Goal: Task Accomplishment & Management: Manage account settings

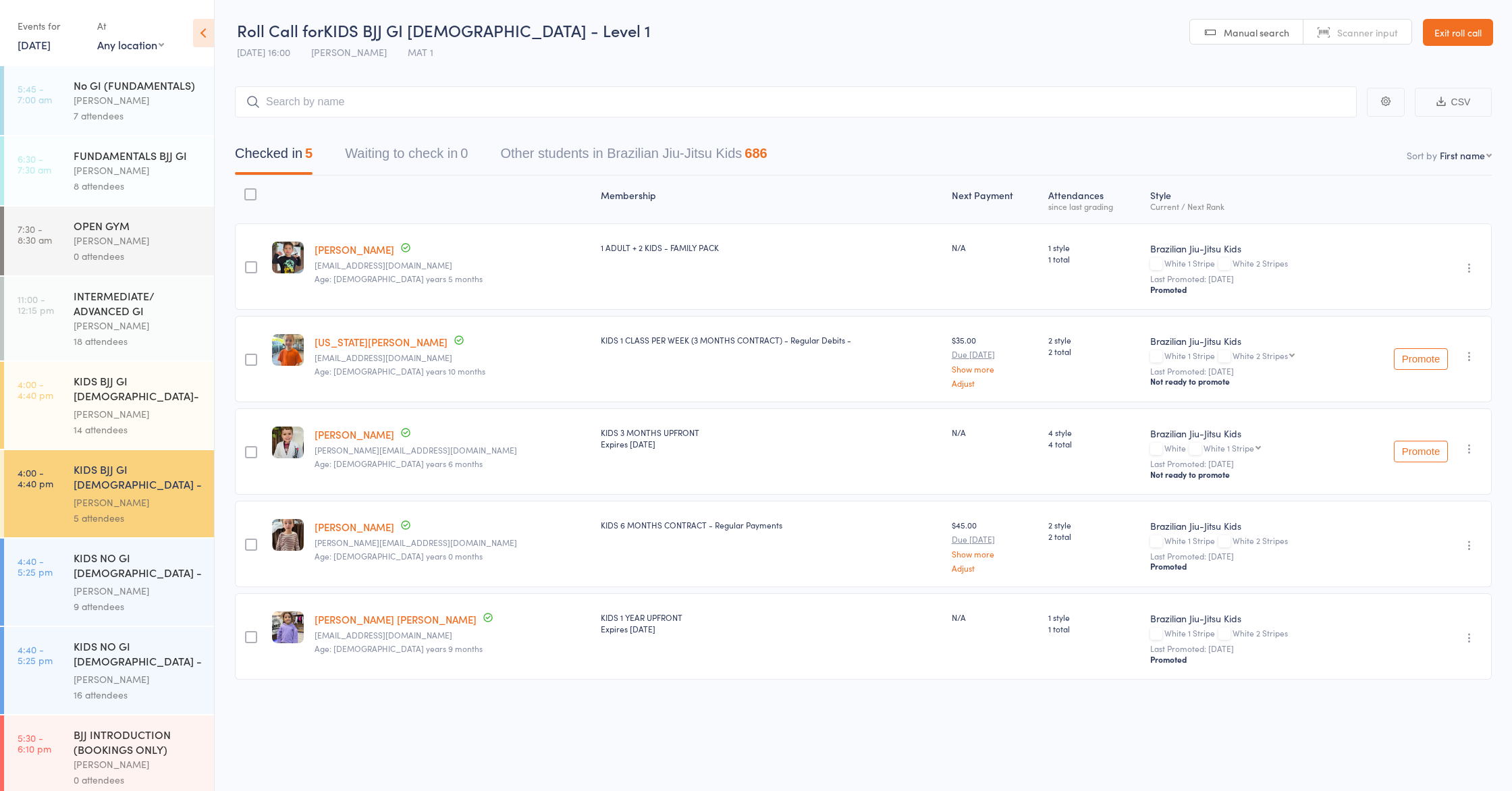
click at [51, 45] on link "16 Sep, 2025" at bounding box center [34, 45] width 33 height 15
drag, startPoint x: 268, startPoint y: 49, endPoint x: 303, endPoint y: 33, distance: 38.5
click at [268, 49] on span "16 Sep 16:00" at bounding box center [263, 51] width 53 height 14
click at [1448, 38] on link "Exit roll call" at bounding box center [1458, 32] width 70 height 27
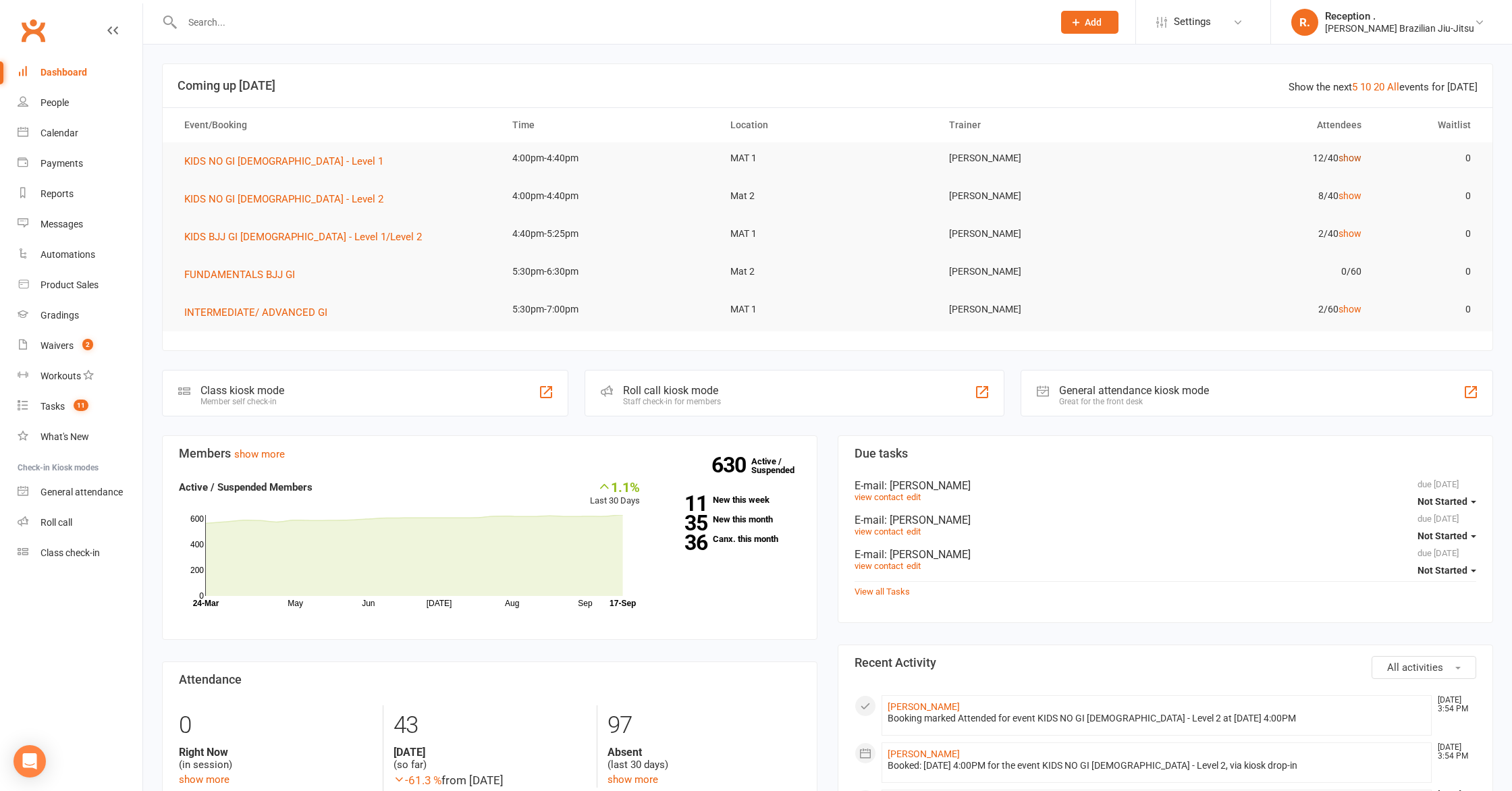
click at [1350, 156] on link "show" at bounding box center [1350, 157] width 23 height 11
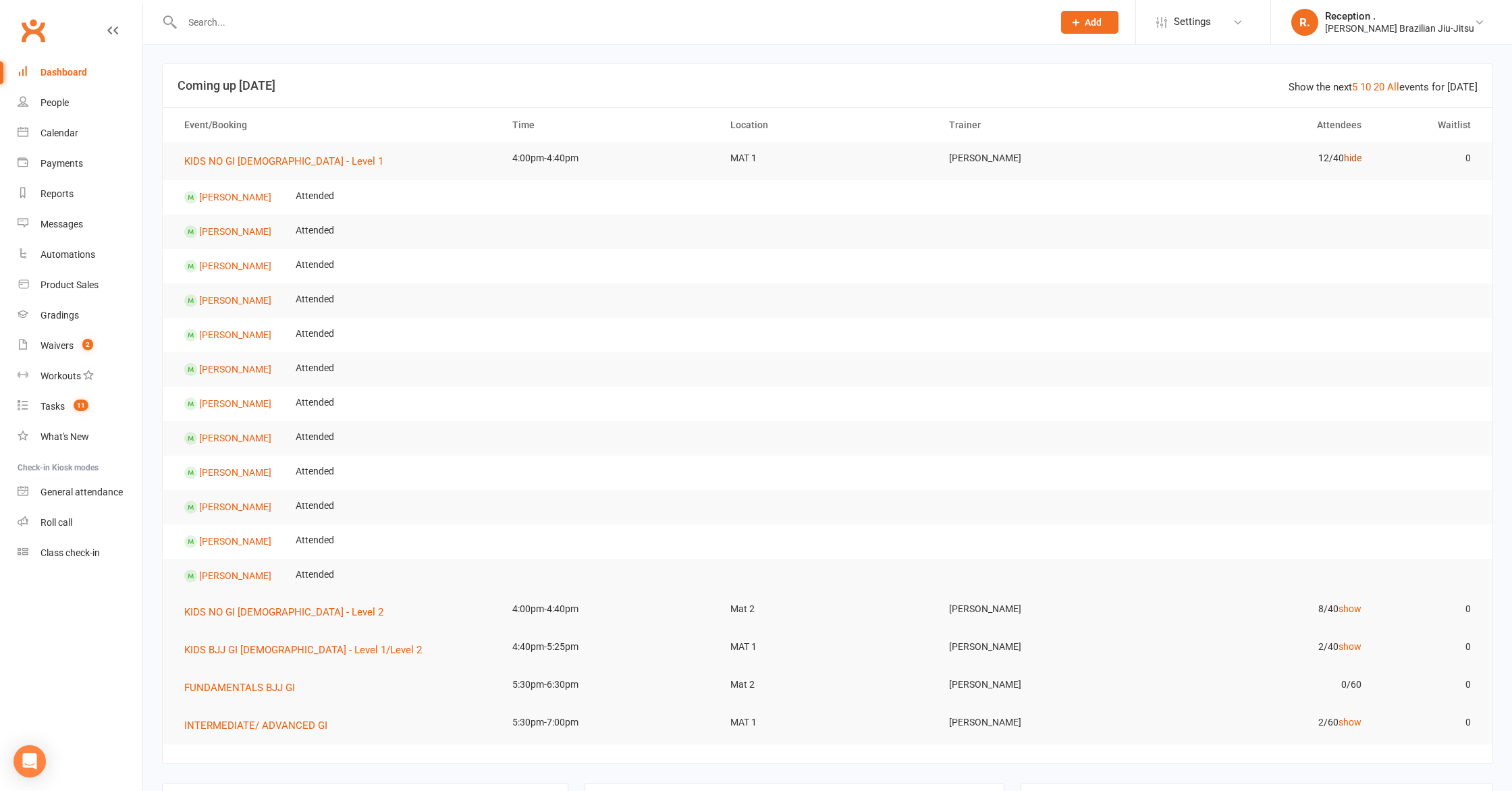
click at [1360, 153] on link "hide" at bounding box center [1353, 157] width 18 height 11
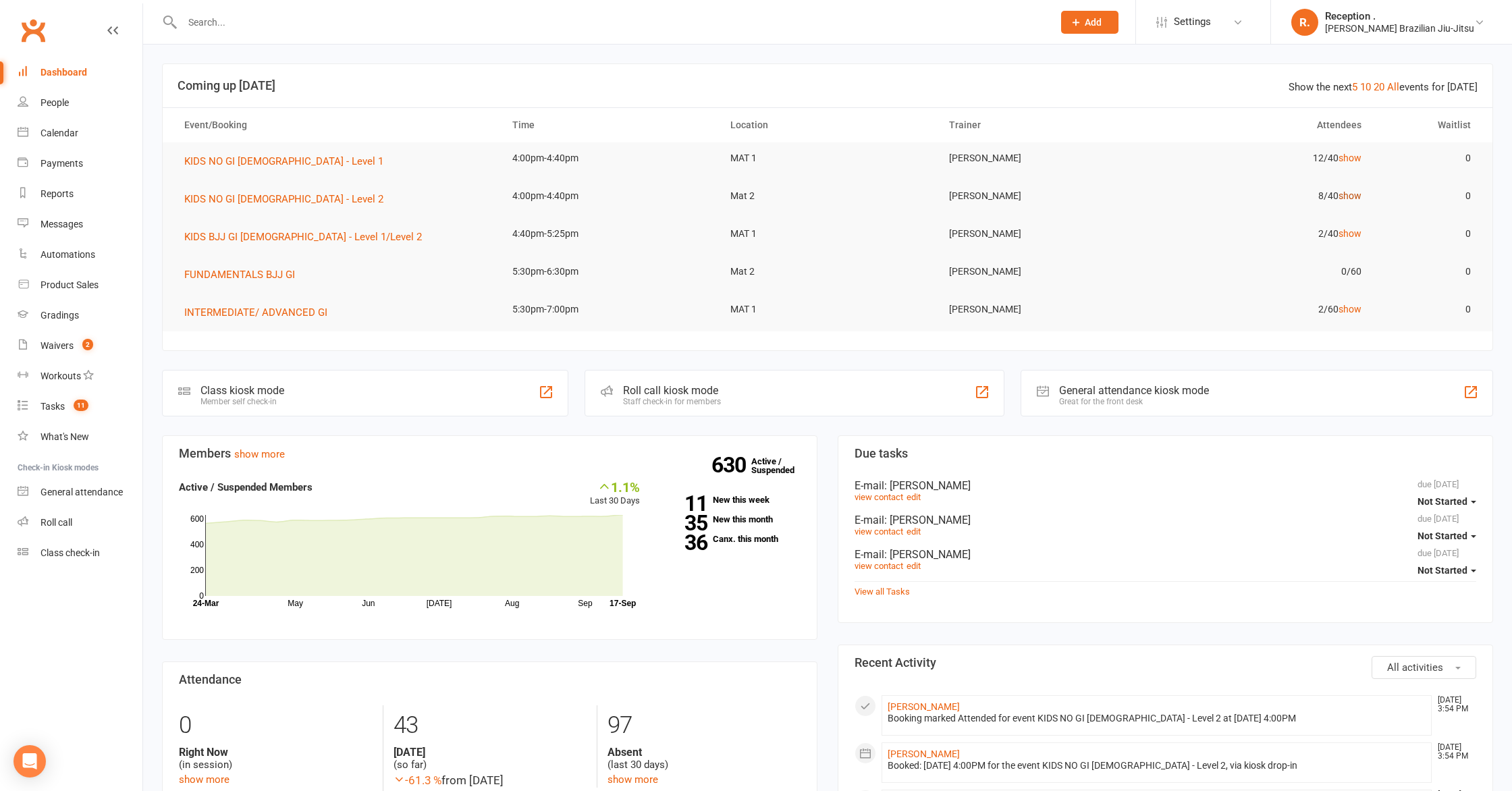
click at [1351, 197] on link "show" at bounding box center [1350, 195] width 23 height 11
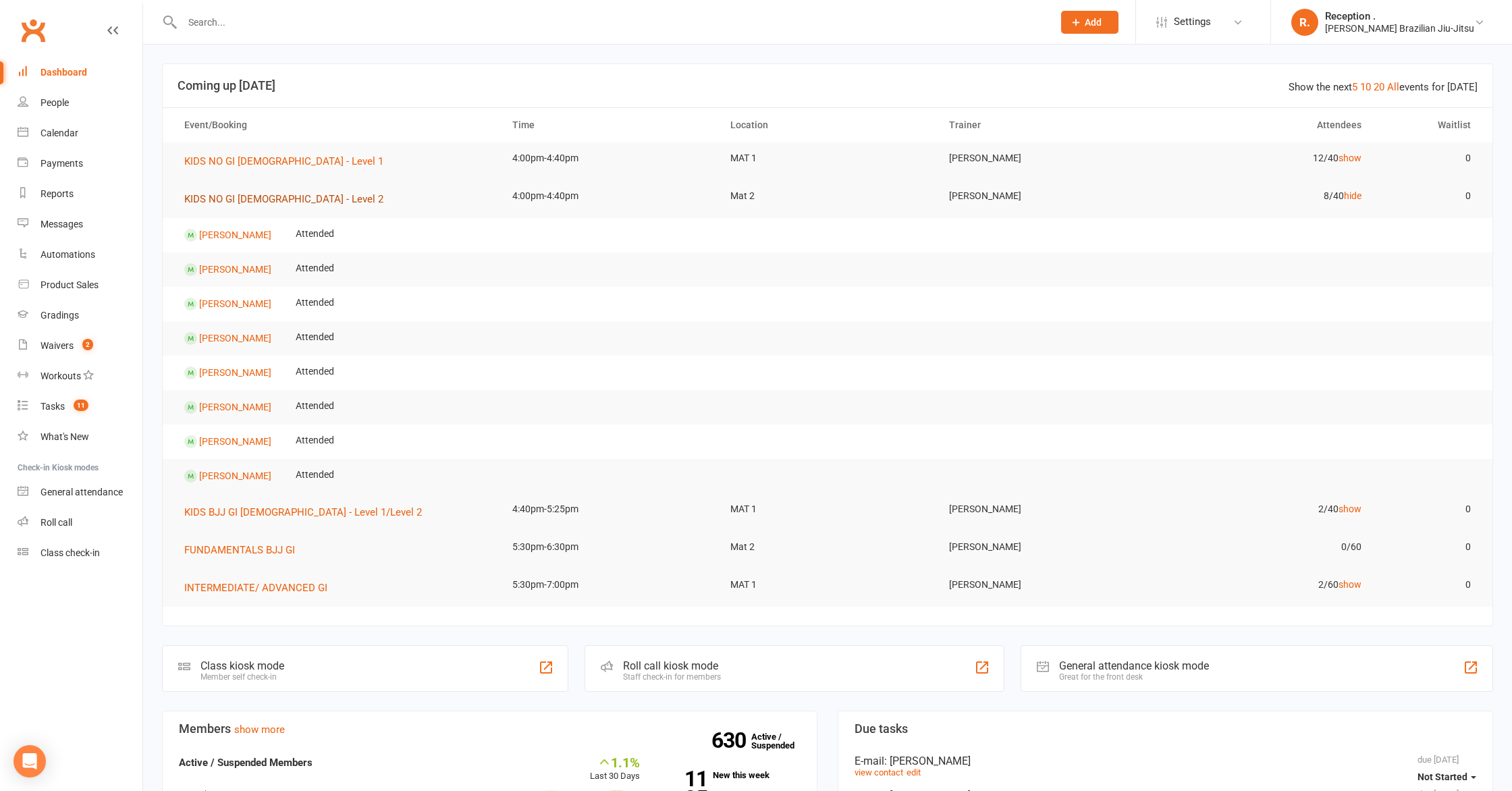
click at [262, 199] on span "KIDS NO GI 6-8yo - Level 2" at bounding box center [284, 199] width 199 height 12
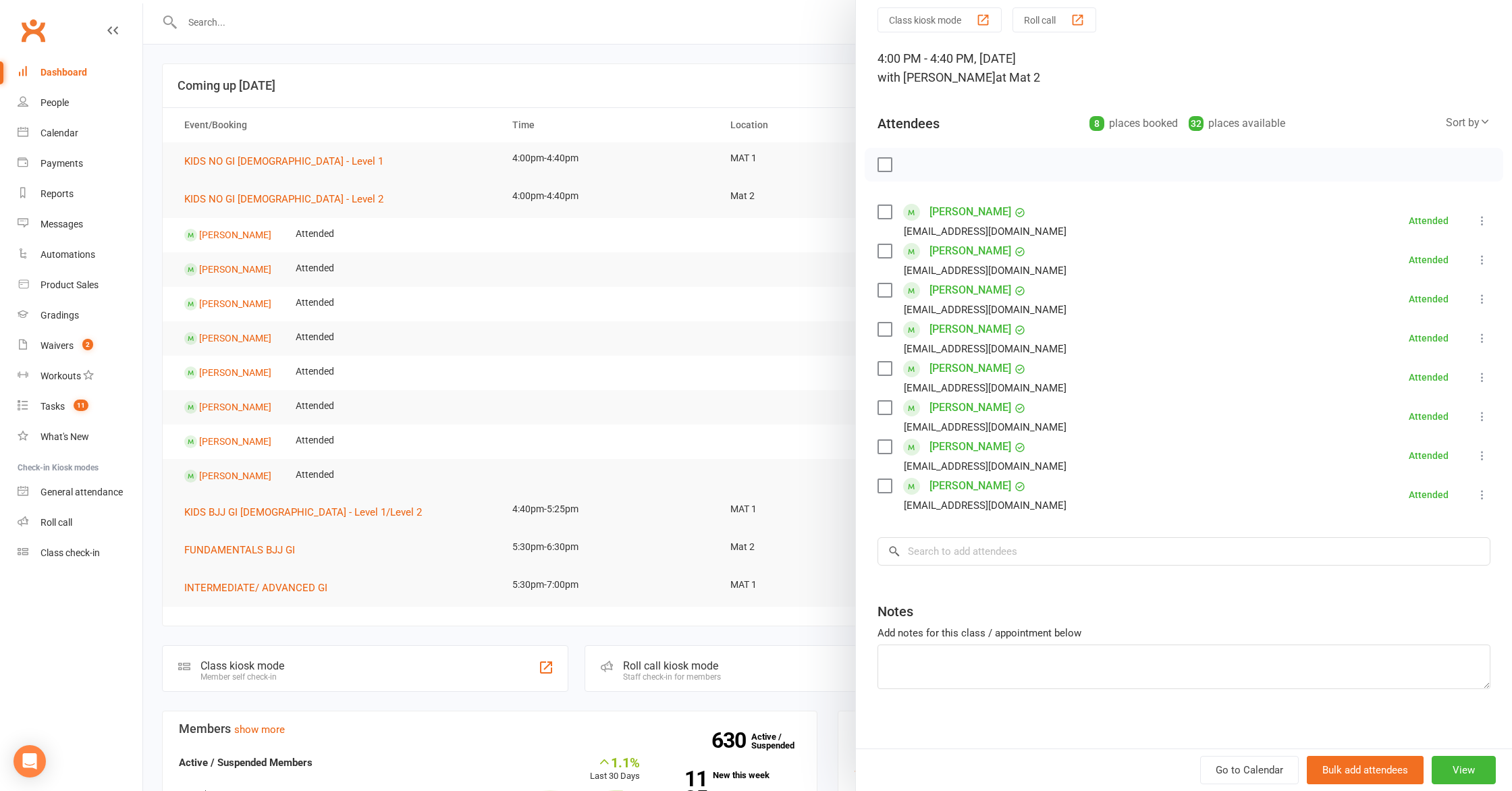
scroll to position [49, 0]
click at [881, 250] on label at bounding box center [884, 252] width 14 height 14
click at [1003, 166] on icon "button" at bounding box center [1000, 166] width 15 height 15
click at [611, 287] on div at bounding box center [827, 396] width 1369 height 791
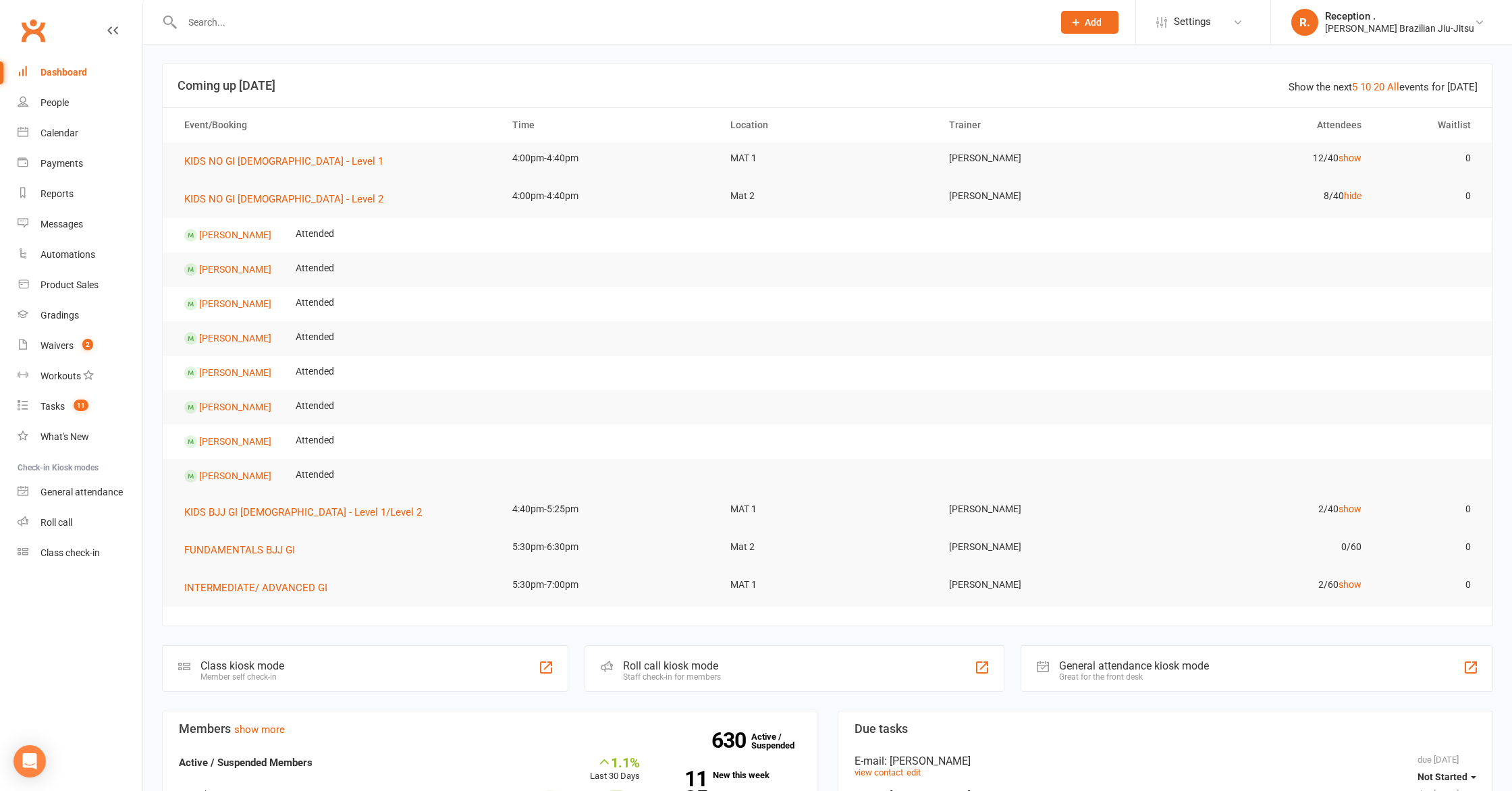
click at [372, 22] on input "text" at bounding box center [610, 22] width 866 height 19
type input "theo"
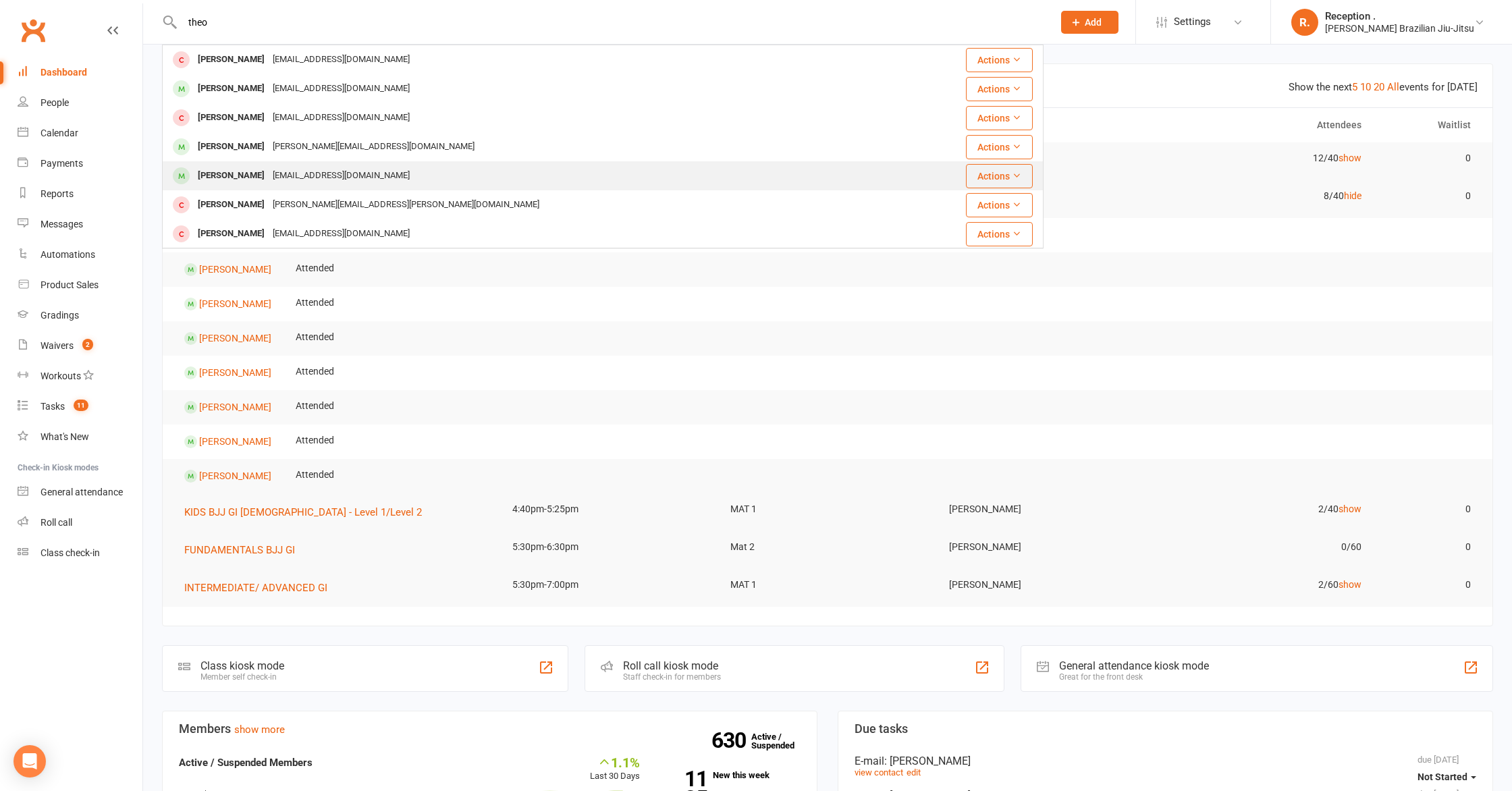
click at [287, 174] on div "leeacarmody@gmail.com" at bounding box center [341, 176] width 145 height 20
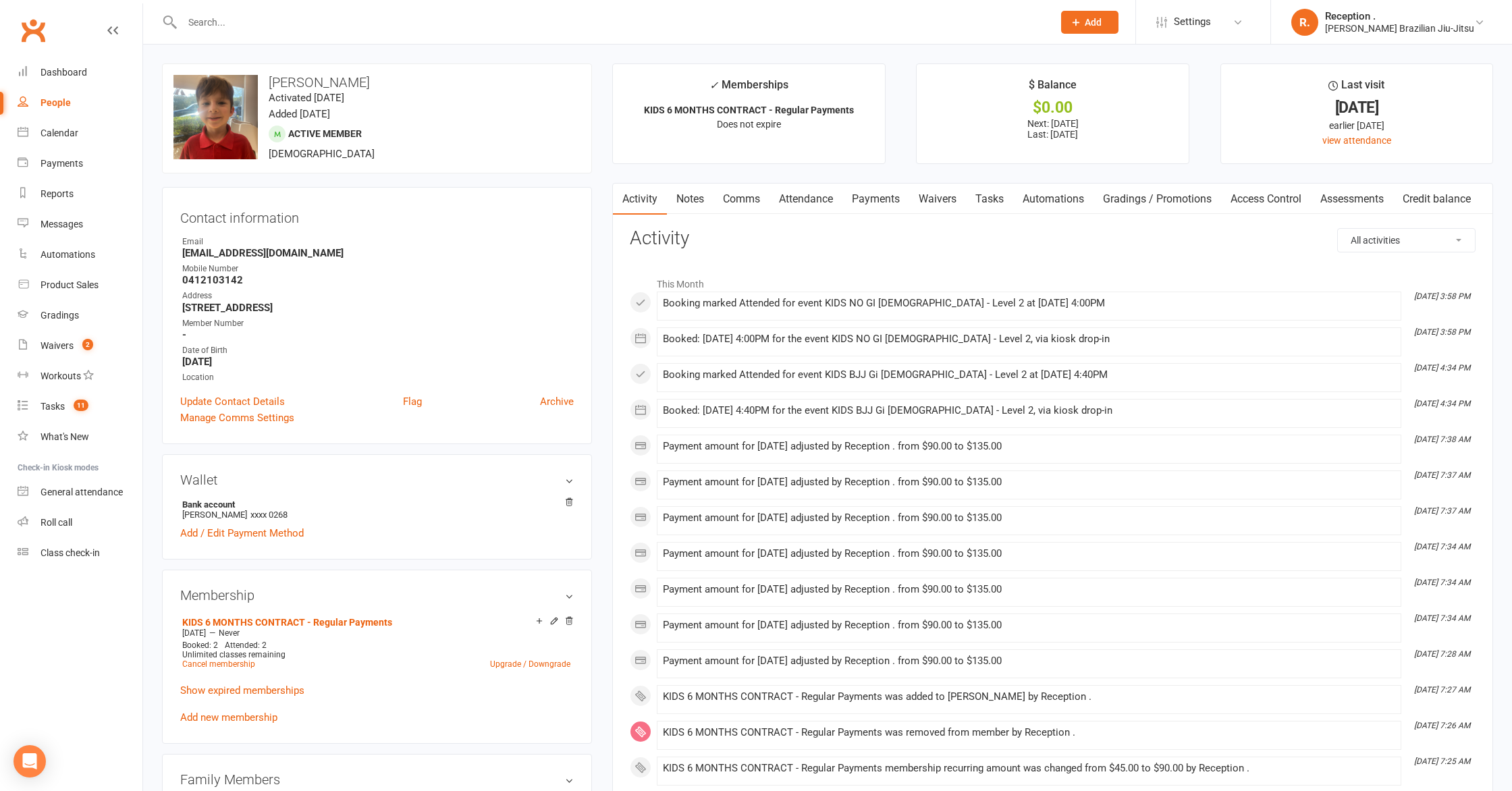
click at [888, 196] on link "Payments" at bounding box center [876, 199] width 67 height 31
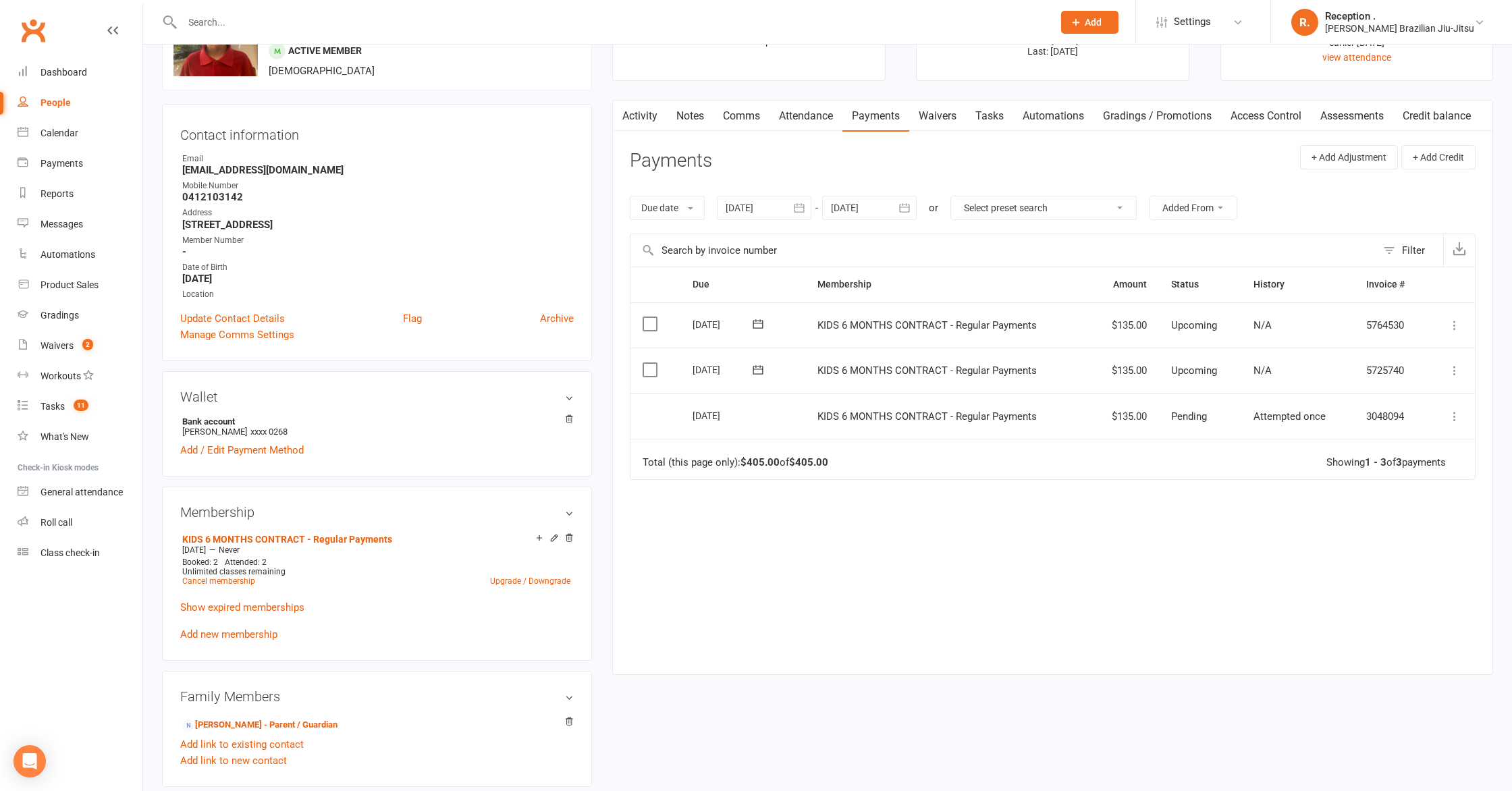
scroll to position [82, 0]
drag, startPoint x: 1106, startPoint y: 424, endPoint x: 730, endPoint y: 404, distance: 376.5
click at [730, 404] on tr "Select this 16 Sep 2025 Theodore Carmody KIDS 6 MONTHS CONTRACT - Regular Payme…" at bounding box center [1053, 417] width 845 height 46
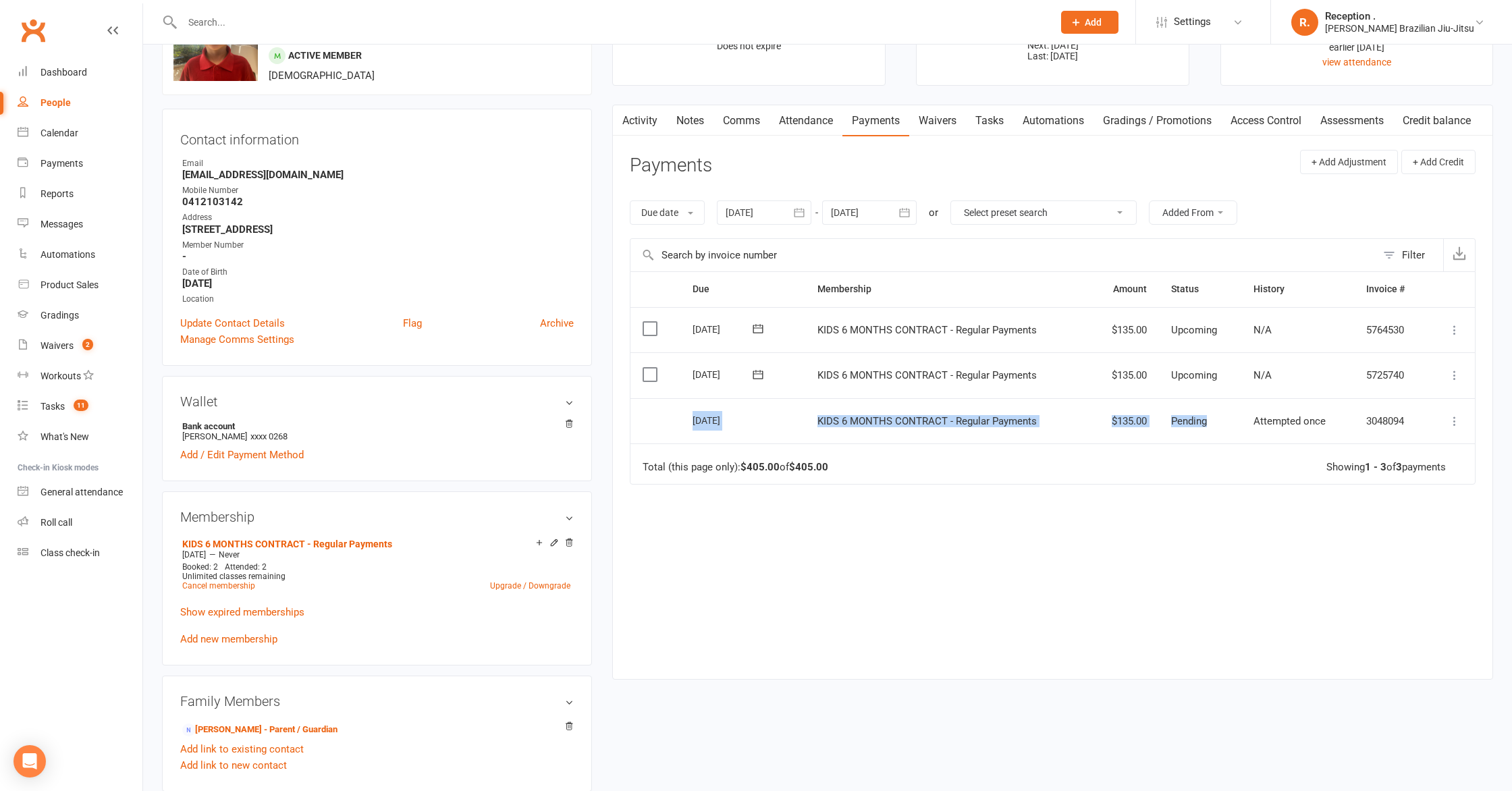
scroll to position [77, 0]
click at [874, 211] on div at bounding box center [870, 214] width 95 height 24
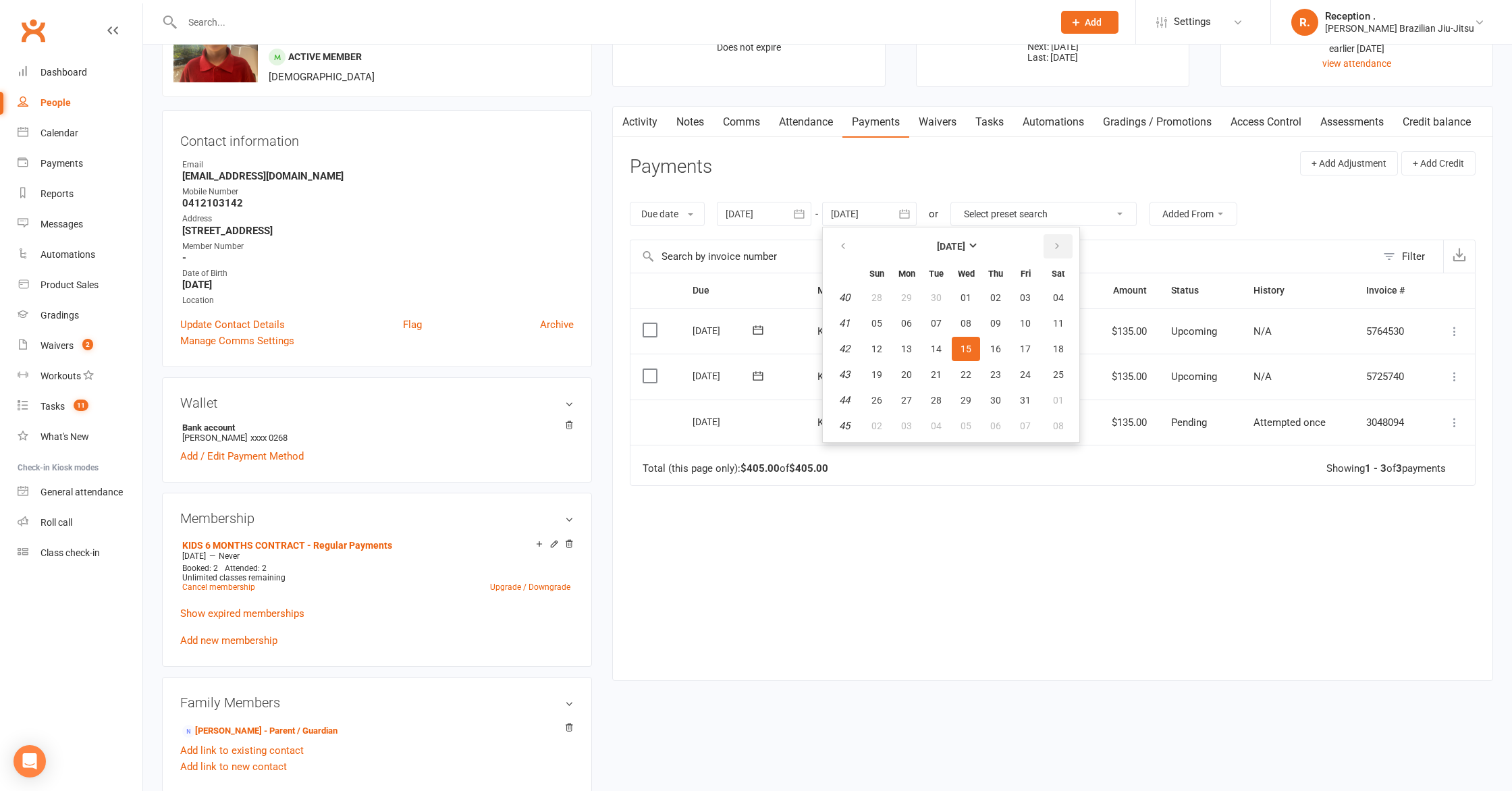
click at [1069, 250] on button "button" at bounding box center [1058, 246] width 29 height 24
click at [1069, 250] on button "button" at bounding box center [1058, 245] width 29 height 24
click at [936, 328] on span "09" at bounding box center [936, 323] width 11 height 11
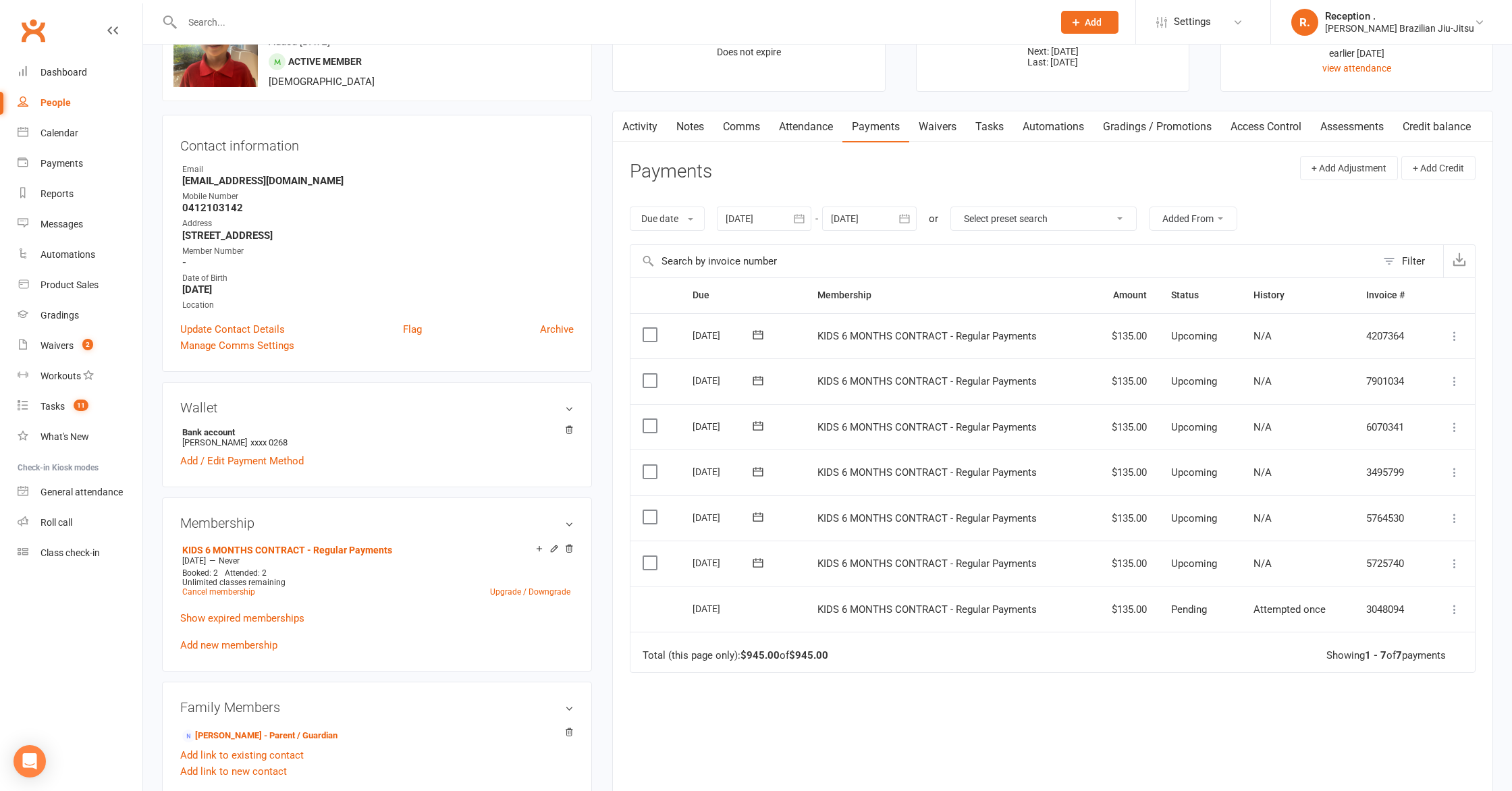
scroll to position [75, 0]
click at [869, 209] on div at bounding box center [870, 216] width 95 height 24
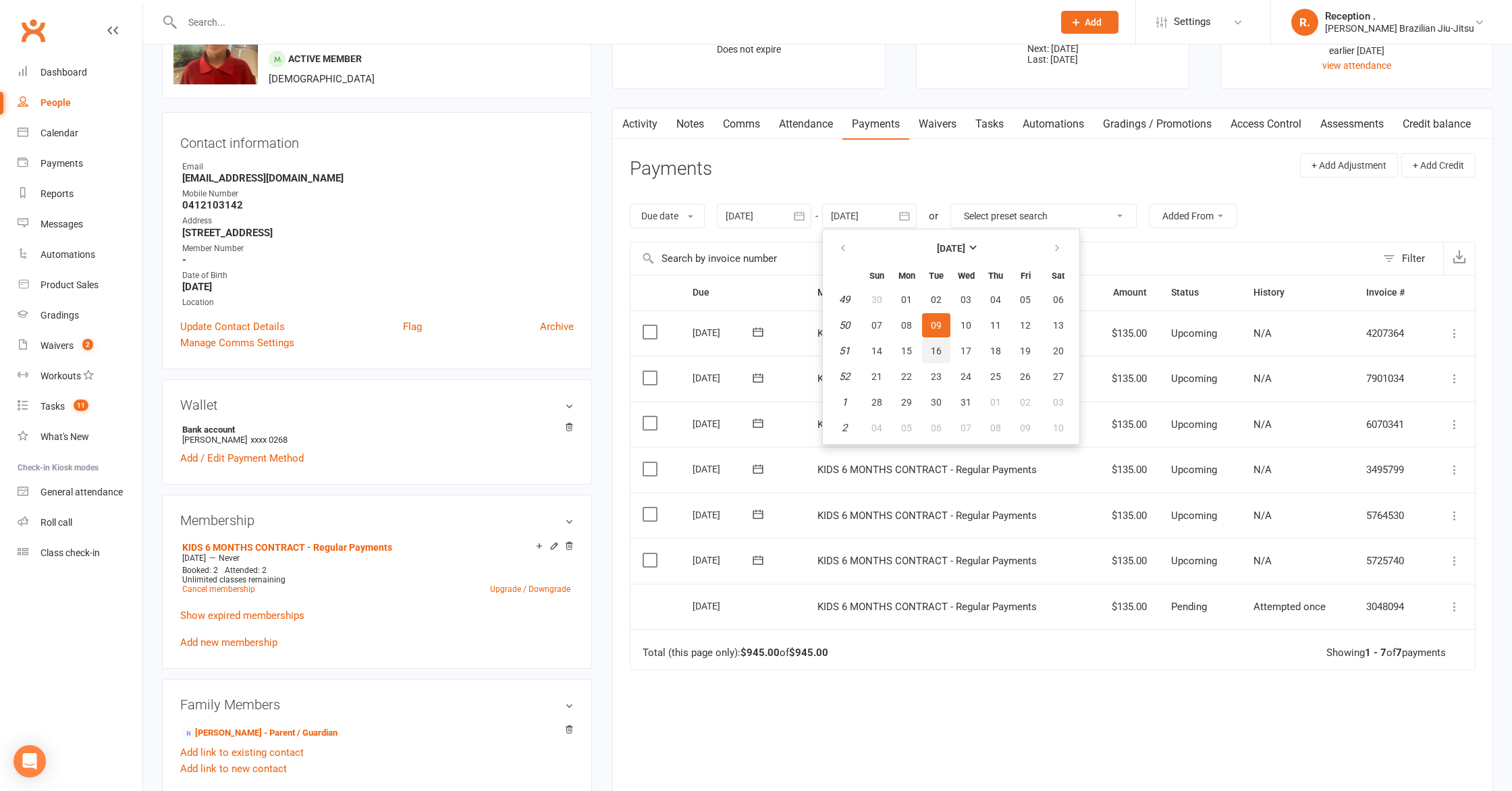
click at [944, 356] on button "16" at bounding box center [936, 351] width 29 height 24
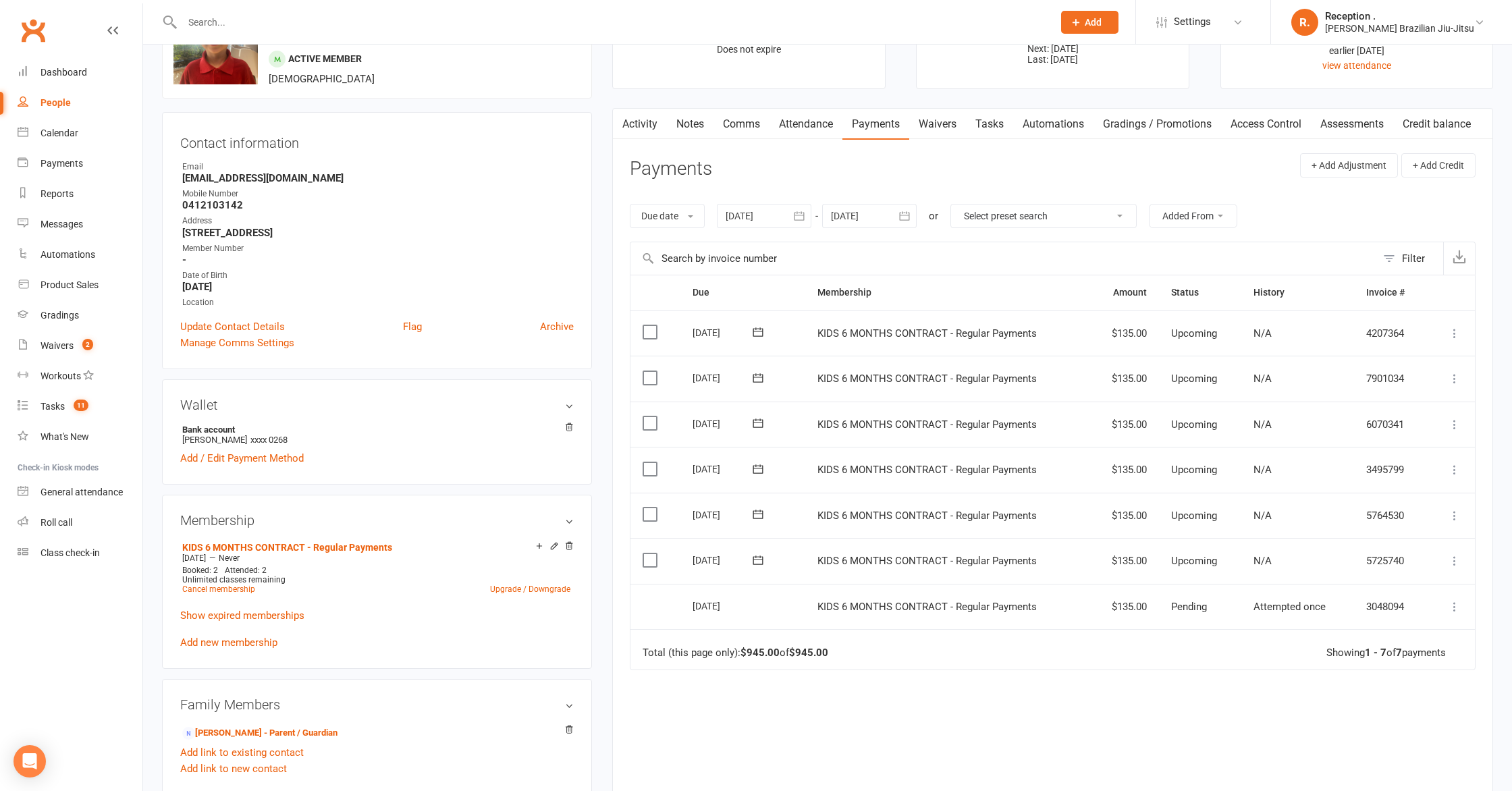
click at [867, 212] on div at bounding box center [870, 216] width 95 height 24
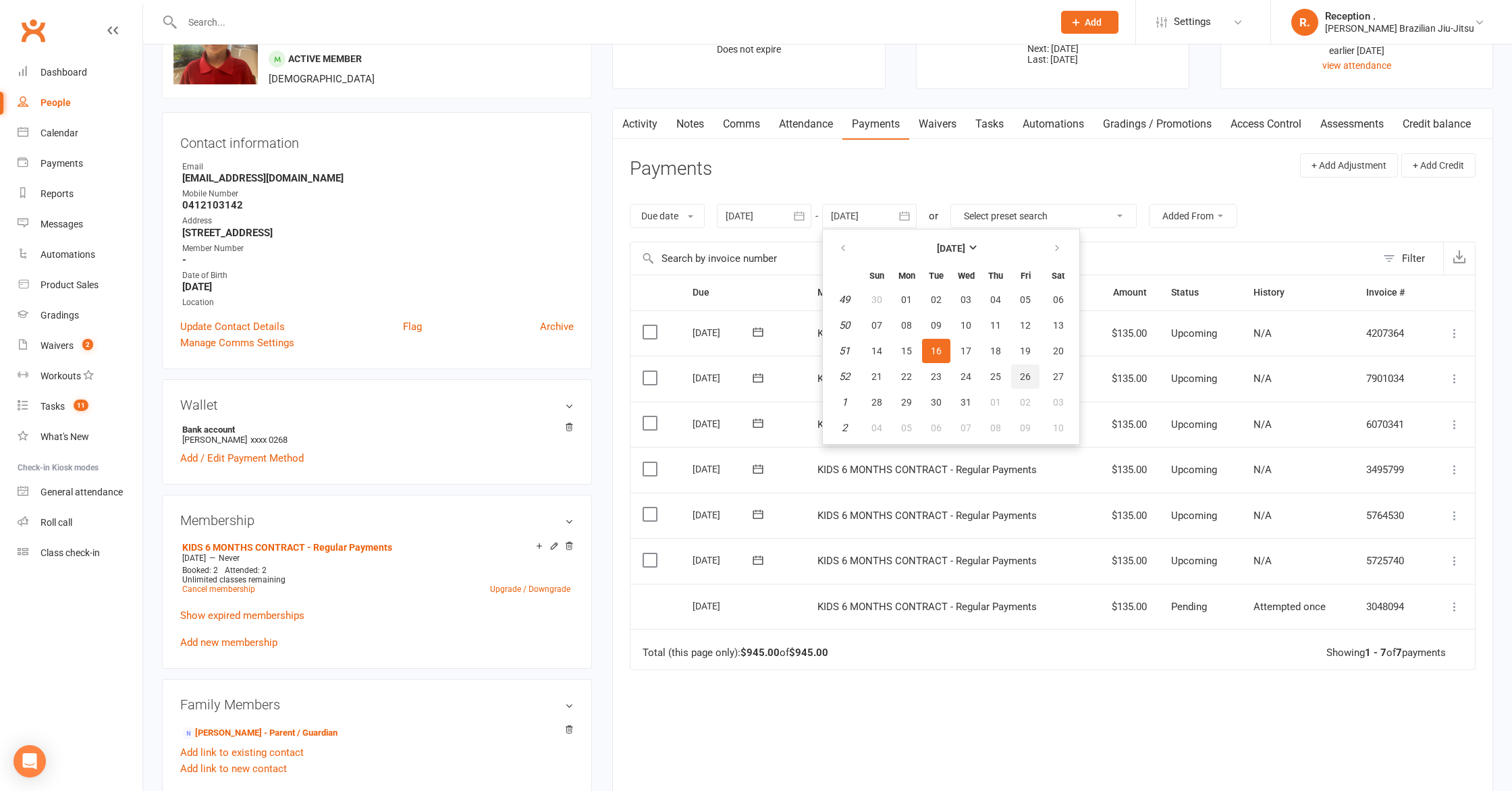
click at [1021, 376] on button "26" at bounding box center [1025, 377] width 29 height 24
type input "26 Dec 2025"
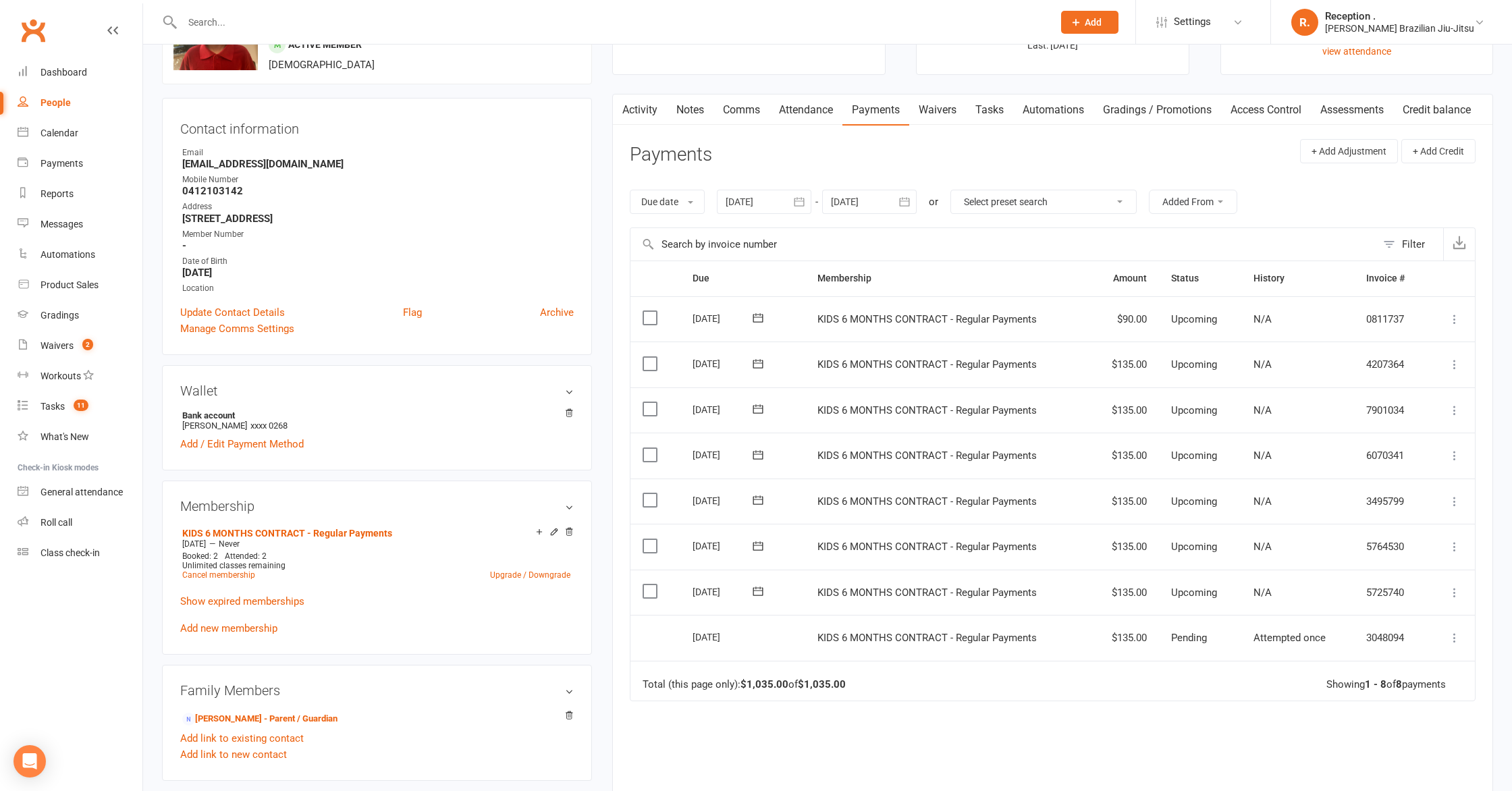
scroll to position [88, 0]
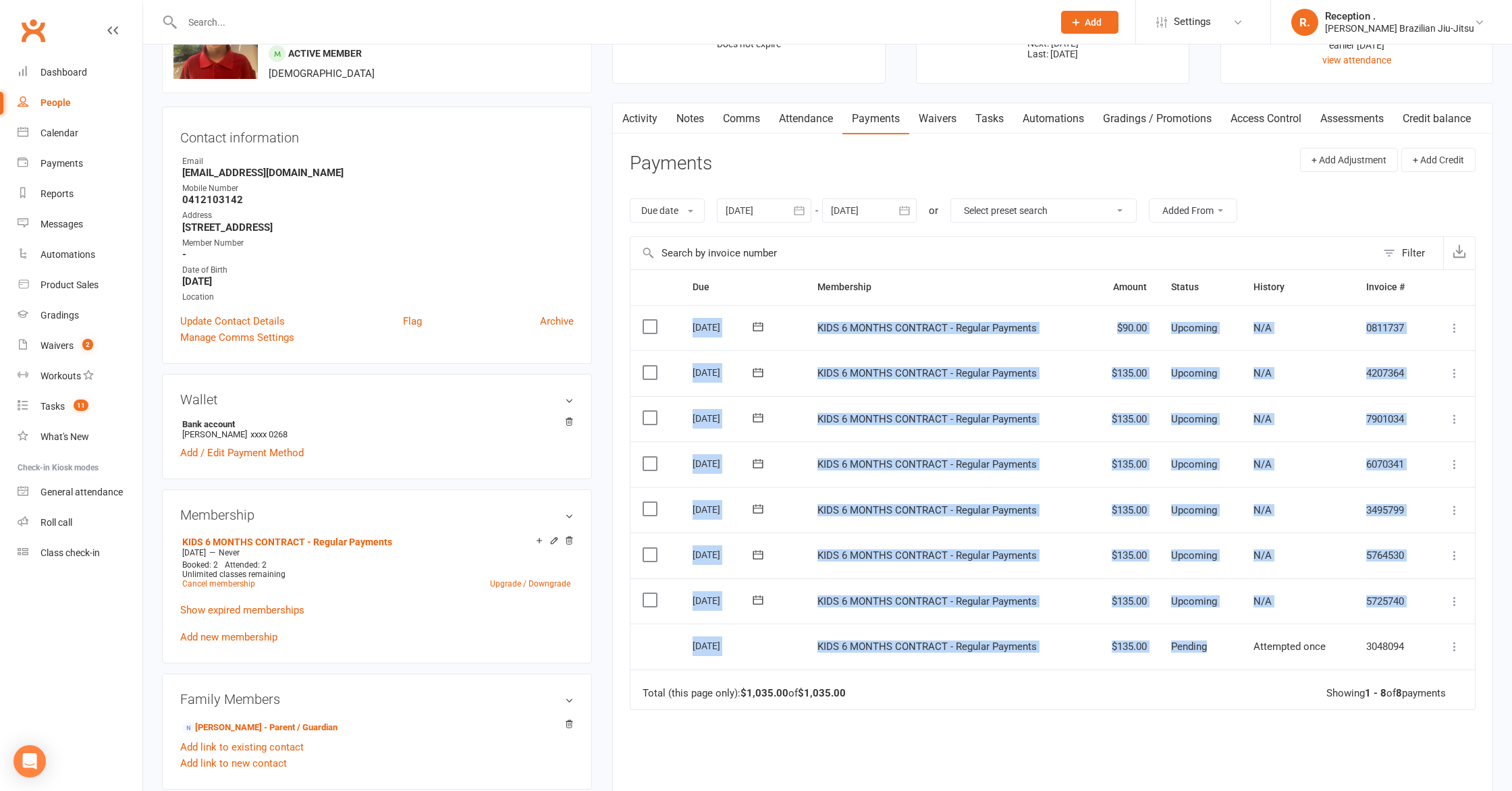
drag, startPoint x: 1194, startPoint y: 648, endPoint x: 692, endPoint y: 330, distance: 594.2
click at [692, 330] on table "Due Contact Membership Amount Status History Invoice # Select this 23 Dec 2025 …" at bounding box center [1053, 489] width 846 height 440
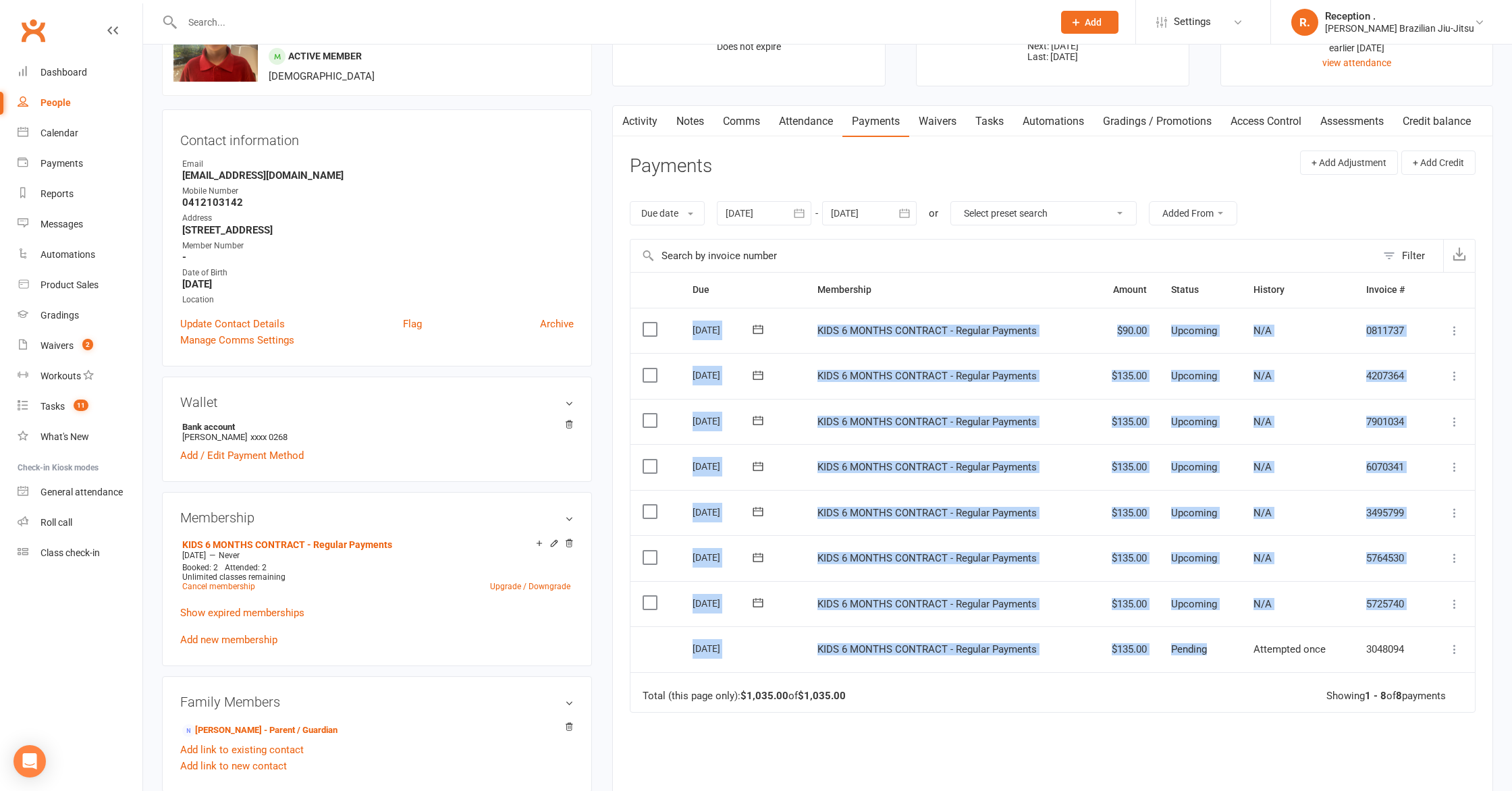
click at [1311, 467] on div "N/A" at bounding box center [1297, 467] width 88 height 11
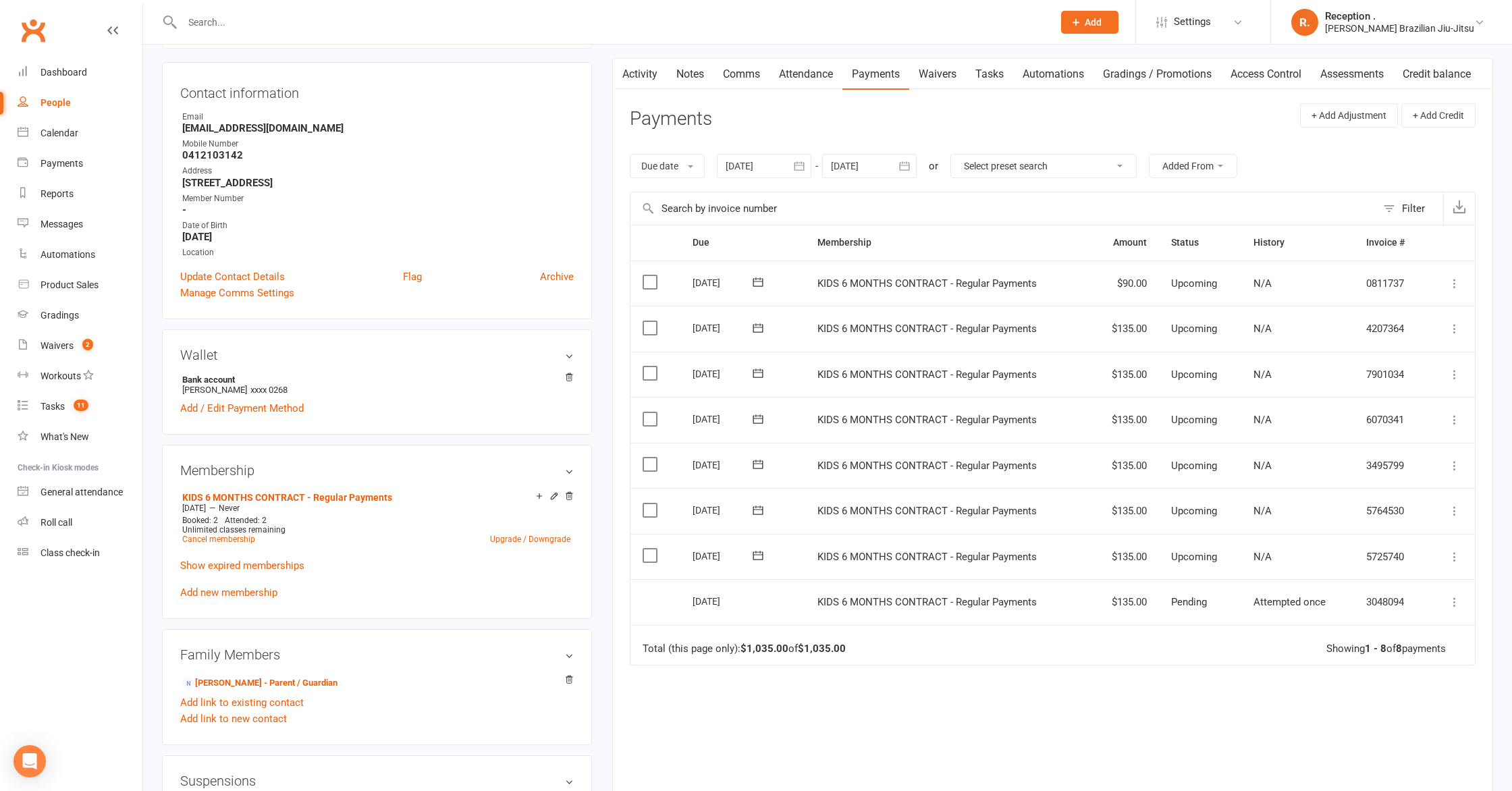
scroll to position [127, 0]
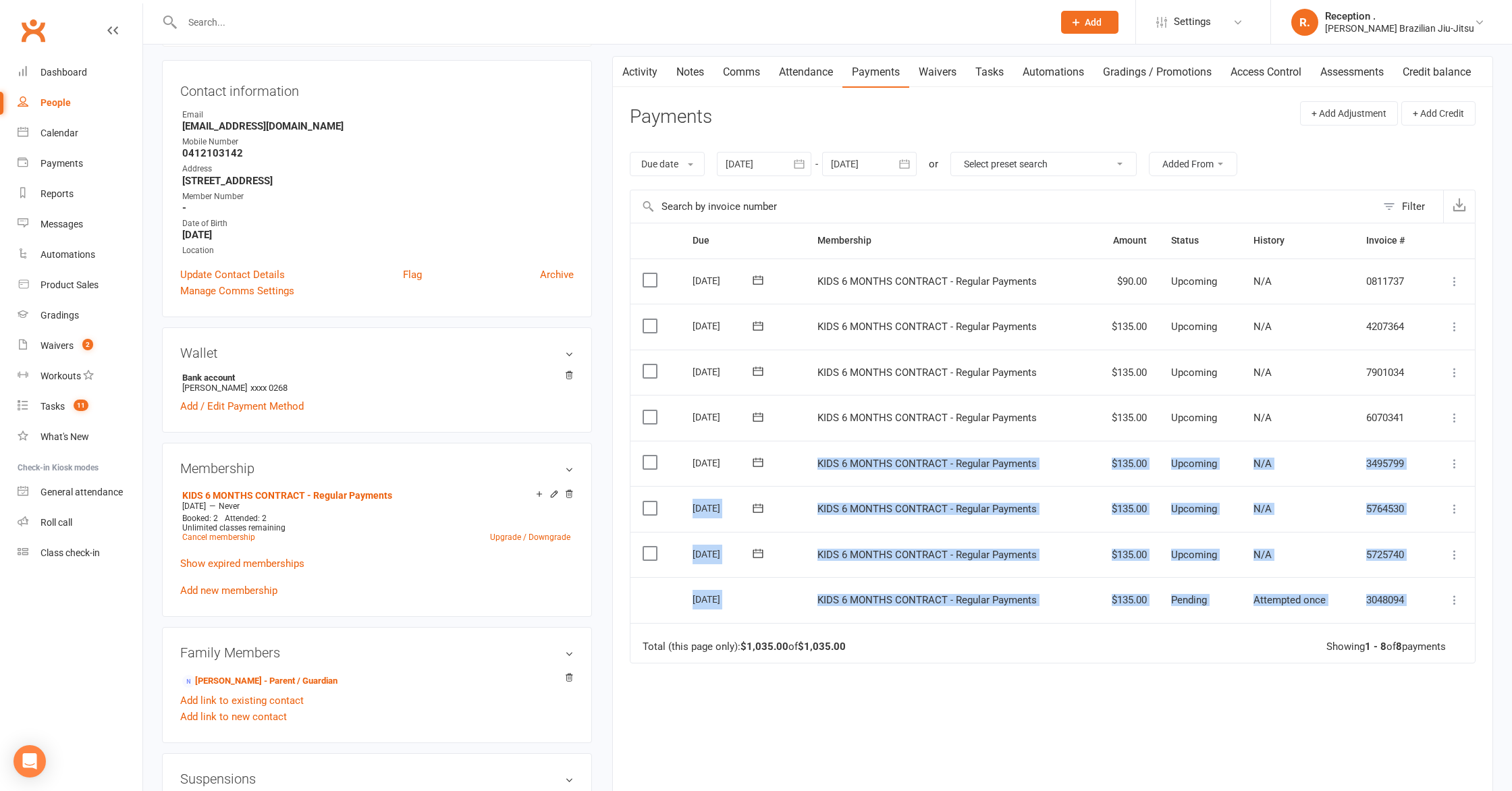
drag, startPoint x: 1118, startPoint y: 550, endPoint x: 1093, endPoint y: 525, distance: 35.4
click at [1016, 444] on table "Due Contact Membership Amount Status History Invoice # Select this 23 Dec 2025 …" at bounding box center [1053, 443] width 846 height 440
click at [1143, 564] on td "$135.00" at bounding box center [1124, 555] width 69 height 46
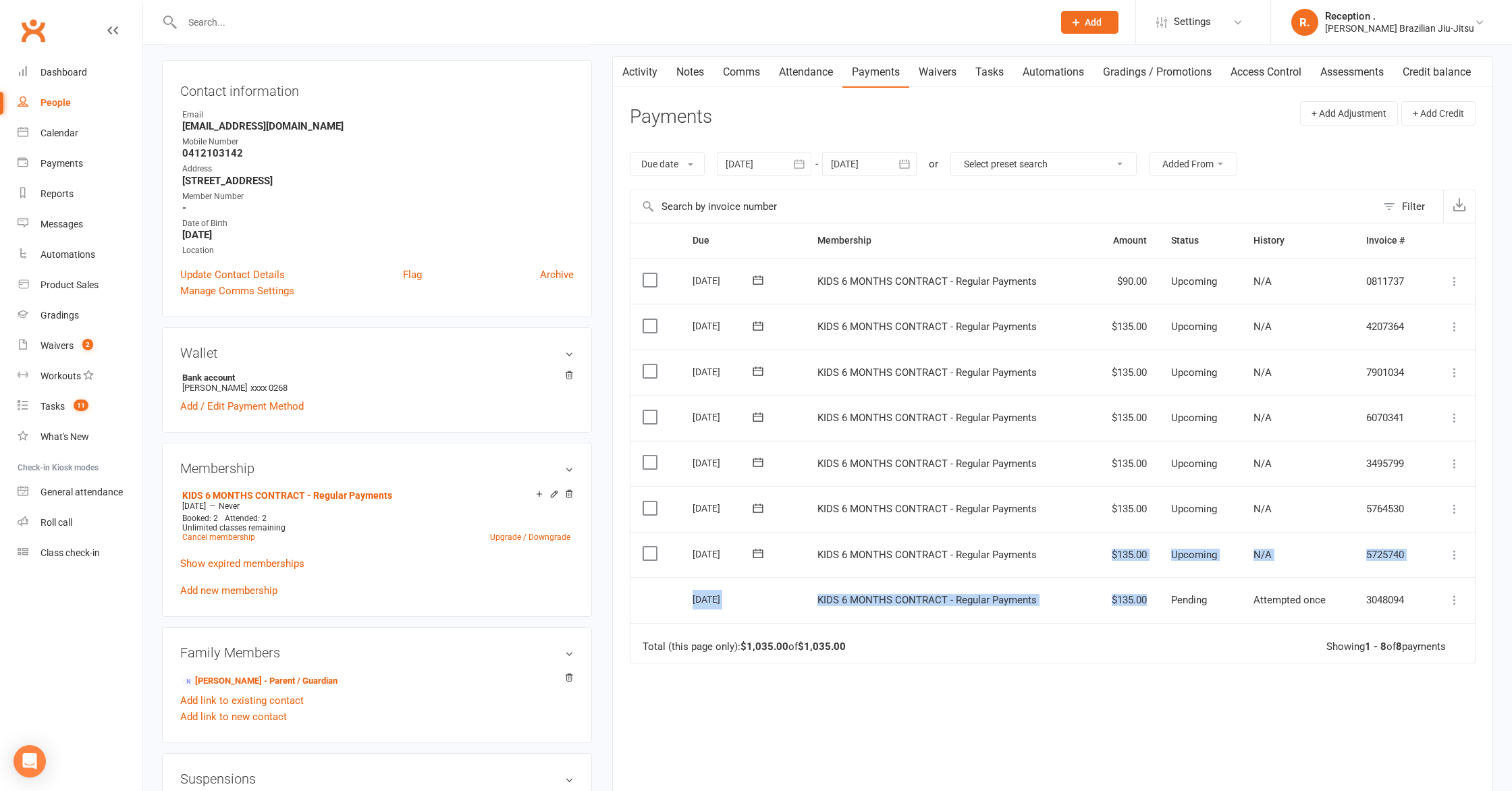
drag, startPoint x: 1168, startPoint y: 600, endPoint x: 1093, endPoint y: 553, distance: 88.5
click at [1093, 553] on table "Due Contact Membership Amount Status History Invoice # Select this 23 Dec 2025 …" at bounding box center [1053, 443] width 846 height 440
click at [1220, 568] on td "Upcoming" at bounding box center [1199, 555] width 82 height 46
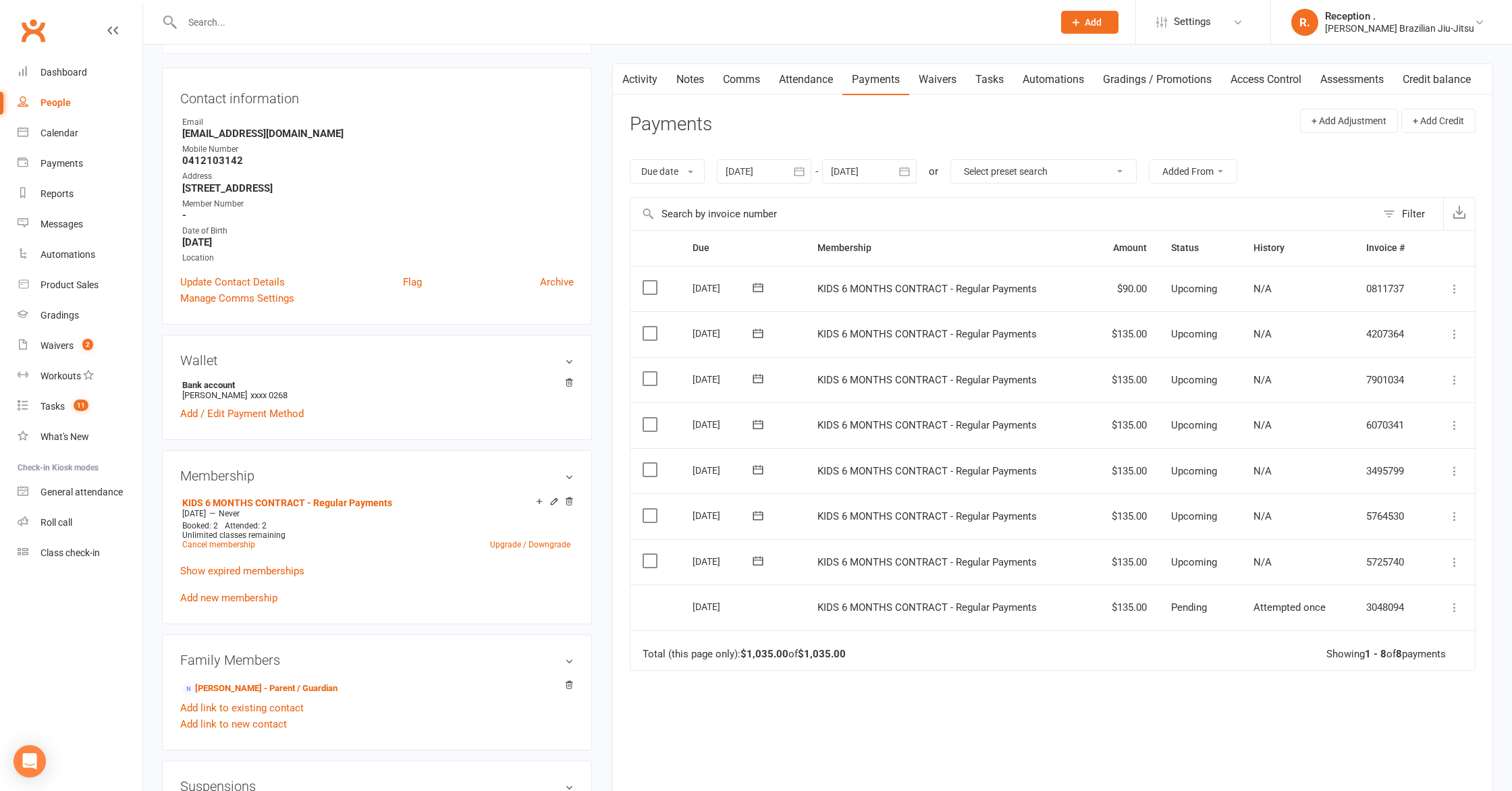
scroll to position [116, 0]
drag, startPoint x: 775, startPoint y: 178, endPoint x: 840, endPoint y: 229, distance: 82.6
click at [775, 178] on div at bounding box center [765, 175] width 95 height 24
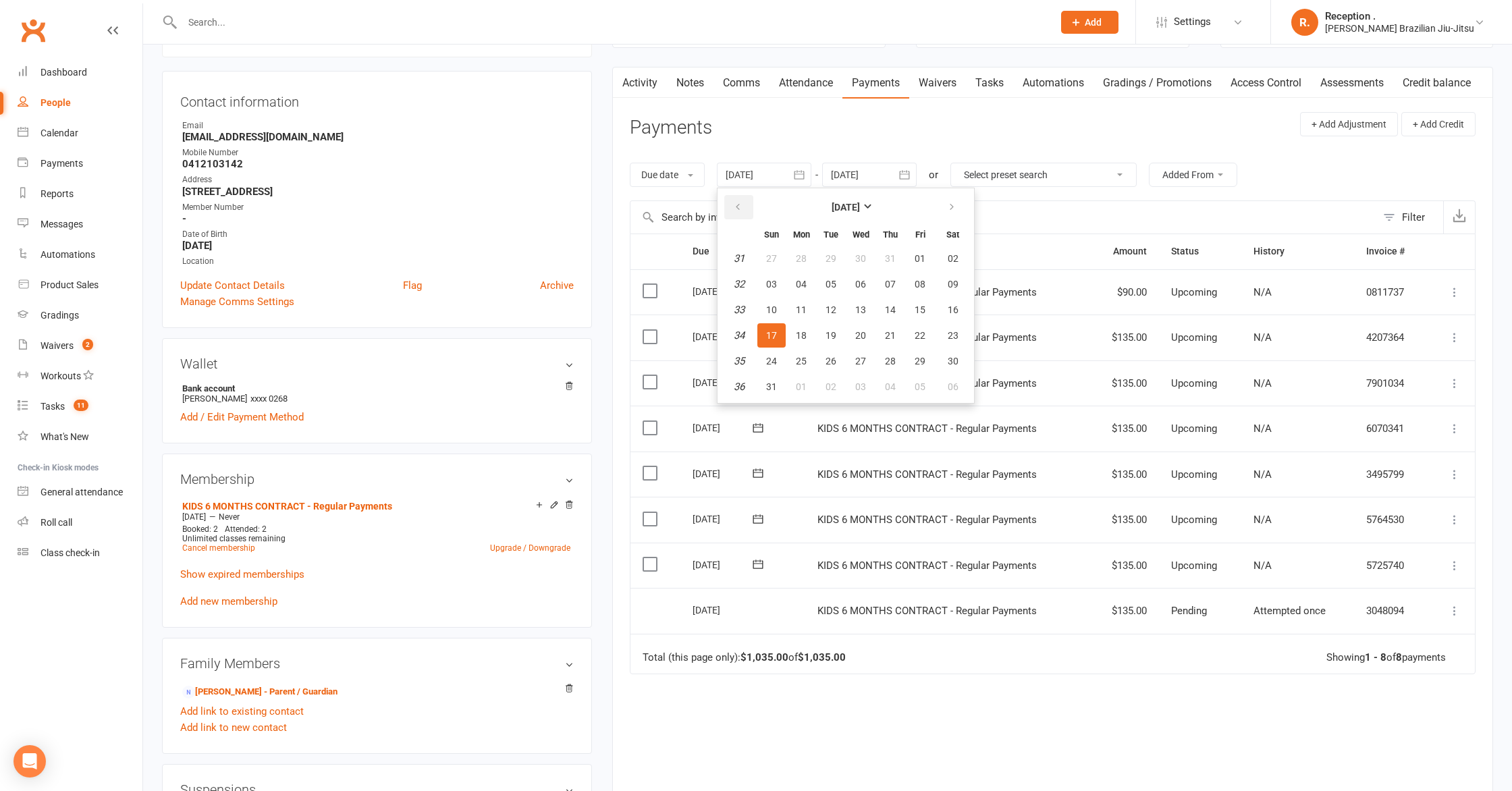
click at [738, 210] on icon "button" at bounding box center [738, 206] width 10 height 11
click at [826, 315] on button "15" at bounding box center [831, 310] width 29 height 24
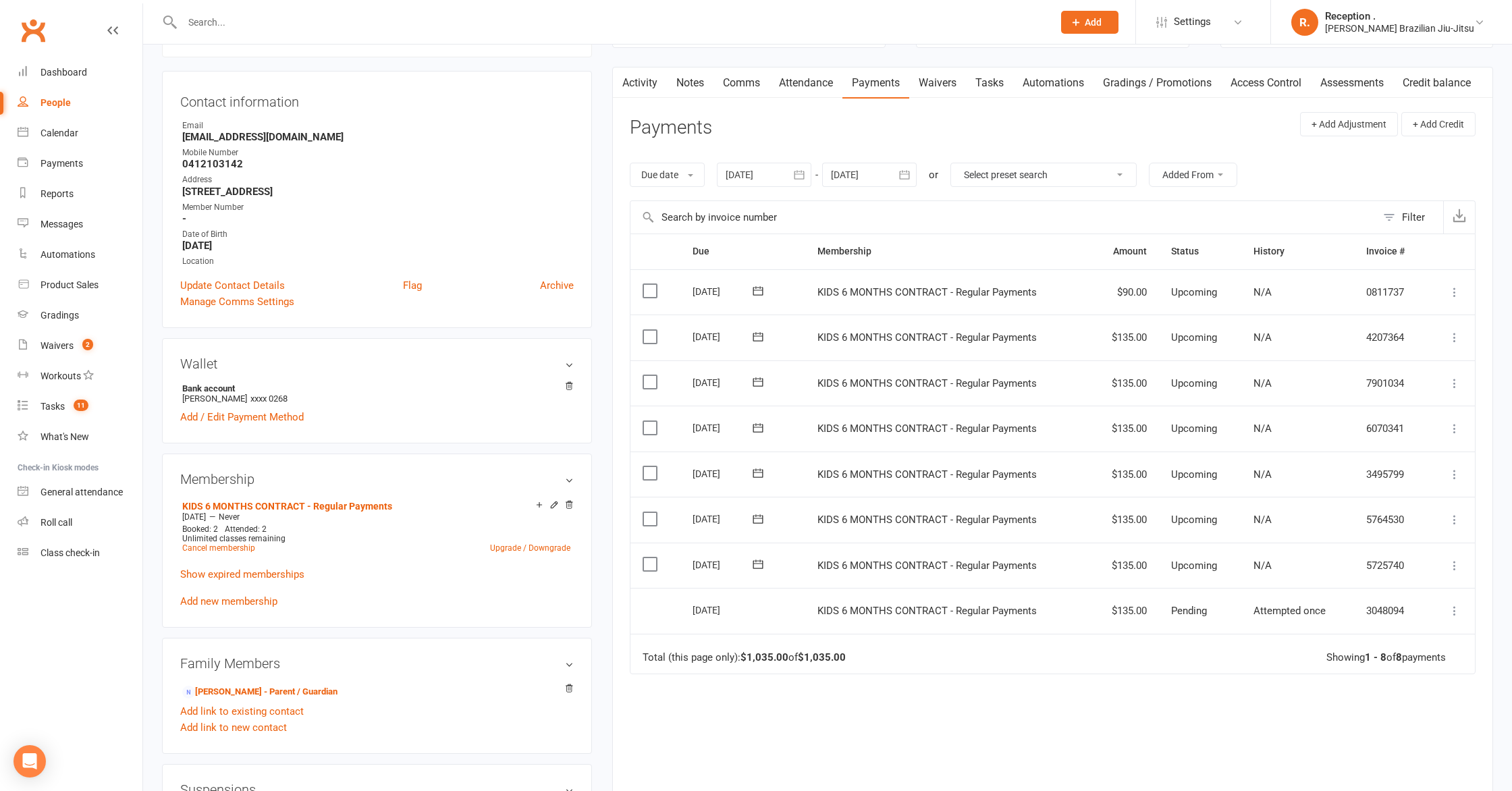
click at [749, 180] on div at bounding box center [765, 175] width 95 height 24
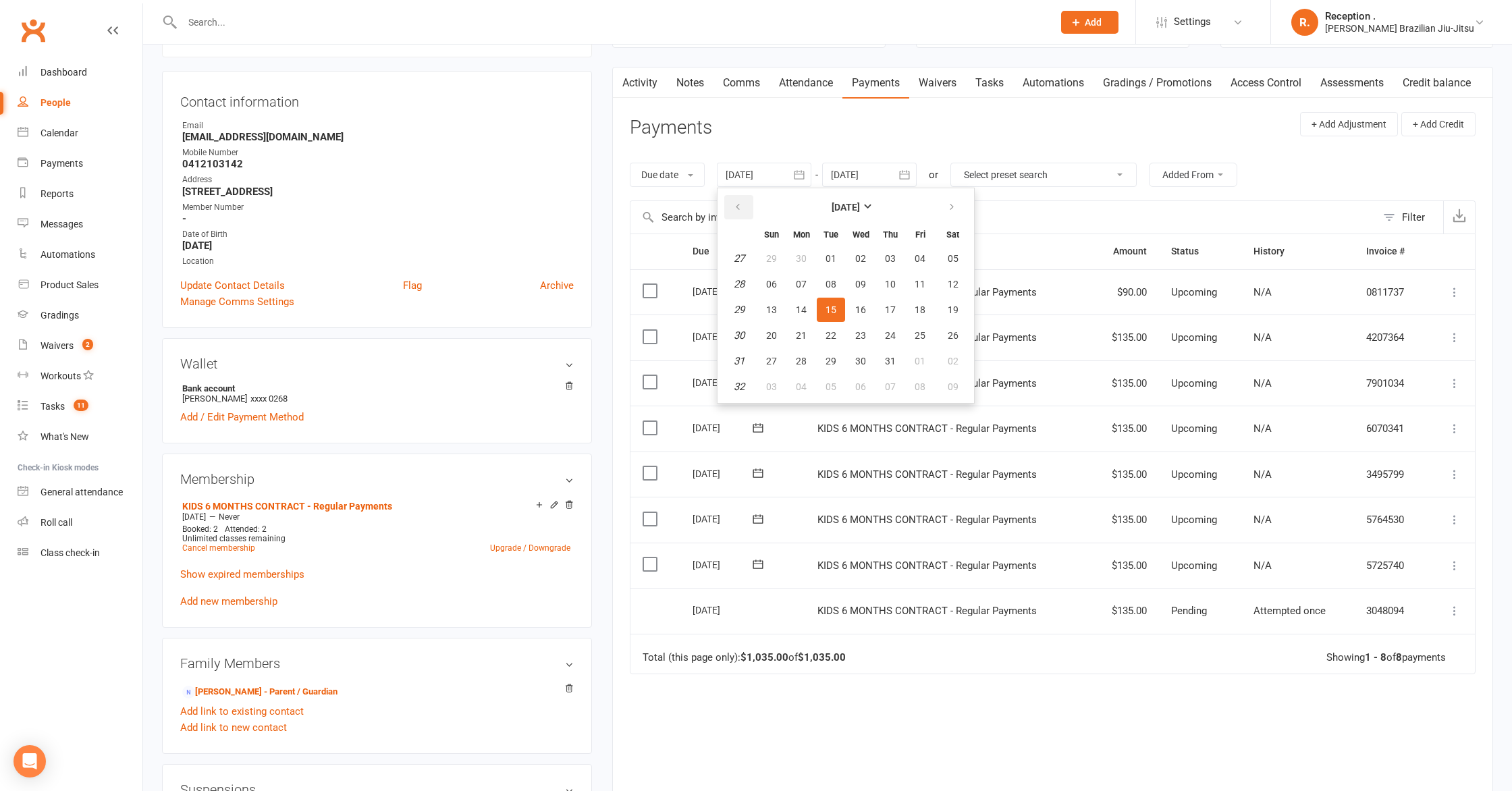
click at [734, 205] on button "button" at bounding box center [739, 207] width 29 height 24
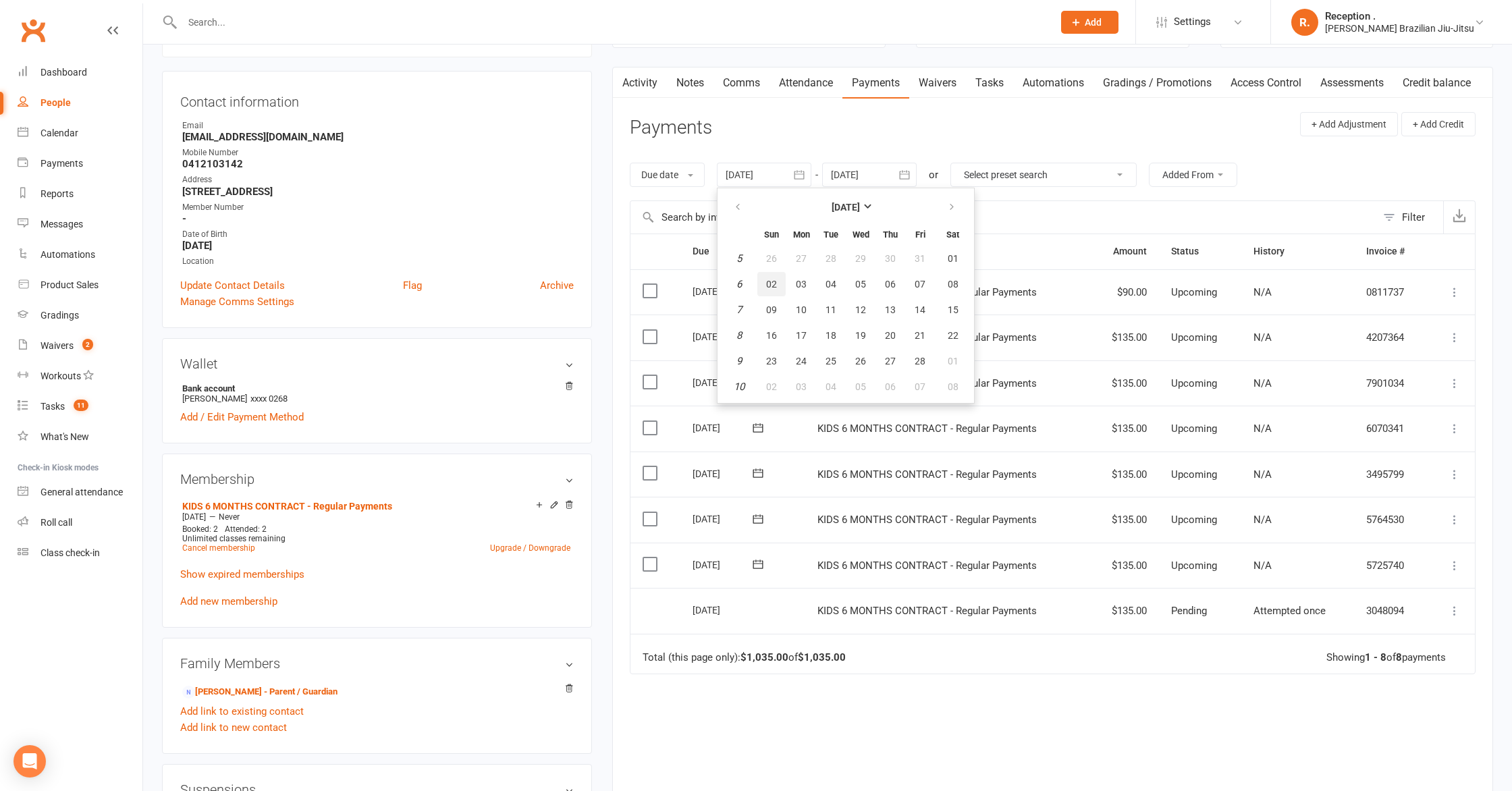
click at [786, 291] on button "02" at bounding box center [771, 284] width 29 height 24
type input "02 Feb 2025"
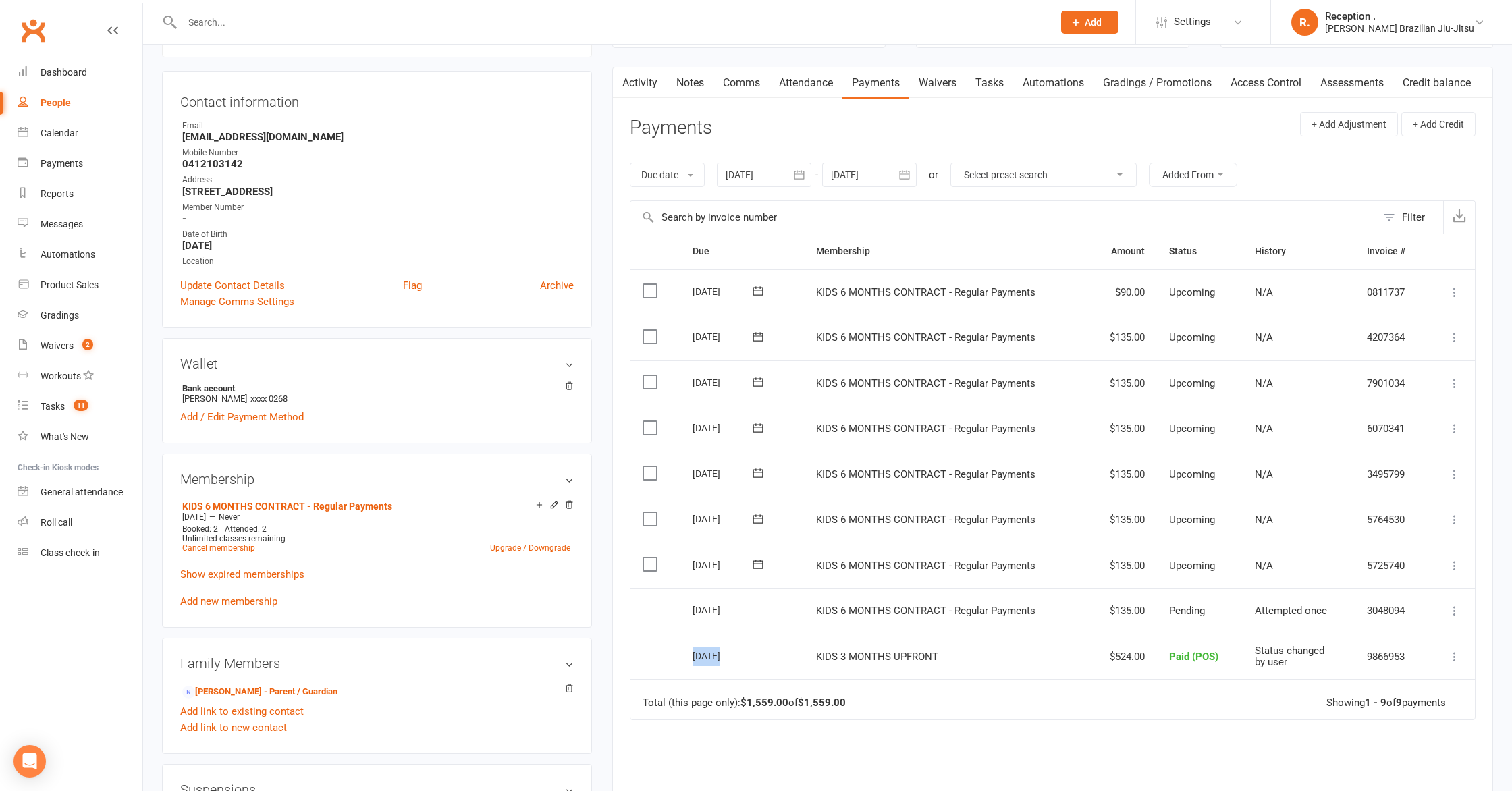
drag, startPoint x: 955, startPoint y: 634, endPoint x: 729, endPoint y: 643, distance: 226.2
click at [713, 634] on tr "Select this 18 Mar 2025 Theodore Carmody KIDS 3 MONTHS UPFRONT $524.00 Paid (PO…" at bounding box center [1053, 656] width 845 height 46
drag, startPoint x: 858, startPoint y: 669, endPoint x: 924, endPoint y: 672, distance: 66.1
click at [862, 669] on td "KIDS 3 MONTHS UPFRONT" at bounding box center [945, 656] width 283 height 46
drag, startPoint x: 983, startPoint y: 609, endPoint x: 774, endPoint y: 581, distance: 210.9
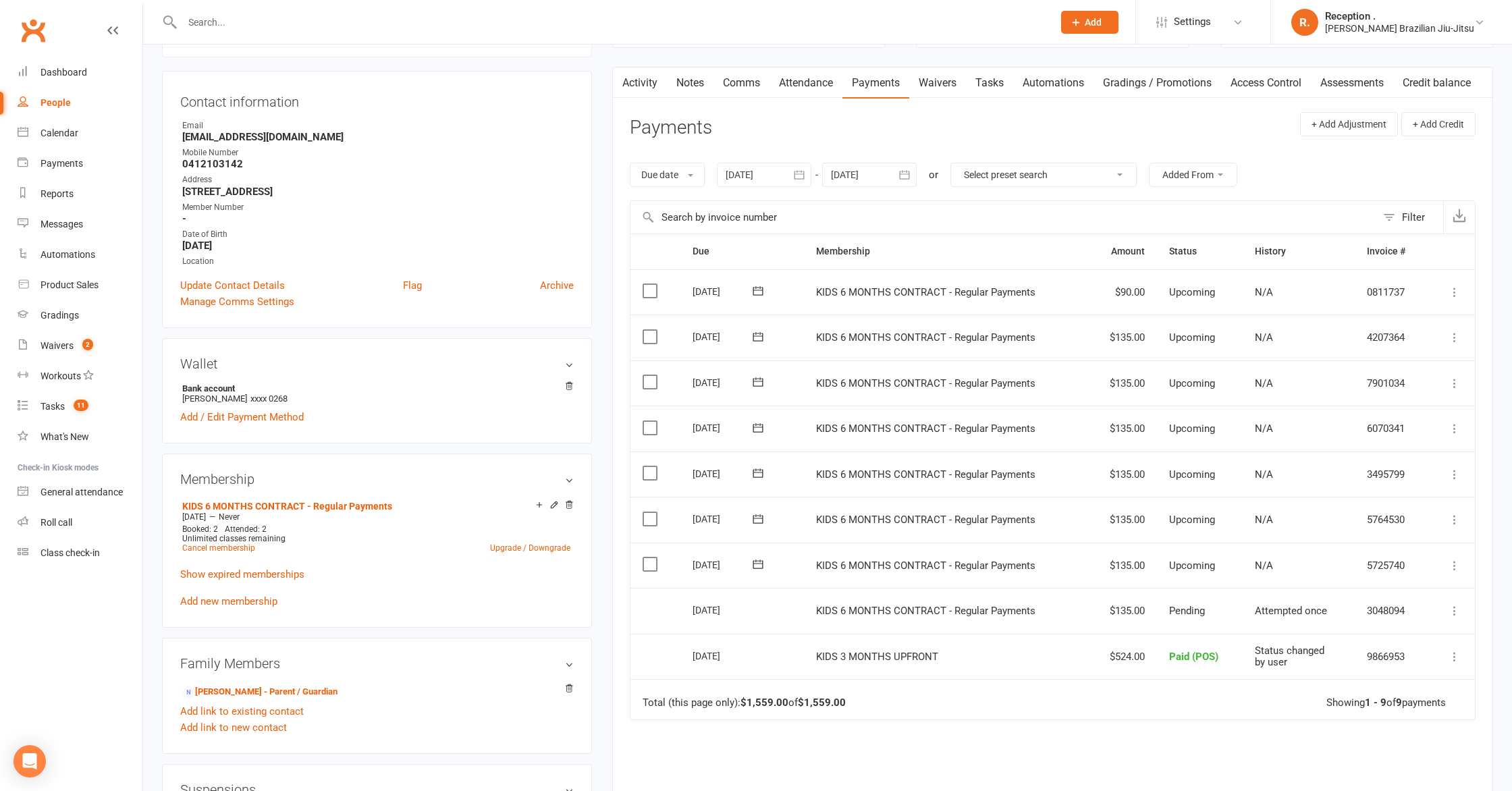
click at [774, 581] on table "Due Contact Membership Amount Status History Invoice # Select this 23 Dec 2025 …" at bounding box center [1053, 476] width 846 height 486
click at [1032, 635] on td "KIDS 3 MONTHS UPFRONT" at bounding box center [945, 656] width 283 height 46
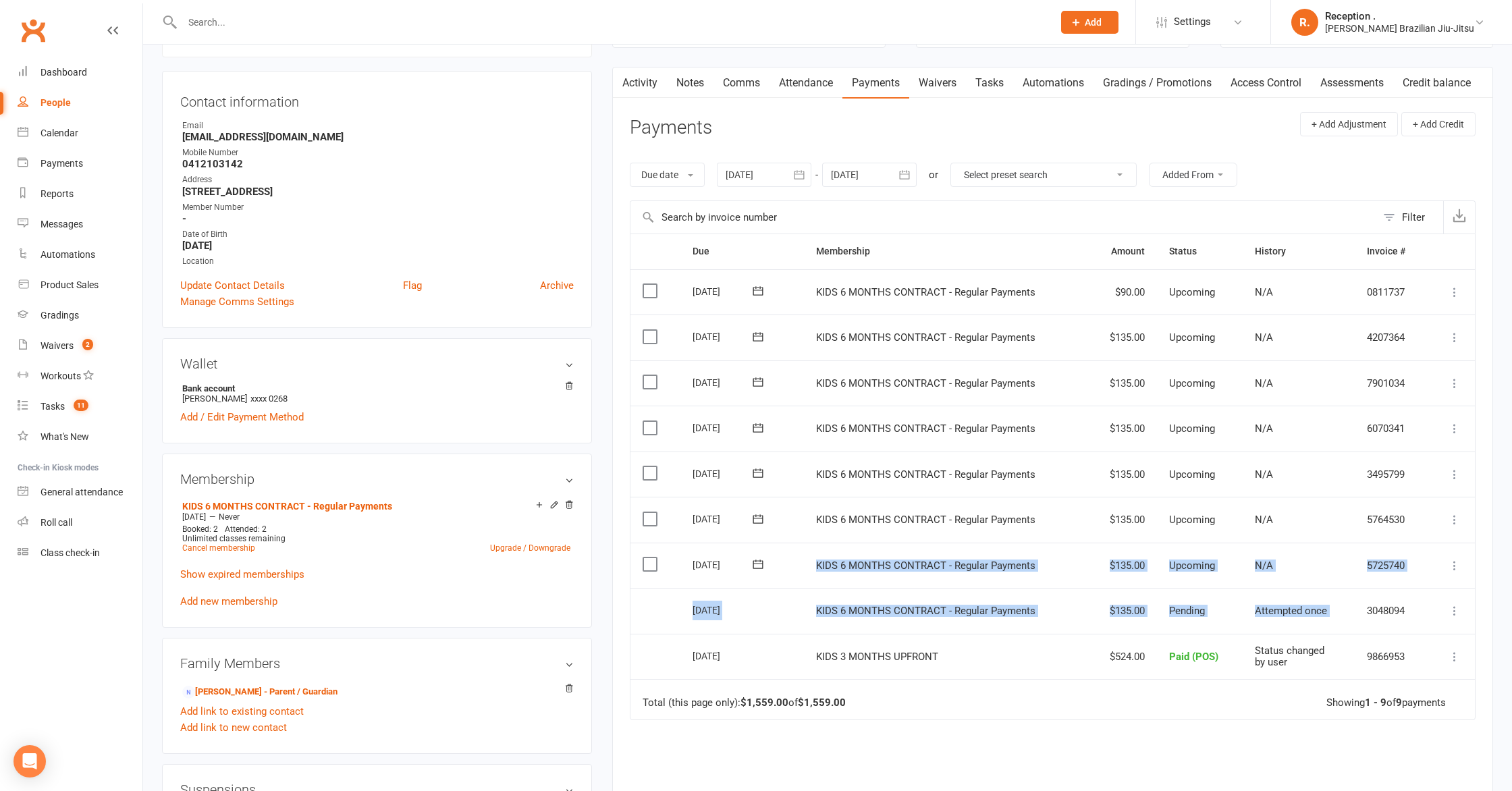
drag, startPoint x: 1359, startPoint y: 608, endPoint x: 965, endPoint y: 540, distance: 399.8
click at [965, 540] on table "Due Contact Membership Amount Status History Invoice # Select this 23 Dec 2025 …" at bounding box center [1053, 476] width 846 height 486
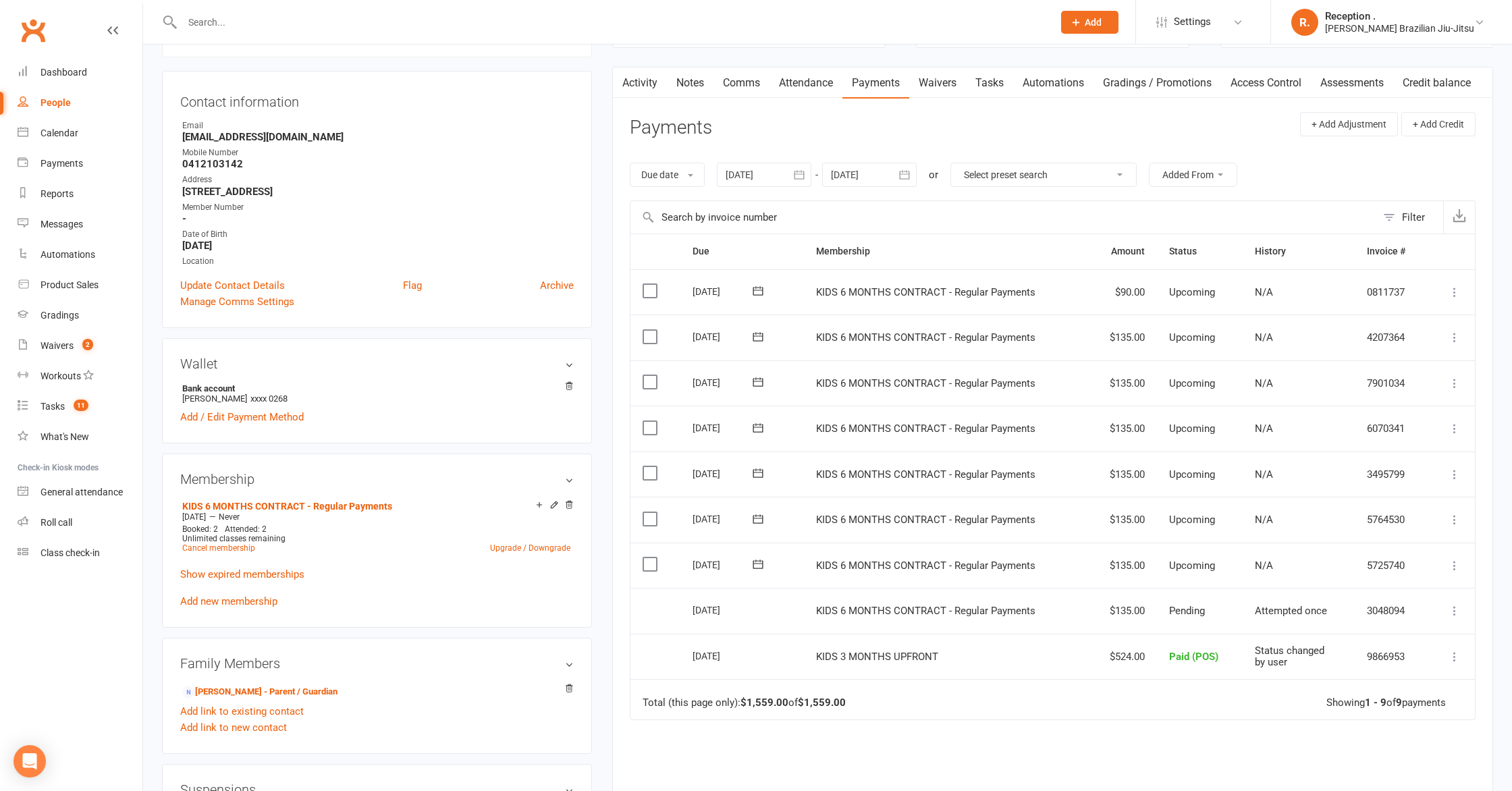
click at [1405, 597] on td "3048094" at bounding box center [1390, 611] width 73 height 46
drag, startPoint x: 1186, startPoint y: 592, endPoint x: 1177, endPoint y: 594, distance: 9.2
click at [1177, 594] on td "Pending" at bounding box center [1199, 611] width 86 height 46
drag, startPoint x: 1217, startPoint y: 608, endPoint x: 796, endPoint y: 601, distance: 421.1
click at [796, 602] on tr "Select this 16 Sep 2025 Theodore Carmody KIDS 6 MONTHS CONTRACT - Regular Payme…" at bounding box center [1053, 611] width 845 height 46
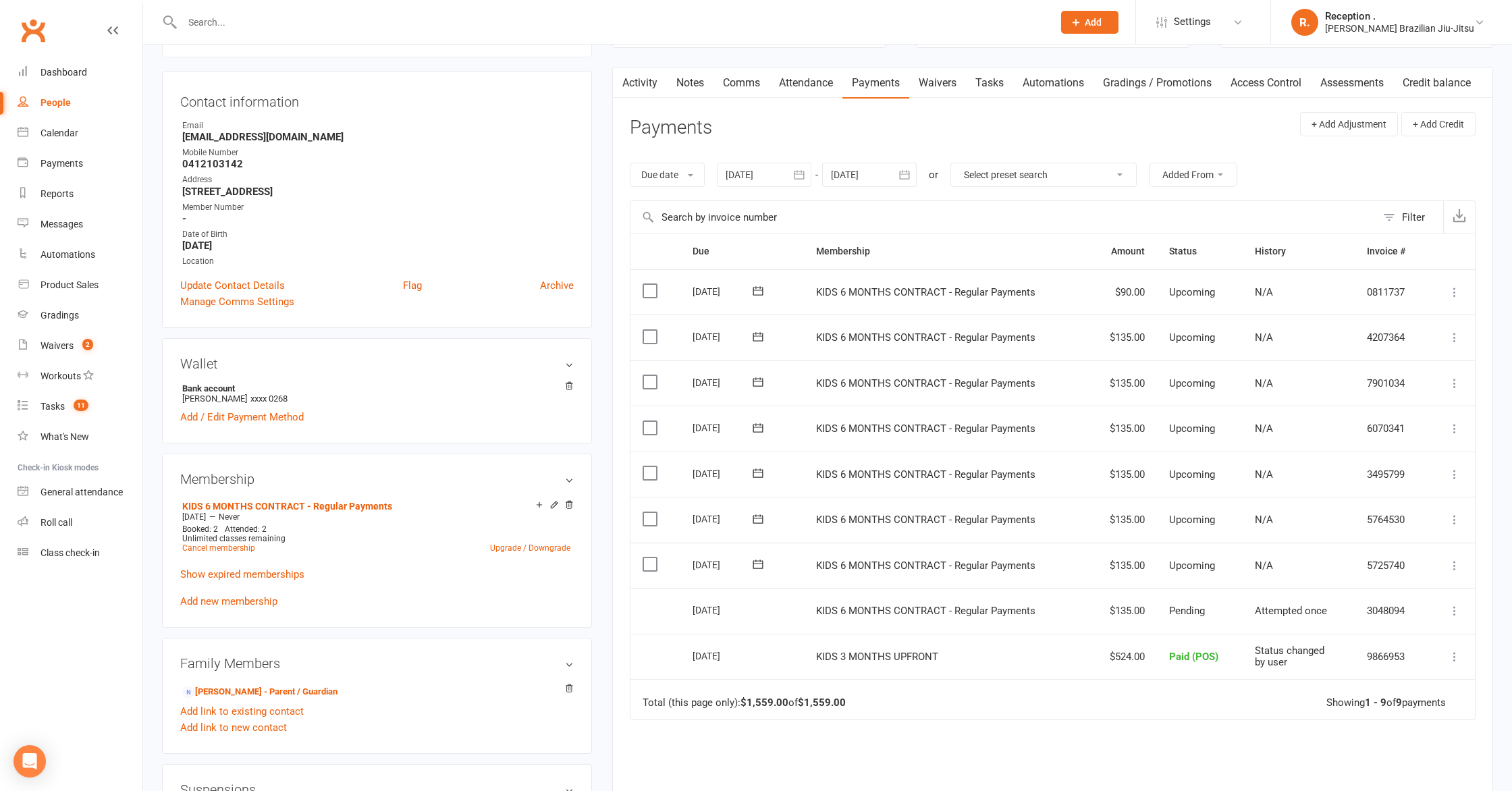
click at [1220, 608] on td "Pending" at bounding box center [1199, 611] width 86 height 46
drag, startPoint x: 1241, startPoint y: 612, endPoint x: 1151, endPoint y: 611, distance: 90.0
click at [1151, 611] on tr "Select this 16 Sep 2025 Theodore Carmody KIDS 6 MONTHS CONTRACT - Regular Payme…" at bounding box center [1053, 611] width 845 height 46
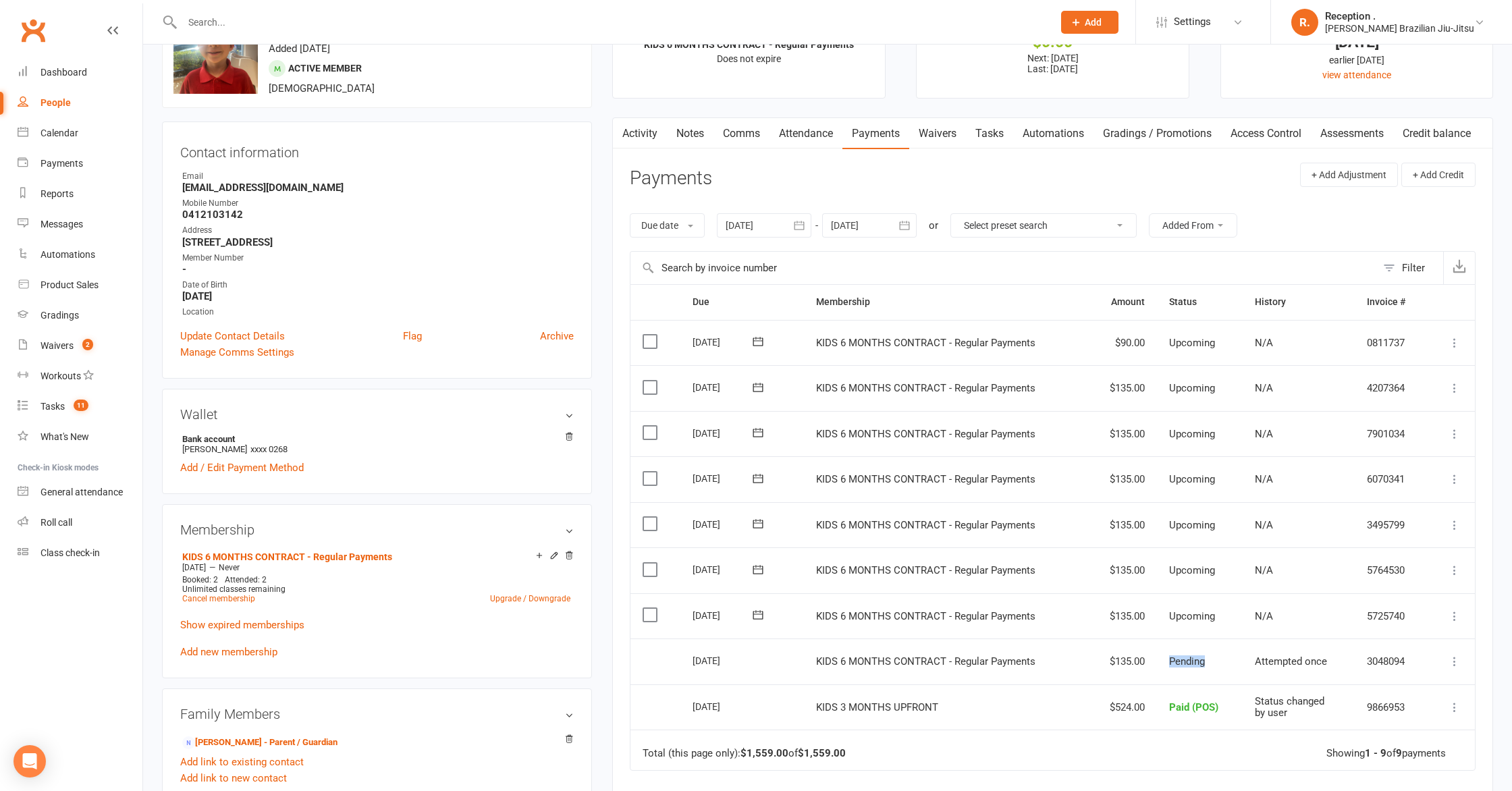
scroll to position [0, 0]
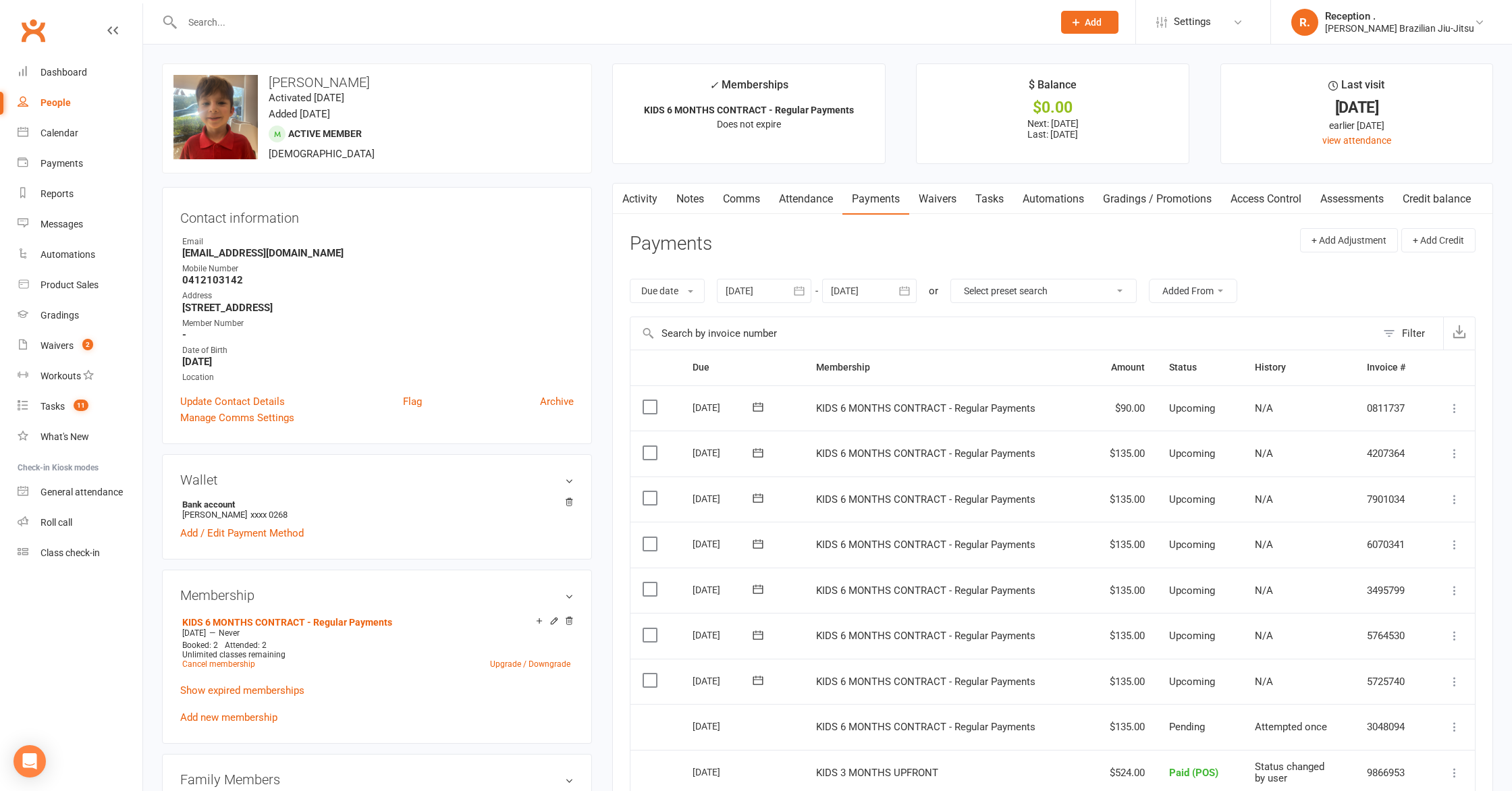
click at [463, 25] on input "text" at bounding box center [610, 22] width 866 height 19
type input "g"
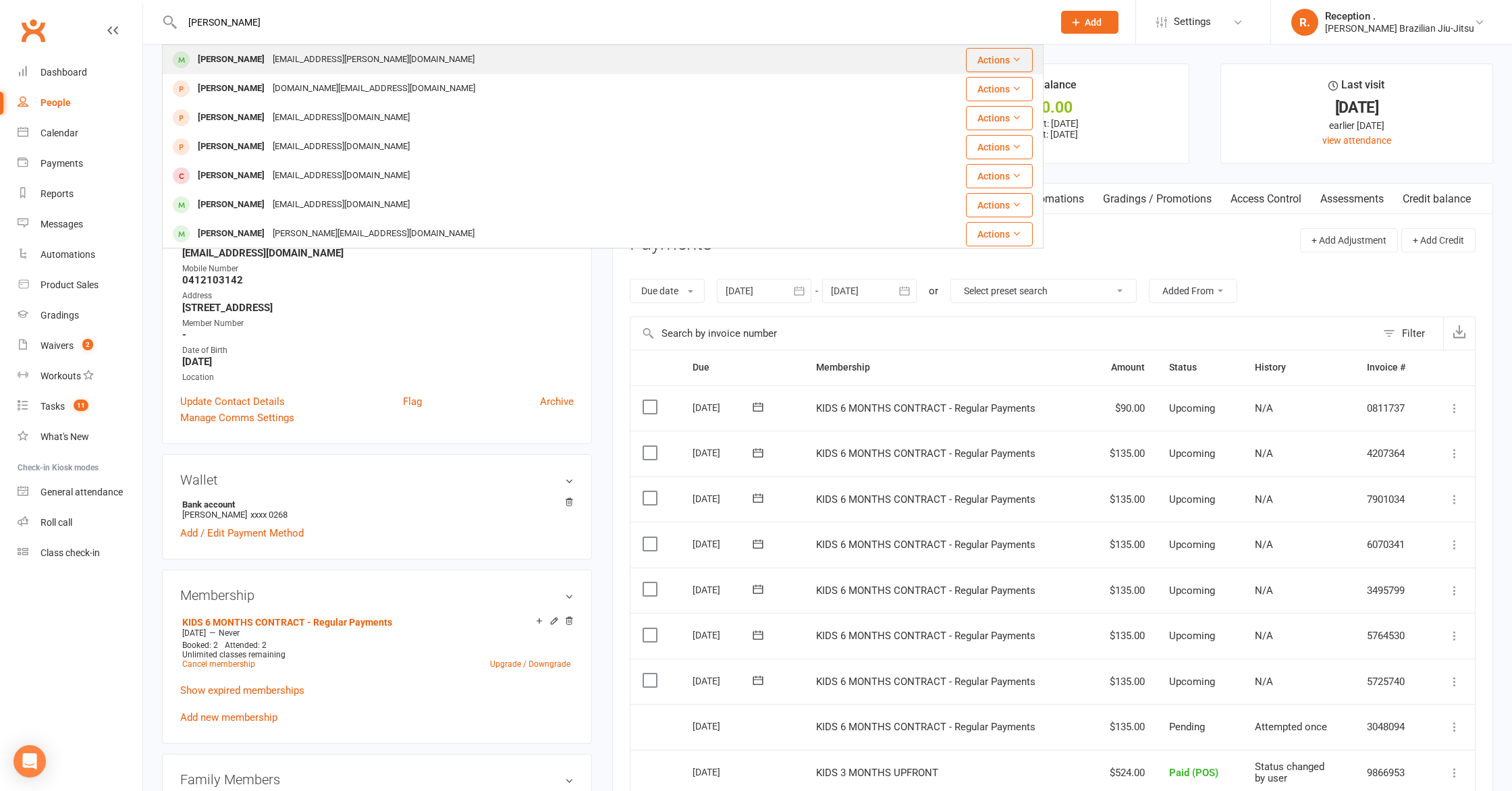
type input "jean"
click at [409, 57] on div "Jean Murillo ejc-jean@hotmail.com" at bounding box center [529, 60] width 732 height 28
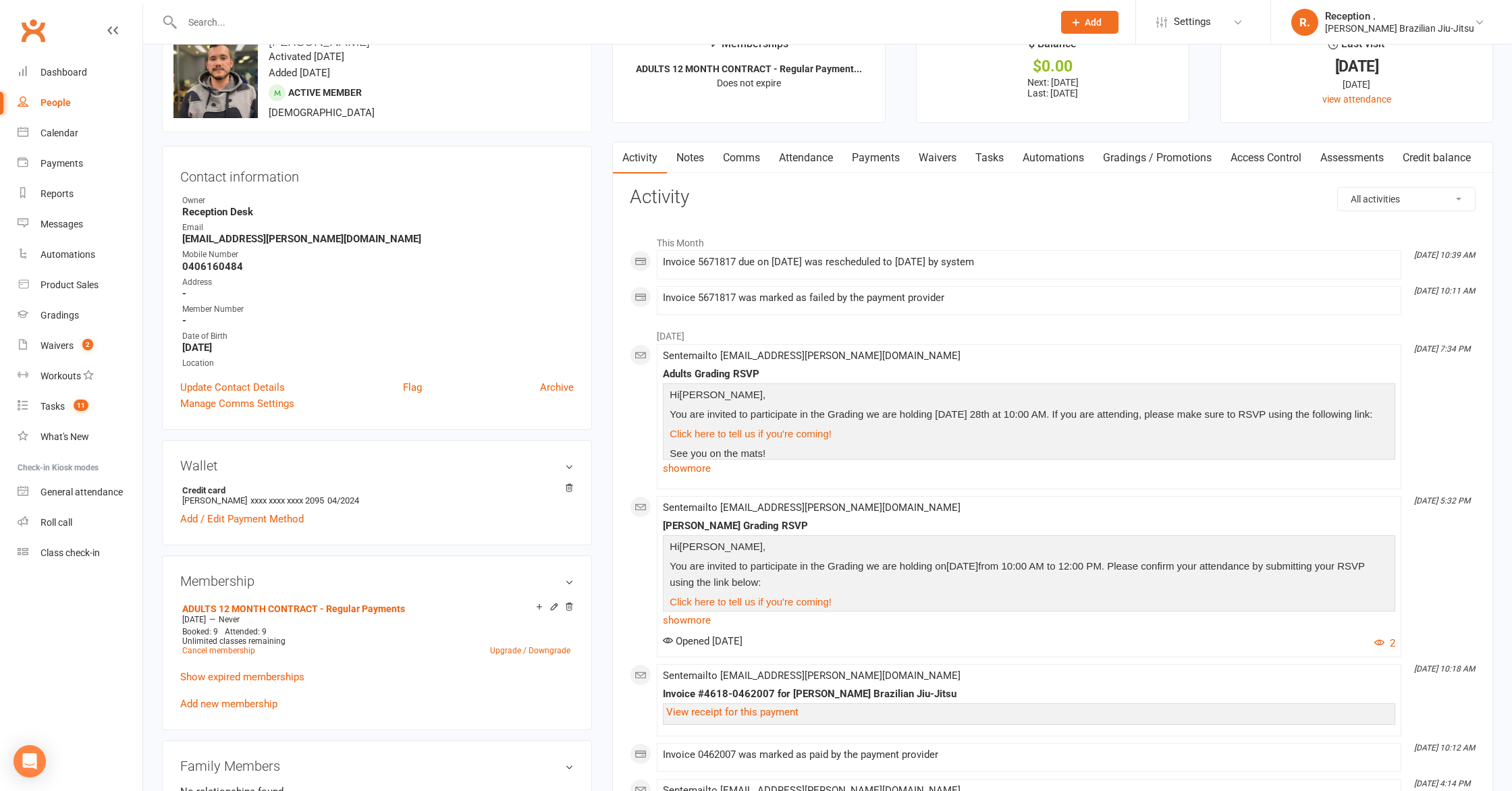
scroll to position [44, 0]
click at [415, 20] on input "text" at bounding box center [610, 22] width 866 height 19
click at [417, 19] on input "text" at bounding box center [610, 22] width 866 height 19
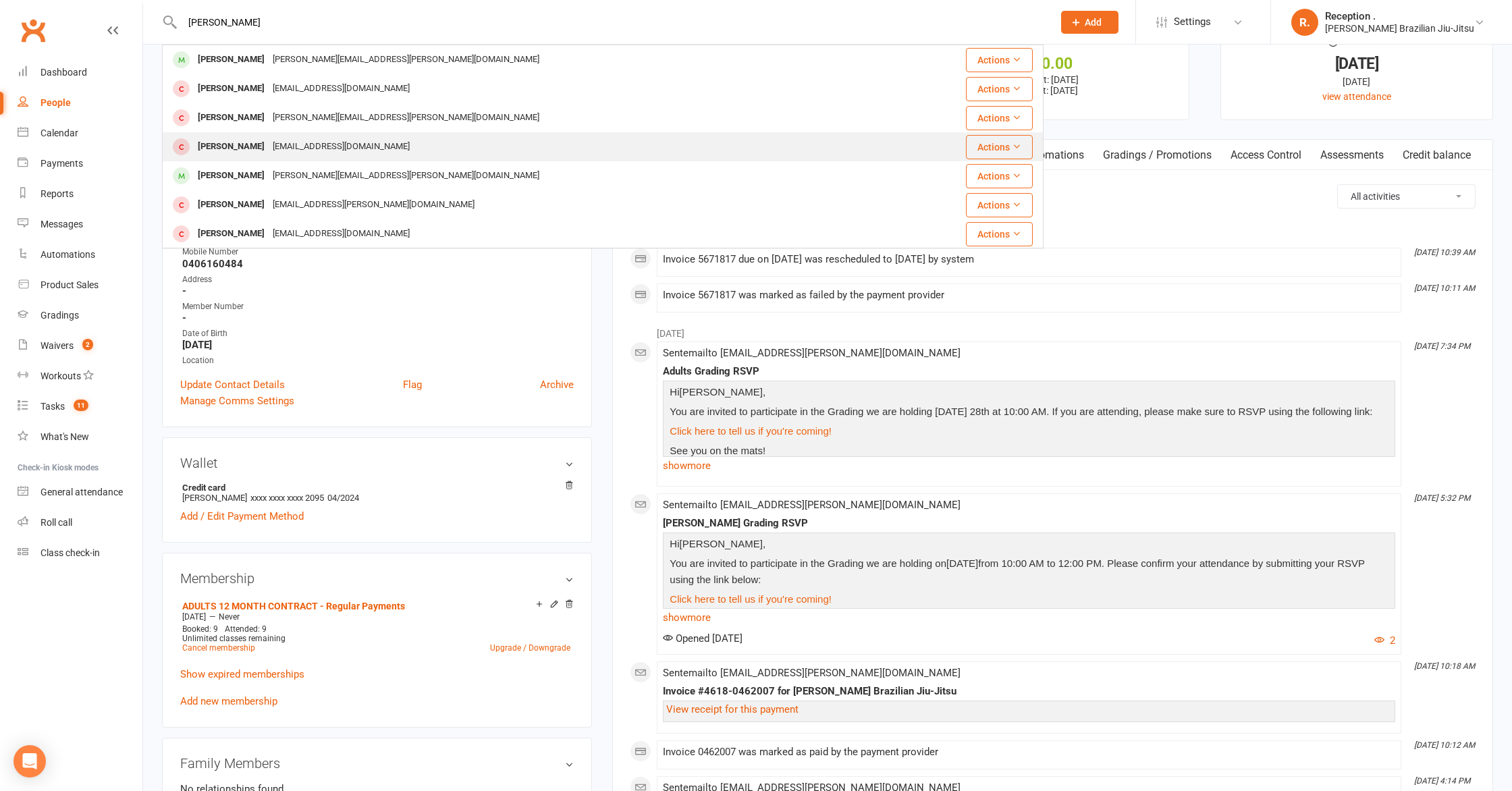
scroll to position [0, 0]
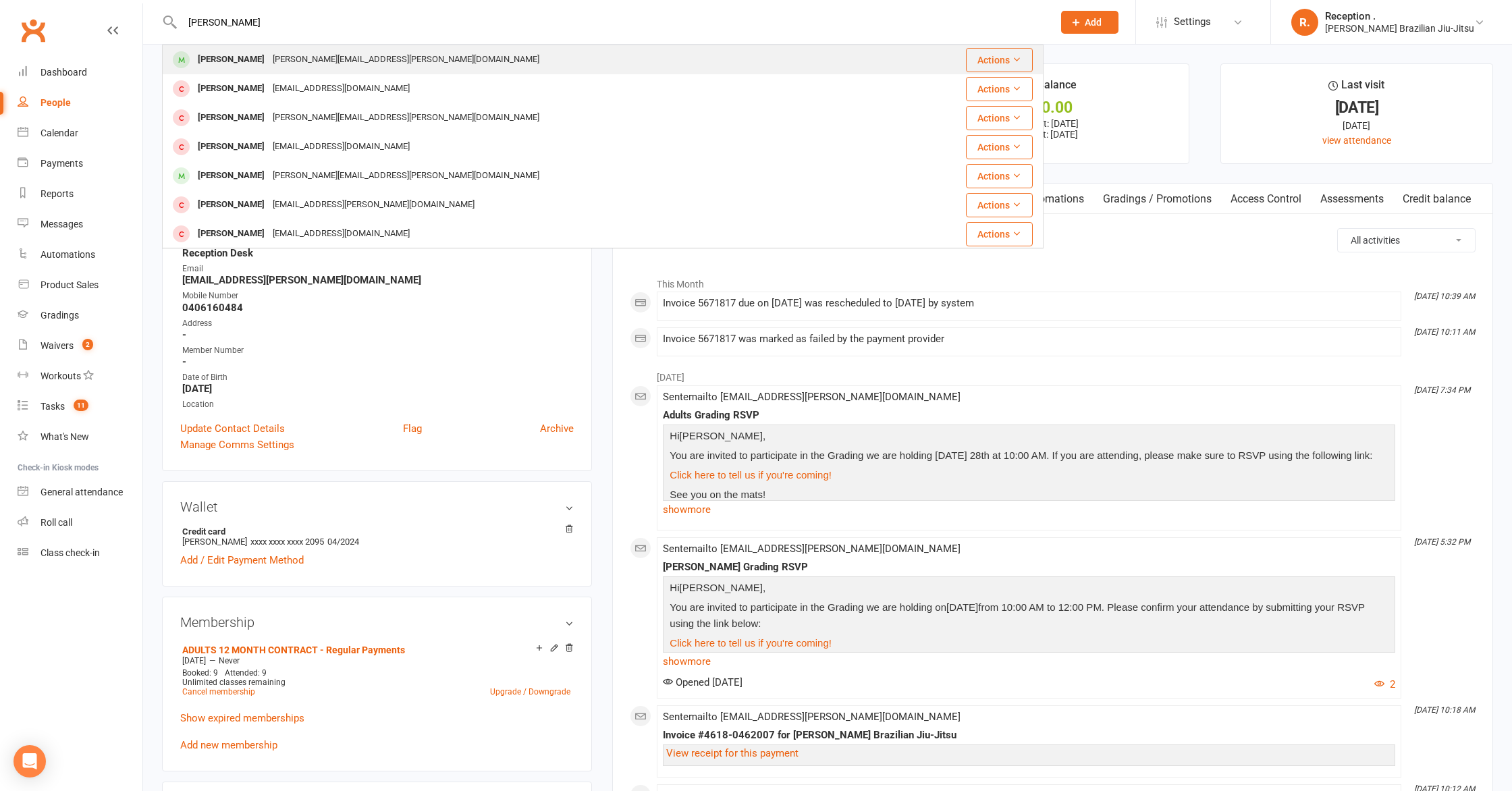
type input "leo talbot"
click at [283, 66] on div "Laura.giovannetti@hotmail.com" at bounding box center [406, 60] width 275 height 20
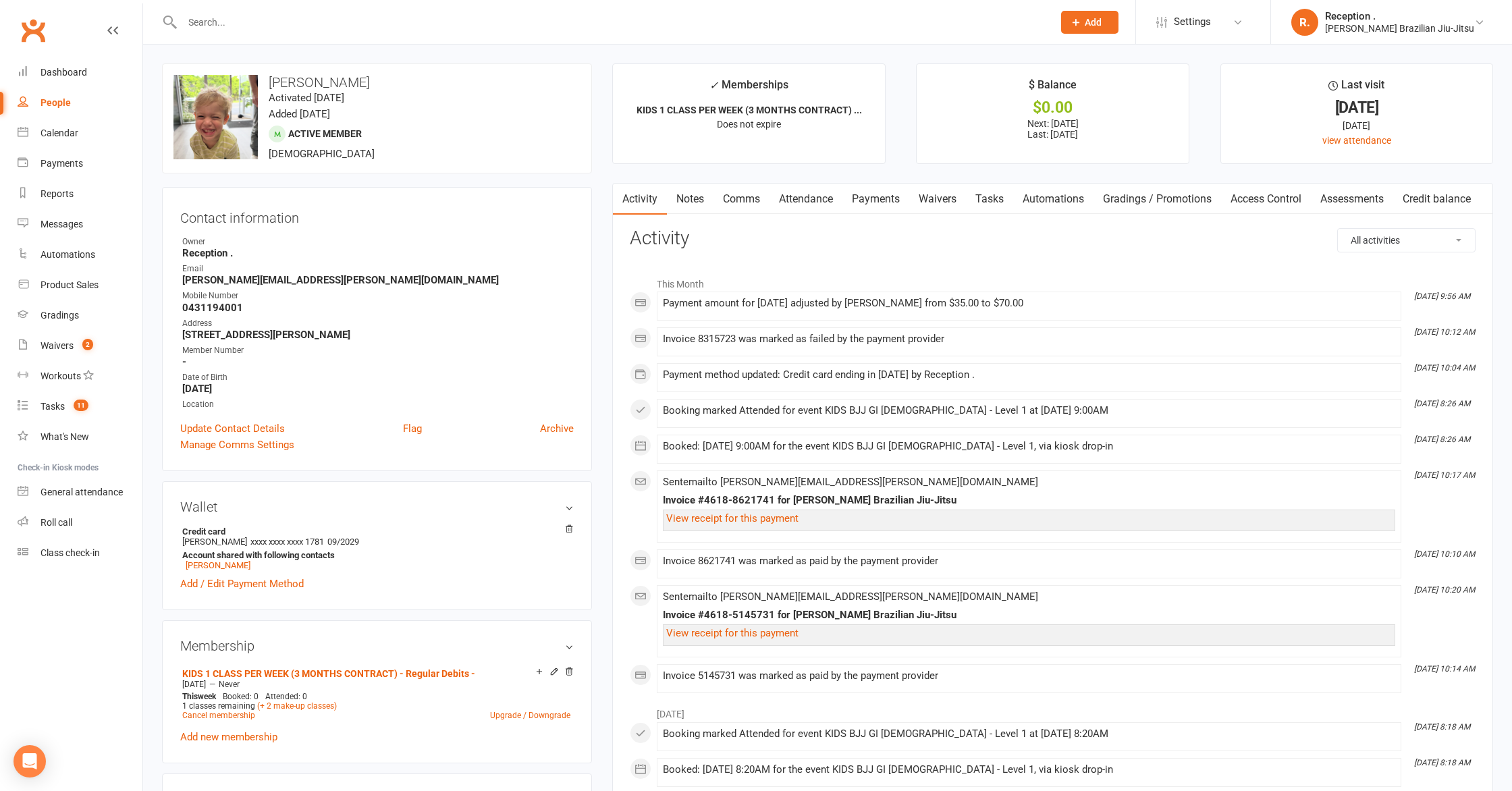
click at [882, 195] on link "Payments" at bounding box center [876, 199] width 67 height 31
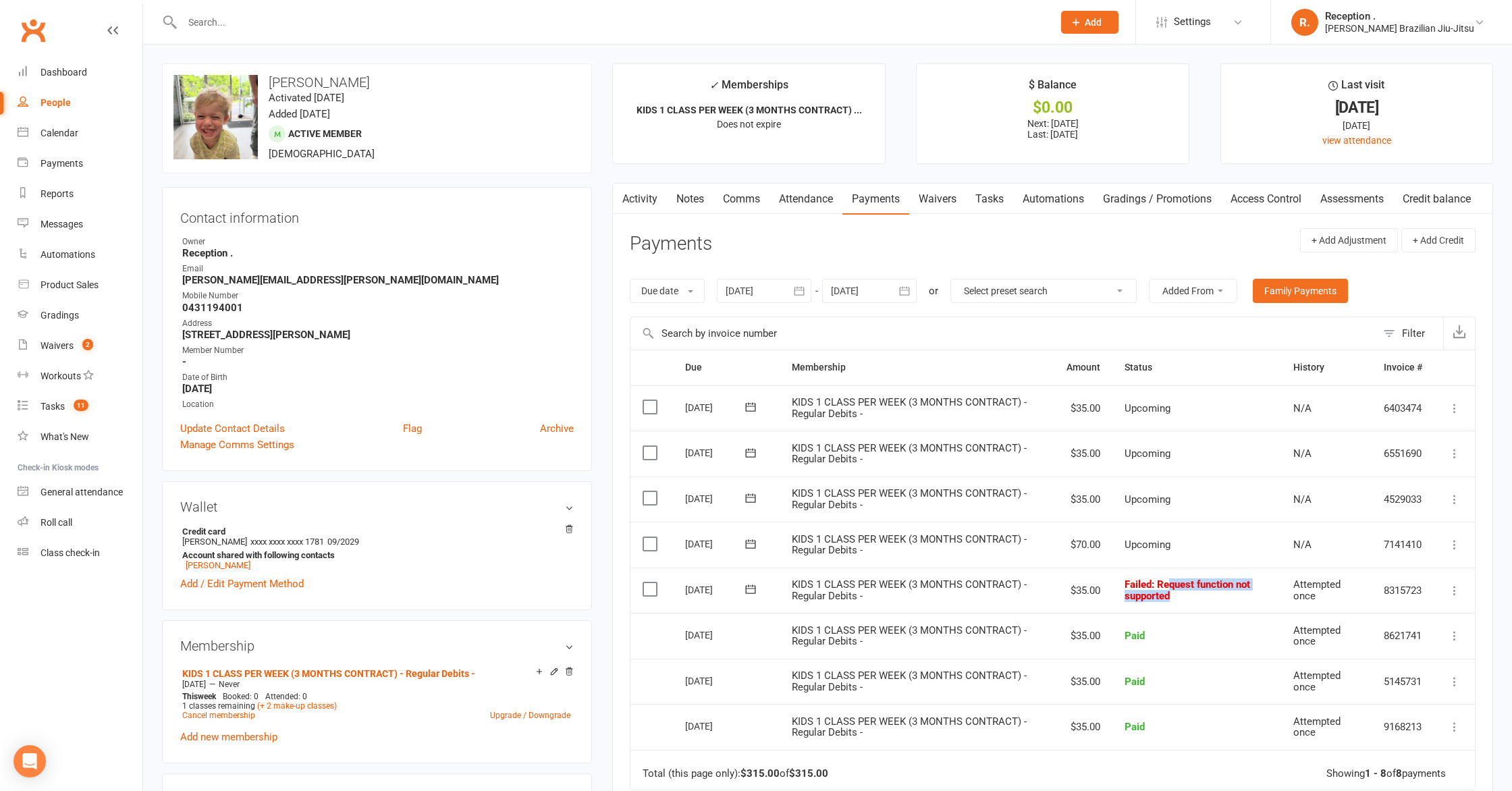
drag, startPoint x: 1176, startPoint y: 599, endPoint x: 1173, endPoint y: 581, distance: 18.2
click at [1168, 580] on td "Failed : Request function not supported" at bounding box center [1196, 590] width 168 height 46
click at [1234, 583] on span ": Request function not supported" at bounding box center [1187, 590] width 126 height 24
click at [1166, 593] on span ": Request function not supported" at bounding box center [1187, 590] width 126 height 24
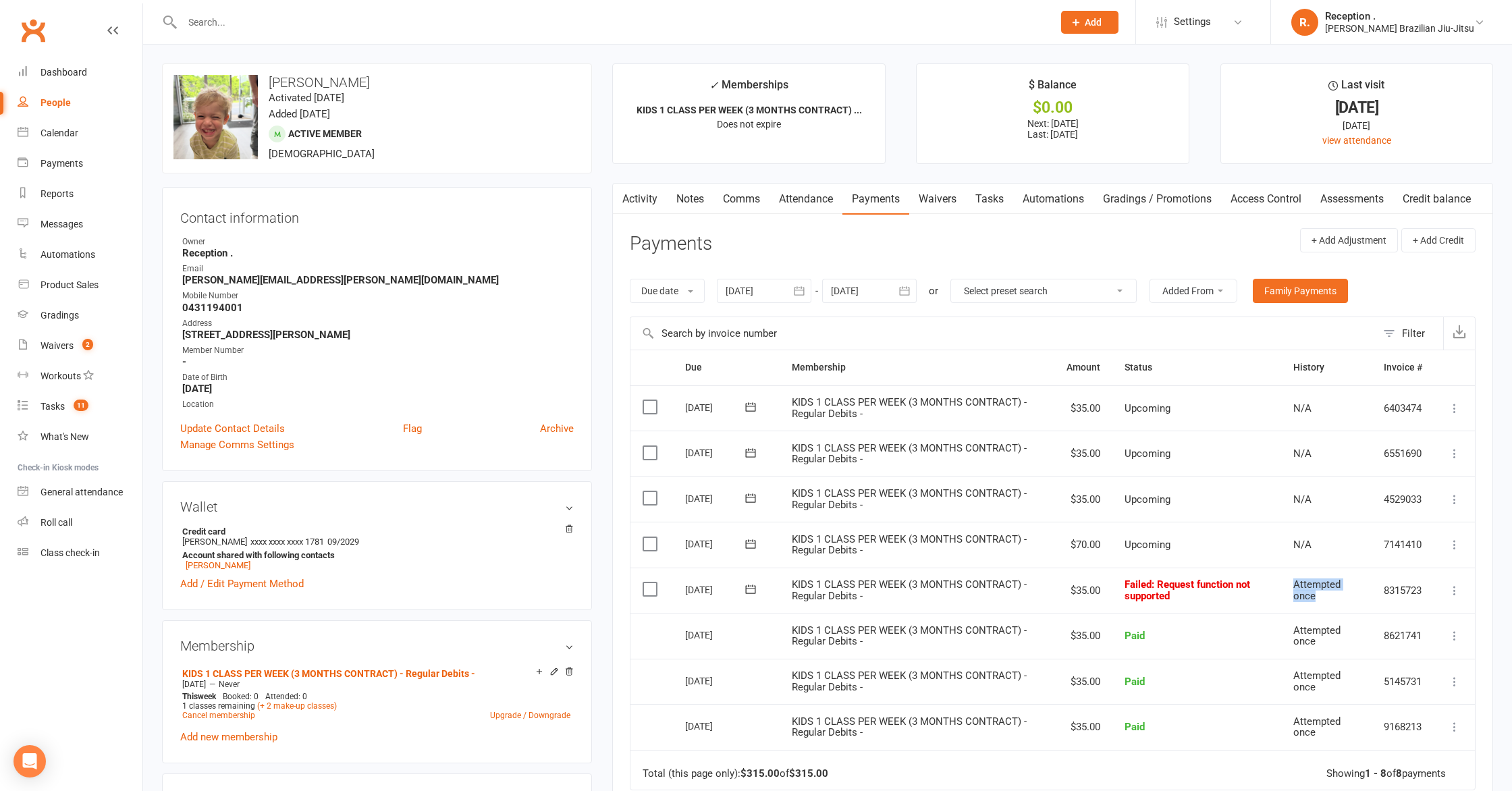
drag, startPoint x: 1334, startPoint y: 594, endPoint x: 1287, endPoint y: 577, distance: 50.0
click at [1287, 577] on td "Attempted once" at bounding box center [1326, 590] width 91 height 46
click at [1306, 581] on span "Attempted once" at bounding box center [1317, 590] width 47 height 24
drag, startPoint x: 1063, startPoint y: 584, endPoint x: 1092, endPoint y: 585, distance: 29.0
click at [1092, 585] on td "$35.00" at bounding box center [1083, 590] width 58 height 46
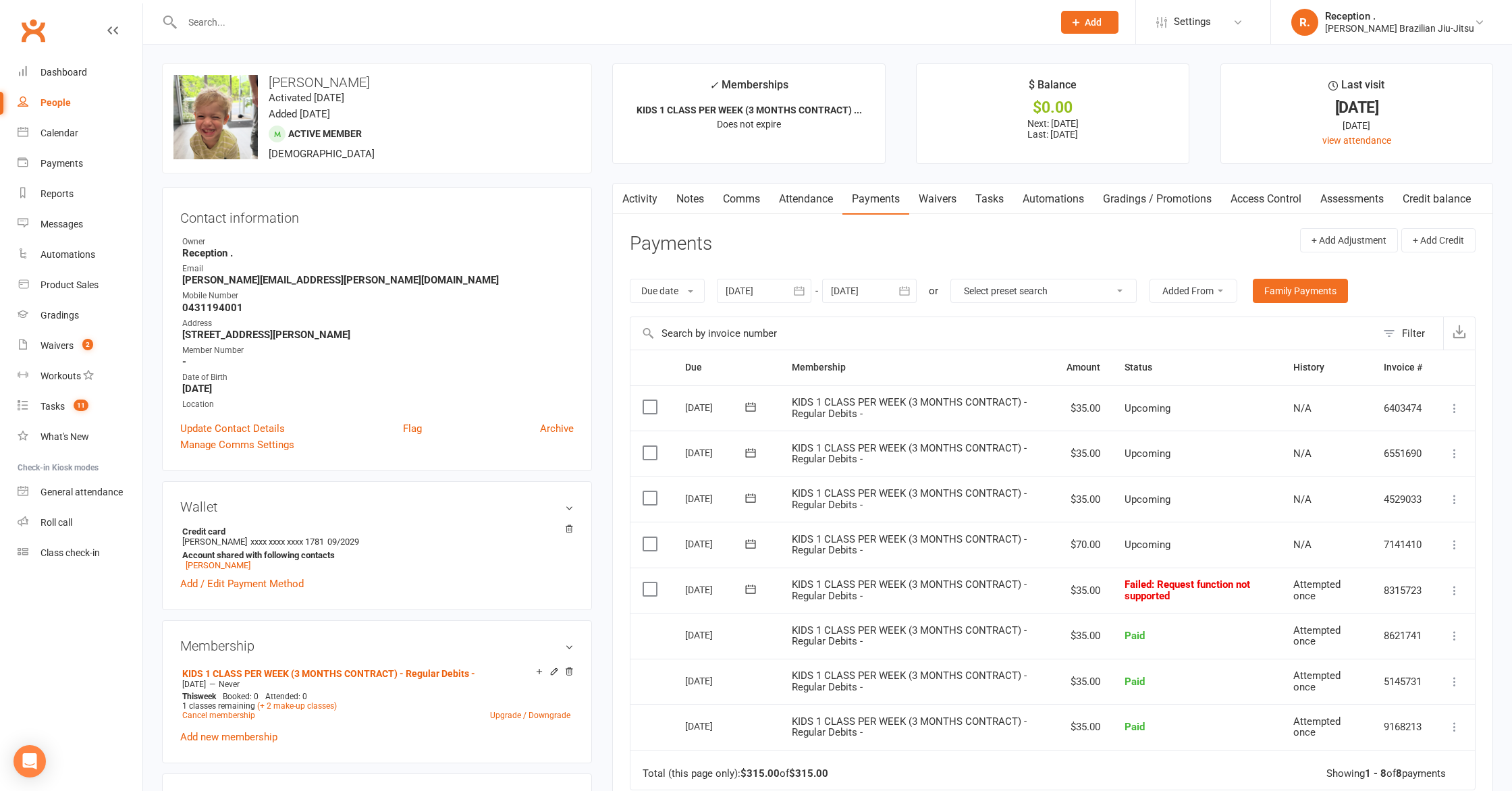
click at [1092, 585] on td "$35.00" at bounding box center [1083, 590] width 58 height 46
click at [1100, 589] on td "$35.00" at bounding box center [1083, 590] width 58 height 46
drag, startPoint x: 1094, startPoint y: 541, endPoint x: 1057, endPoint y: 541, distance: 37.0
click at [1054, 541] on td "$70.00" at bounding box center [1083, 544] width 58 height 46
click at [1057, 541] on td "$70.00" at bounding box center [1083, 544] width 58 height 46
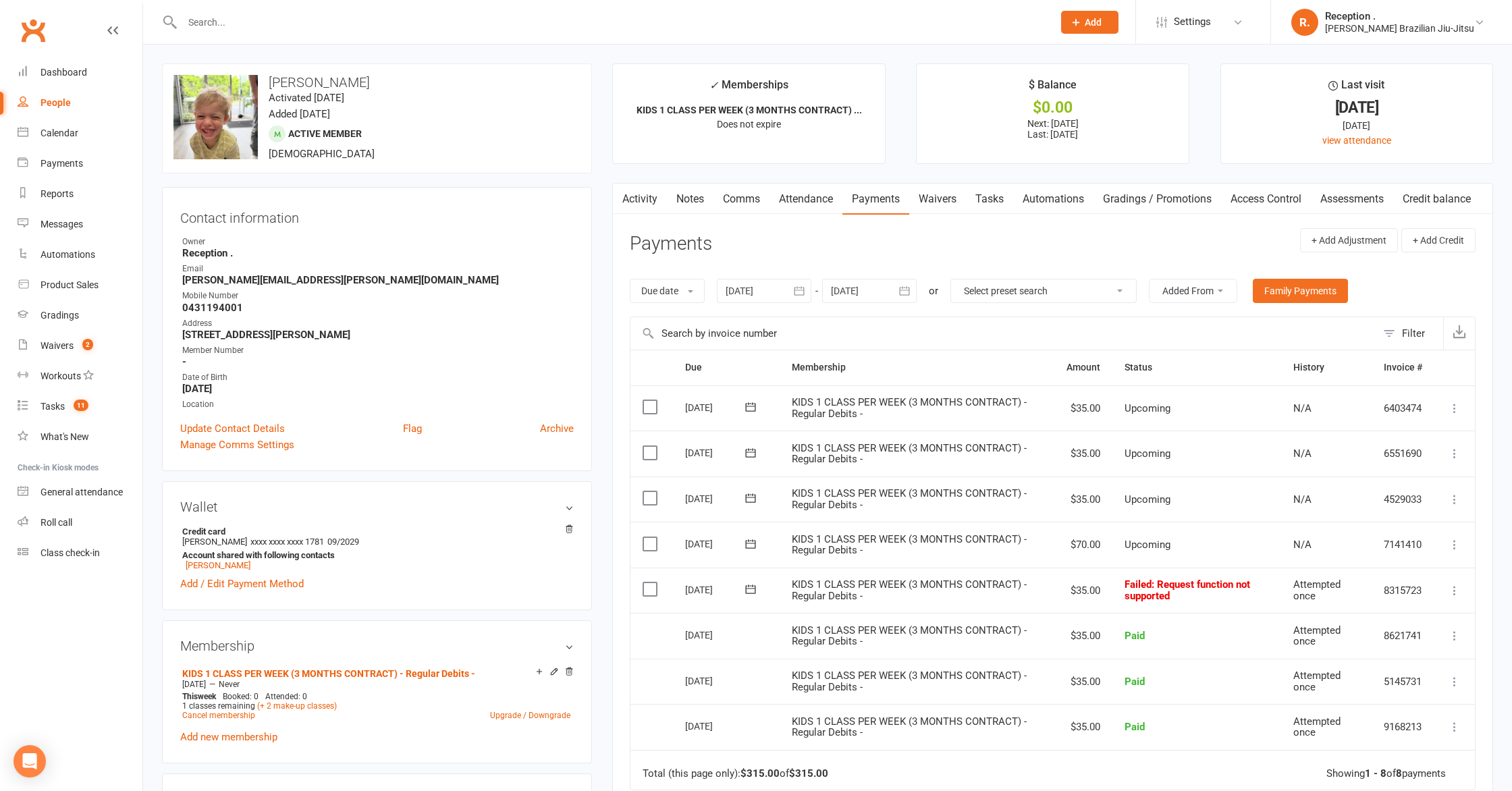
drag, startPoint x: 1331, startPoint y: 537, endPoint x: 1354, endPoint y: 541, distance: 23.3
click at [1331, 539] on div "N/A" at bounding box center [1326, 545] width 66 height 11
click at [1454, 545] on icon at bounding box center [1455, 544] width 14 height 14
click at [1175, 529] on td "Upcoming" at bounding box center [1196, 544] width 168 height 46
drag, startPoint x: 1137, startPoint y: 542, endPoint x: 1172, endPoint y: 541, distance: 35.0
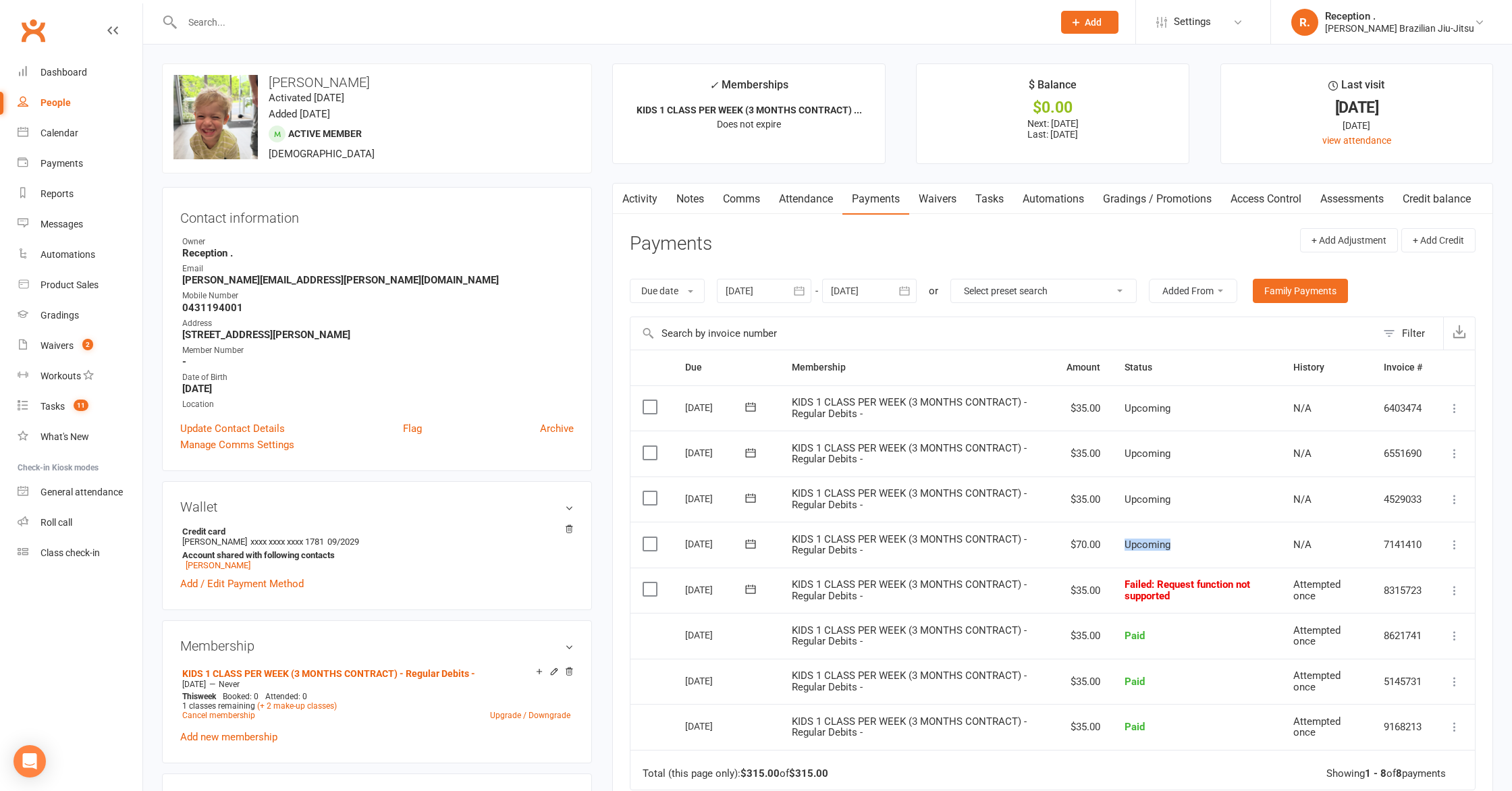
click at [1172, 541] on td "Upcoming" at bounding box center [1196, 544] width 168 height 46
drag, startPoint x: 1174, startPoint y: 598, endPoint x: 1120, endPoint y: 584, distance: 55.8
click at [1120, 584] on td "Failed : Request function not supported" at bounding box center [1196, 590] width 168 height 46
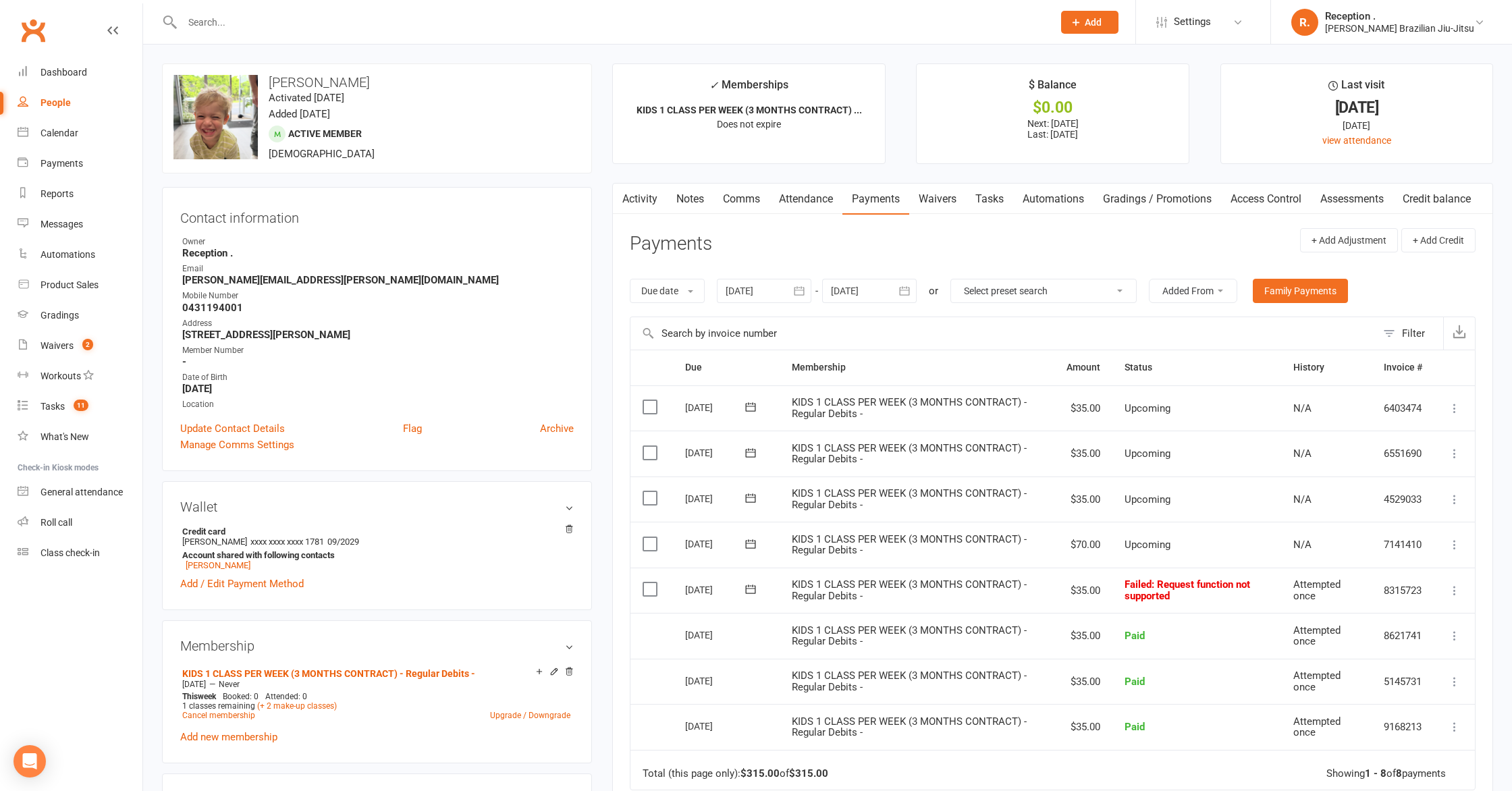
click at [277, 27] on input "text" at bounding box center [610, 22] width 866 height 19
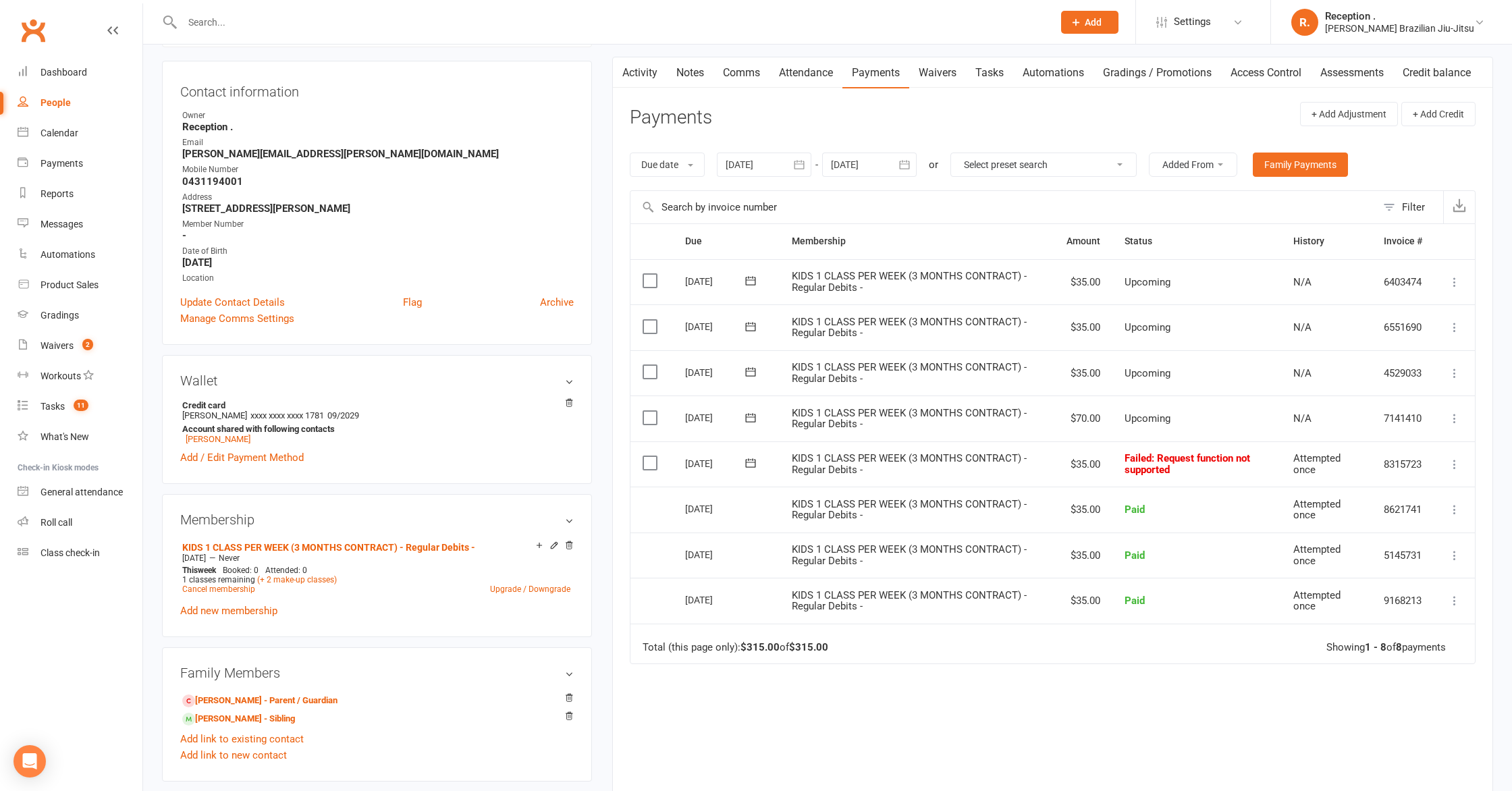
scroll to position [127, 0]
click at [233, 606] on link "Add new membership" at bounding box center [228, 609] width 97 height 12
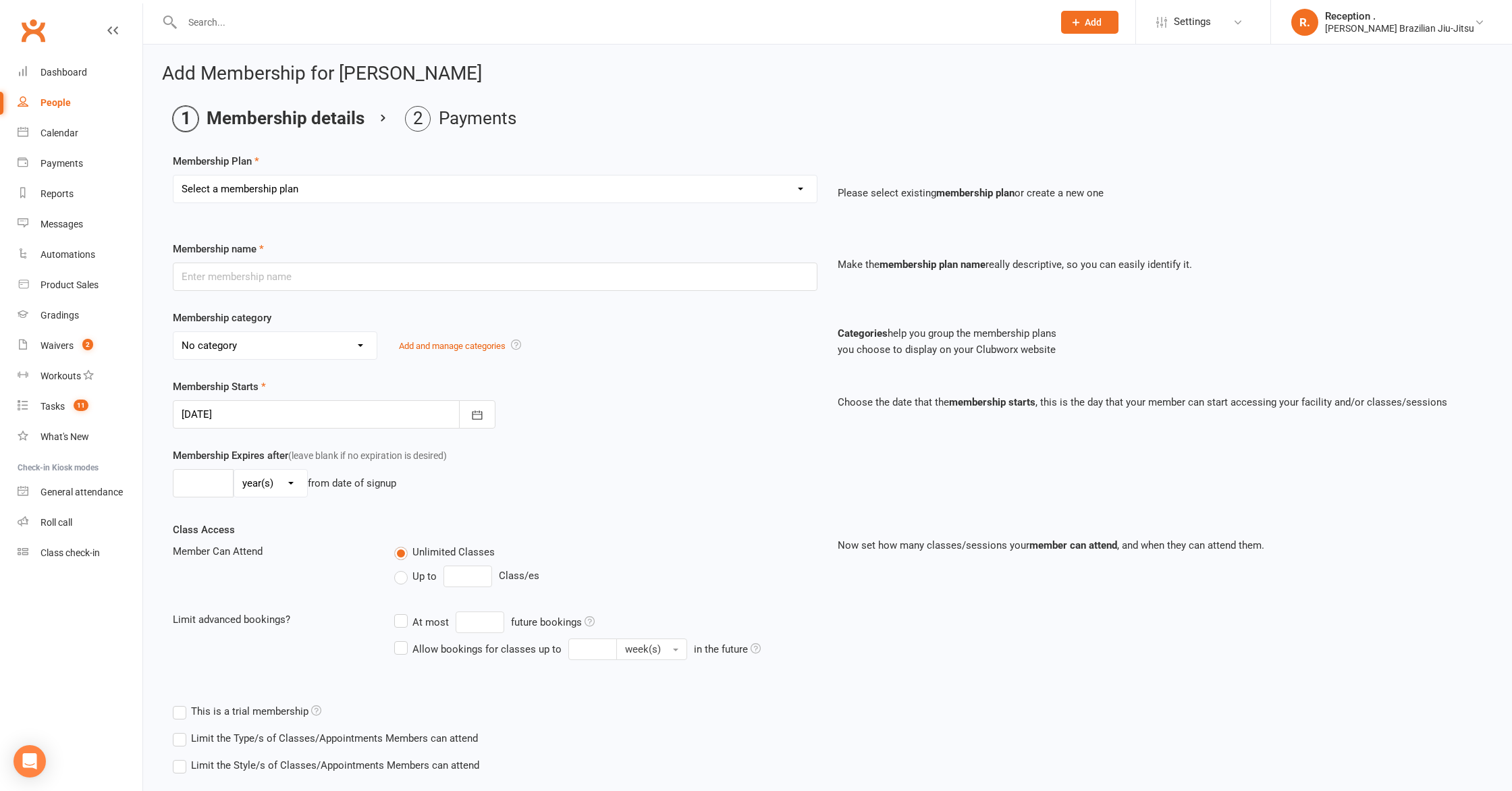
click at [609, 189] on select "Select a membership plan Create new Membership Plan FREE ADULTS 12 MONTH CONTRA…" at bounding box center [495, 188] width 643 height 27
select select "31"
click at [174, 175] on select "Select a membership plan Create new Membership Plan FREE ADULTS 12 MONTH CONTRA…" at bounding box center [495, 188] width 643 height 27
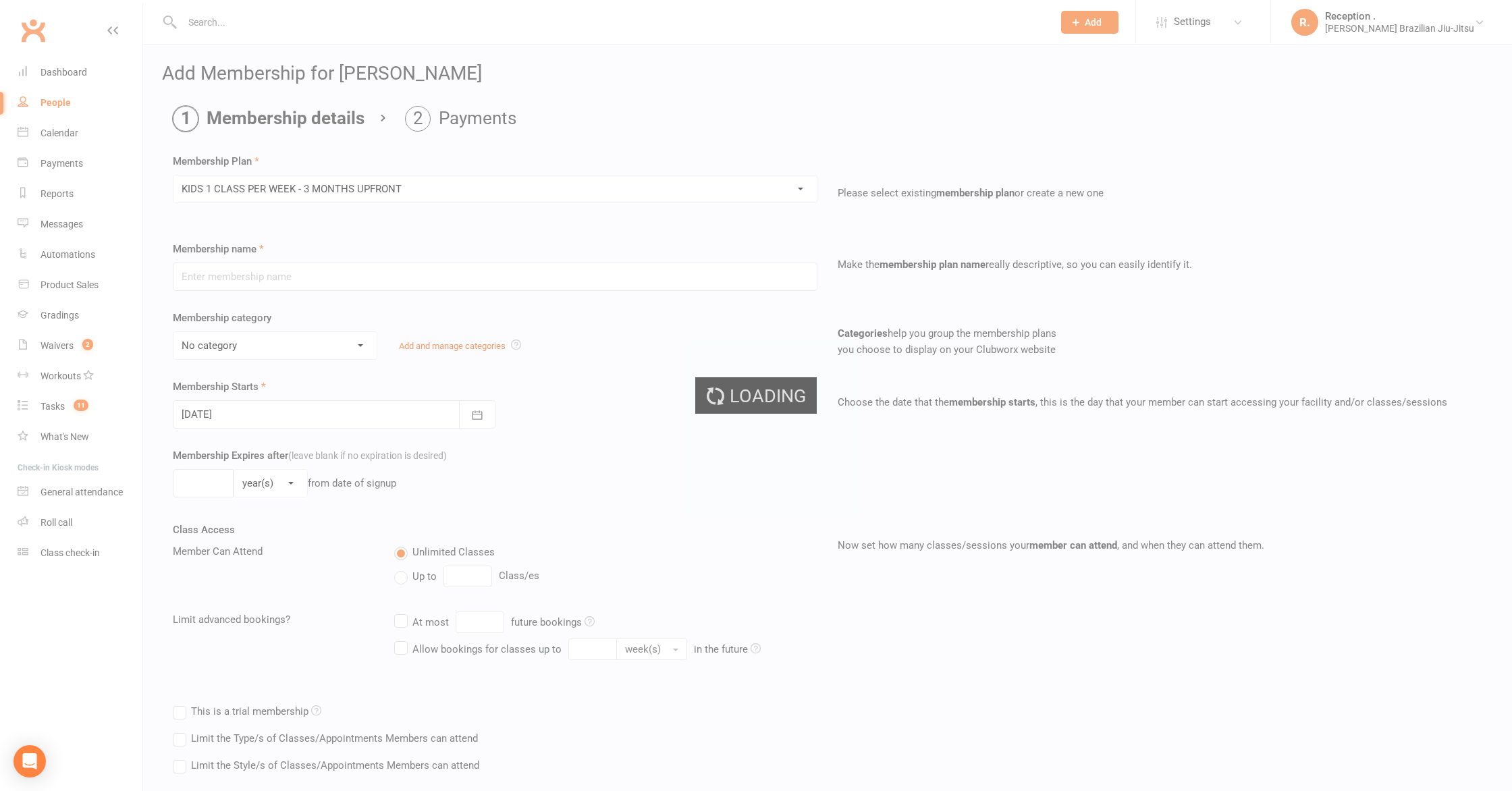
type input "KIDS 1 CLASS PER WEEK - 3 MONTHS UPFRONT"
select select "7"
type input "3"
select select "2"
type input "1"
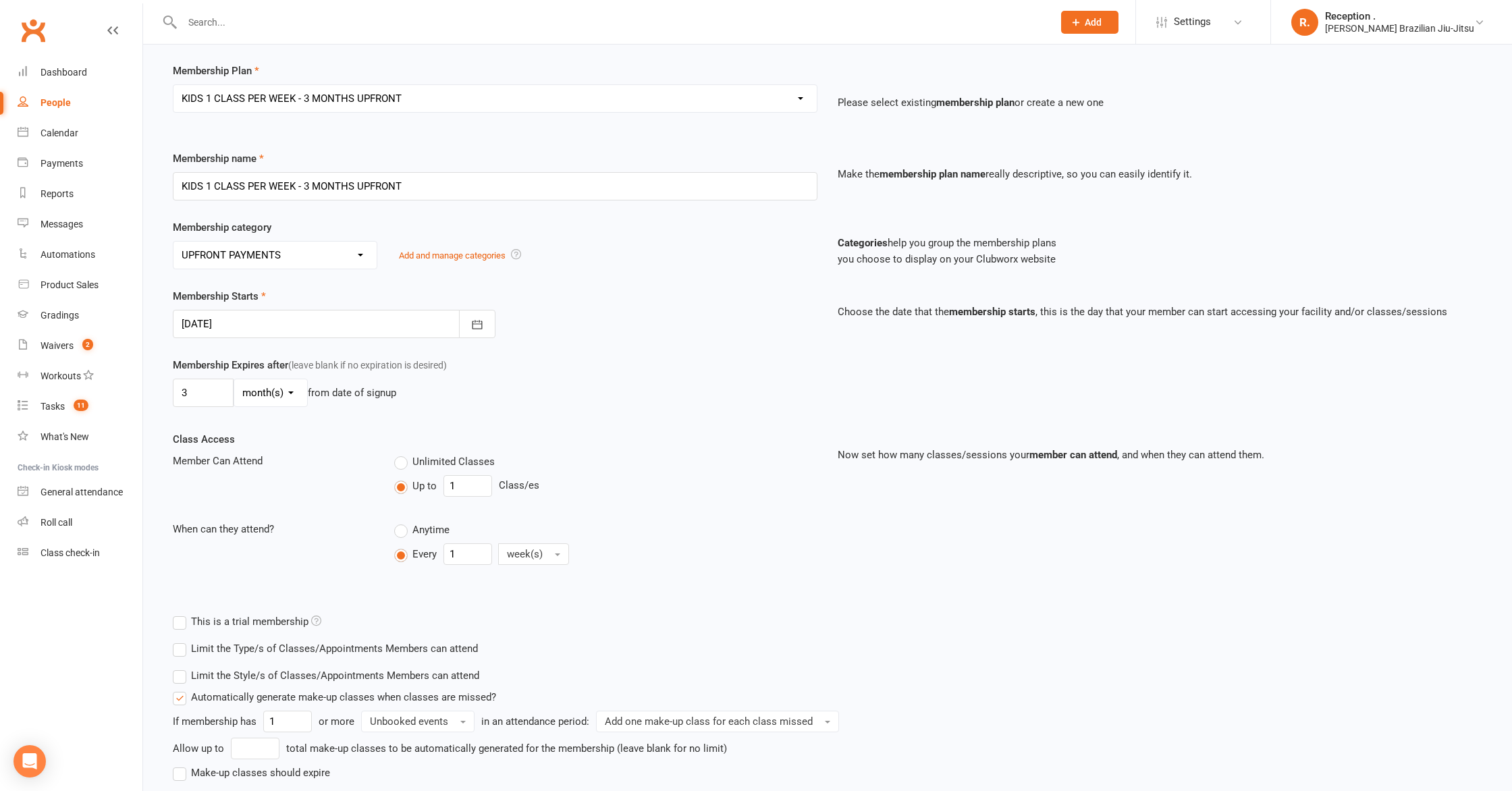
scroll to position [188, 0]
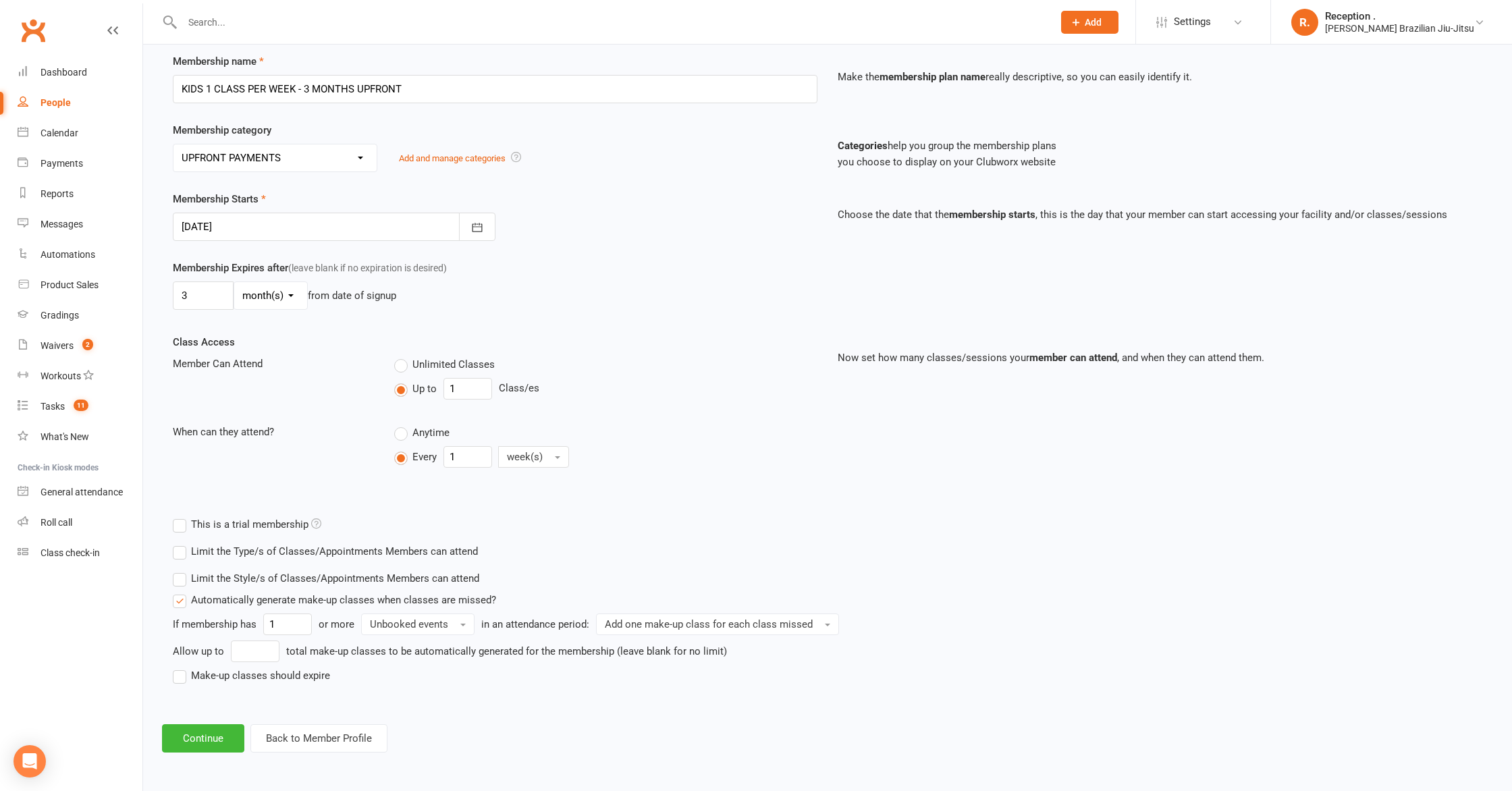
click at [208, 760] on div "Add Membership for Leo Talbott Membership details Payments Membership Plan Sele…" at bounding box center [827, 314] width 1369 height 914
click at [214, 740] on button "Continue" at bounding box center [203, 738] width 82 height 29
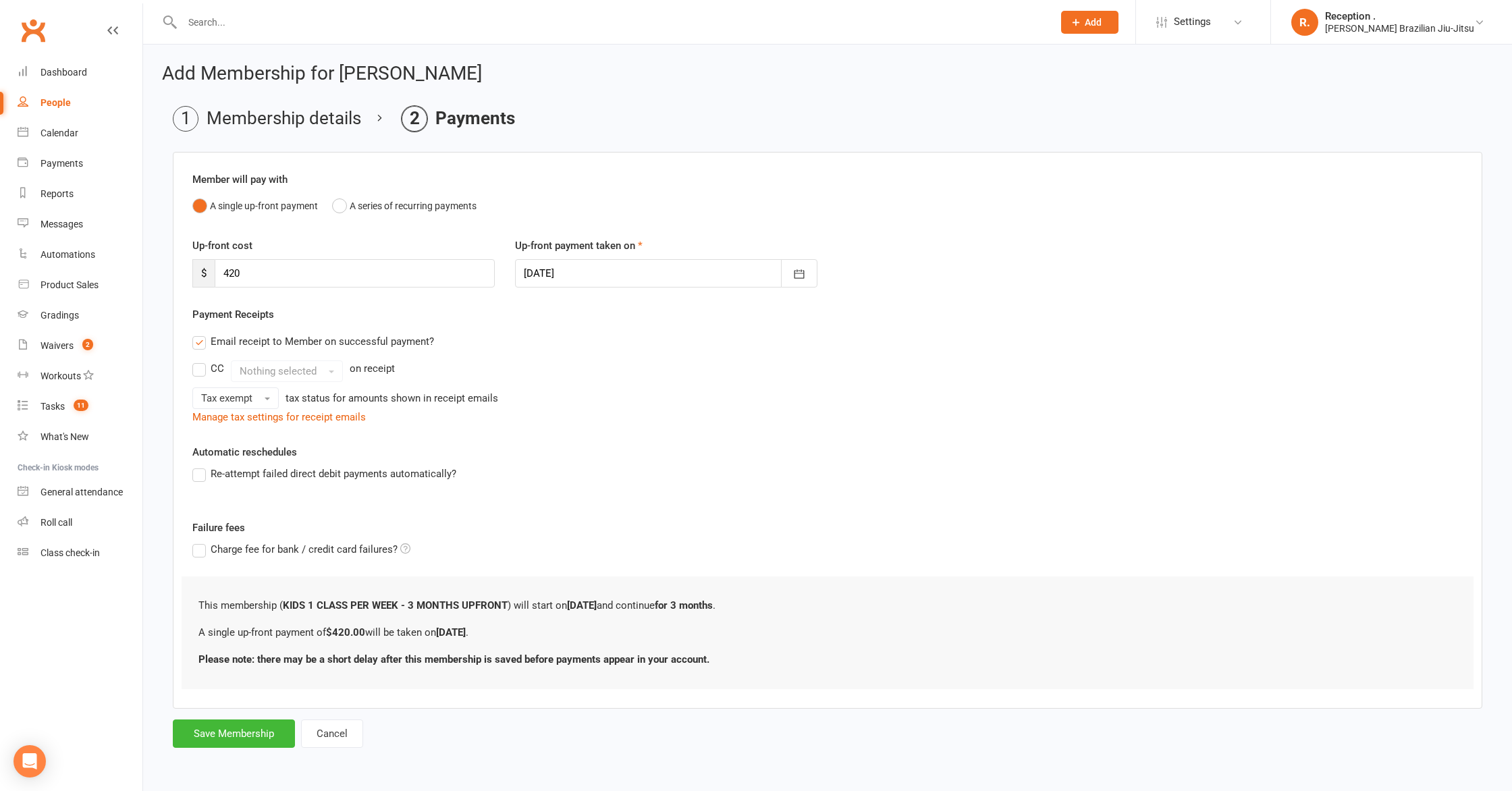
scroll to position [0, 0]
click at [678, 505] on div "Member will pay with A single up-front payment A series of recurring payments U…" at bounding box center [827, 430] width 1310 height 557
click at [312, 278] on input "420" at bounding box center [354, 273] width 280 height 29
click at [320, 267] on input "420" at bounding box center [354, 273] width 280 height 29
type input "400"
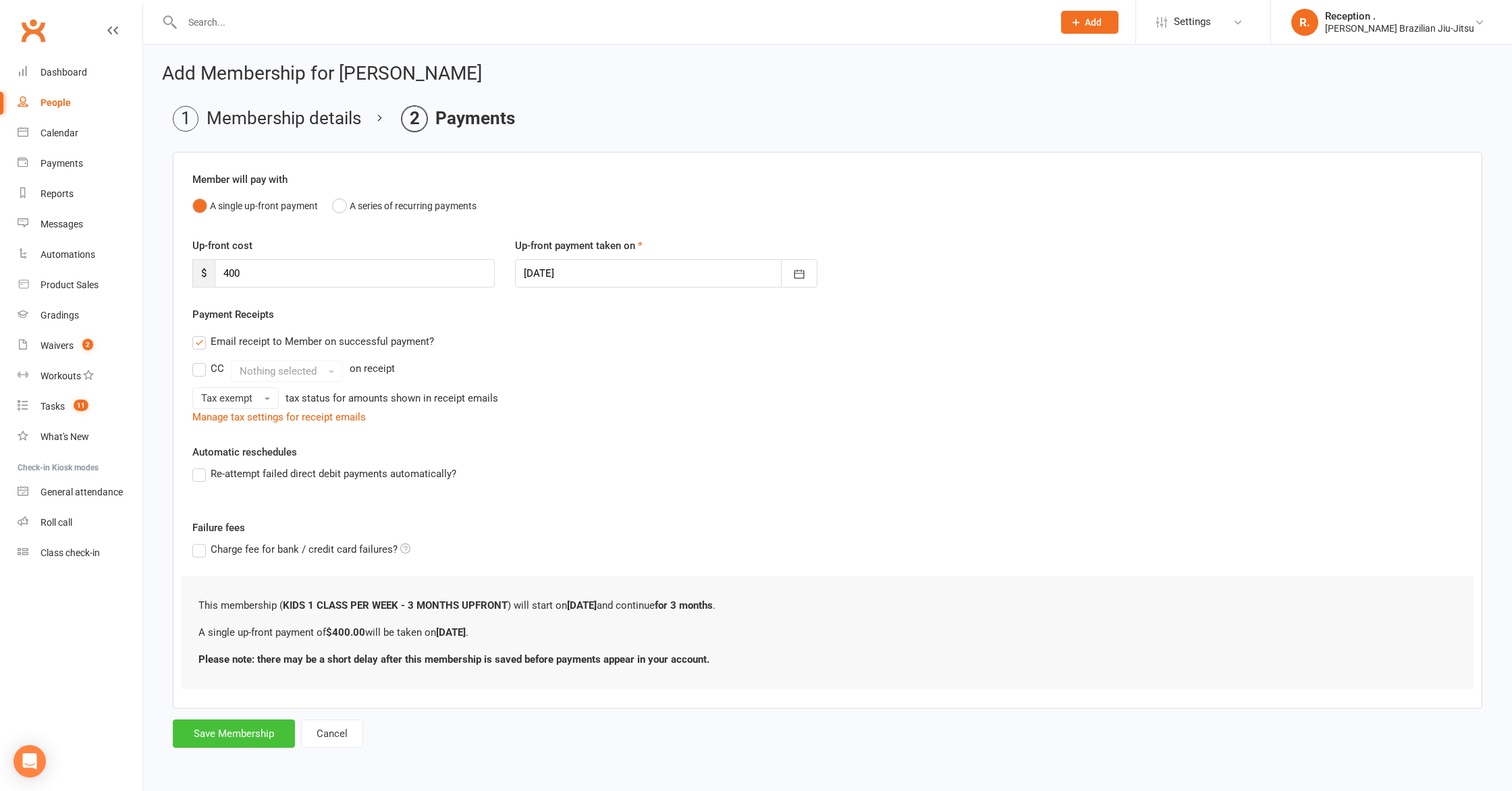
click at [233, 740] on button "Save Membership" at bounding box center [234, 733] width 122 height 29
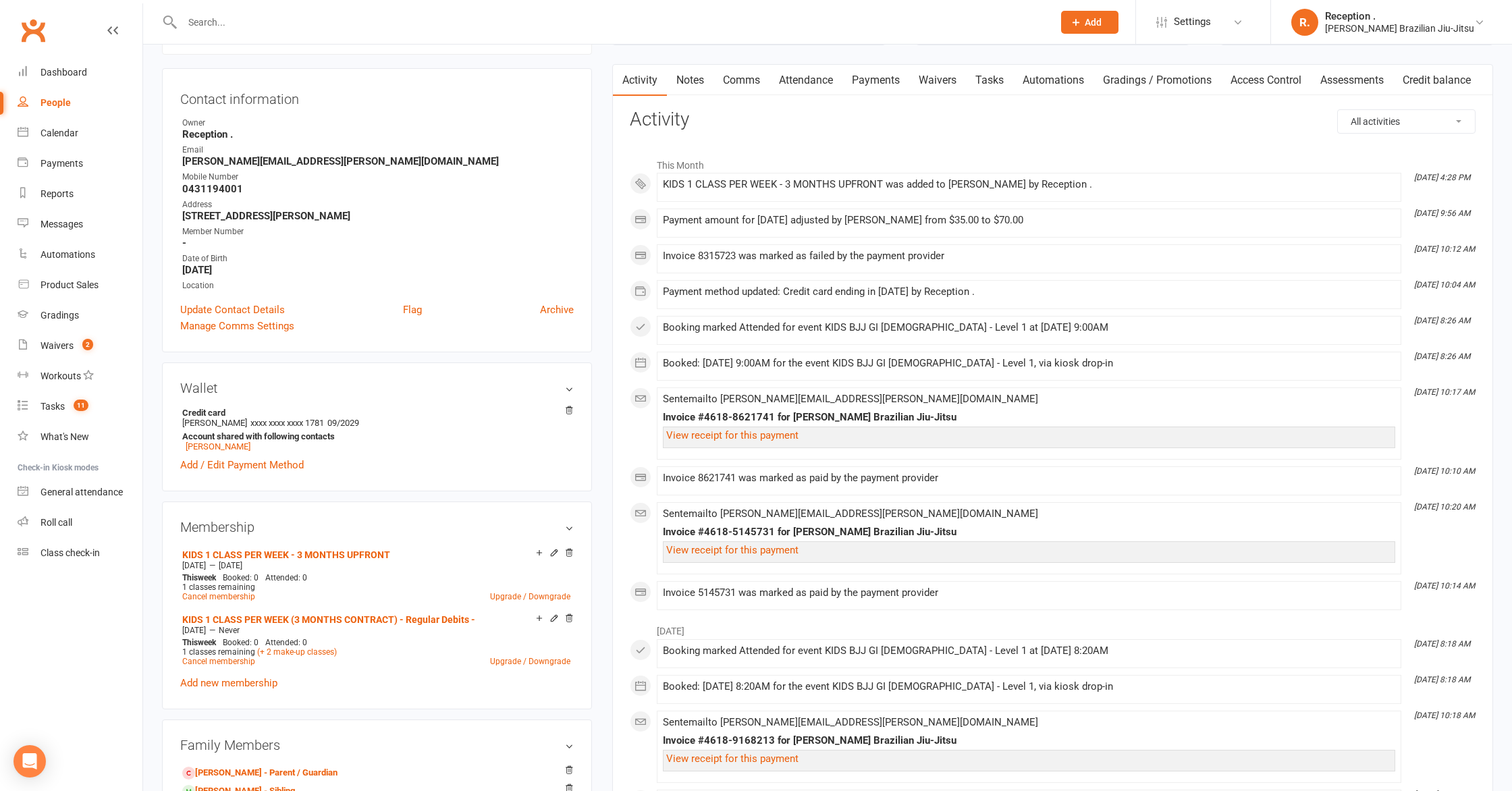
scroll to position [121, 0]
click at [570, 550] on icon at bounding box center [570, 550] width 7 height 7
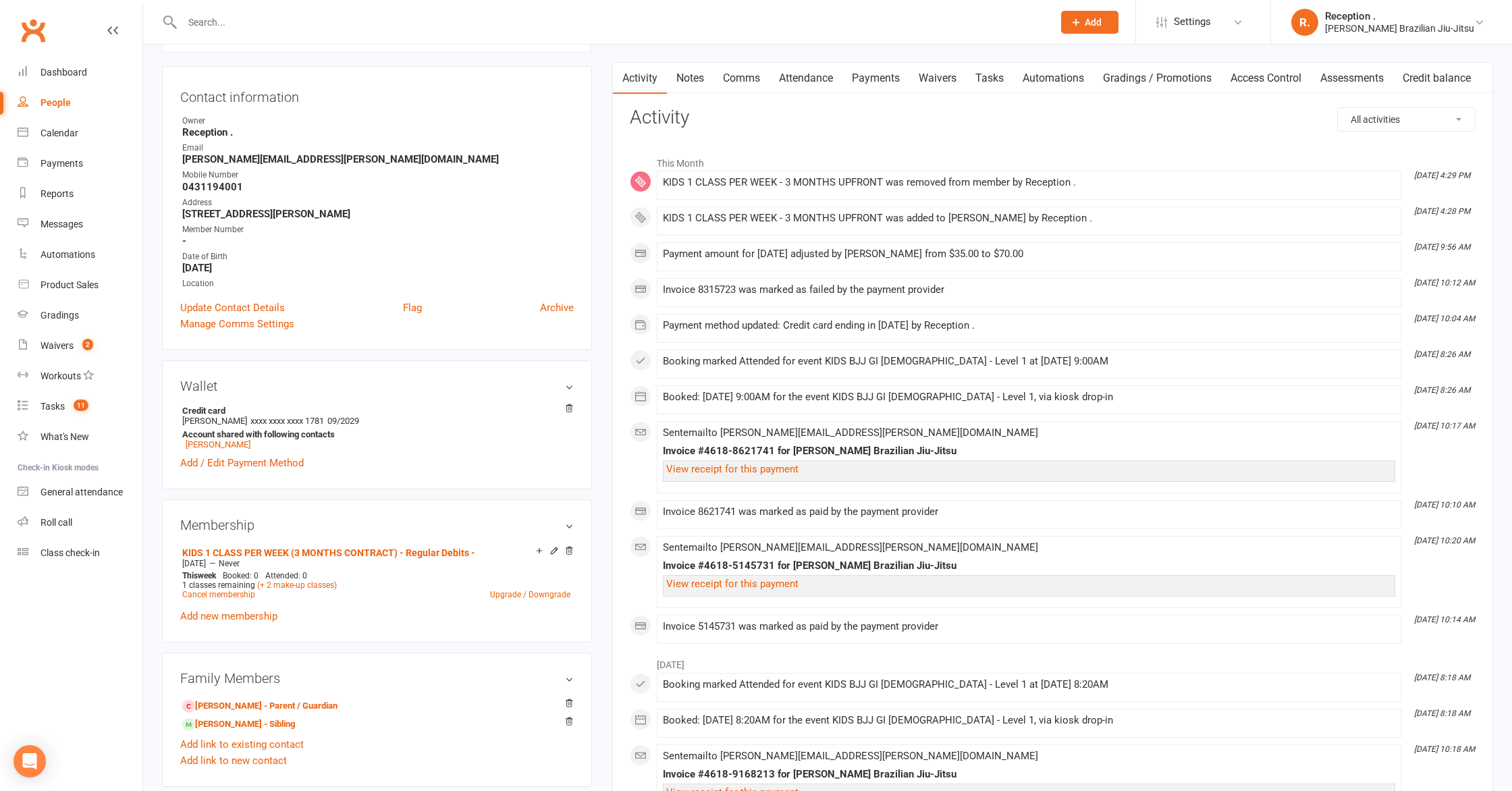
scroll to position [0, 0]
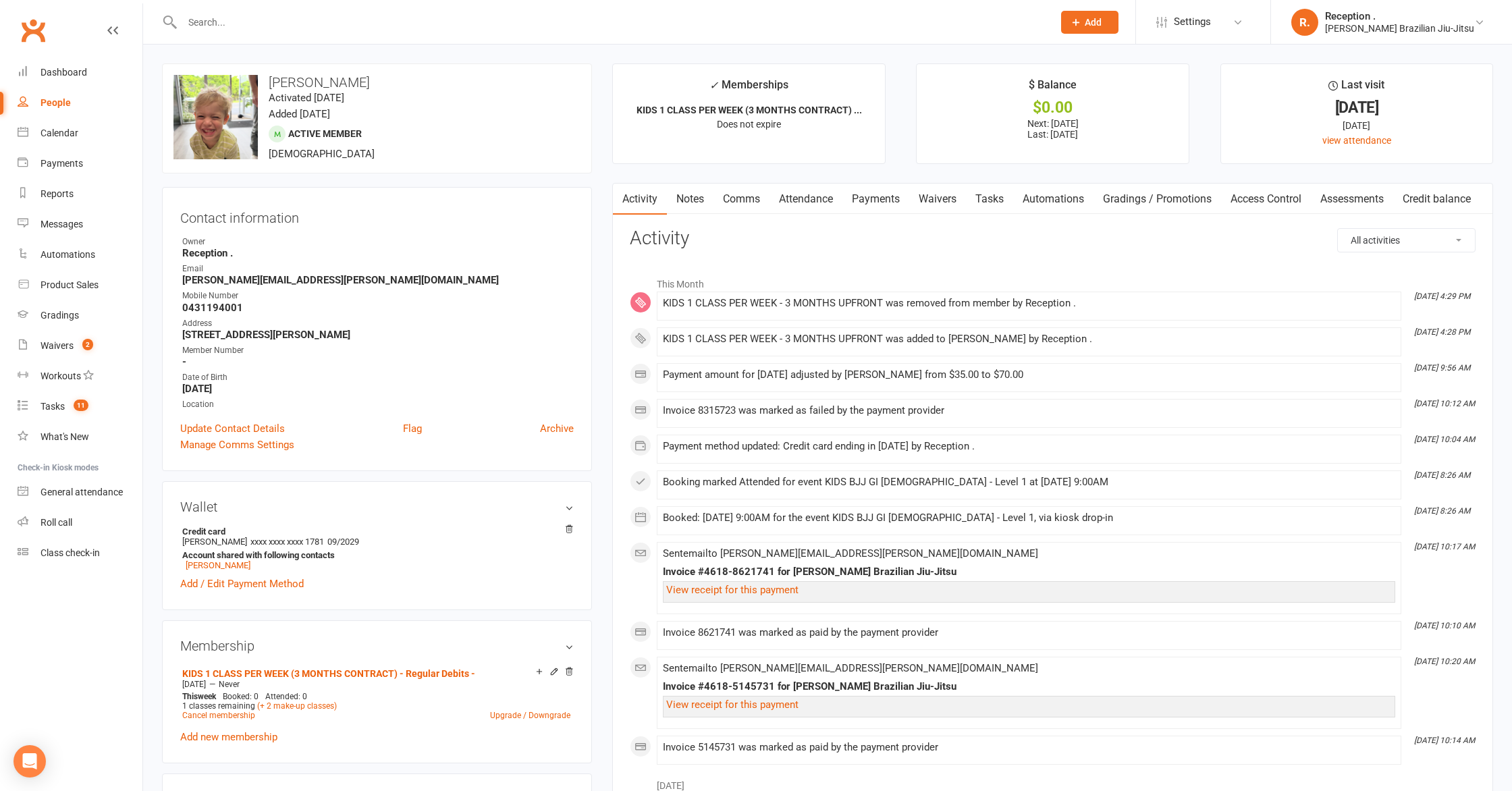
click at [396, 25] on input "text" at bounding box center [610, 22] width 866 height 19
click at [394, 22] on input "text" at bounding box center [610, 22] width 866 height 19
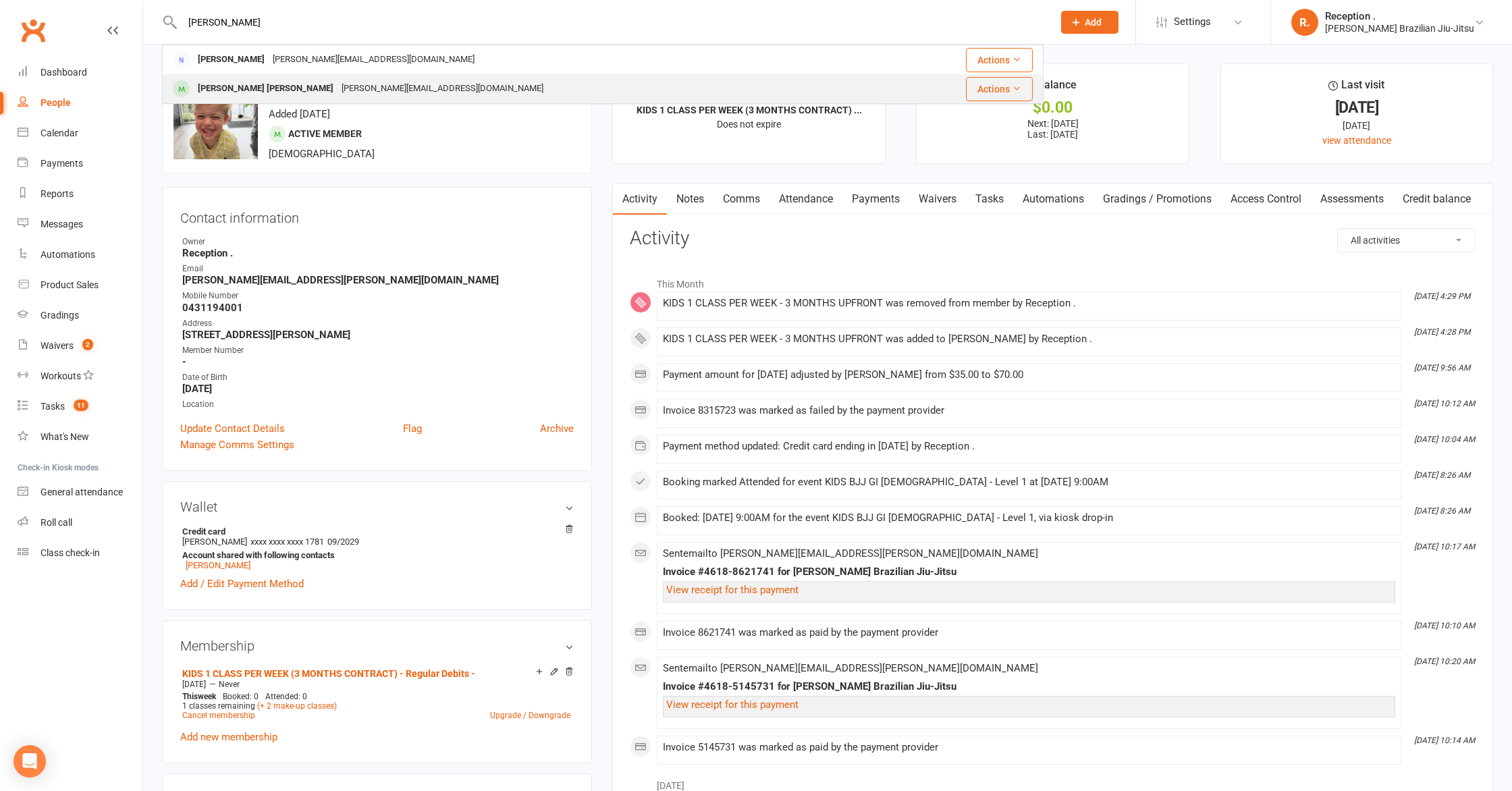
type input "DZAFIC"
click at [246, 91] on div "Aldin-Harris Dzafic" at bounding box center [265, 89] width 144 height 20
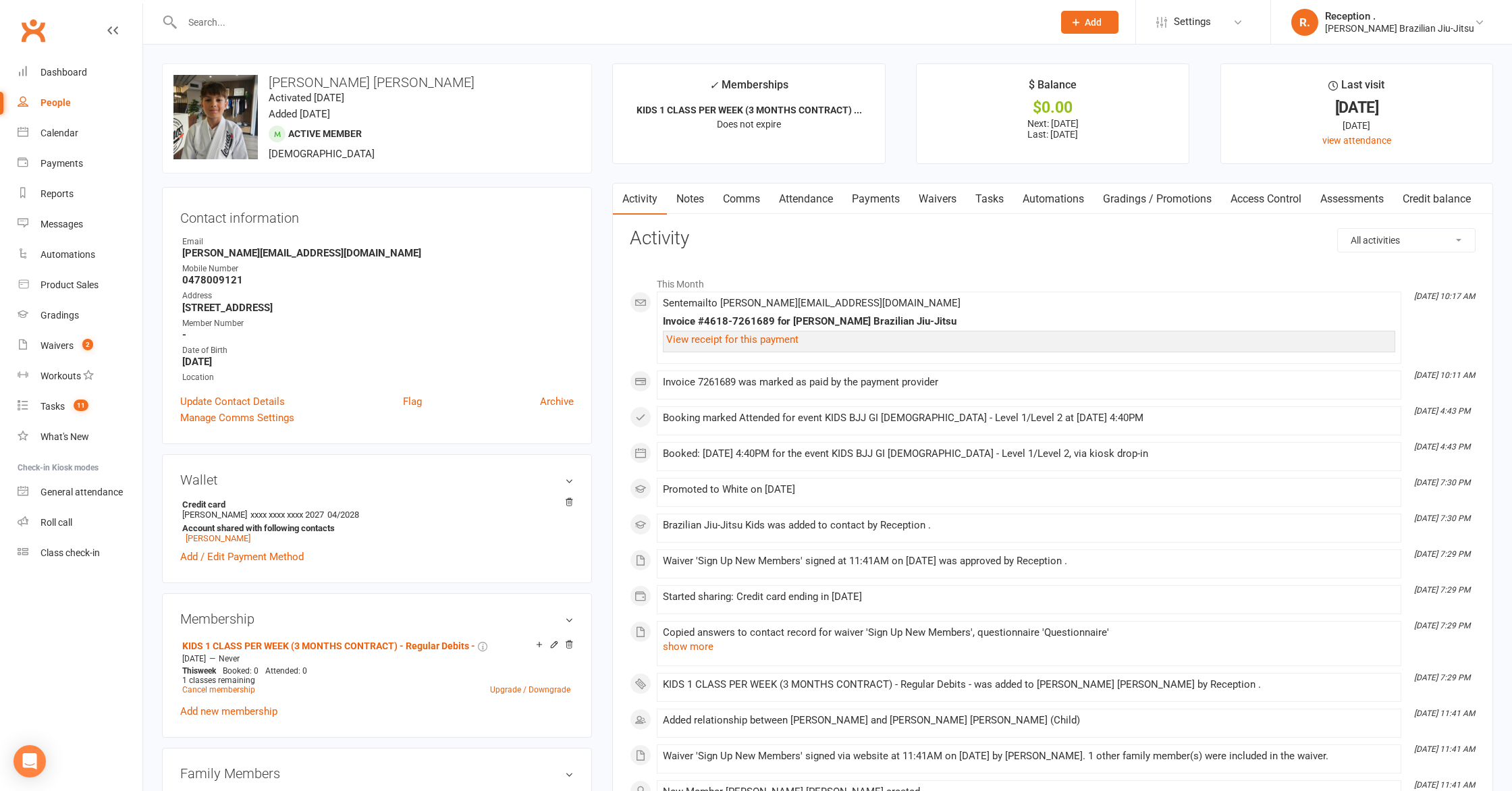
click at [885, 187] on link "Payments" at bounding box center [876, 199] width 67 height 31
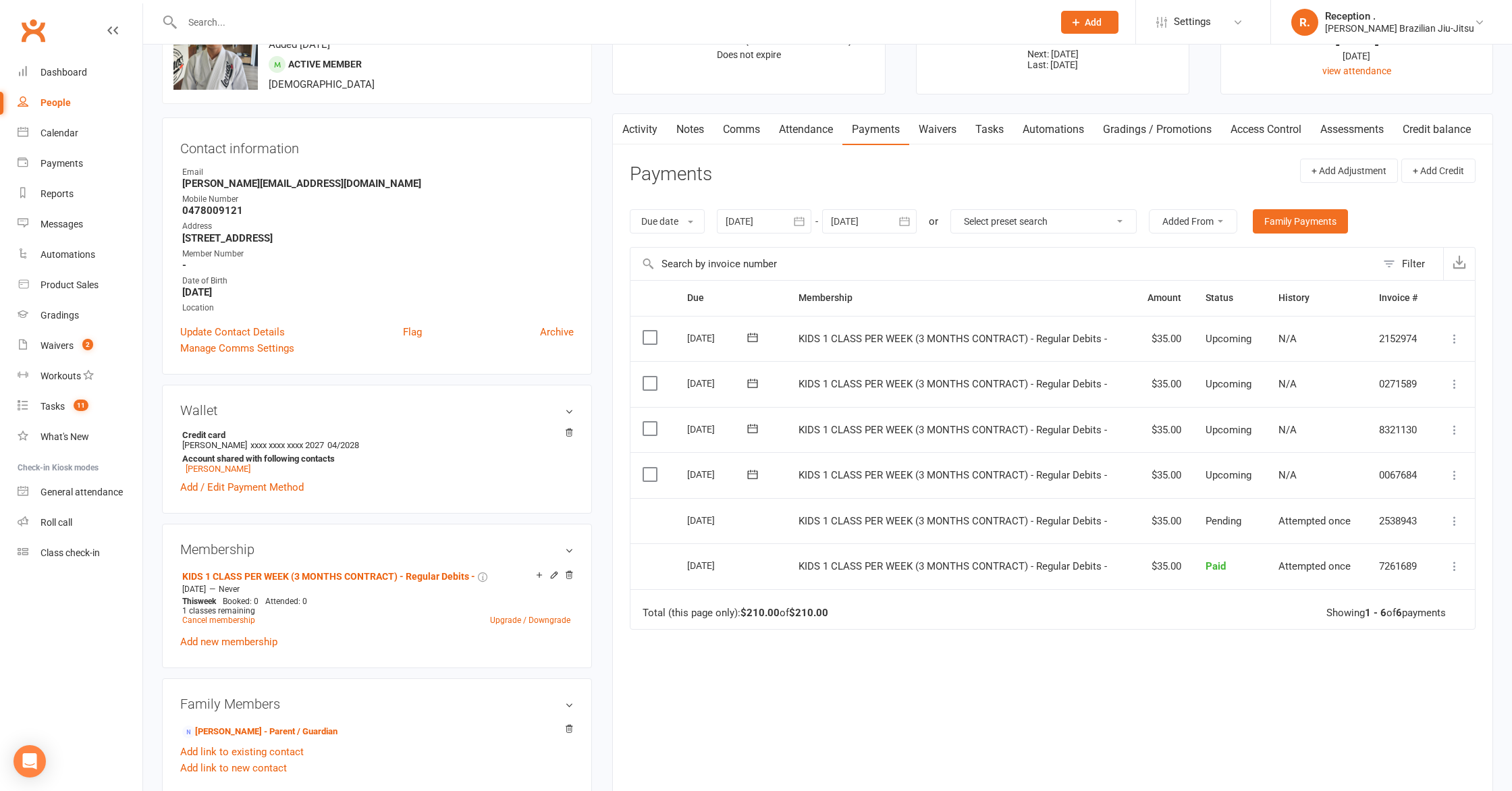
scroll to position [71, 0]
click at [217, 617] on link "Cancel membership" at bounding box center [218, 619] width 73 height 10
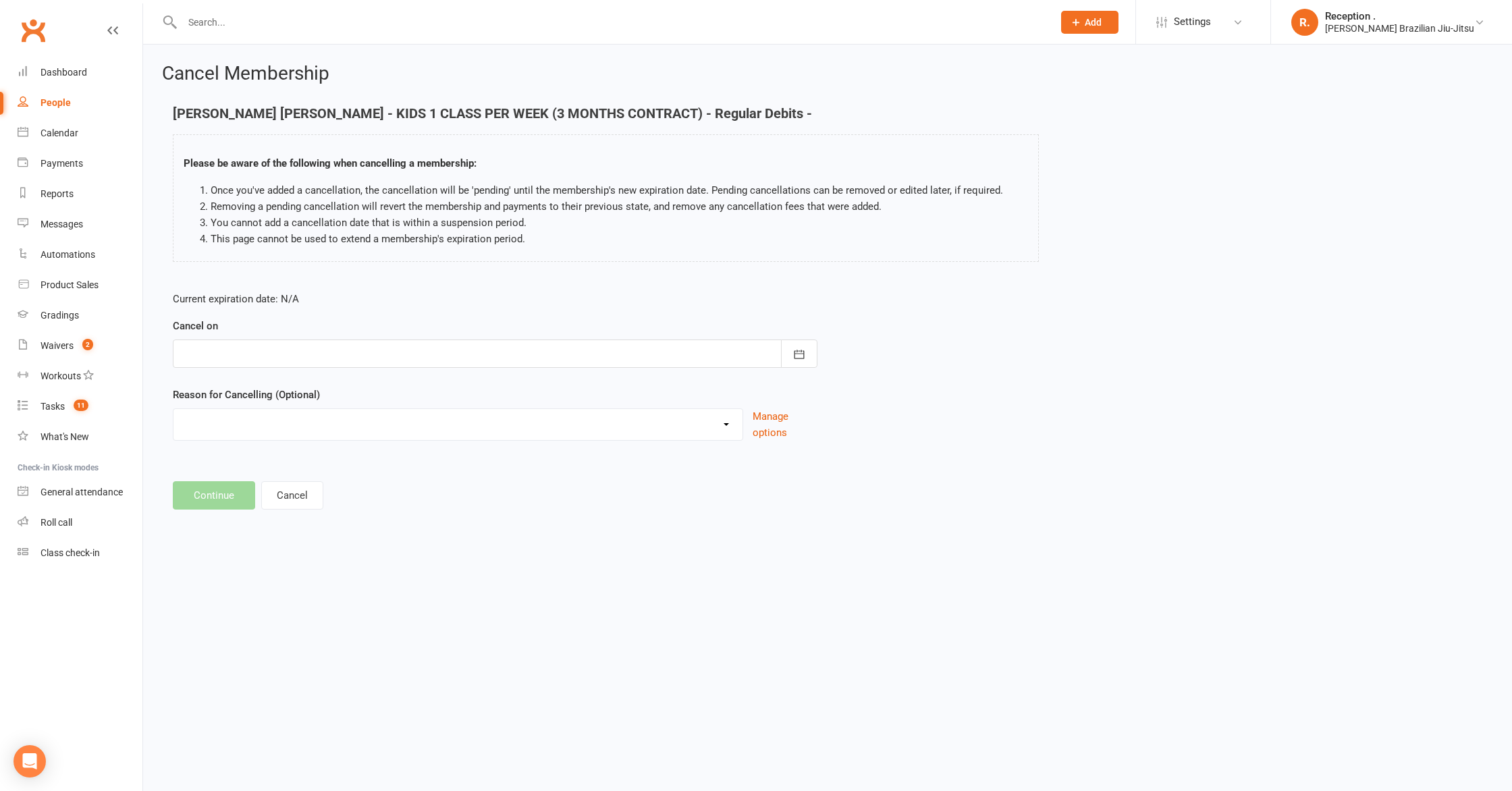
click at [281, 360] on div at bounding box center [495, 353] width 645 height 29
drag, startPoint x: 326, startPoint y: 491, endPoint x: 306, endPoint y: 483, distance: 21.5
click at [326, 490] on button "17" at bounding box center [317, 491] width 29 height 24
type input "[DATE]"
click at [217, 490] on button "Continue" at bounding box center [214, 495] width 82 height 29
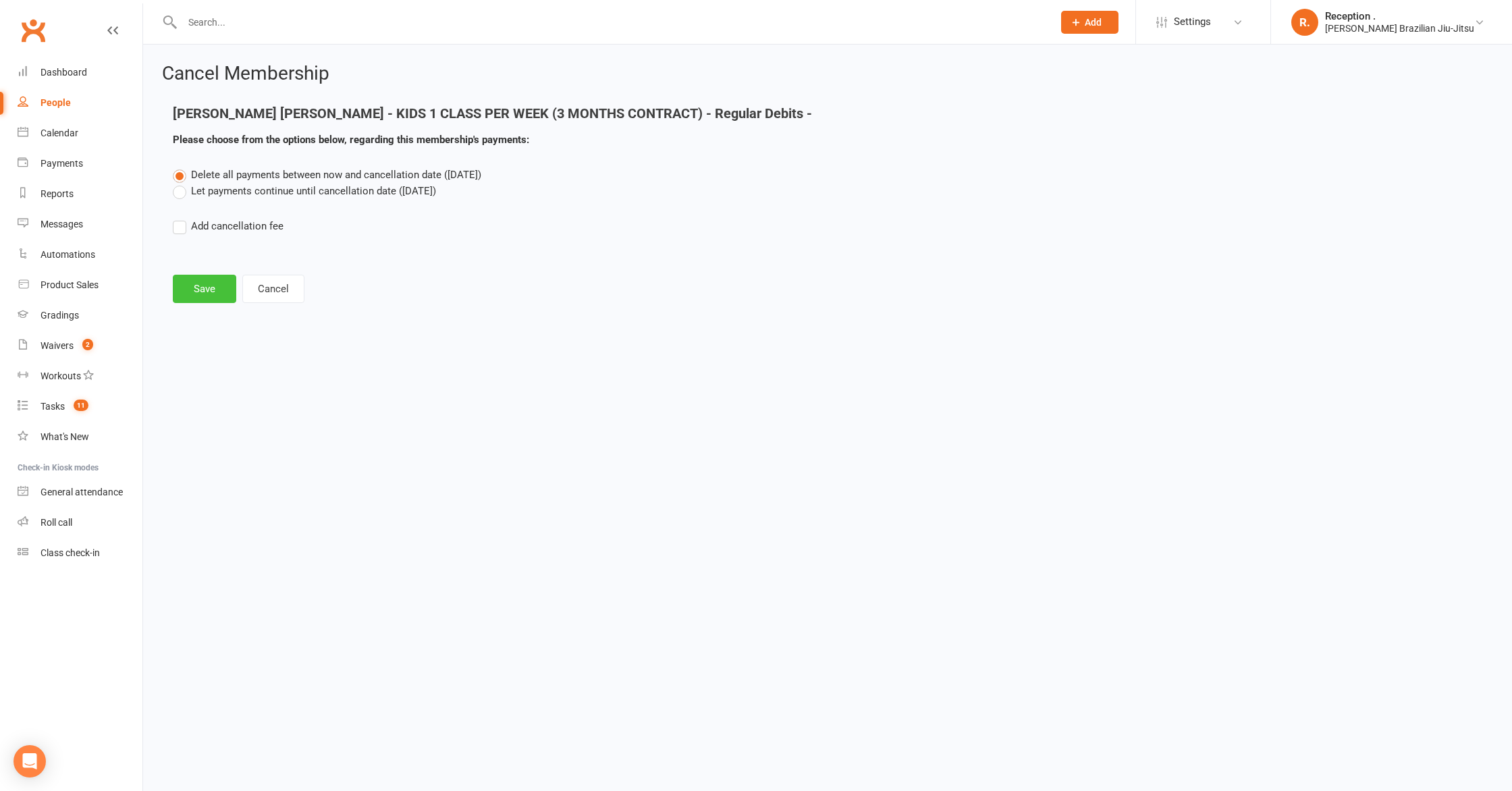
click at [212, 283] on button "Save" at bounding box center [205, 289] width 64 height 29
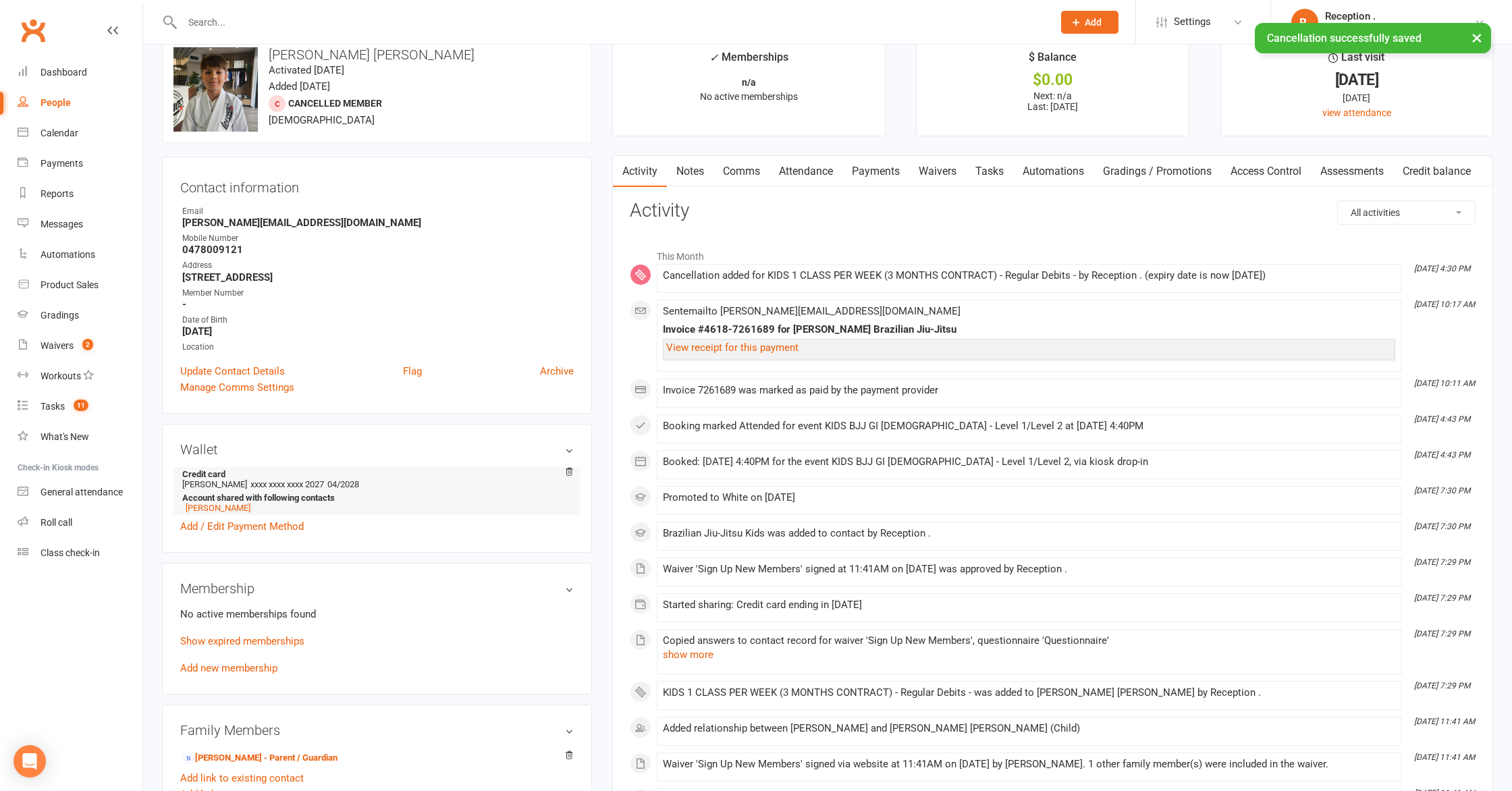
scroll to position [29, 0]
click at [573, 471] on icon at bounding box center [570, 471] width 10 height 10
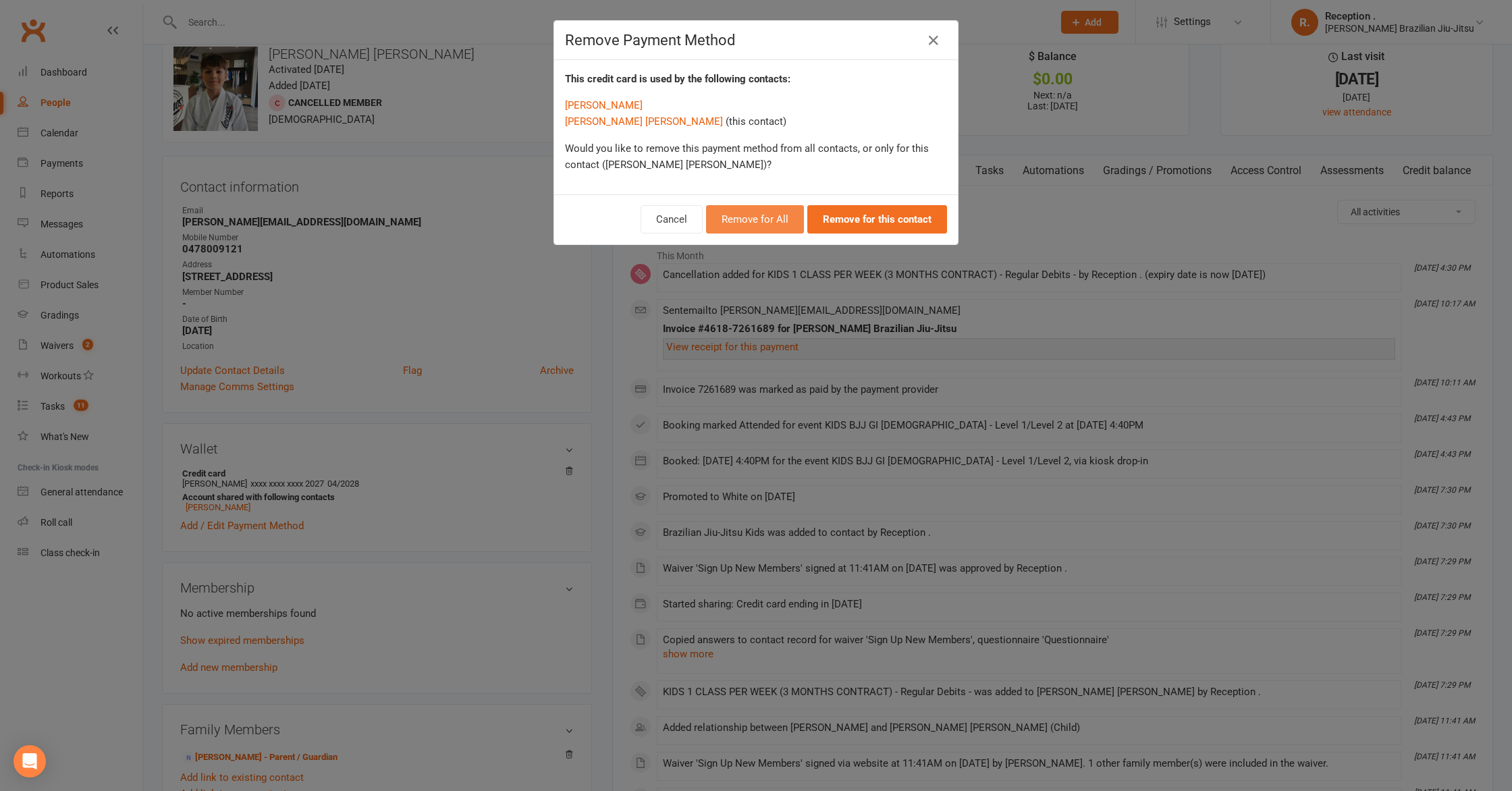
click at [769, 219] on button "Remove for All" at bounding box center [755, 219] width 98 height 29
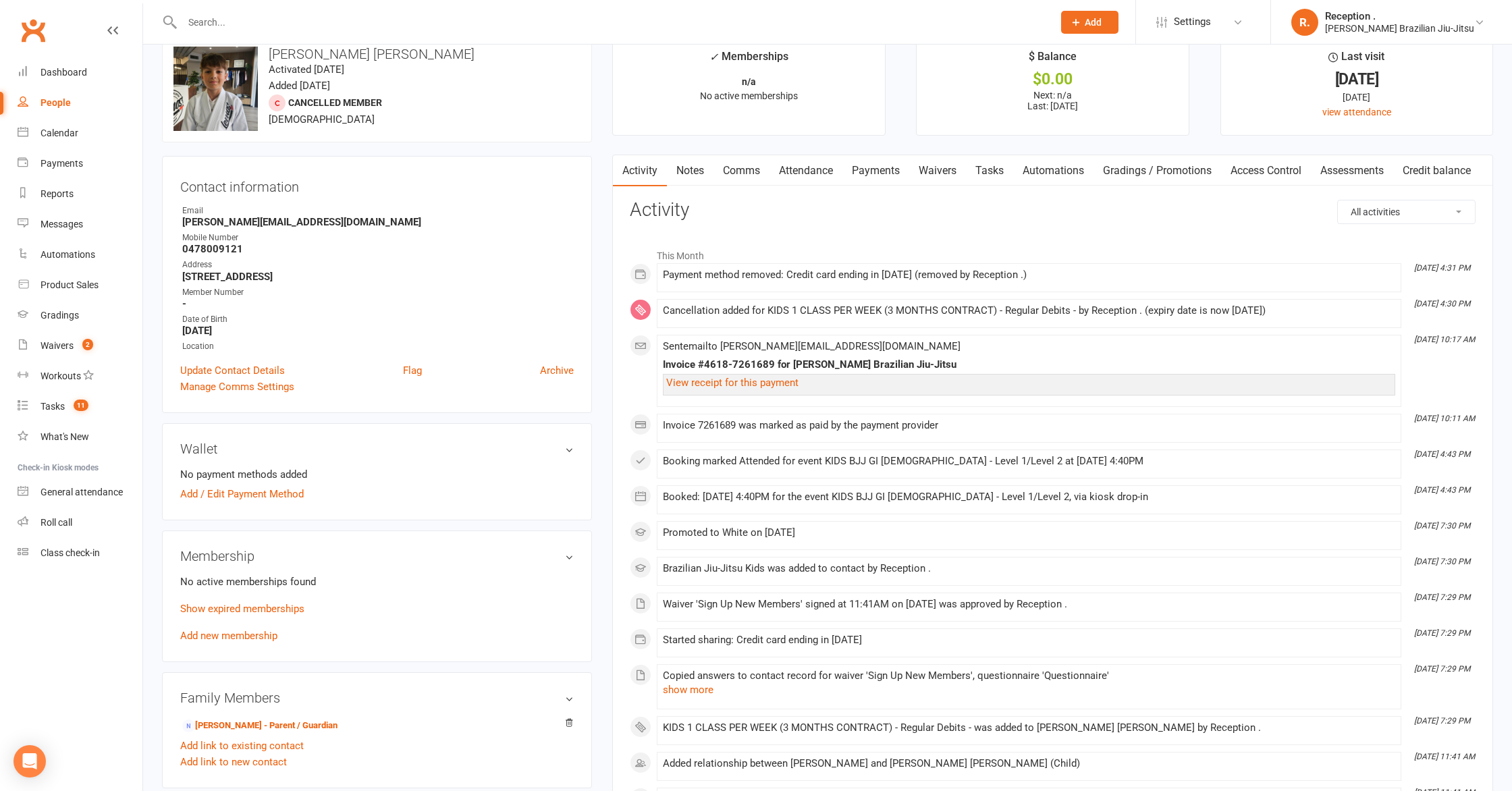
drag, startPoint x: 224, startPoint y: 634, endPoint x: 237, endPoint y: 639, distance: 13.9
click at [223, 634] on link "Add new membership" at bounding box center [228, 635] width 97 height 12
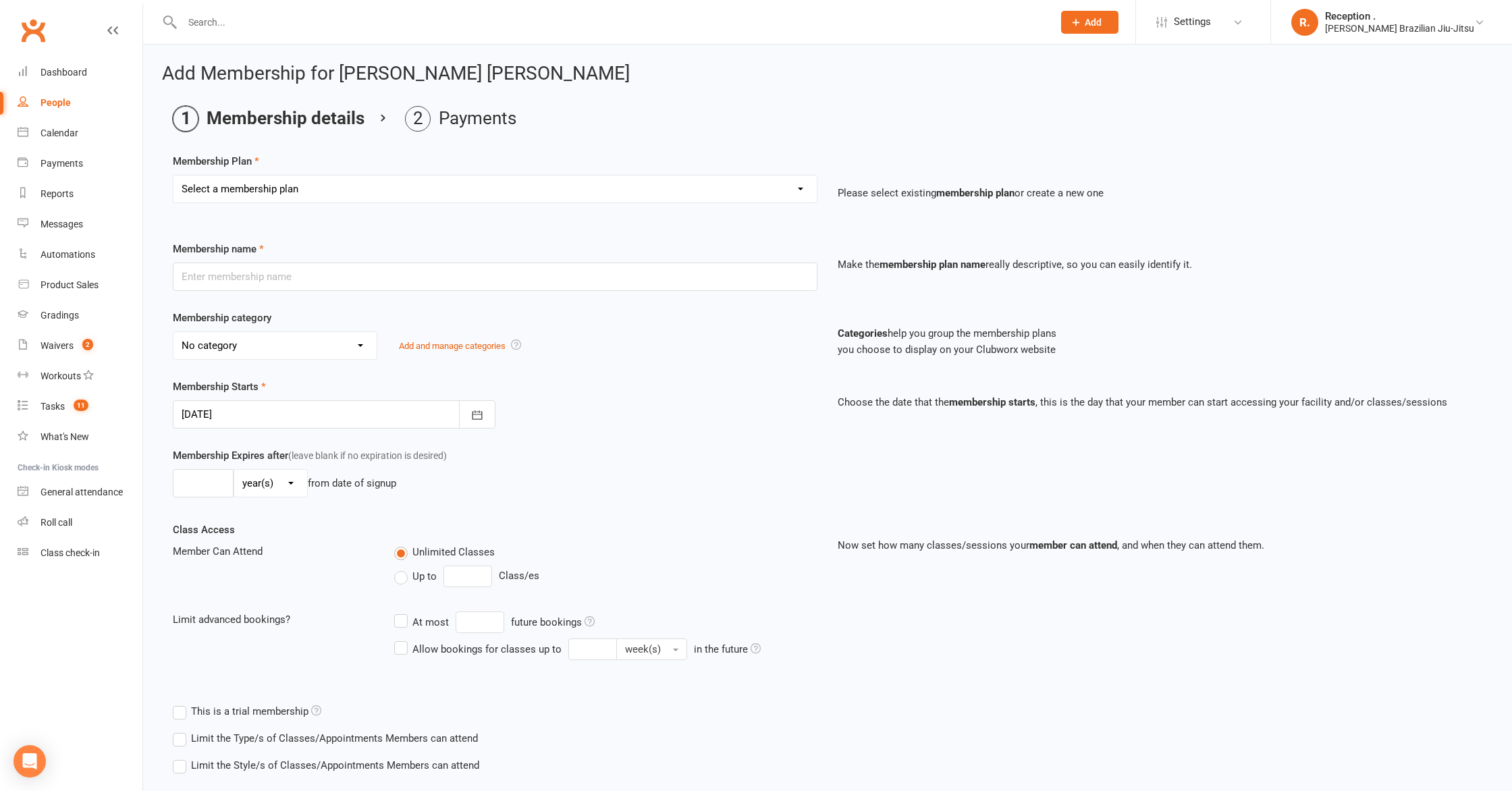
click at [430, 200] on select "Select a membership plan Create new Membership Plan FREE ADULTS 12 MONTH CONTRA…" at bounding box center [495, 188] width 643 height 27
select select "18"
click at [174, 175] on select "Select a membership plan Create new Membership Plan FREE ADULTS 12 MONTH CONTRA…" at bounding box center [495, 188] width 643 height 27
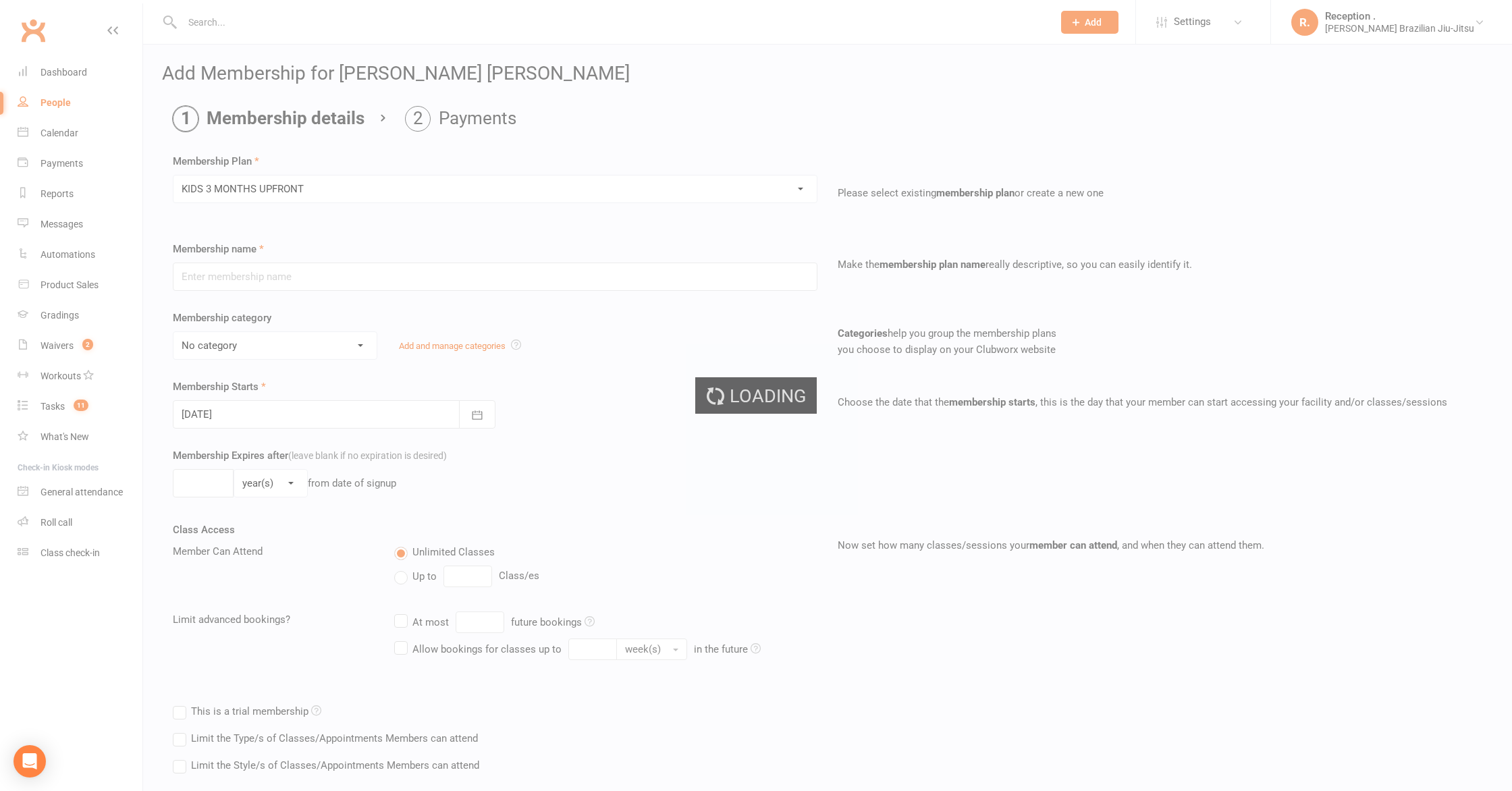
type input "KIDS 3 MONTHS UPFRONT"
select select "7"
type input "3"
select select "2"
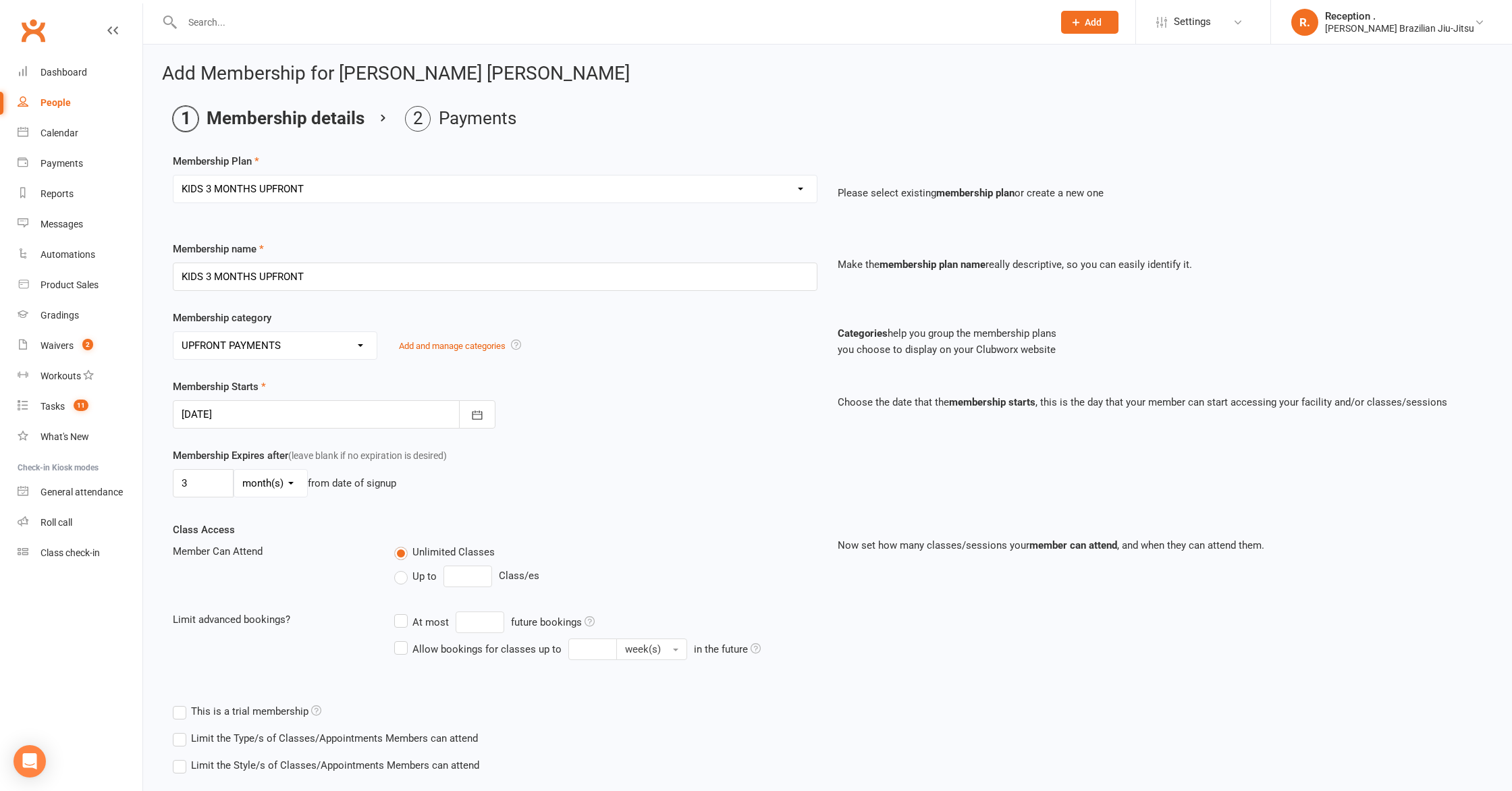
click at [561, 533] on div "Class Access Member Can Attend Unlimited Classes Up to Class/es Limit advanced …" at bounding box center [494, 599] width 665 height 157
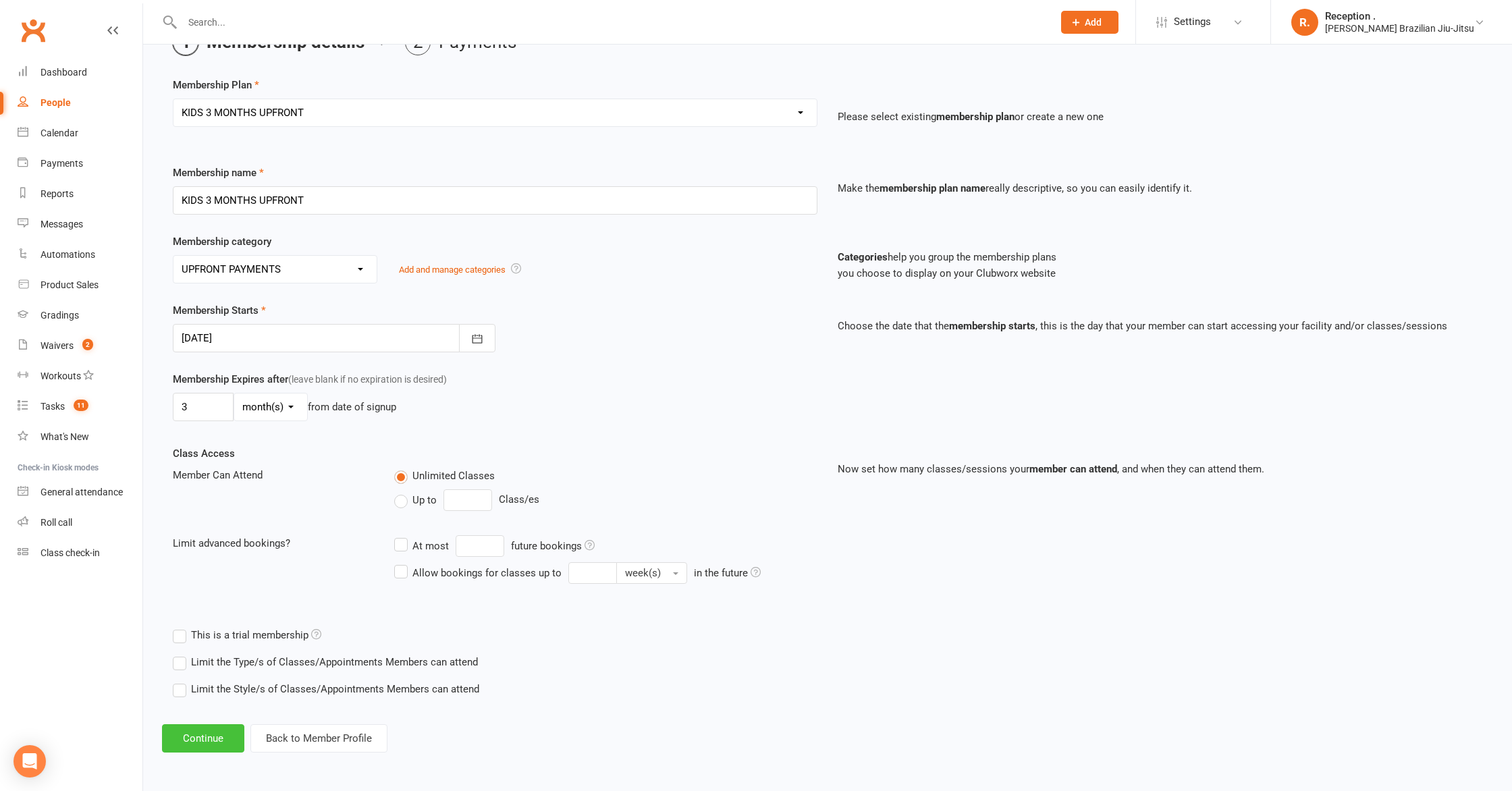
click at [218, 728] on button "Continue" at bounding box center [203, 738] width 82 height 29
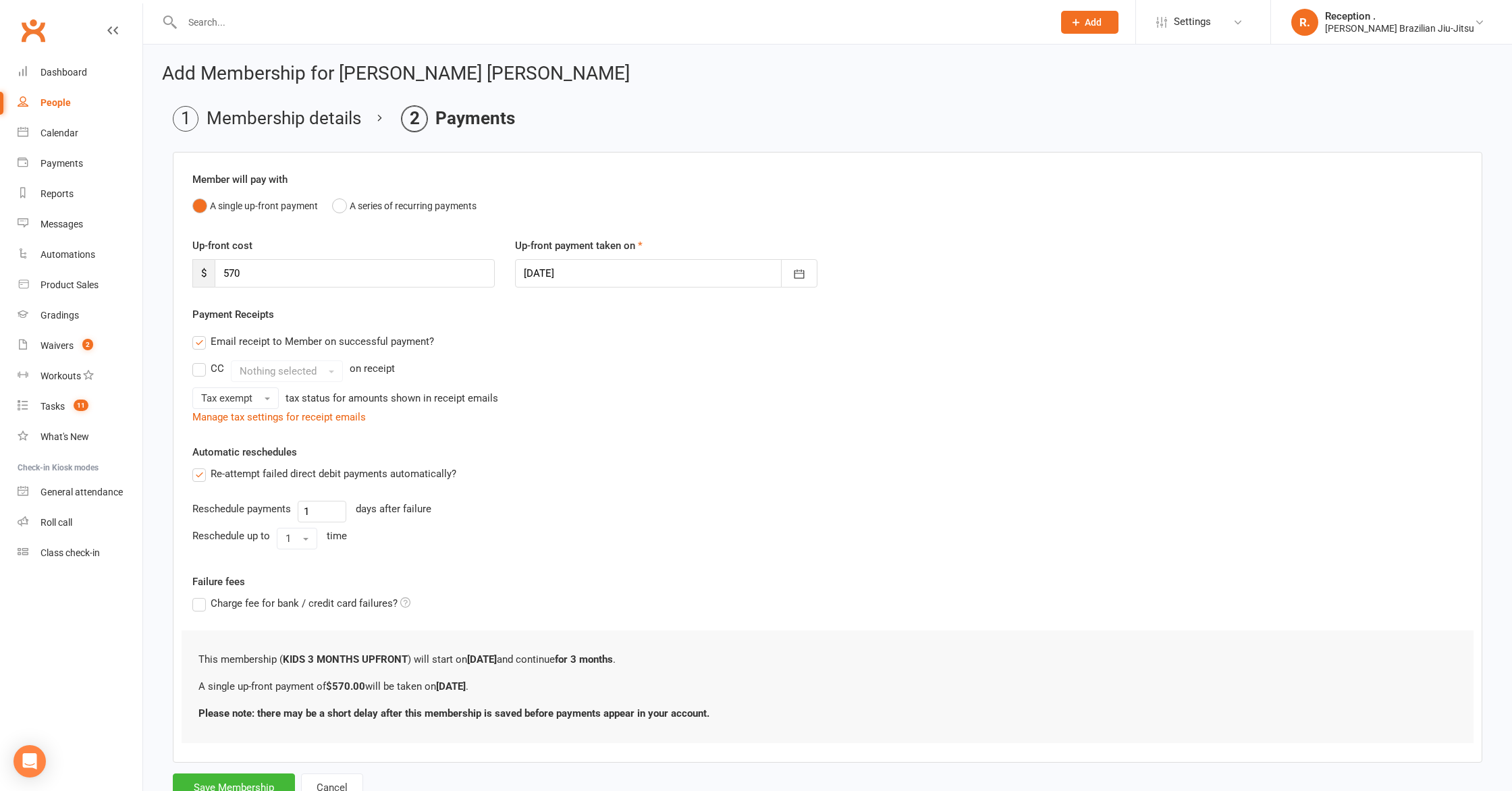
scroll to position [52, 0]
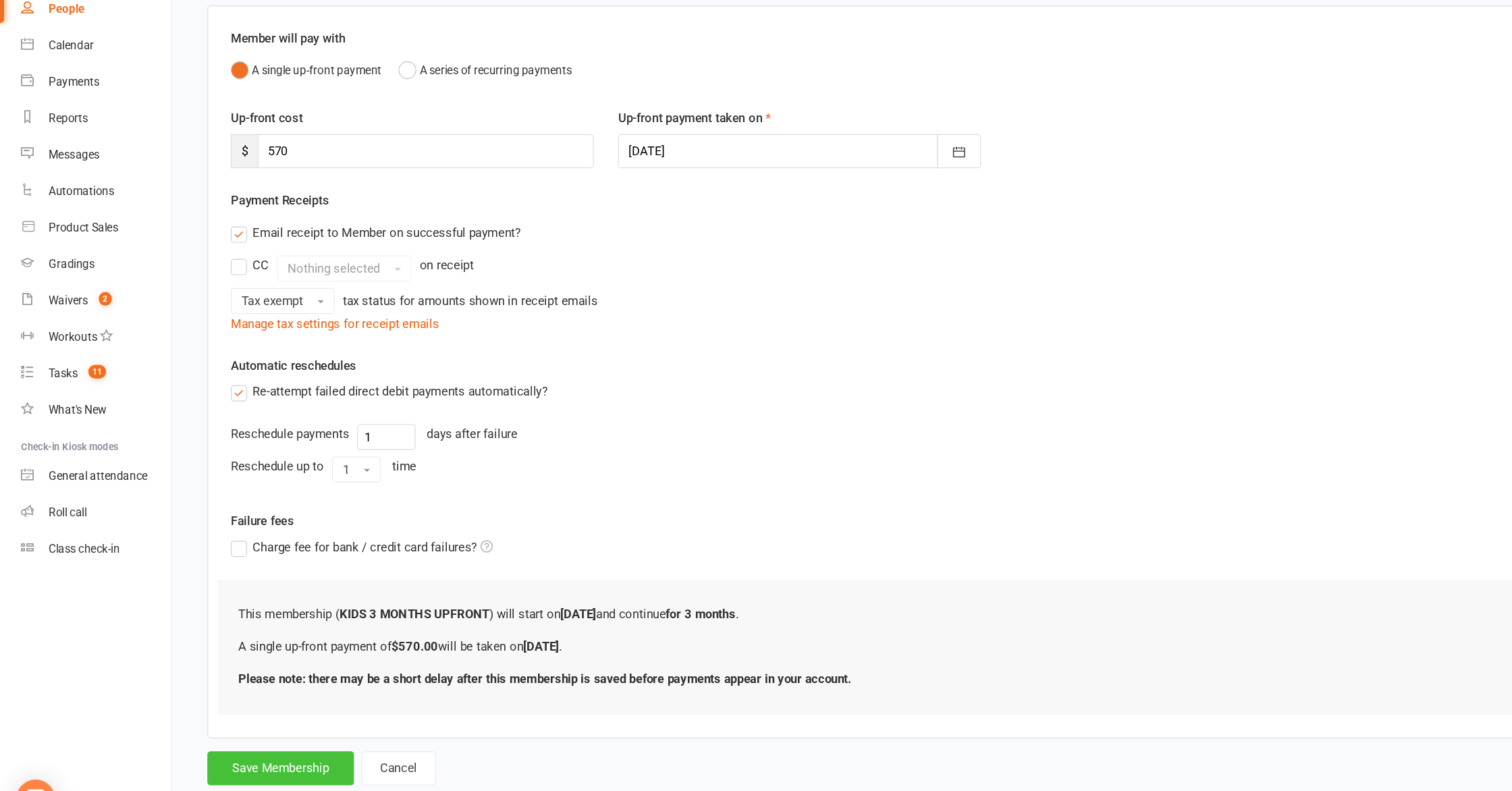
click at [194, 713] on form "Member will pay with A single up-front payment A series of recurring payments U…" at bounding box center [827, 424] width 1310 height 650
click at [213, 733] on button "Save Membership" at bounding box center [234, 735] width 122 height 29
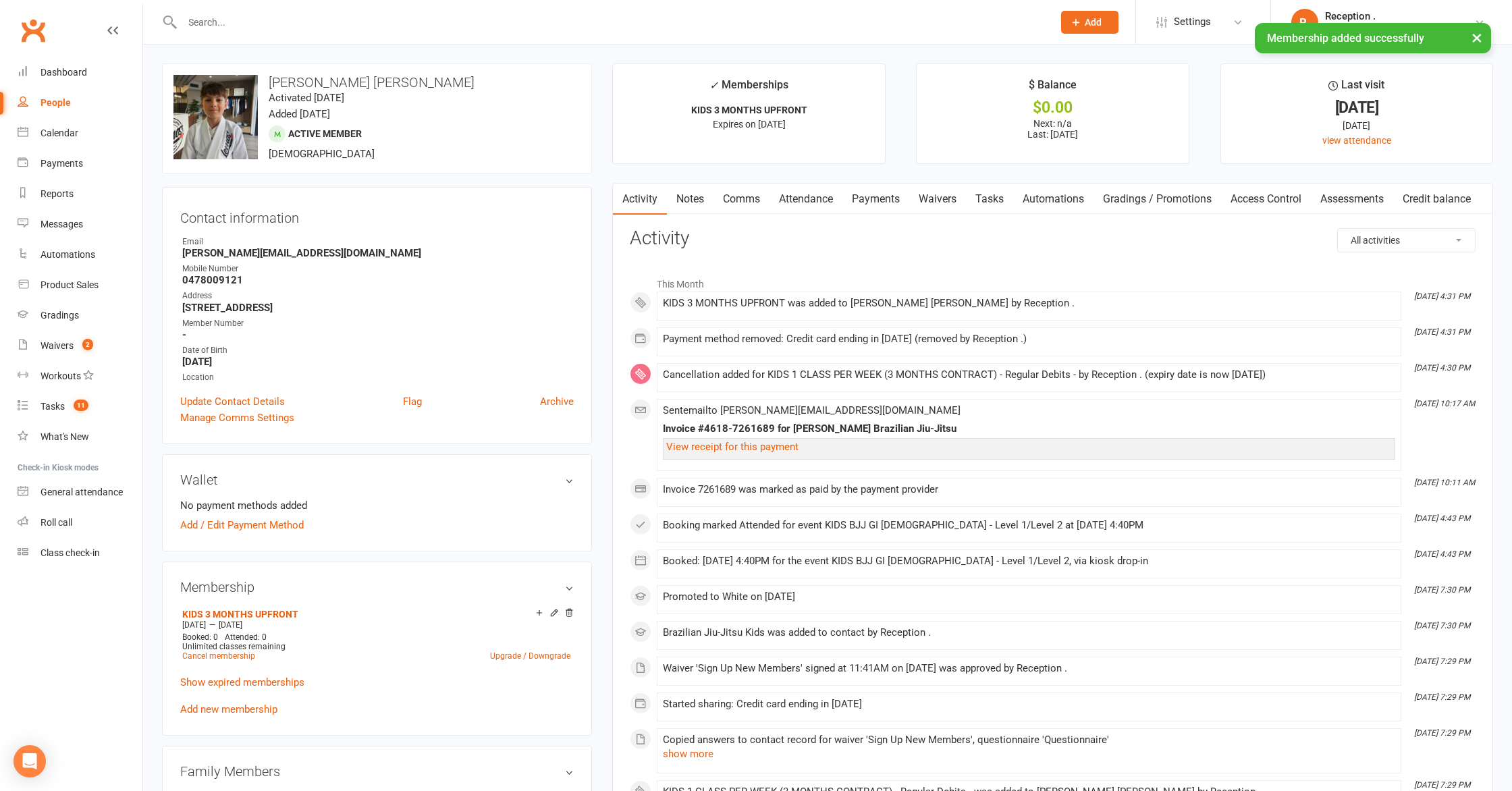
drag, startPoint x: 880, startPoint y: 200, endPoint x: 902, endPoint y: 216, distance: 27.2
click at [880, 201] on link "Payments" at bounding box center [876, 199] width 67 height 31
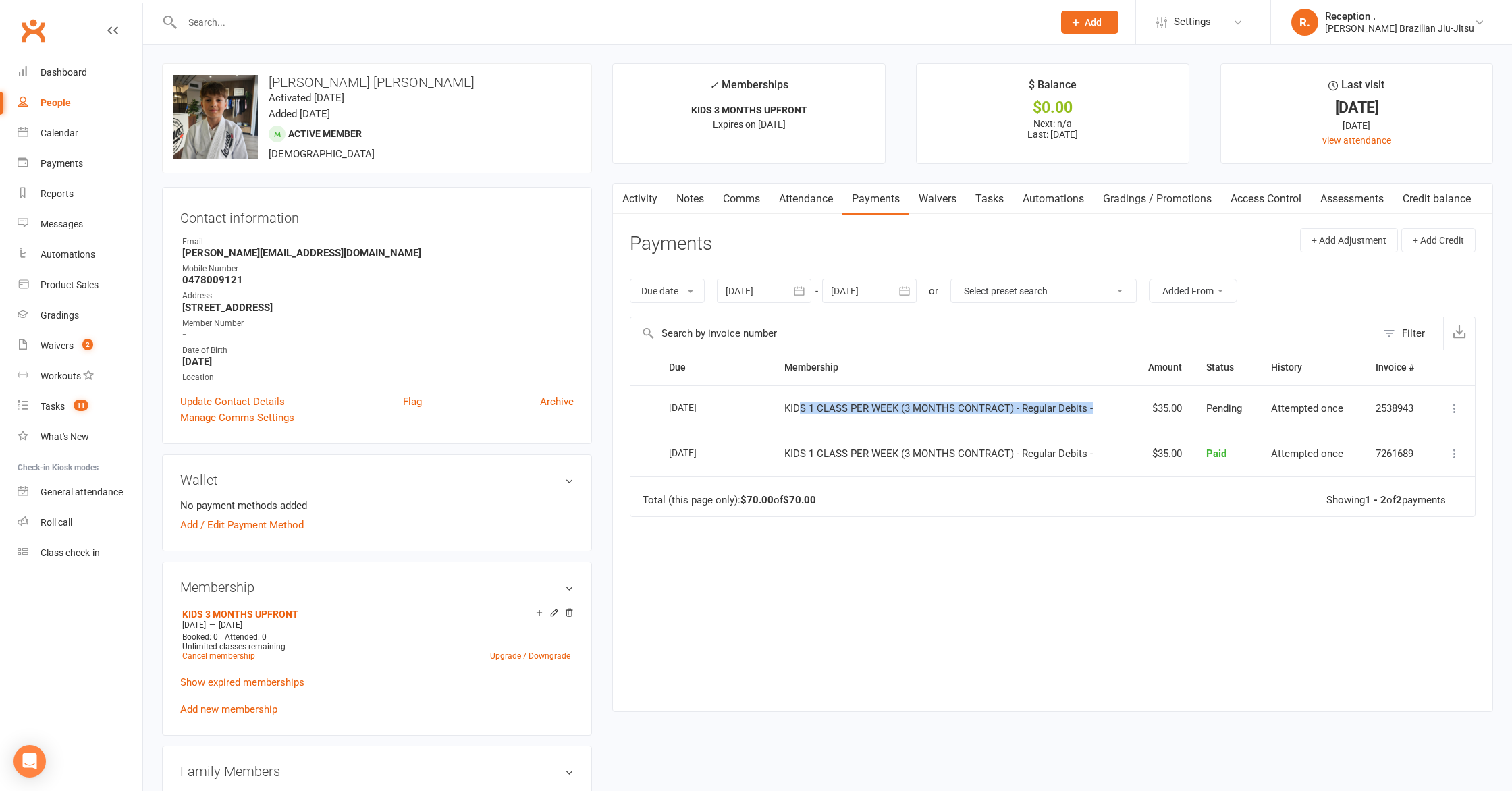
drag, startPoint x: 796, startPoint y: 408, endPoint x: 1031, endPoint y: 422, distance: 235.4
click at [1031, 422] on td "KIDS 1 CLASS PER WEEK (3 MONTHS CONTRACT) - Regular Debits -" at bounding box center [951, 408] width 359 height 46
click at [1040, 409] on span "KIDS 1 CLASS PER WEEK (3 MONTHS CONTRACT) - Regular Debits -" at bounding box center [938, 408] width 308 height 12
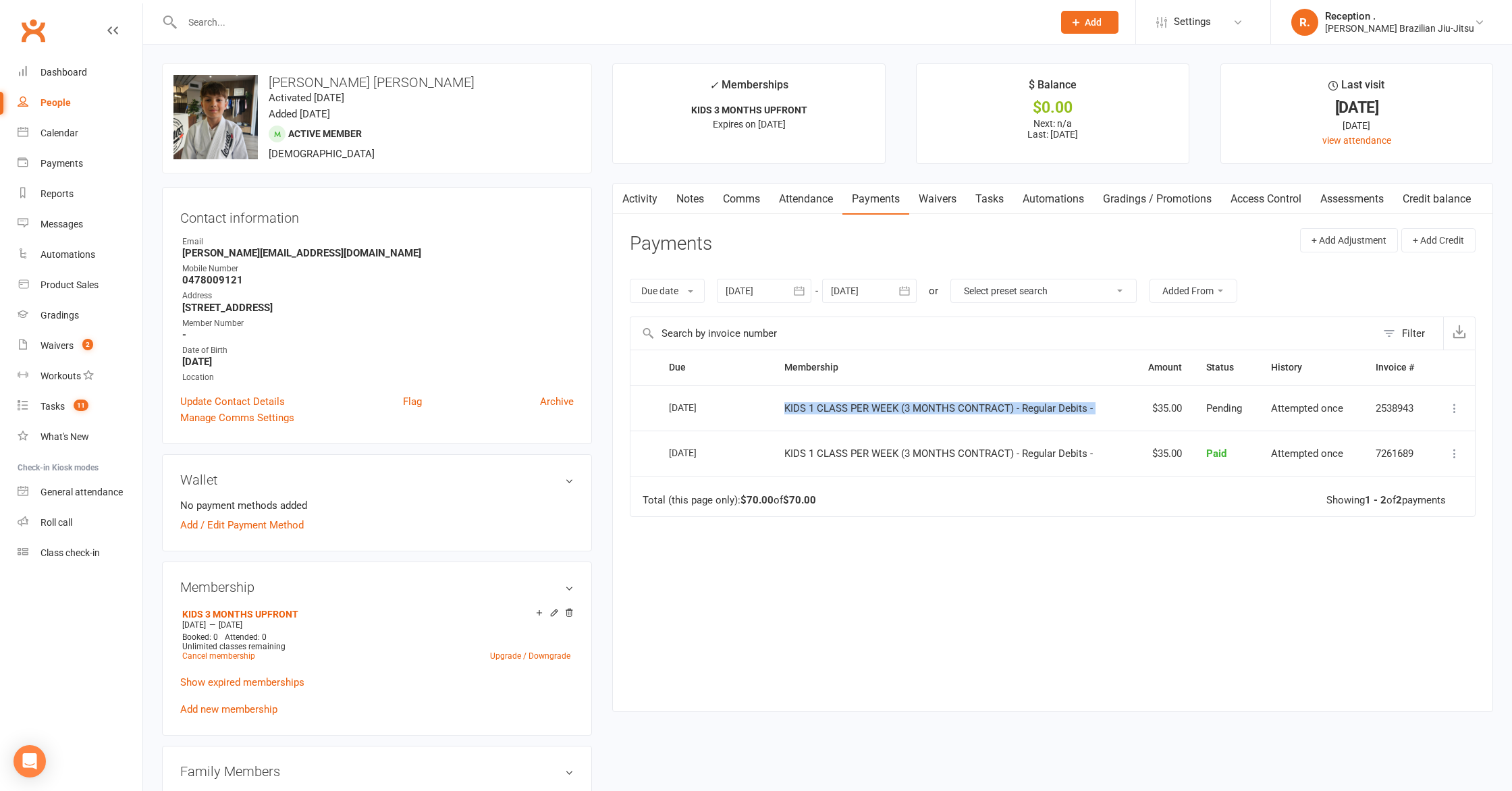
click at [1040, 409] on span "KIDS 1 CLASS PER WEEK (3 MONTHS CONTRACT) - Regular Debits -" at bounding box center [938, 408] width 308 height 12
click at [704, 6] on div at bounding box center [603, 22] width 881 height 44
drag, startPoint x: 64, startPoint y: 72, endPoint x: 112, endPoint y: 82, distance: 49.0
click at [64, 73] on div "Dashboard" at bounding box center [64, 72] width 47 height 11
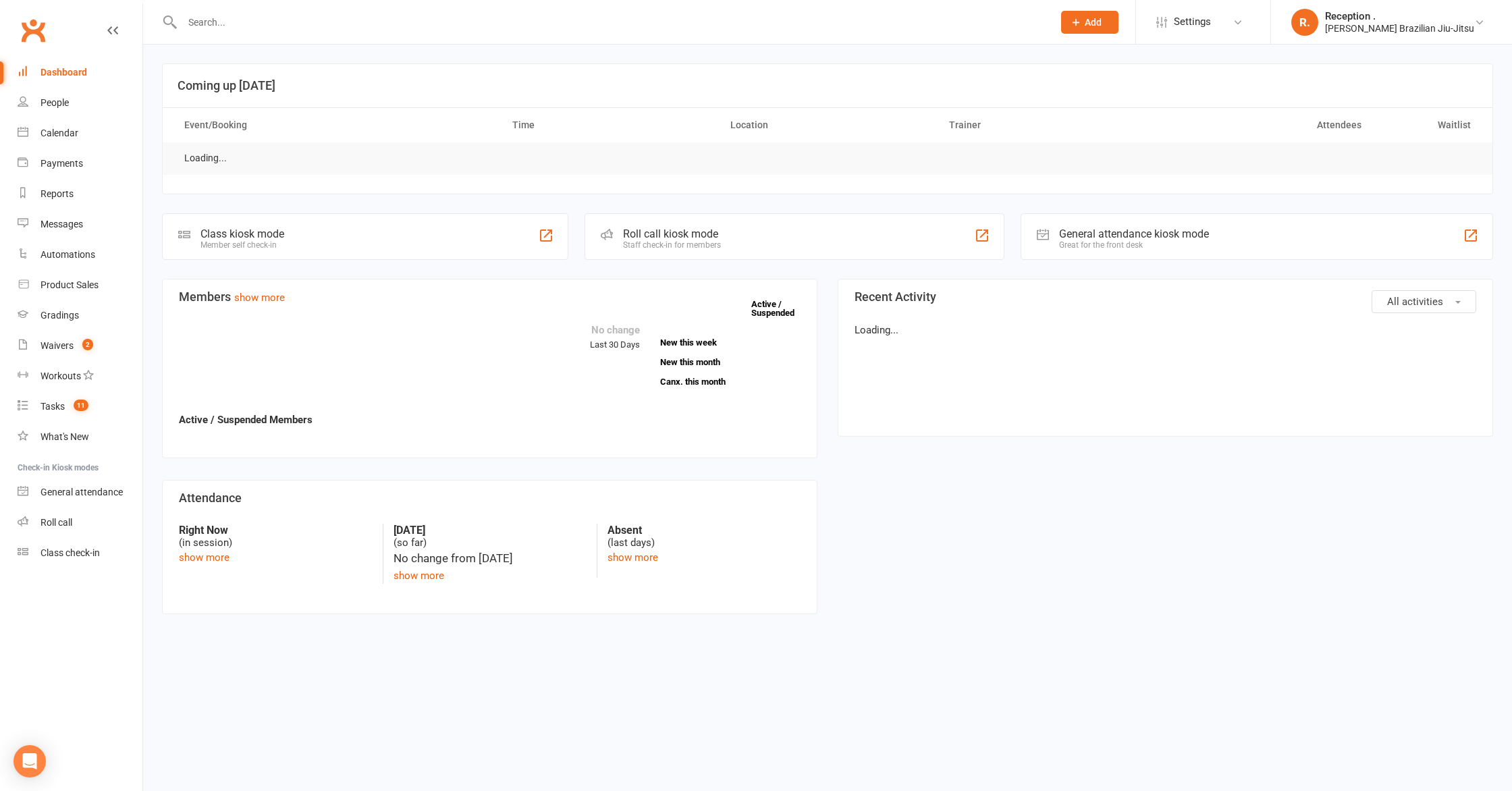
click at [350, 13] on input "text" at bounding box center [610, 22] width 866 height 19
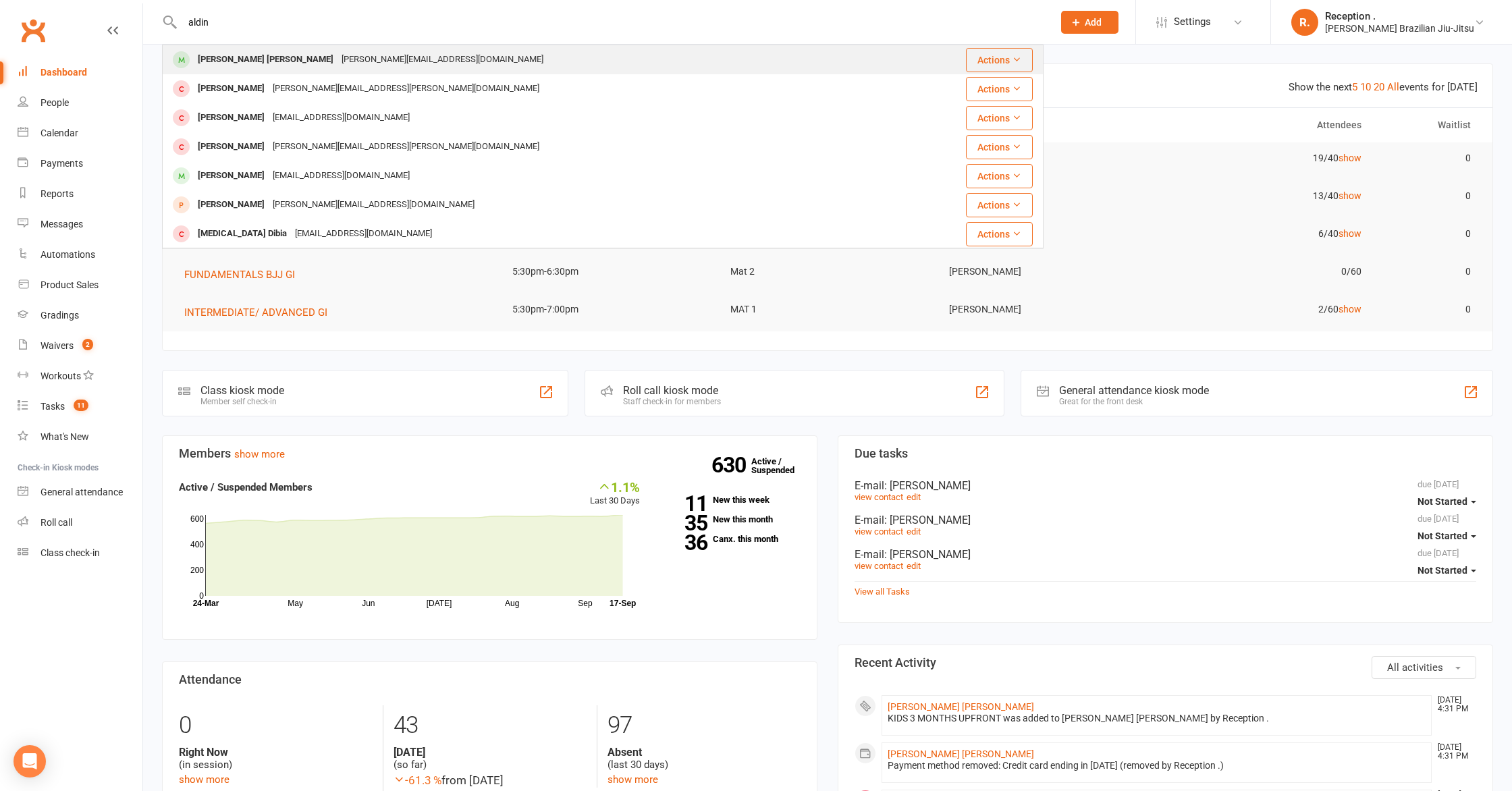
type input "aldin"
click at [338, 55] on div "aida.emic@hotmail.com" at bounding box center [442, 60] width 210 height 20
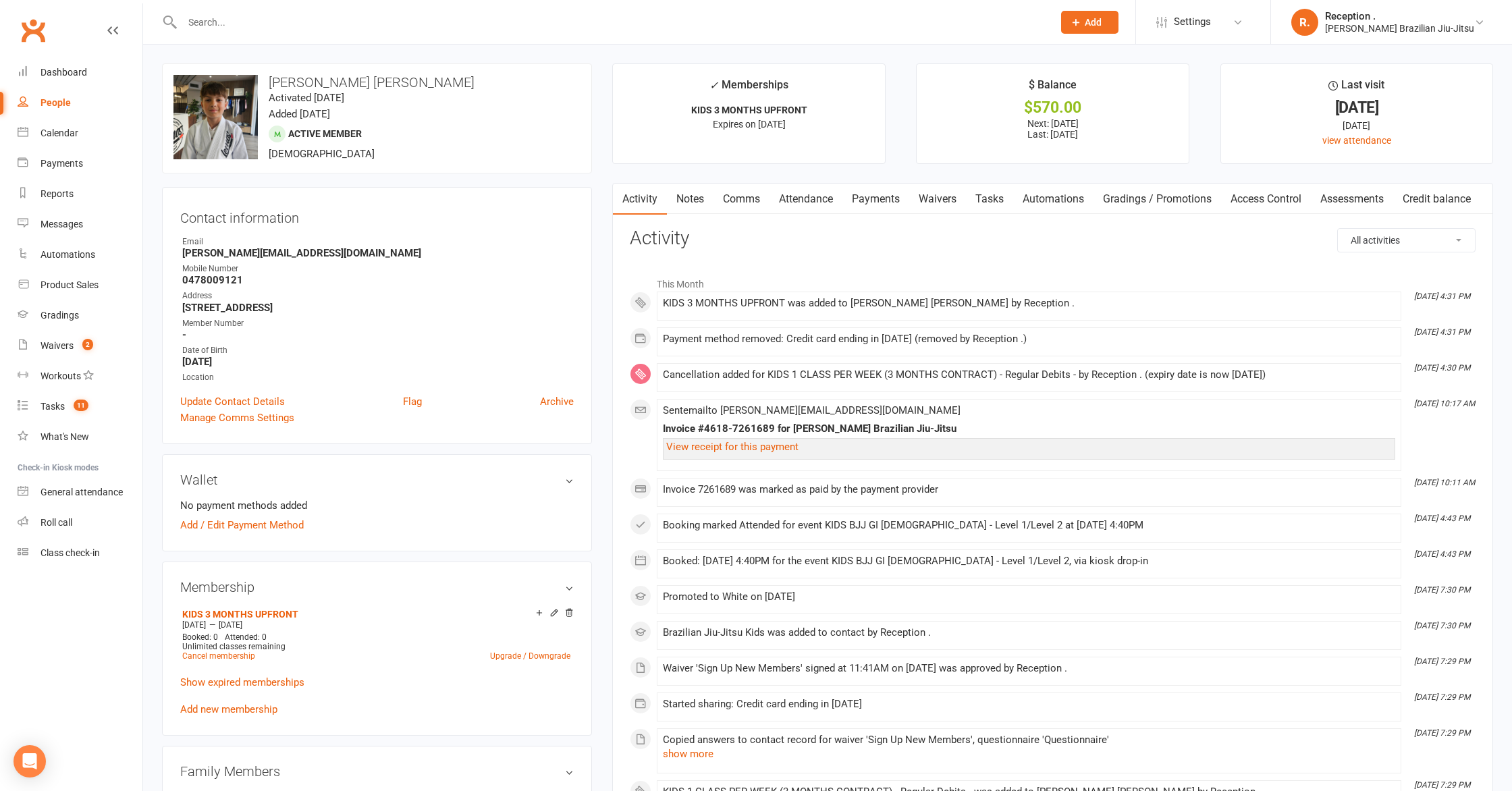
click at [893, 207] on link "Payments" at bounding box center [876, 199] width 67 height 31
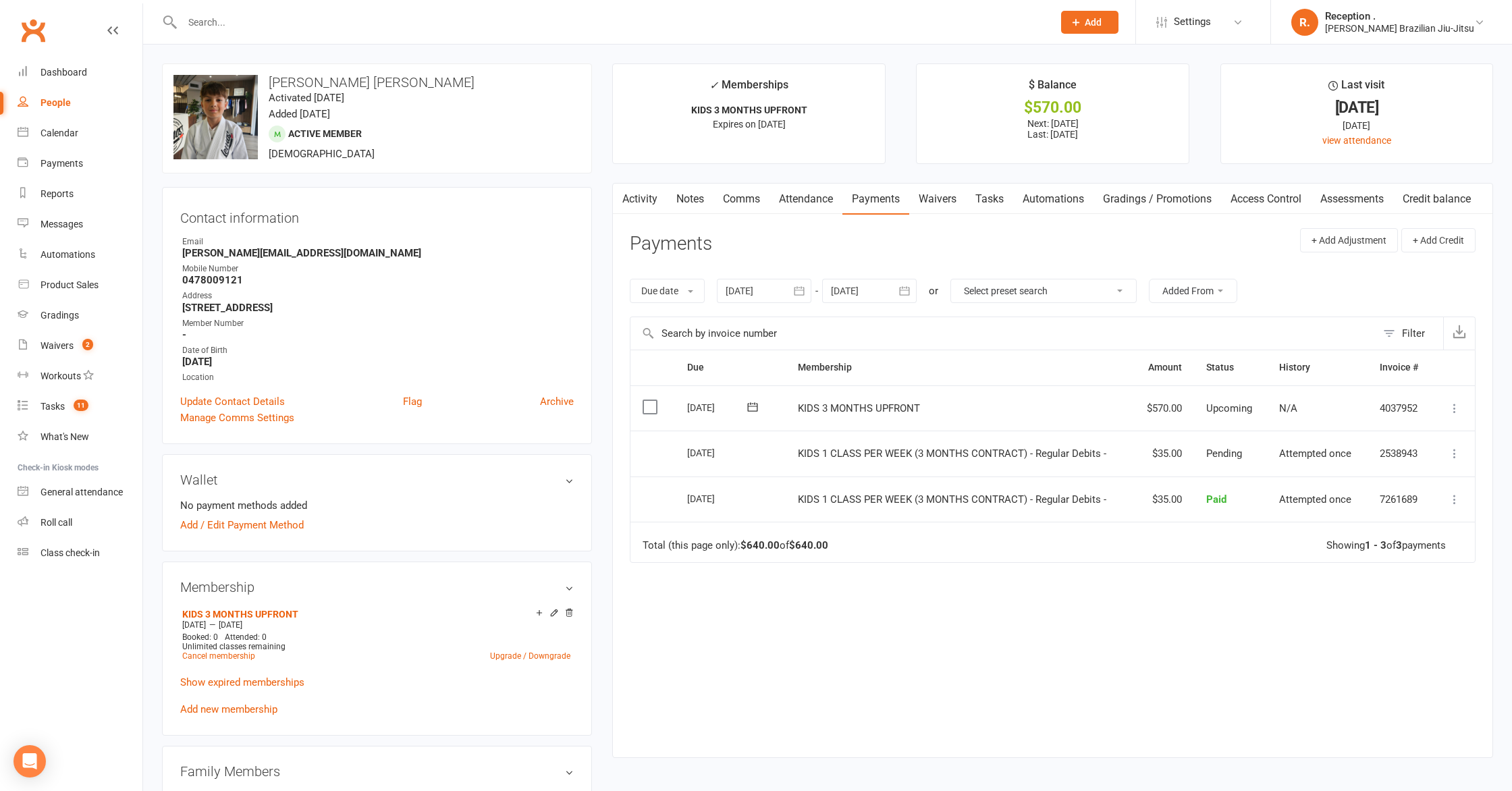
drag, startPoint x: 1452, startPoint y: 402, endPoint x: 1448, endPoint y: 410, distance: 8.9
click at [1452, 403] on icon at bounding box center [1455, 408] width 14 height 14
click at [1401, 468] on link "Mark as Paid (POS)" at bounding box center [1395, 461] width 134 height 27
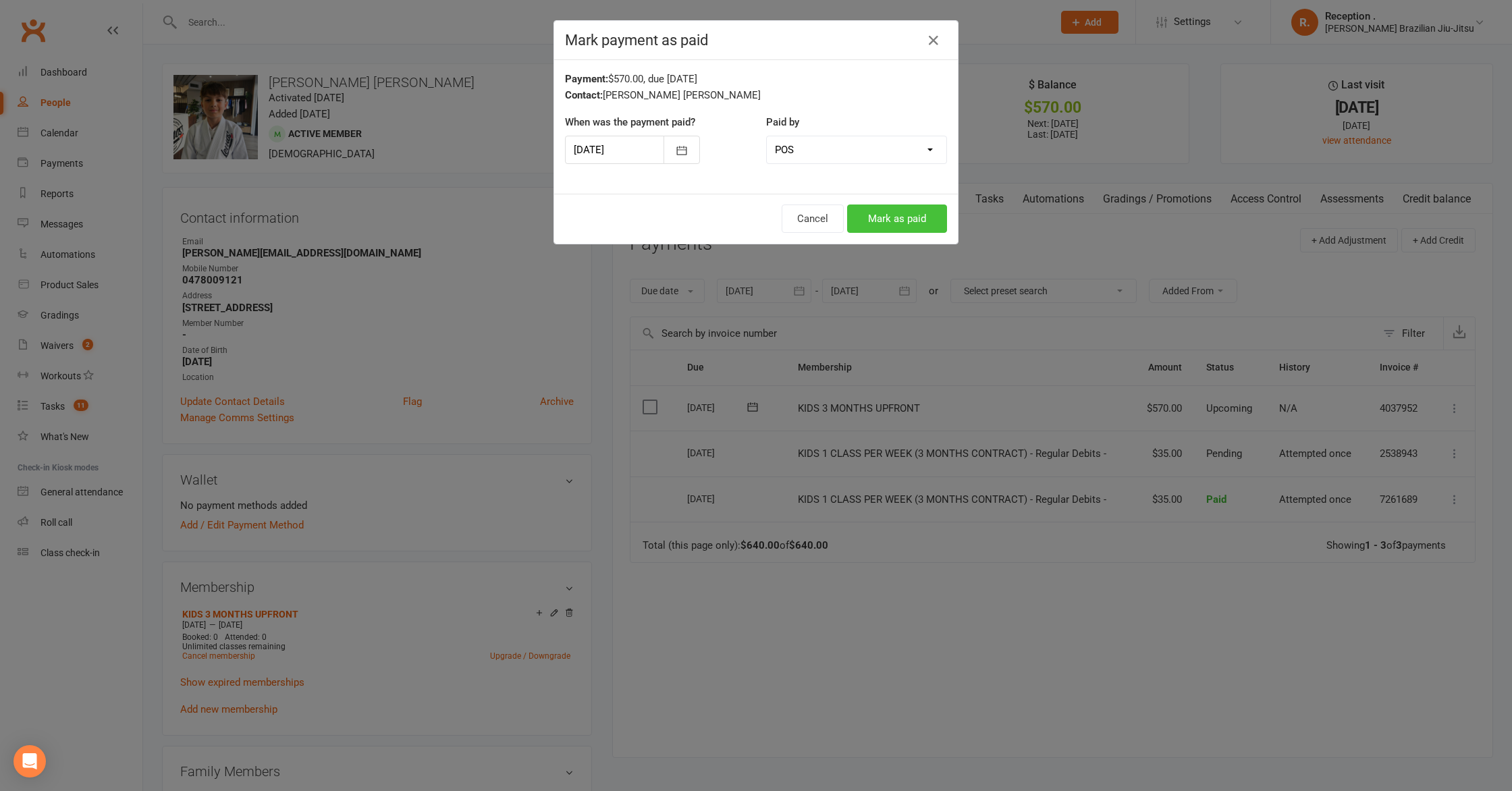
click at [893, 221] on button "Mark as paid" at bounding box center [897, 219] width 100 height 29
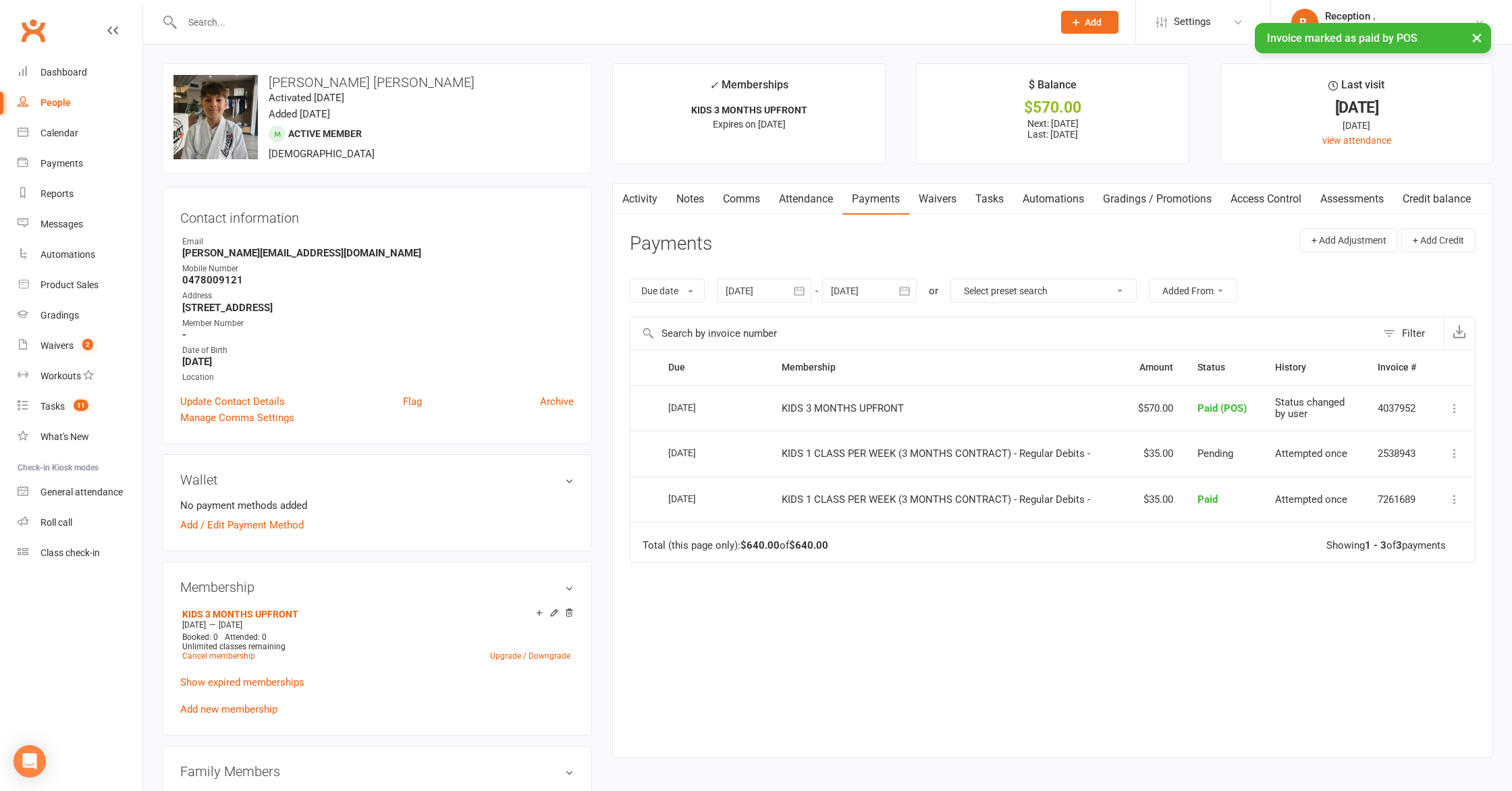
click at [304, 23] on div "× Invoice marked as paid by POS" at bounding box center [747, 23] width 1495 height 0
click at [262, 20] on input "text" at bounding box center [610, 22] width 866 height 19
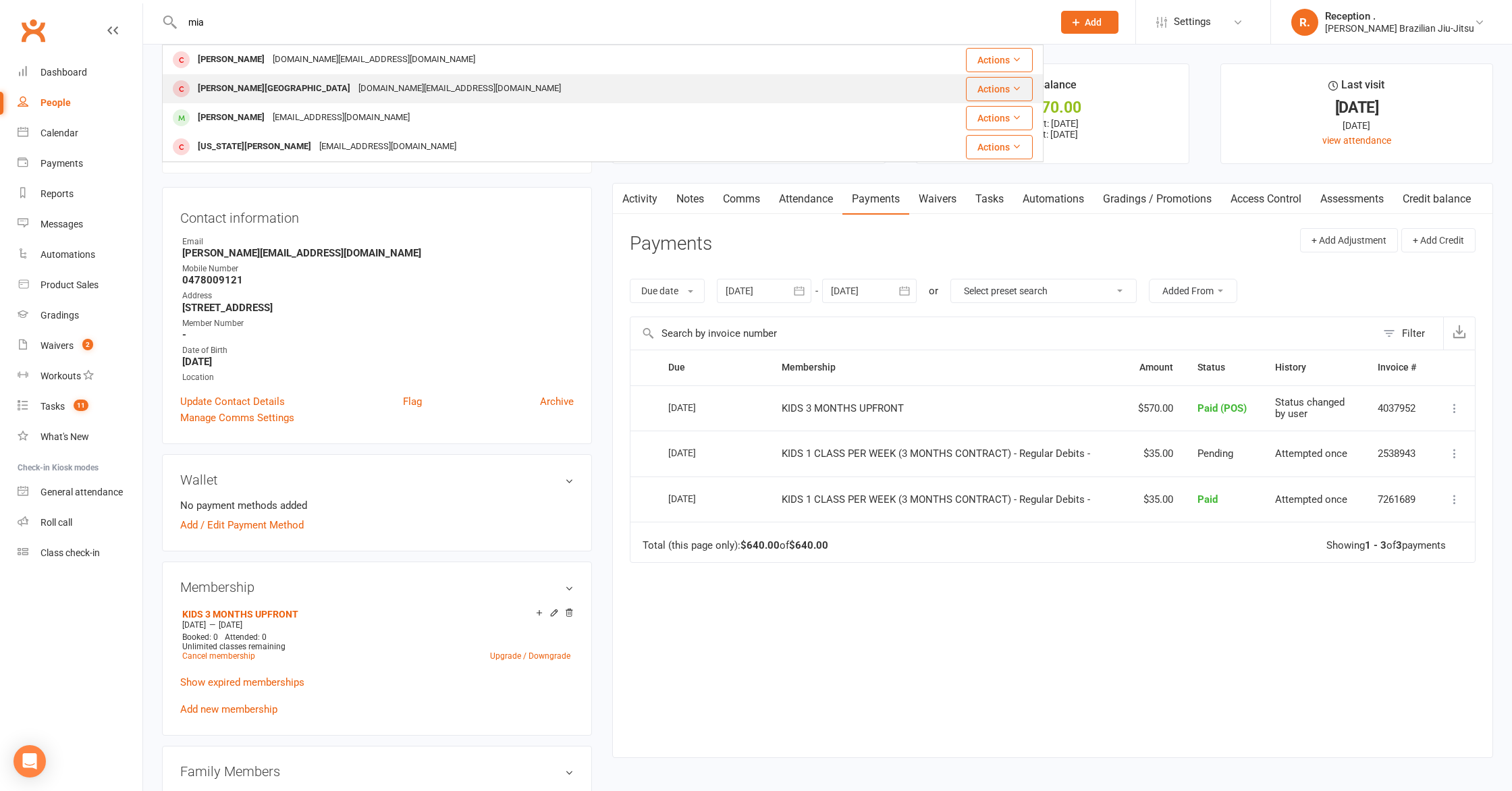
type input "mia"
click at [354, 84] on div "[DOMAIN_NAME][EMAIL_ADDRESS][DOMAIN_NAME]" at bounding box center [459, 89] width 211 height 20
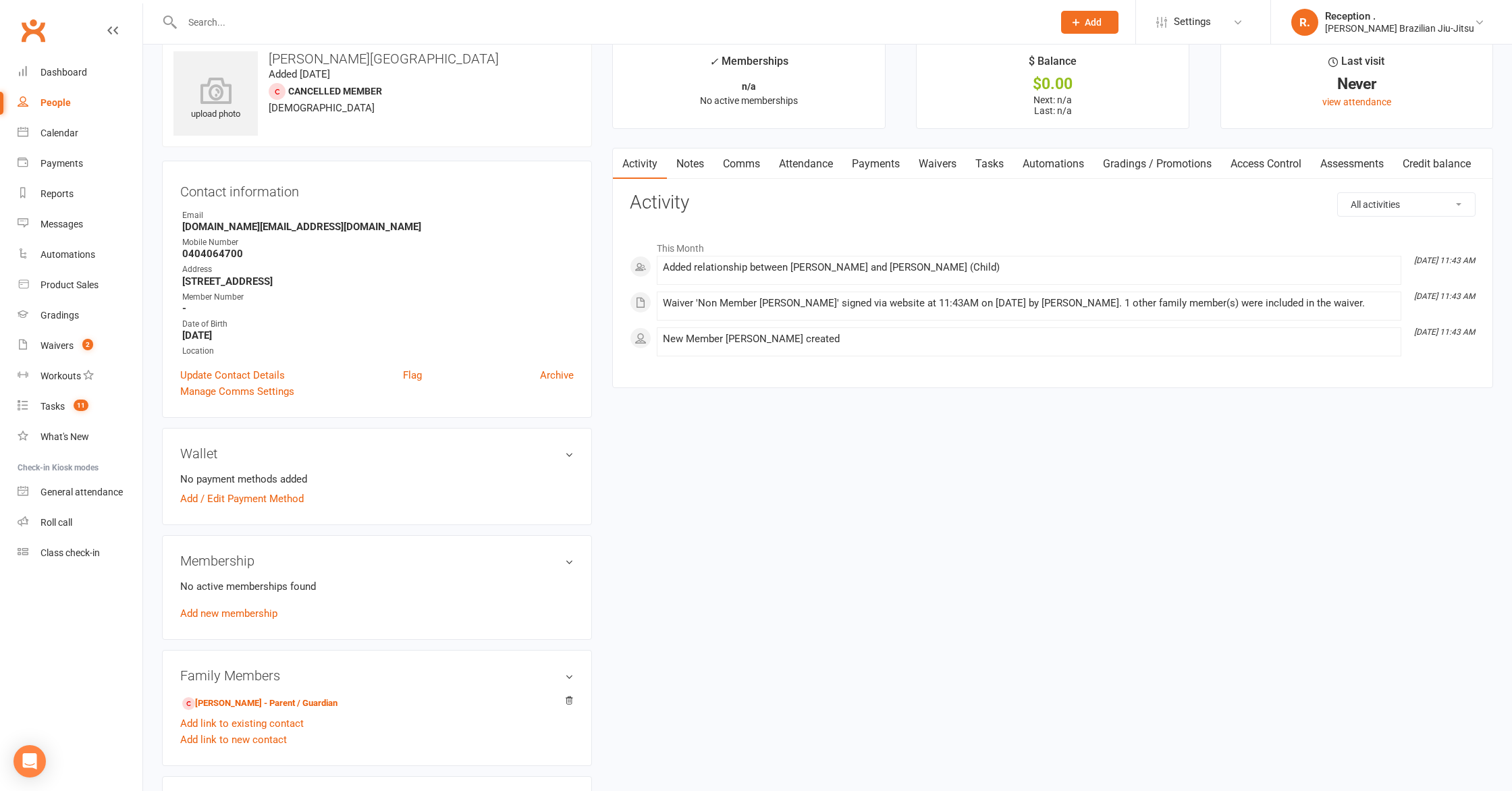
scroll to position [24, 0]
click at [521, 20] on input "text" at bounding box center [610, 22] width 866 height 19
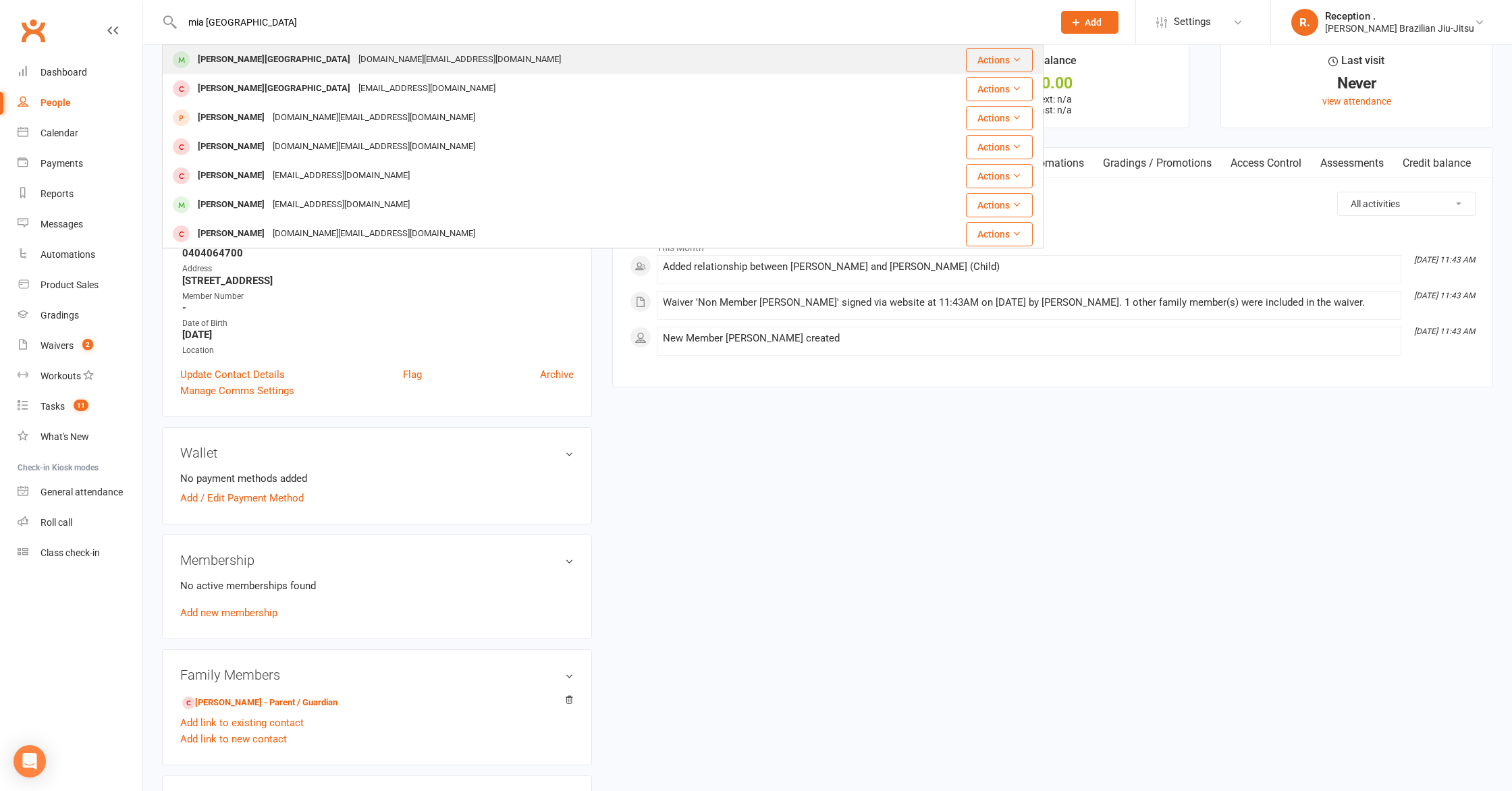
type input "mia [GEOGRAPHIC_DATA]"
click at [469, 51] on div "Mia Paris Ben.paris@dcsgroup.com.au" at bounding box center [532, 60] width 738 height 28
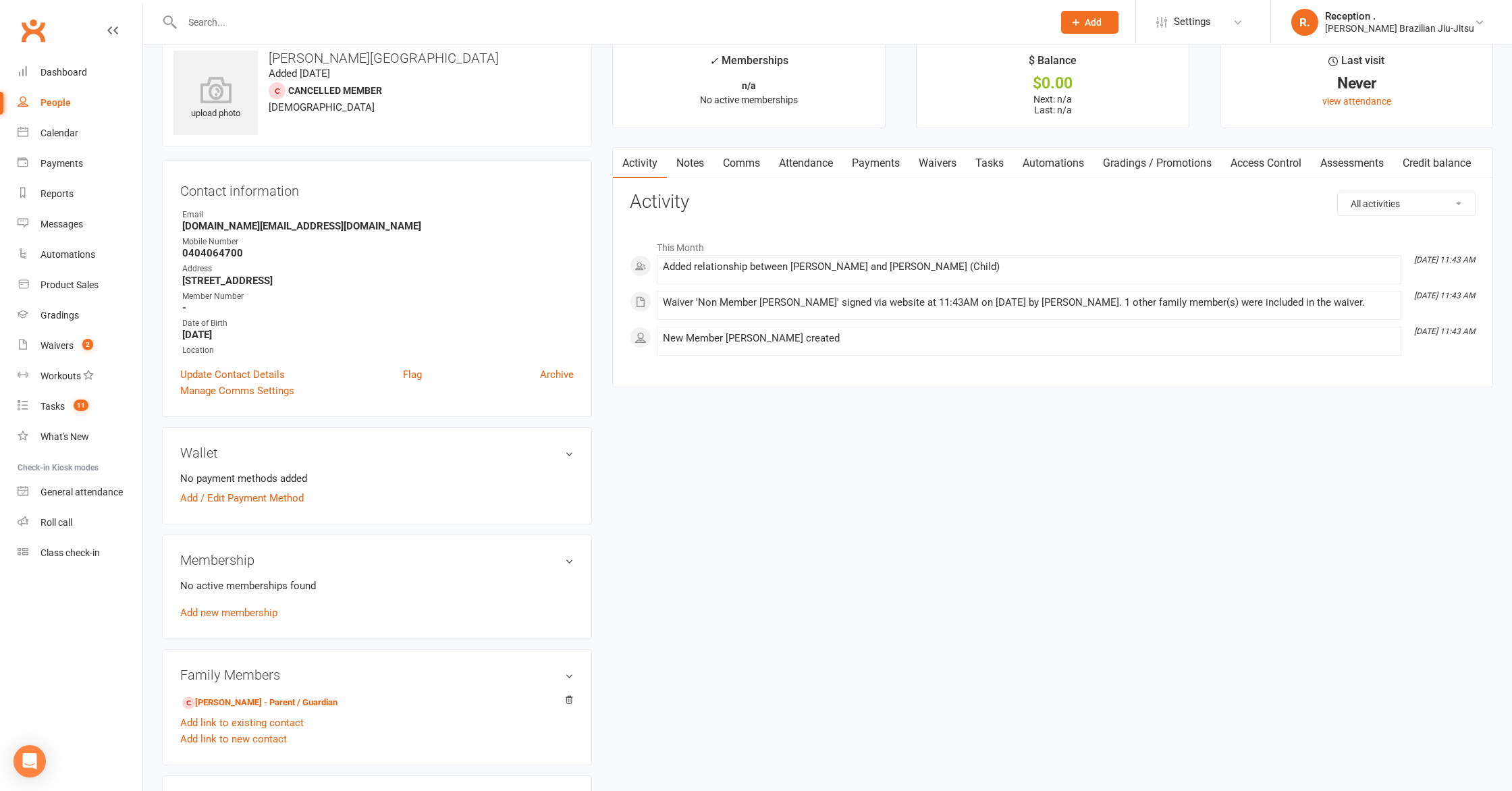
click at [379, 17] on input "text" at bounding box center [610, 22] width 866 height 19
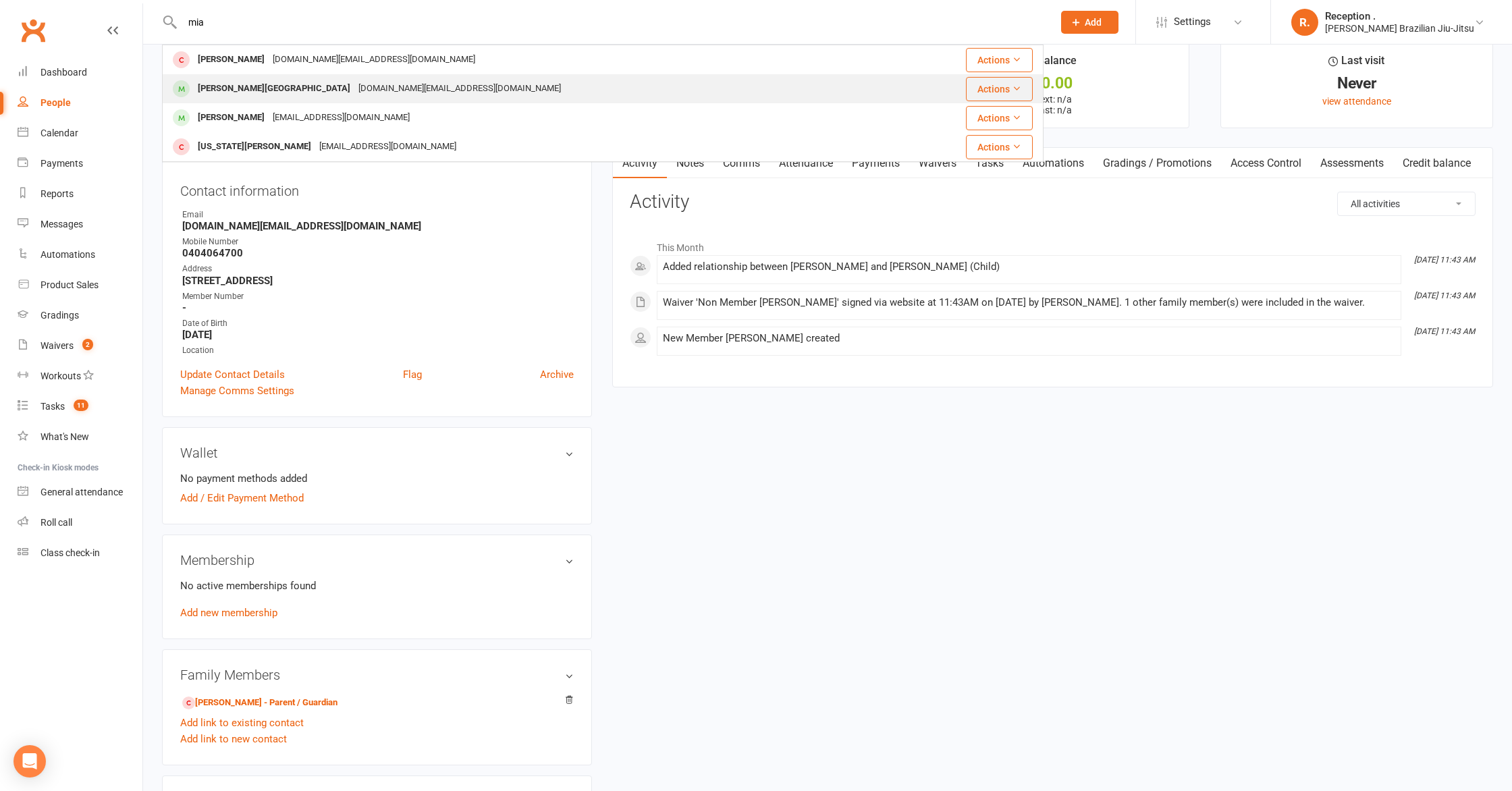
type input "mia"
click at [354, 86] on div "[DOMAIN_NAME][EMAIL_ADDRESS][DOMAIN_NAME]" at bounding box center [459, 89] width 211 height 20
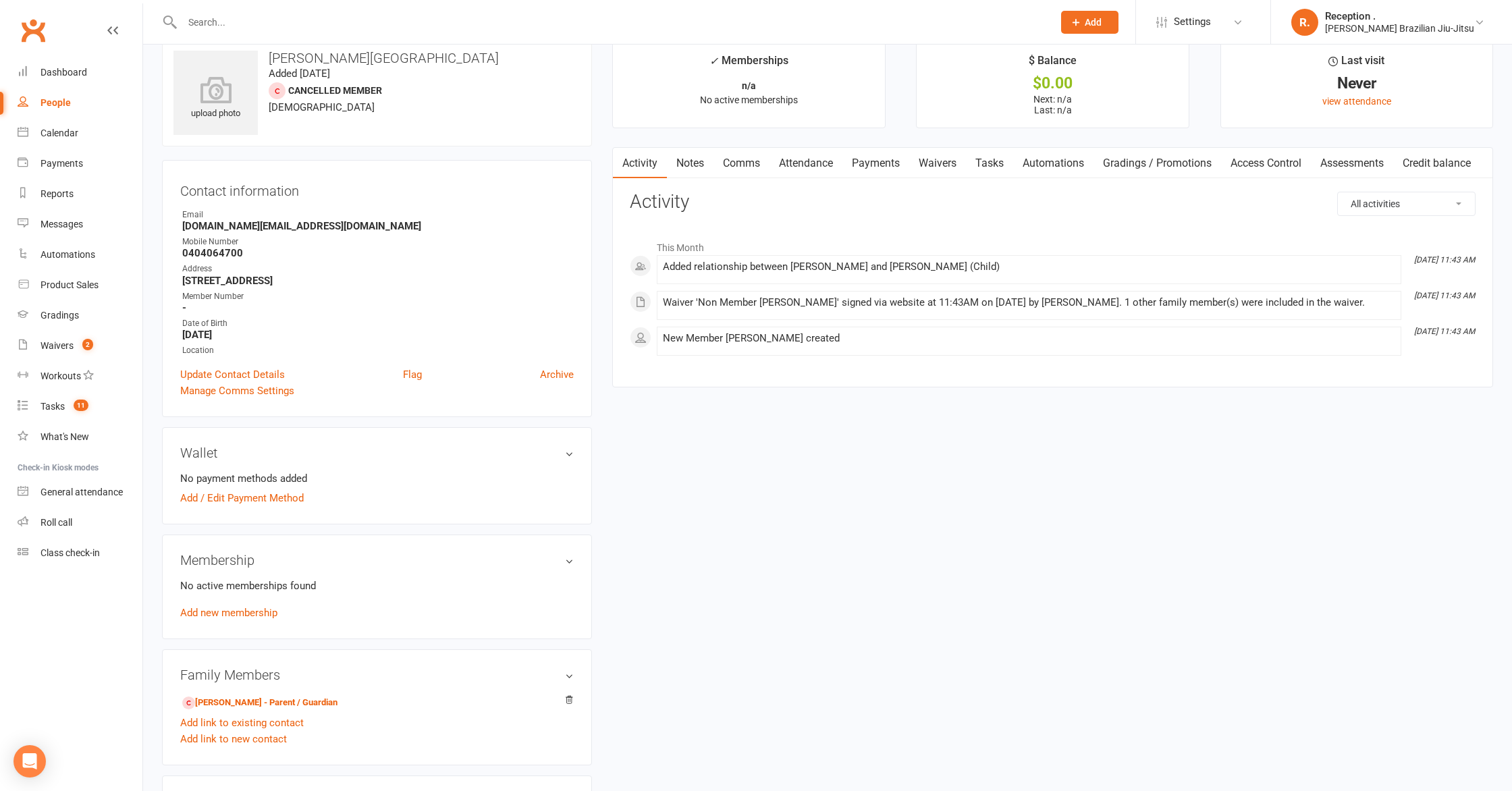
click at [468, 20] on input "text" at bounding box center [610, 22] width 866 height 19
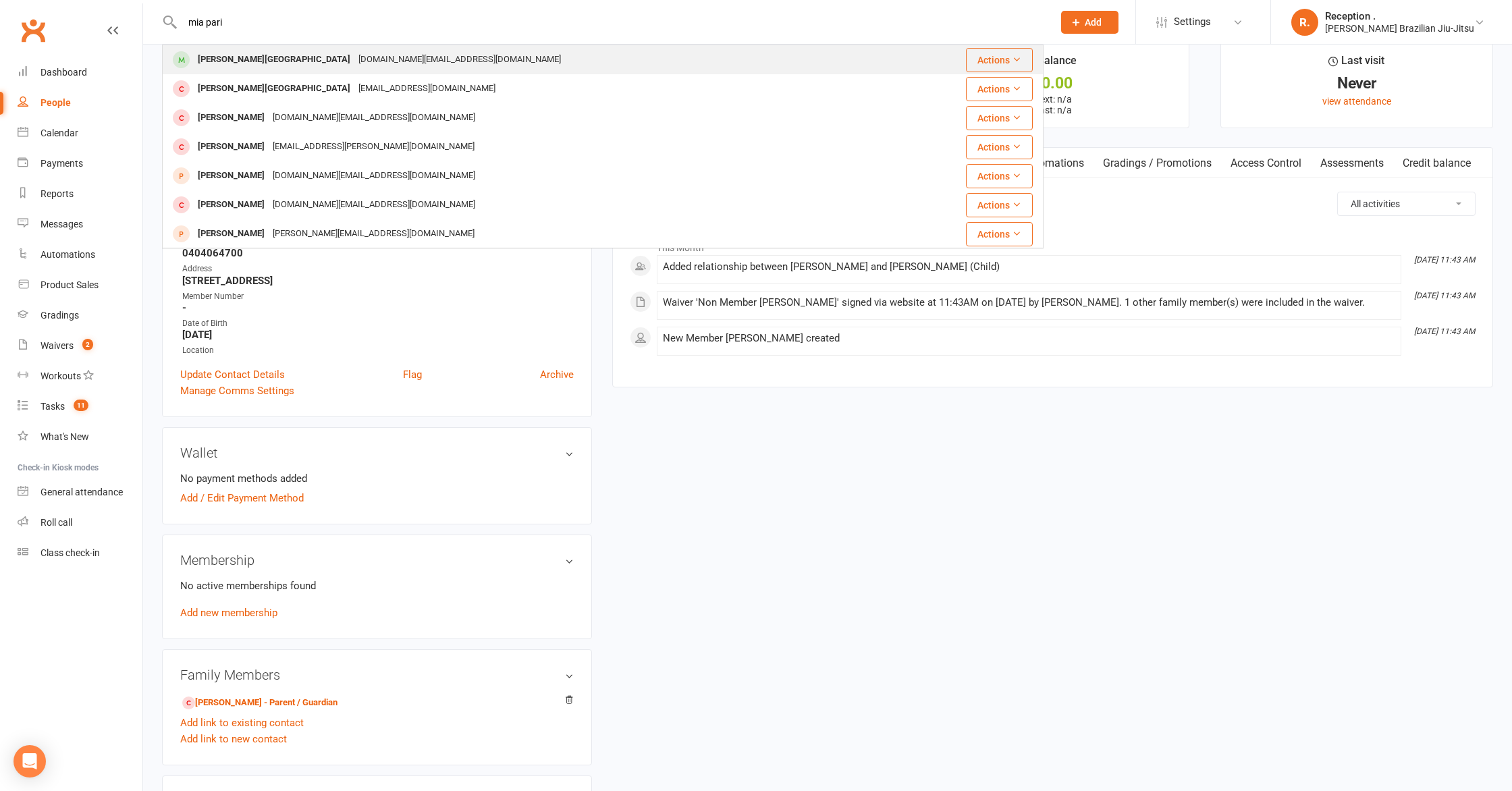
type input "mia pari"
click at [235, 60] on div "[PERSON_NAME][GEOGRAPHIC_DATA]" at bounding box center [273, 60] width 161 height 20
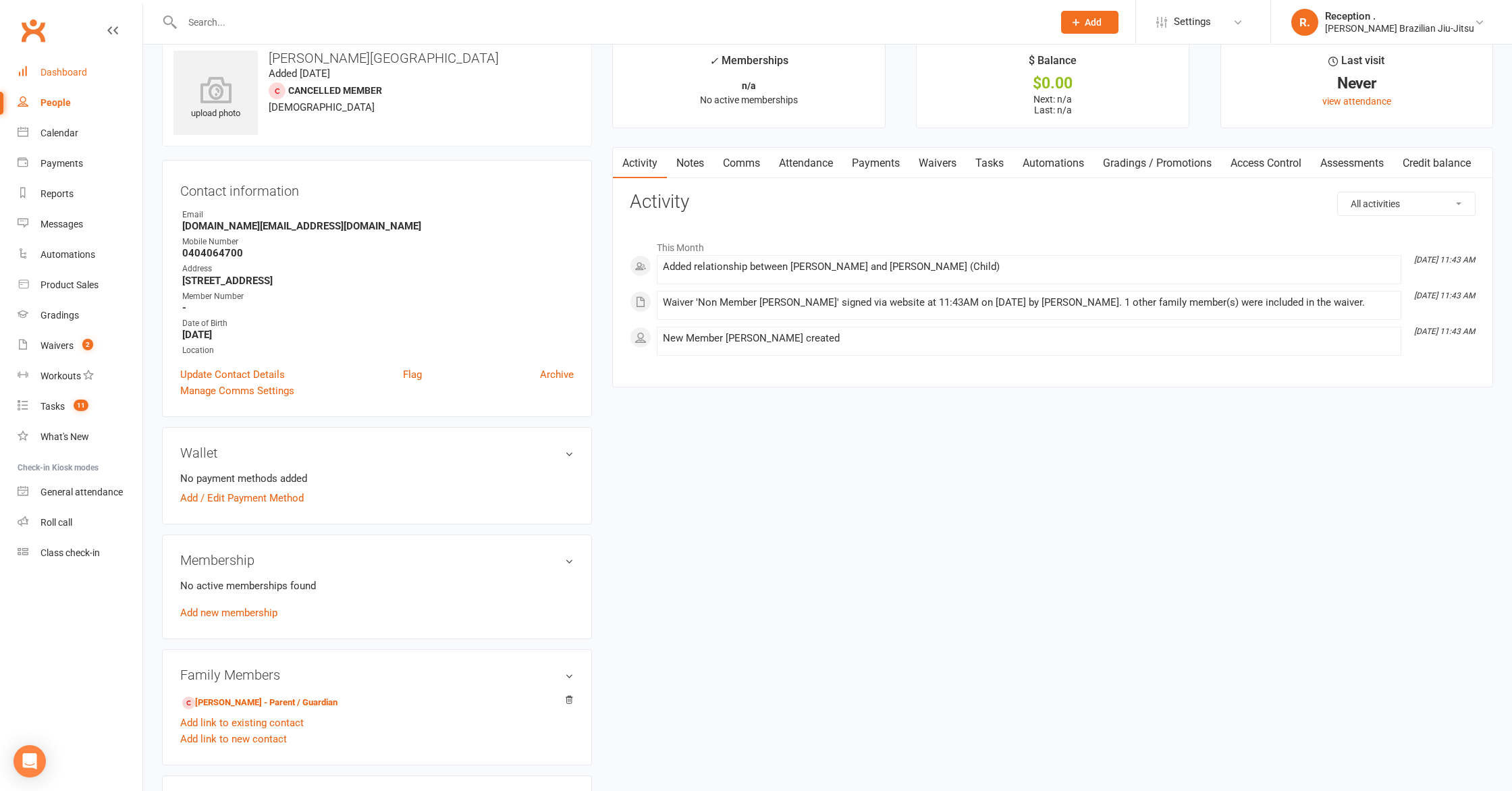
click at [78, 67] on div "Dashboard" at bounding box center [64, 72] width 47 height 11
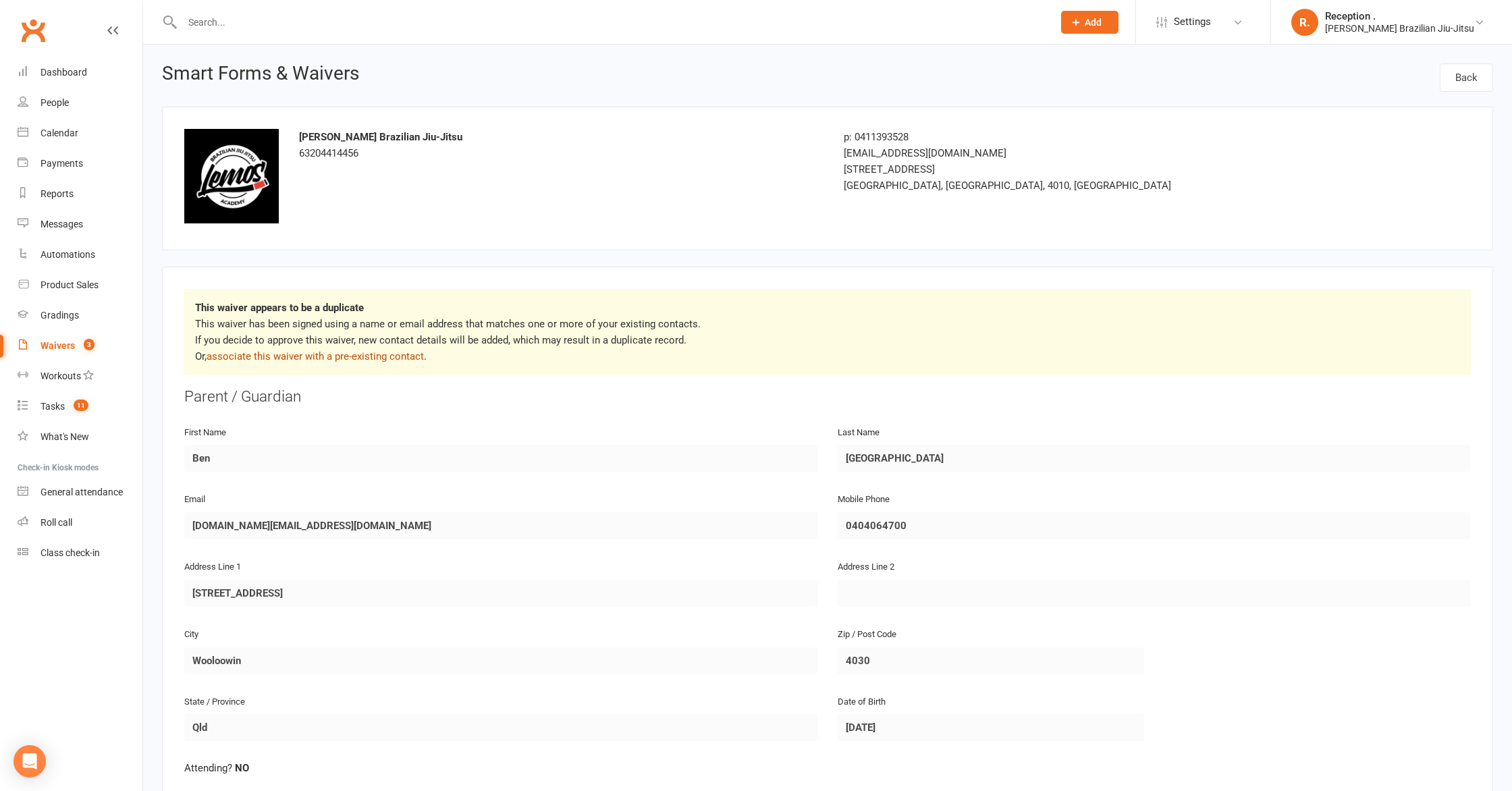
click at [307, 350] on link "associate this waiver with a pre-existing contact" at bounding box center [315, 356] width 217 height 12
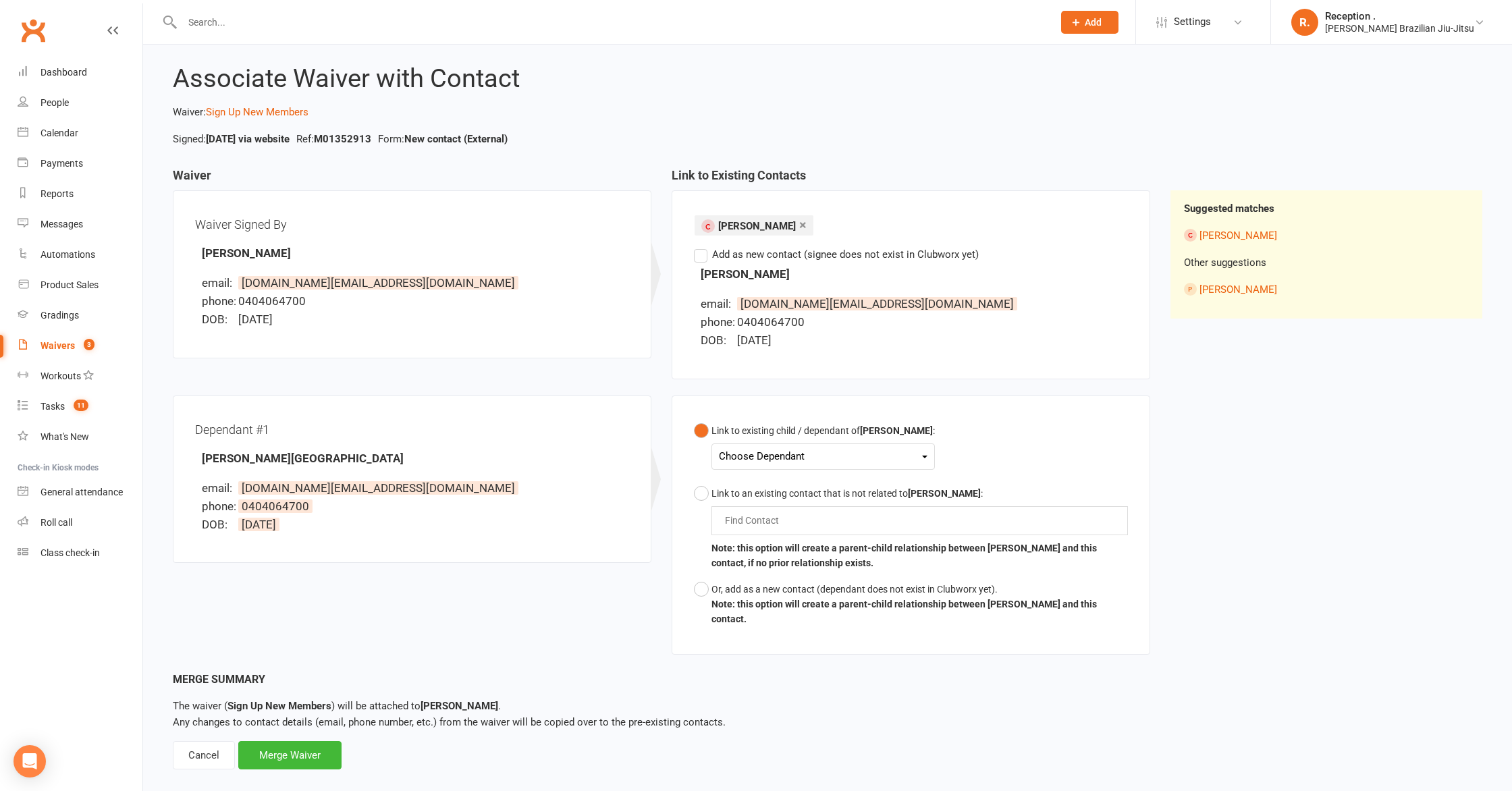
scroll to position [25, 0]
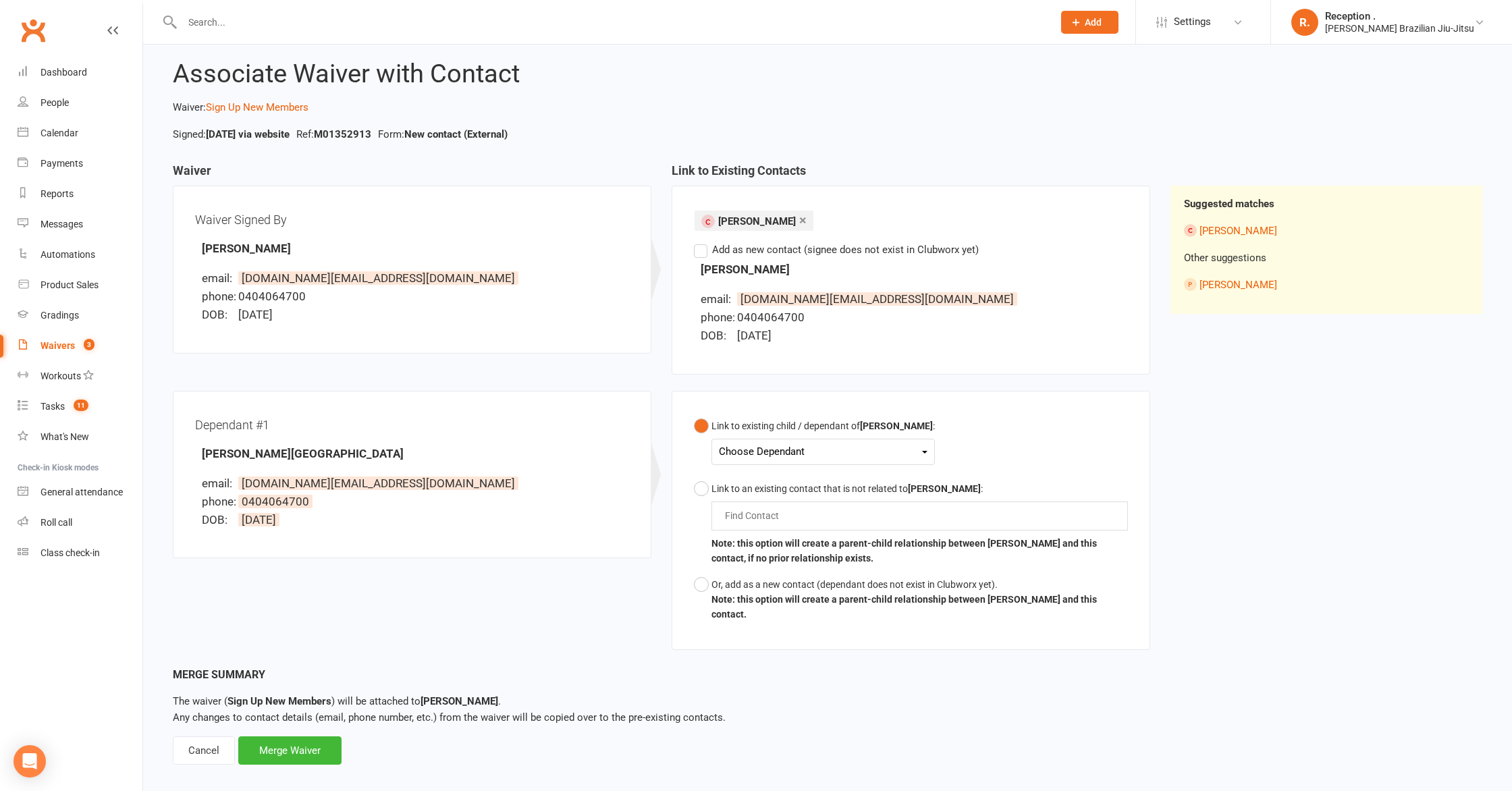
click at [768, 455] on div "Choose Dependant" at bounding box center [823, 452] width 209 height 18
click at [769, 486] on link "Mia Paris" at bounding box center [837, 484] width 235 height 29
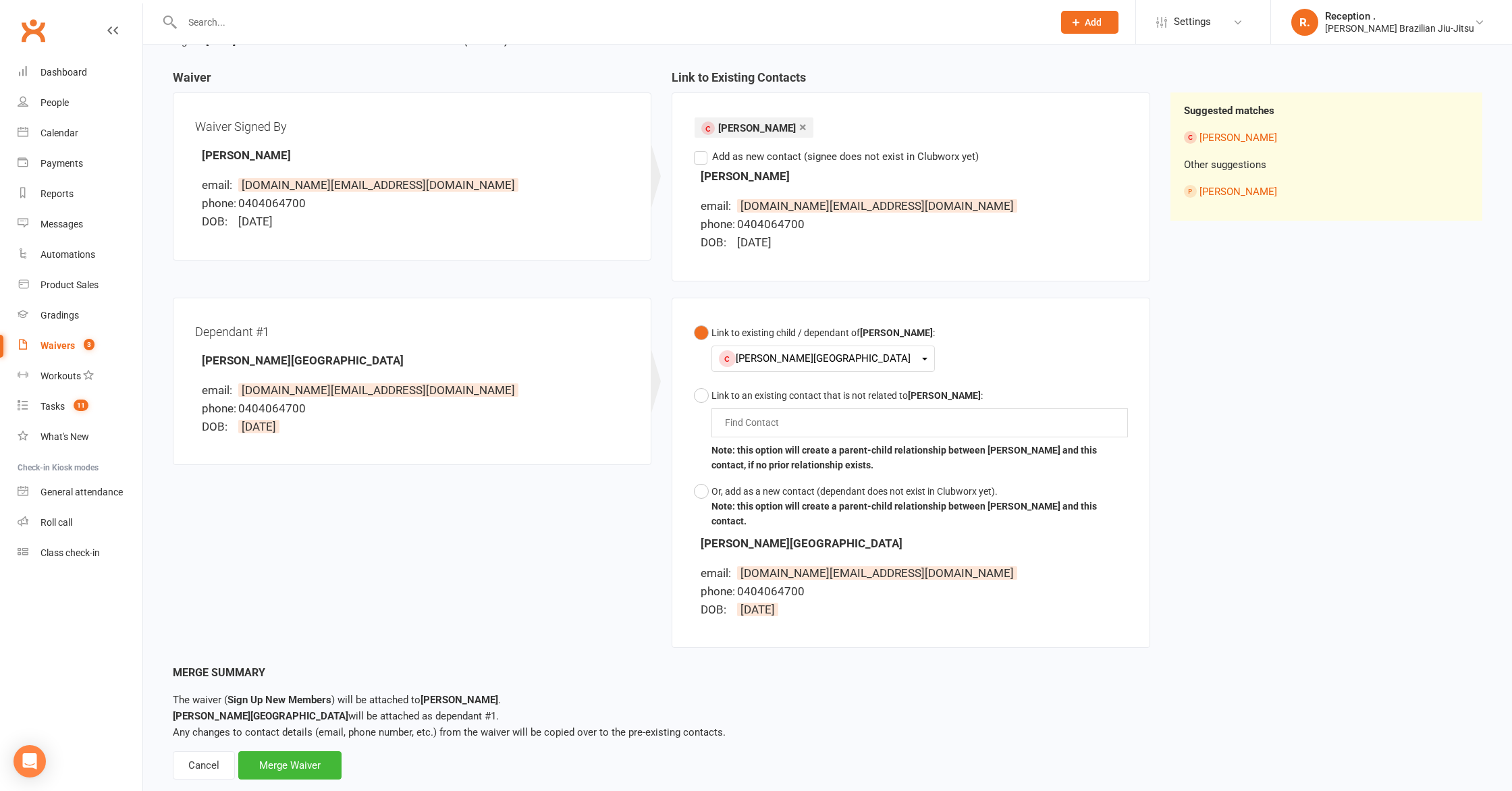
scroll to position [132, 0]
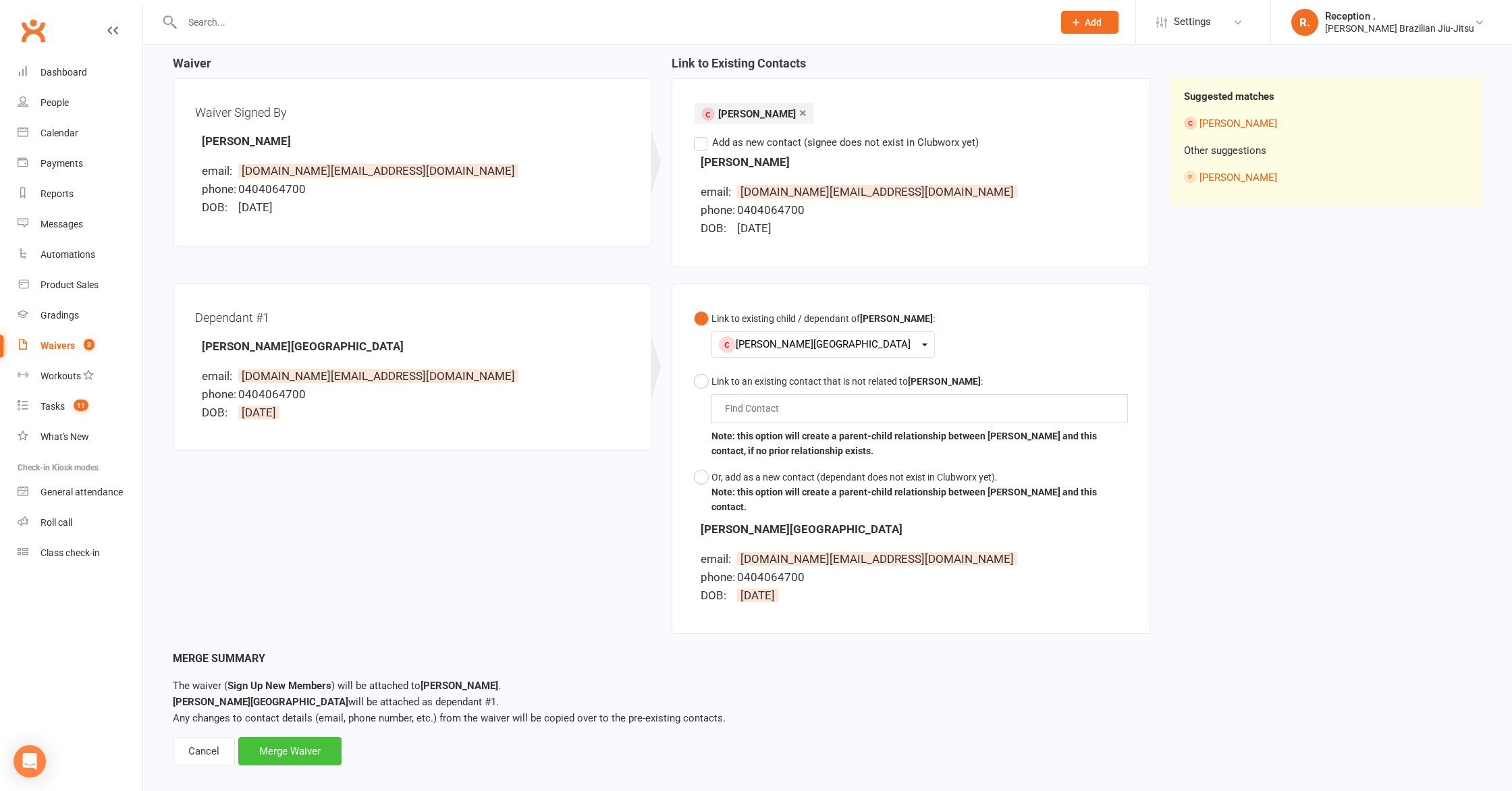
click at [295, 739] on div "Merge Waiver" at bounding box center [290, 750] width 104 height 29
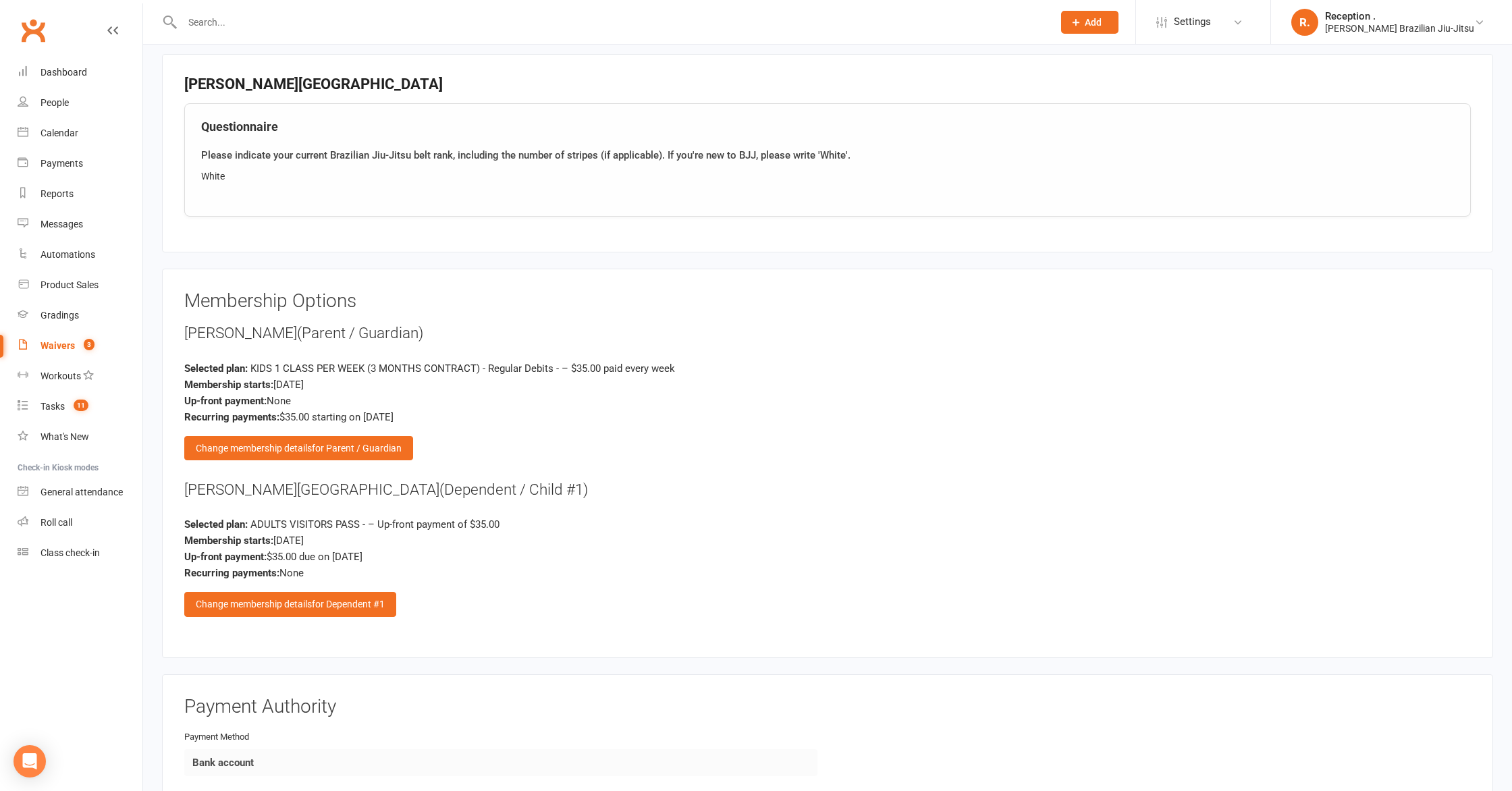
scroll to position [1428, 0]
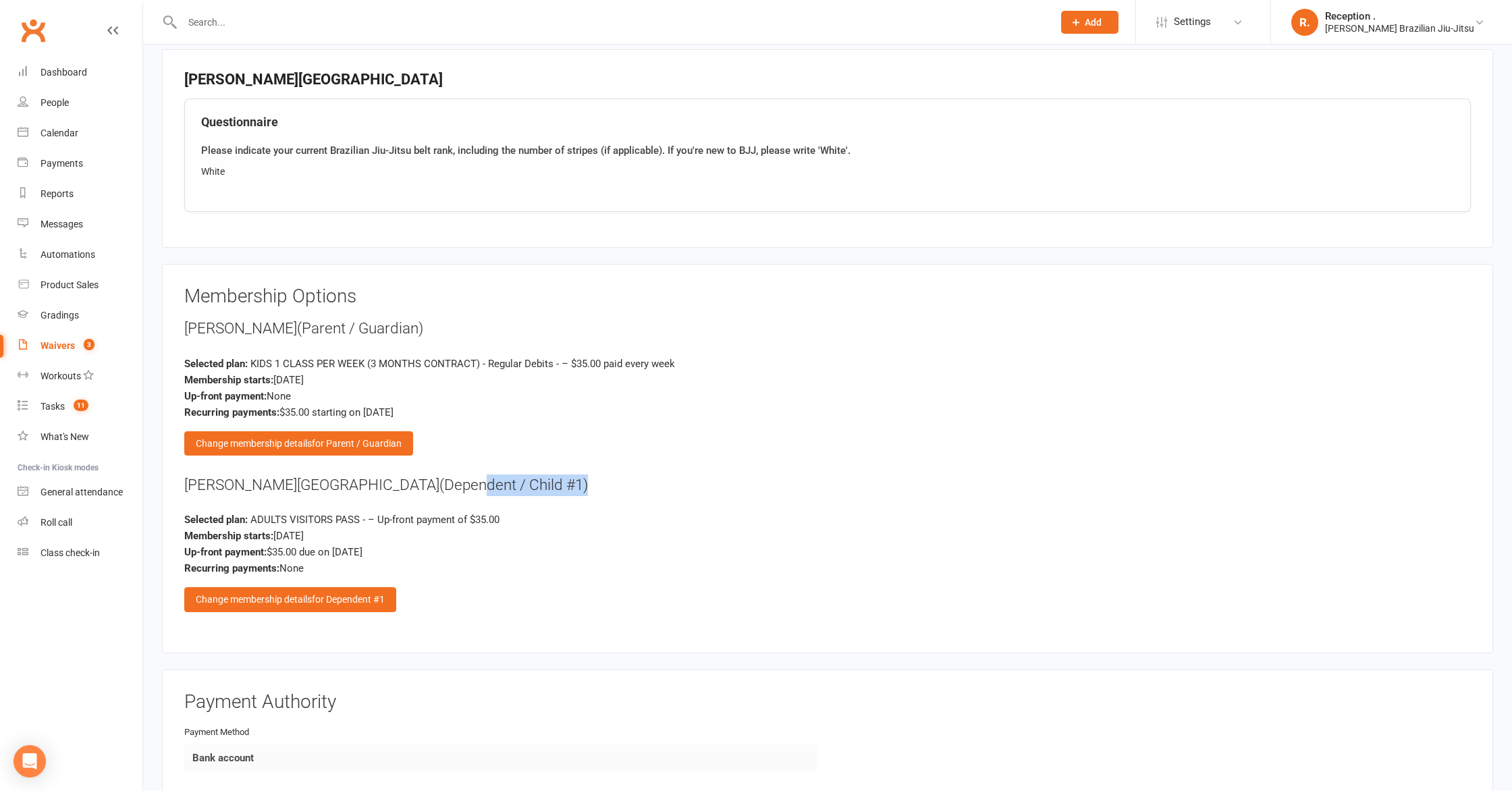
drag, startPoint x: 397, startPoint y: 483, endPoint x: 406, endPoint y: 483, distance: 9.0
click at [406, 483] on div "Mia Paris (Dependent / Child #1)" at bounding box center [827, 485] width 1287 height 21
click at [318, 602] on div "Change membership details for Dependent #1" at bounding box center [290, 599] width 212 height 24
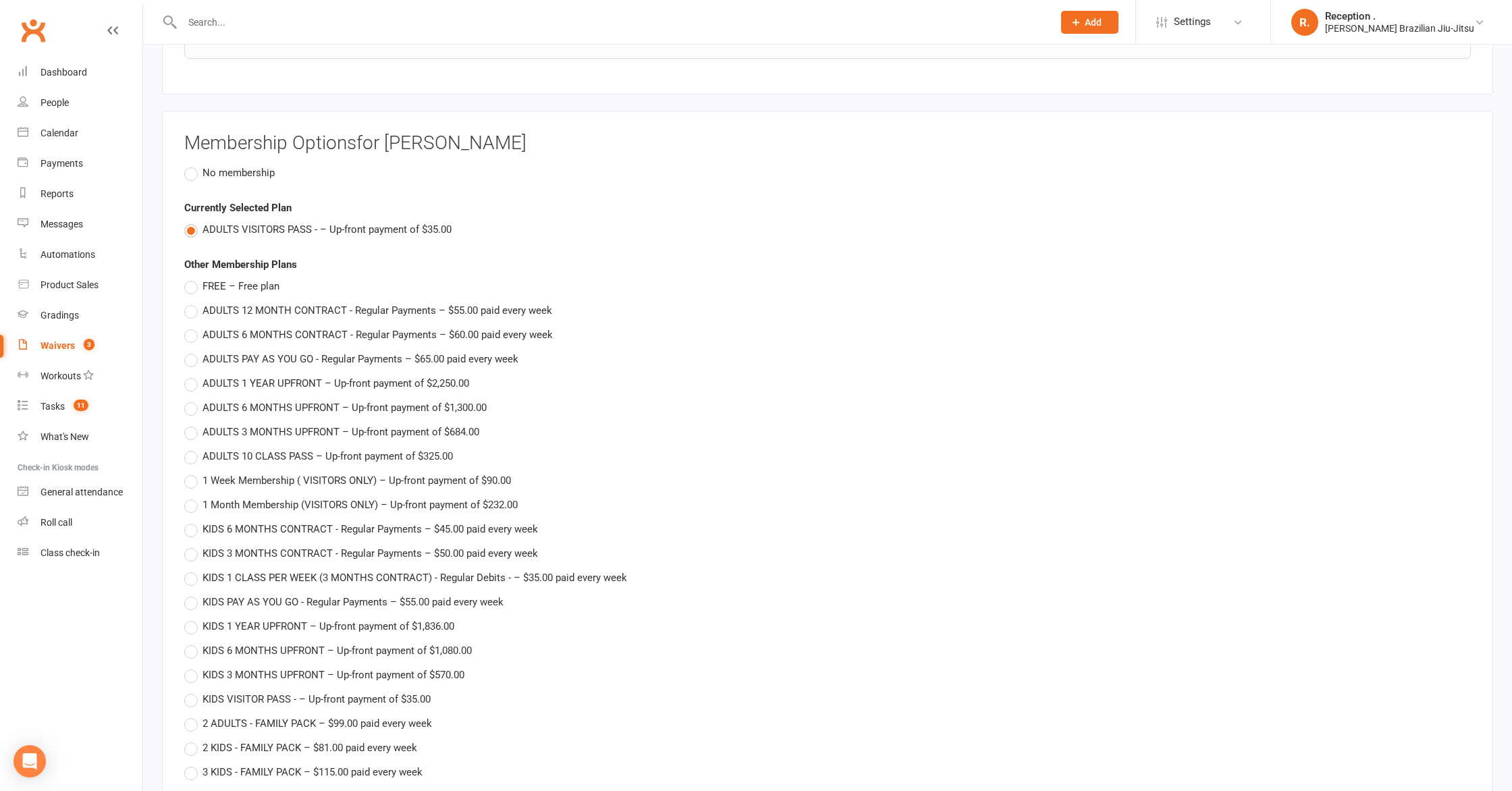
scroll to position [1603, 0]
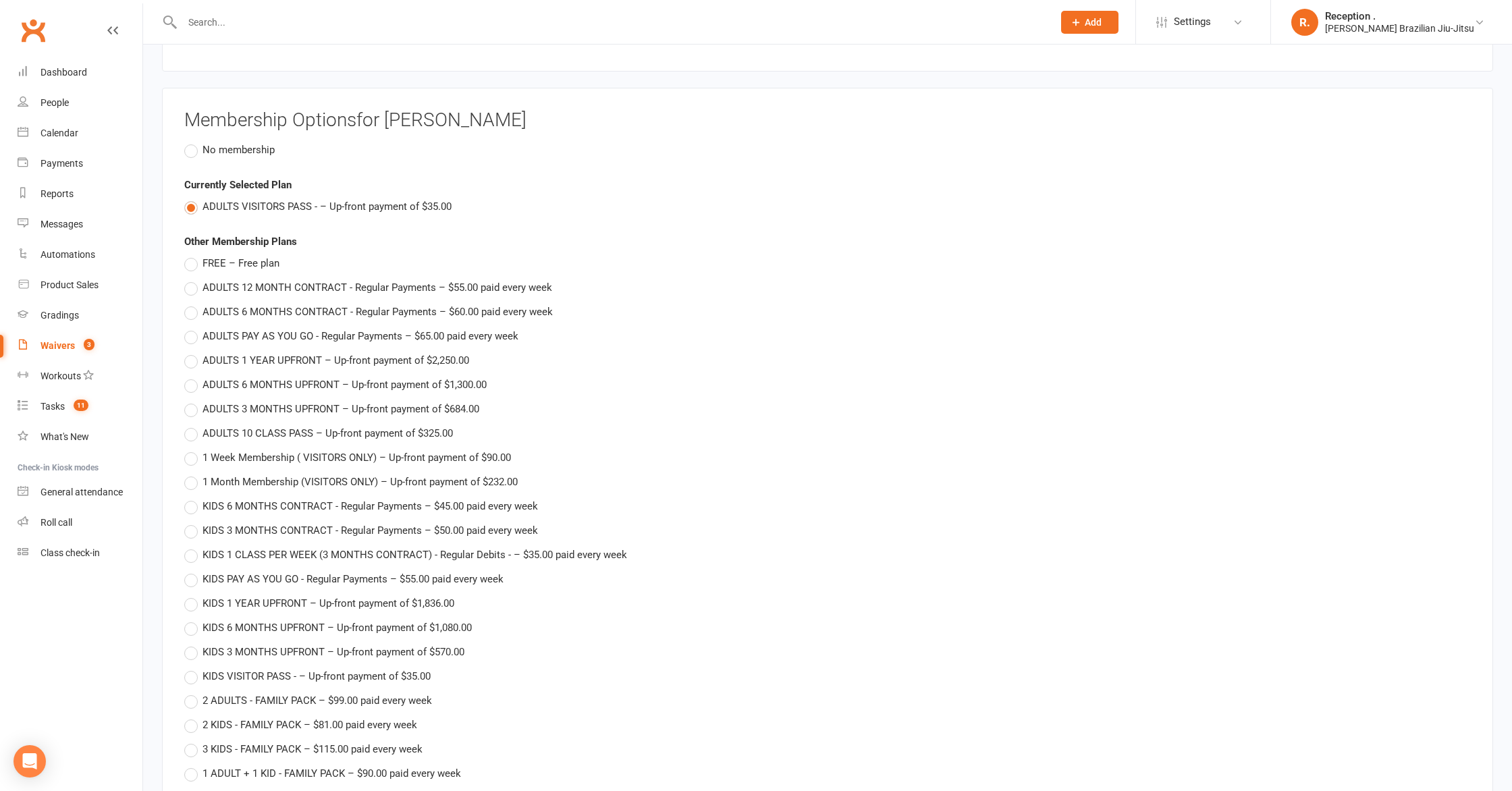
click at [199, 549] on label "KIDS 1 CLASS PER WEEK (3 MONTHS CONTRACT) - Regular Debits - – $35.00 paid ever…" at bounding box center [406, 555] width 443 height 16
click at [193, 546] on input "KIDS 1 CLASS PER WEEK (3 MONTHS CONTRACT) - Regular Debits - – $35.00 paid ever…" at bounding box center [188, 546] width 9 height 0
type input "KIDS 1 CLASS PER WEEK (3 MONTHS CONTRACT) - Regular Debits -"
type input "0"
type input "17 Sep 2025"
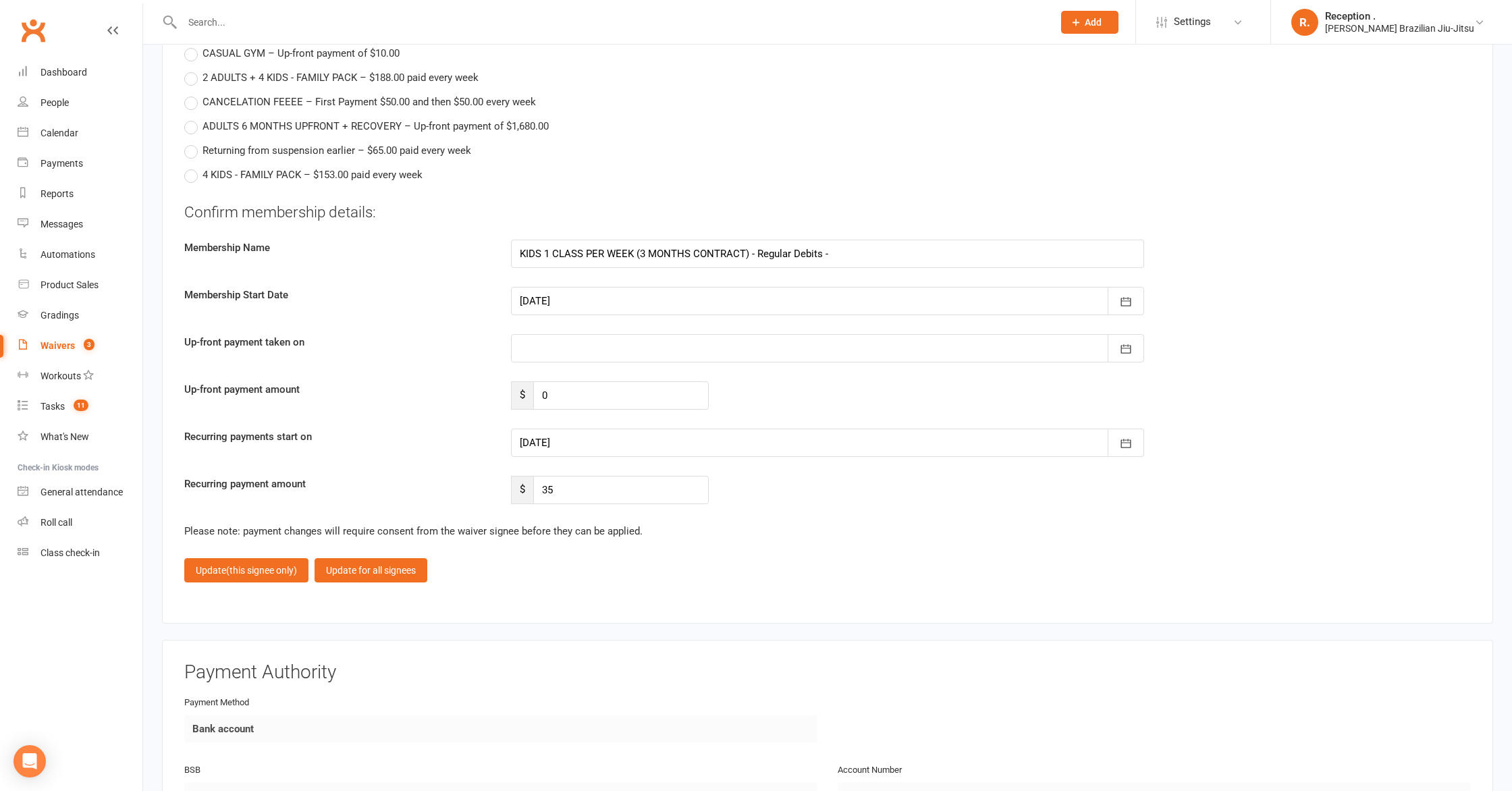
scroll to position [2584, 0]
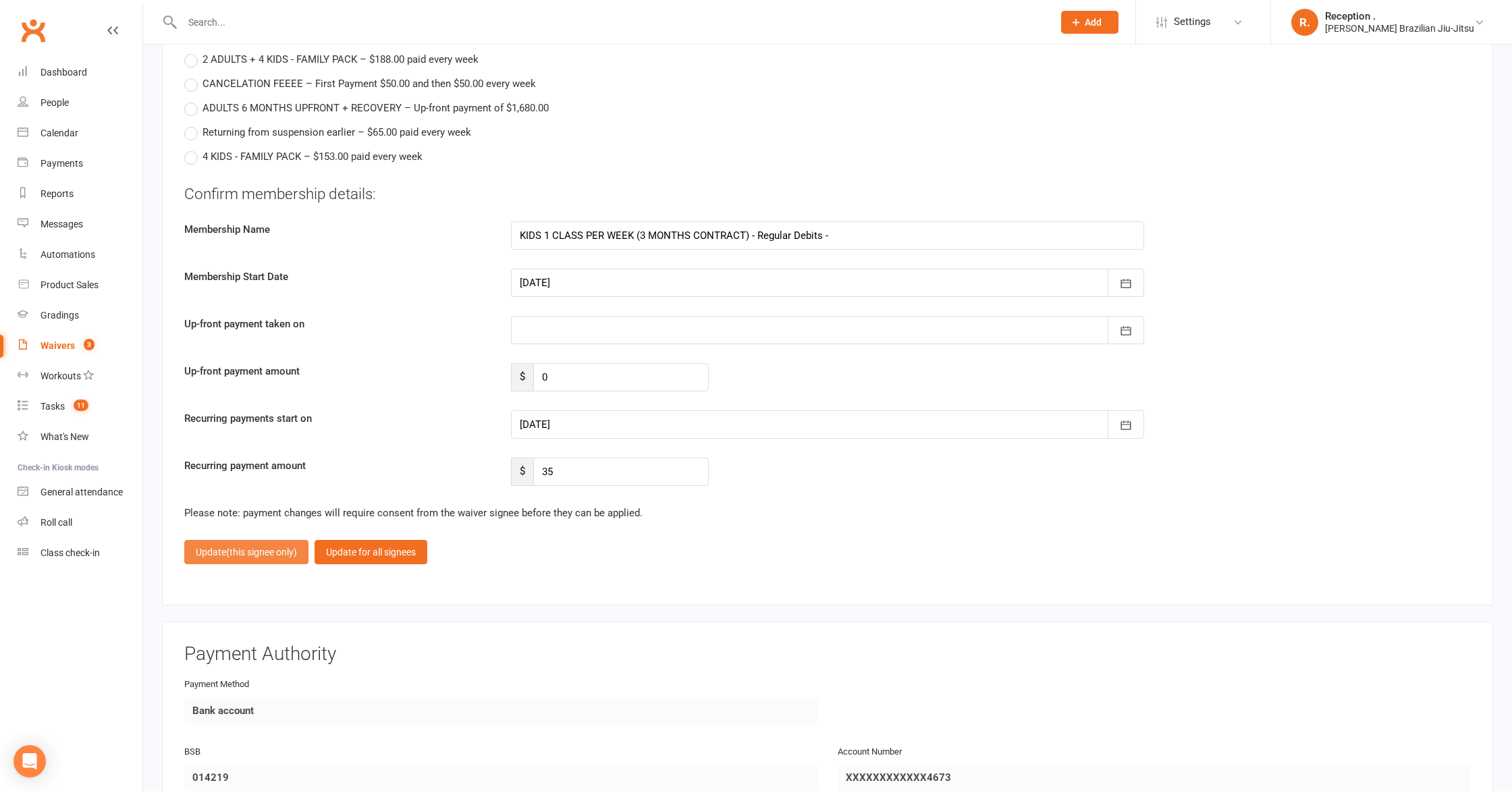
click at [250, 550] on span "(this signee only)" at bounding box center [261, 551] width 71 height 11
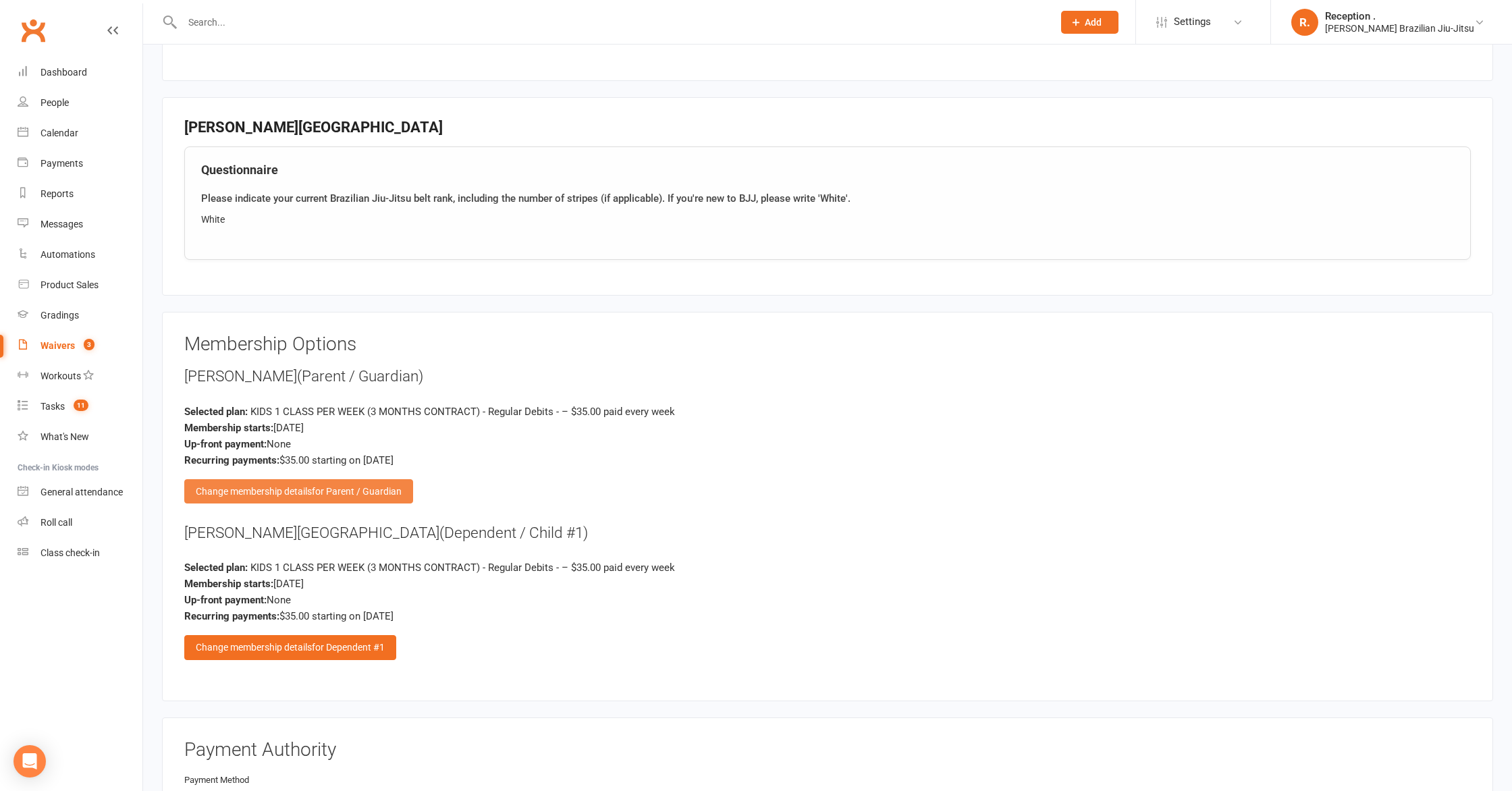
scroll to position [1379, 0]
click at [298, 486] on div "Change membership details for Parent / Guardian" at bounding box center [299, 492] width 228 height 24
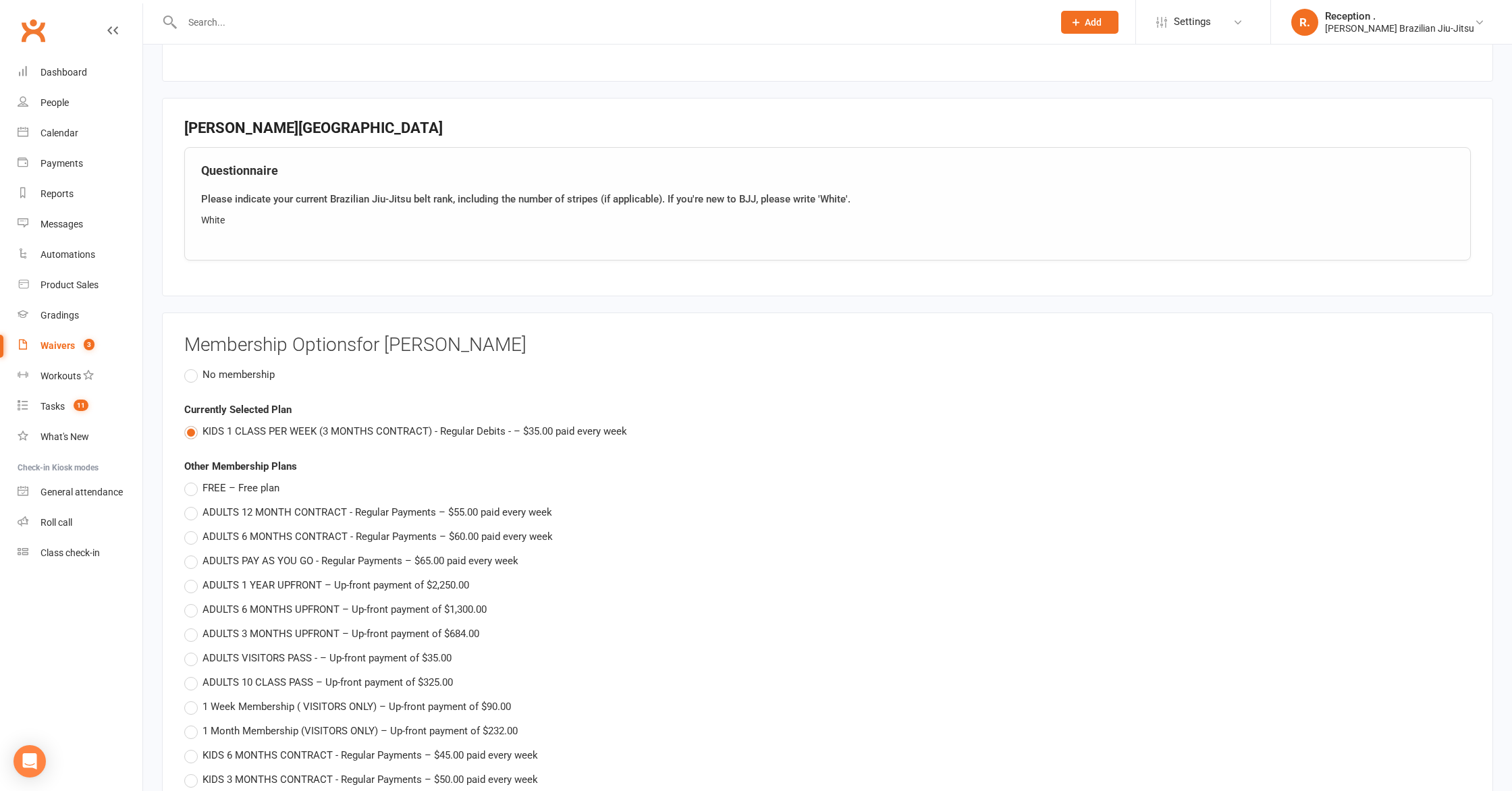
click at [201, 376] on label "No membership" at bounding box center [229, 374] width 91 height 16
click at [193, 366] on input "No membership" at bounding box center [188, 366] width 9 height 0
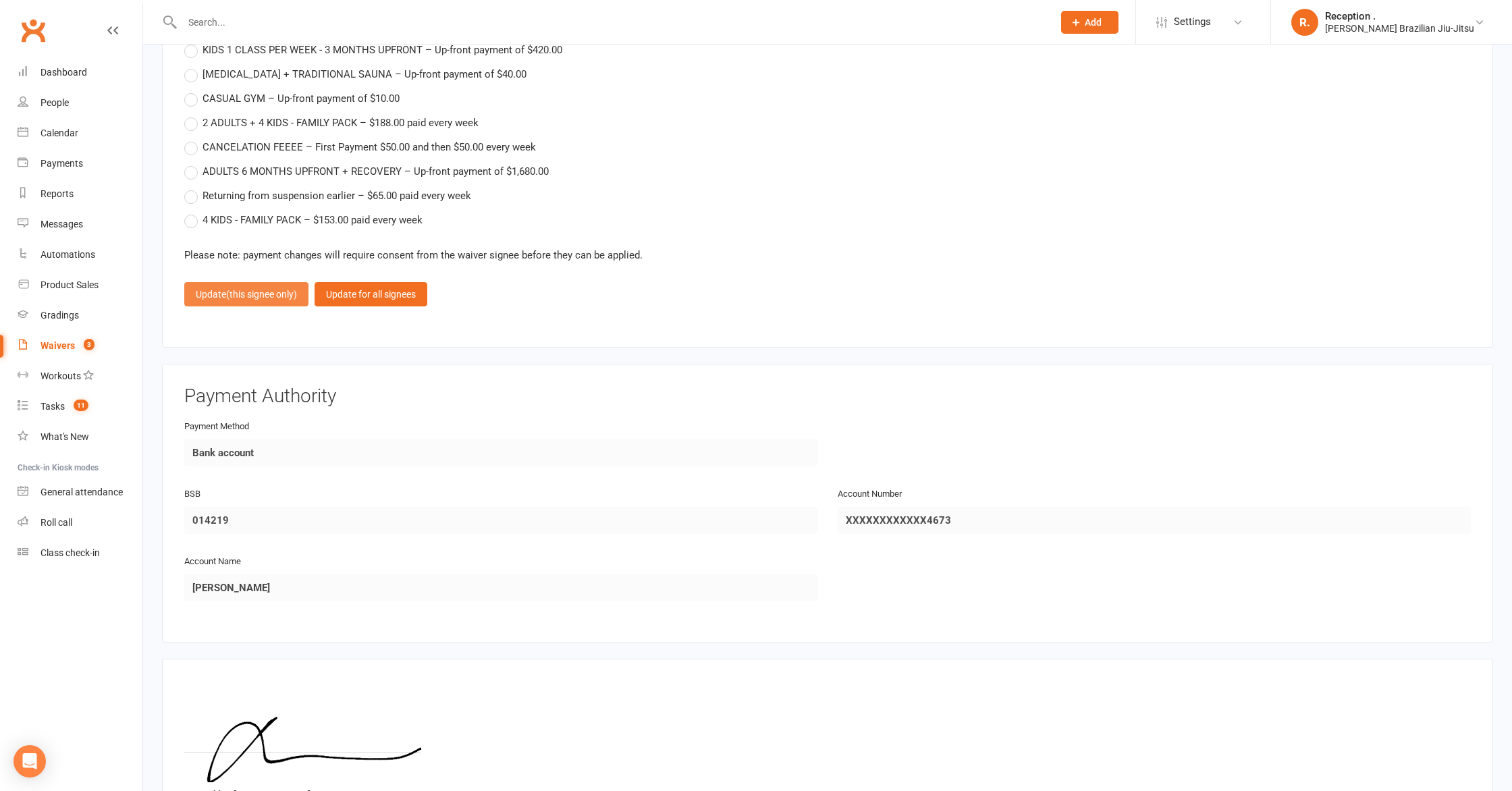
click at [234, 297] on button "Update (this signee only)" at bounding box center [246, 294] width 124 height 24
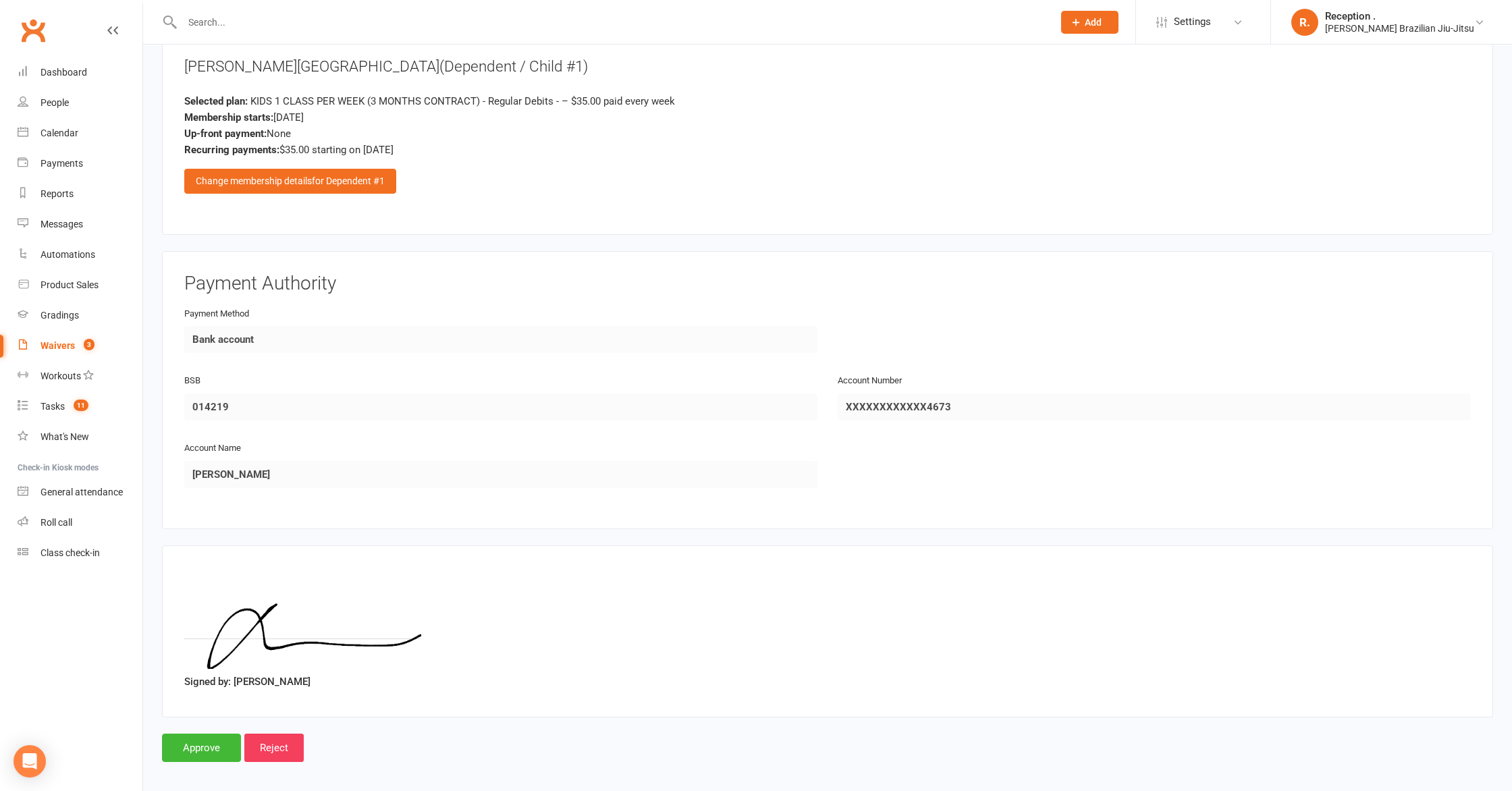
scroll to position [1801, 0]
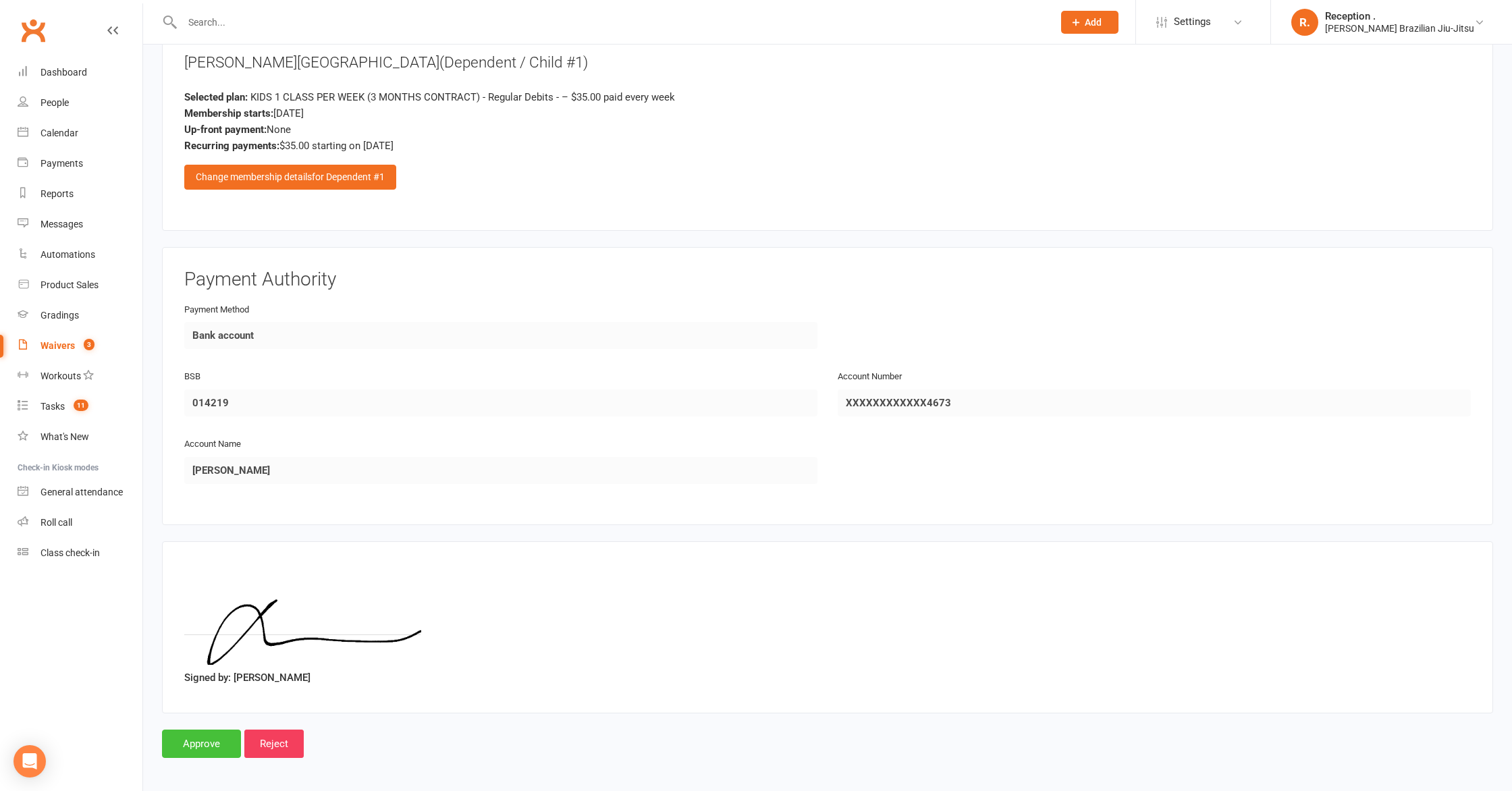
click at [189, 735] on input "Approve" at bounding box center [202, 743] width 79 height 29
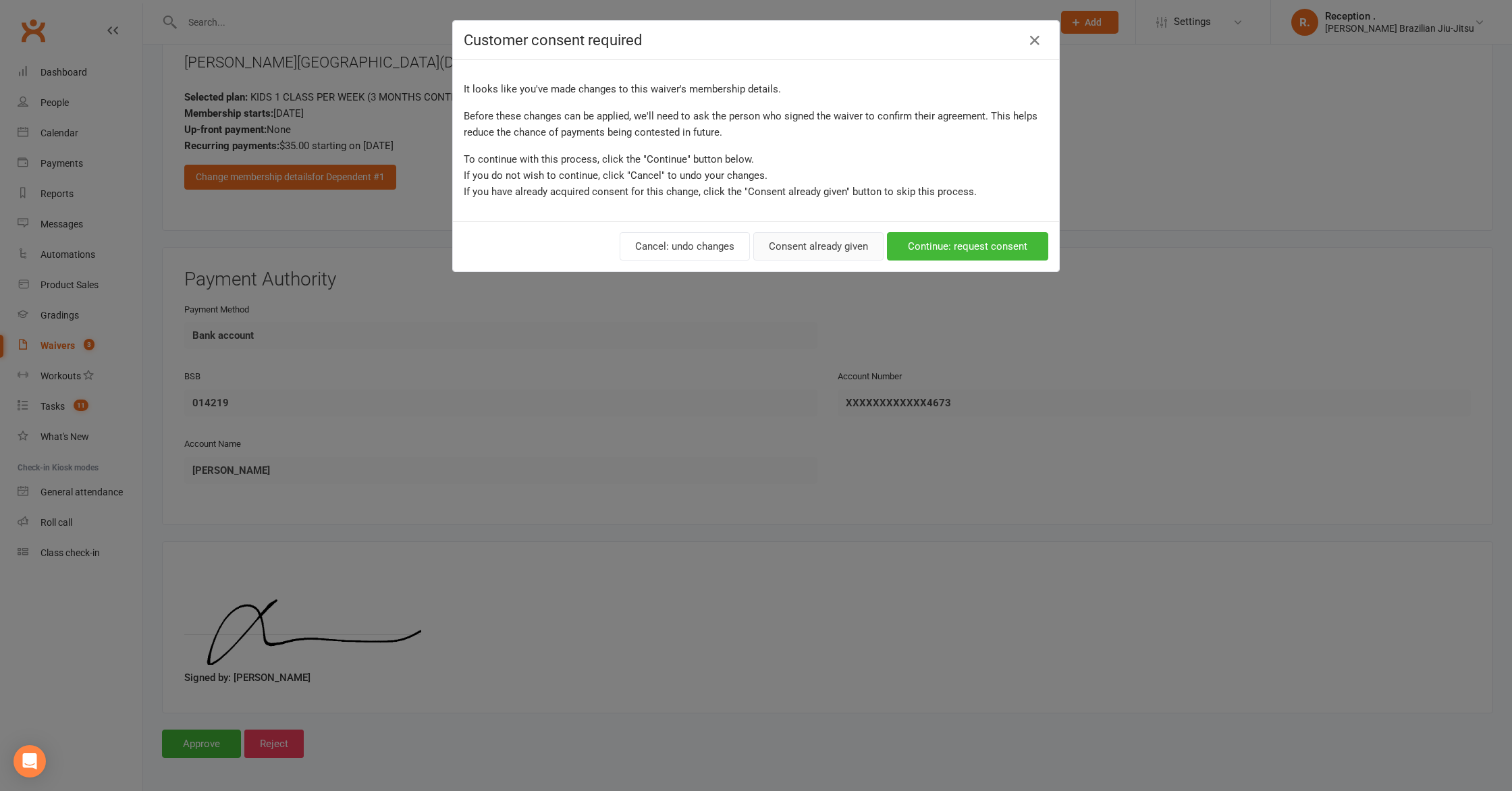
click at [826, 248] on button "Consent already given" at bounding box center [818, 246] width 131 height 29
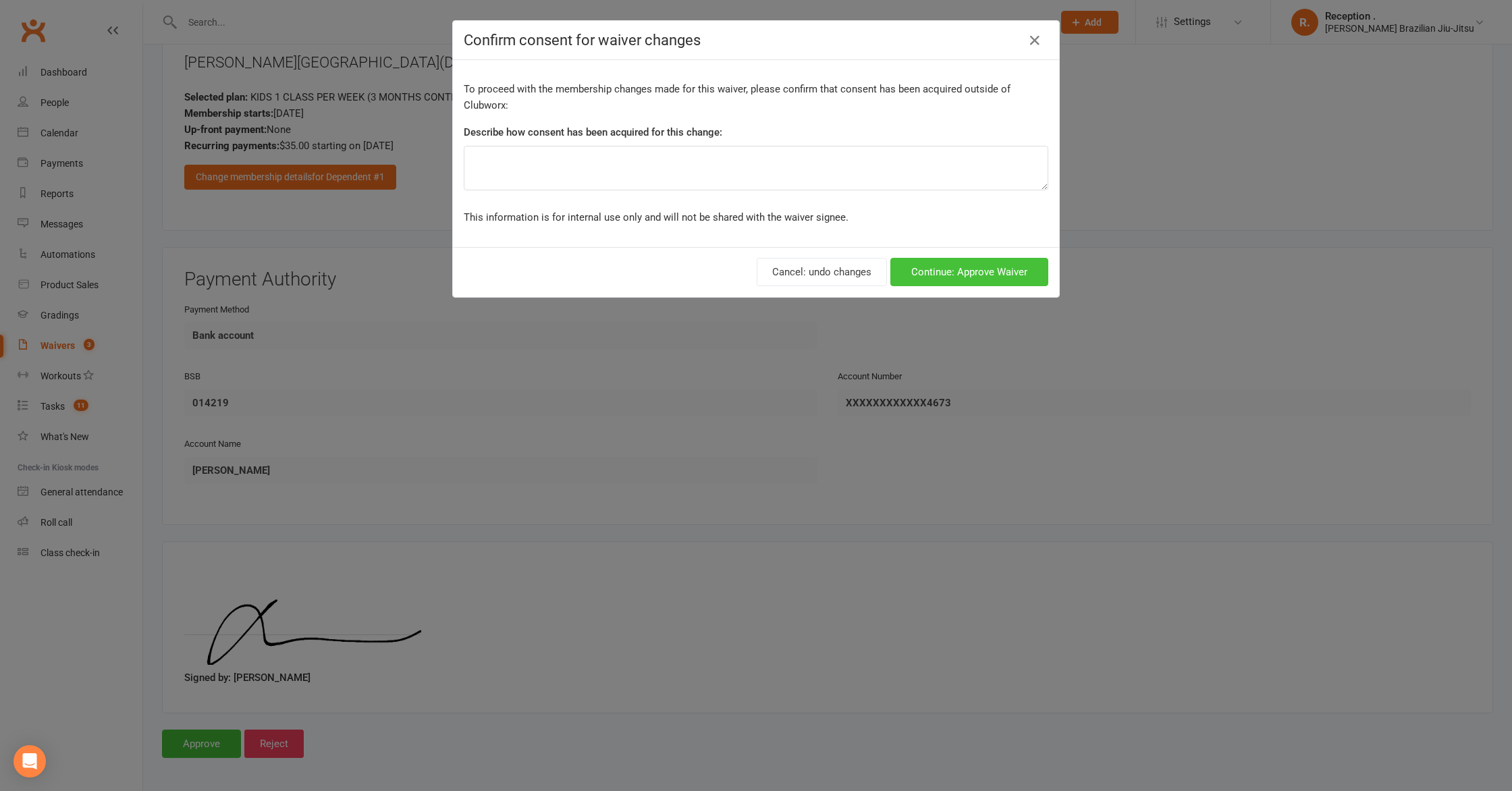
click at [978, 273] on button "Continue: Approve Waiver" at bounding box center [969, 272] width 158 height 29
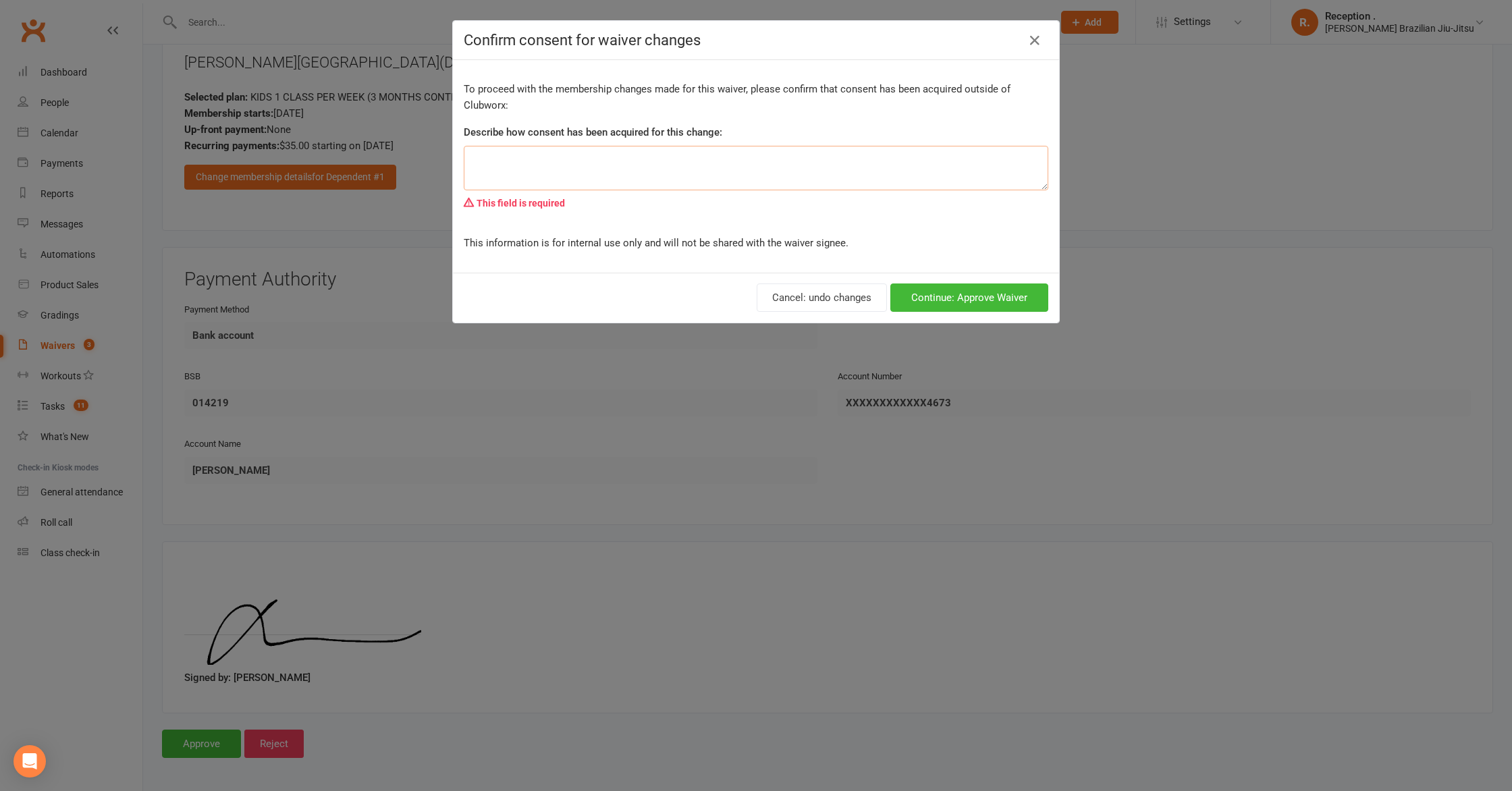
click at [846, 155] on textarea at bounding box center [756, 168] width 584 height 45
type textarea "good"
click at [960, 303] on button "Continue: Approve Waiver" at bounding box center [969, 297] width 158 height 29
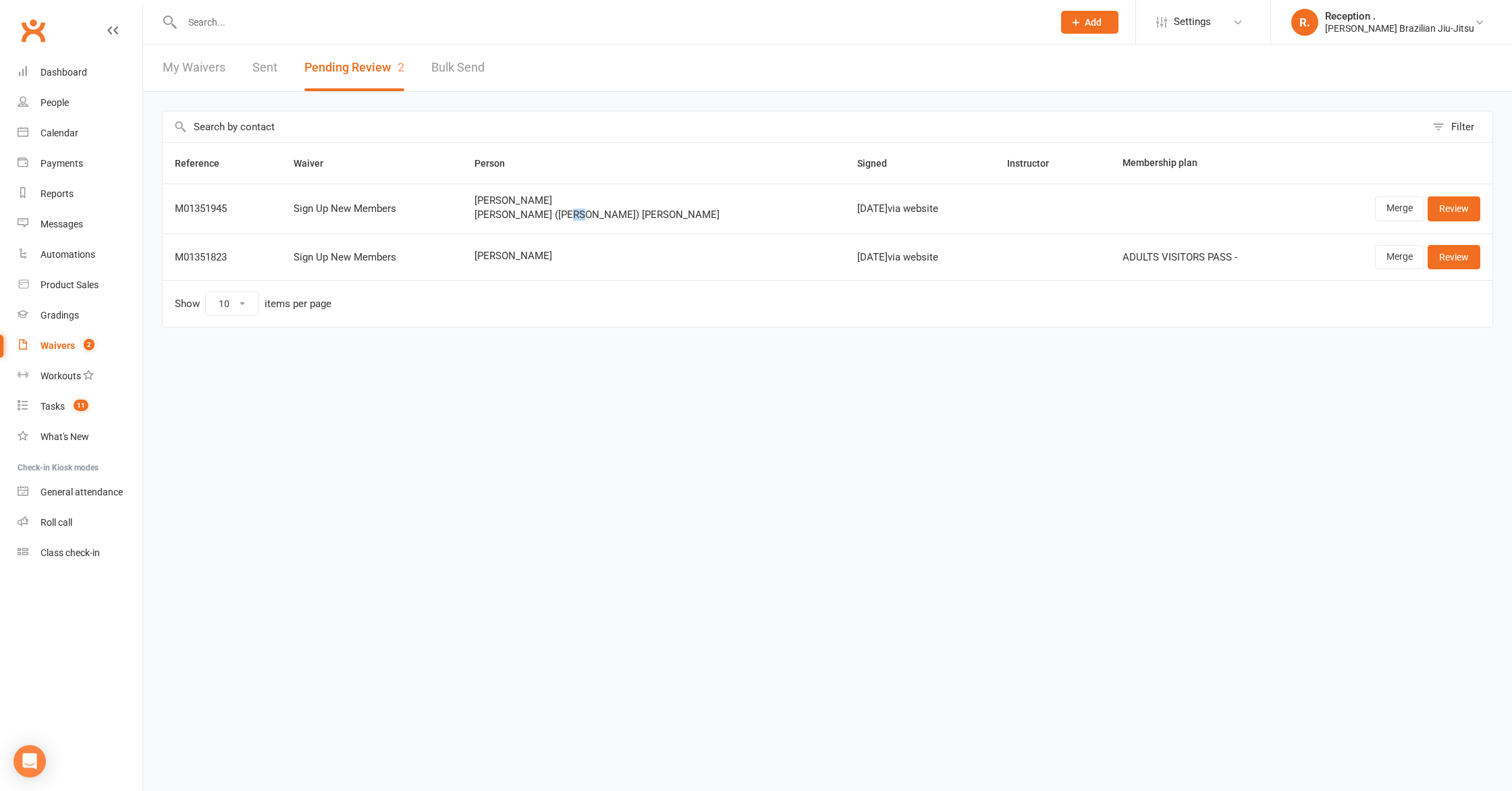
click at [606, 209] on span "Alfred (Alfie) Hatch" at bounding box center [654, 214] width 359 height 11
click at [602, 220] on span "Alfred (Alfie) Hatch" at bounding box center [654, 214] width 359 height 11
click at [571, 261] on td "Paulo Lima" at bounding box center [654, 256] width 384 height 46
drag, startPoint x: 49, startPoint y: 218, endPoint x: 41, endPoint y: 217, distance: 8.1
click at [49, 218] on link "Messages" at bounding box center [80, 223] width 125 height 30
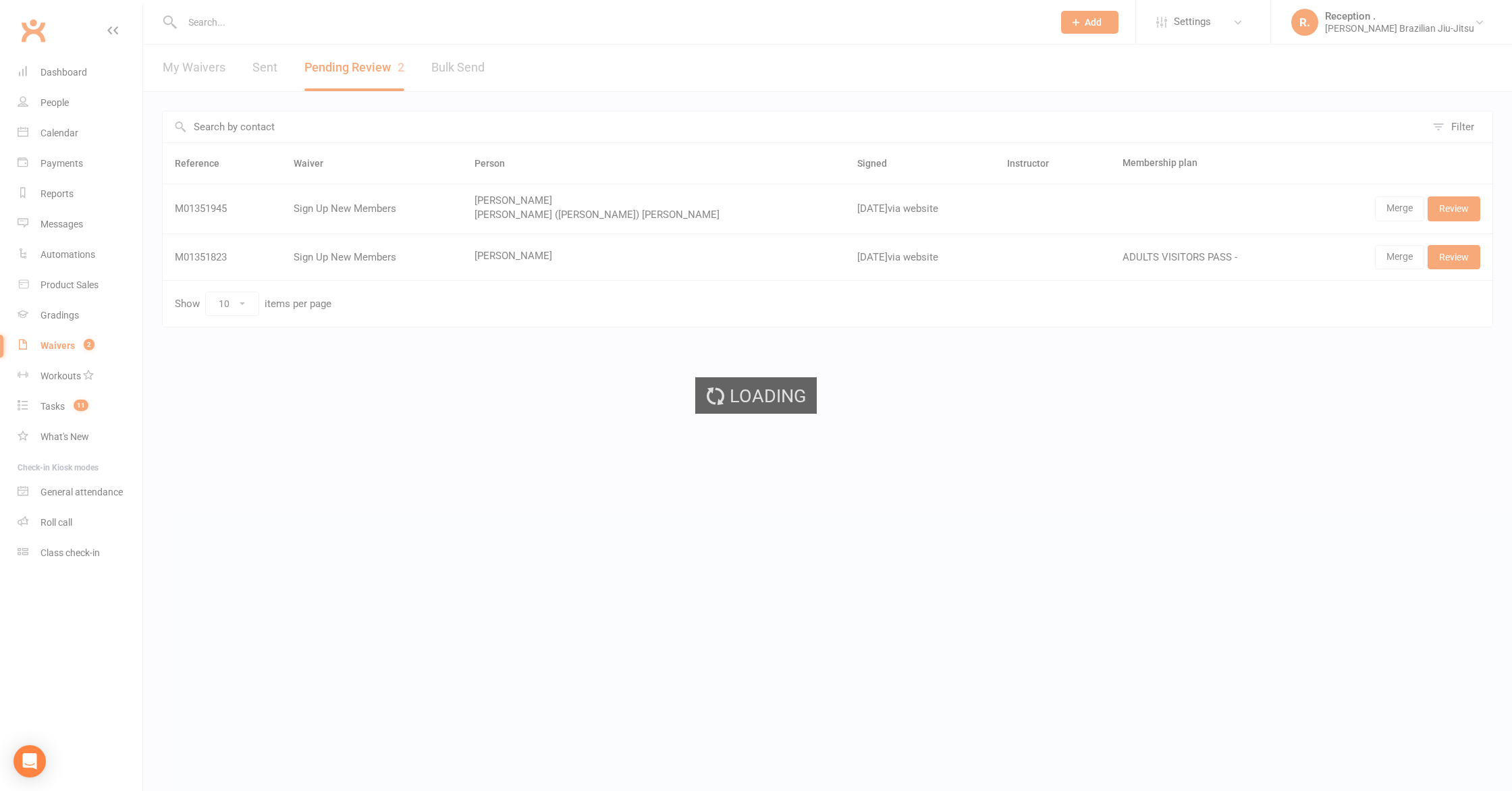
click at [46, 201] on div "Loading" at bounding box center [756, 396] width 1512 height 791
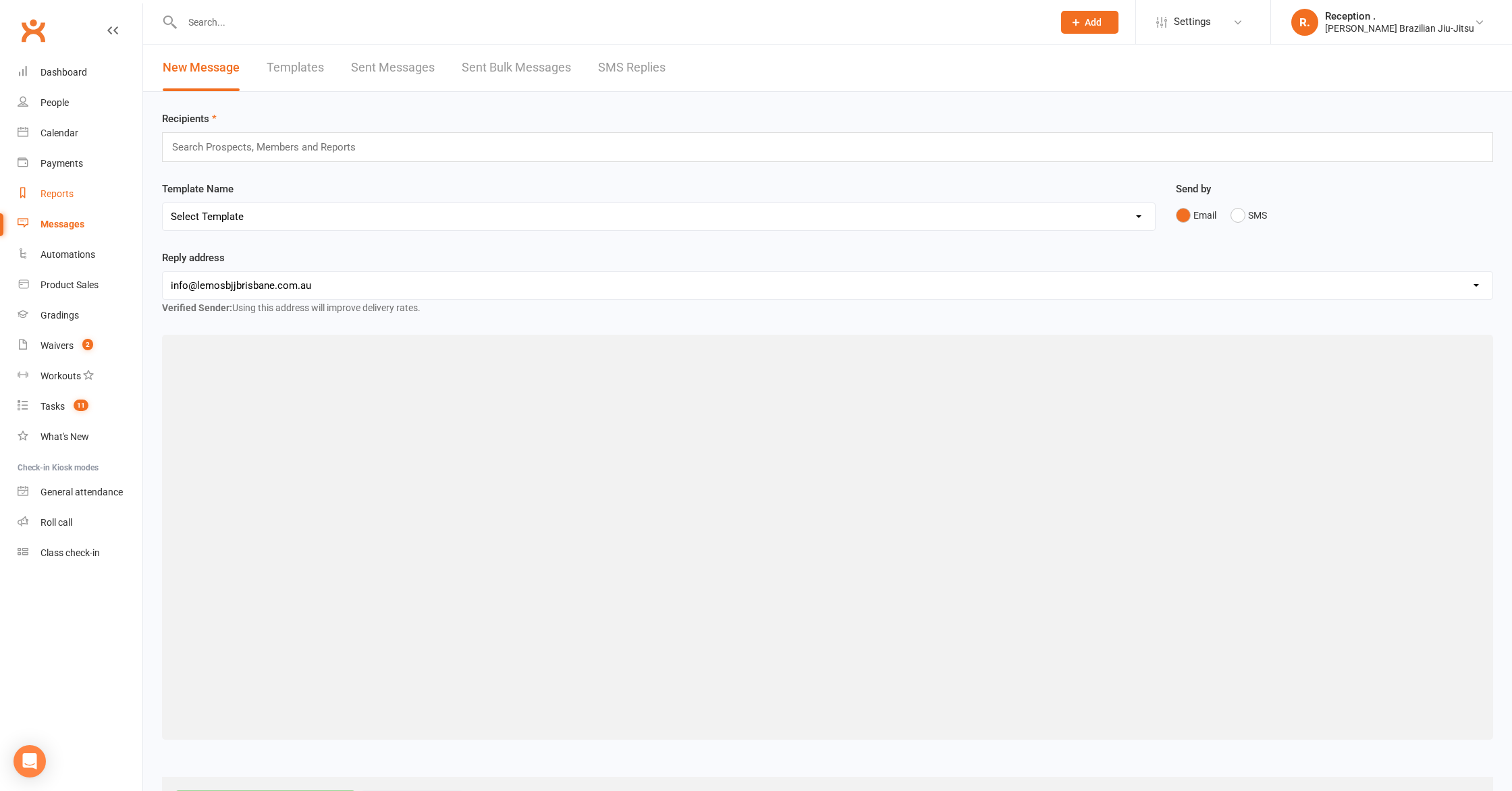
click at [54, 196] on div "Reports" at bounding box center [57, 193] width 33 height 11
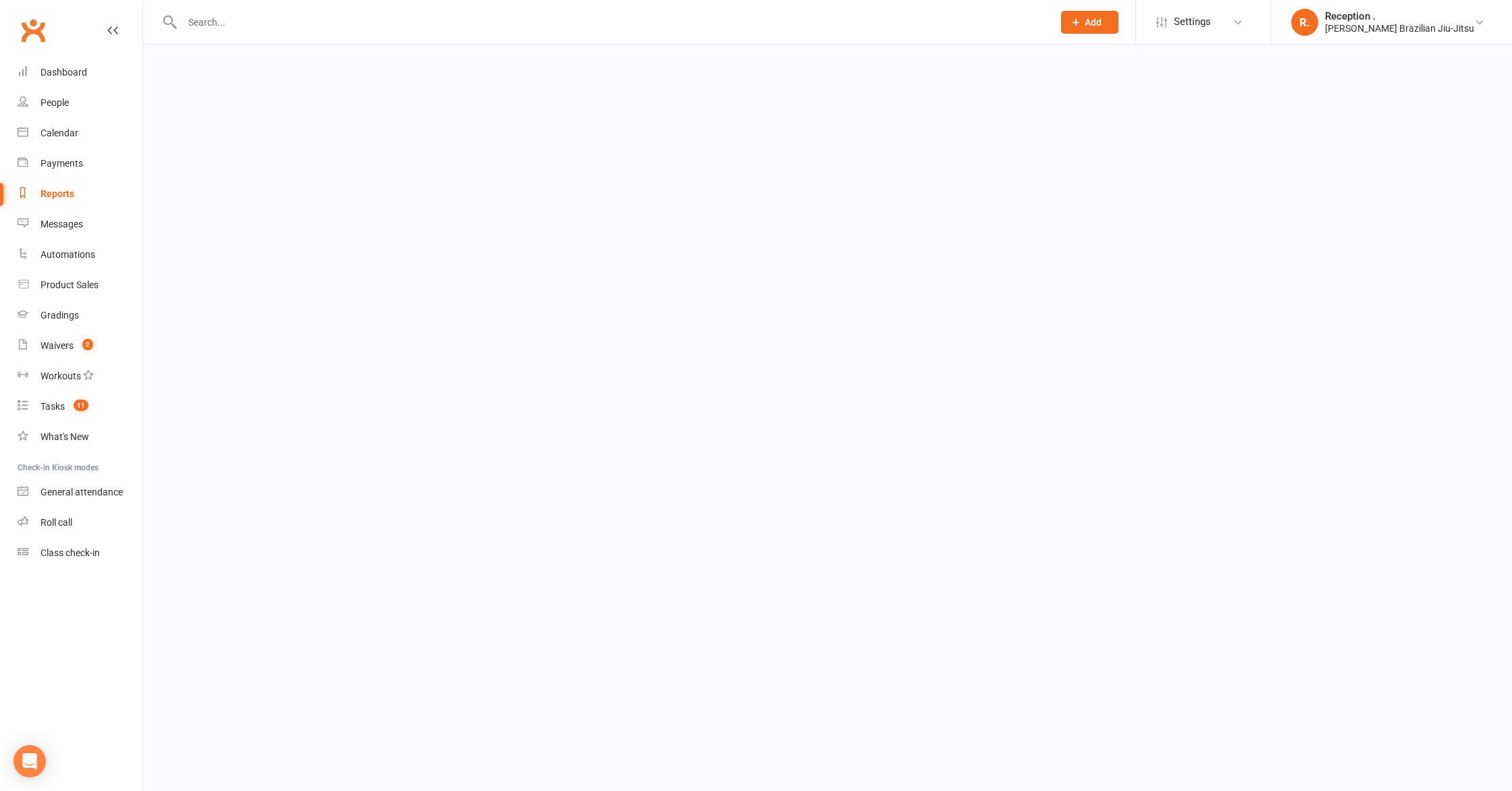
select select "100"
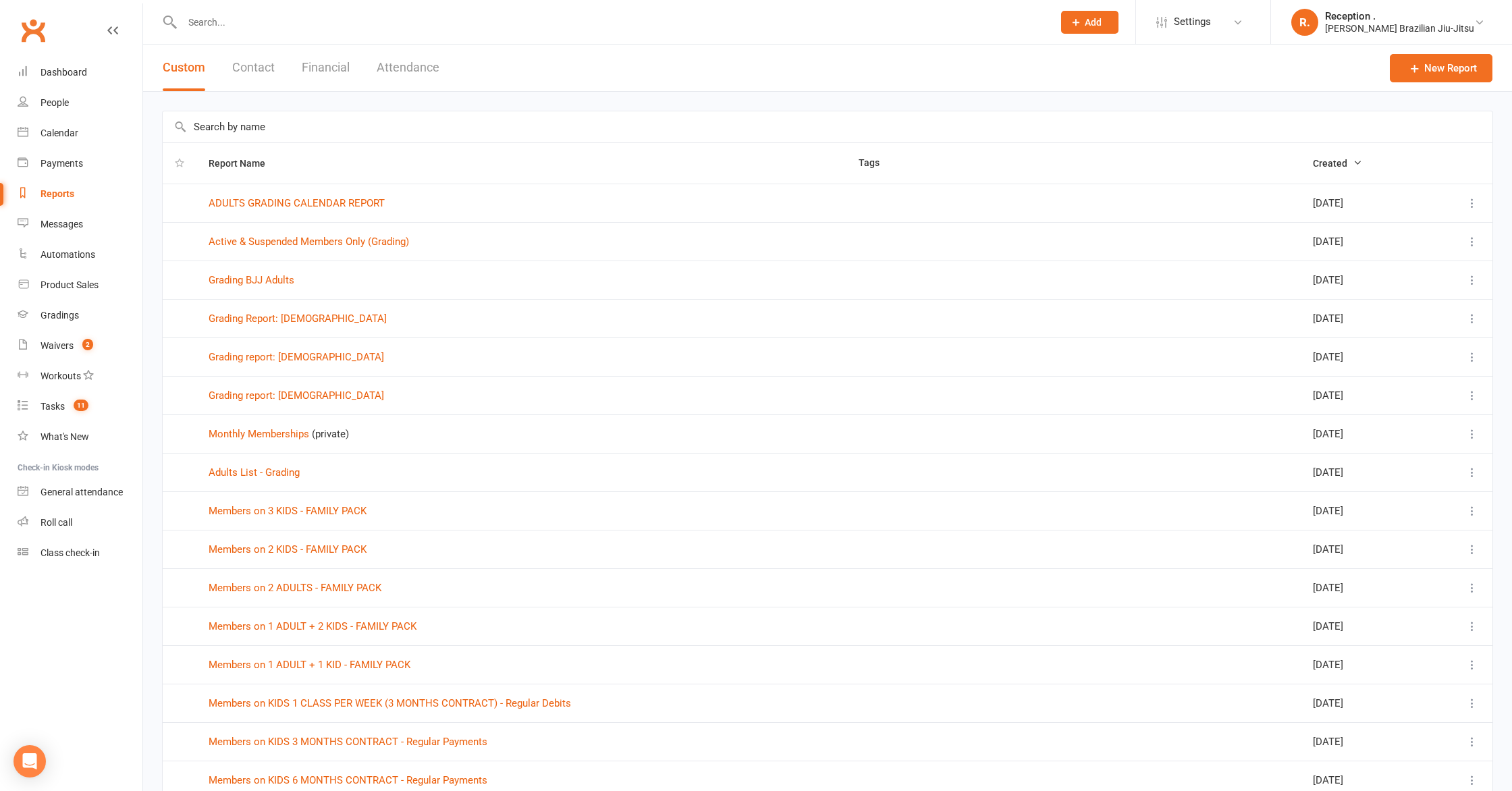
scroll to position [18, 0]
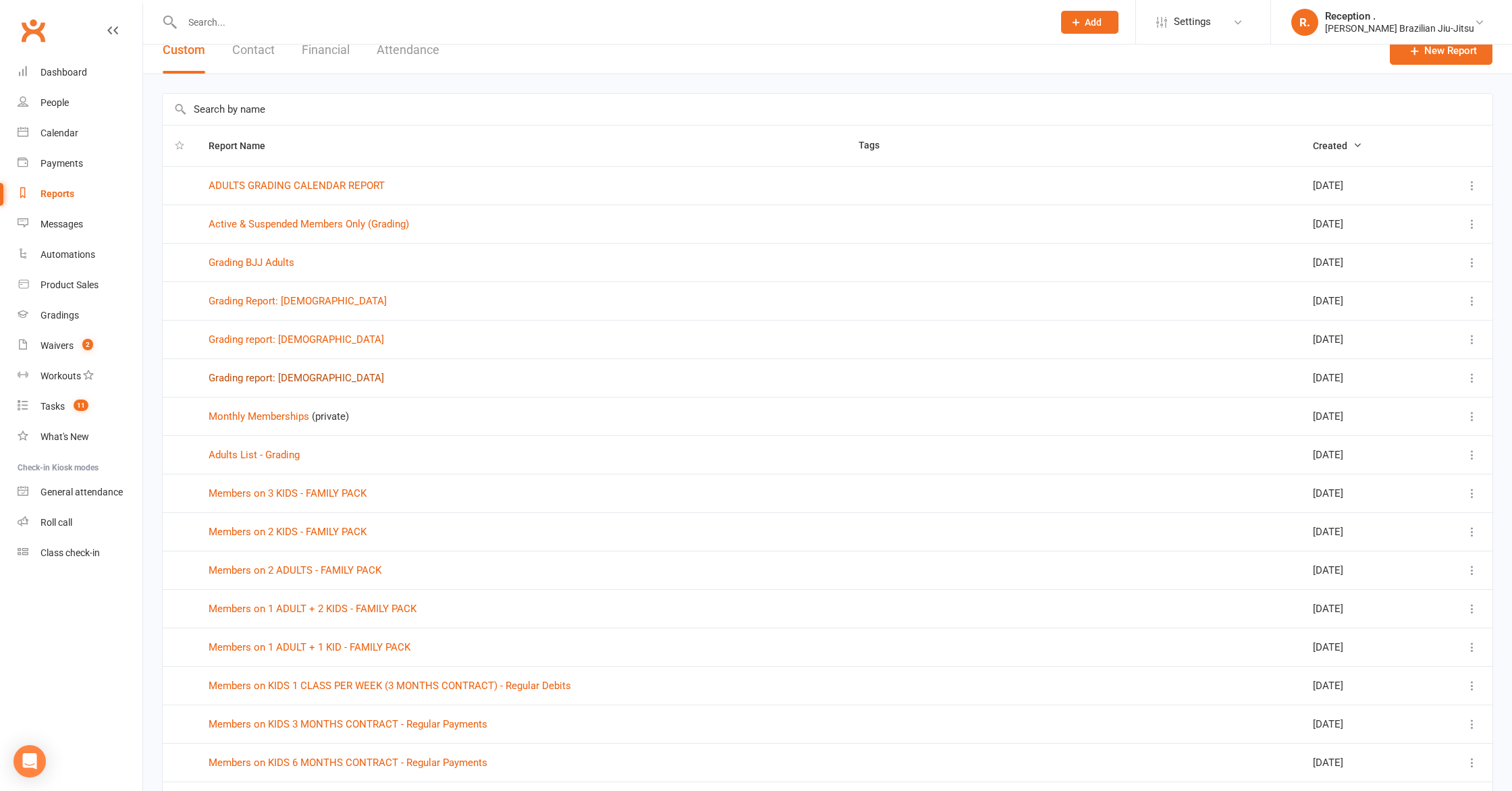
click at [233, 380] on link "Grading report: 3 to 5 years old" at bounding box center [296, 378] width 175 height 12
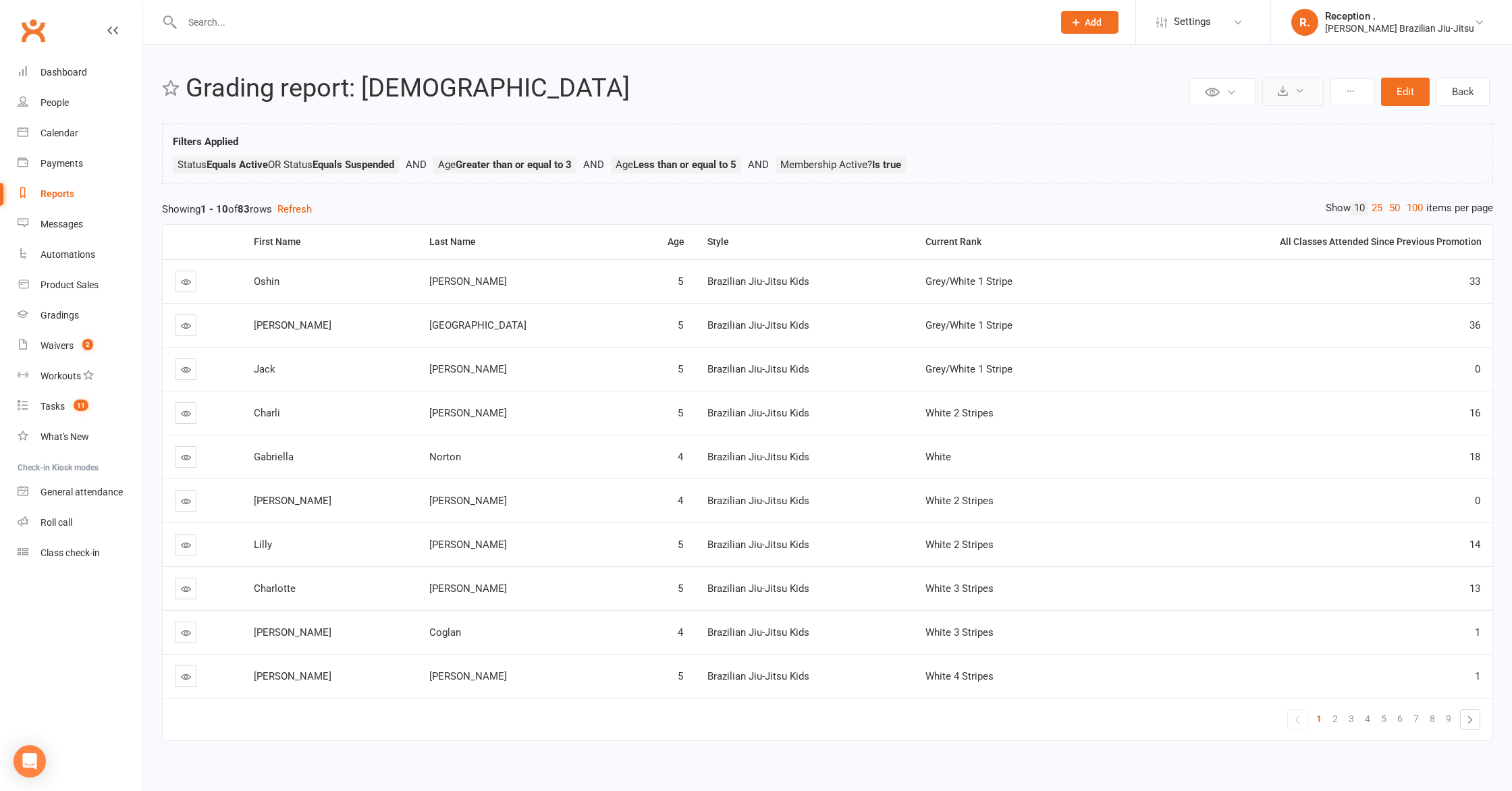
click at [1280, 91] on icon at bounding box center [1283, 91] width 10 height 10
drag, startPoint x: 859, startPoint y: 280, endPoint x: 965, endPoint y: 277, distance: 106.0
click at [965, 277] on td "Grey/White 1 Stripe" at bounding box center [1009, 281] width 192 height 44
click at [965, 277] on div "Grey/White 1 Stripe" at bounding box center [1009, 281] width 167 height 11
drag, startPoint x: 1471, startPoint y: 283, endPoint x: 1488, endPoint y: 283, distance: 17.0
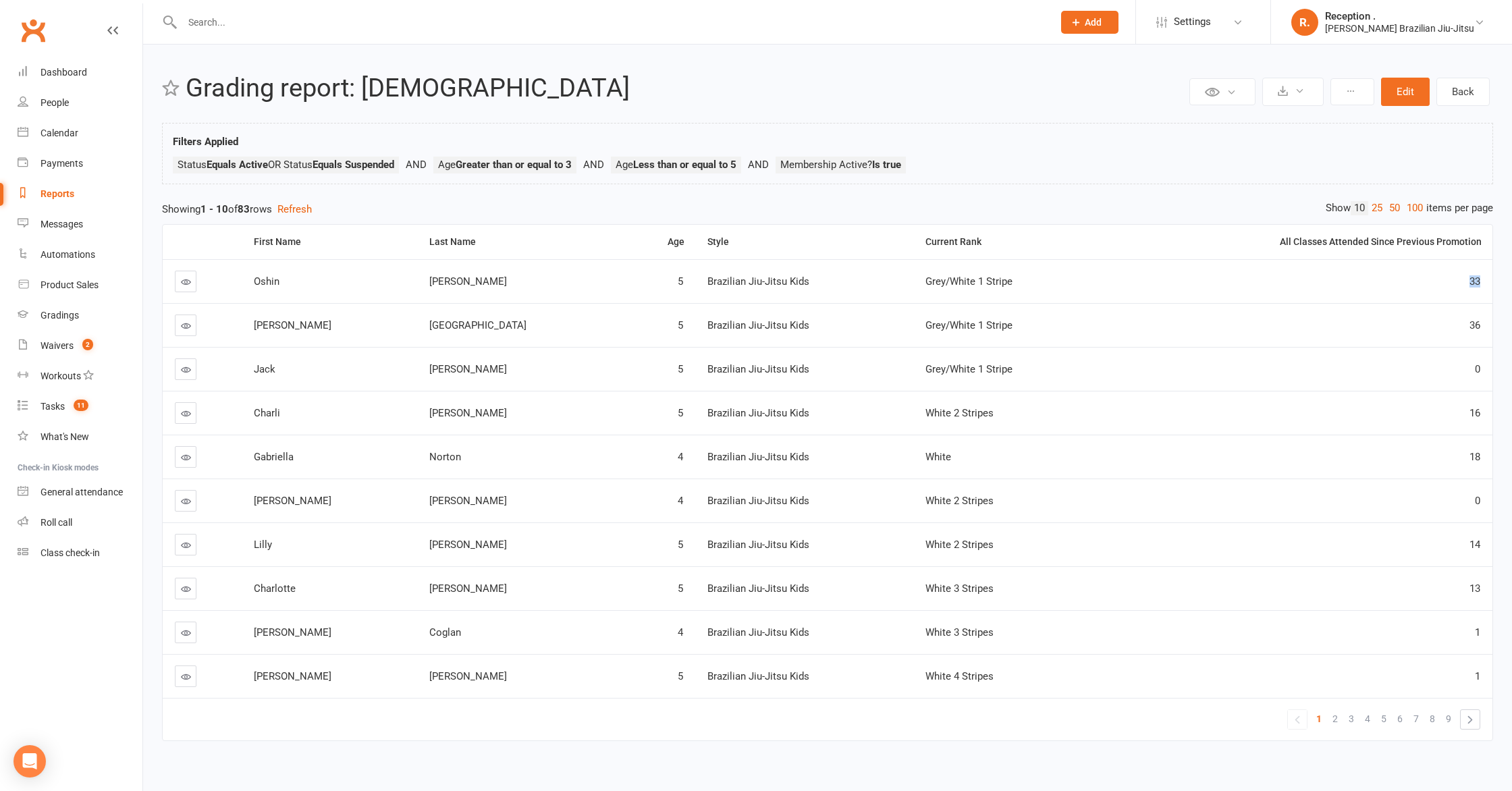
click at [1488, 283] on td "33" at bounding box center [1298, 281] width 388 height 44
click at [1481, 284] on td "33" at bounding box center [1298, 281] width 388 height 44
click at [221, 29] on input "text" at bounding box center [610, 22] width 866 height 19
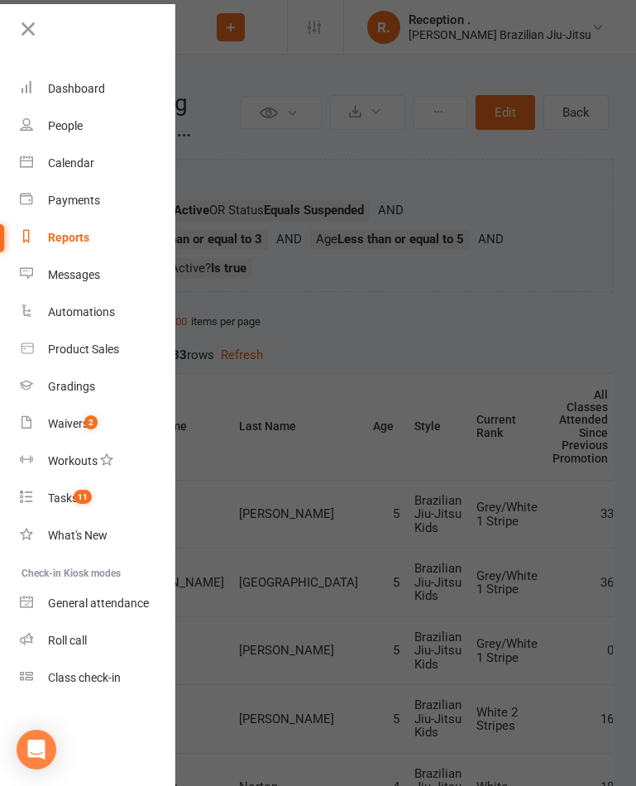
click at [450, 237] on div at bounding box center [318, 393] width 636 height 786
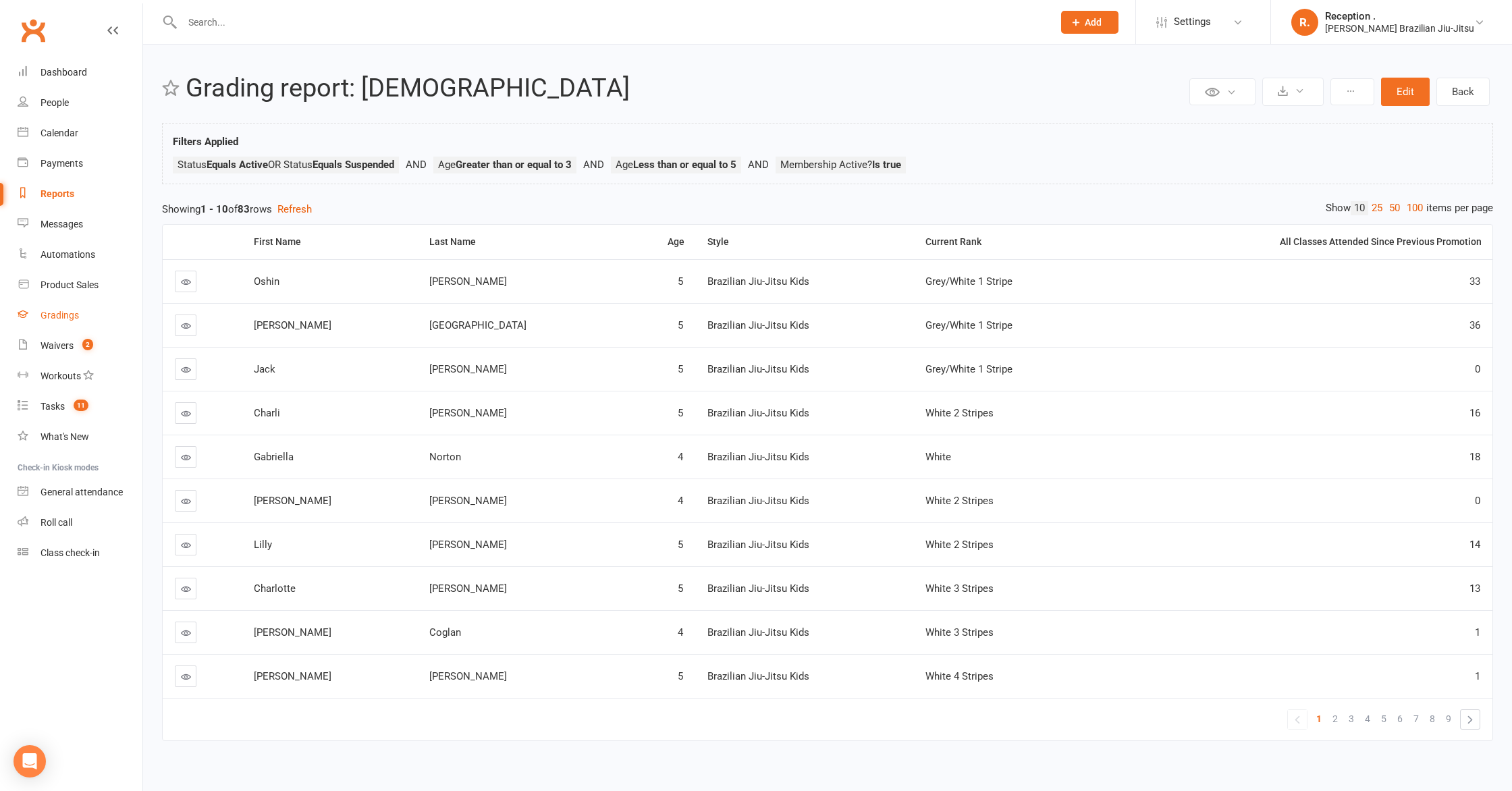
click at [55, 310] on div "Gradings" at bounding box center [60, 315] width 38 height 11
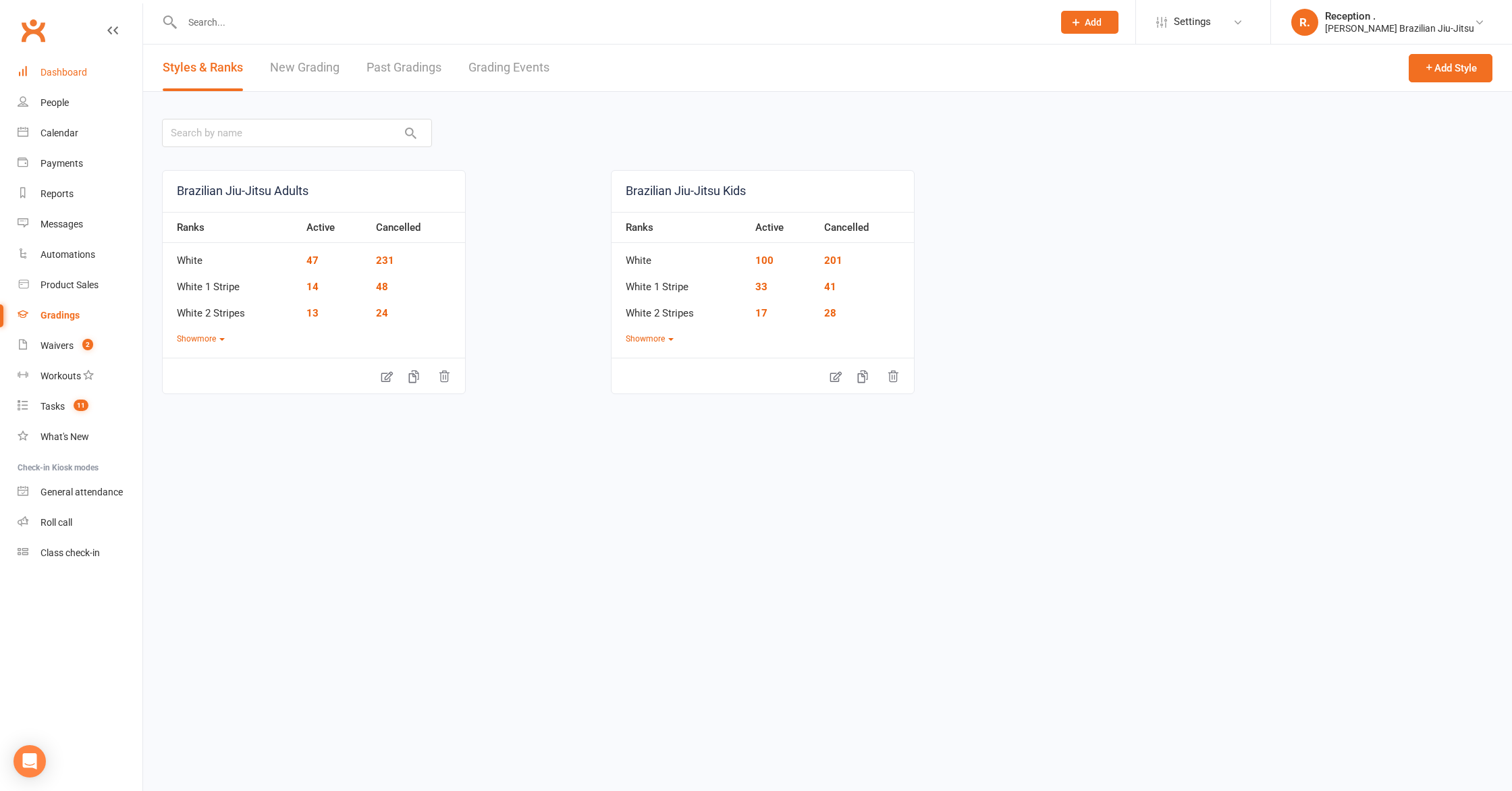
click at [67, 80] on link "Dashboard" at bounding box center [80, 72] width 125 height 30
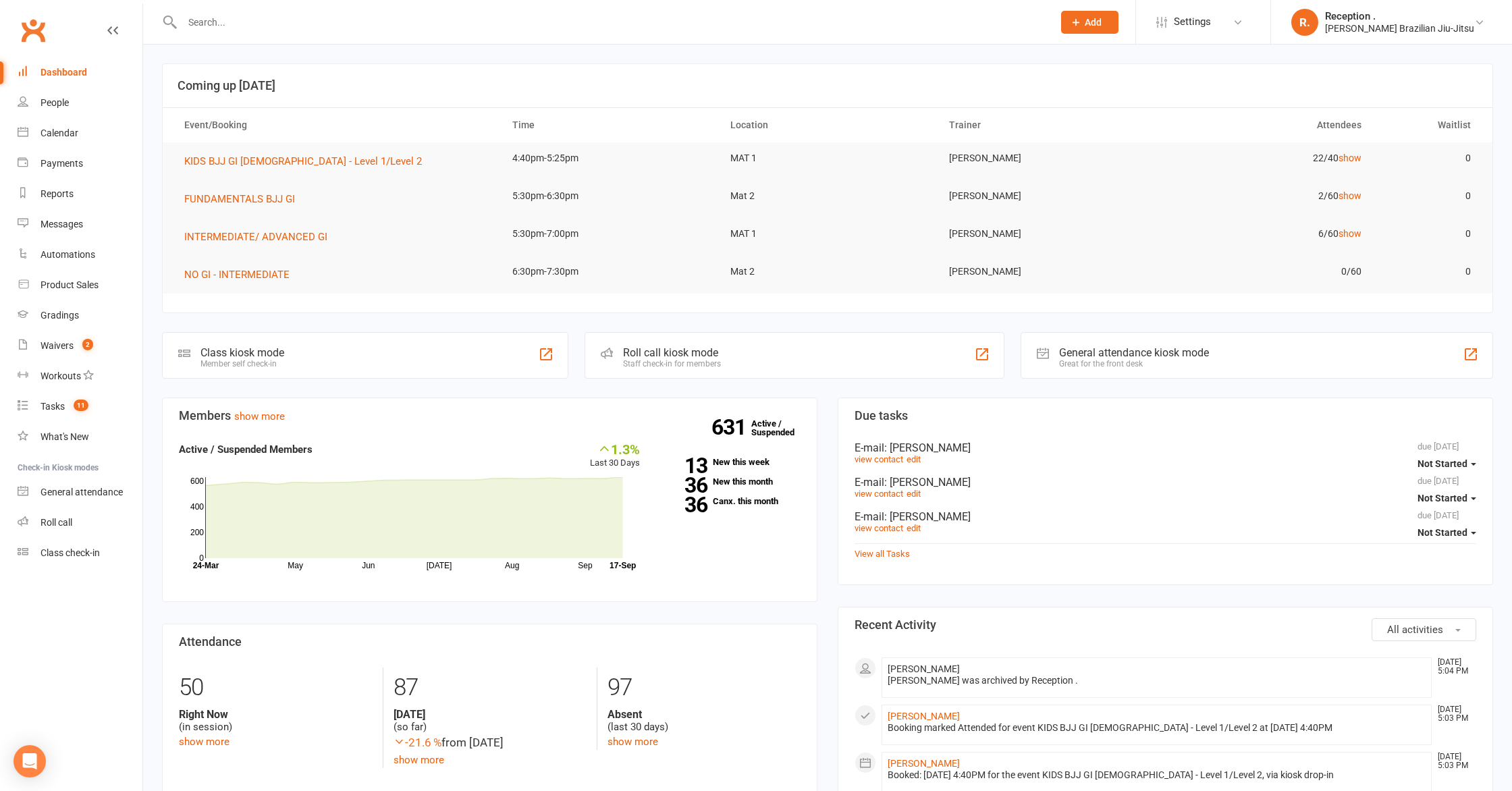
click at [653, 356] on div "Roll call kiosk mode" at bounding box center [672, 352] width 98 height 13
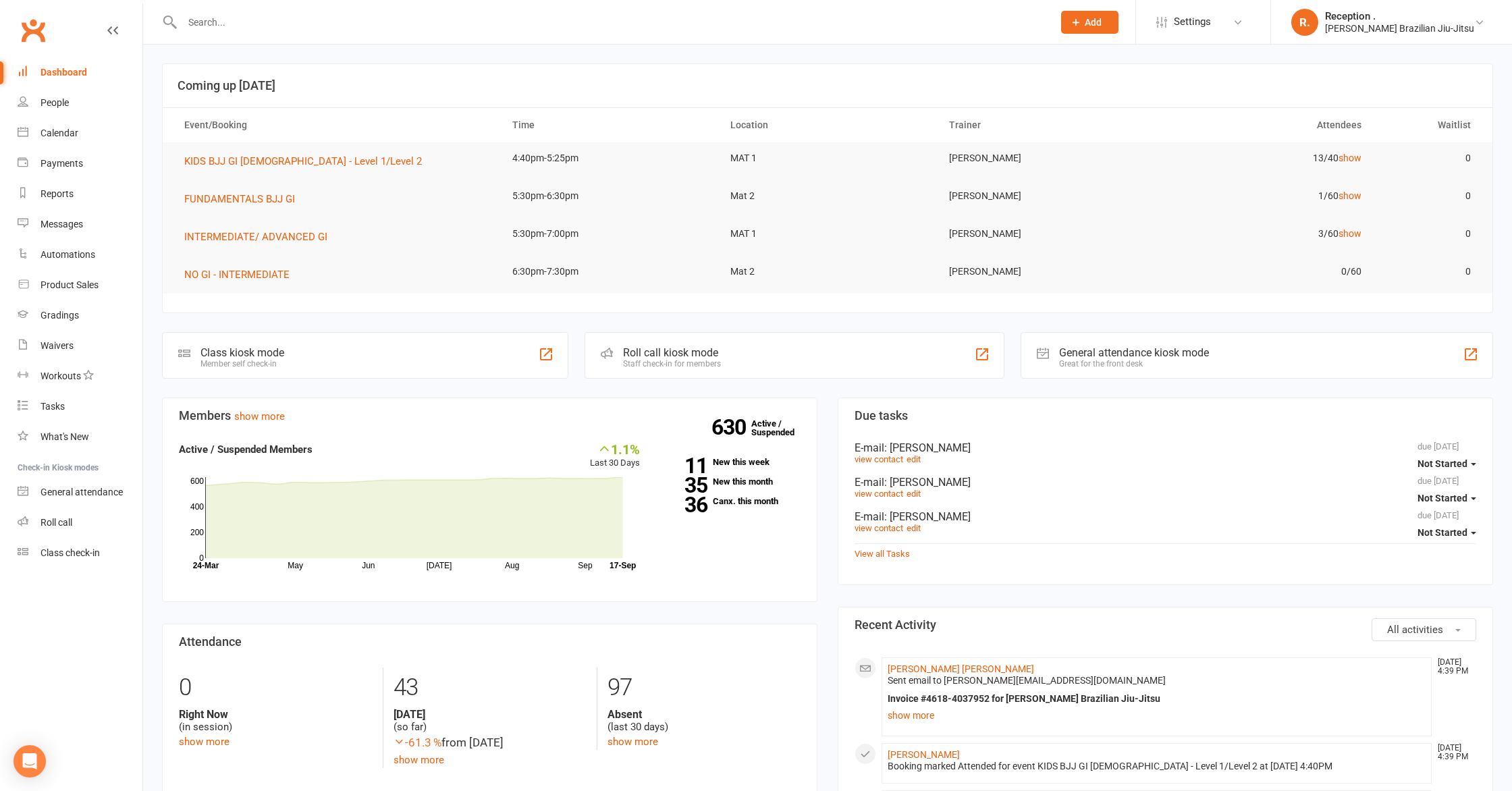
click at [256, 22] on input "text" at bounding box center [610, 22] width 866 height 19
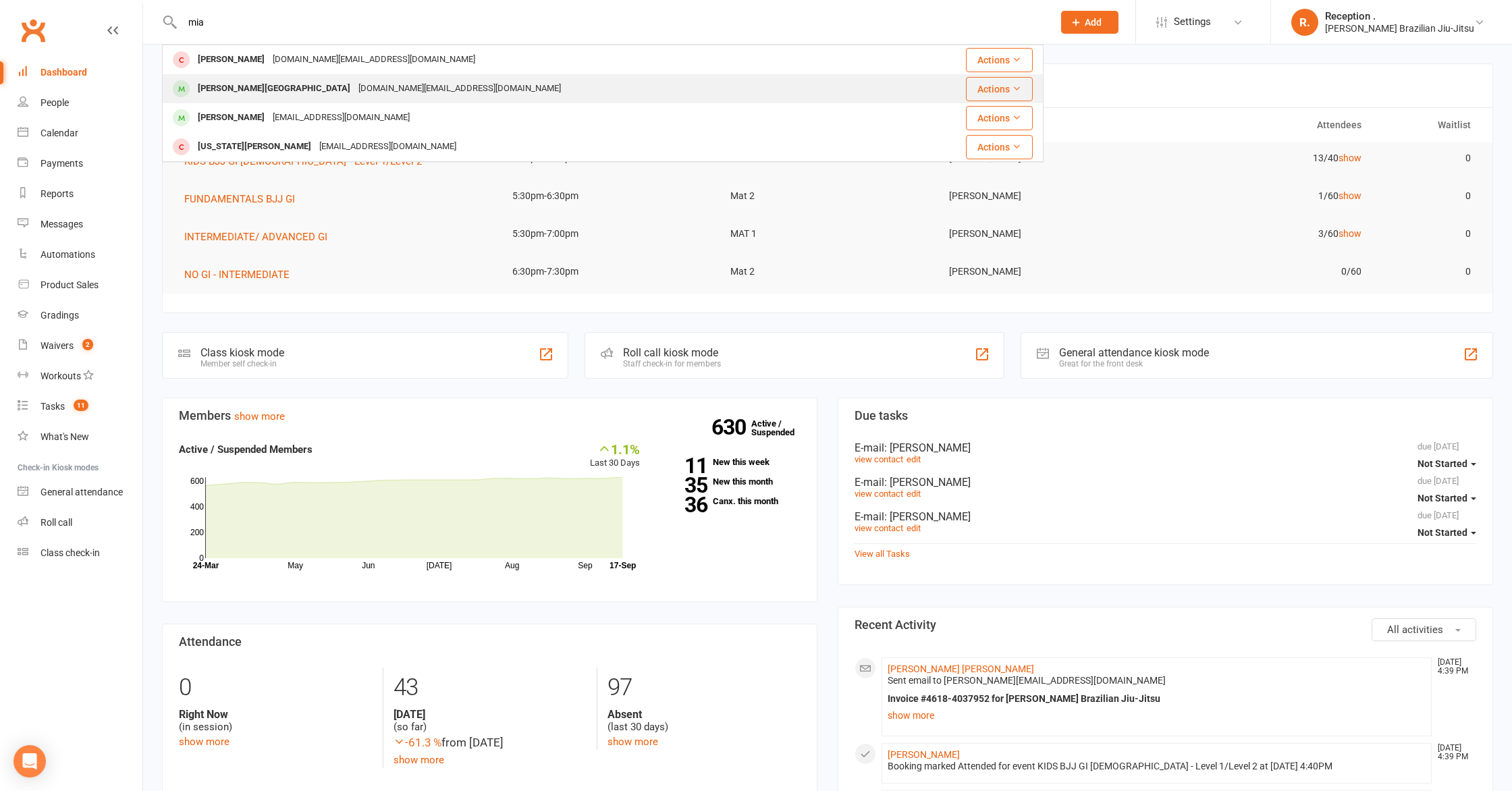
type input "mia"
click at [204, 91] on div "Mia Paris" at bounding box center [273, 89] width 161 height 20
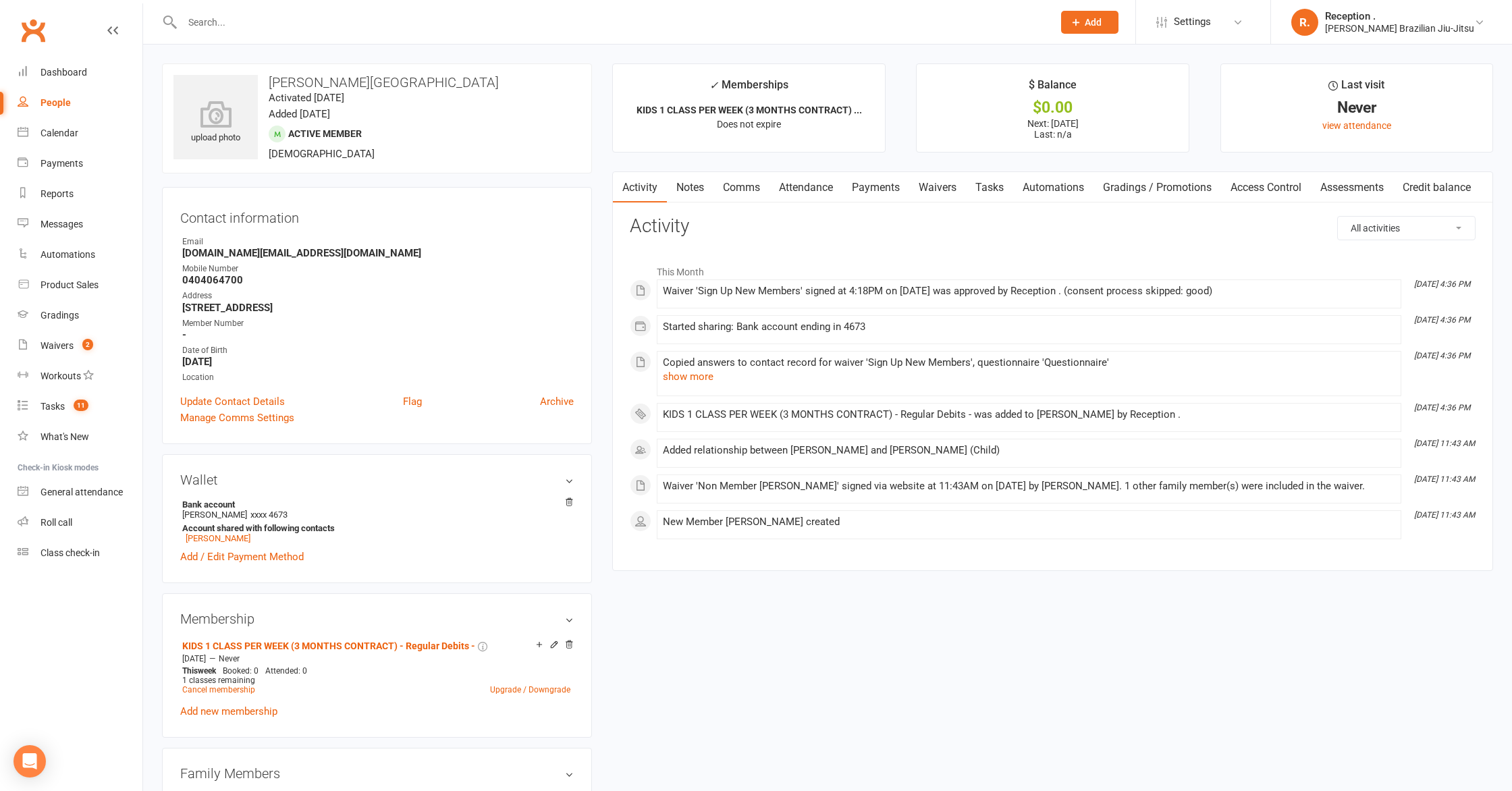
click at [897, 182] on link "Payments" at bounding box center [876, 188] width 67 height 31
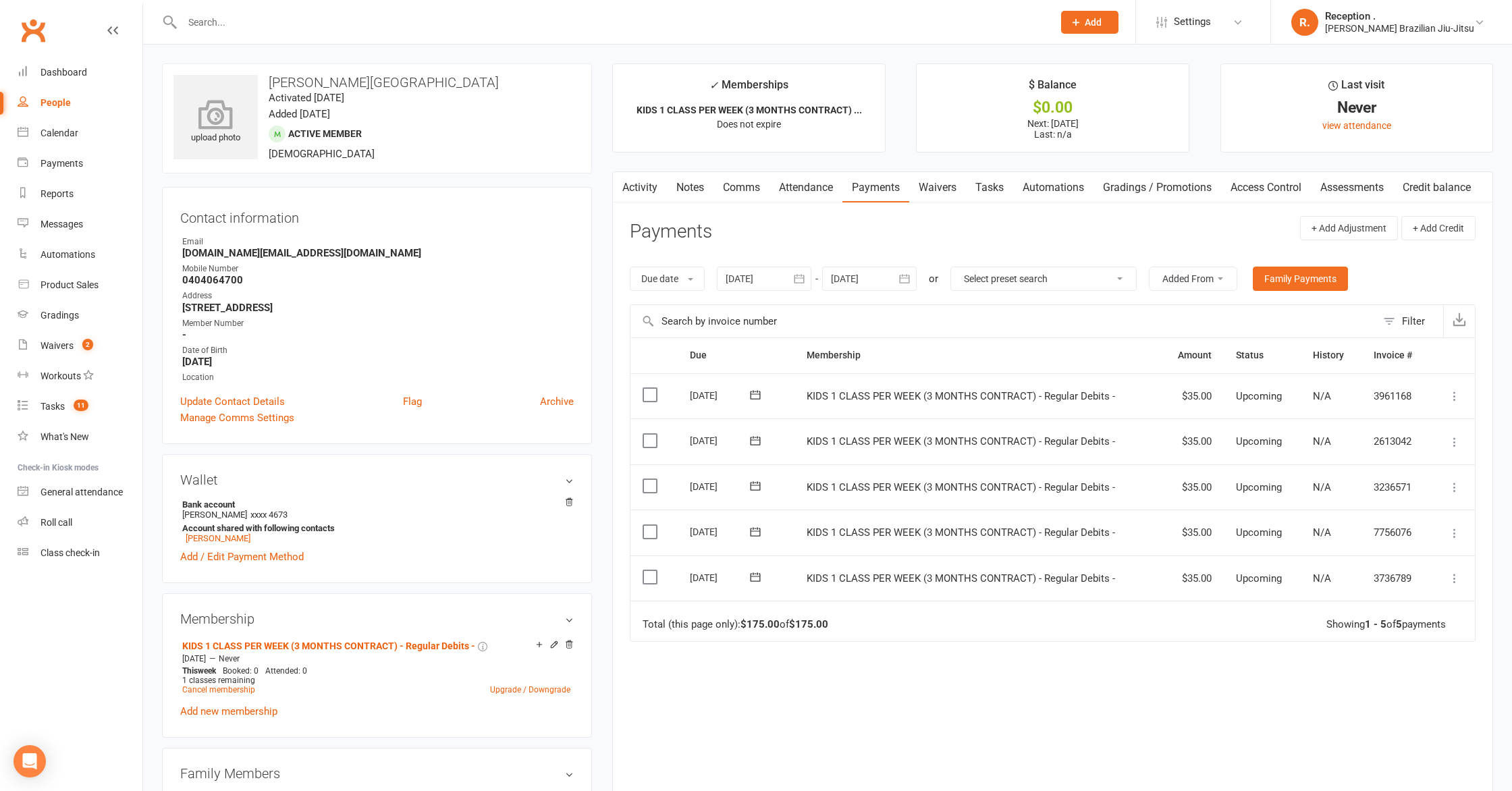
click at [219, 99] on icon at bounding box center [216, 114] width 93 height 29
click at [304, 28] on input "text" at bounding box center [610, 22] width 866 height 19
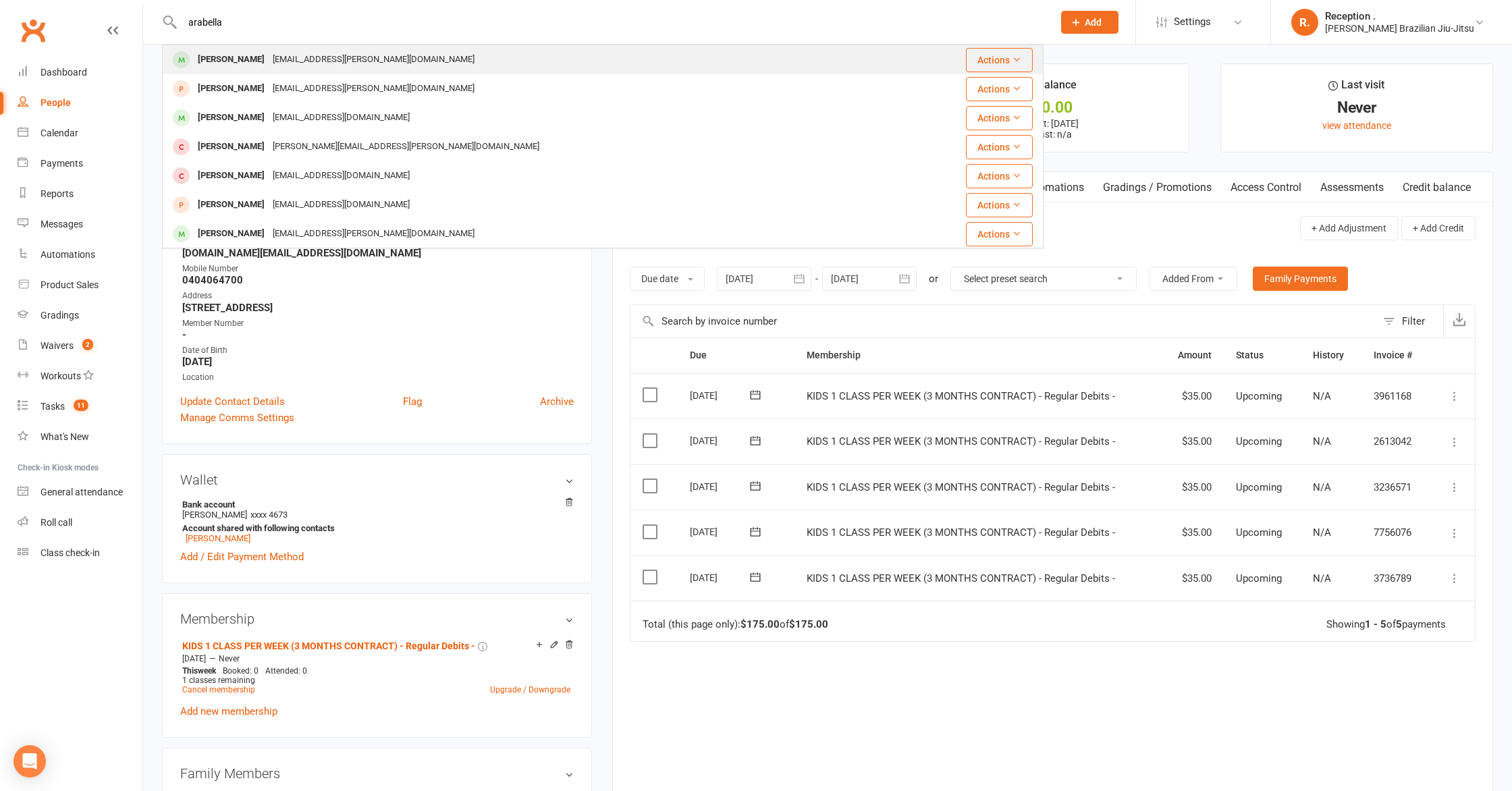
type input "arabella"
click at [238, 66] on div "Arabella Zemek" at bounding box center [231, 60] width 75 height 20
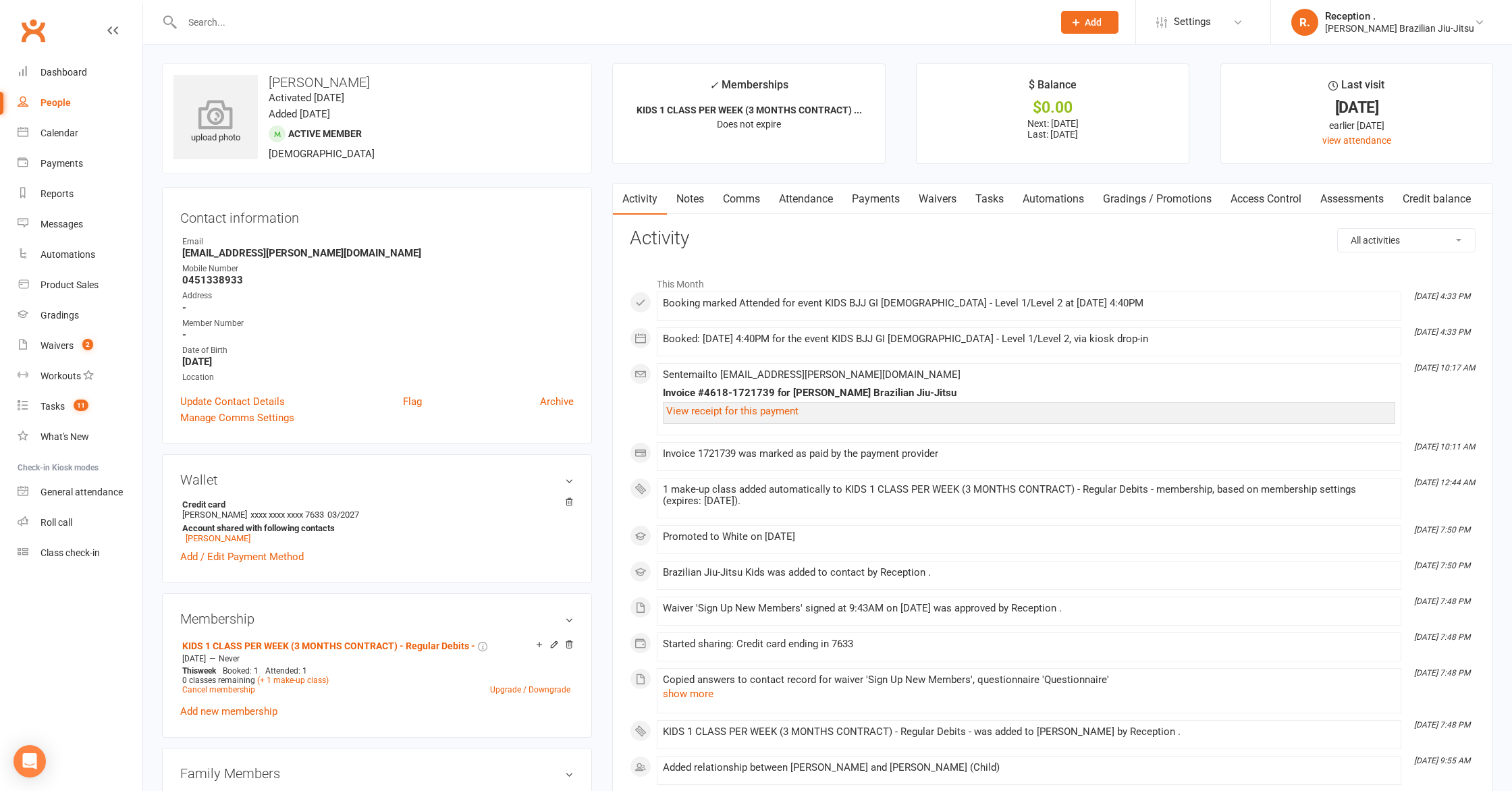
click at [224, 123] on icon at bounding box center [216, 114] width 93 height 29
click at [440, 130] on div "upload photo change photo Arabella Zemek Activated 9 September, 2025 Added 3 Se…" at bounding box center [377, 118] width 430 height 110
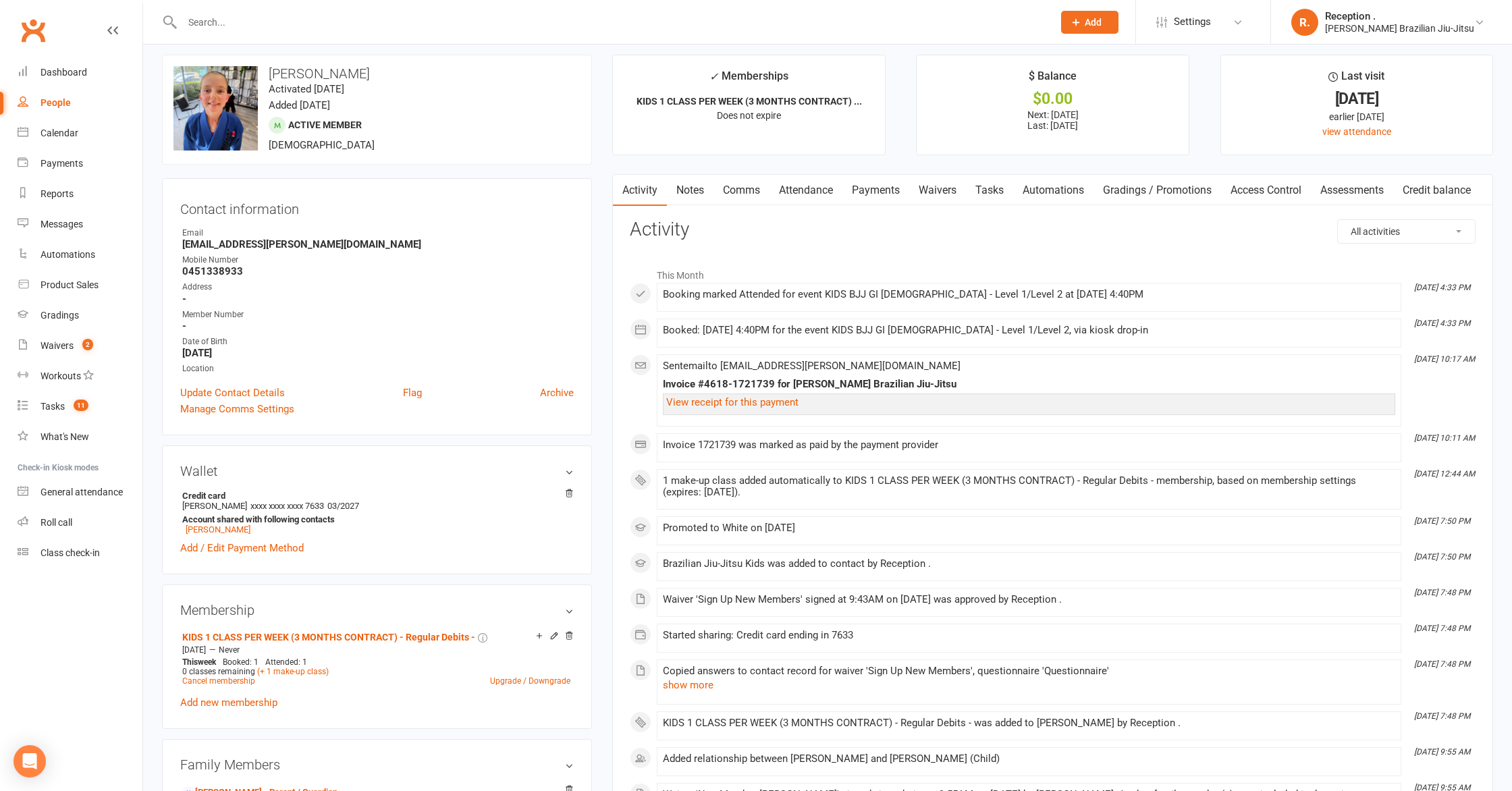
click at [378, 25] on input "text" at bounding box center [610, 22] width 866 height 19
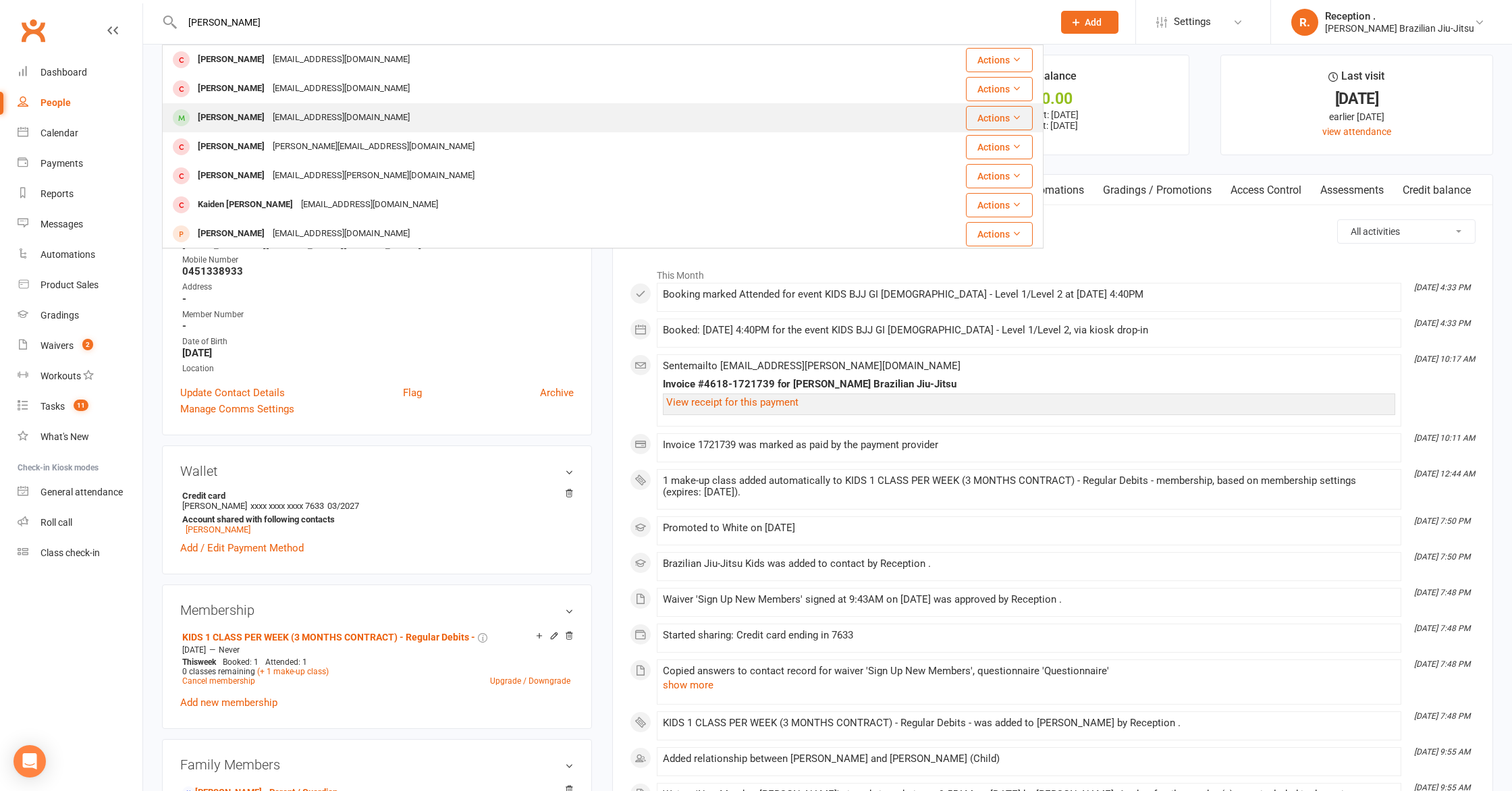
type input "kalil"
click at [329, 113] on div "[EMAIL_ADDRESS][DOMAIN_NAME]" at bounding box center [341, 117] width 145 height 20
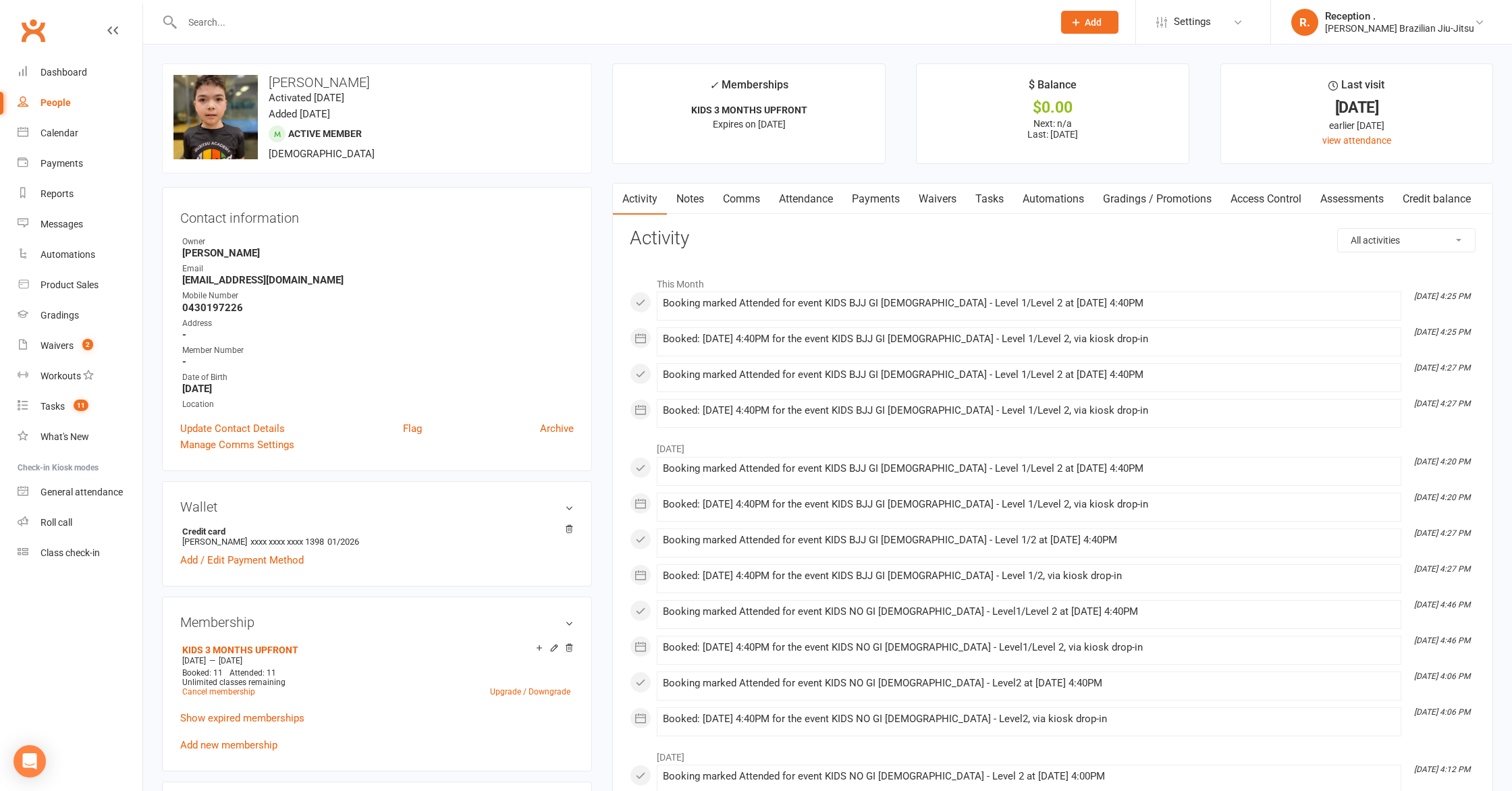
click at [357, 29] on input "text" at bounding box center [610, 22] width 866 height 19
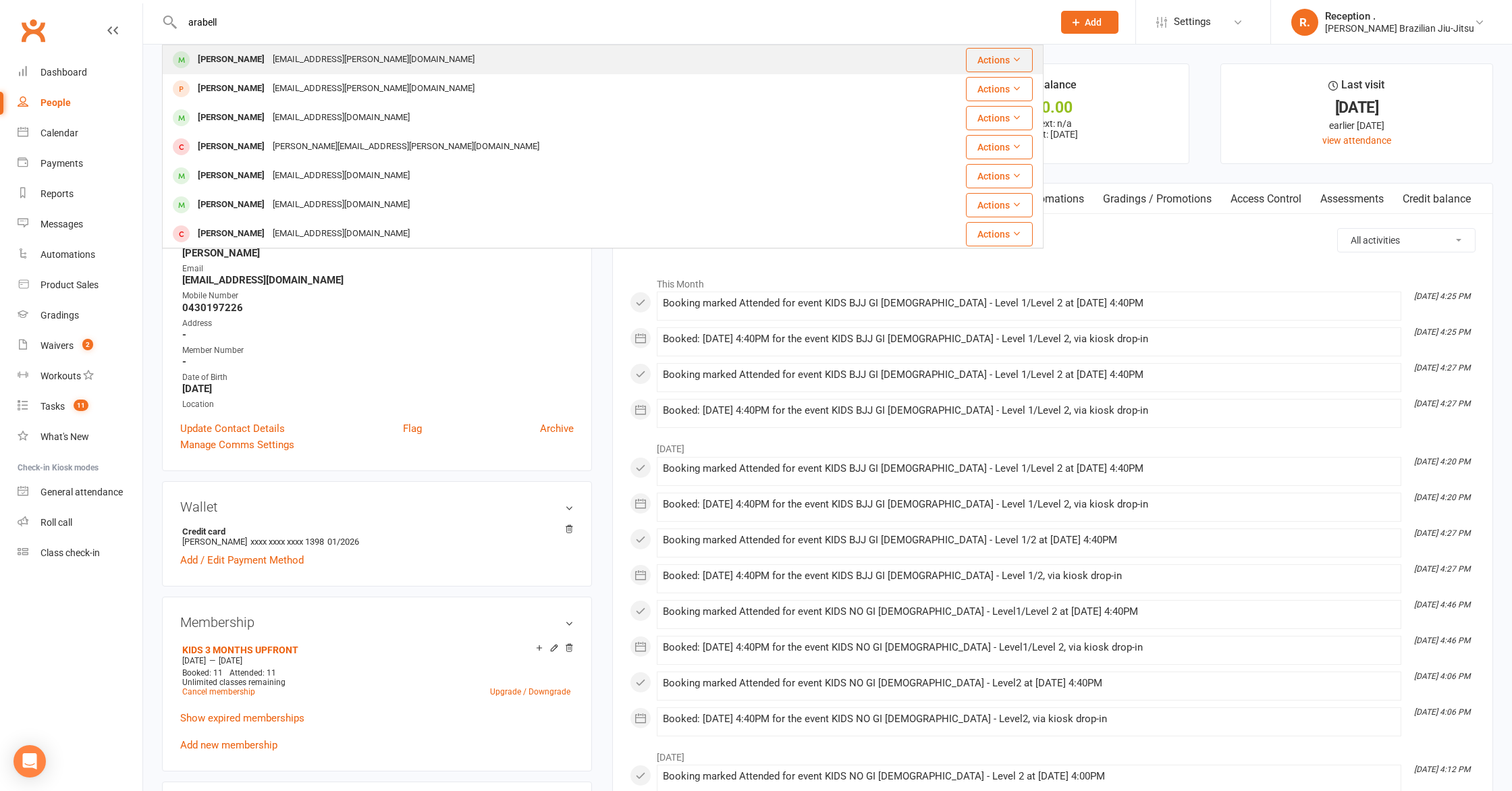
type input "arabell"
click at [313, 61] on div "bf.zemek@gmail.com" at bounding box center [373, 60] width 210 height 20
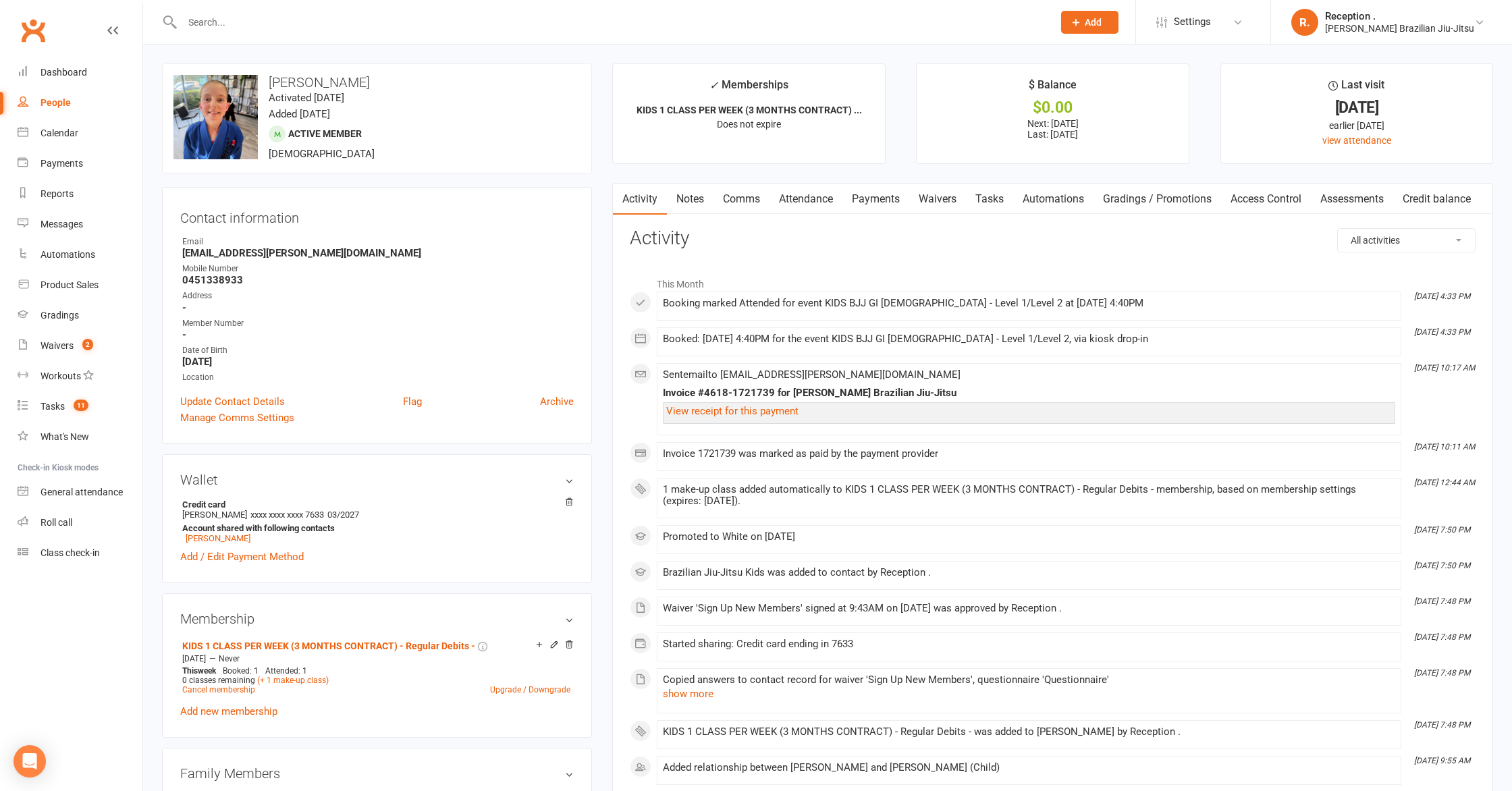
click at [316, 78] on h3 "Arabella Zemek" at bounding box center [377, 82] width 407 height 15
click at [300, 83] on h3 "Arabella Zemek" at bounding box center [377, 82] width 407 height 15
copy h3 "Arabella Zemek"
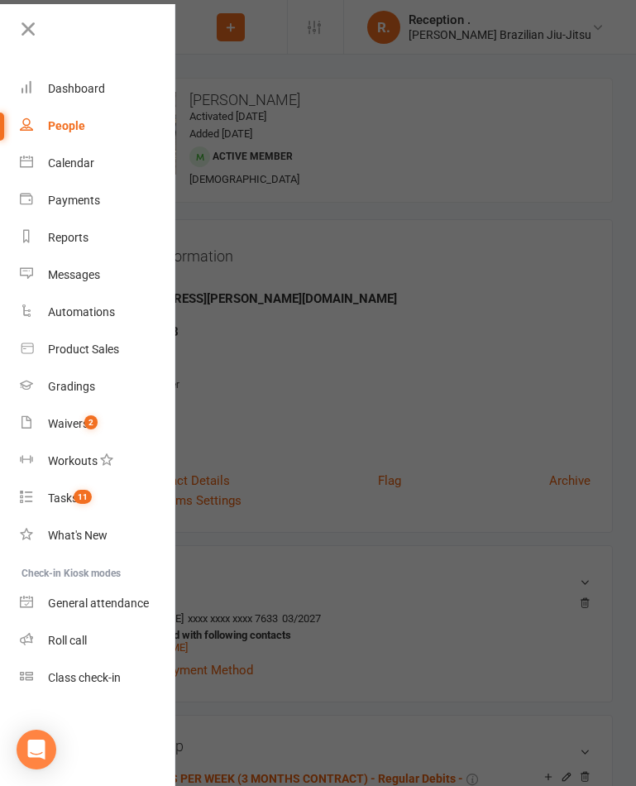
click at [383, 161] on div at bounding box center [318, 393] width 636 height 786
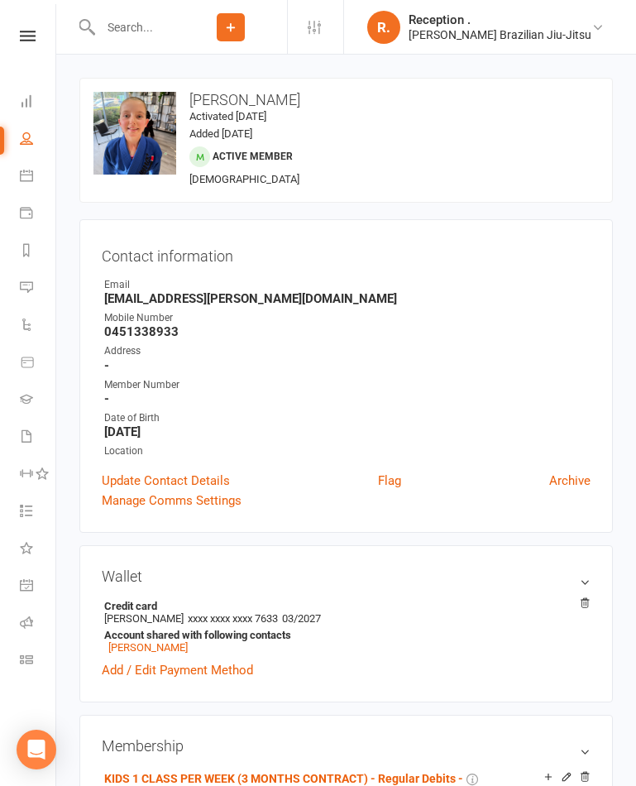
click at [175, 22] on input "text" at bounding box center [134, 27] width 79 height 23
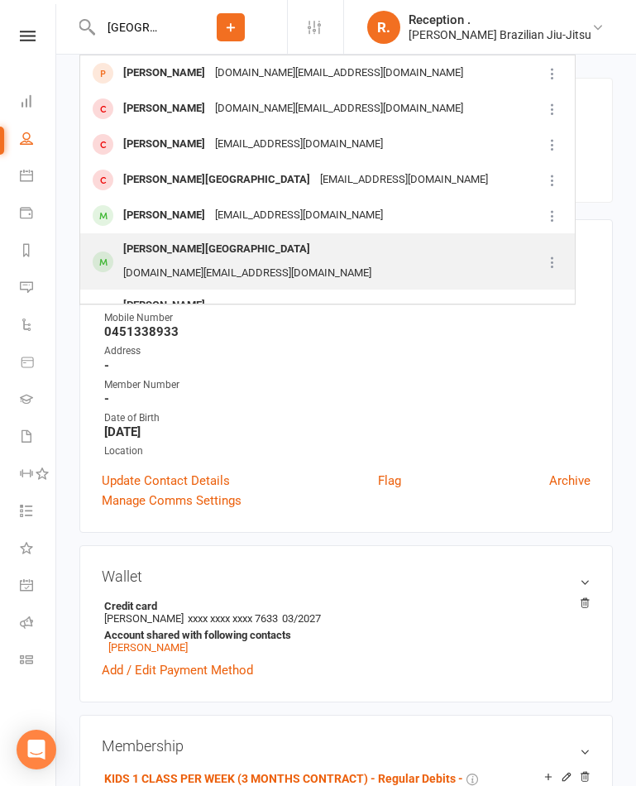
type input "paris"
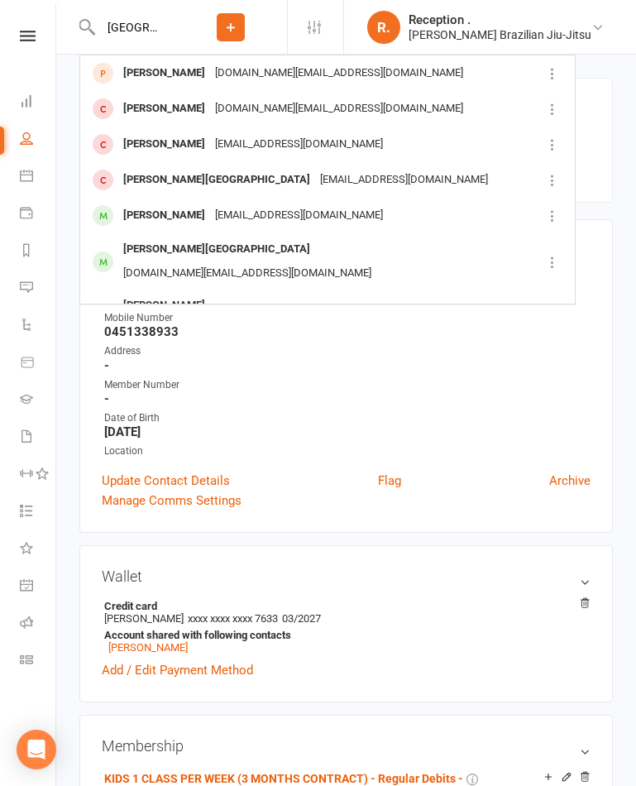
click at [183, 261] on div "[DOMAIN_NAME][EMAIL_ADDRESS][DOMAIN_NAME]" at bounding box center [247, 273] width 258 height 24
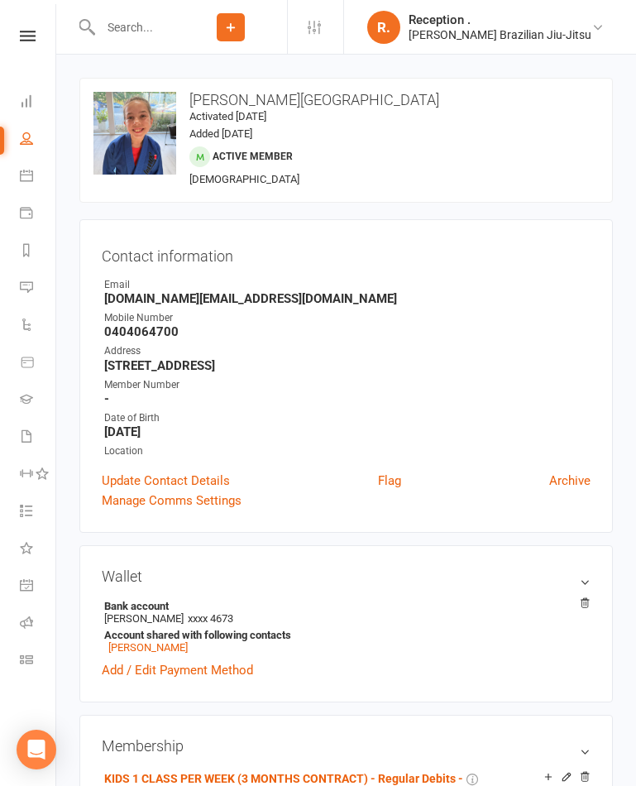
click at [229, 102] on h3 "[PERSON_NAME][GEOGRAPHIC_DATA]" at bounding box center [345, 100] width 505 height 17
copy h3 "[PERSON_NAME][GEOGRAPHIC_DATA]"
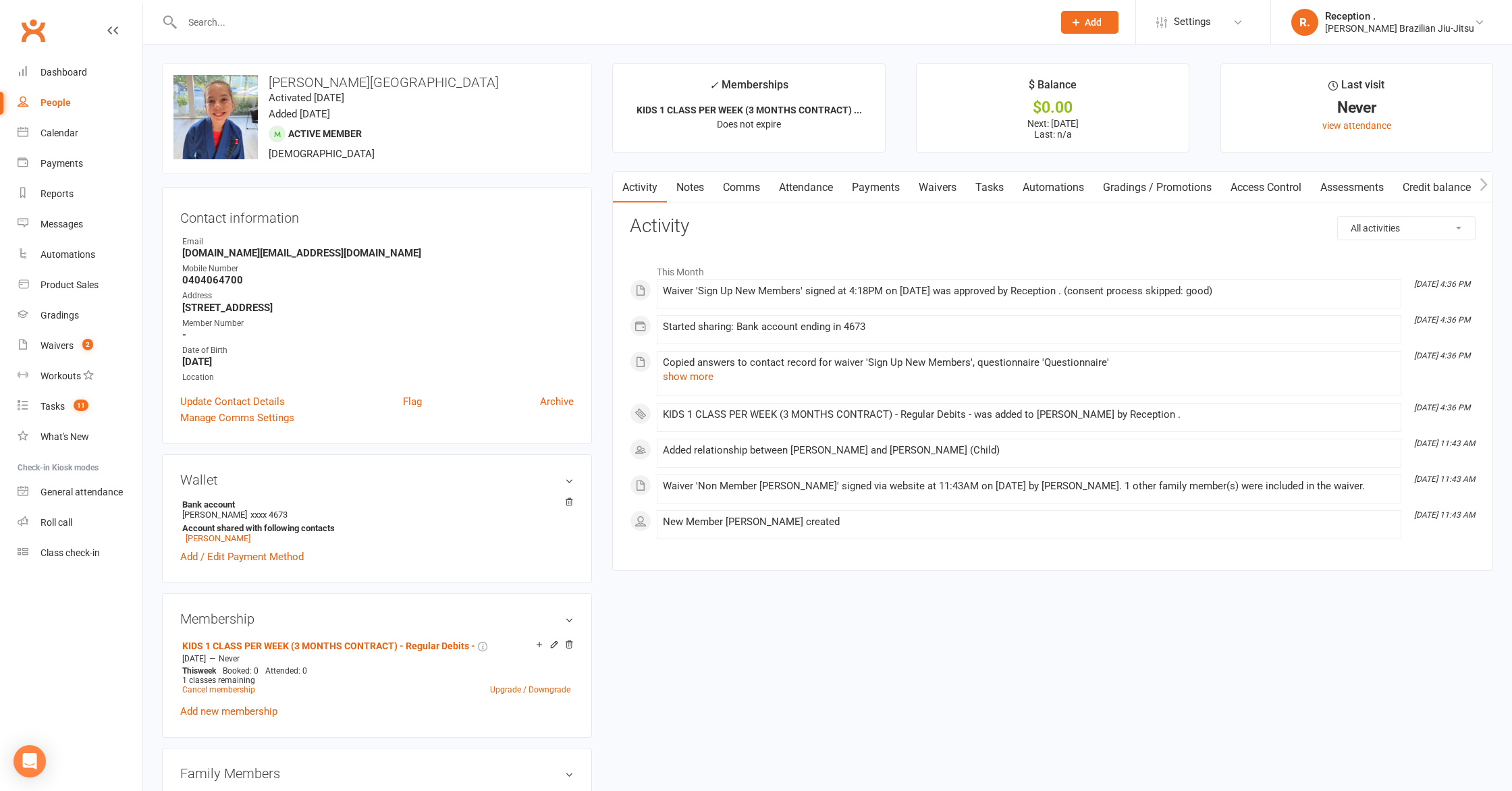
click at [388, 192] on div "Contact information Owner Email Ben.paris@dcsgroup.com.au Mobile Number 0404064…" at bounding box center [377, 315] width 430 height 257
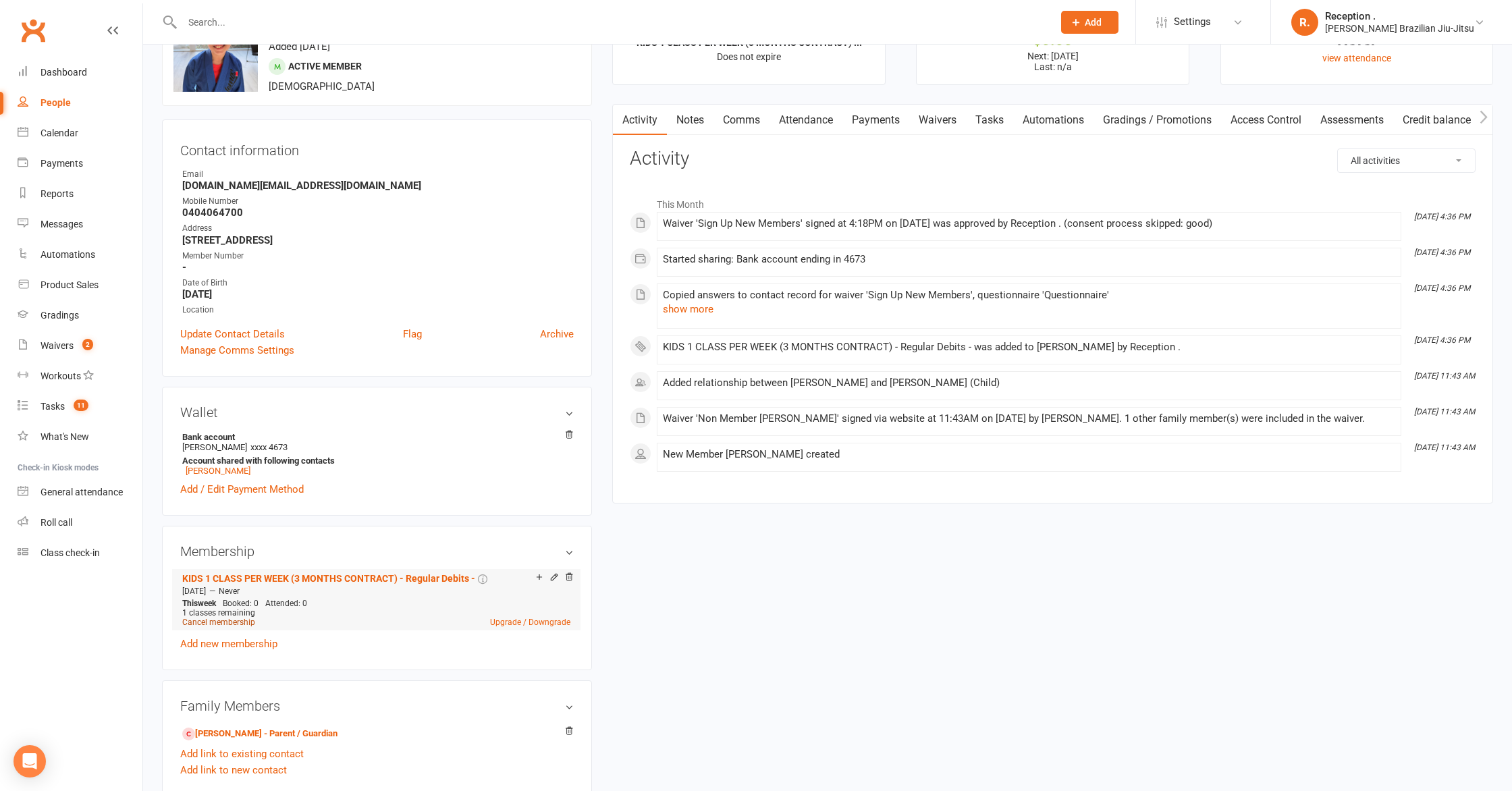
scroll to position [69, 0]
click at [213, 470] on link "[PERSON_NAME]" at bounding box center [218, 468] width 64 height 10
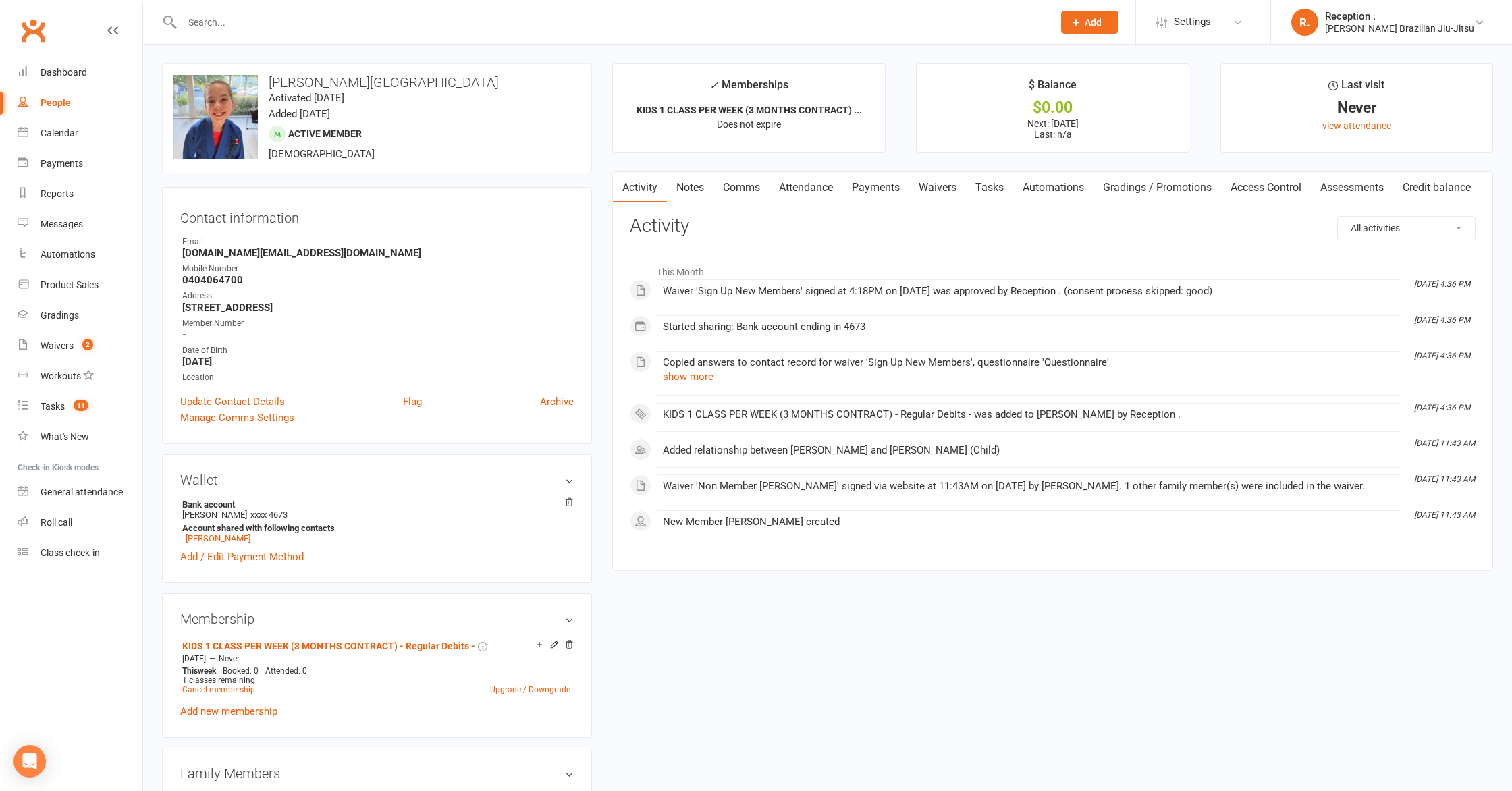
click at [264, 29] on input "text" at bounding box center [610, 22] width 866 height 19
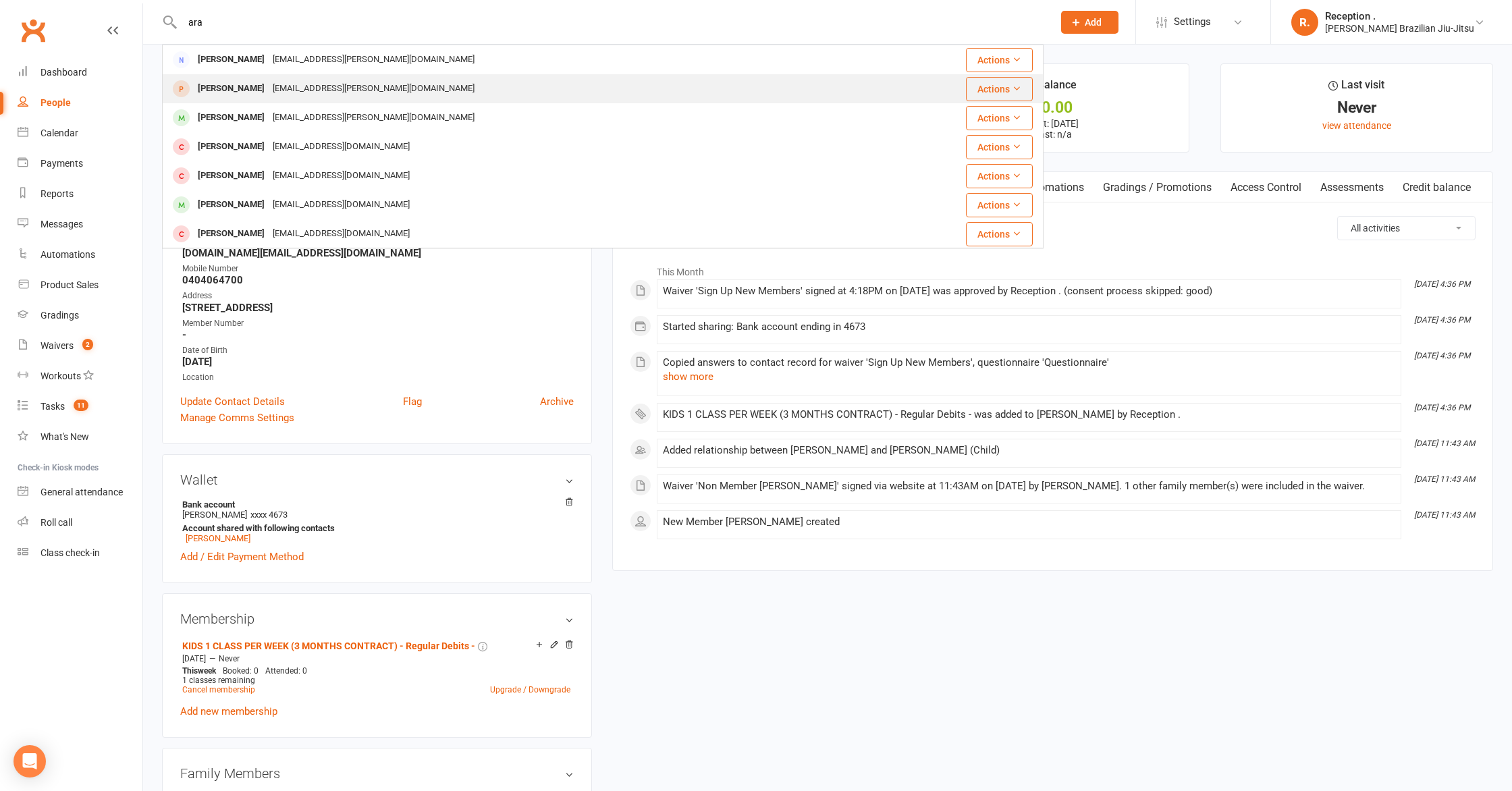
type input "ara"
click at [228, 87] on div "Arabella Zemek" at bounding box center [231, 89] width 75 height 20
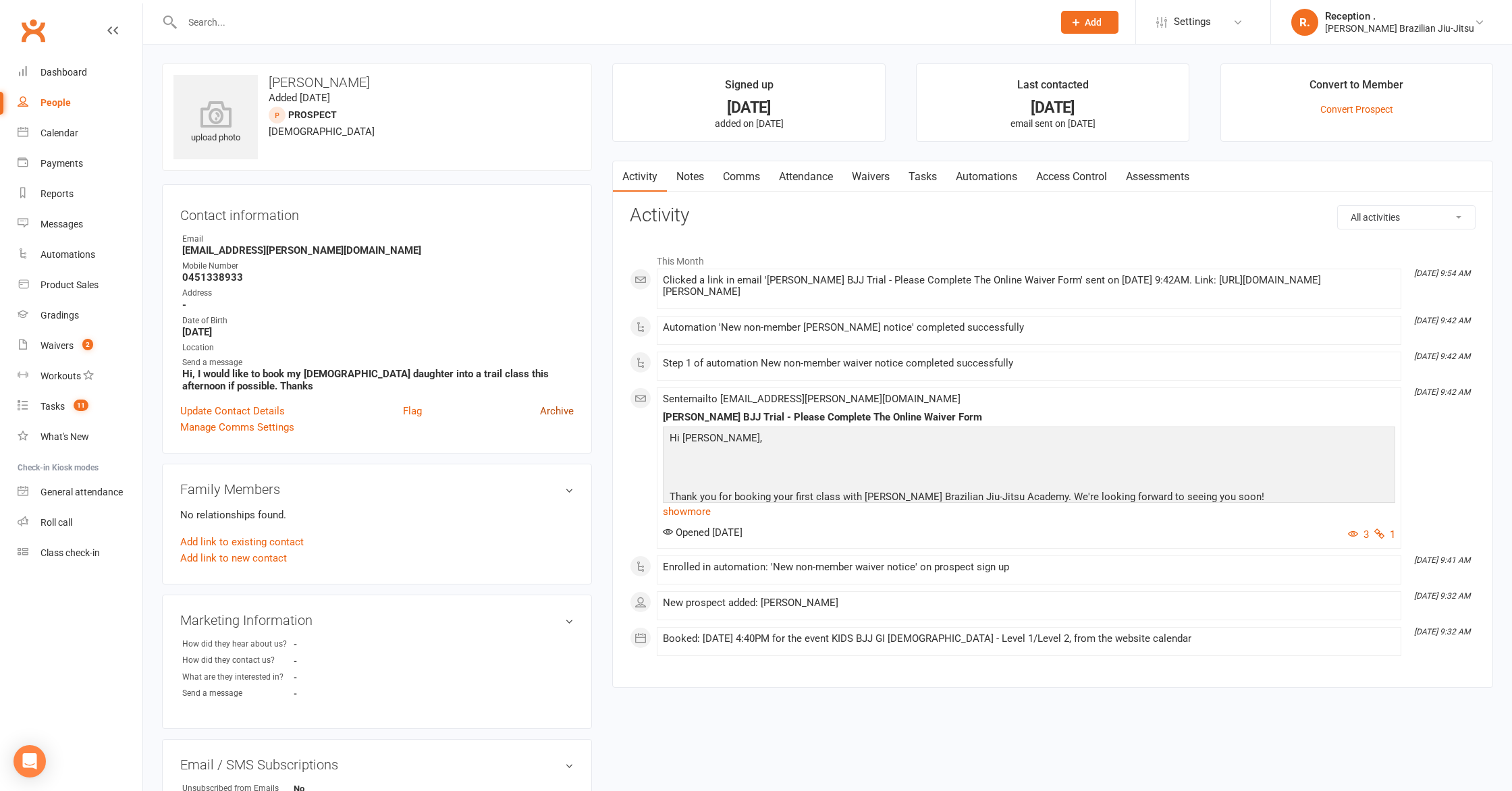
click at [553, 413] on link "Archive" at bounding box center [556, 411] width 33 height 16
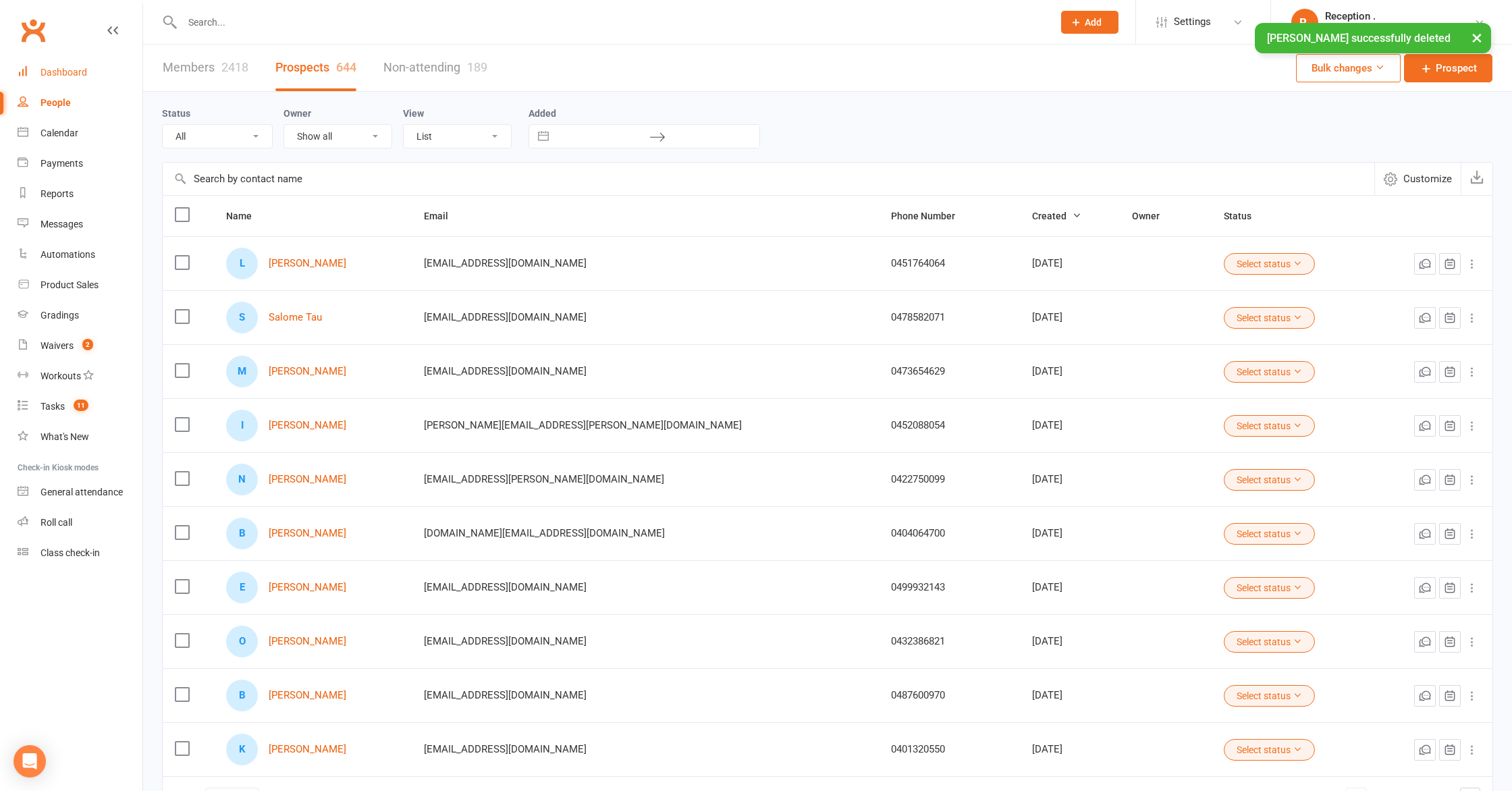
click at [73, 69] on div "Dashboard" at bounding box center [64, 72] width 47 height 11
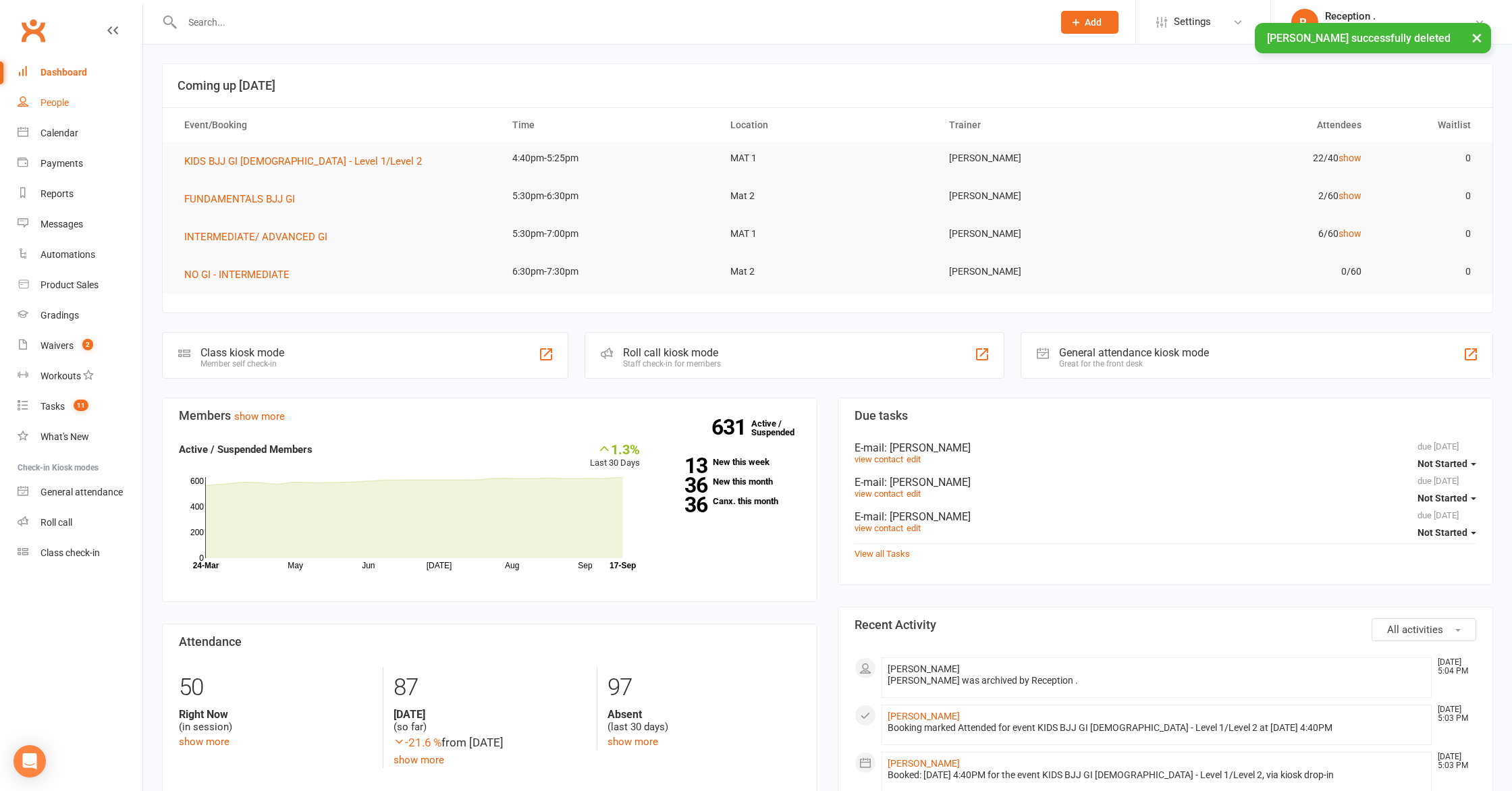
click at [56, 103] on div "People" at bounding box center [55, 102] width 29 height 11
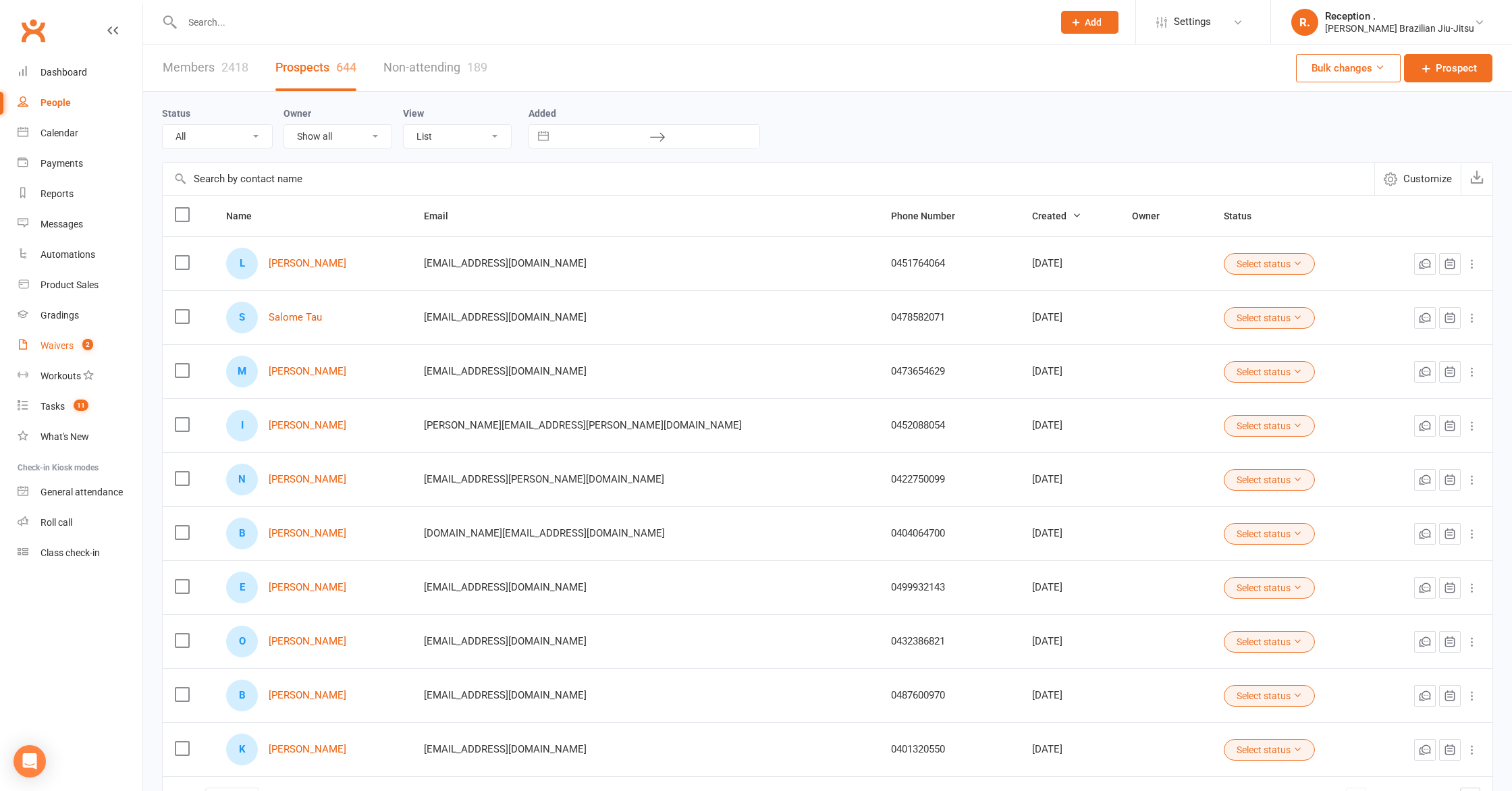
click at [82, 352] on link "Waivers 2" at bounding box center [80, 345] width 125 height 30
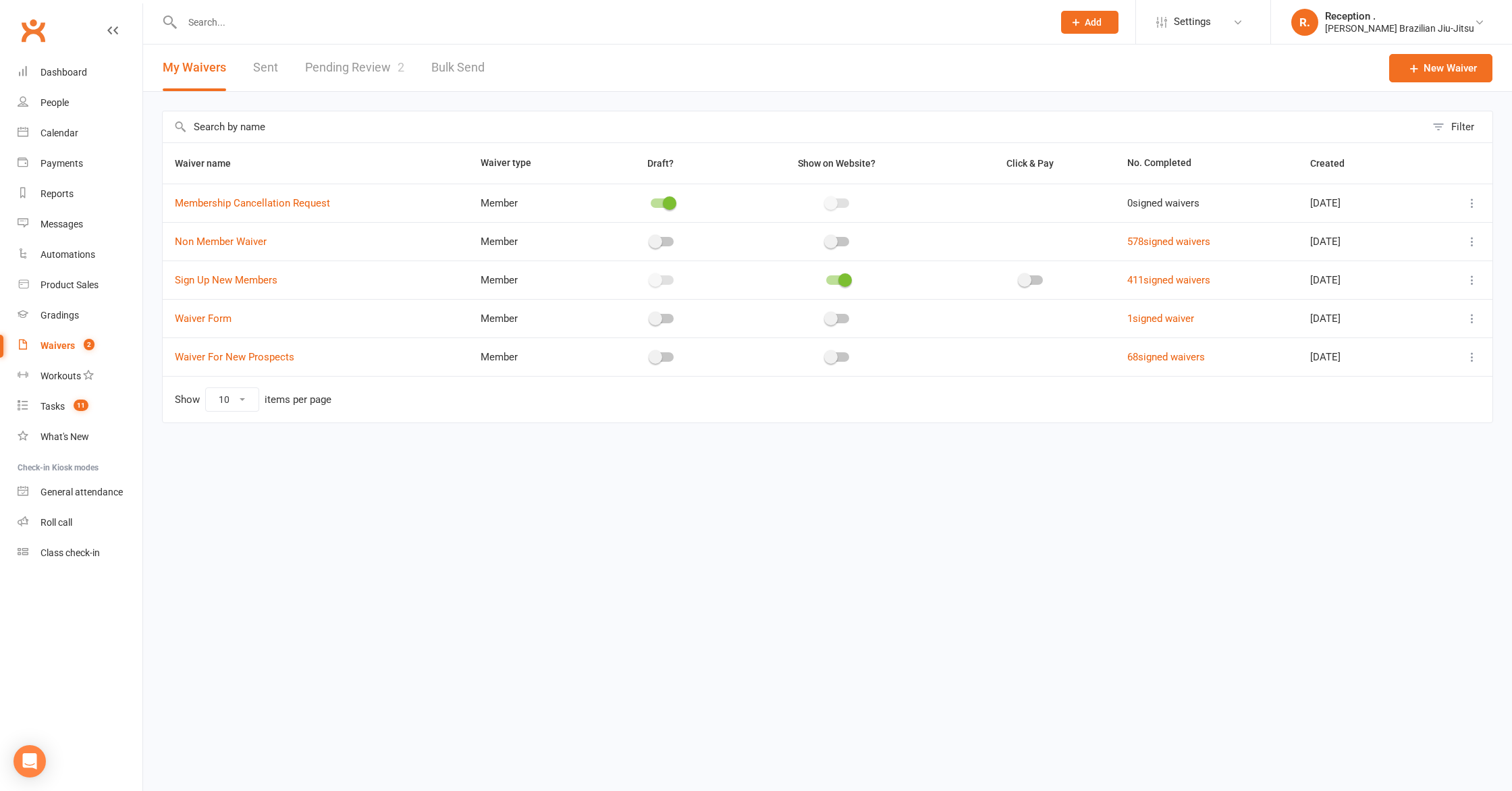
click at [347, 95] on div "Filter Waiver name Waiver type Draft? Show on Website? Click & Pay No. Complete…" at bounding box center [827, 276] width 1369 height 369
click at [342, 73] on link "Pending Review 2" at bounding box center [355, 68] width 100 height 46
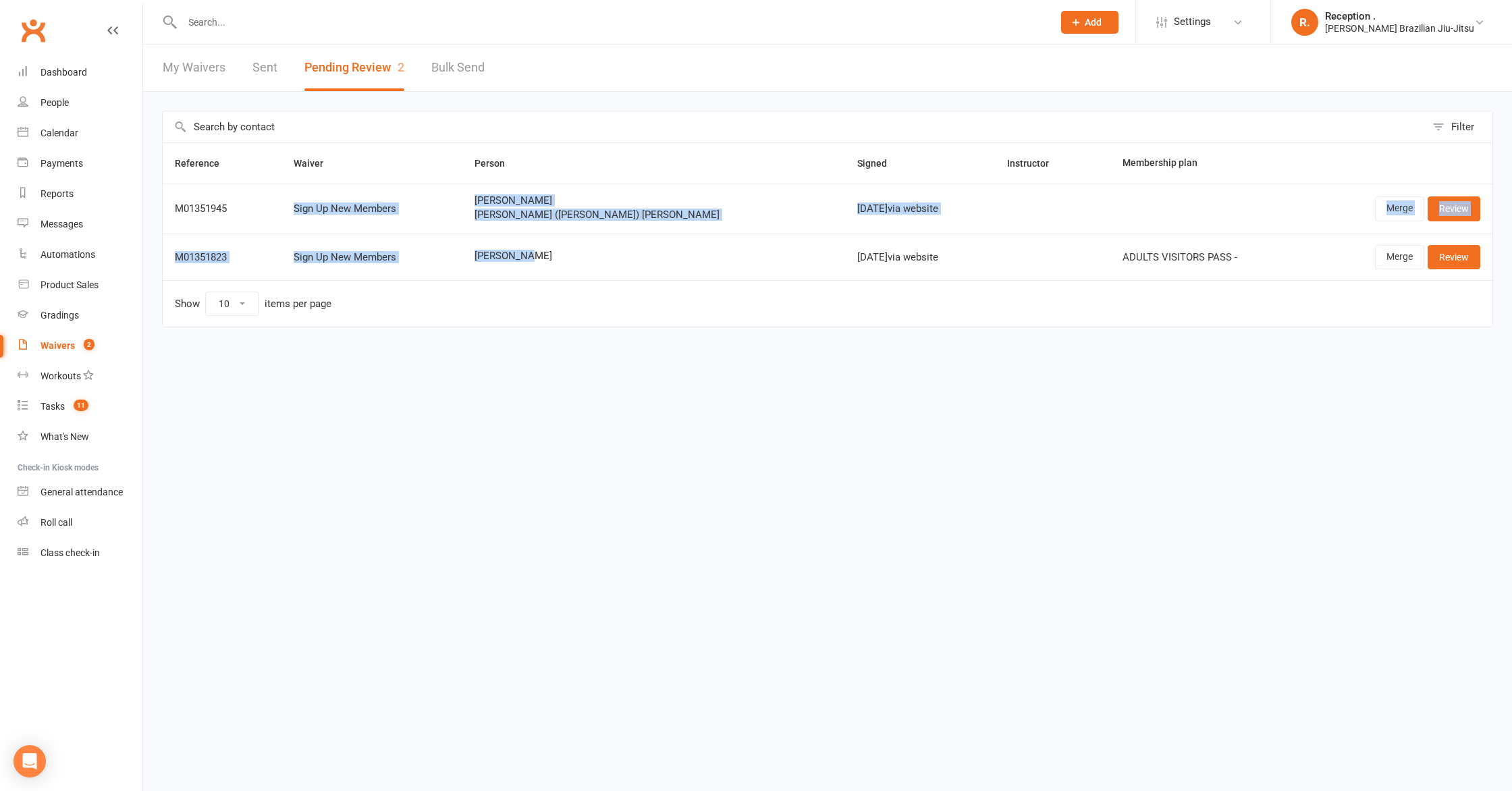
drag, startPoint x: 419, startPoint y: 209, endPoint x: 321, endPoint y: 186, distance: 100.7
click at [321, 186] on tbody "M01351945 Sign Up New Members Olivia Hatch Alfred (Alfie) Hatch Sep 16, 2025 vi…" at bounding box center [827, 232] width 1330 height 96
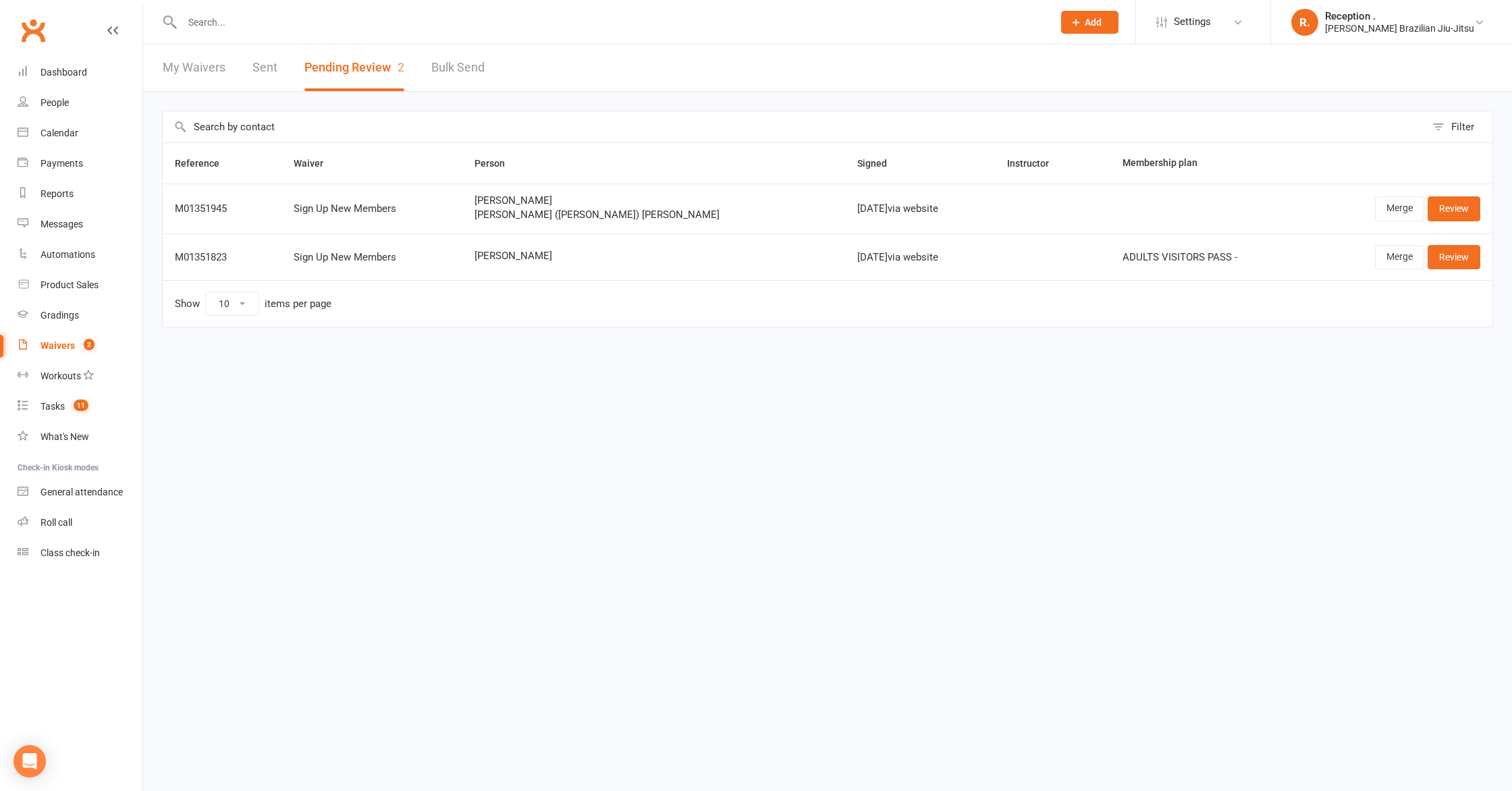
click at [858, 259] on div "Sep 16, 2025 via website" at bounding box center [920, 258] width 126 height 11
click at [58, 315] on div "Gradings" at bounding box center [60, 315] width 38 height 11
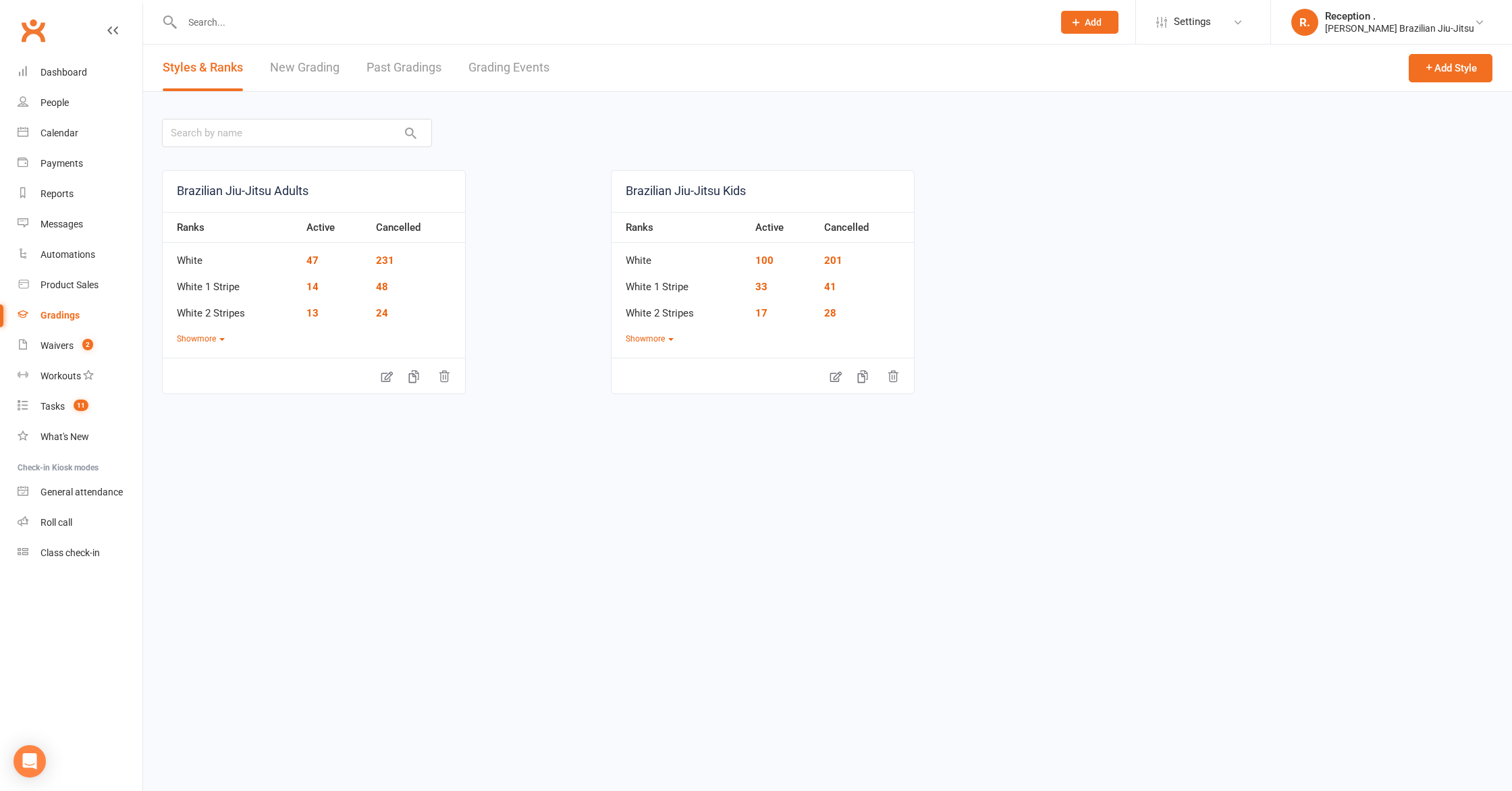
click at [332, 65] on link "New Grading" at bounding box center [304, 68] width 69 height 46
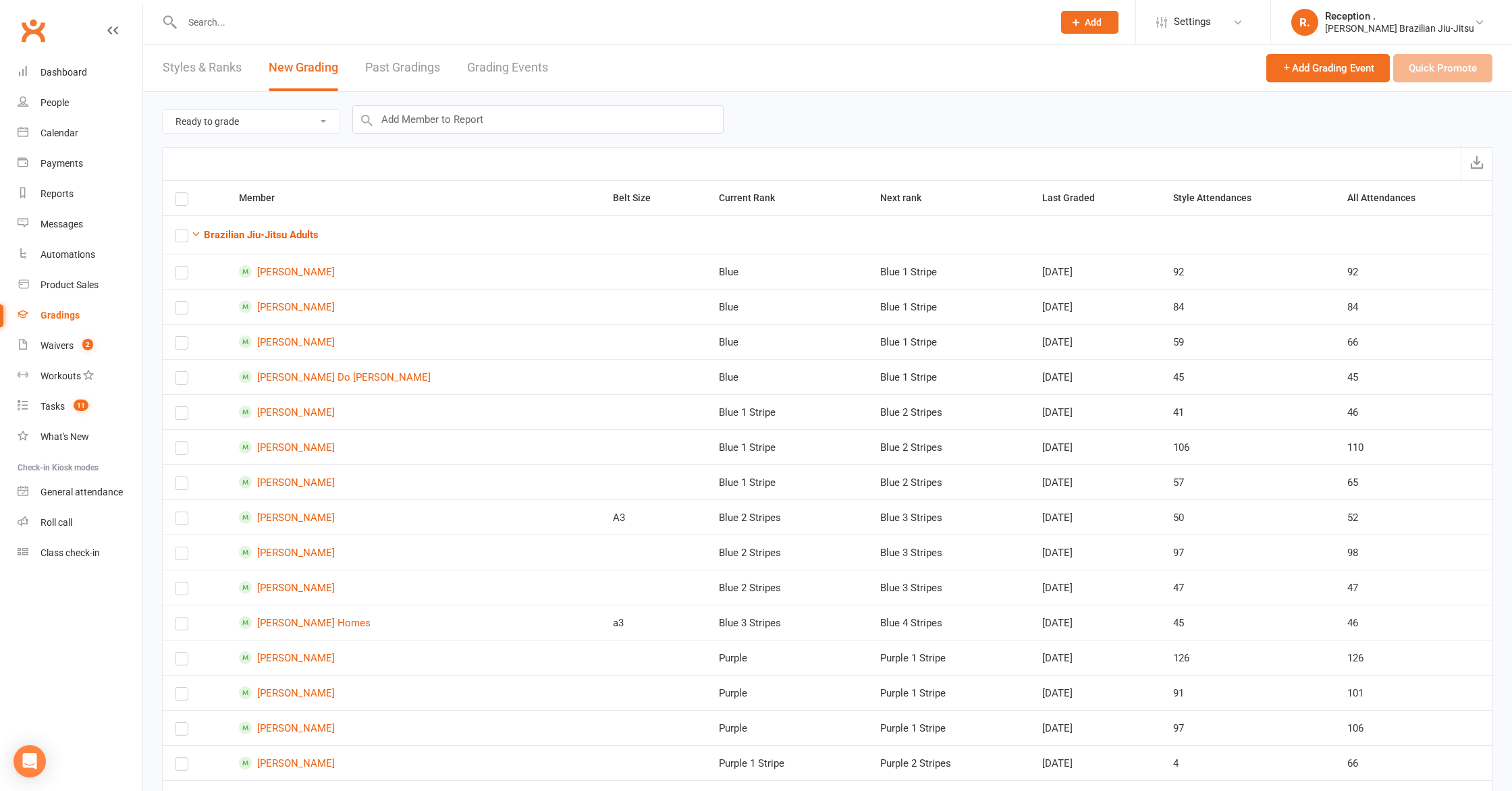
click at [383, 63] on link "Past Gradings" at bounding box center [403, 68] width 75 height 46
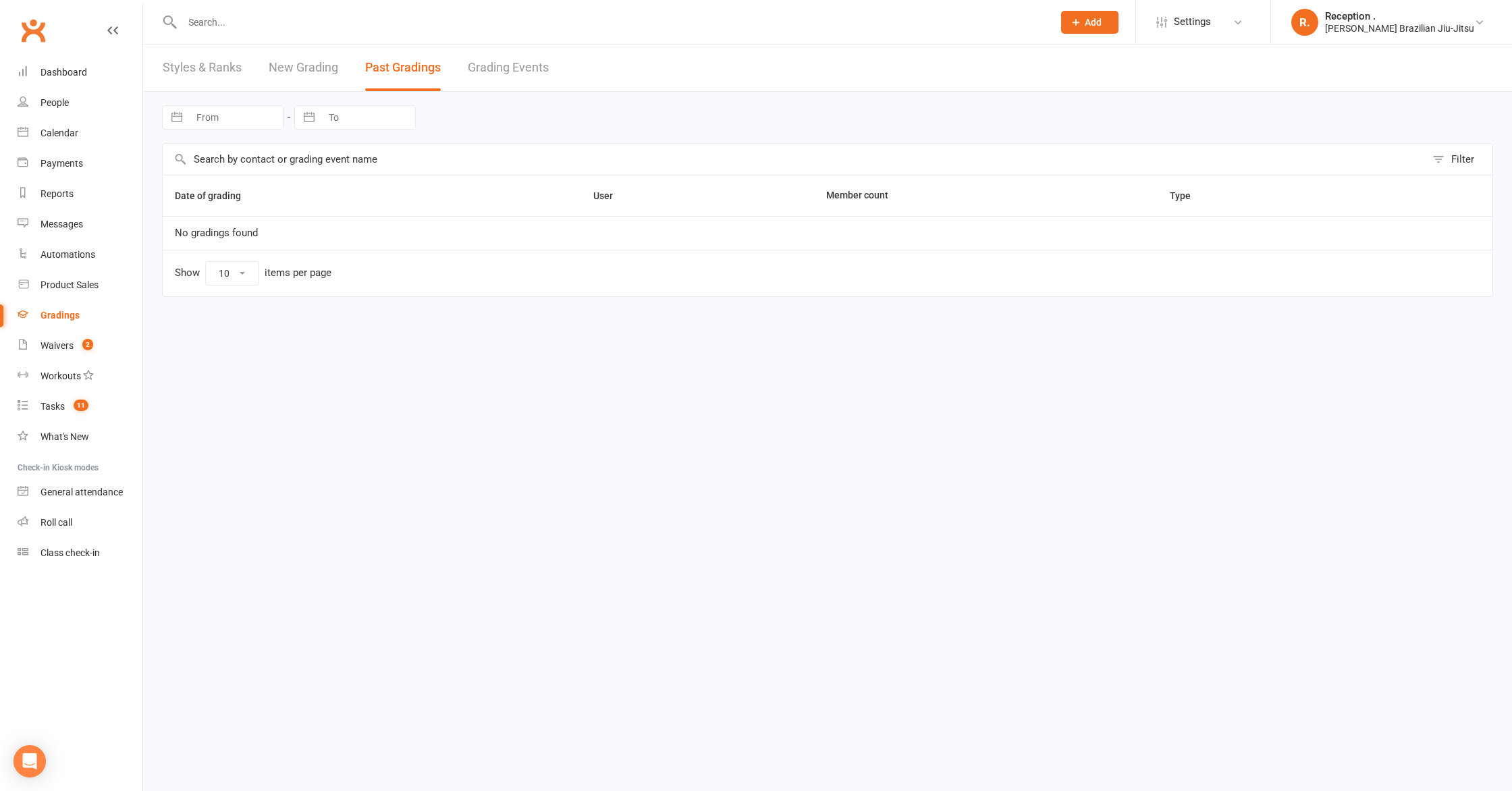
click at [511, 67] on link "Grading Events" at bounding box center [508, 68] width 81 height 46
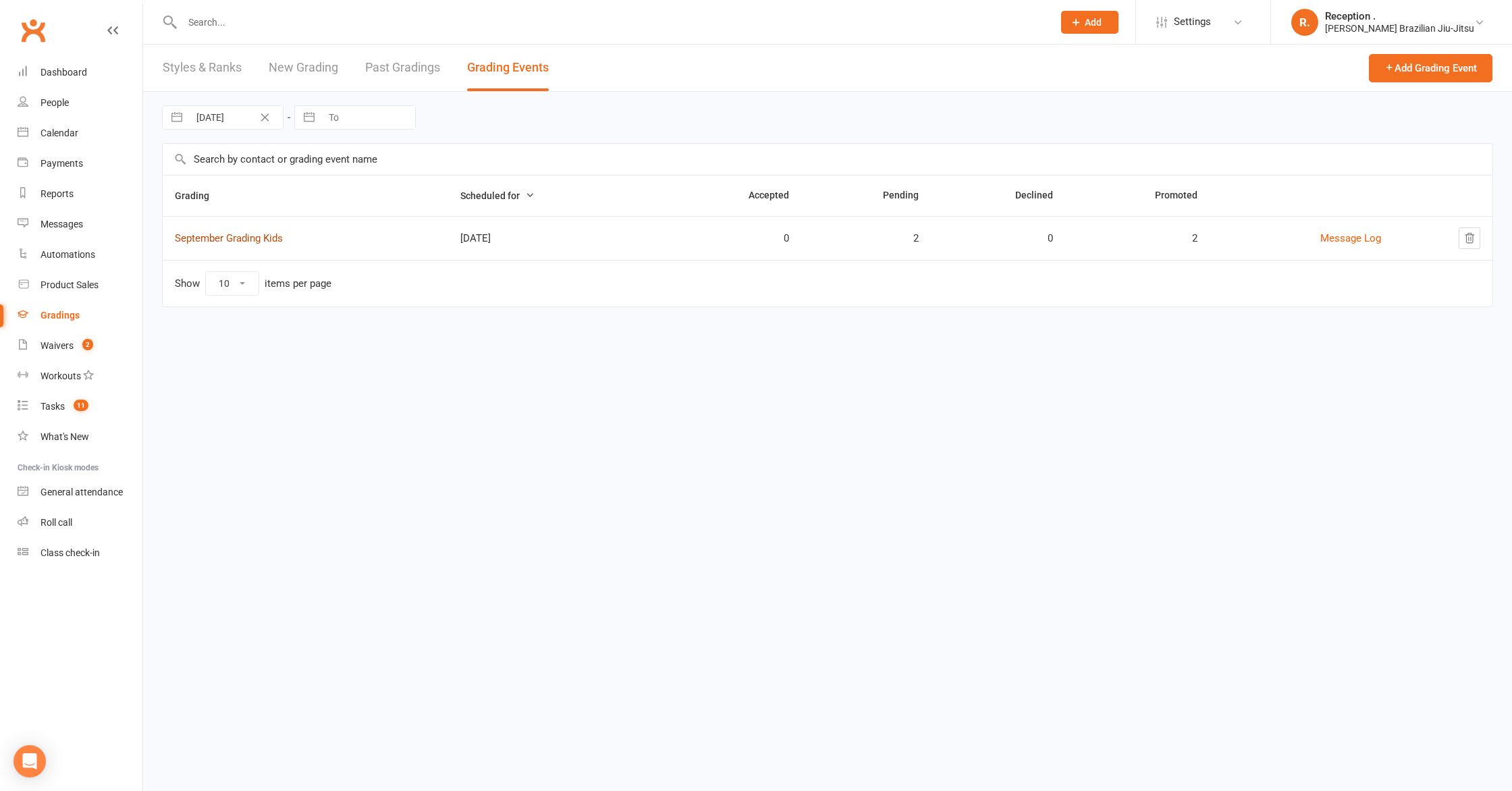
click at [225, 241] on link "September Grading Kids" at bounding box center [228, 238] width 108 height 12
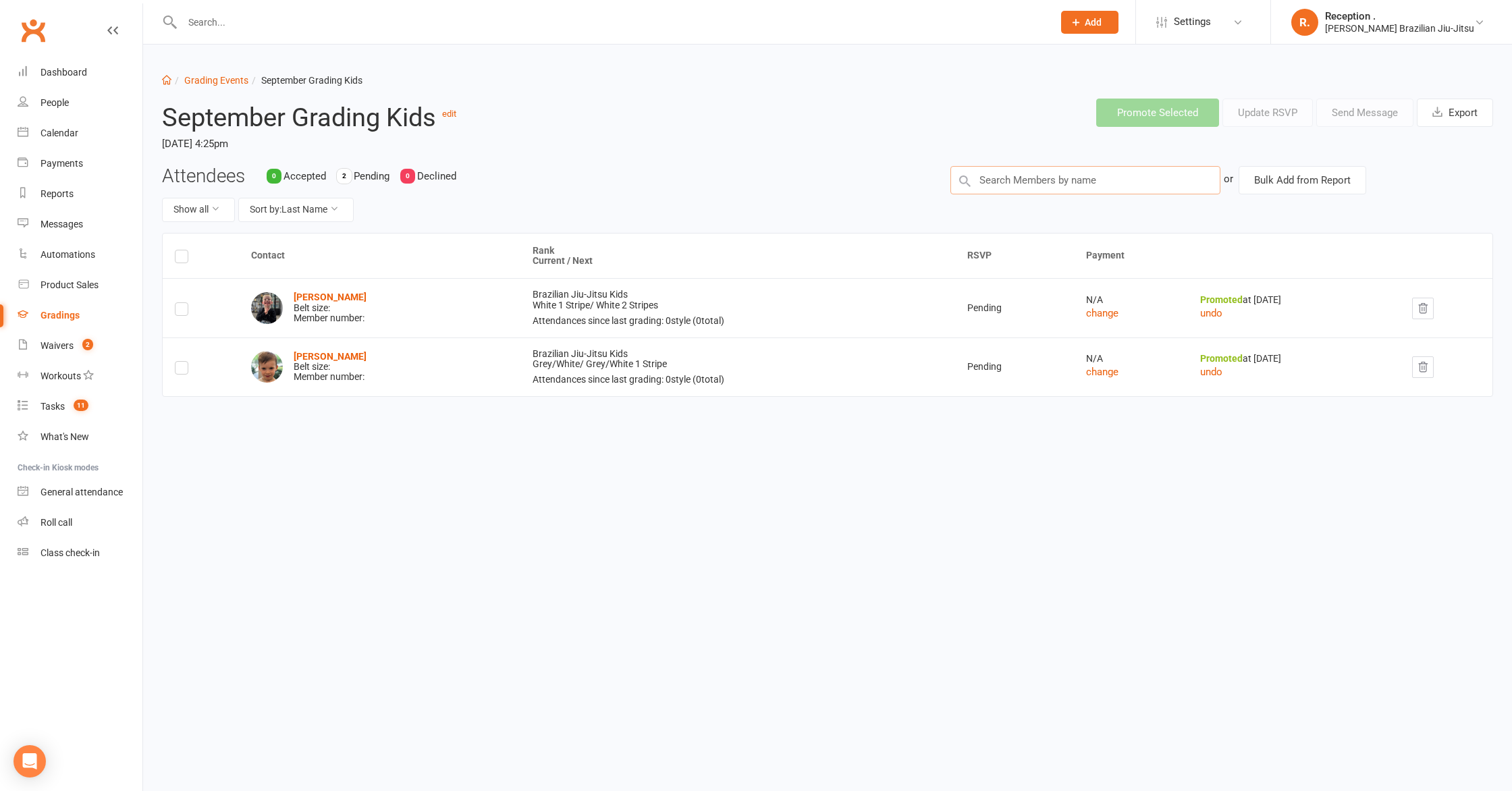
click at [1106, 176] on input "text" at bounding box center [1085, 180] width 270 height 29
click at [1095, 183] on input "text" at bounding box center [1085, 180] width 270 height 29
click at [55, 312] on div "Gradings" at bounding box center [60, 315] width 39 height 11
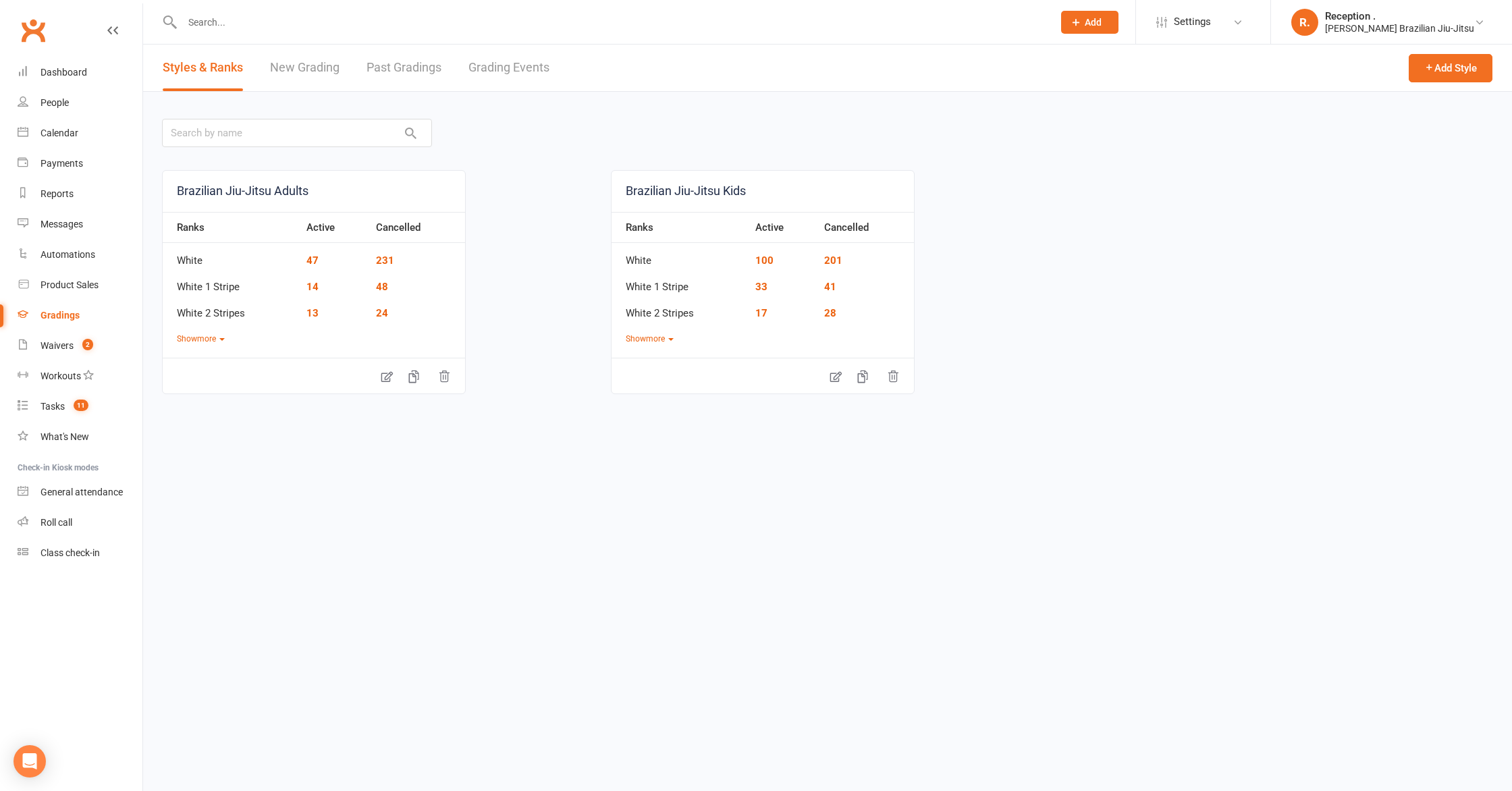
click at [525, 65] on link "Grading Events" at bounding box center [508, 68] width 81 height 46
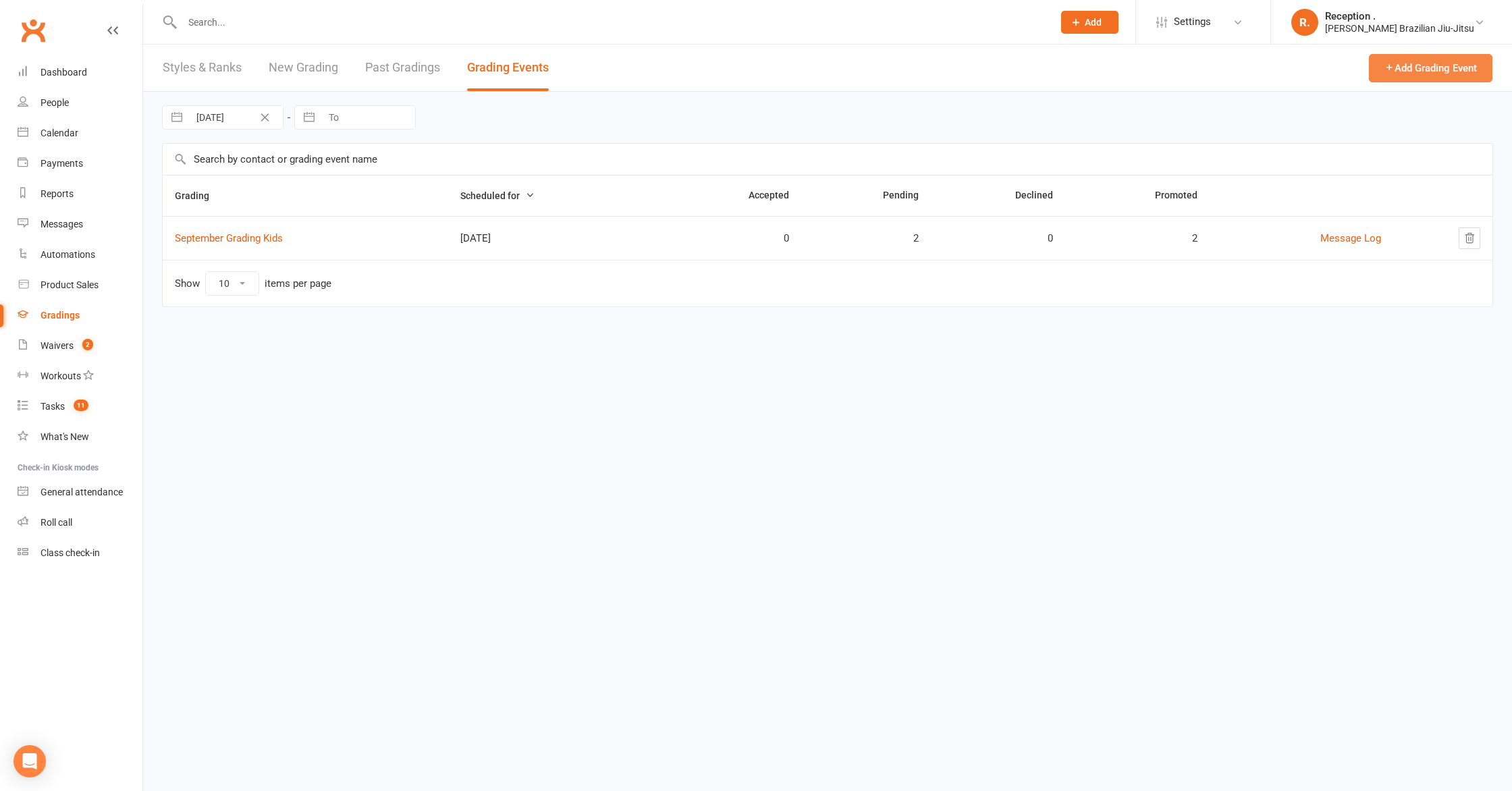
click at [1434, 75] on button "Add Grading Event" at bounding box center [1430, 68] width 123 height 29
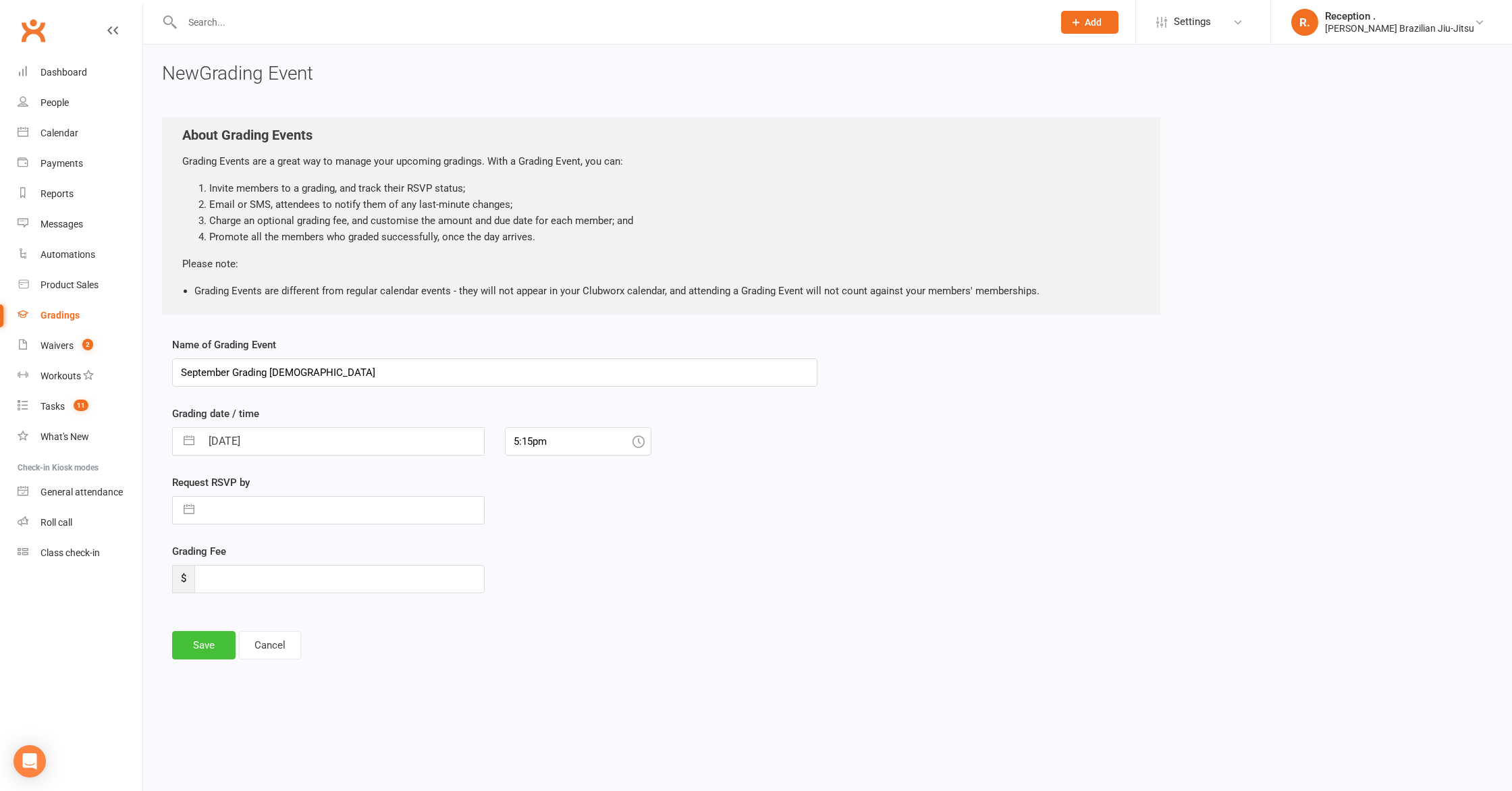
type input "September Grading 3-5yo"
click at [216, 647] on button "Save" at bounding box center [204, 645] width 64 height 29
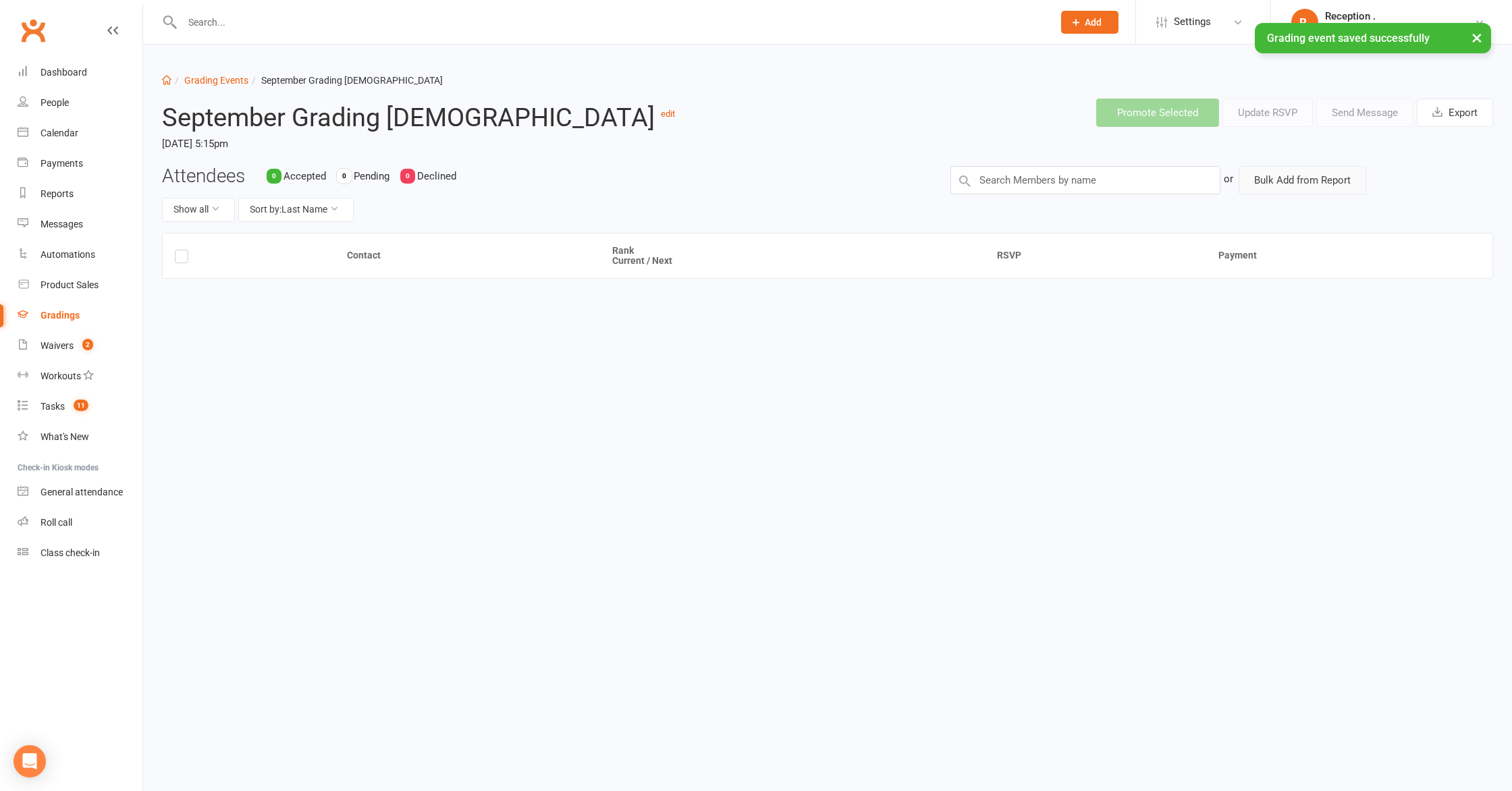
click at [1296, 184] on button "Bulk Add from Report" at bounding box center [1302, 180] width 127 height 29
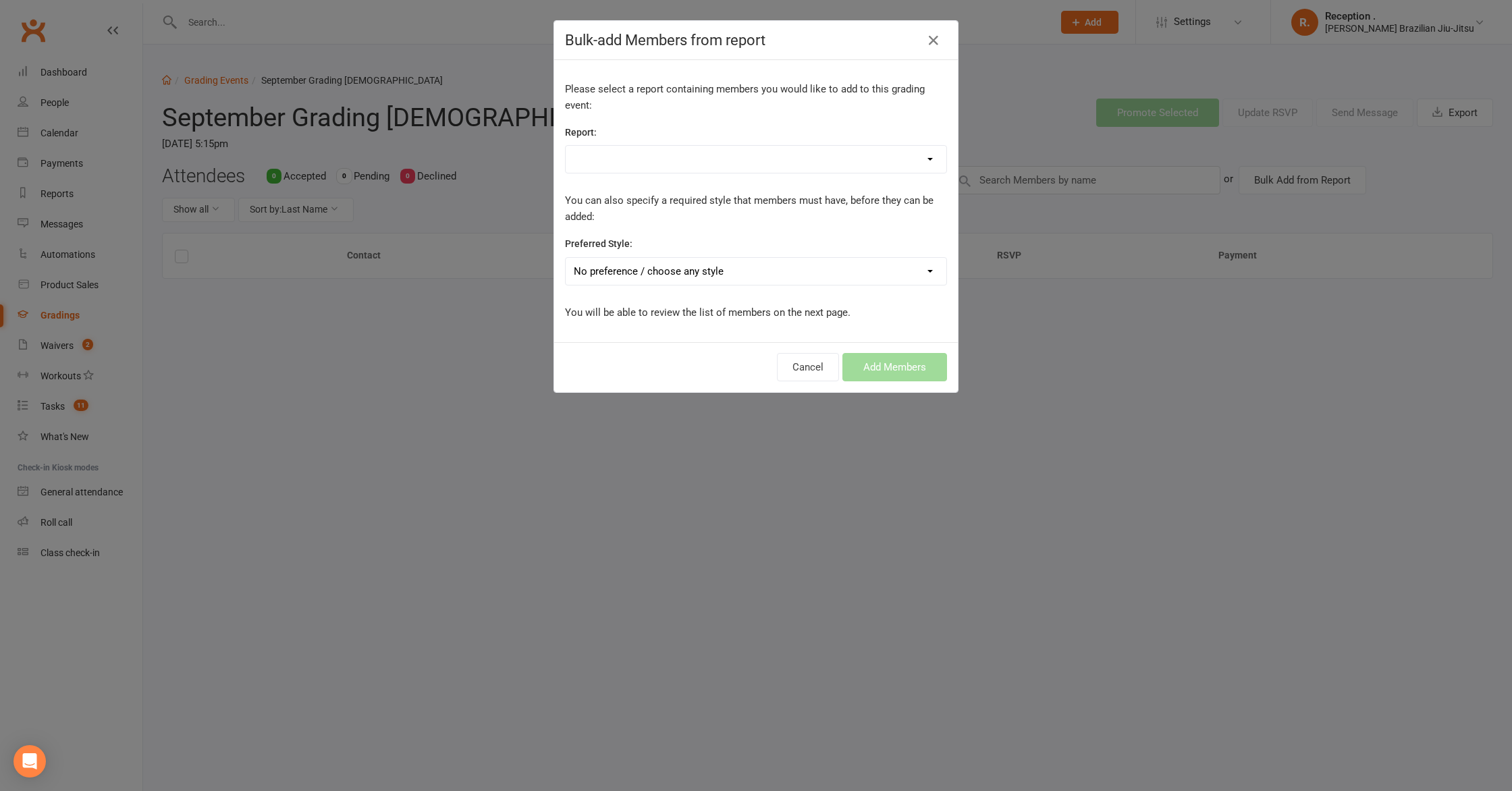
click at [709, 157] on select "1 Adult + 1 Kid Unlimited (Family Pack ) 1 Adult + 2 Kids Unlimited (Family Pac…" at bounding box center [756, 159] width 381 height 27
select select "187265"
click at [565, 146] on select "1 Adult + 1 Kid Unlimited (Family Pack ) 1 Adult + 2 Kids Unlimited (Family Pac…" at bounding box center [756, 159] width 381 height 27
click at [816, 268] on select "No preference / choose any style Brazilian Jiu-Jitsu Adults Brazilian Jiu-Jitsu…" at bounding box center [756, 271] width 381 height 27
select select "2244"
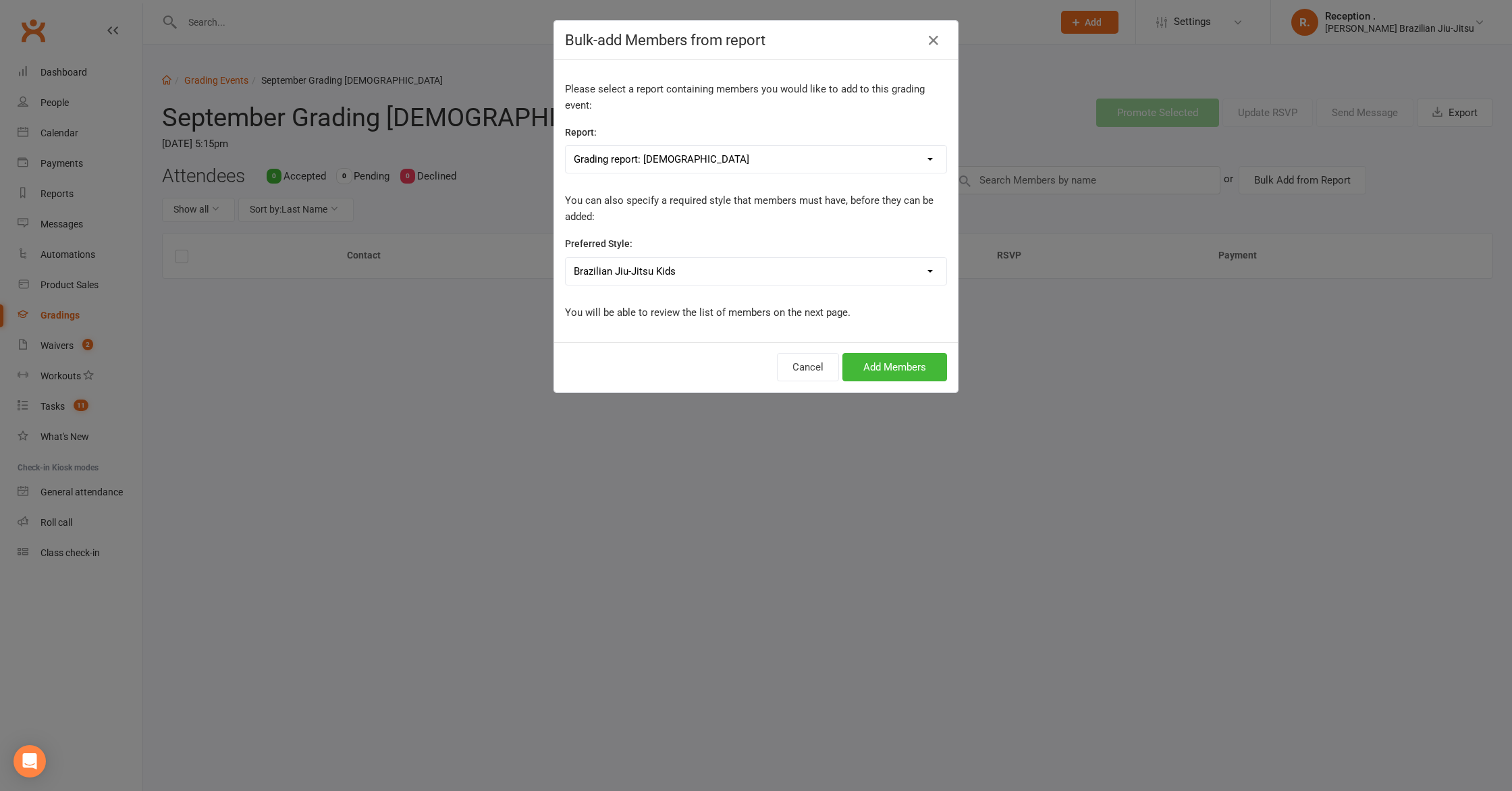
click at [565, 258] on select "No preference / choose any style Brazilian Jiu-Jitsu Adults Brazilian Jiu-Jitsu…" at bounding box center [756, 271] width 381 height 27
click at [895, 361] on button "Add Members" at bounding box center [894, 367] width 104 height 29
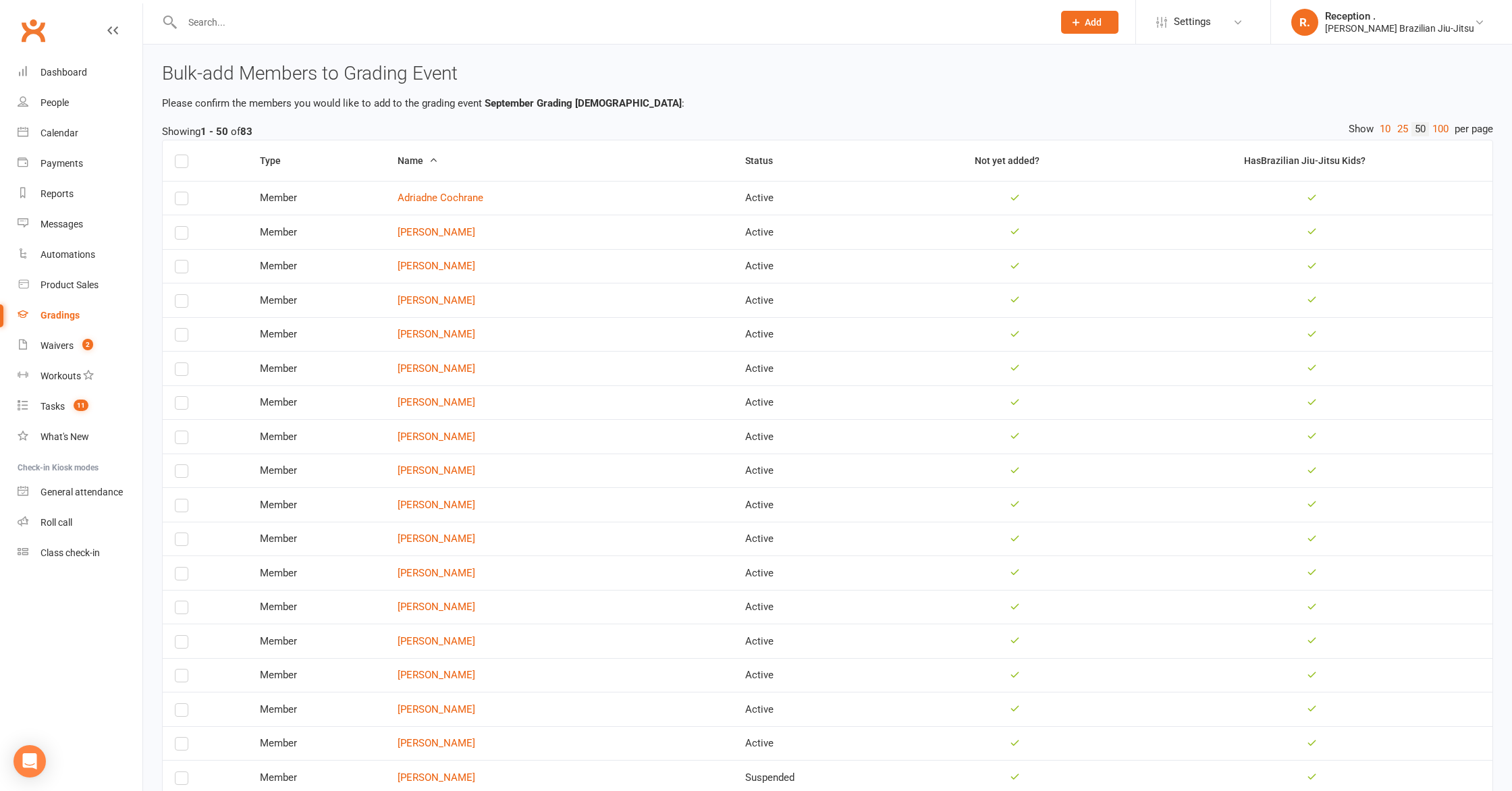
click at [180, 163] on label at bounding box center [181, 163] width 14 height 0
click at [180, 155] on input "checkbox" at bounding box center [181, 155] width 14 height 0
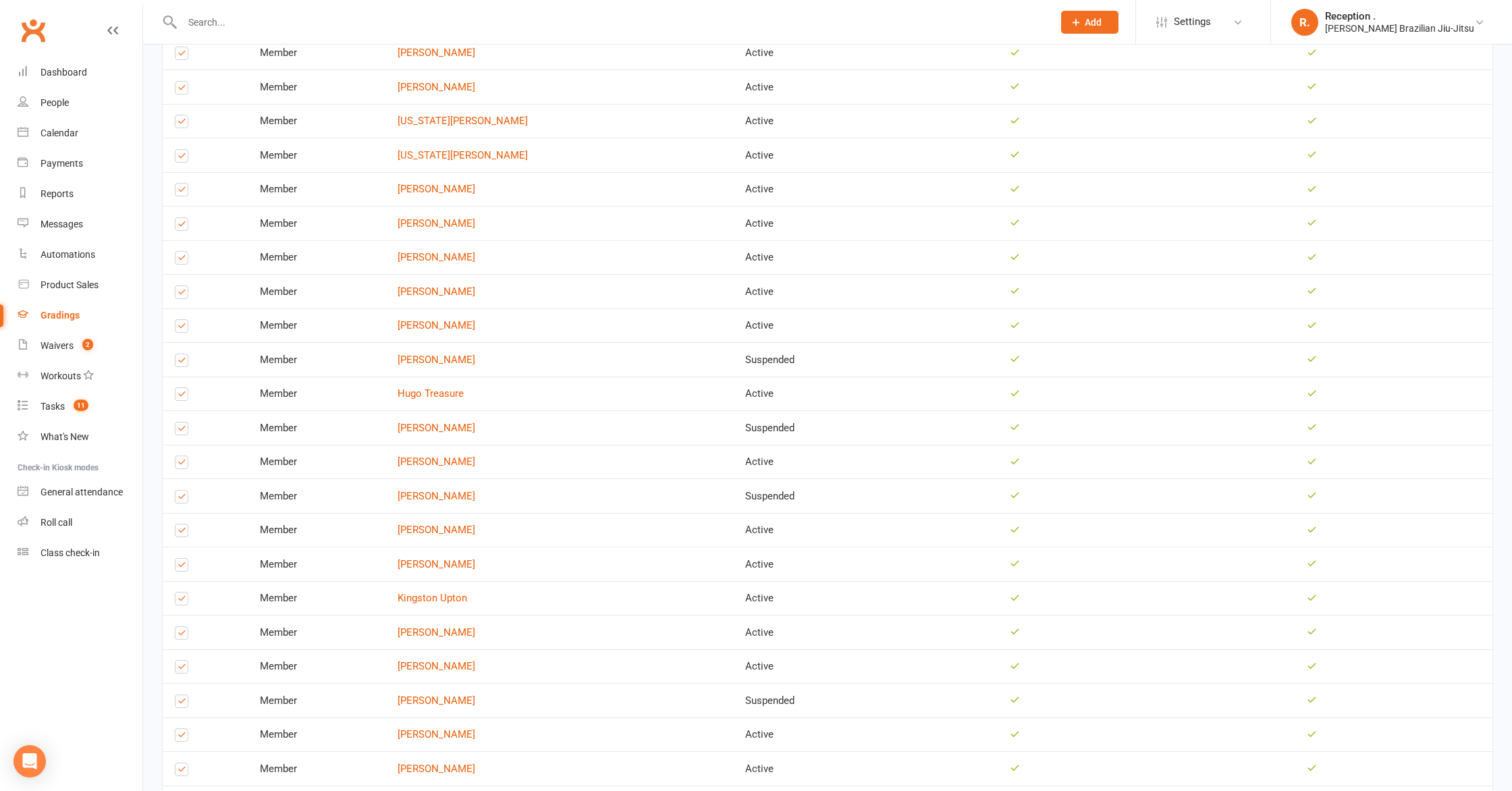
scroll to position [1283, 0]
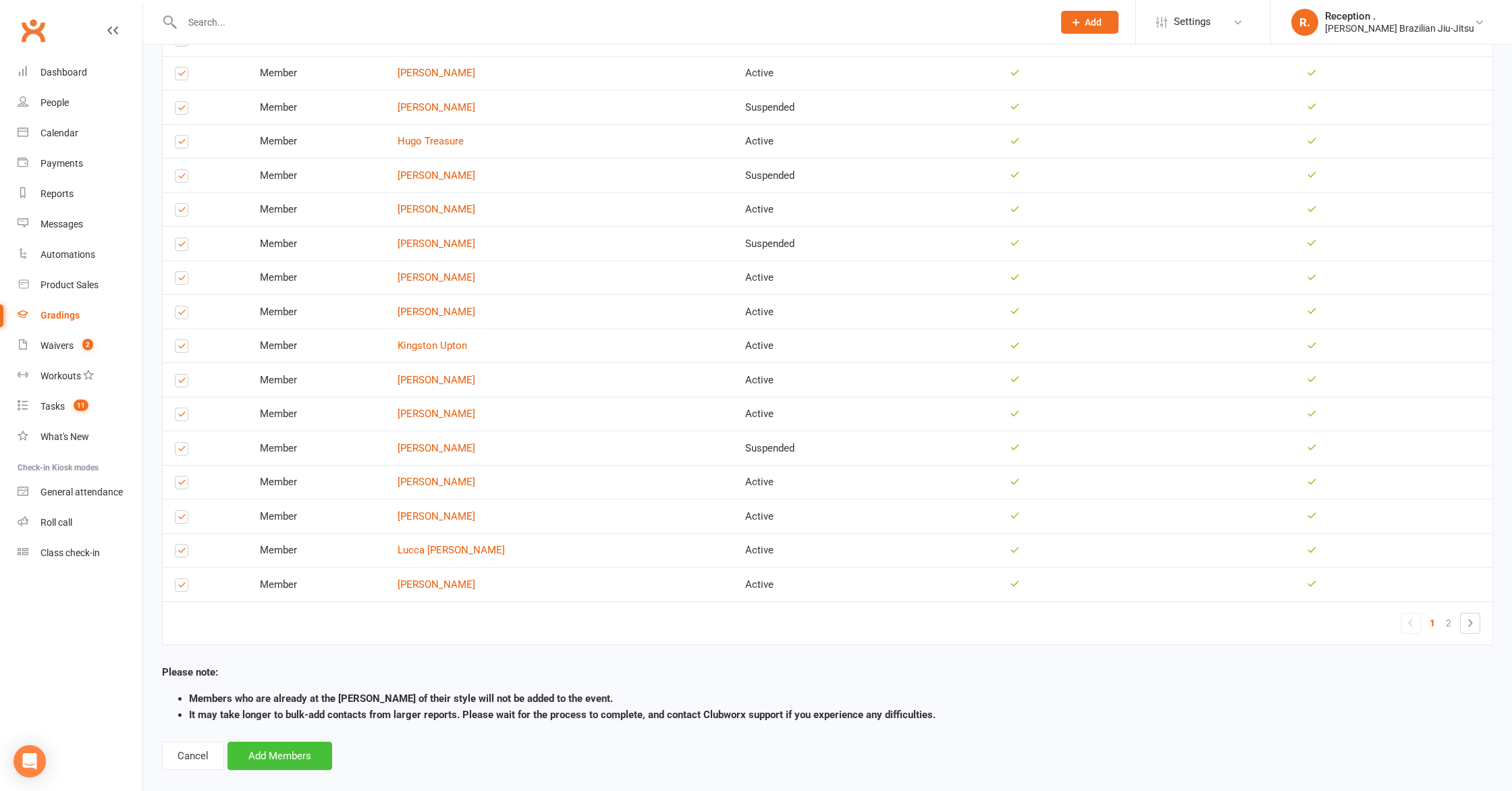
click at [291, 750] on button "Add Members" at bounding box center [280, 755] width 104 height 29
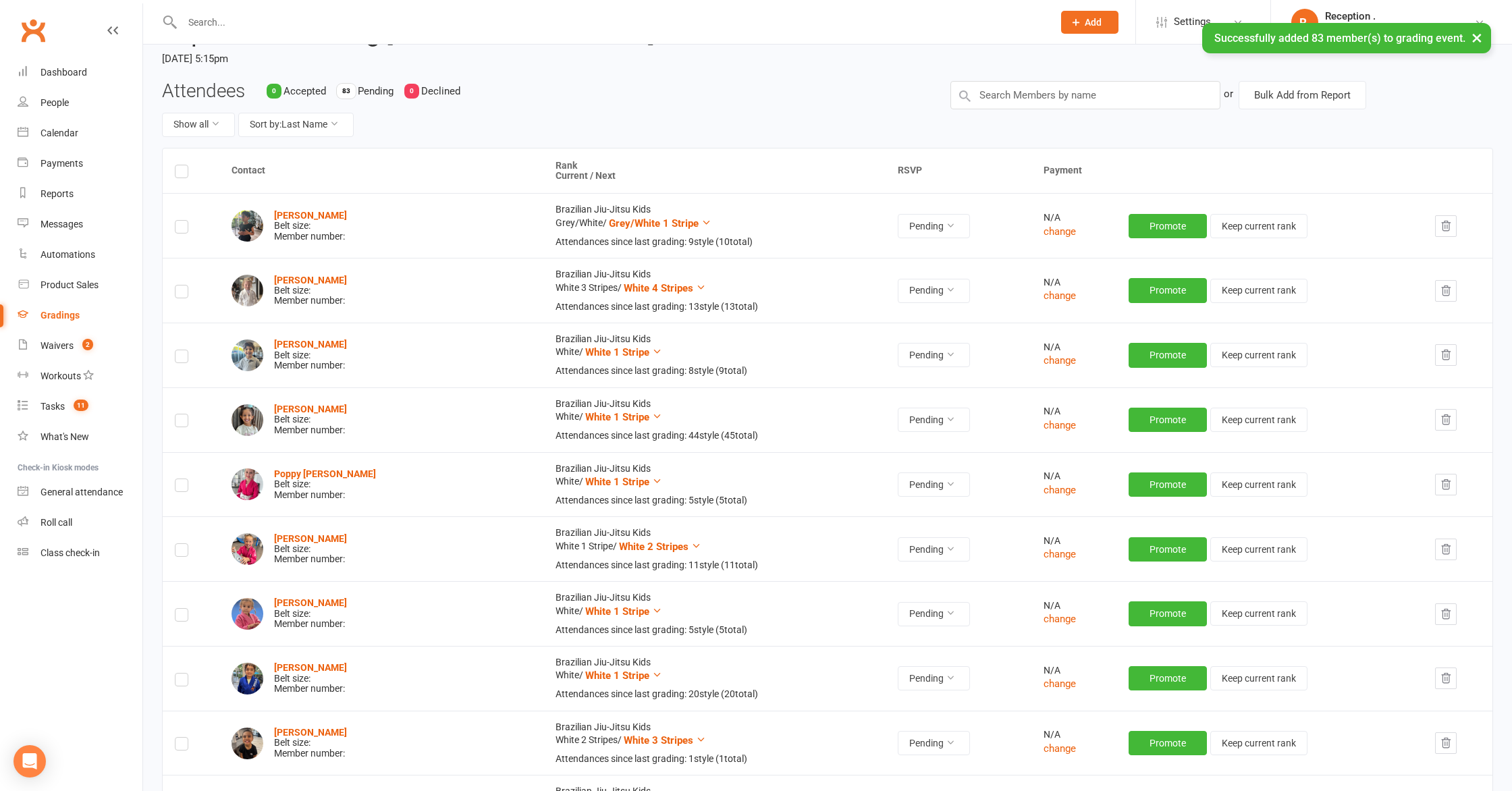
scroll to position [86, 0]
click at [702, 220] on icon at bounding box center [707, 222] width 10 height 10
click at [785, 267] on td "Brazilian Jiu-Jitsu Kids White 3 Stripes / White 4 Stripes Attendances since la…" at bounding box center [714, 289] width 342 height 64
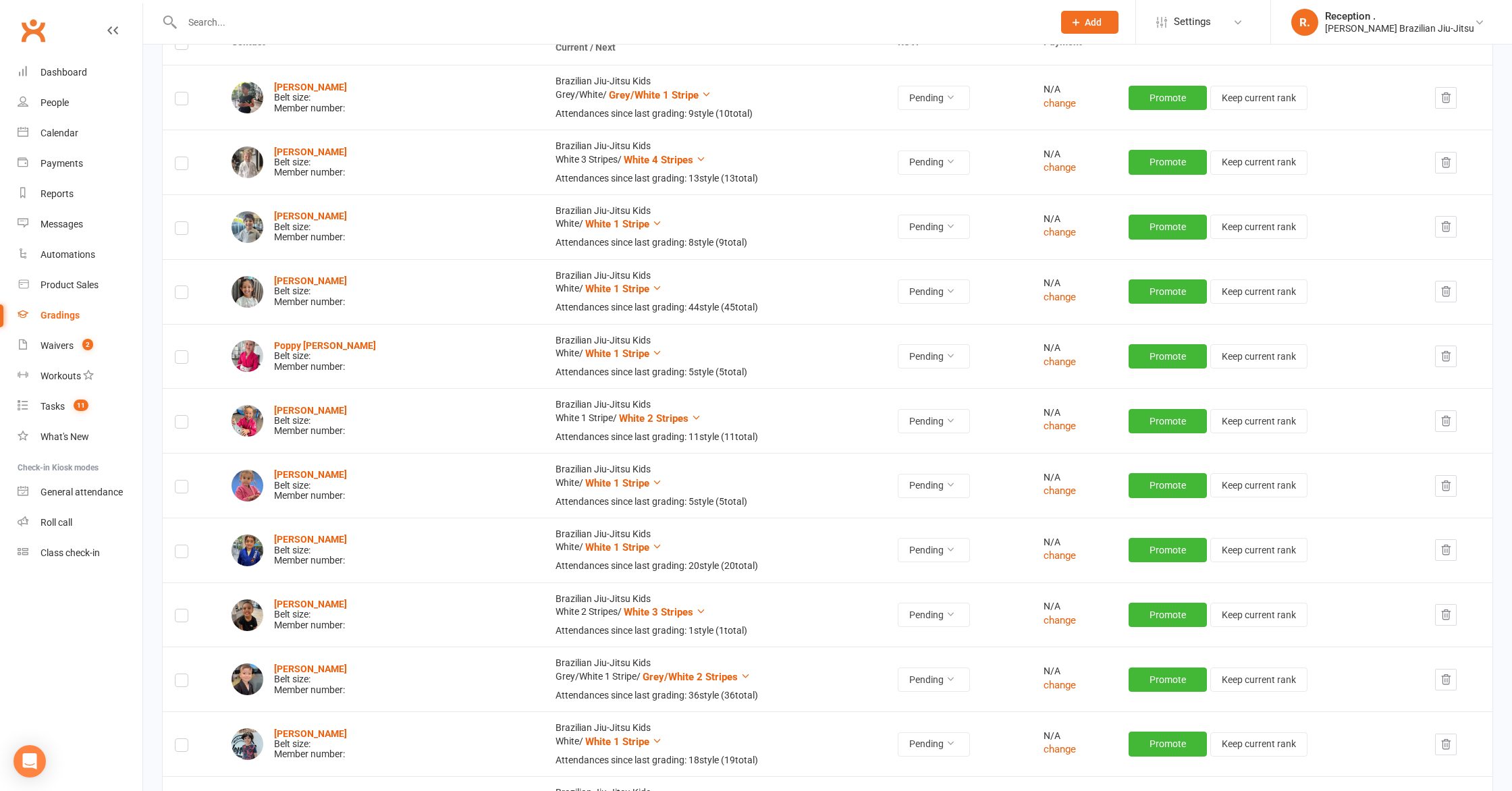
scroll to position [217, 0]
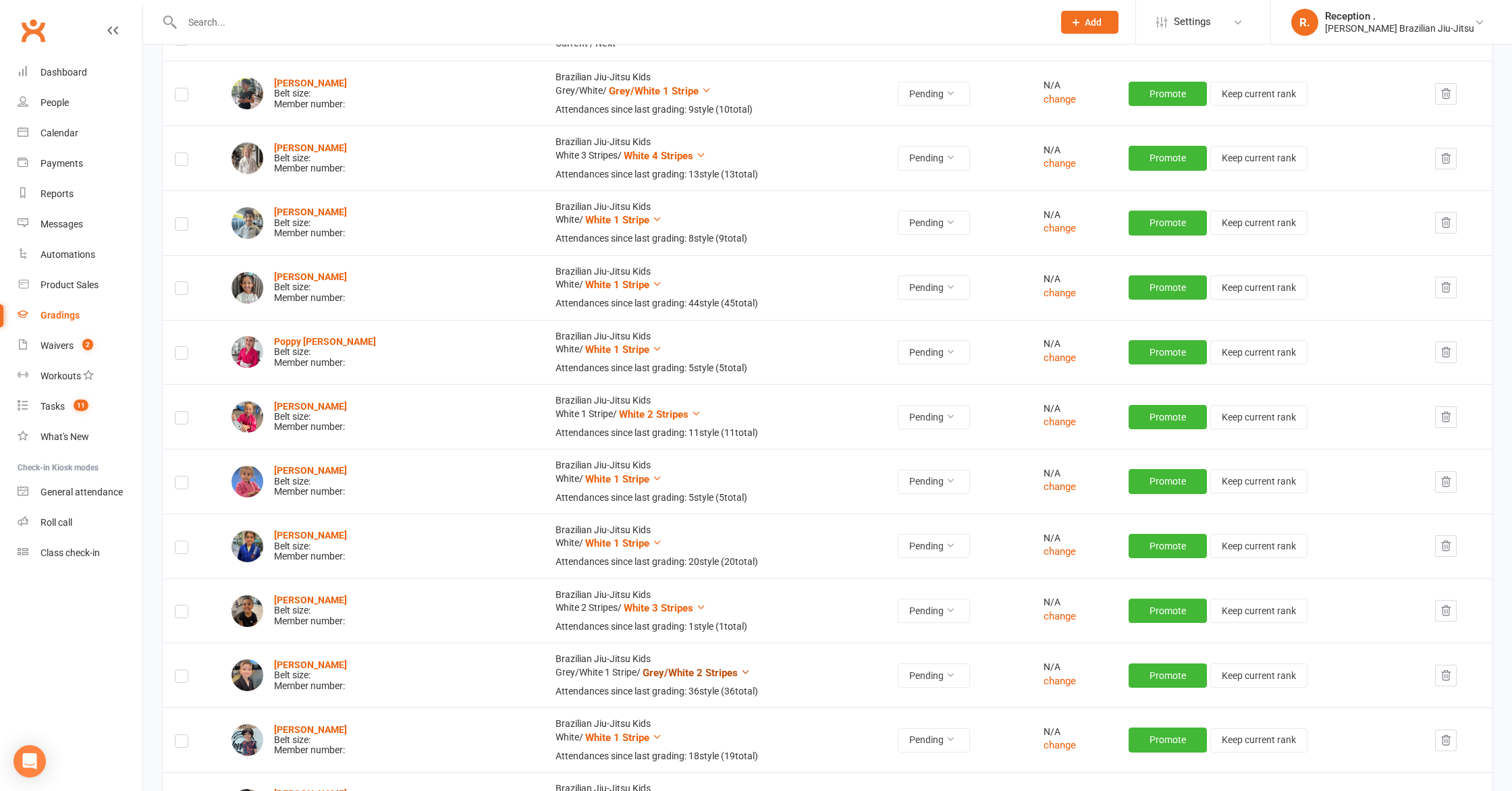
click at [741, 671] on icon at bounding box center [746, 671] width 10 height 10
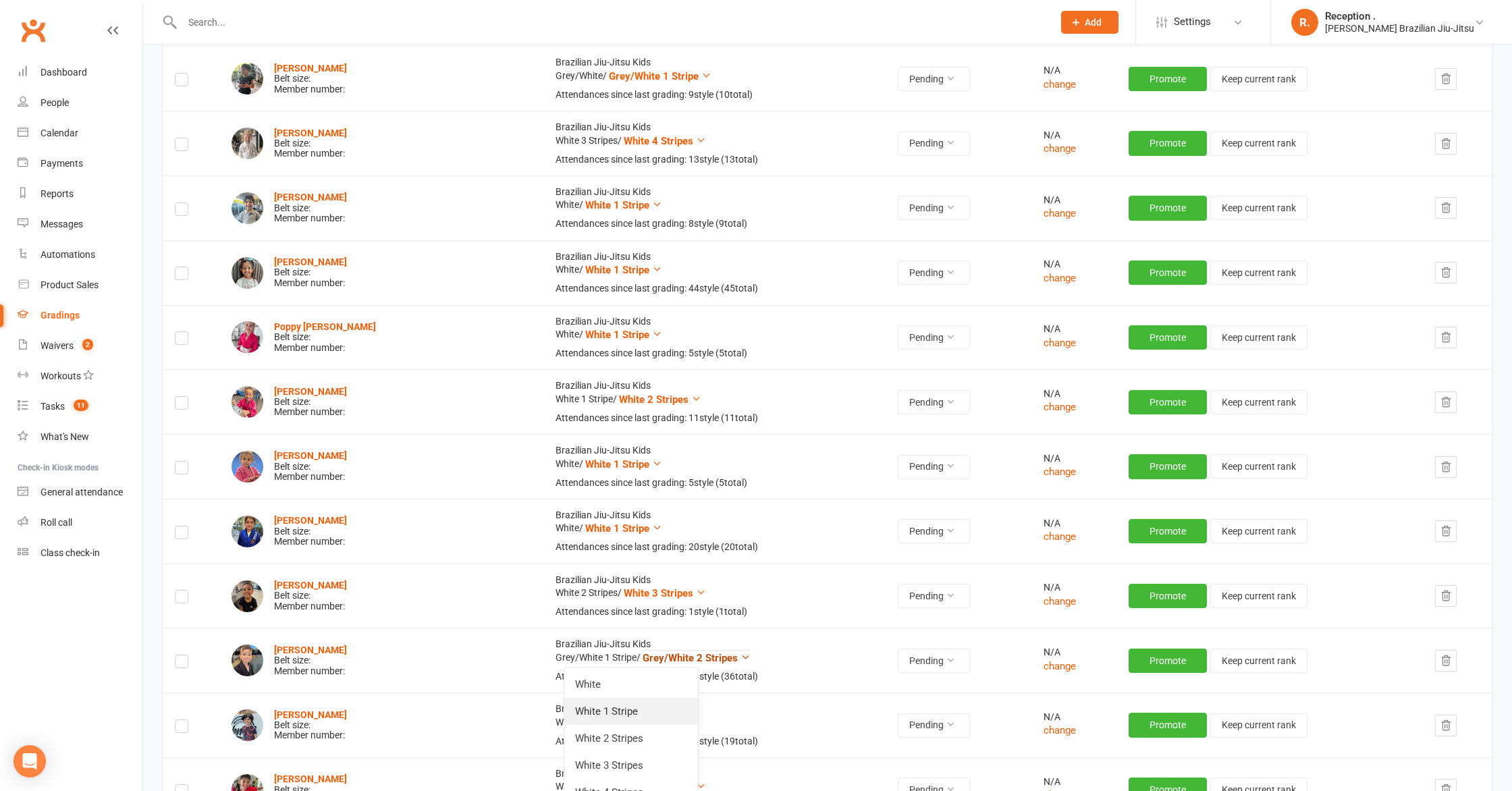
scroll to position [236, 0]
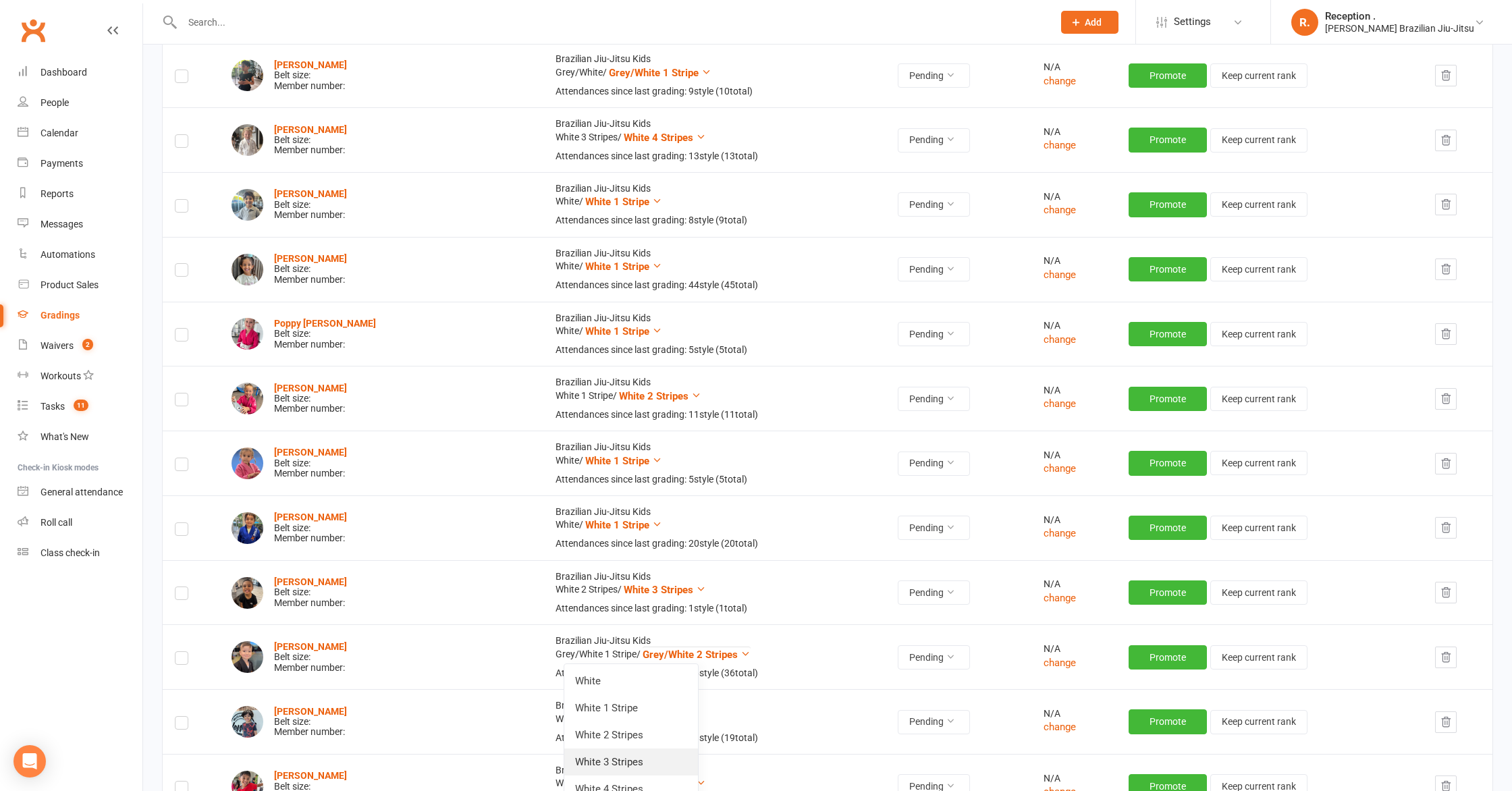
click at [628, 755] on link "White 3 Stripes" at bounding box center [632, 761] width 134 height 27
click at [1162, 657] on button "Promote" at bounding box center [1168, 657] width 78 height 24
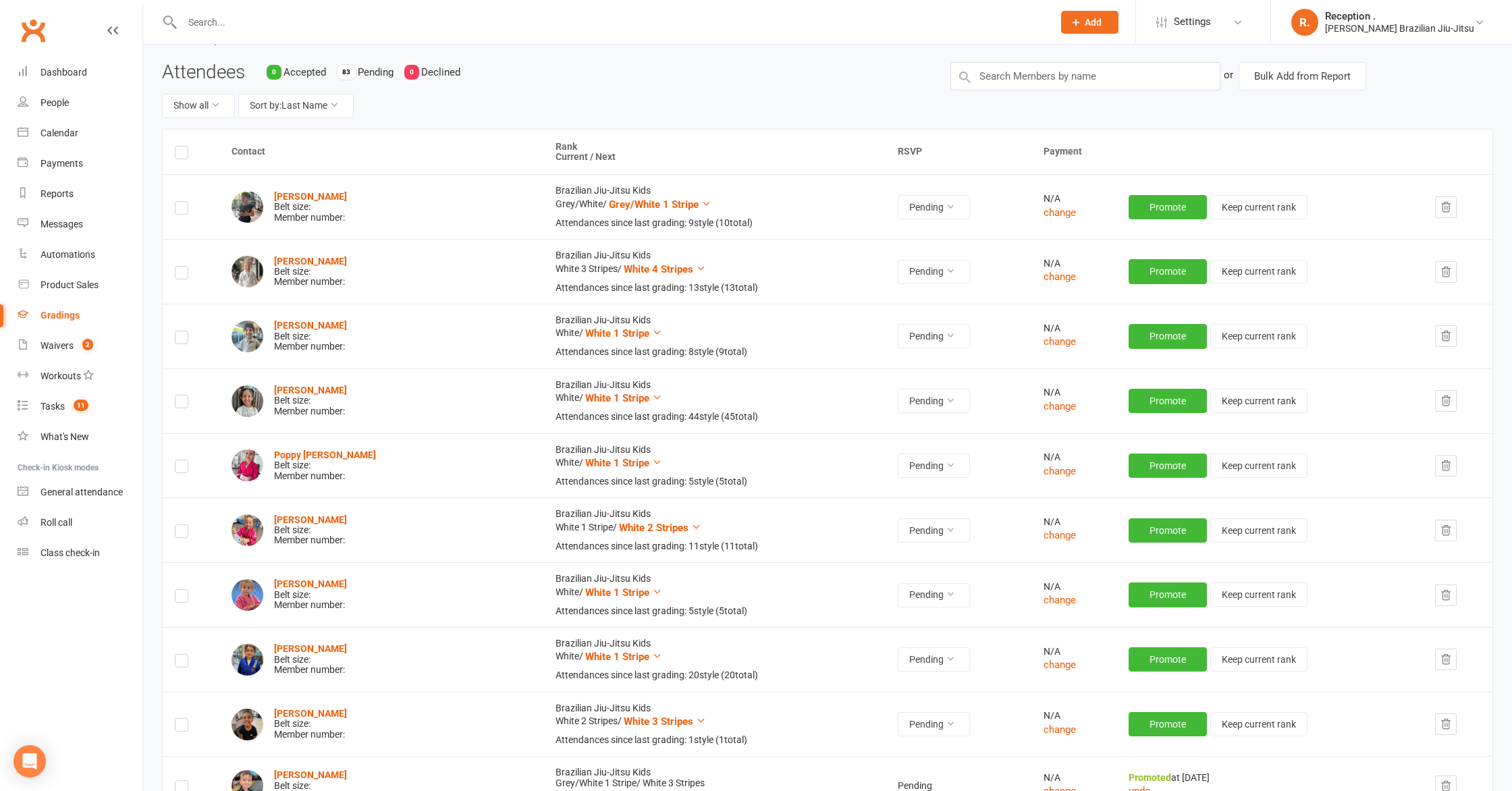
scroll to position [0, 0]
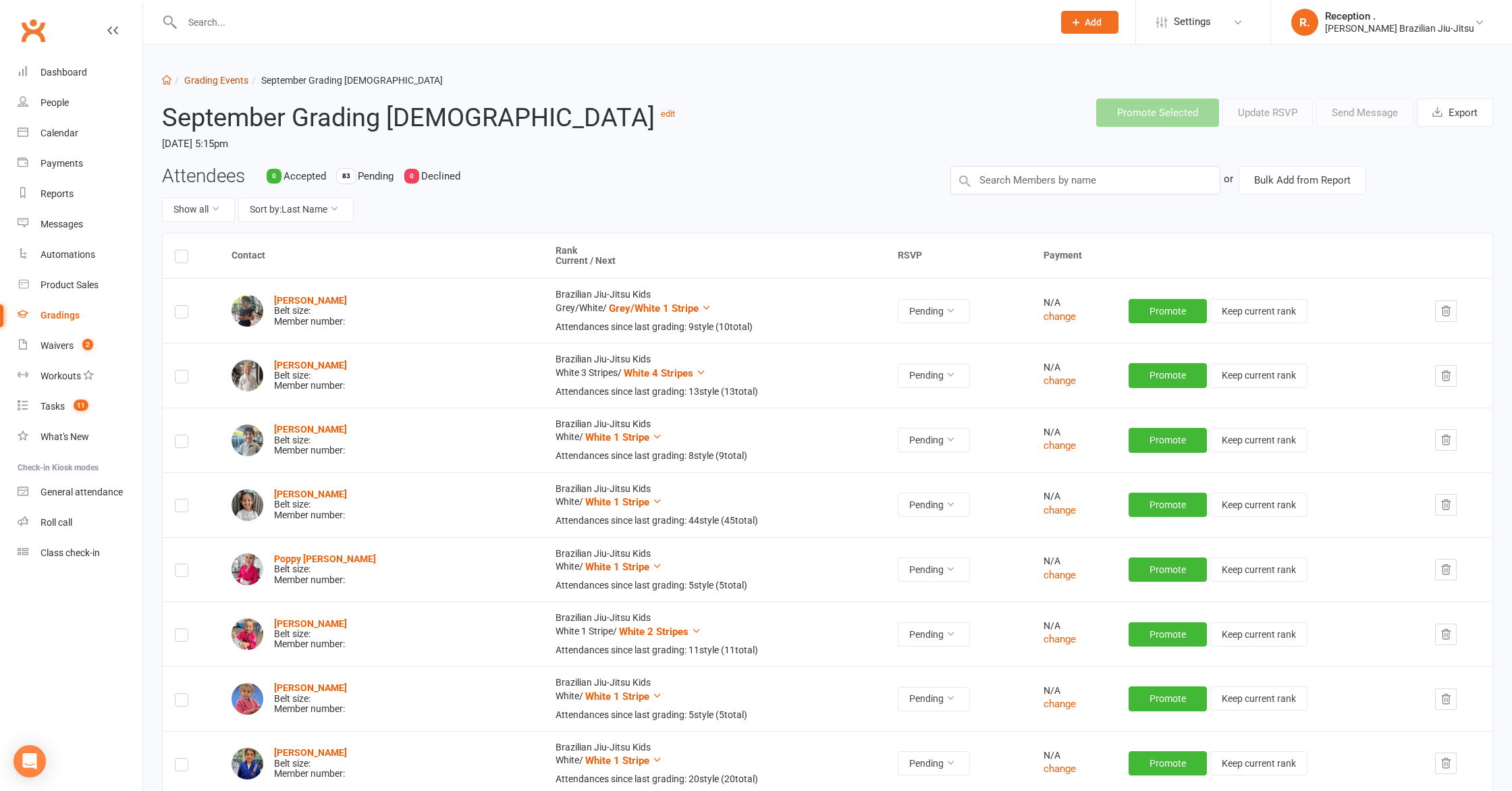
click at [233, 84] on link "Grading Events" at bounding box center [216, 80] width 64 height 11
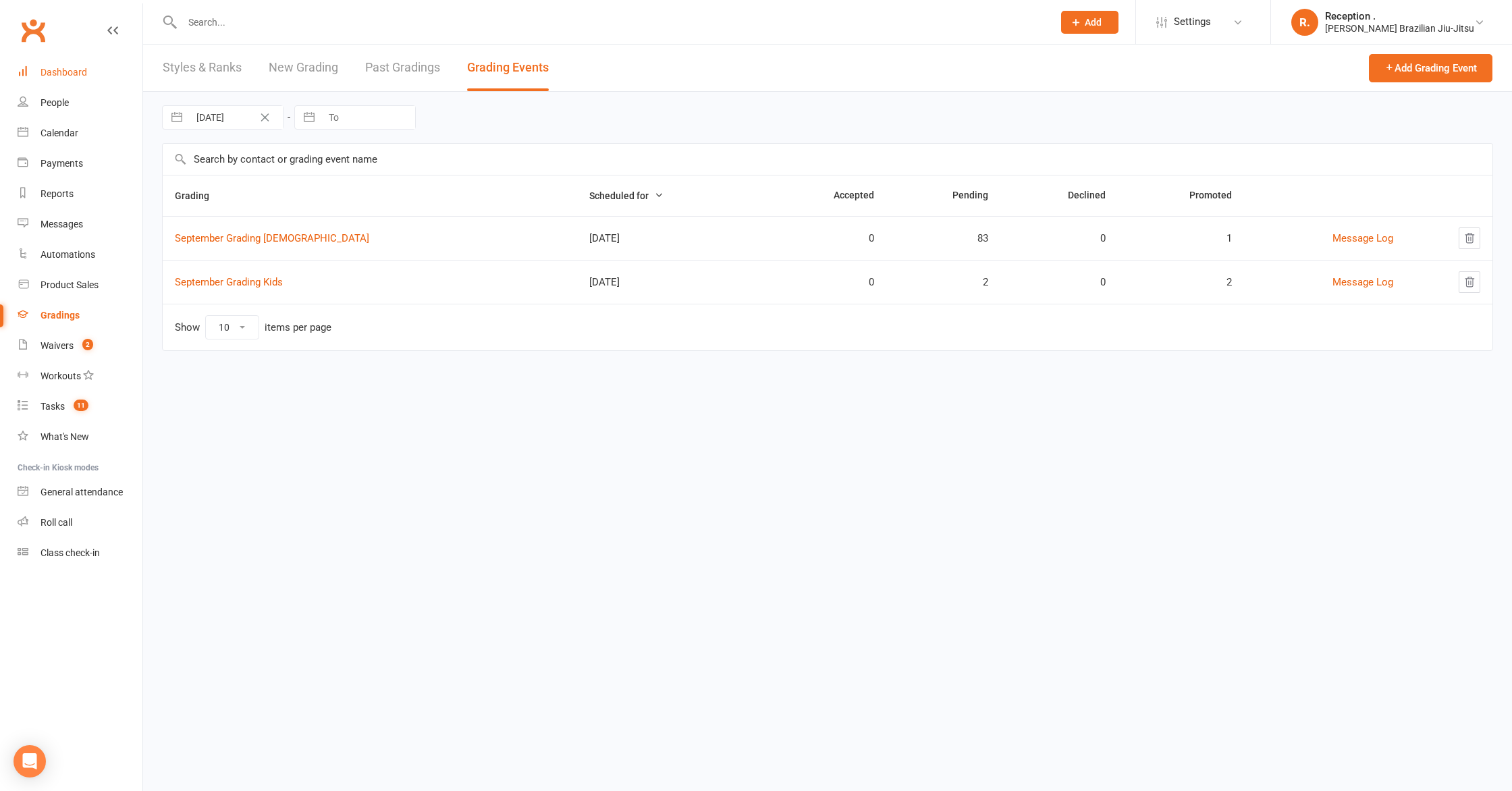
click at [59, 64] on link "Dashboard" at bounding box center [80, 72] width 125 height 30
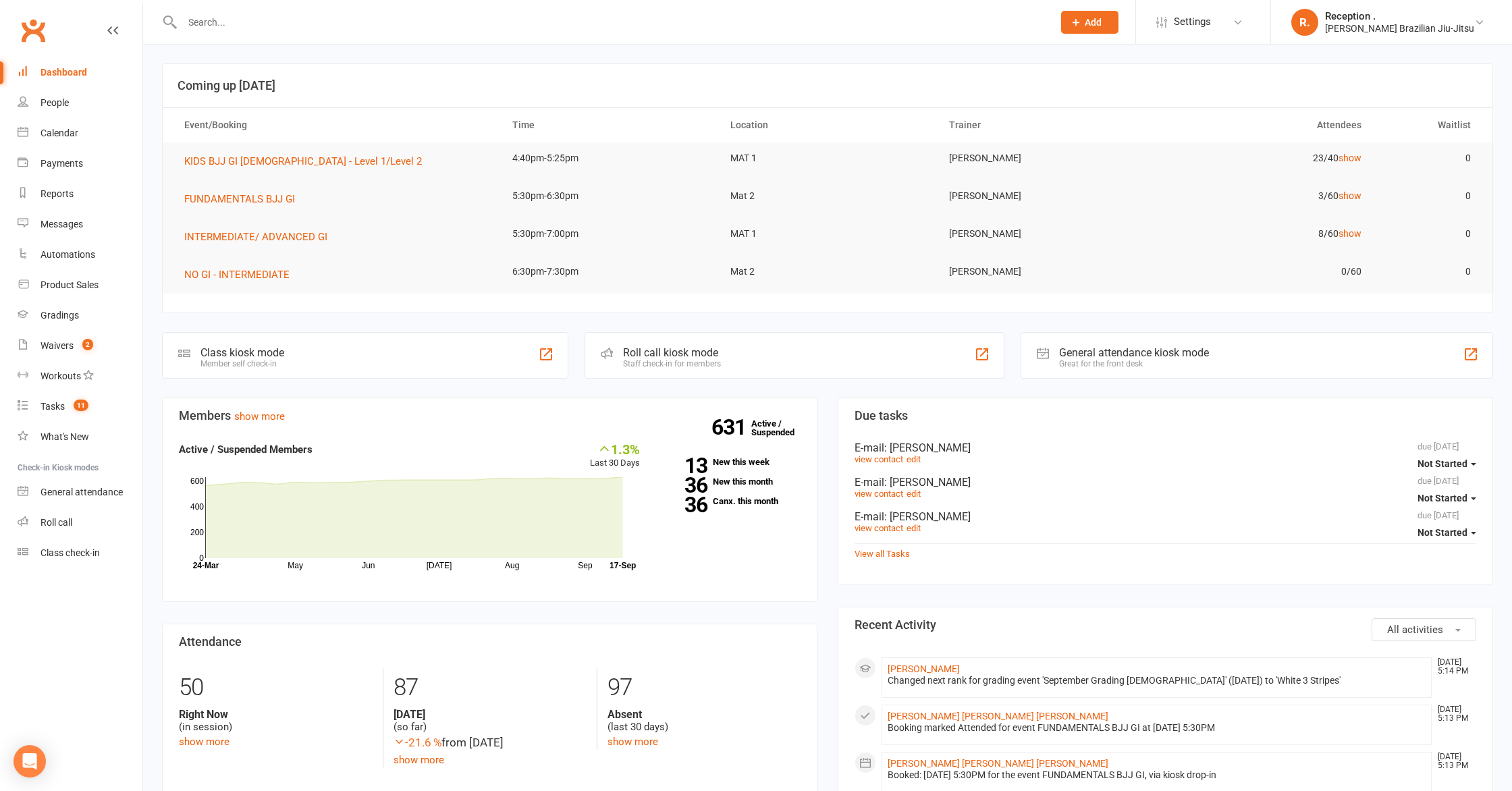
click at [709, 354] on div "Roll call kiosk mode" at bounding box center [672, 352] width 98 height 13
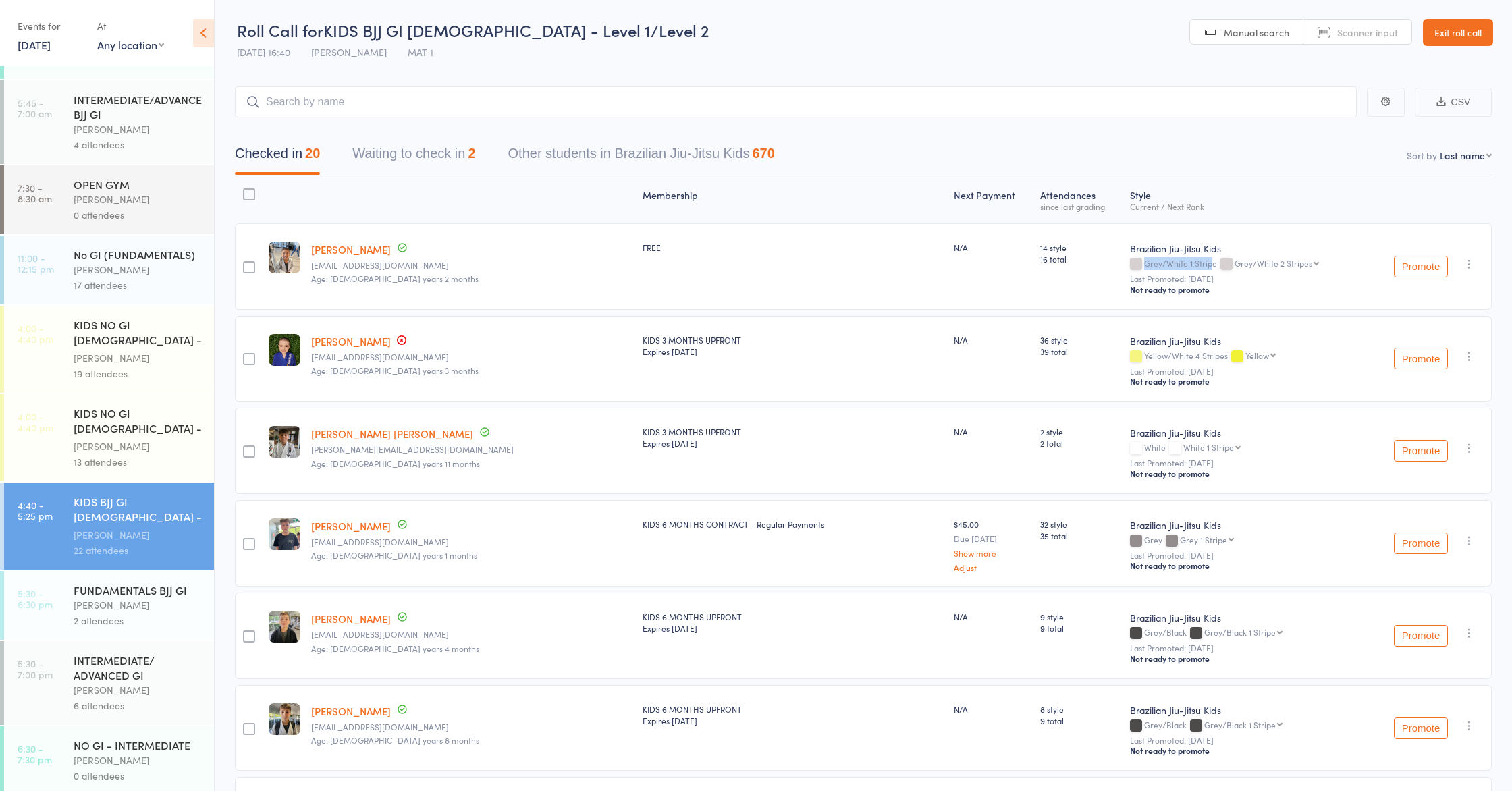
drag, startPoint x: 1086, startPoint y: 264, endPoint x: 1153, endPoint y: 263, distance: 67.0
click at [1153, 263] on div "Grey/White 1 Stripe Grey/White 2 Stripes Grey/White 2 Stripes Grey/White 3 Stri…" at bounding box center [1246, 264] width 233 height 11
click at [1130, 262] on div "Grey/White 1 Stripe Grey/White 2 Stripes Grey/White 2 Stripes Grey/White 3 Stri…" at bounding box center [1246, 264] width 233 height 11
click at [1222, 298] on div "Brazilian Jiu-Jitsu Kids Grey/White 1 Stripe Grey/White 2 Stripes Grey/White 2 …" at bounding box center [1246, 267] width 244 height 86
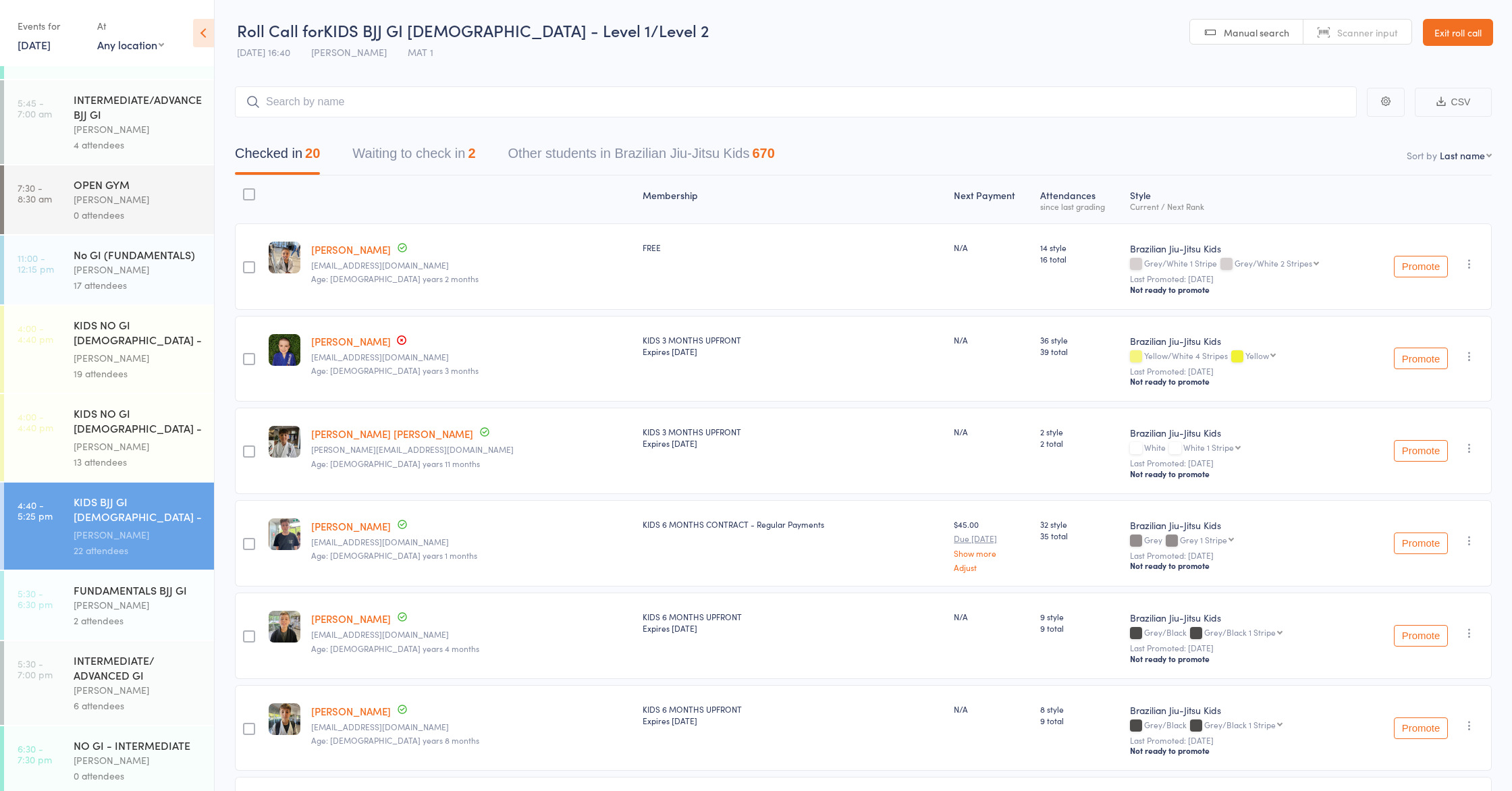
scroll to position [5, 0]
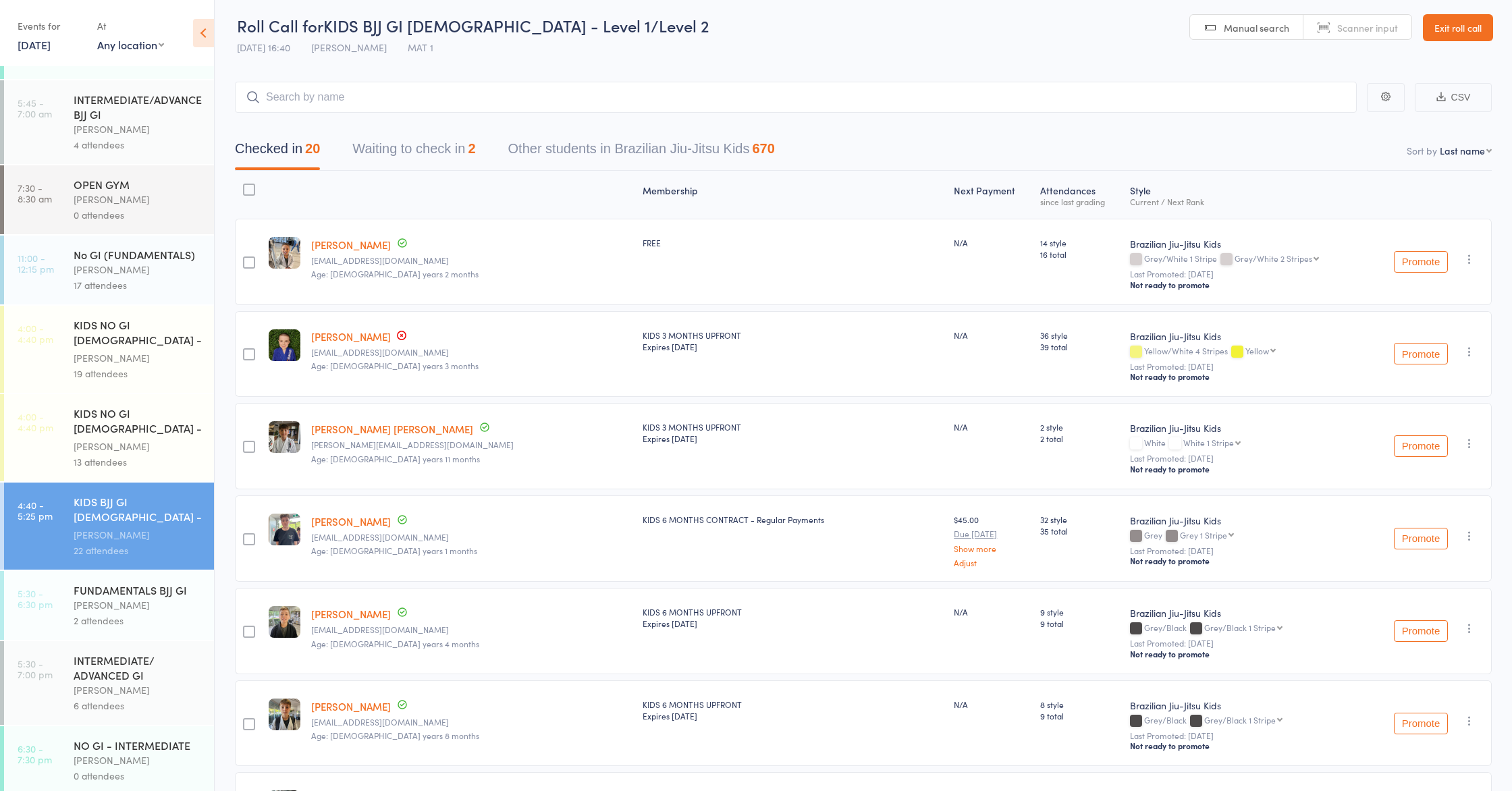
click at [1255, 263] on div "Grey/White 1 Stripe Grey/White 2 Stripes Grey/White 2 Stripes Grey/White 3 Stri…" at bounding box center [1246, 259] width 233 height 11
click at [1255, 259] on select "Grey/White 2 Stripes Grey/White 3 Stripes Grey/White 4 Stripes Grey Grey 1 Stri…" at bounding box center [1276, 258] width 84 height 9
click at [1235, 254] on select "Grey/White 2 Stripes Grey/White 3 Stripes Grey/White 4 Stripes Grey Grey 1 Stri…" at bounding box center [1276, 258] width 84 height 9
click at [1261, 259] on div "Grey/White 1 Stripe Grey/White 3 Stripes Grey/White 2 Stripes Grey/White 3 Stri…" at bounding box center [1246, 259] width 233 height 11
click at [1254, 258] on select "Grey/White 2 Stripes Grey/White 3 Stripes Grey/White 4 Stripes Grey Grey 1 Stri…" at bounding box center [1276, 258] width 84 height 9
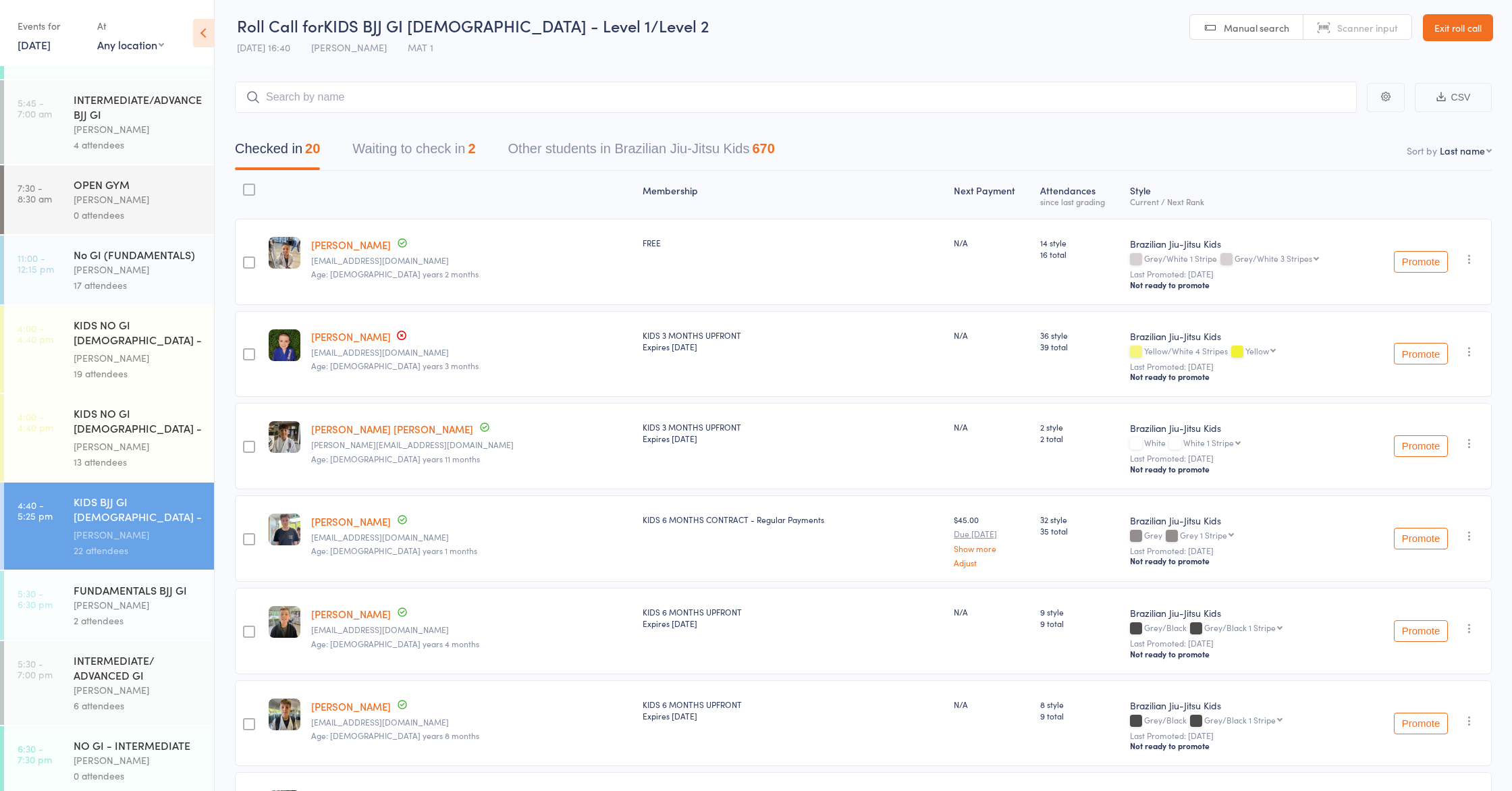
select select "0"
click at [1235, 254] on select "Grey/White 2 Stripes Grey/White 3 Stripes Grey/White 4 Stripes Grey Grey 1 Stri…" at bounding box center [1276, 258] width 84 height 9
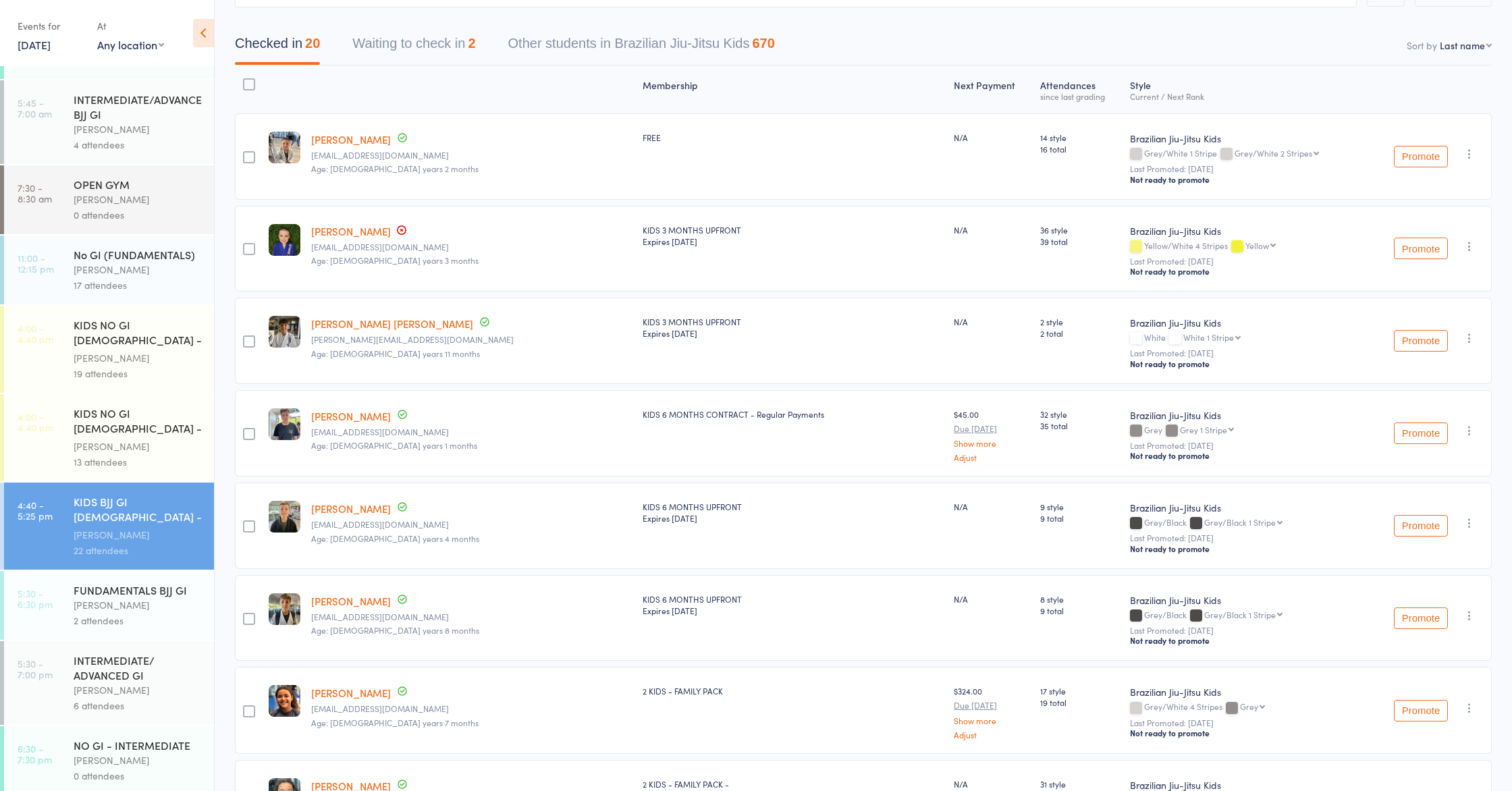
scroll to position [0, 0]
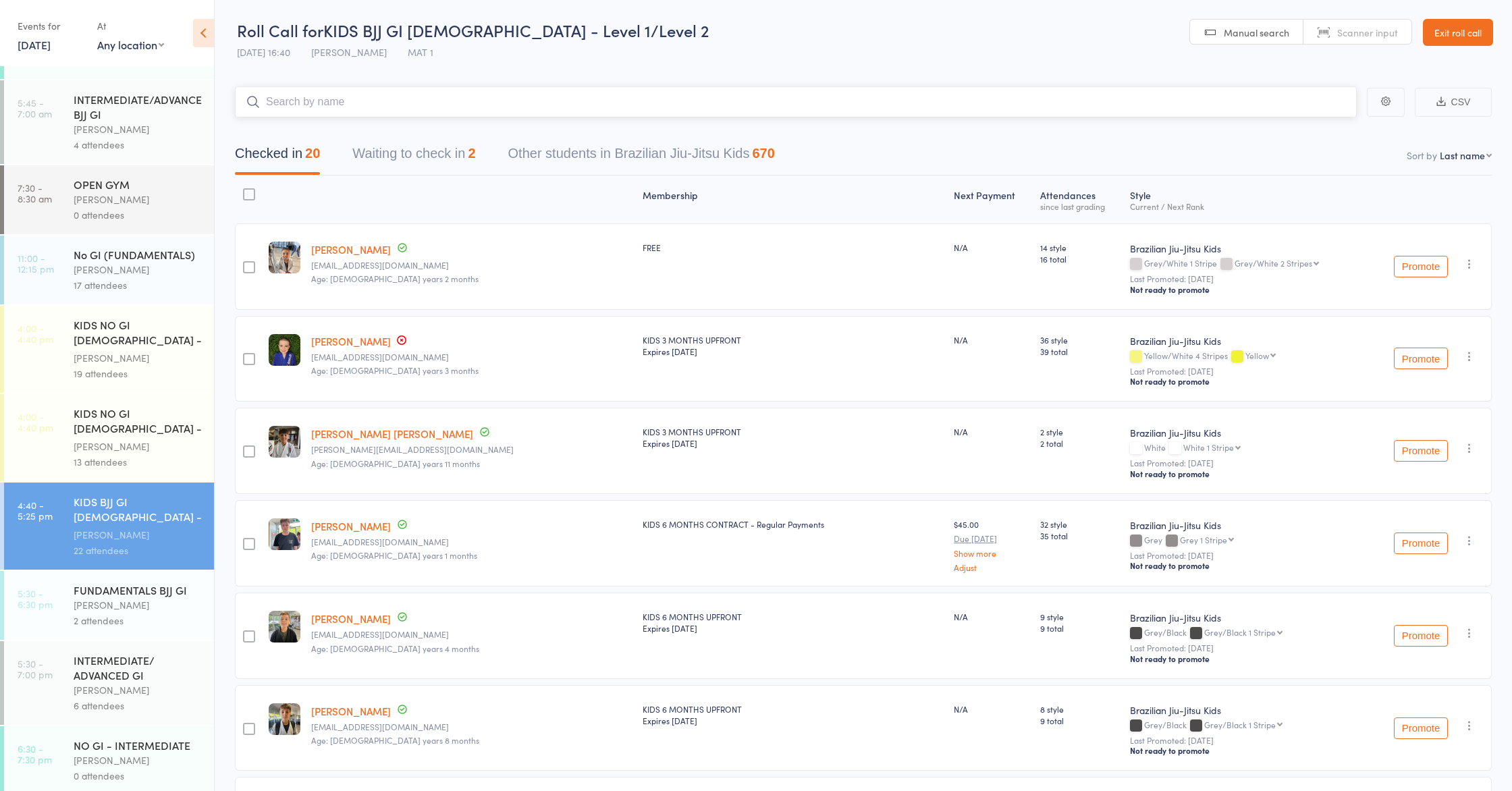
click at [523, 108] on input "search" at bounding box center [796, 102] width 1122 height 31
click at [1468, 264] on icon "button" at bounding box center [1470, 263] width 14 height 14
click at [1441, 295] on li "Undo check-in" at bounding box center [1421, 290] width 112 height 17
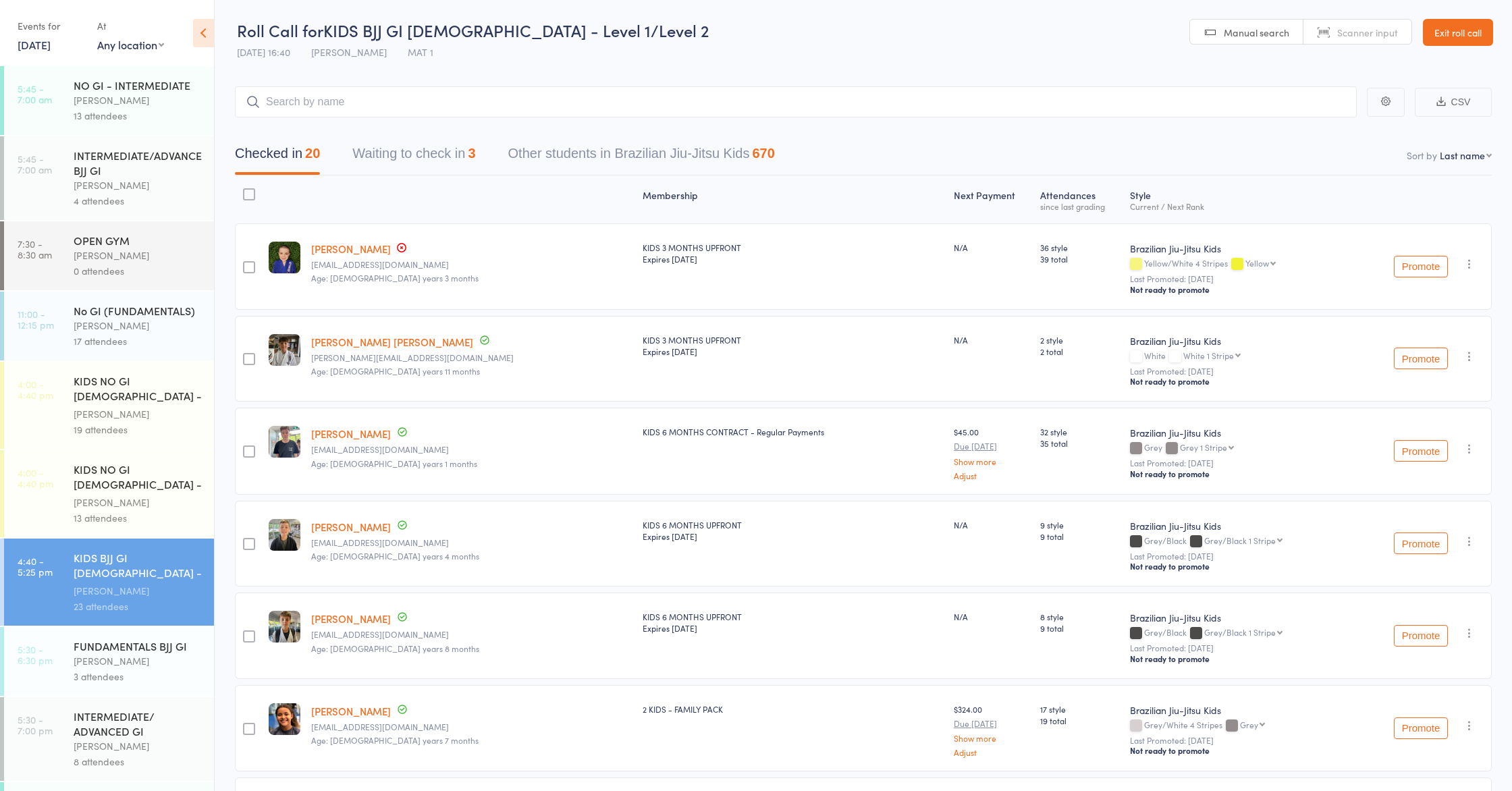
click at [1468, 38] on link "Exit roll call" at bounding box center [1458, 32] width 70 height 27
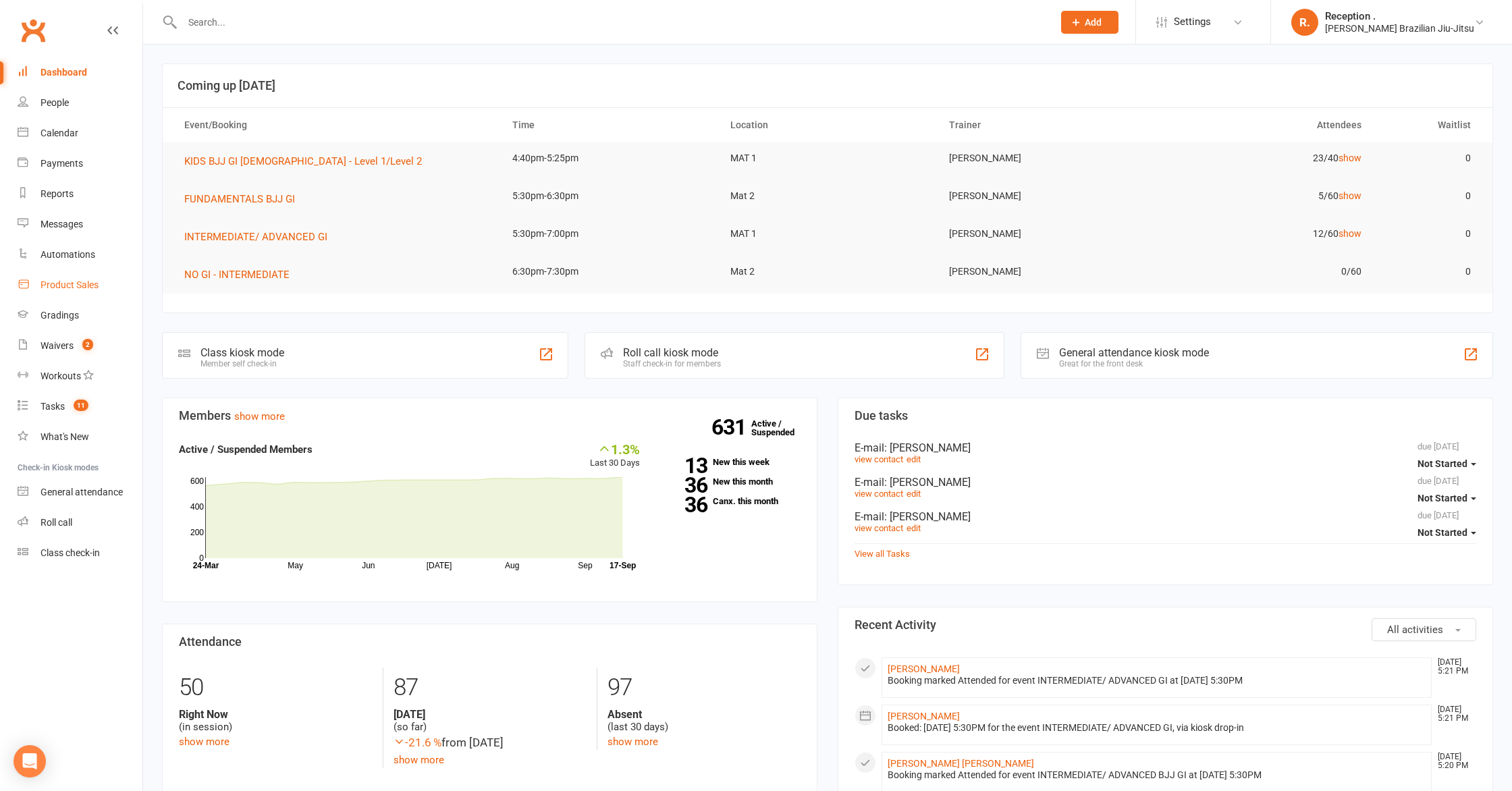
click at [54, 281] on div "Product Sales" at bounding box center [69, 284] width 58 height 11
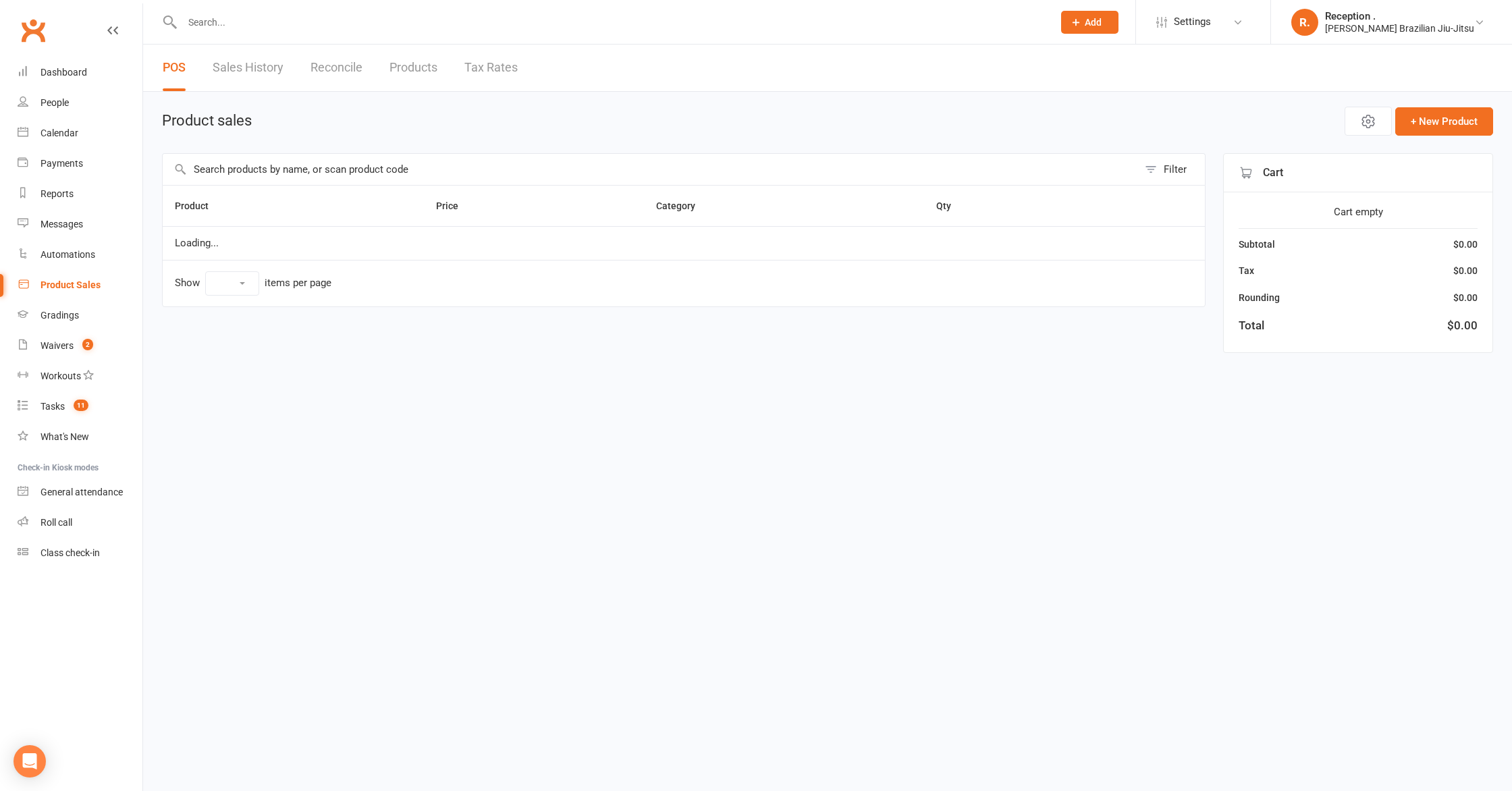
select select "100"
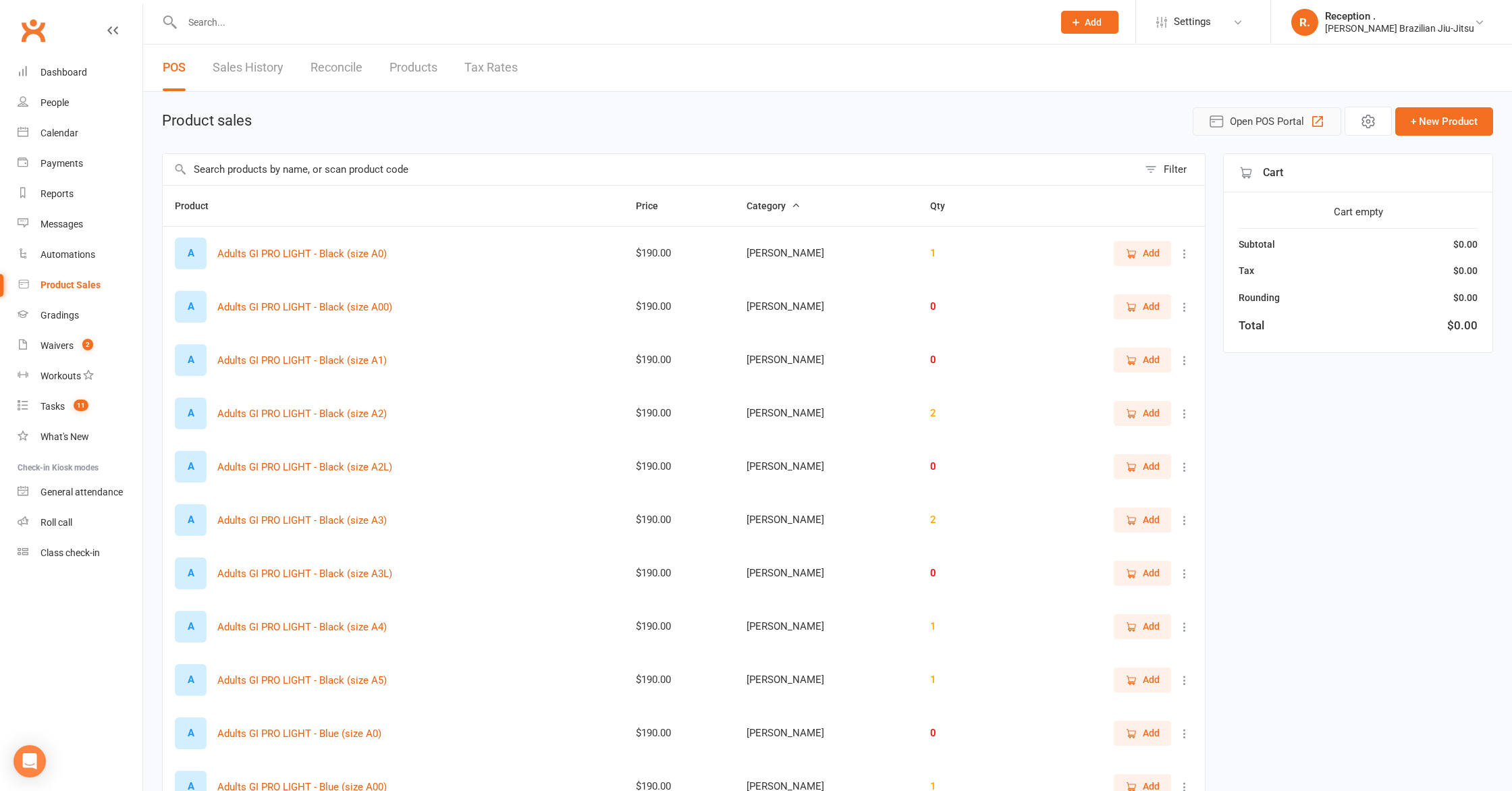
click at [1272, 124] on span "Open POS Portal" at bounding box center [1266, 122] width 74 height 16
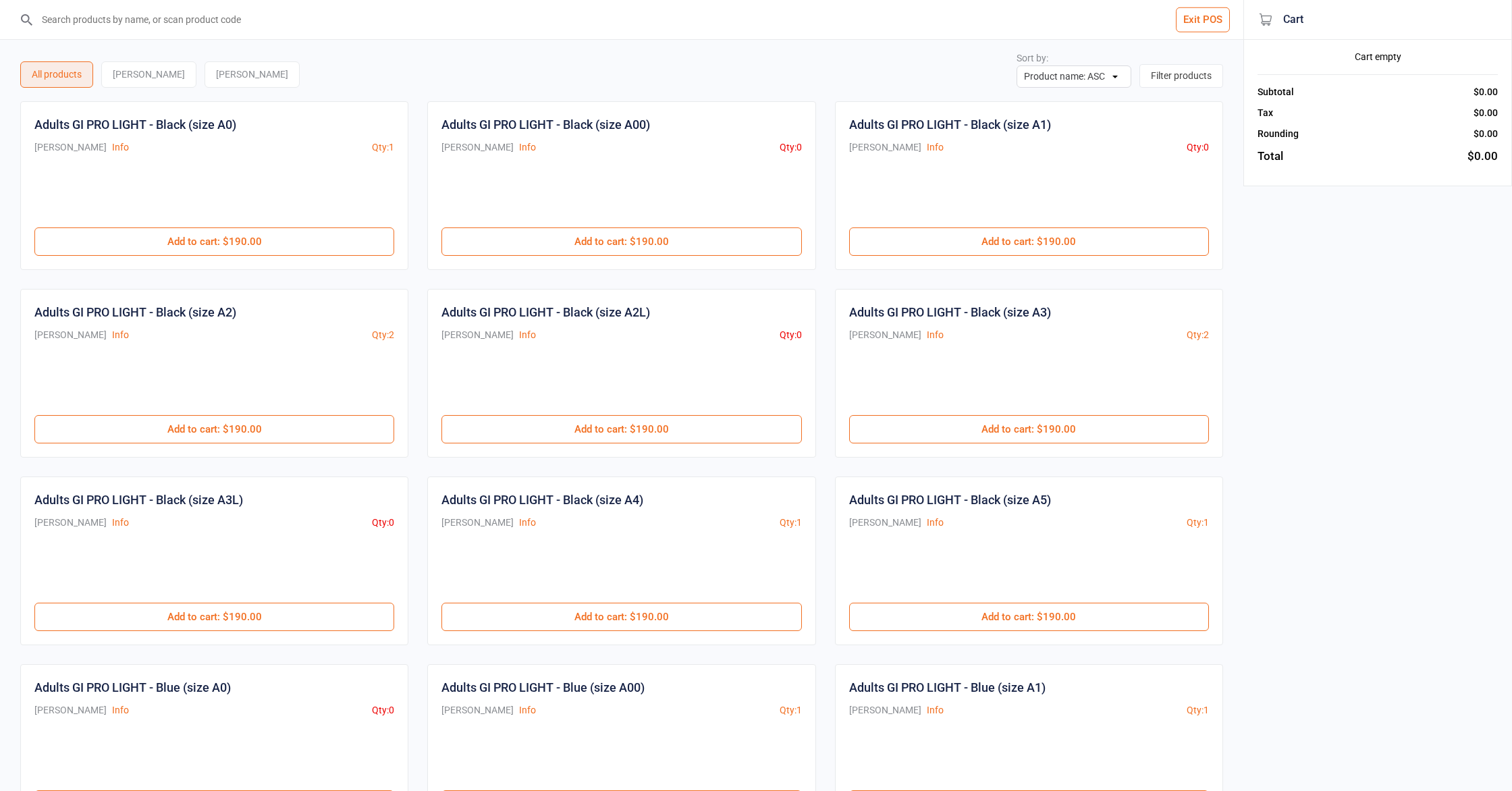
click at [1194, 29] on button "Exit POS" at bounding box center [1203, 20] width 54 height 25
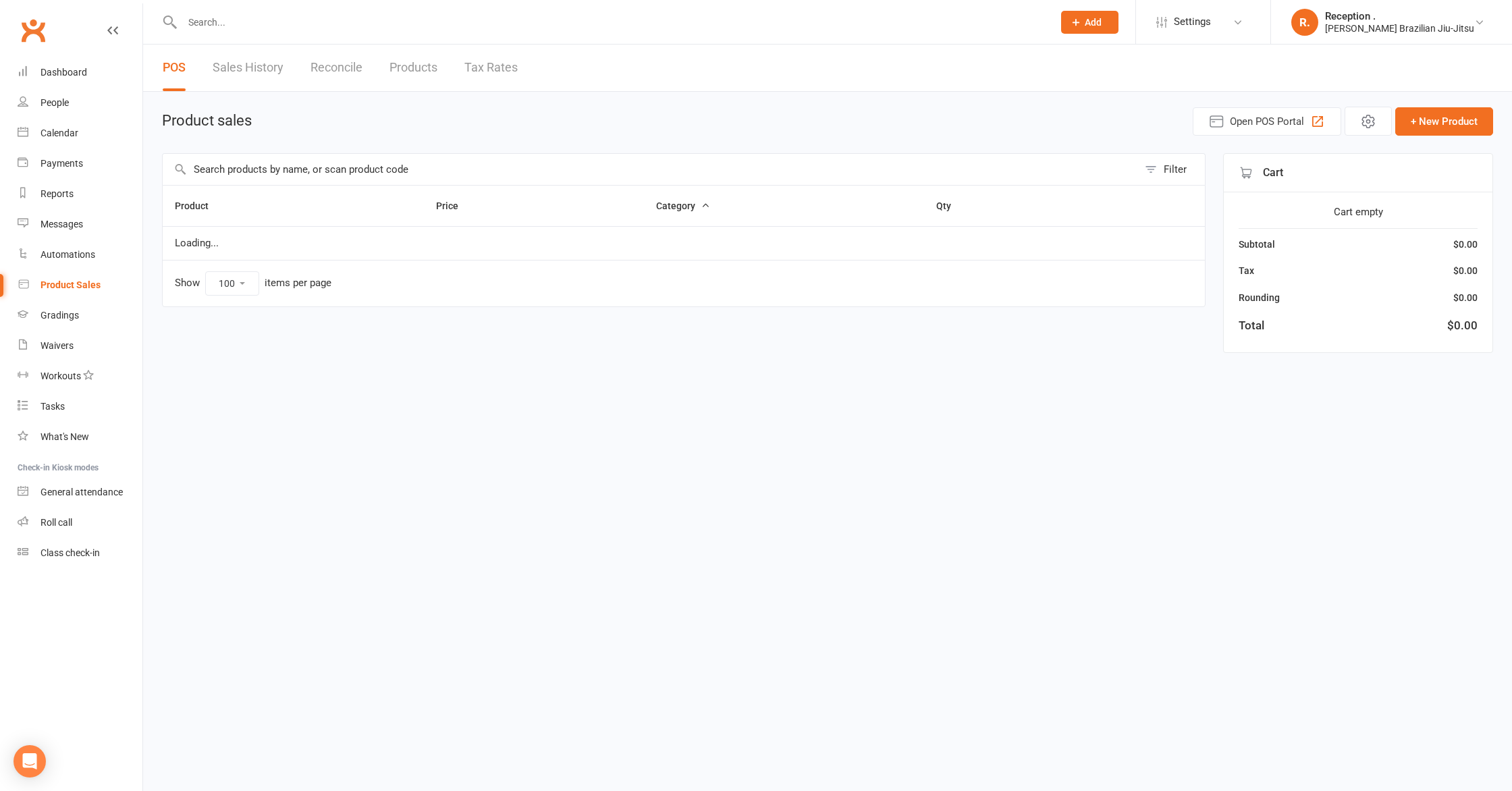
select select "100"
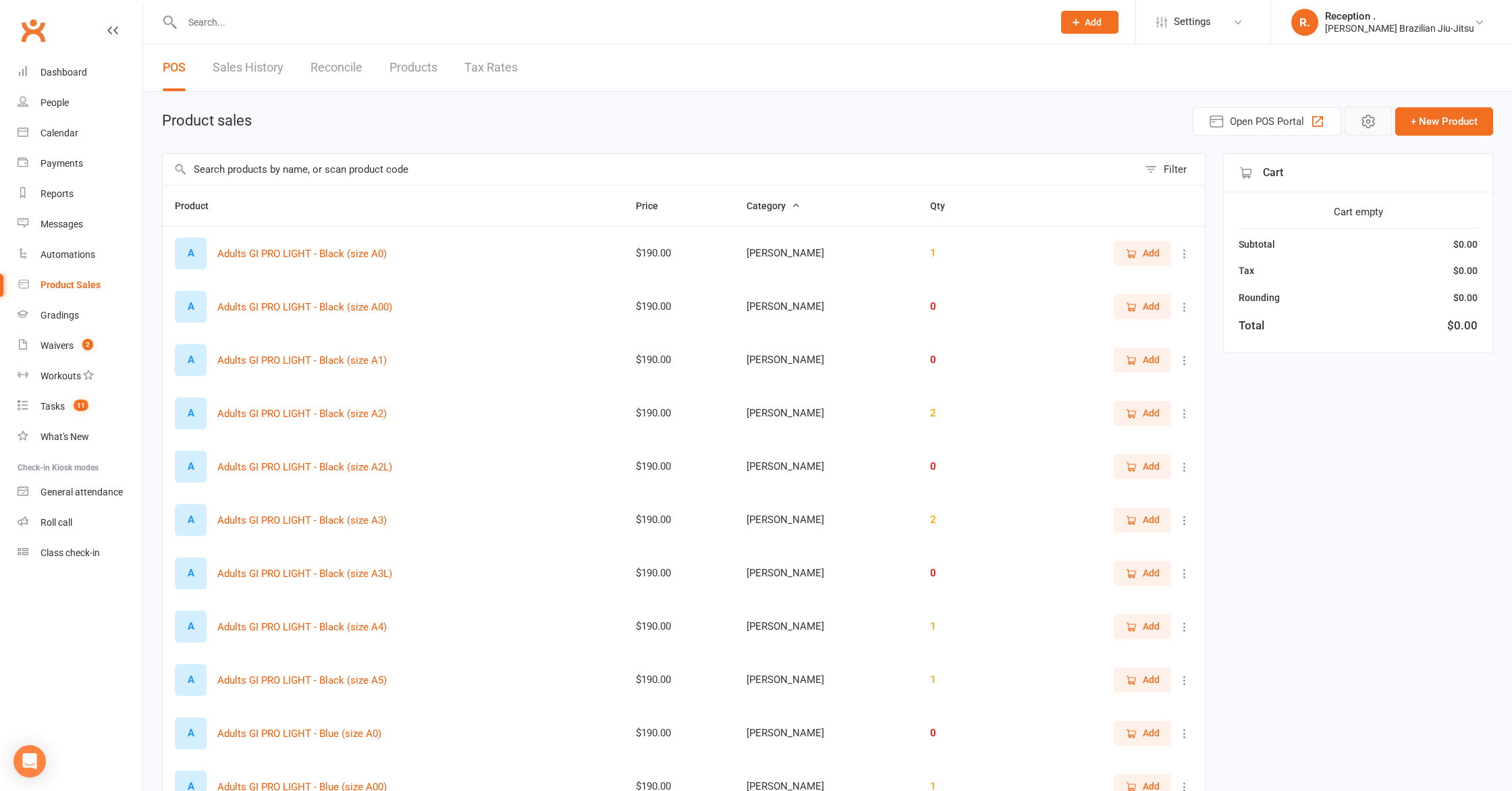
click at [1373, 122] on icon "button" at bounding box center [1368, 122] width 11 height 13
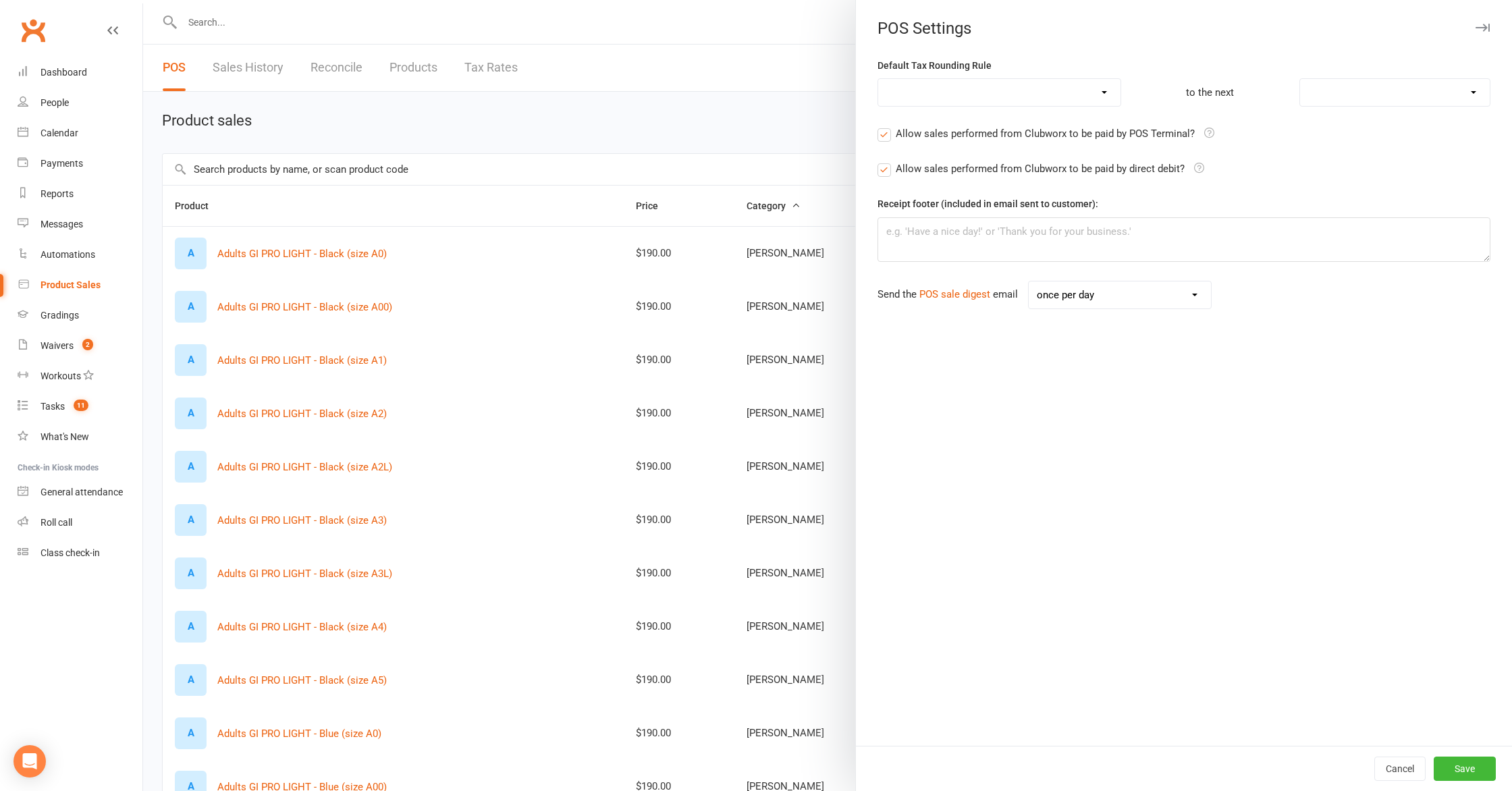
select select "round_up"
select select "1"
click at [463, 101] on div at bounding box center [827, 396] width 1369 height 791
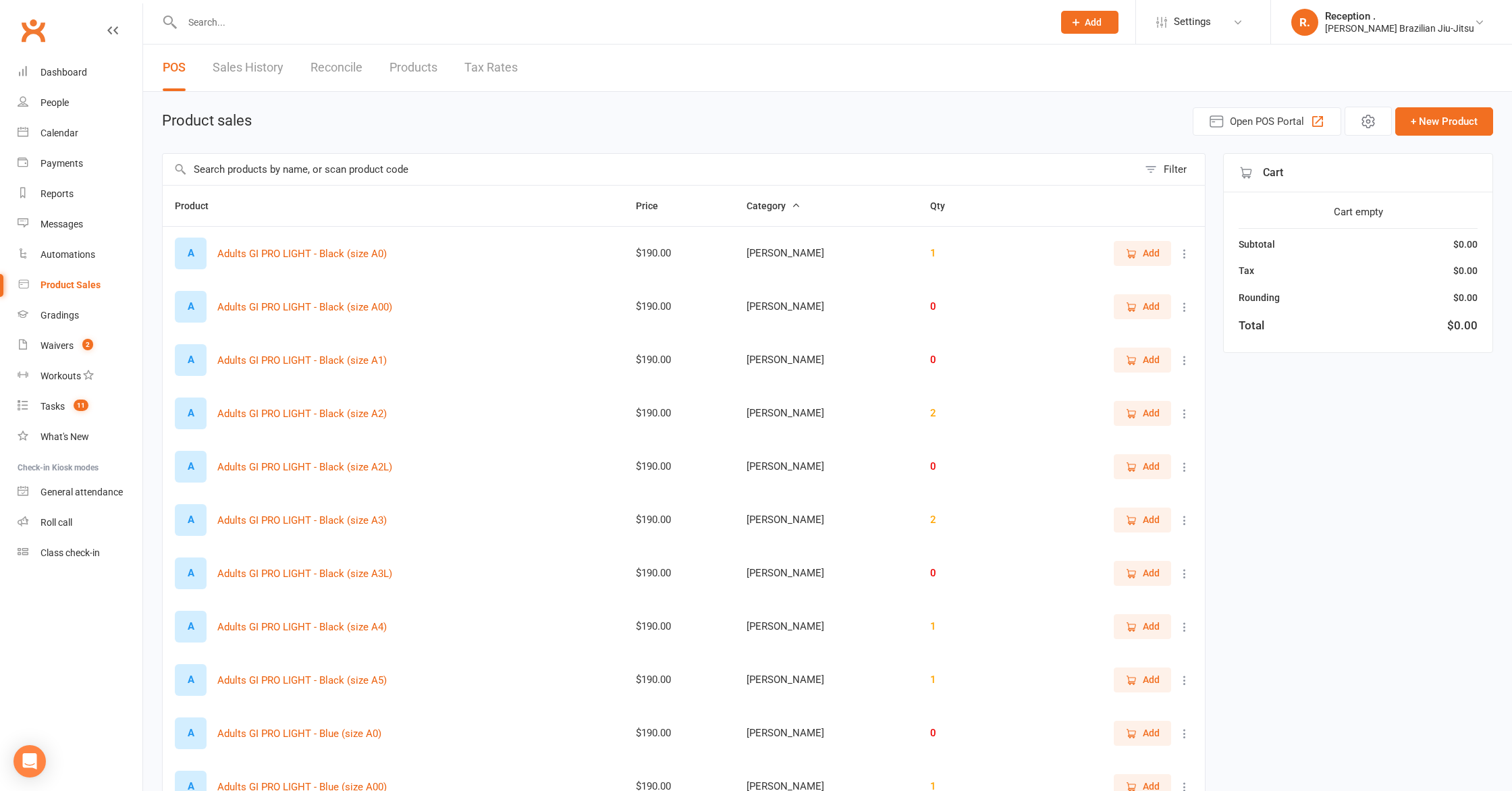
click at [428, 71] on link "Products" at bounding box center [413, 68] width 48 height 46
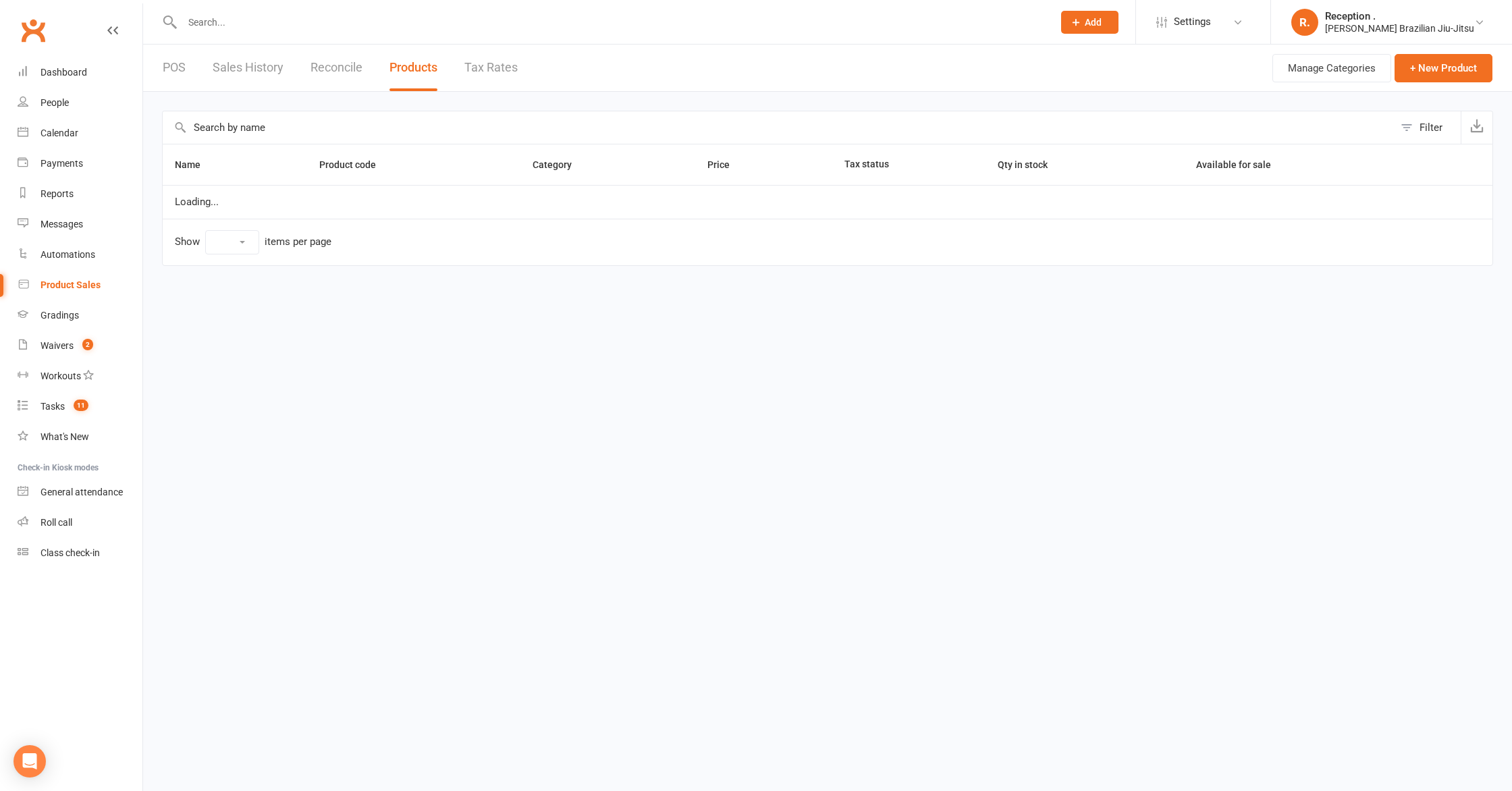
select select "10"
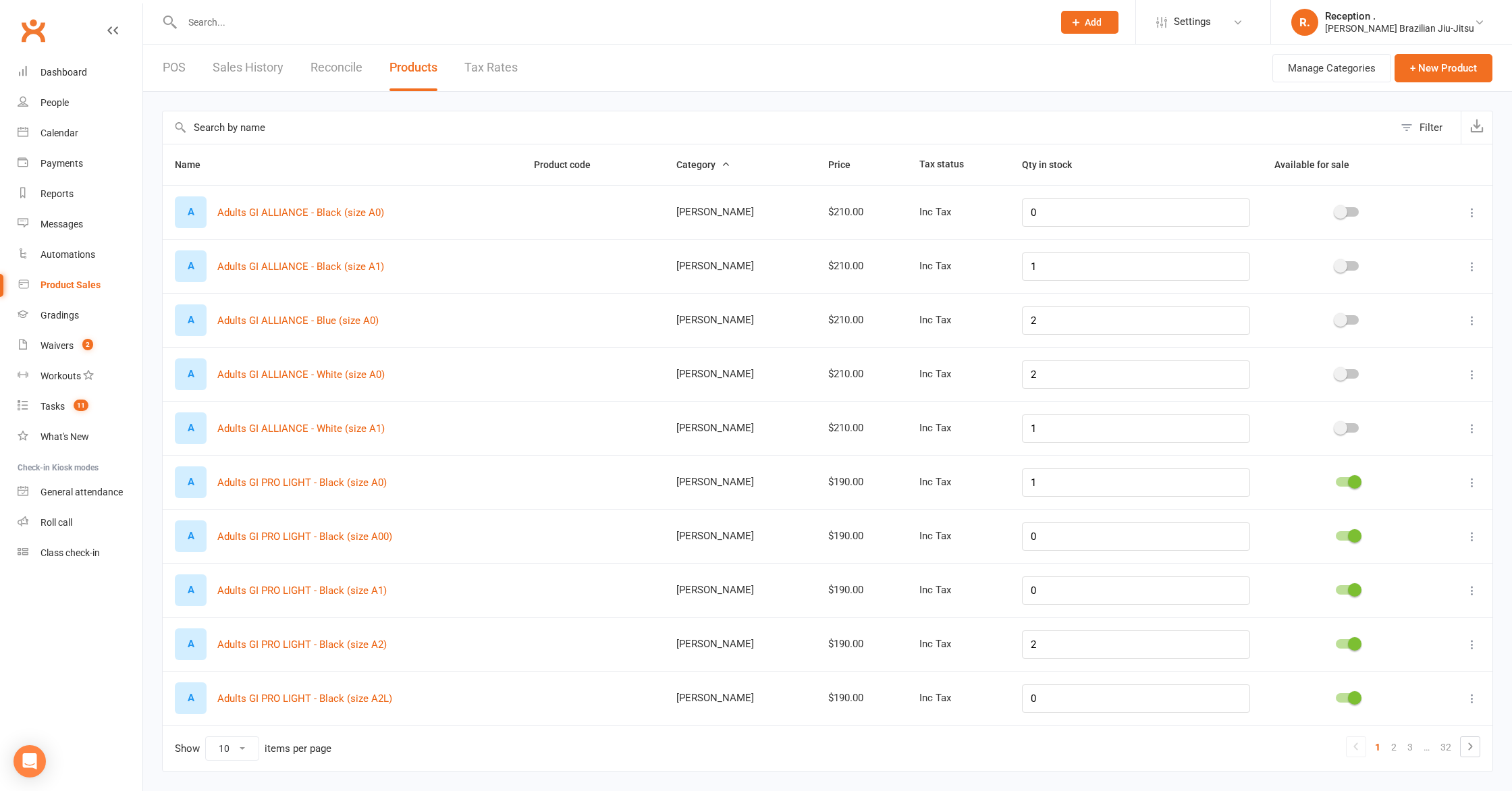
scroll to position [19, 0]
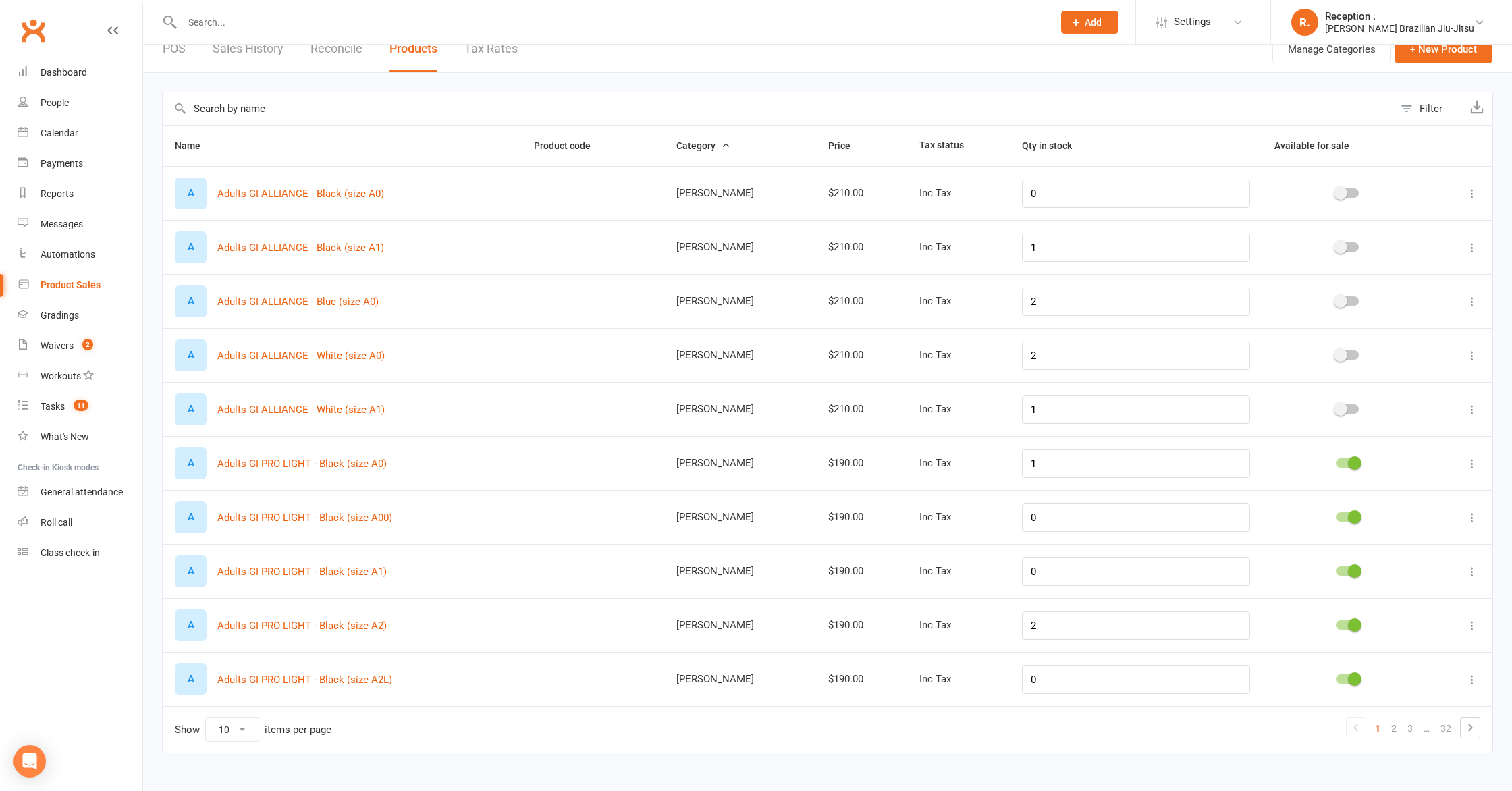
click at [1465, 357] on icon at bounding box center [1472, 356] width 14 height 14
click at [936, 95] on input "text" at bounding box center [778, 108] width 1231 height 33
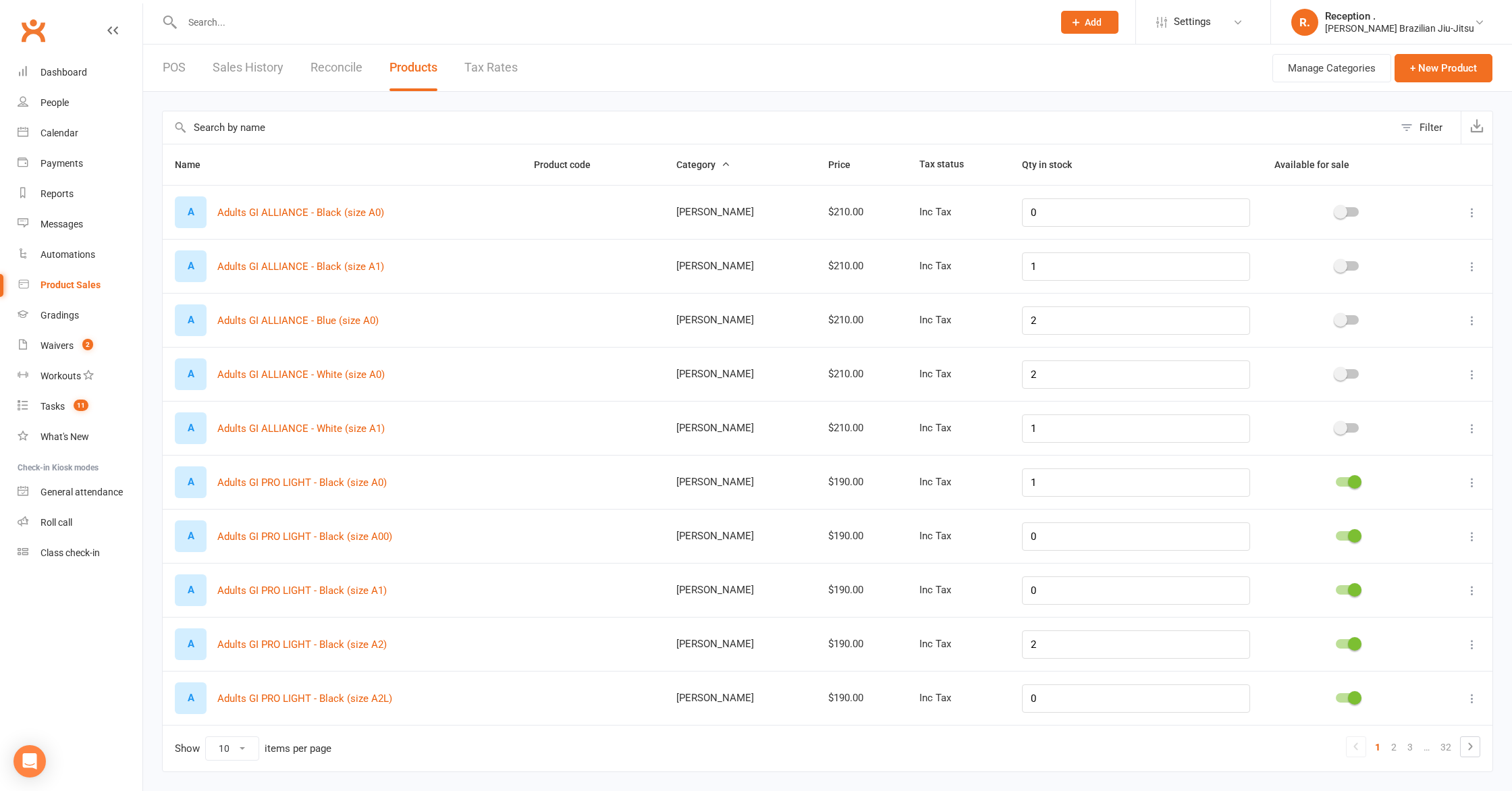
click at [170, 56] on link "POS" at bounding box center [174, 68] width 23 height 46
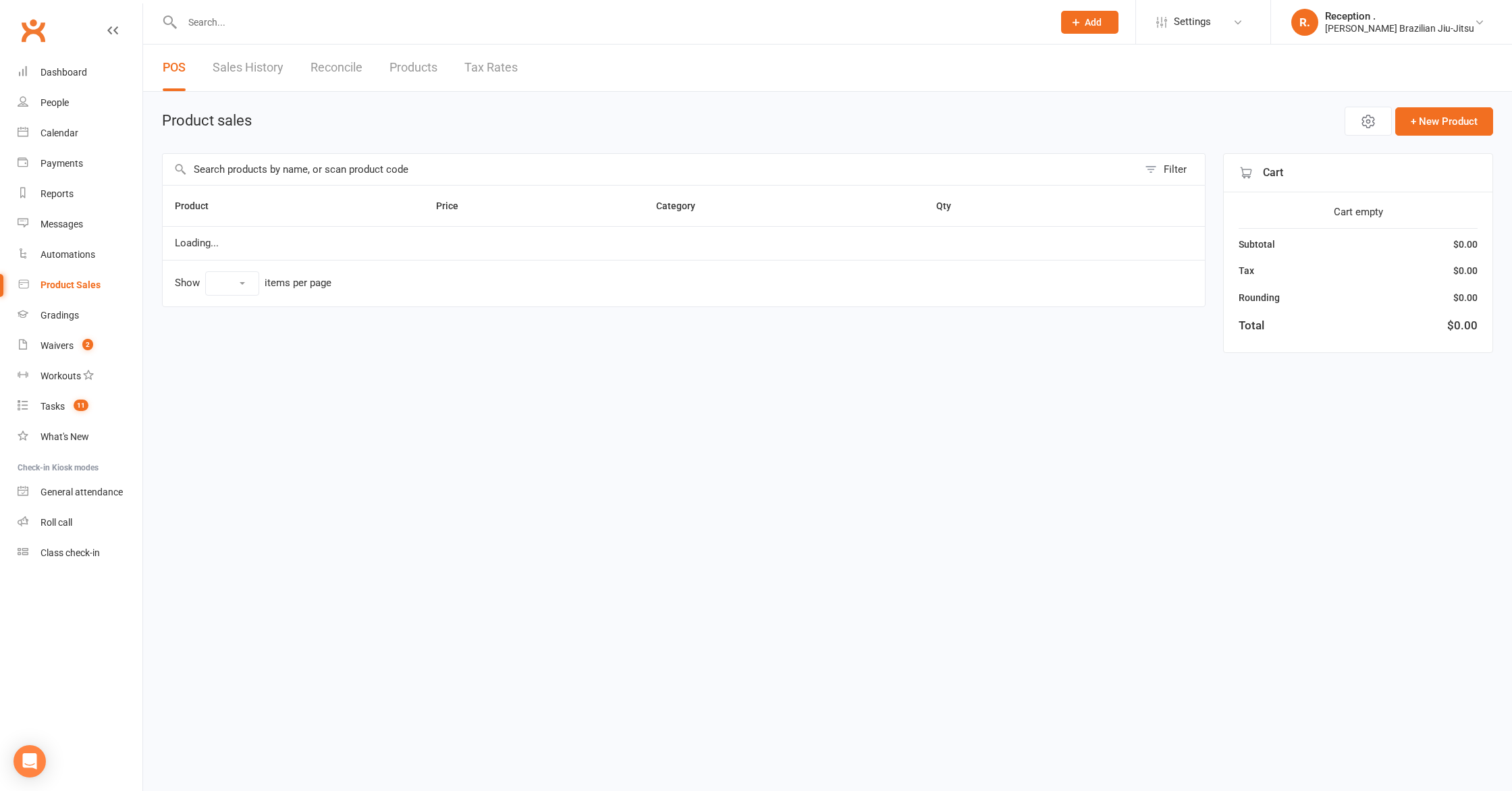
select select "100"
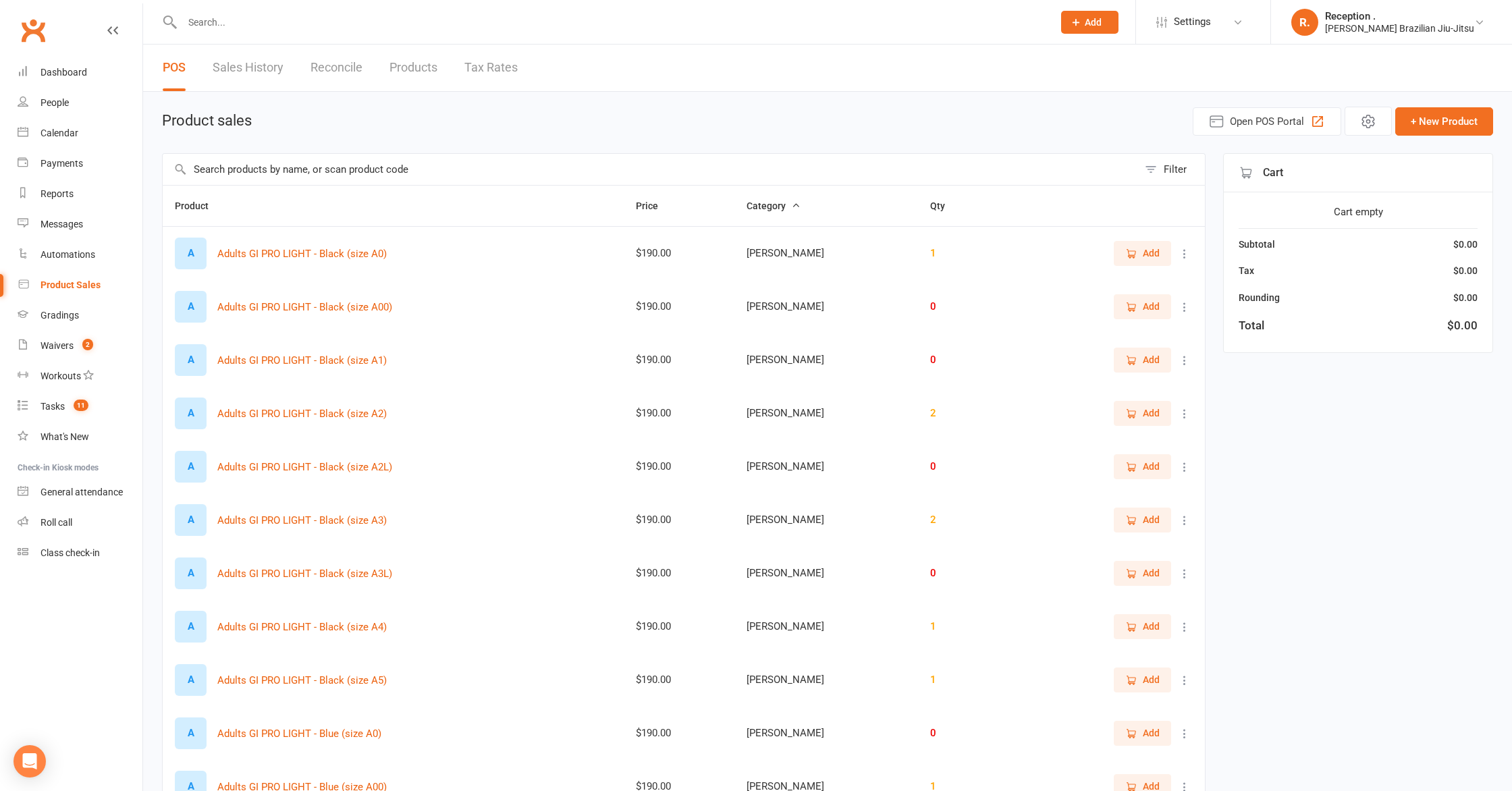
drag, startPoint x: 408, startPoint y: 170, endPoint x: 442, endPoint y: 170, distance: 34.0
click at [442, 170] on input "text" at bounding box center [650, 170] width 975 height 31
drag, startPoint x: 430, startPoint y: 170, endPoint x: 308, endPoint y: 170, distance: 122.0
click at [317, 170] on input "text" at bounding box center [650, 170] width 975 height 31
drag, startPoint x: 308, startPoint y: 170, endPoint x: 420, endPoint y: 166, distance: 112.1
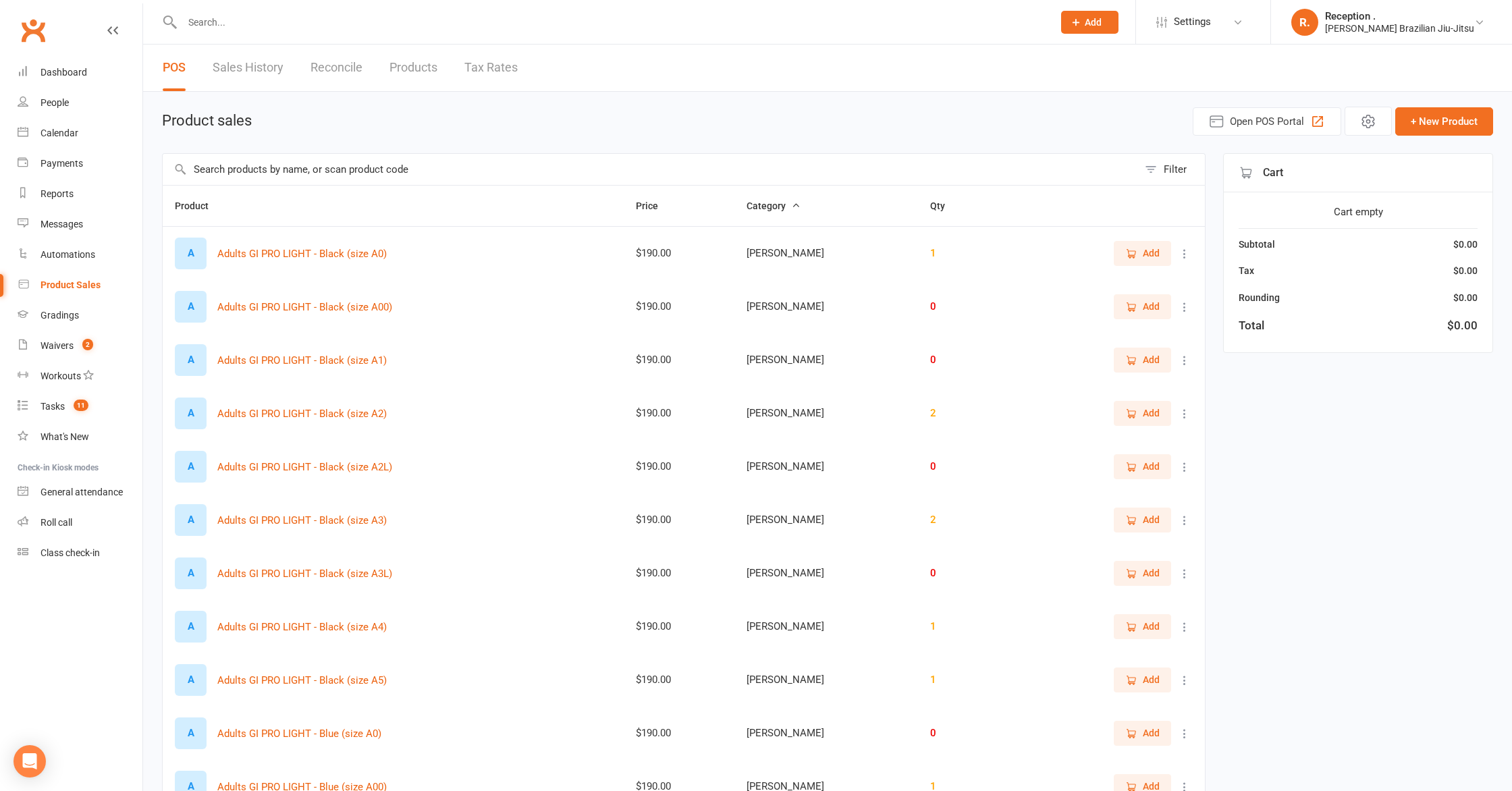
click at [420, 166] on input "text" at bounding box center [650, 170] width 975 height 31
click at [1265, 130] on button "Open POS Portal" at bounding box center [1267, 122] width 149 height 29
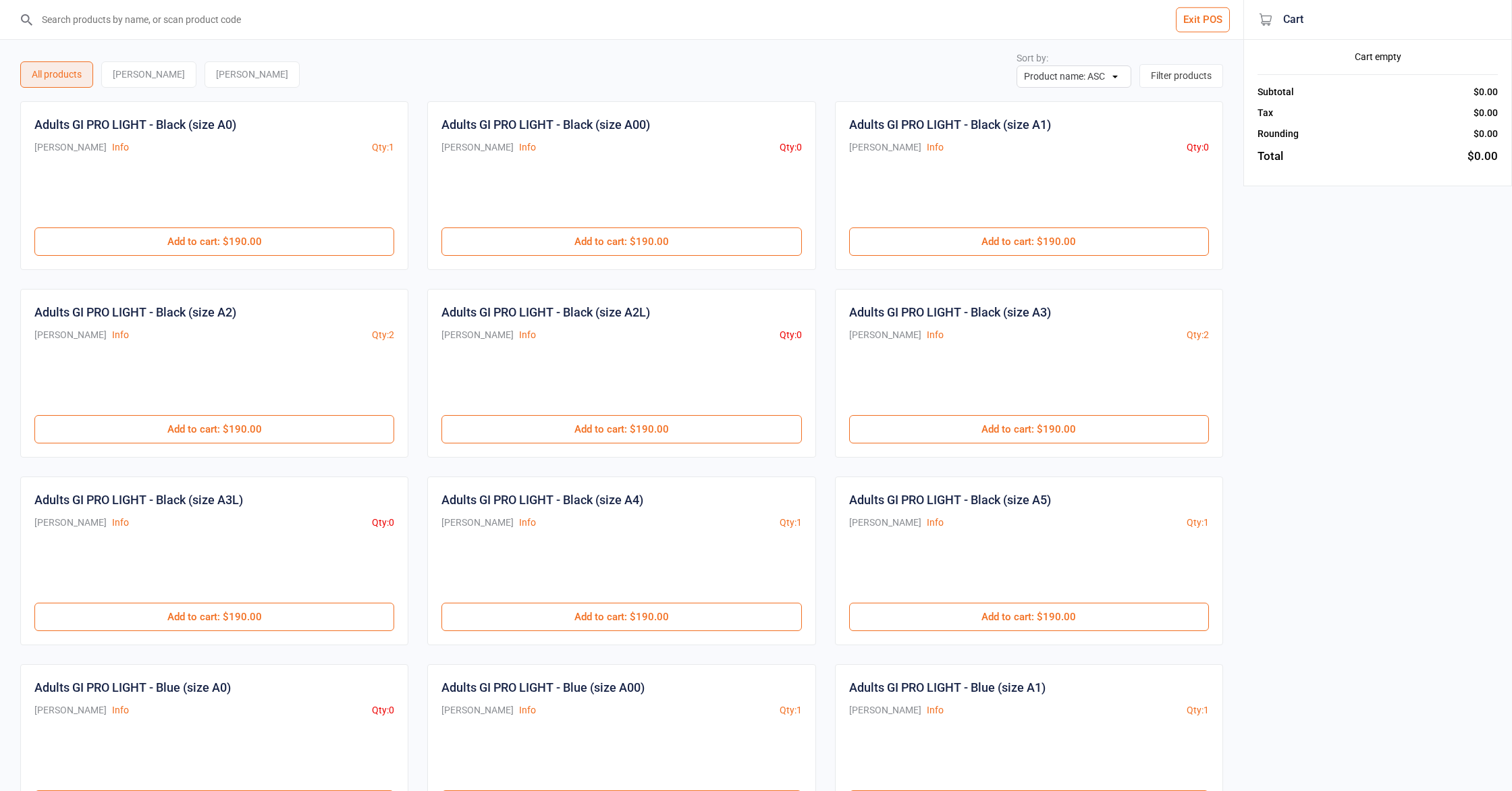
click at [1116, 73] on select "Product name: ASC Product name: DESC Qty in Stock: ASC Qty in Stock: DESC Price…" at bounding box center [1074, 76] width 115 height 22
click at [1213, 21] on button "Exit POS" at bounding box center [1203, 20] width 54 height 25
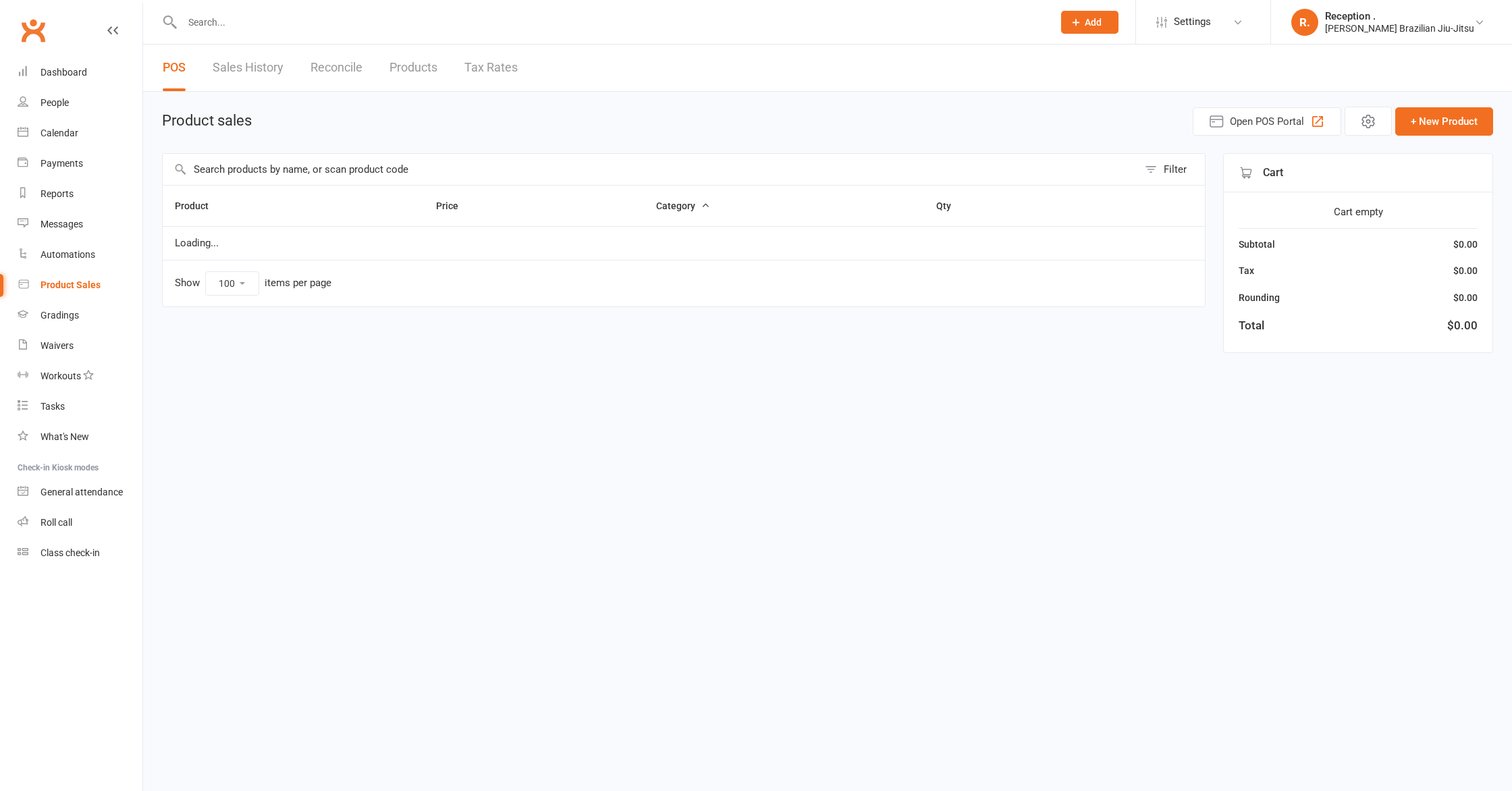
select select "100"
click at [272, 170] on input "text" at bounding box center [650, 170] width 975 height 31
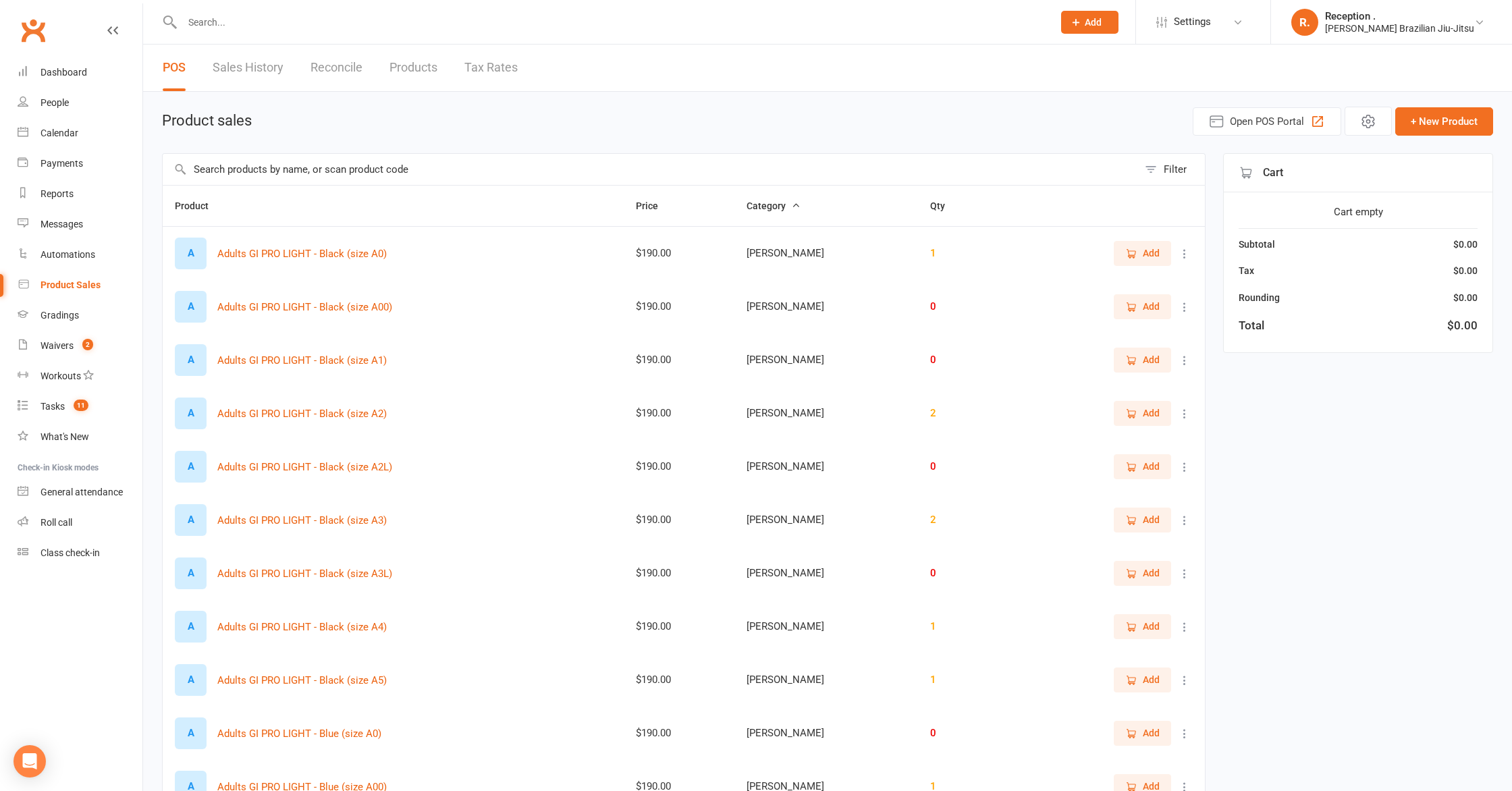
click at [1164, 174] on div "Filter" at bounding box center [1175, 170] width 23 height 16
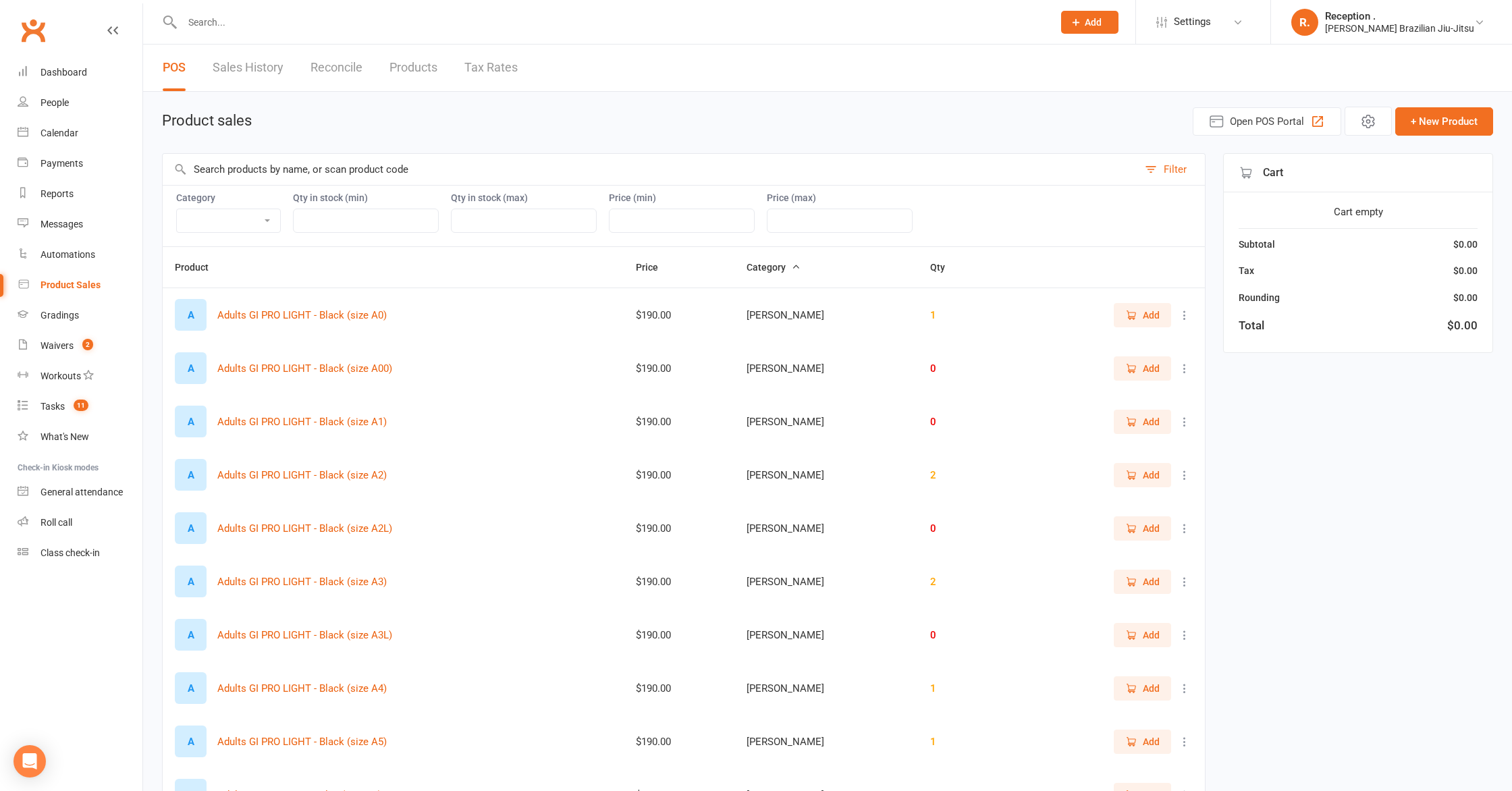
click at [195, 224] on select "[PERSON_NAME] [PERSON_NAME]" at bounding box center [228, 220] width 104 height 23
click at [80, 157] on link "Payments" at bounding box center [80, 163] width 125 height 30
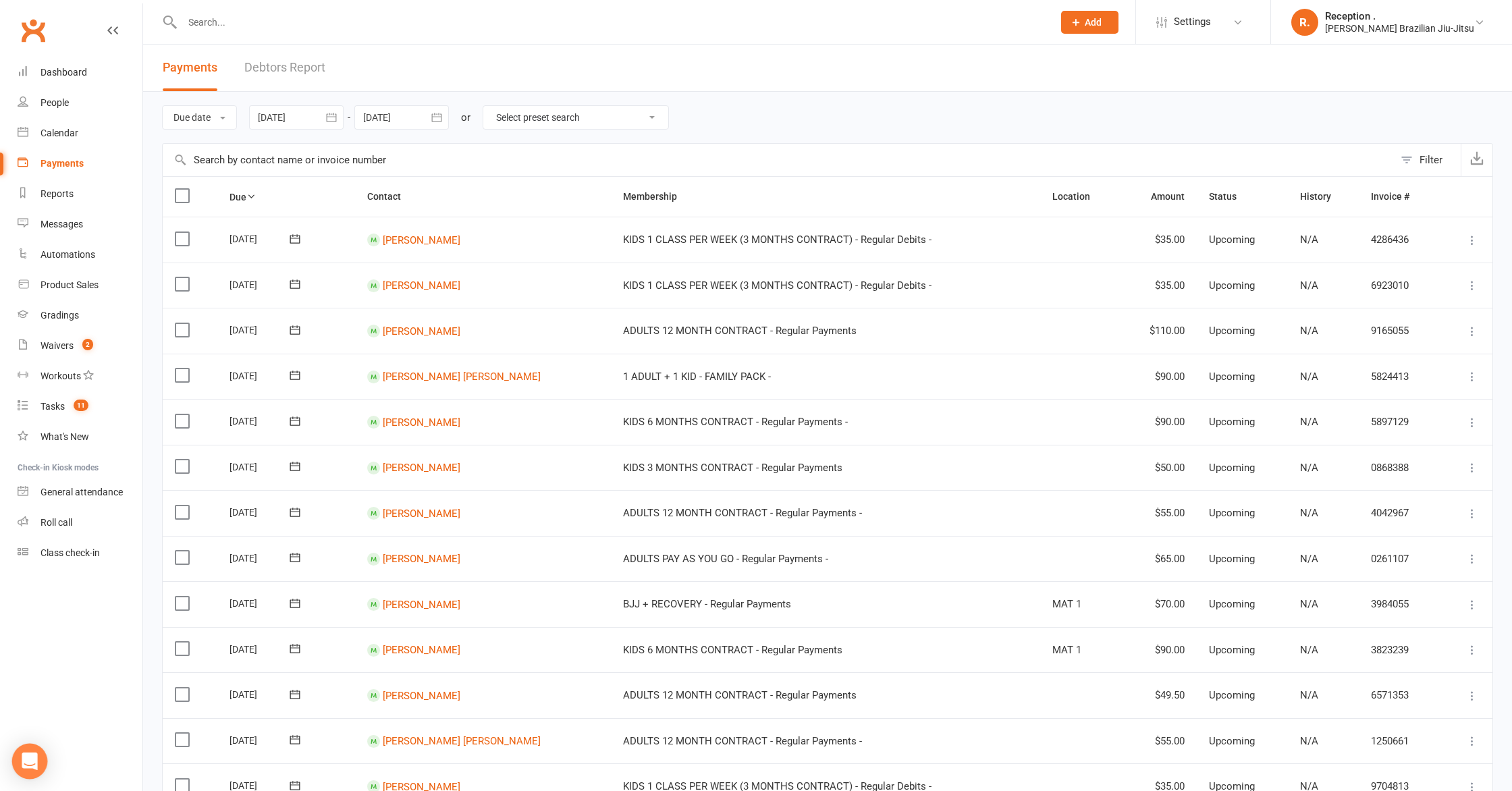
click at [34, 758] on icon "Open Intercom Messenger" at bounding box center [29, 761] width 16 height 18
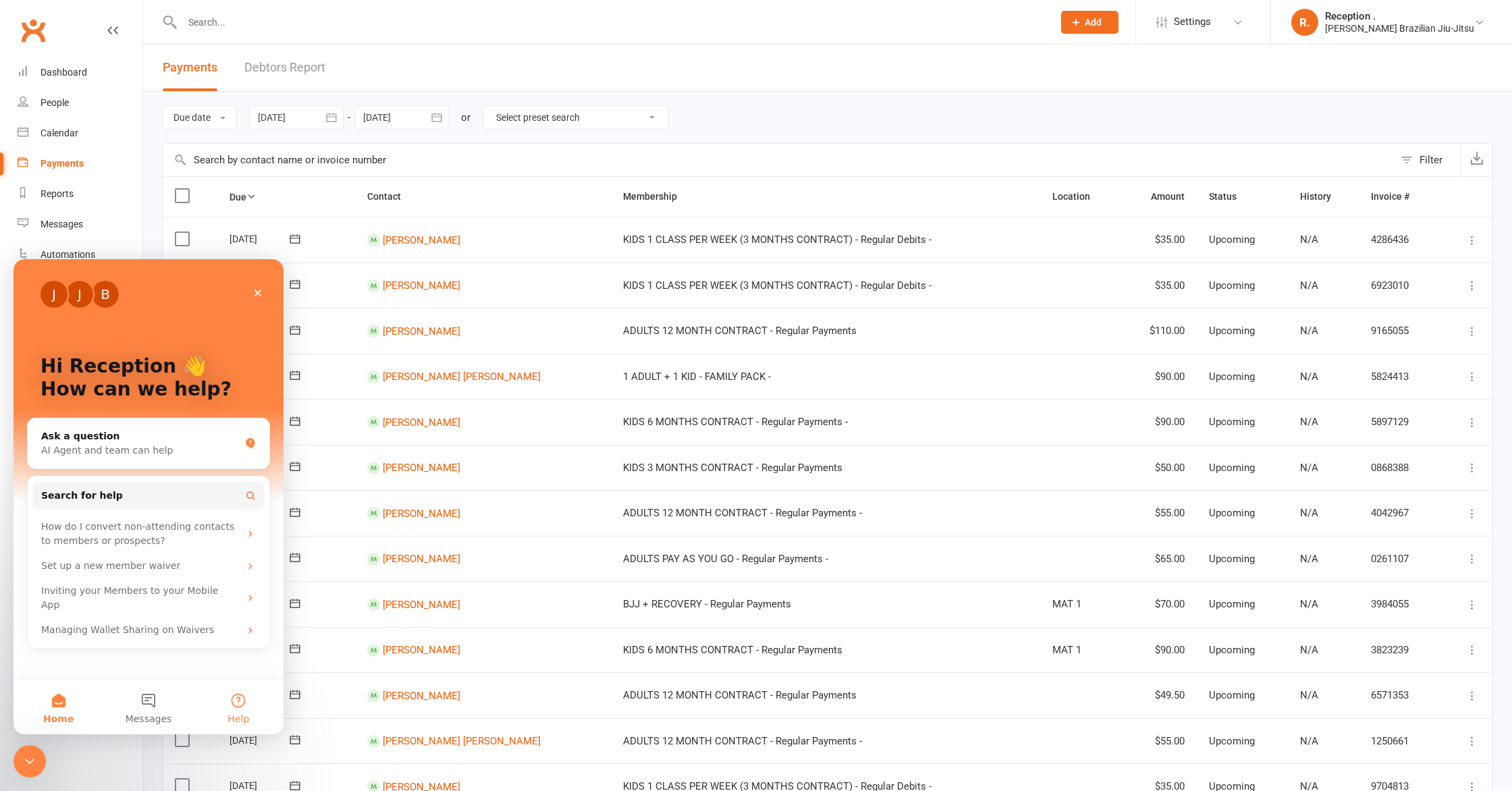
click at [253, 713] on button "Help" at bounding box center [238, 707] width 90 height 54
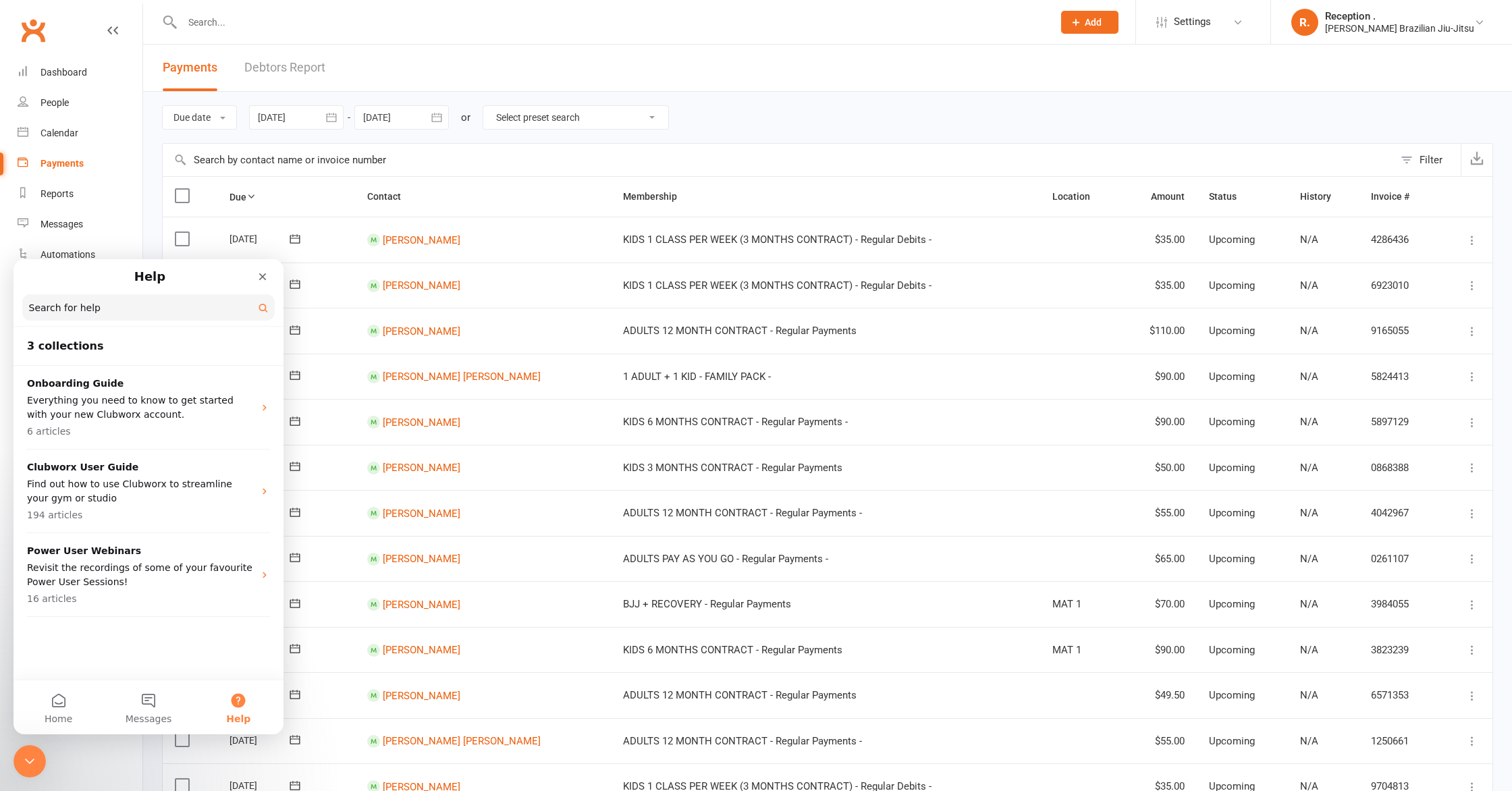
click at [112, 307] on input "Search for help" at bounding box center [148, 307] width 252 height 26
click at [112, 307] on input "Search for help" at bounding box center [149, 308] width 251 height 26
type input "o"
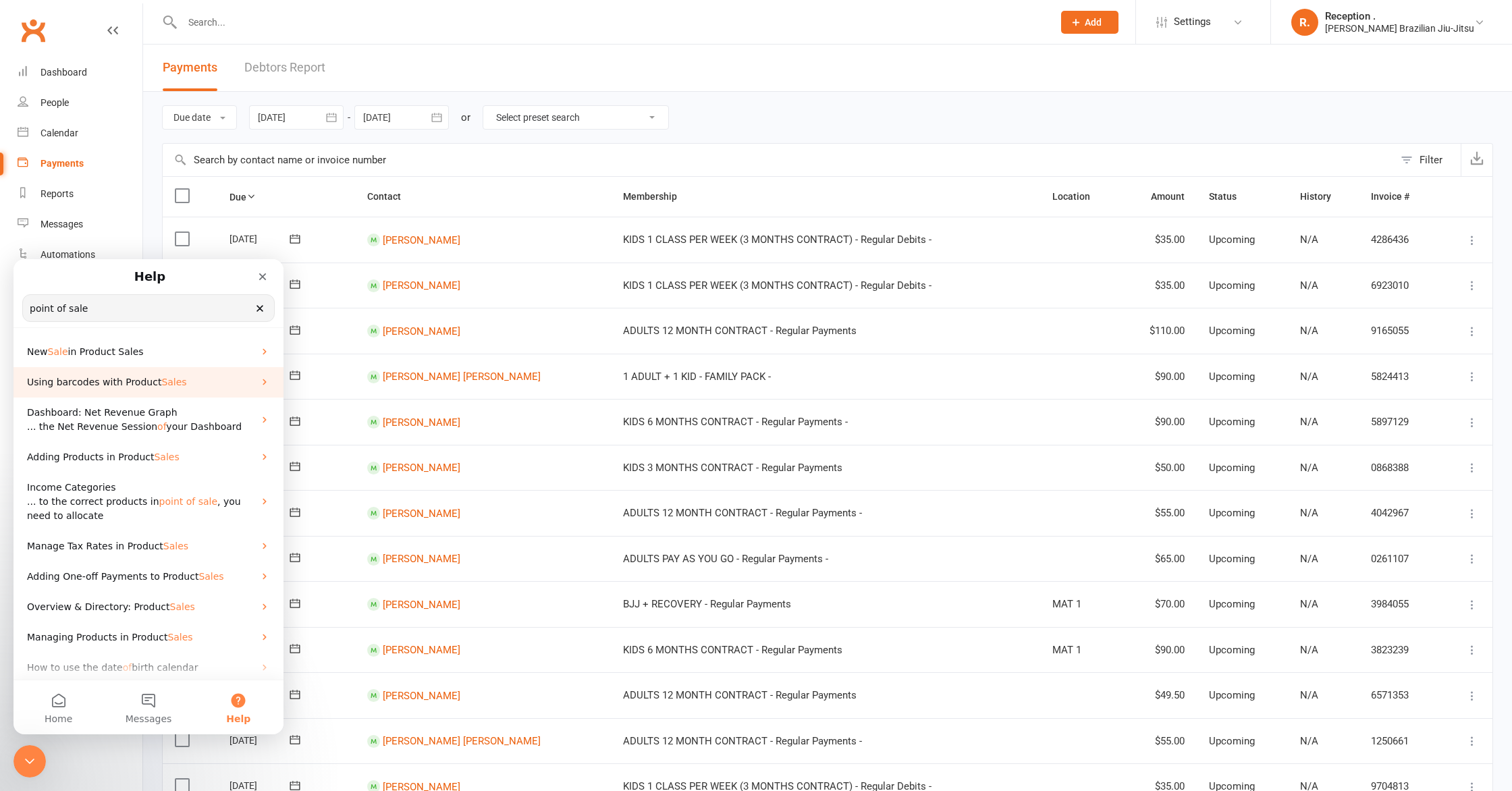
type input "point of sale"
click at [97, 391] on div "Using barcodes with Product Sales" at bounding box center [149, 382] width 270 height 30
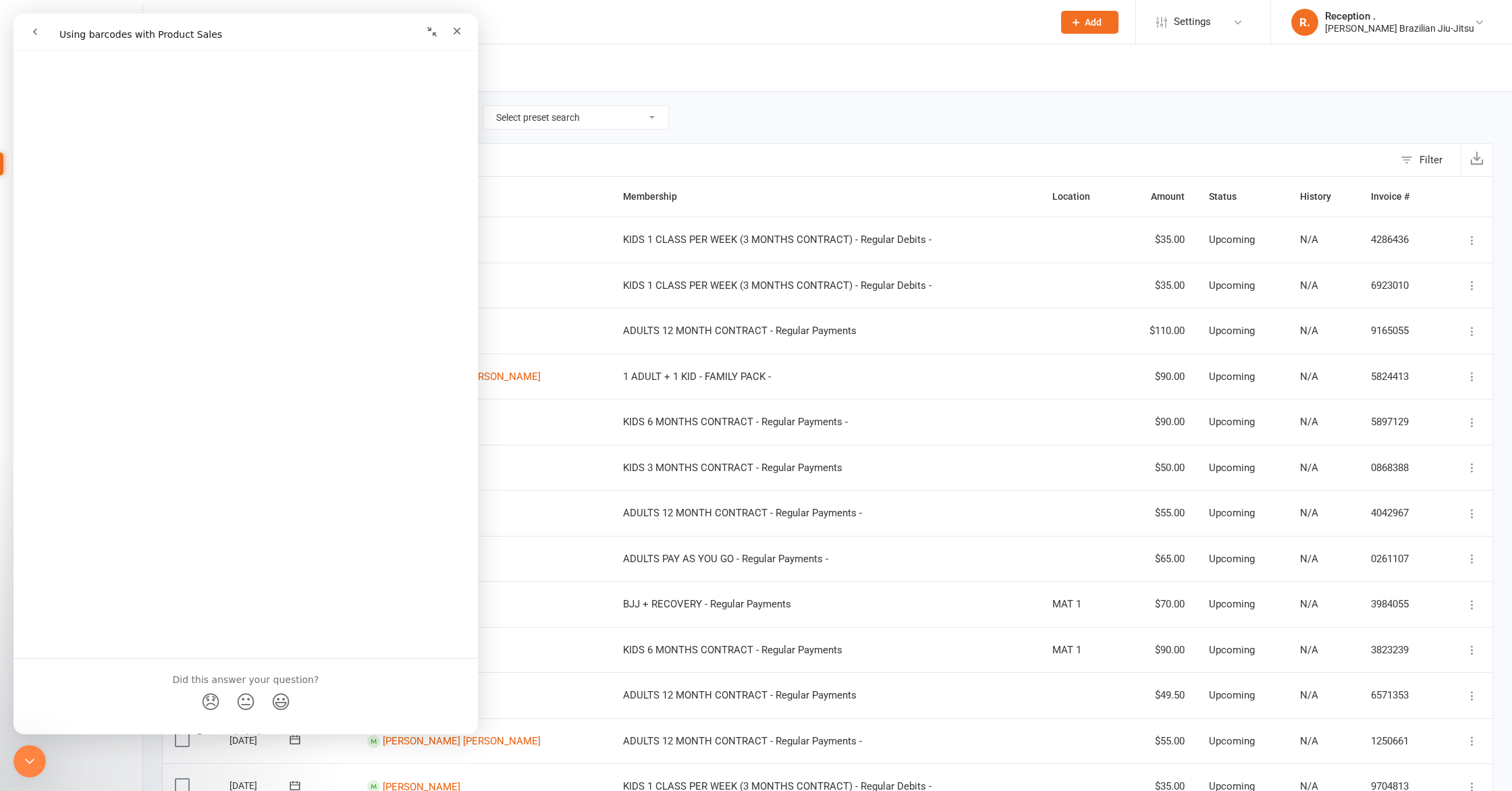
scroll to position [805, 0]
click at [33, 33] on icon "go back" at bounding box center [34, 31] width 11 height 11
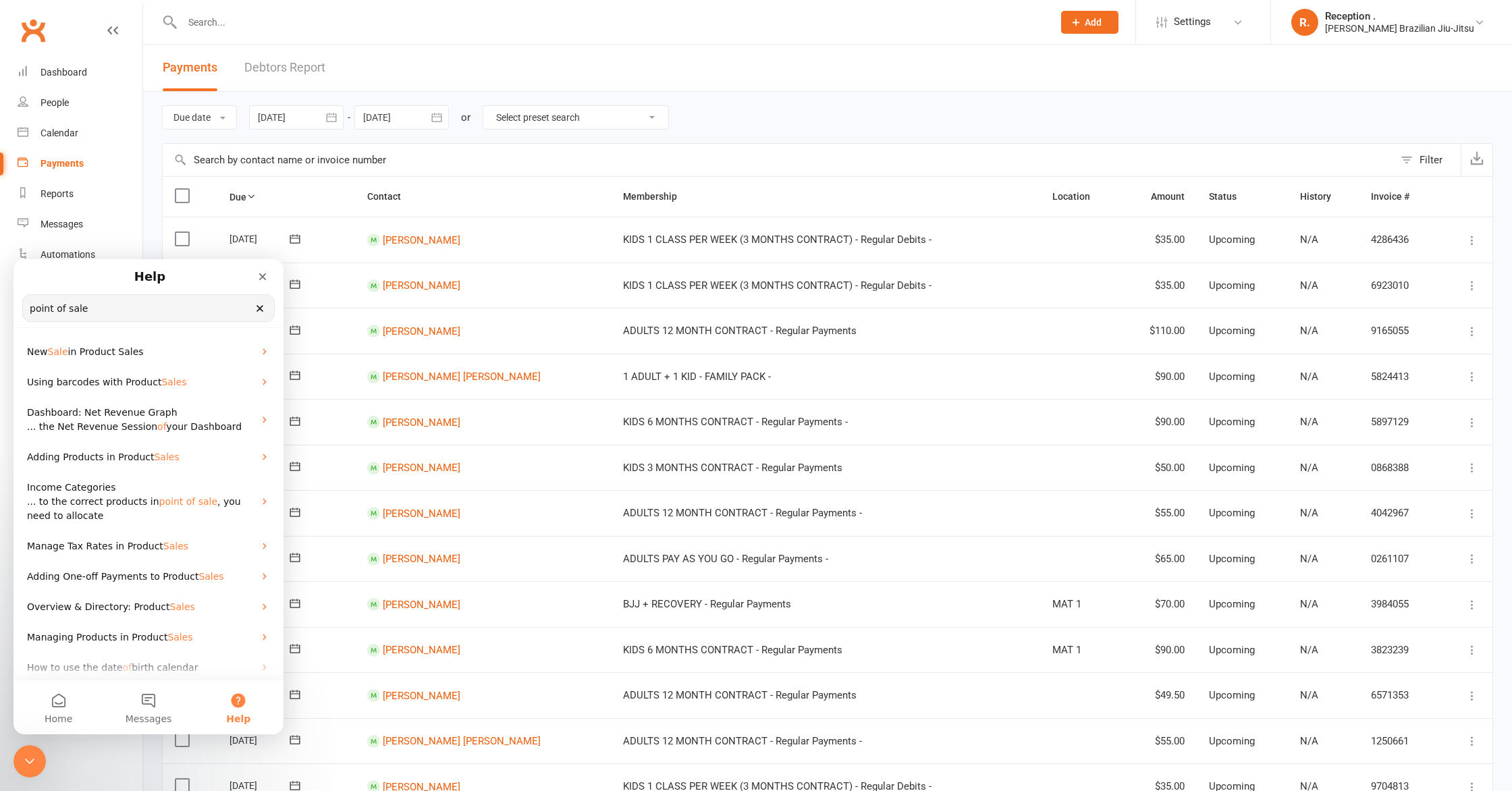
click at [160, 307] on input "point of sale" at bounding box center [149, 308] width 251 height 26
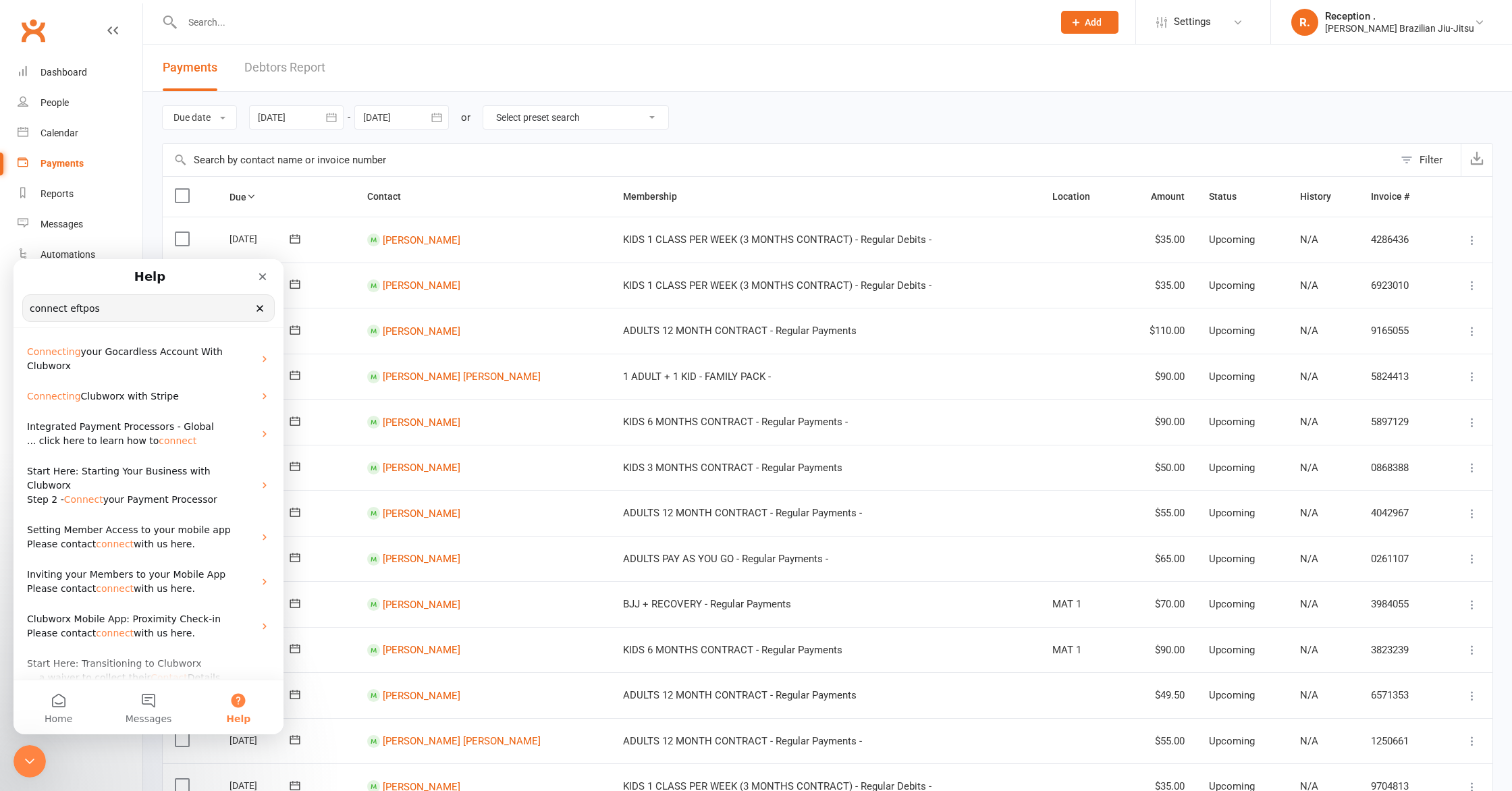
click at [97, 308] on input "connect eftpos" at bounding box center [149, 308] width 251 height 26
drag, startPoint x: 115, startPoint y: 307, endPoint x: 68, endPoint y: 309, distance: 47.0
click at [68, 309] on input "connect eftpos" at bounding box center [149, 308] width 251 height 26
paste input "machine"
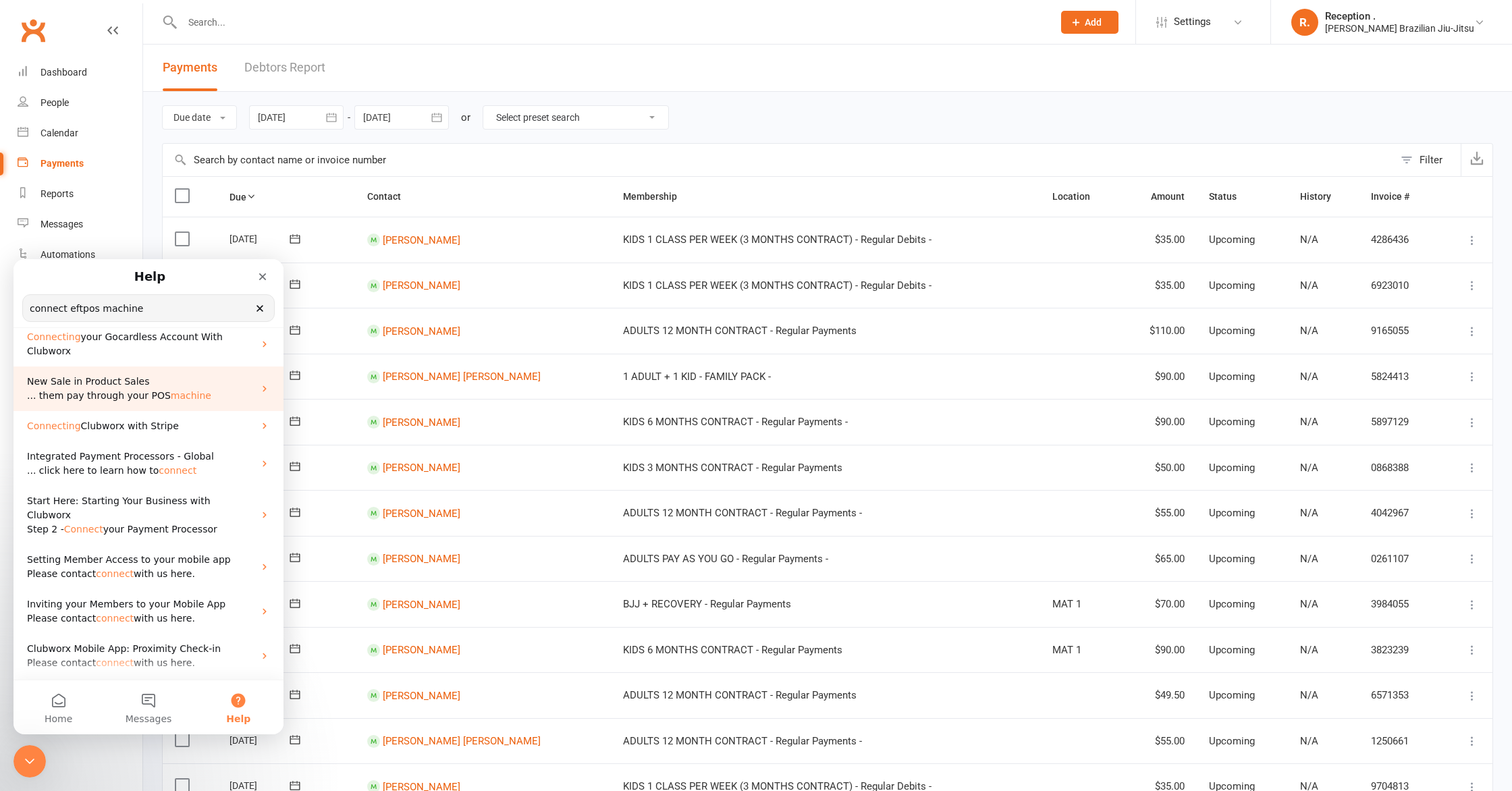
scroll to position [18, 0]
type input "connect eftpos machine"
click at [260, 385] on icon "Intercom messenger" at bounding box center [264, 385] width 11 height 11
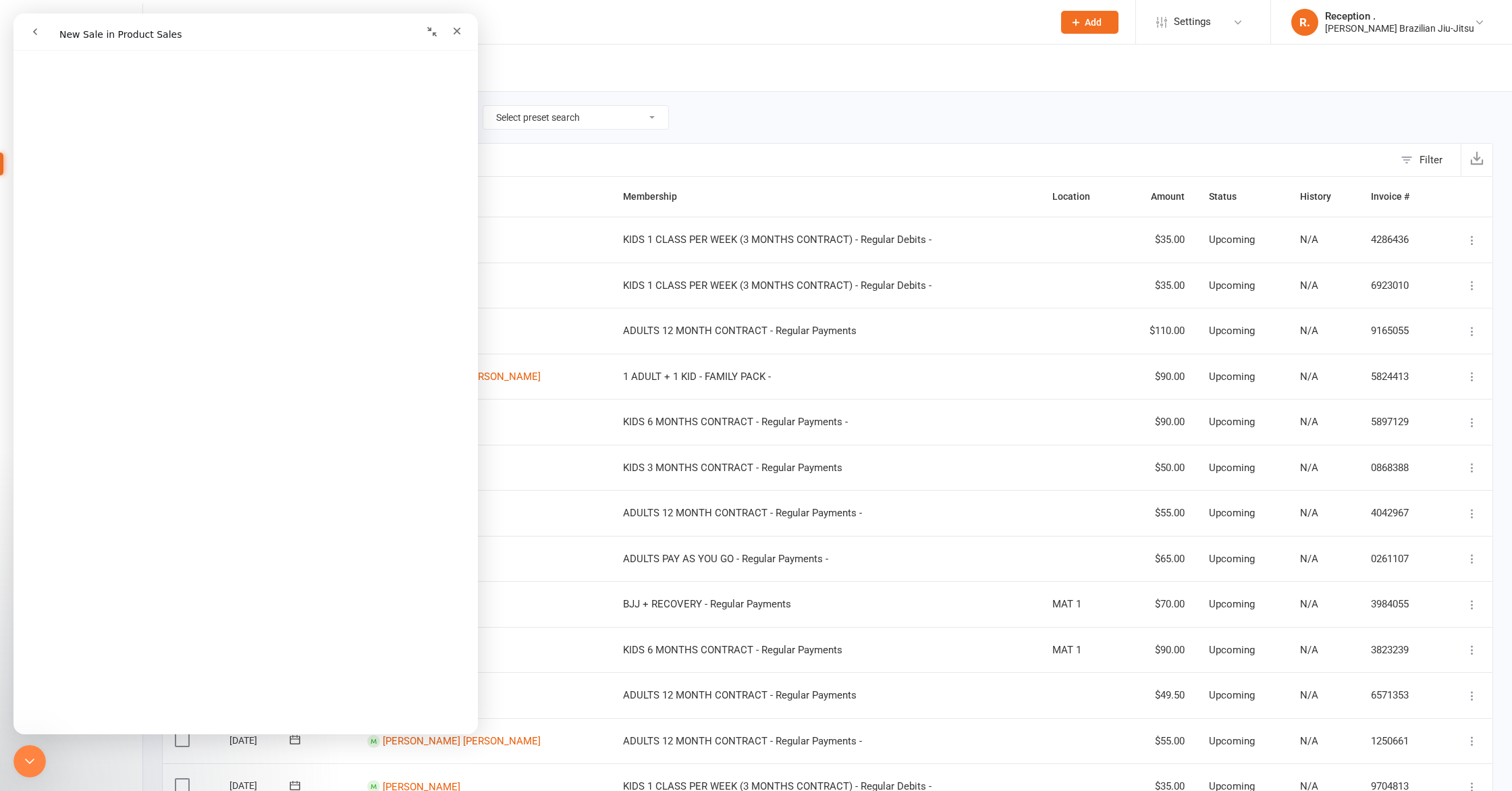
scroll to position [0, 0]
click at [456, 29] on icon "Close" at bounding box center [456, 30] width 11 height 11
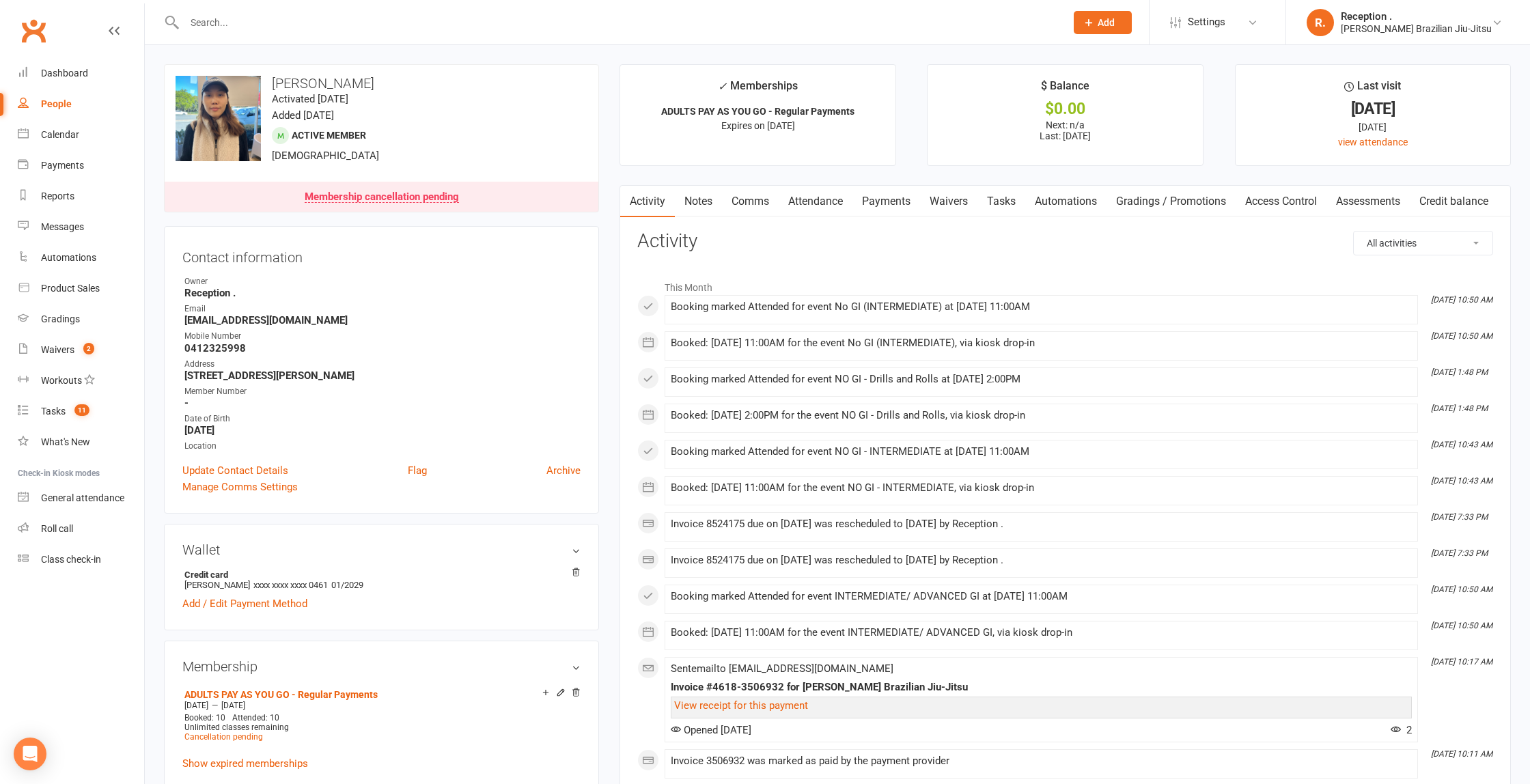
click at [887, 200] on link "Payments" at bounding box center [886, 201] width 68 height 31
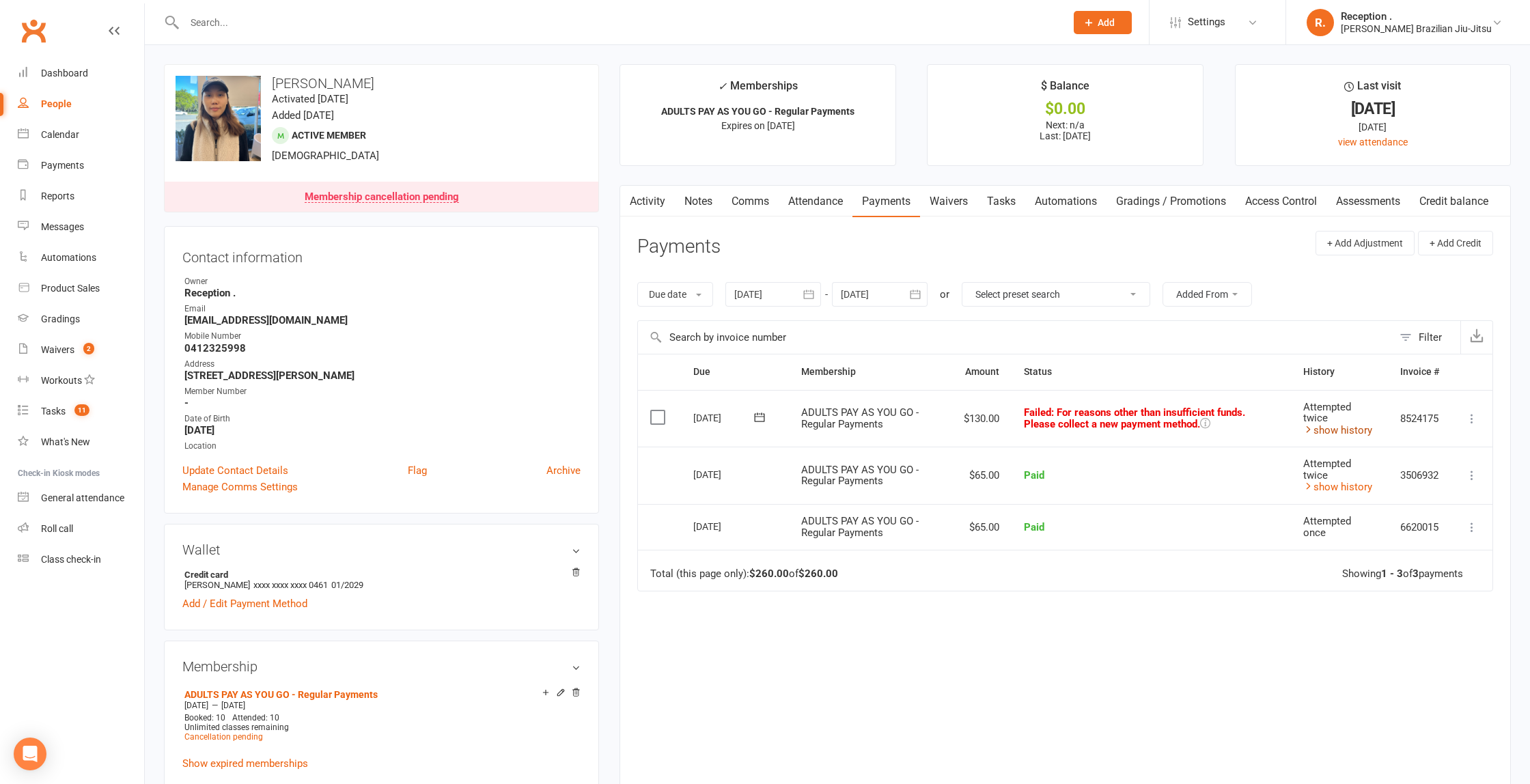
click at [1336, 435] on td "Attempted twice show history" at bounding box center [1339, 418] width 97 height 57
click at [1338, 432] on link "show history" at bounding box center [1338, 430] width 69 height 12
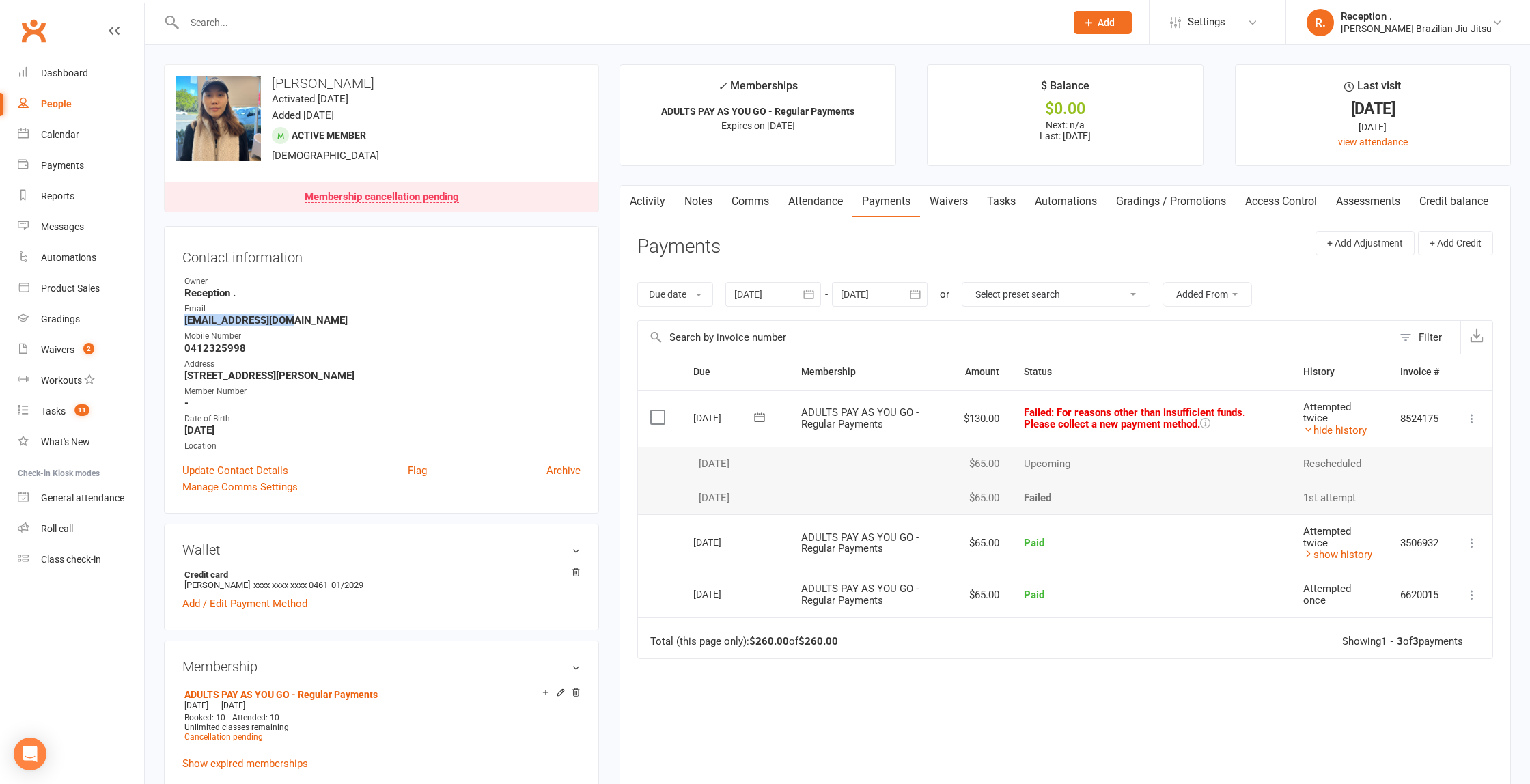
drag, startPoint x: 291, startPoint y: 314, endPoint x: 156, endPoint y: 319, distance: 135.1
click at [149, 320] on div "upload photo change photo [PERSON_NAME] Activated [DATE] Added [DATE] Active me…" at bounding box center [837, 758] width 1386 height 1425
copy strong "[EMAIL_ADDRESS][DOMAIN_NAME]"
click at [828, 198] on link "Attendance" at bounding box center [815, 201] width 73 height 31
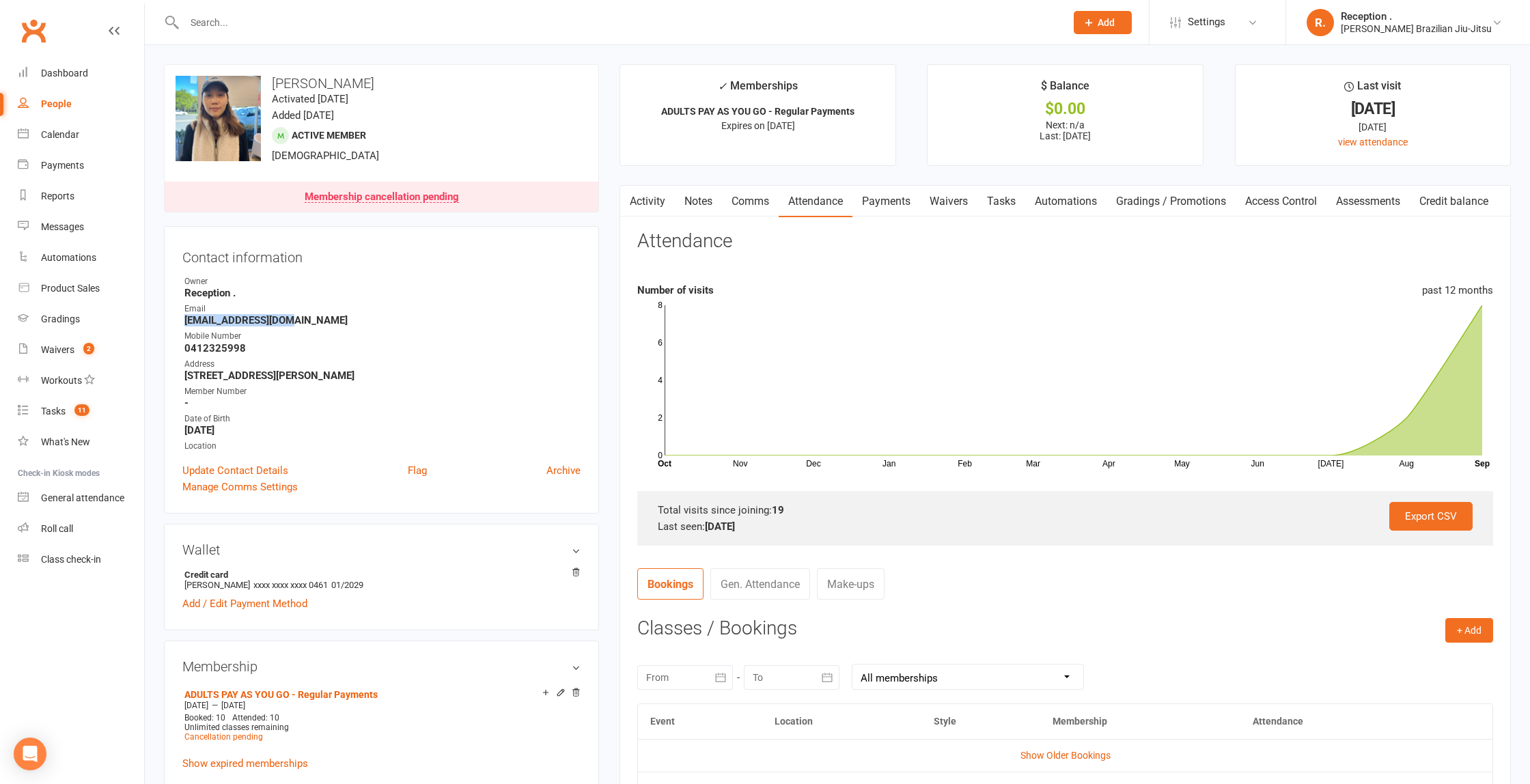
scroll to position [6, 0]
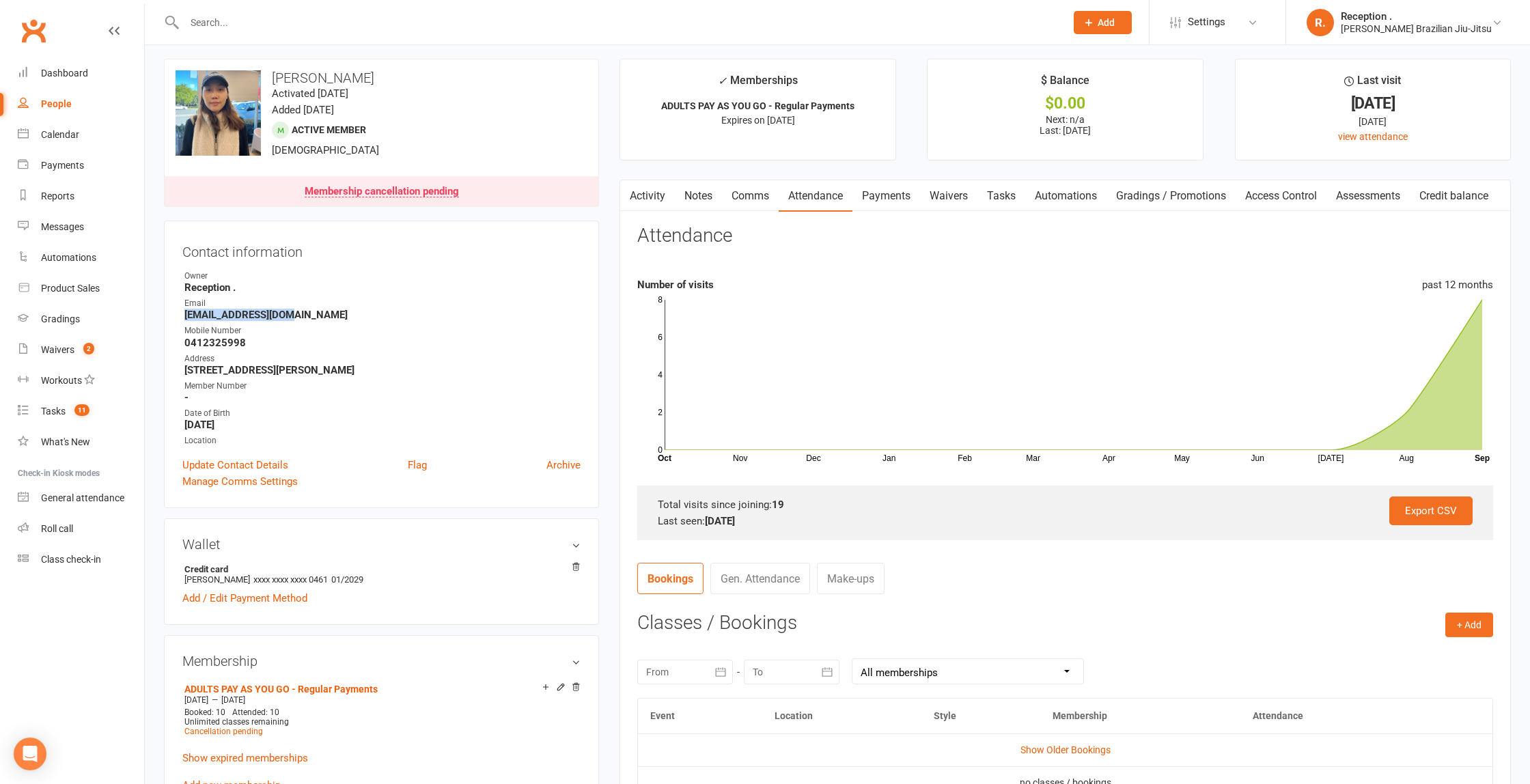
click at [895, 211] on div "Activity Notes Comms Attendance Payments Waivers Tasks Automations Gradings / P…" at bounding box center [1065, 544] width 892 height 729
click at [880, 188] on link "Payments" at bounding box center [886, 196] width 68 height 31
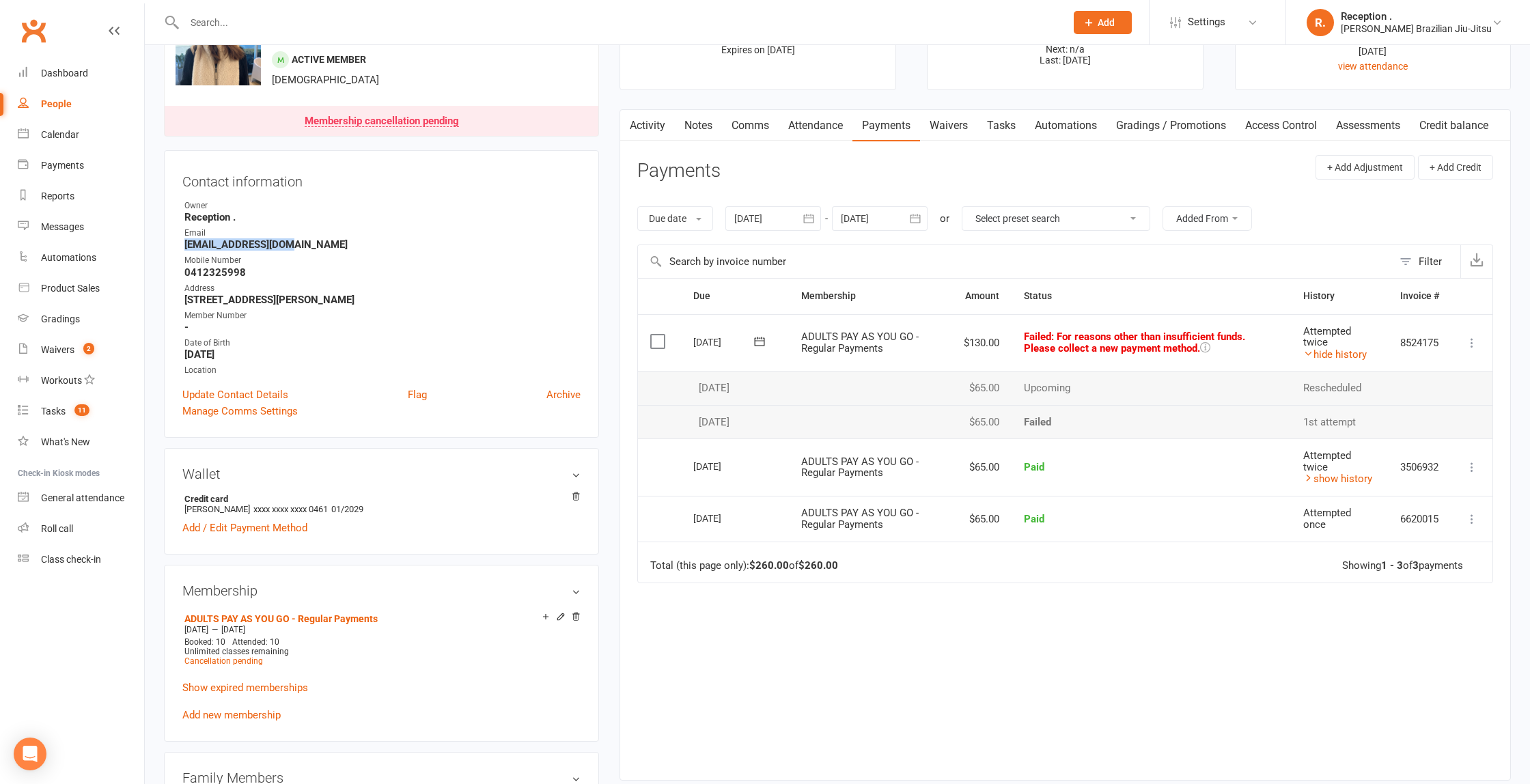
scroll to position [78, 0]
click at [756, 340] on icon at bounding box center [760, 339] width 14 height 14
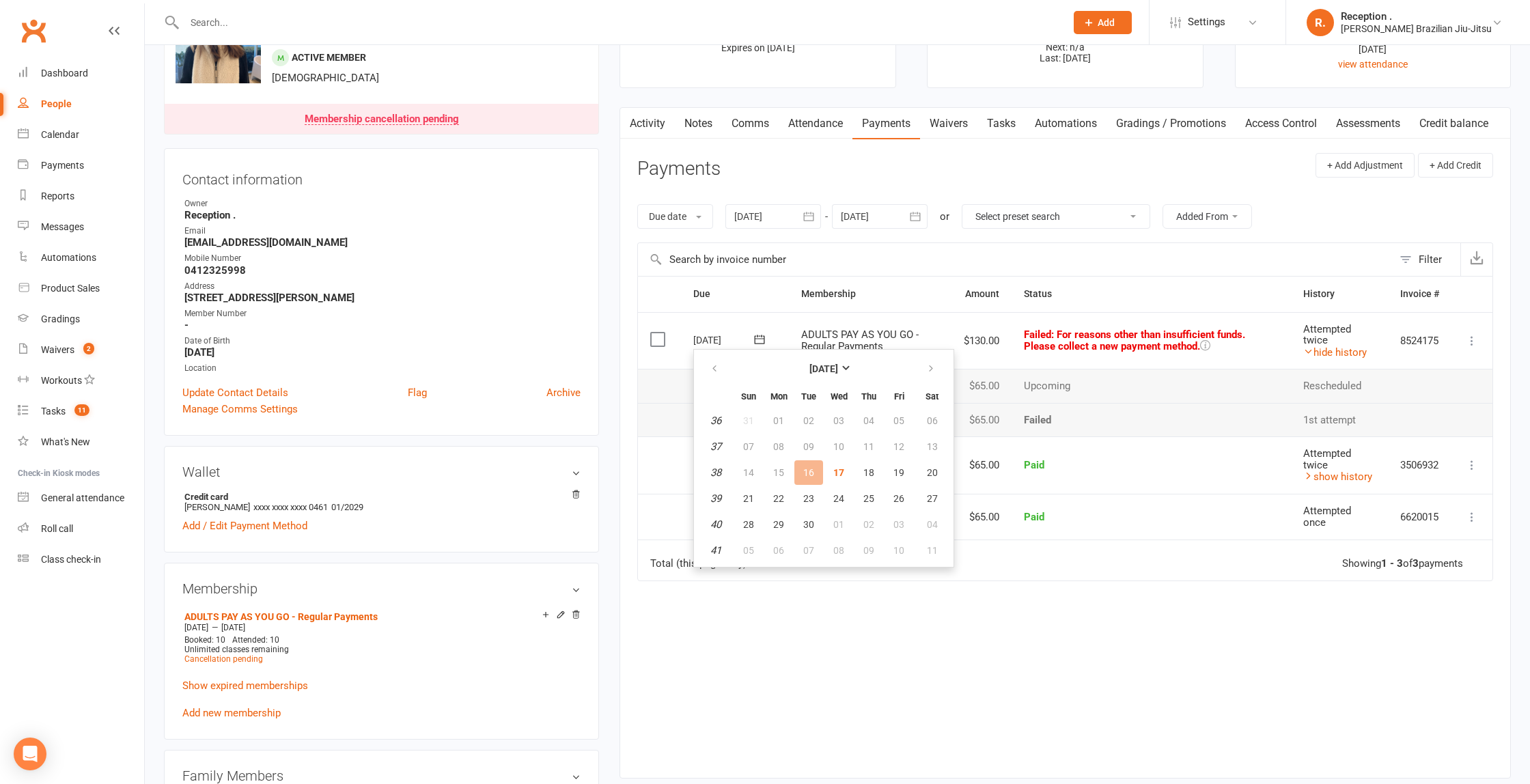
click at [295, 225] on div "Email" at bounding box center [382, 231] width 396 height 13
click at [220, 239] on strong "[EMAIL_ADDRESS][DOMAIN_NAME]" at bounding box center [382, 242] width 396 height 12
click at [220, 238] on strong "[EMAIL_ADDRESS][DOMAIN_NAME]" at bounding box center [382, 242] width 396 height 12
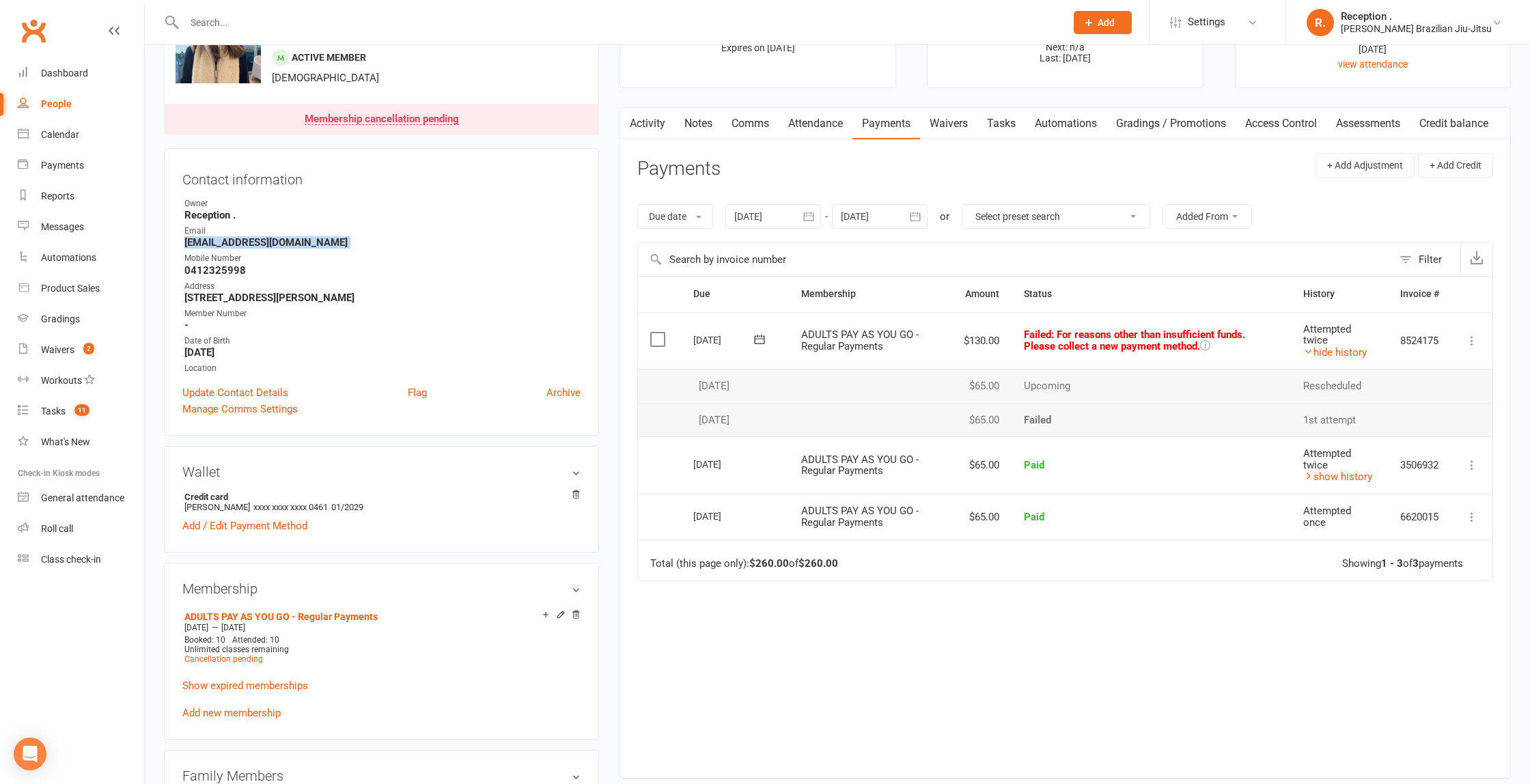
click at [220, 238] on strong "[EMAIL_ADDRESS][DOMAIN_NAME]" at bounding box center [382, 242] width 396 height 12
copy render-form-field "[EMAIL_ADDRESS][DOMAIN_NAME]"
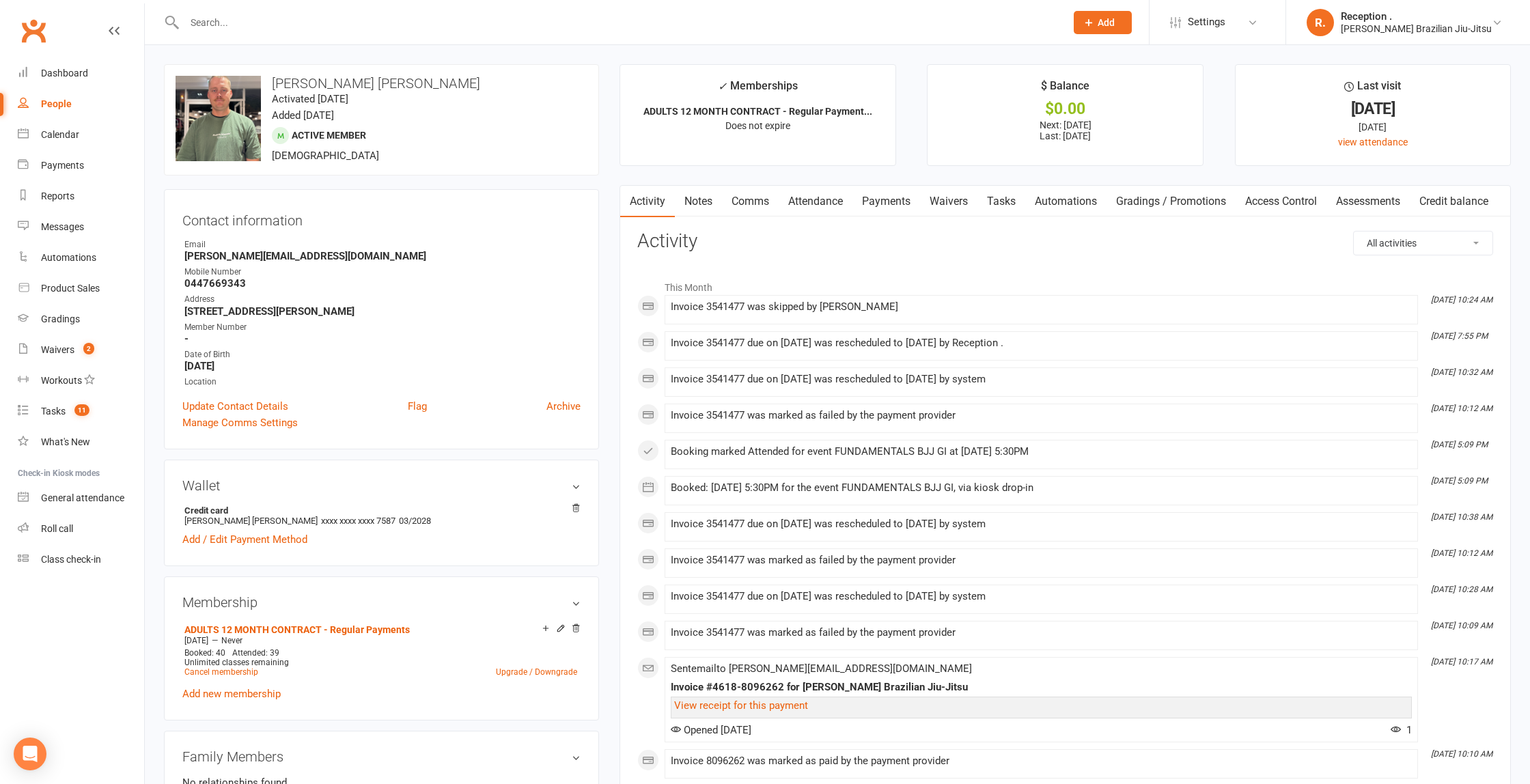
click at [897, 204] on link "Payments" at bounding box center [886, 201] width 68 height 31
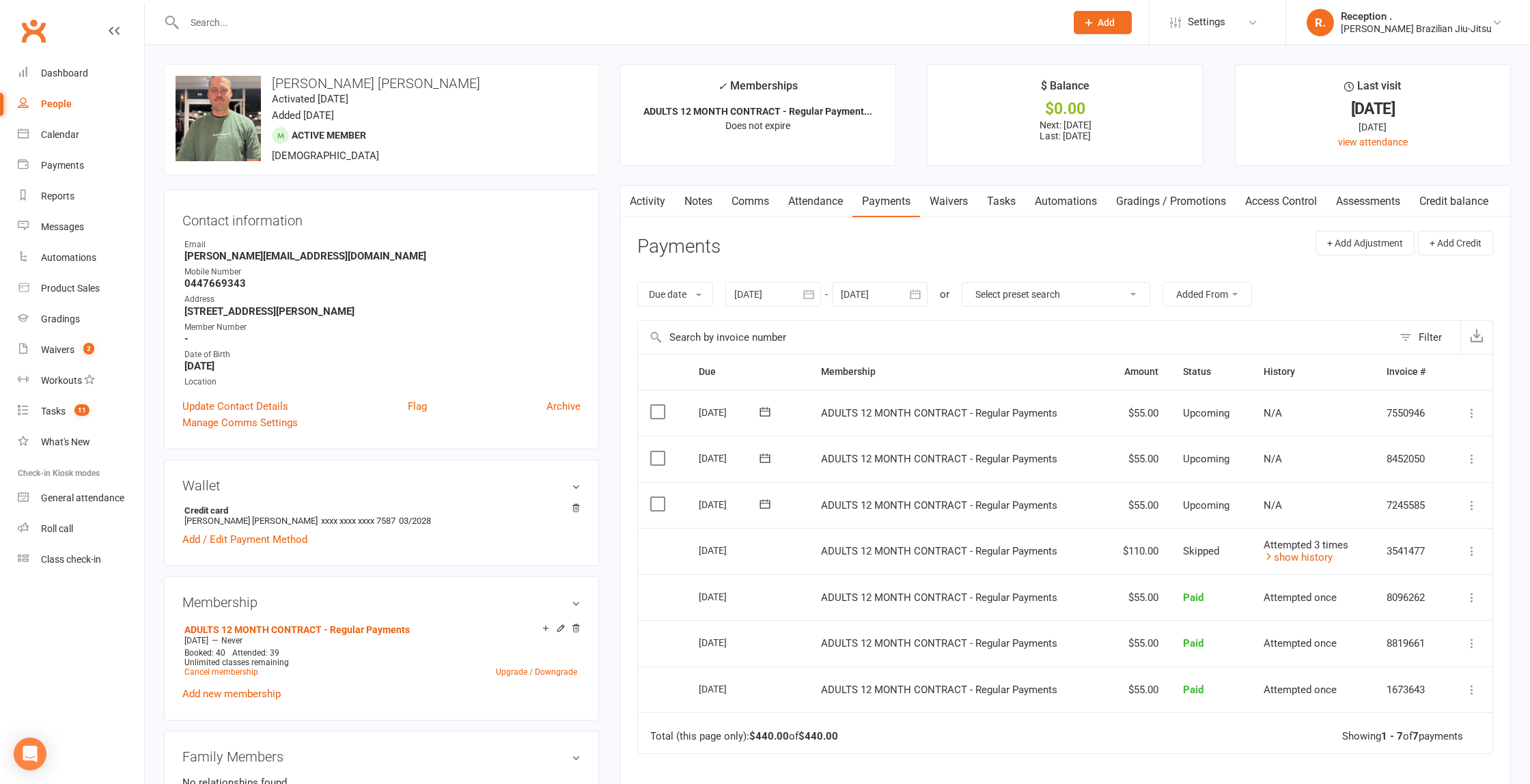
click at [1305, 564] on td "Attempted 3 times show history" at bounding box center [1314, 550] width 124 height 46
click at [1303, 558] on link "show history" at bounding box center [1298, 557] width 69 height 12
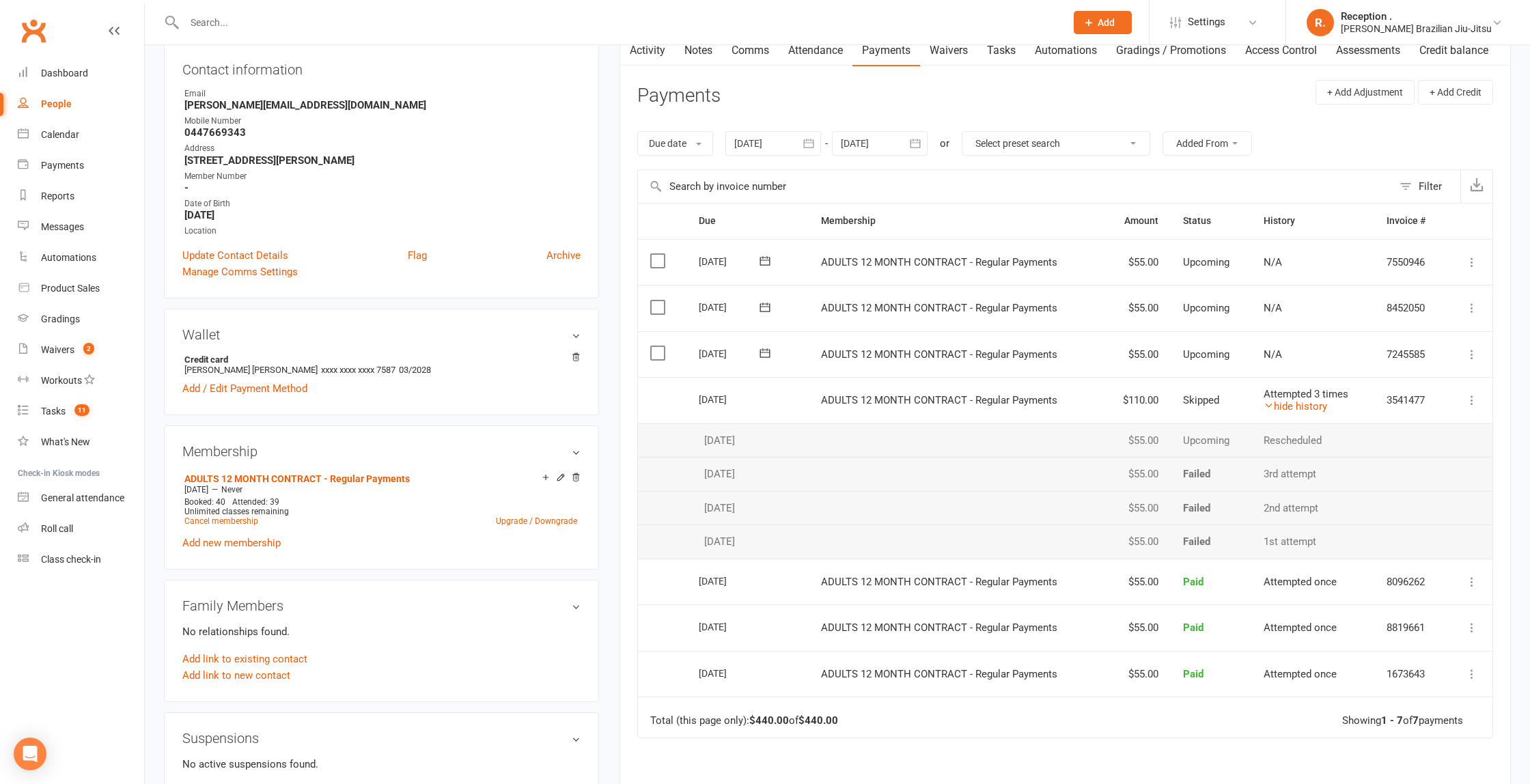
scroll to position [153, 0]
drag, startPoint x: 1234, startPoint y: 536, endPoint x: 1181, endPoint y: 457, distance: 95.1
click at [1152, 458] on tbody "Select this [DATE] [PERSON_NAME] [PERSON_NAME] ADULTS 12 MONTH CONTRACT - Regul…" at bounding box center [1065, 465] width 855 height 182
drag, startPoint x: 1365, startPoint y: 539, endPoint x: 1176, endPoint y: 445, distance: 211.1
click at [1176, 445] on tbody "Select this [DATE] [PERSON_NAME] [PERSON_NAME] ADULTS 12 MONTH CONTRACT - Regul…" at bounding box center [1065, 465] width 855 height 182
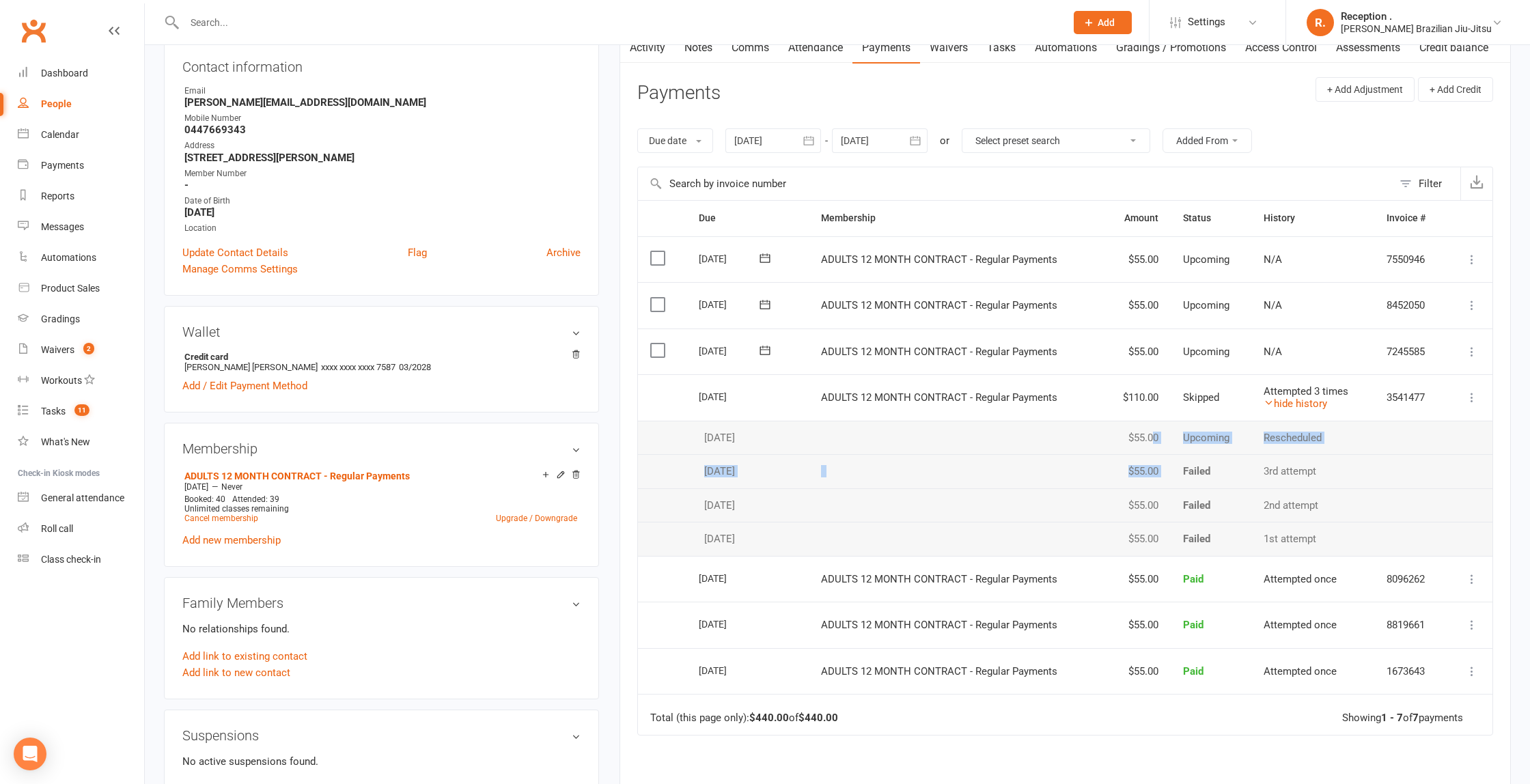
drag, startPoint x: 1226, startPoint y: 452, endPoint x: 1150, endPoint y: 435, distance: 77.9
click at [1150, 435] on tbody "Select this [DATE] [PERSON_NAME] [PERSON_NAME] ADULTS 12 MONTH CONTRACT - Regul…" at bounding box center [1065, 465] width 855 height 182
drag, startPoint x: 1245, startPoint y: 434, endPoint x: 1213, endPoint y: 434, distance: 32.0
click at [1213, 434] on tr "[DATE] [PERSON_NAME] [PERSON_NAME] $55.00 Upcoming Rescheduled" at bounding box center [1065, 437] width 855 height 34
drag, startPoint x: 1215, startPoint y: 392, endPoint x: 1153, endPoint y: 393, distance: 62.0
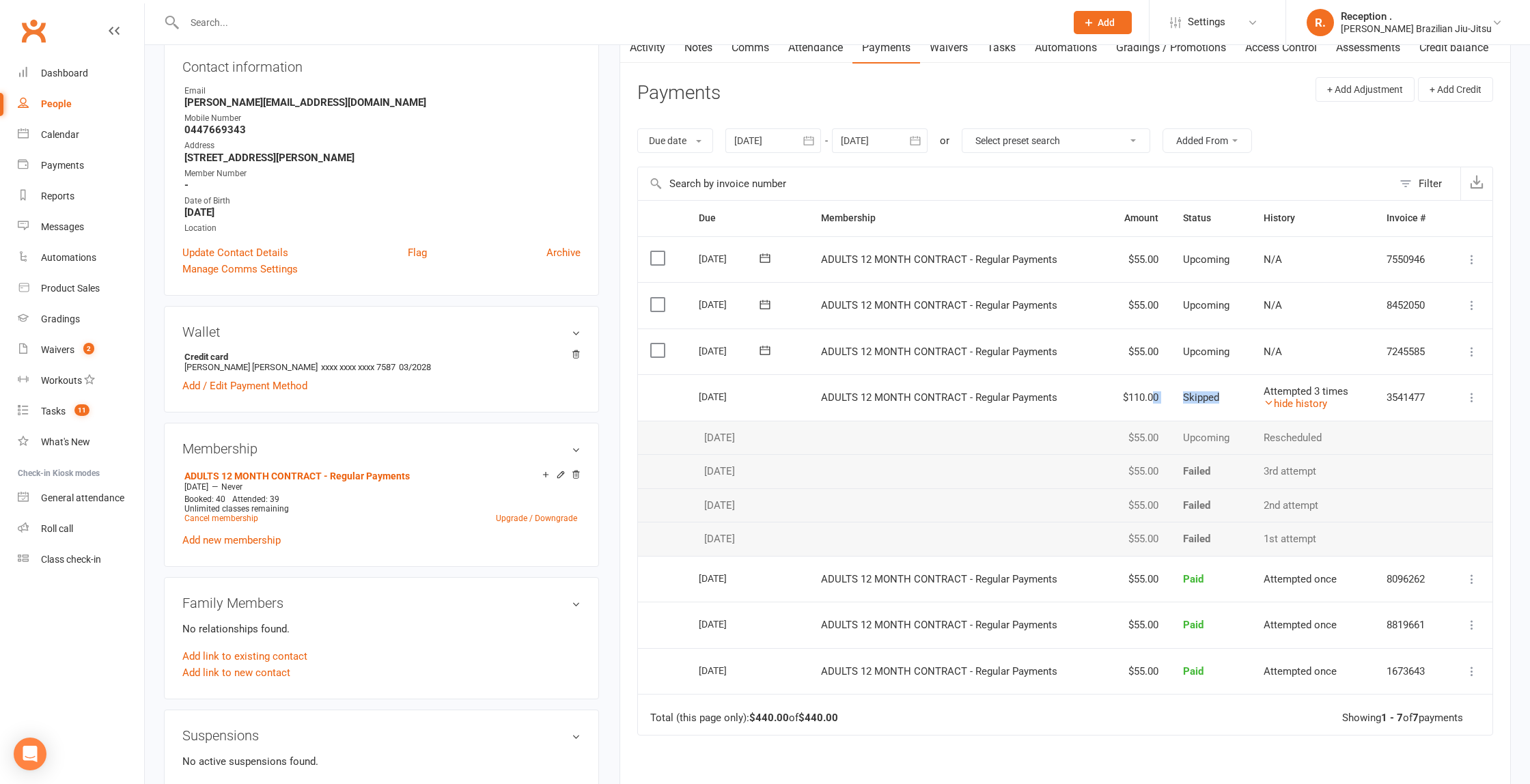
click at [1153, 393] on tr "Select this [DATE] [PERSON_NAME] [PERSON_NAME] ADULTS 12 MONTH CONTRACT - Regul…" at bounding box center [1065, 397] width 855 height 46
click at [1217, 395] on span "Skipped" at bounding box center [1201, 397] width 36 height 12
drag, startPoint x: 1228, startPoint y: 394, endPoint x: 1178, endPoint y: 397, distance: 50.1
click at [1178, 397] on td "Skipped" at bounding box center [1210, 397] width 80 height 46
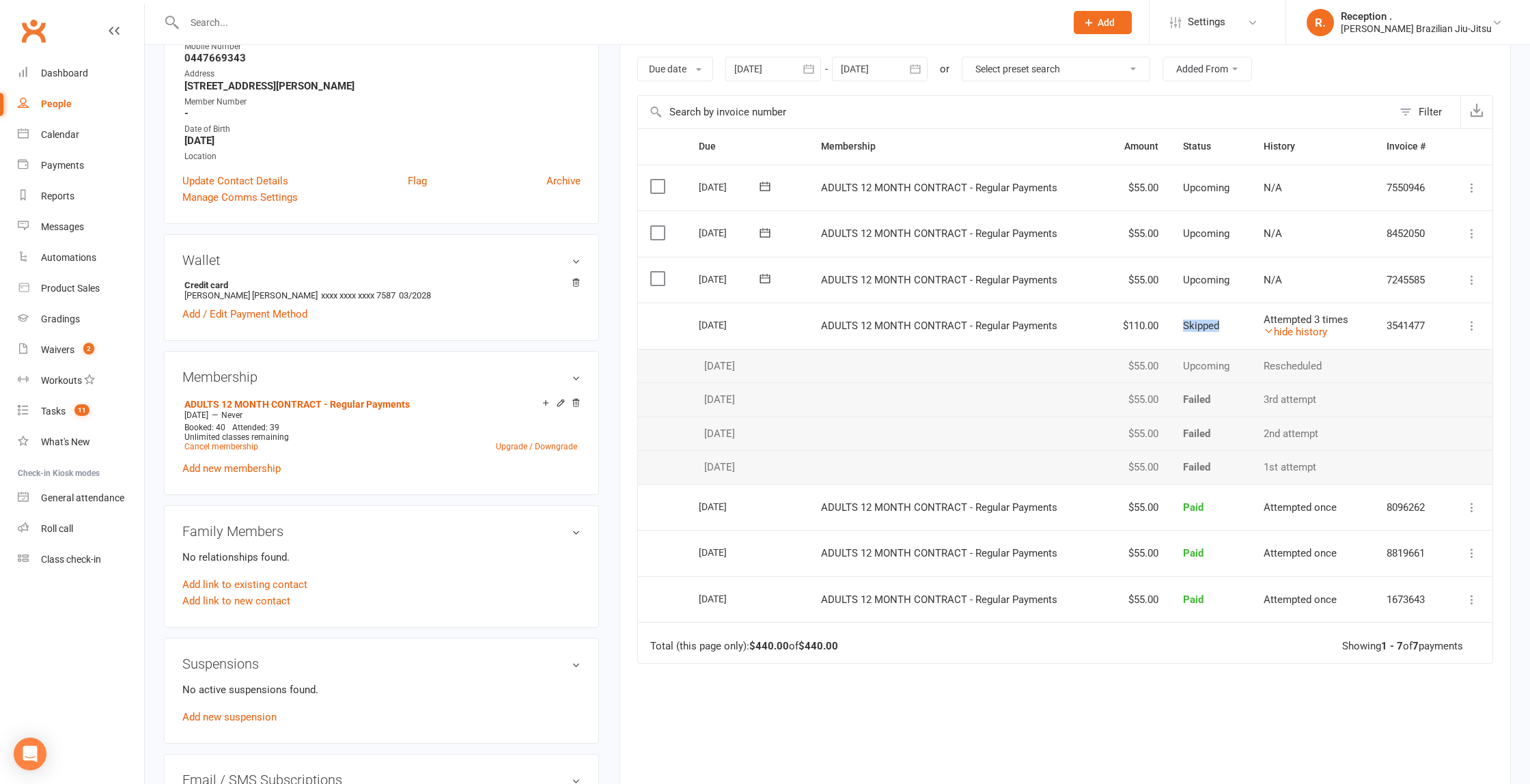
scroll to position [234, 0]
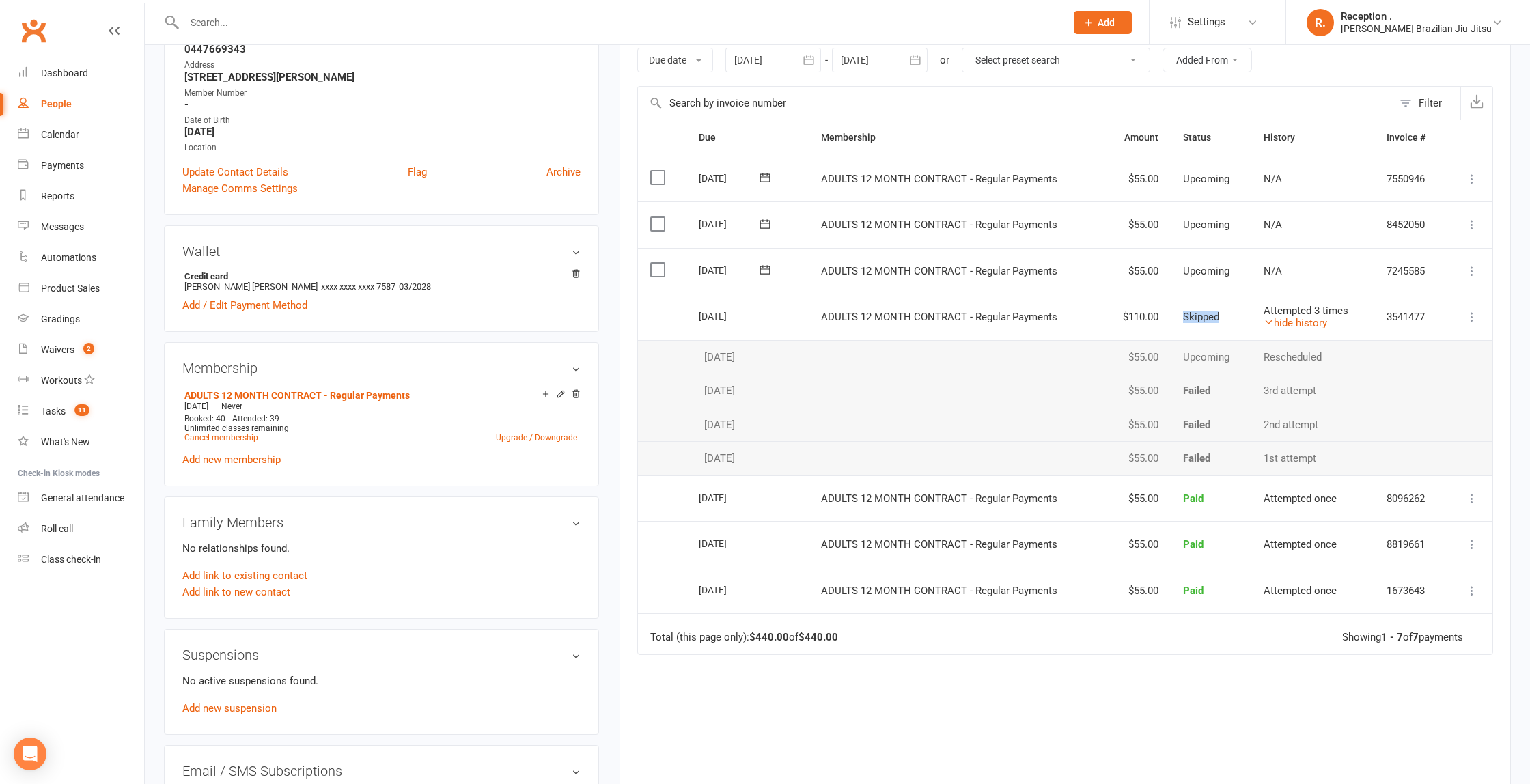
click at [1473, 275] on icon at bounding box center [1472, 271] width 14 height 14
click at [1181, 388] on td "Failed" at bounding box center [1210, 390] width 80 height 34
drag, startPoint x: 1248, startPoint y: 312, endPoint x: 1087, endPoint y: 319, distance: 161.2
click at [1078, 319] on tr "Select this [DATE] [PERSON_NAME] [PERSON_NAME] ADULTS 12 MONTH CONTRACT - Regul…" at bounding box center [1065, 317] width 855 height 46
click at [1202, 401] on td "Failed" at bounding box center [1210, 390] width 80 height 34
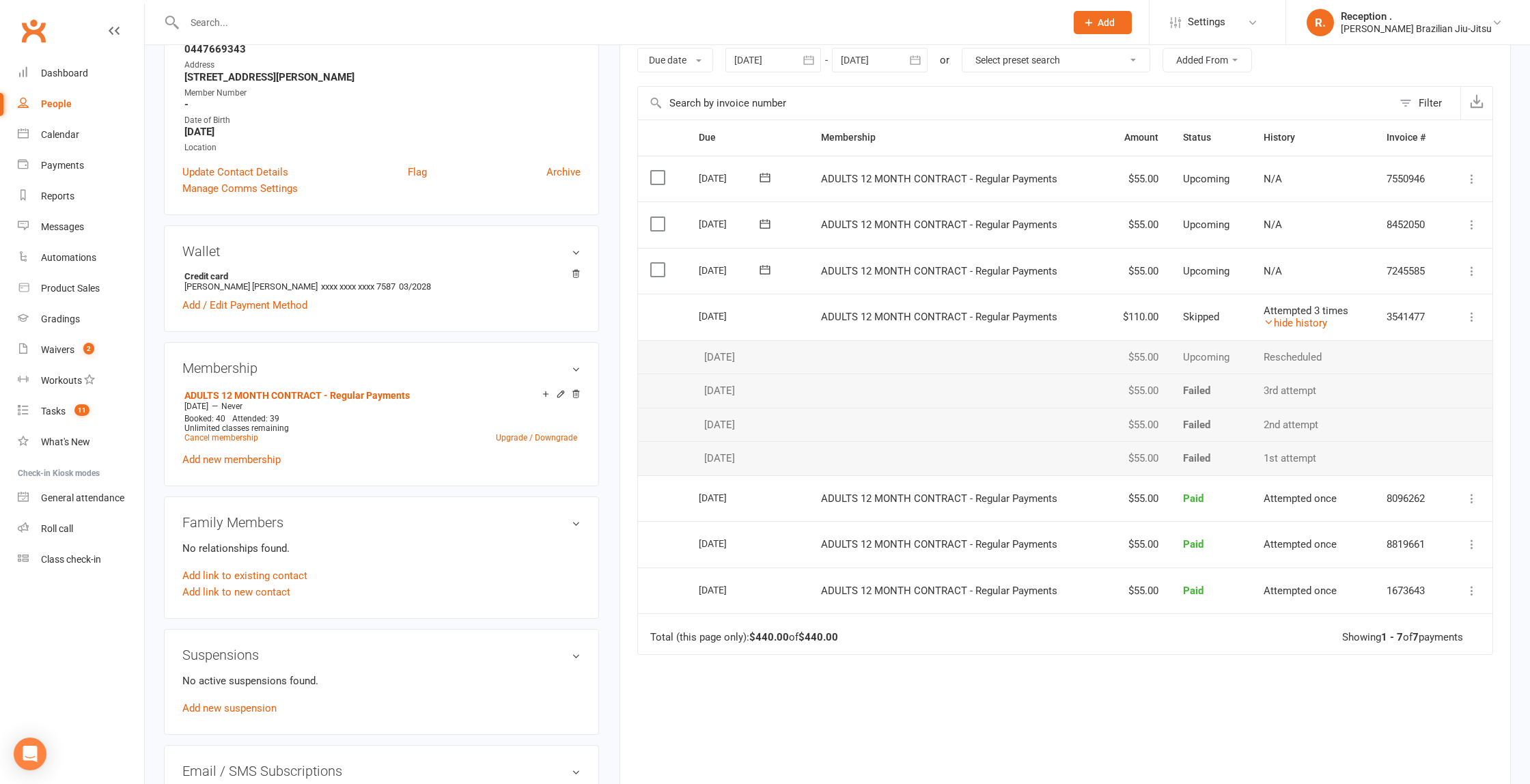
click at [284, 26] on input "text" at bounding box center [618, 22] width 876 height 19
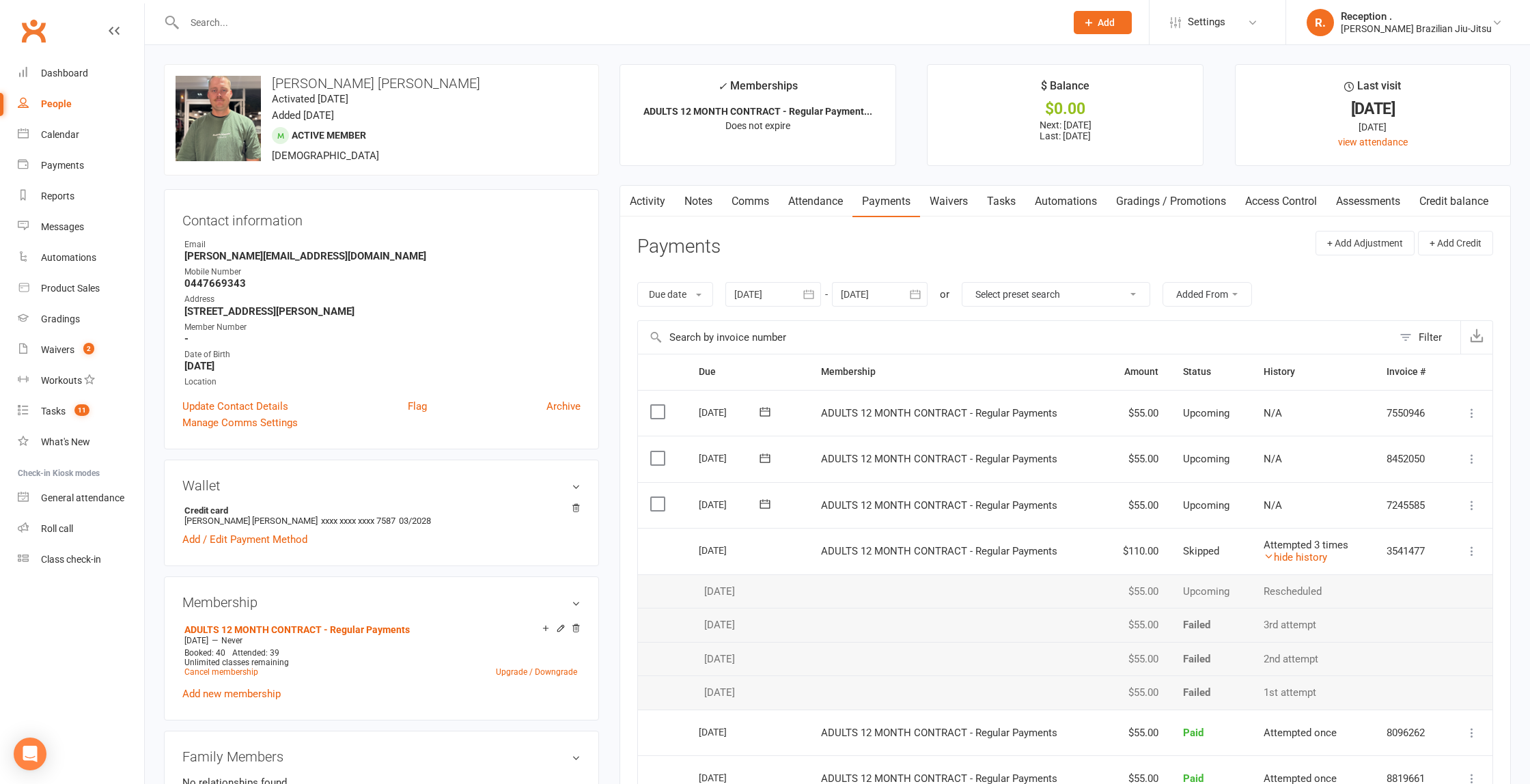
paste input "[PERSON_NAME][EMAIL_ADDRESS][DOMAIN_NAME]"
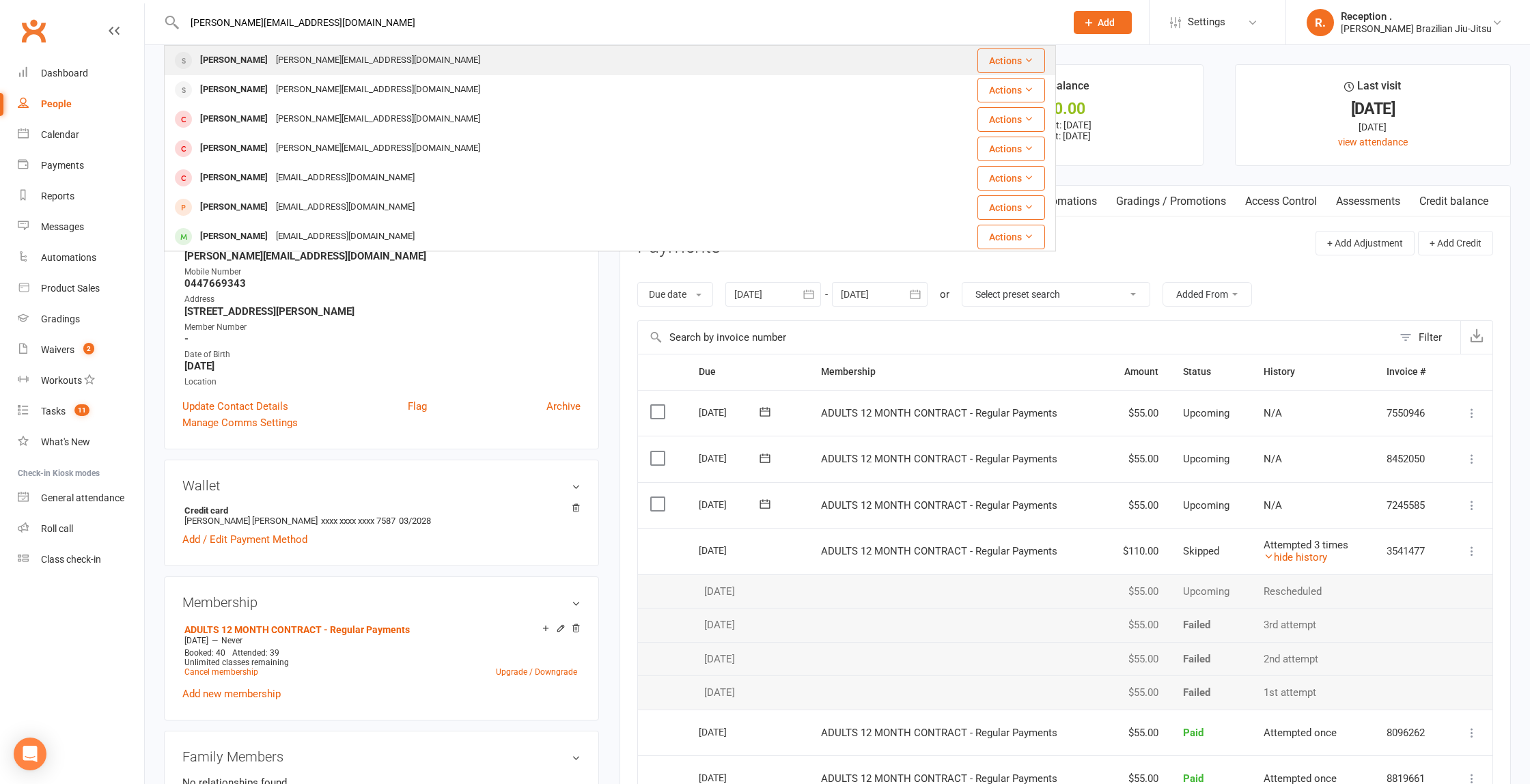
type input "[PERSON_NAME][EMAIL_ADDRESS][DOMAIN_NAME]"
click at [445, 63] on div "[PERSON_NAME] [PERSON_NAME][EMAIL_ADDRESS][DOMAIN_NAME]" at bounding box center [535, 60] width 741 height 28
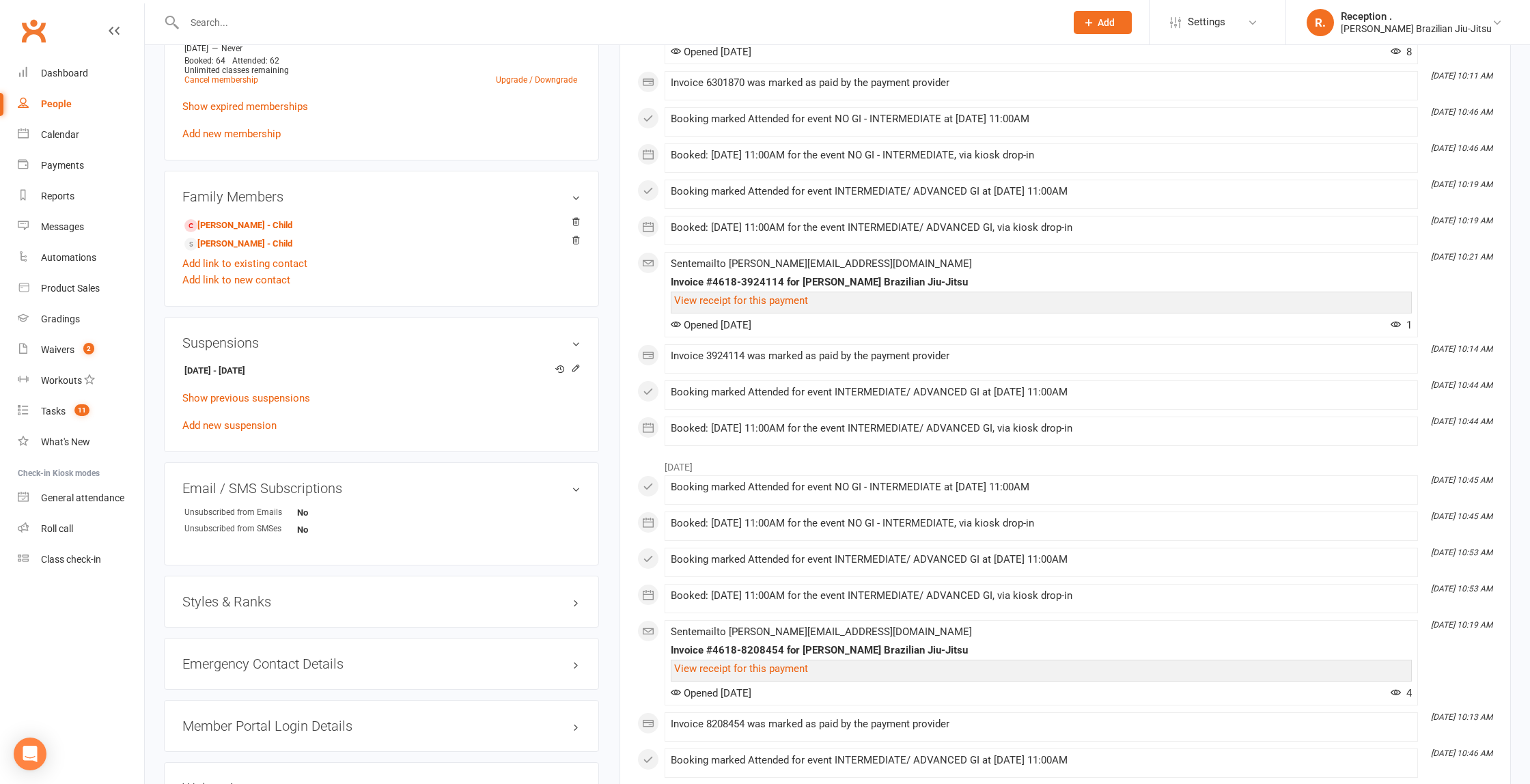
scroll to position [624, 0]
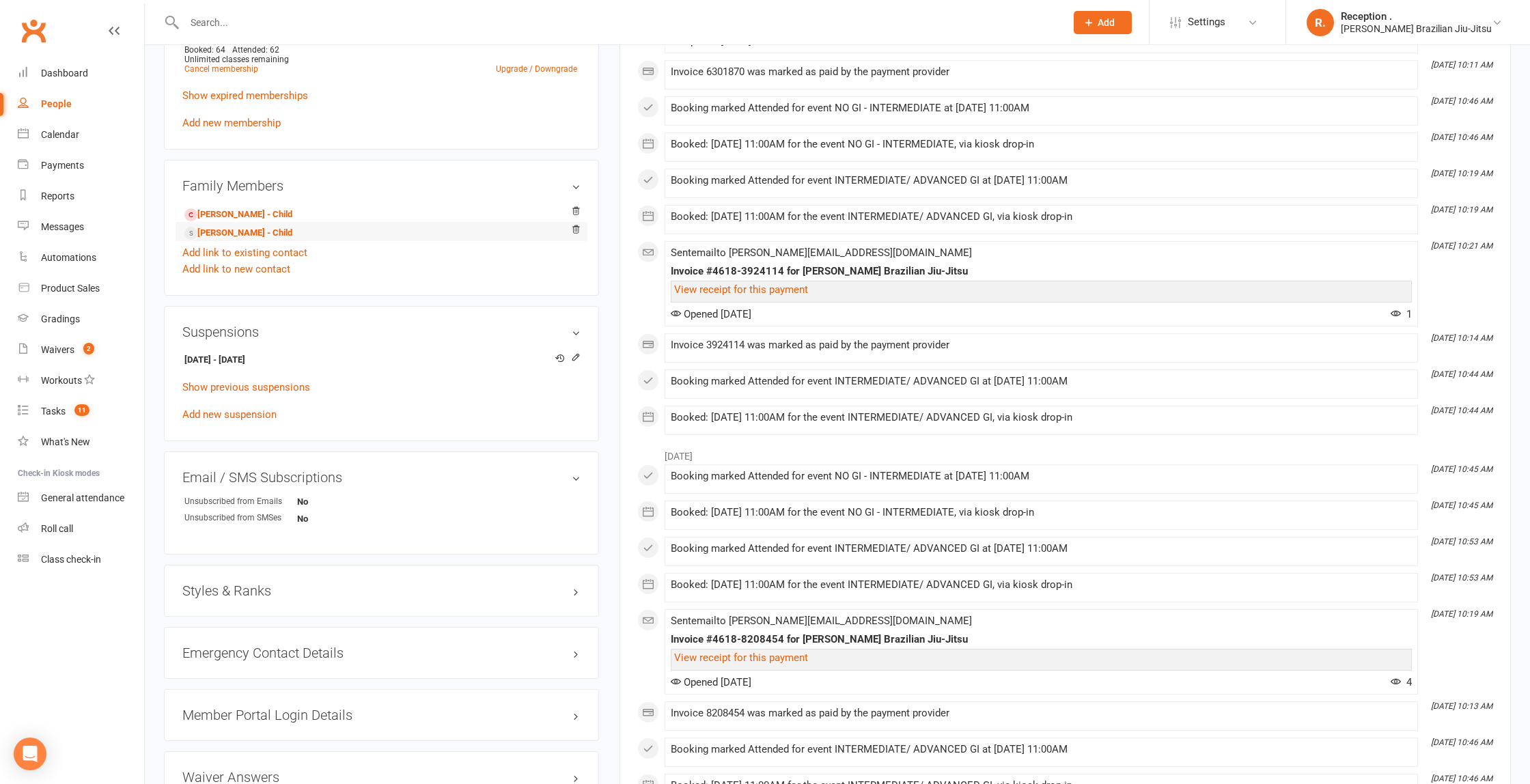
click at [252, 241] on relationship-list "[PERSON_NAME] - Child [PERSON_NAME] - Child Add link to existing contact Add li…" at bounding box center [381, 240] width 398 height 73
click at [254, 231] on link "[PERSON_NAME] - Child" at bounding box center [238, 233] width 108 height 14
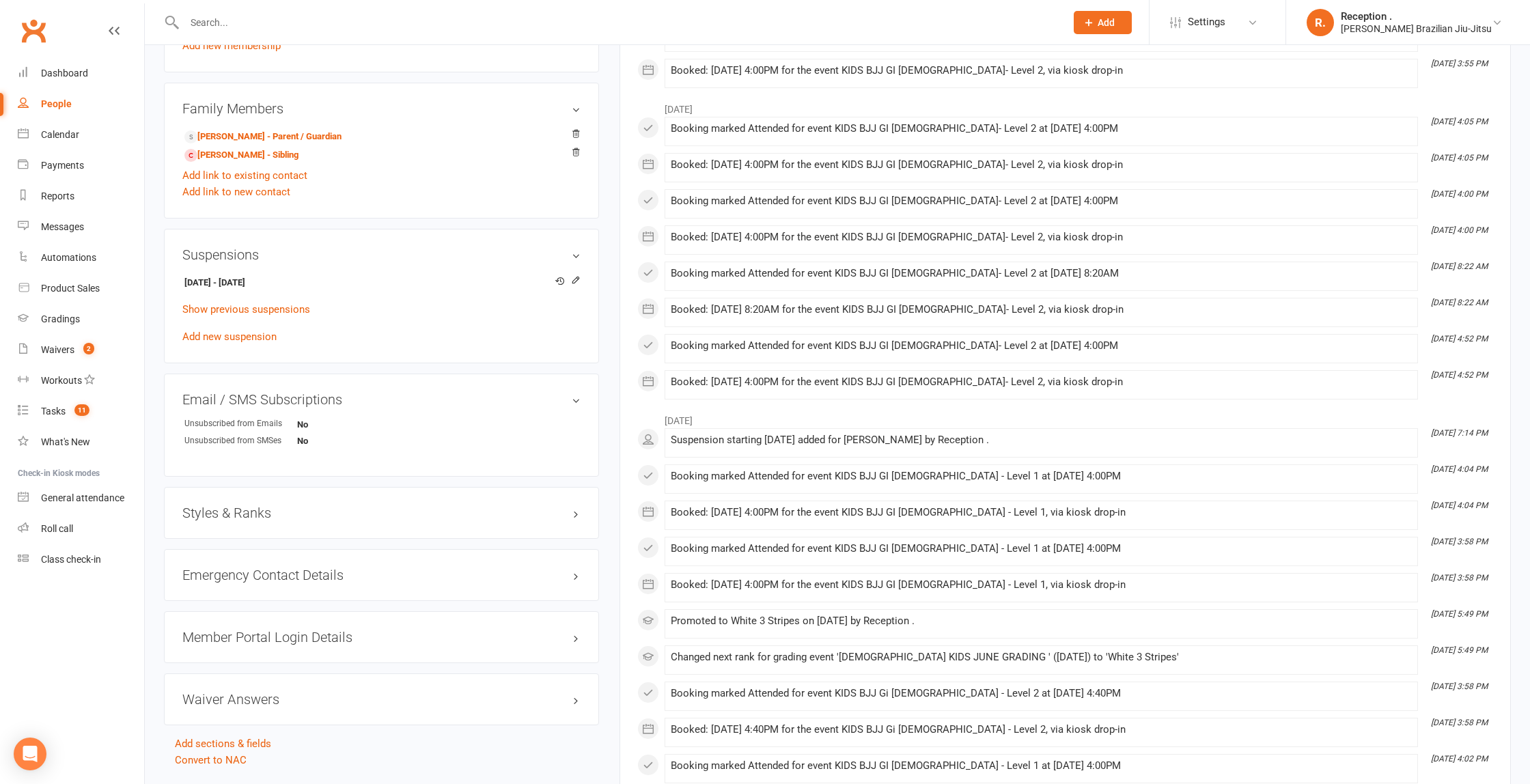
scroll to position [716, 0]
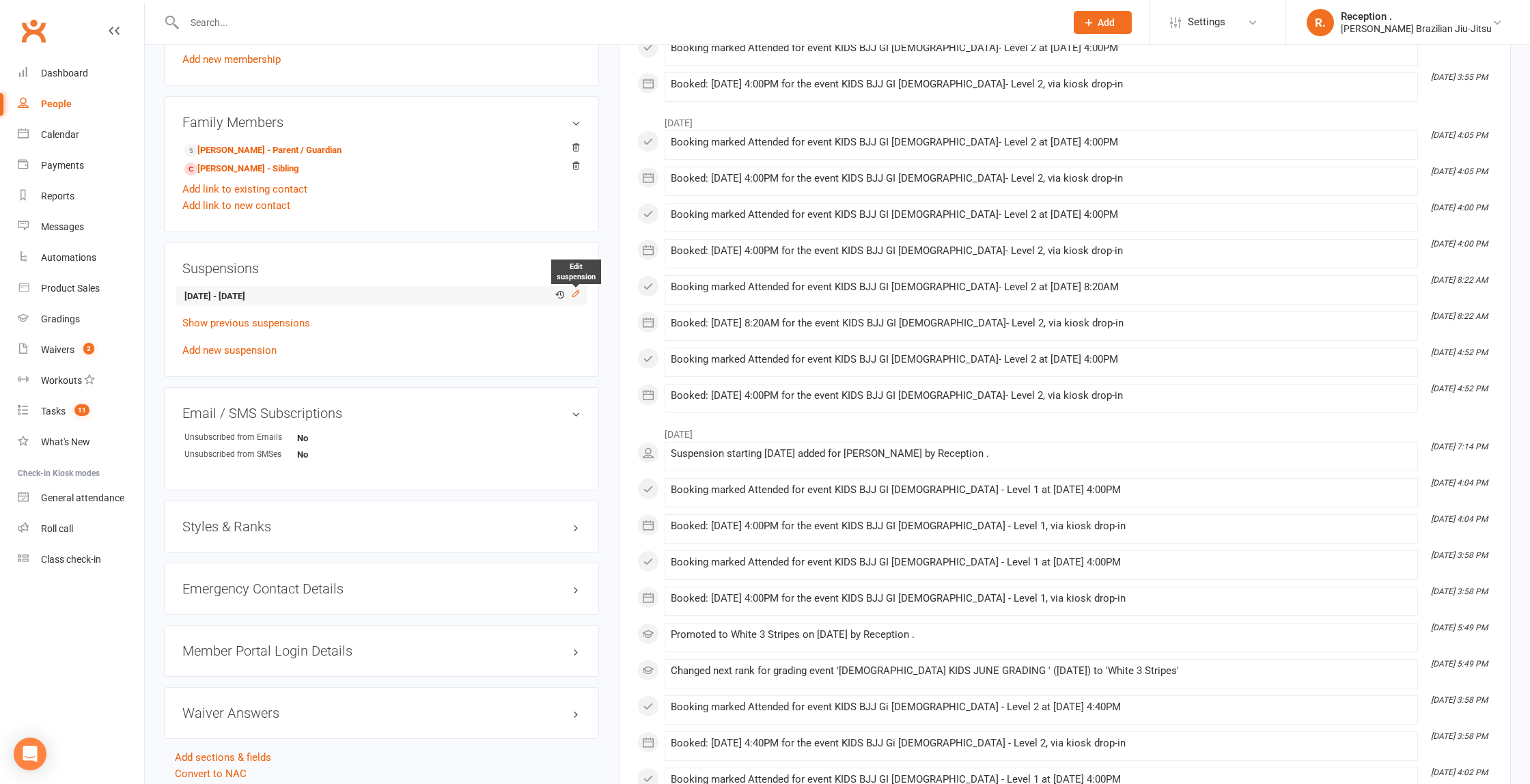
click at [573, 289] on icon at bounding box center [576, 294] width 10 height 10
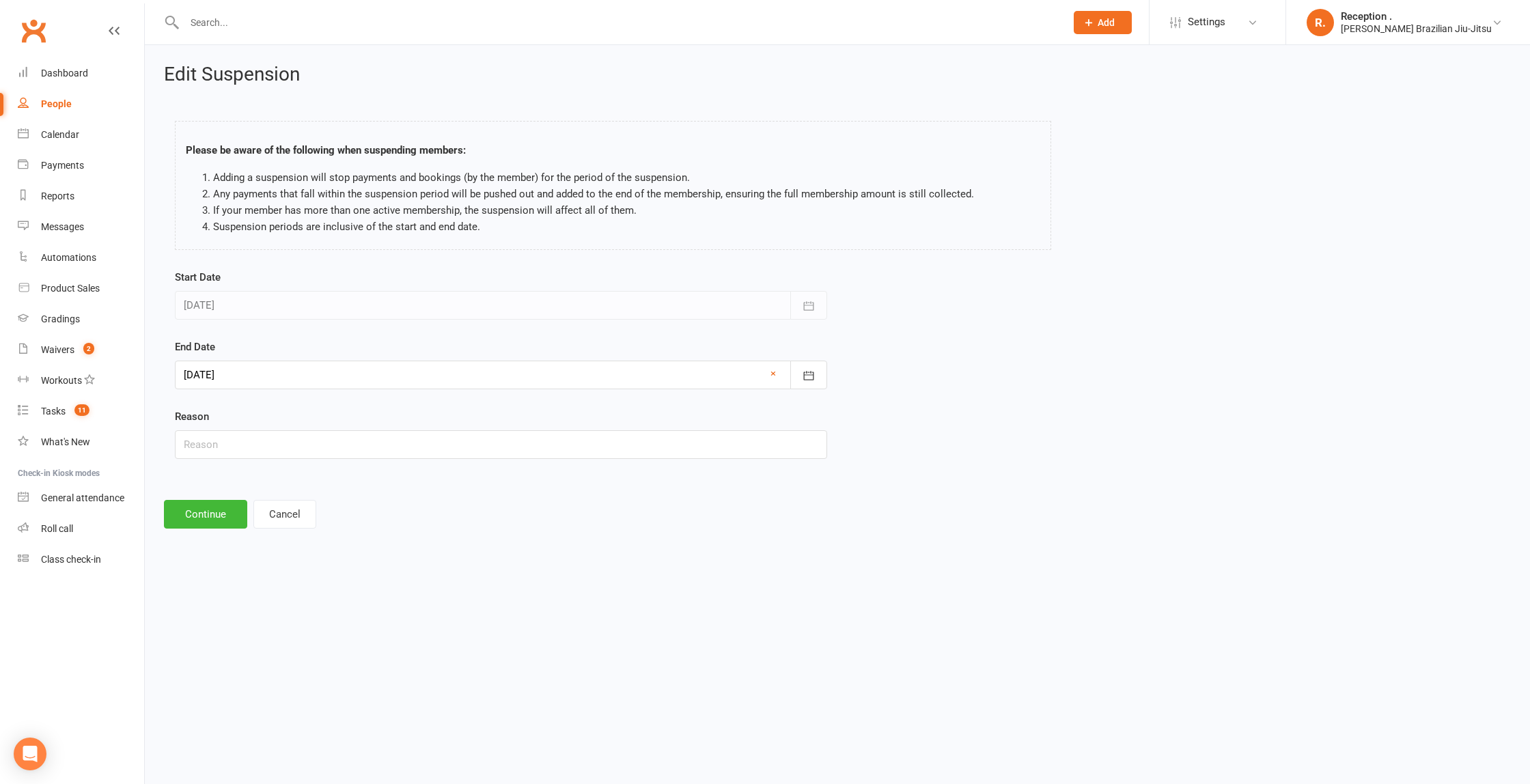
click at [331, 364] on div at bounding box center [501, 375] width 652 height 29
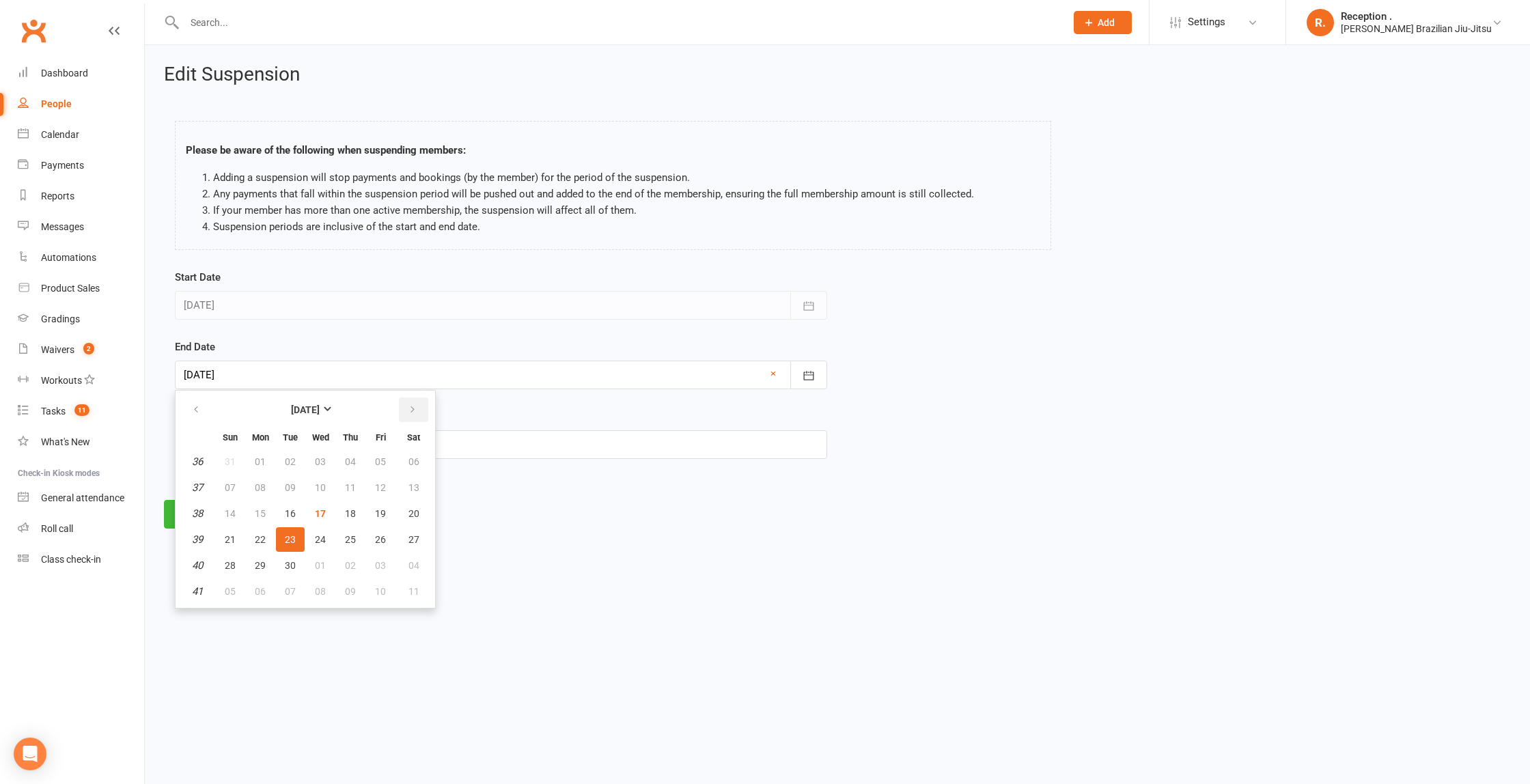
click at [405, 409] on button "button" at bounding box center [414, 409] width 30 height 25
click at [197, 413] on icon "button" at bounding box center [197, 409] width 10 height 11
click at [402, 408] on button "button" at bounding box center [414, 409] width 30 height 25
click at [192, 402] on button "button" at bounding box center [197, 409] width 30 height 25
click at [419, 401] on button "button" at bounding box center [414, 409] width 30 height 25
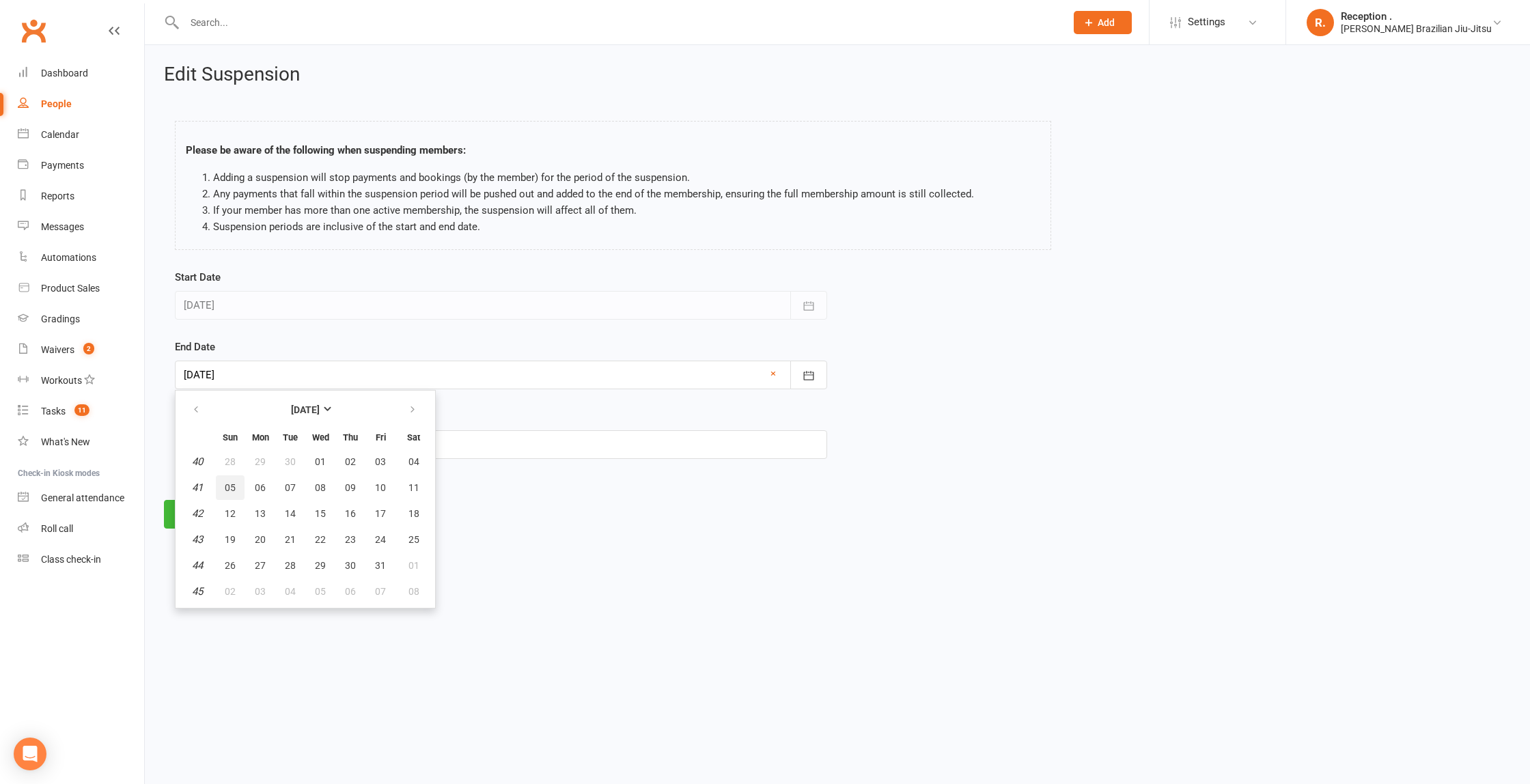
click at [234, 490] on span "05" at bounding box center [230, 487] width 11 height 11
type input "[DATE]"
click at [272, 446] on input "text" at bounding box center [501, 444] width 652 height 29
type input "Holidays"
click at [239, 367] on div at bounding box center [501, 375] width 652 height 29
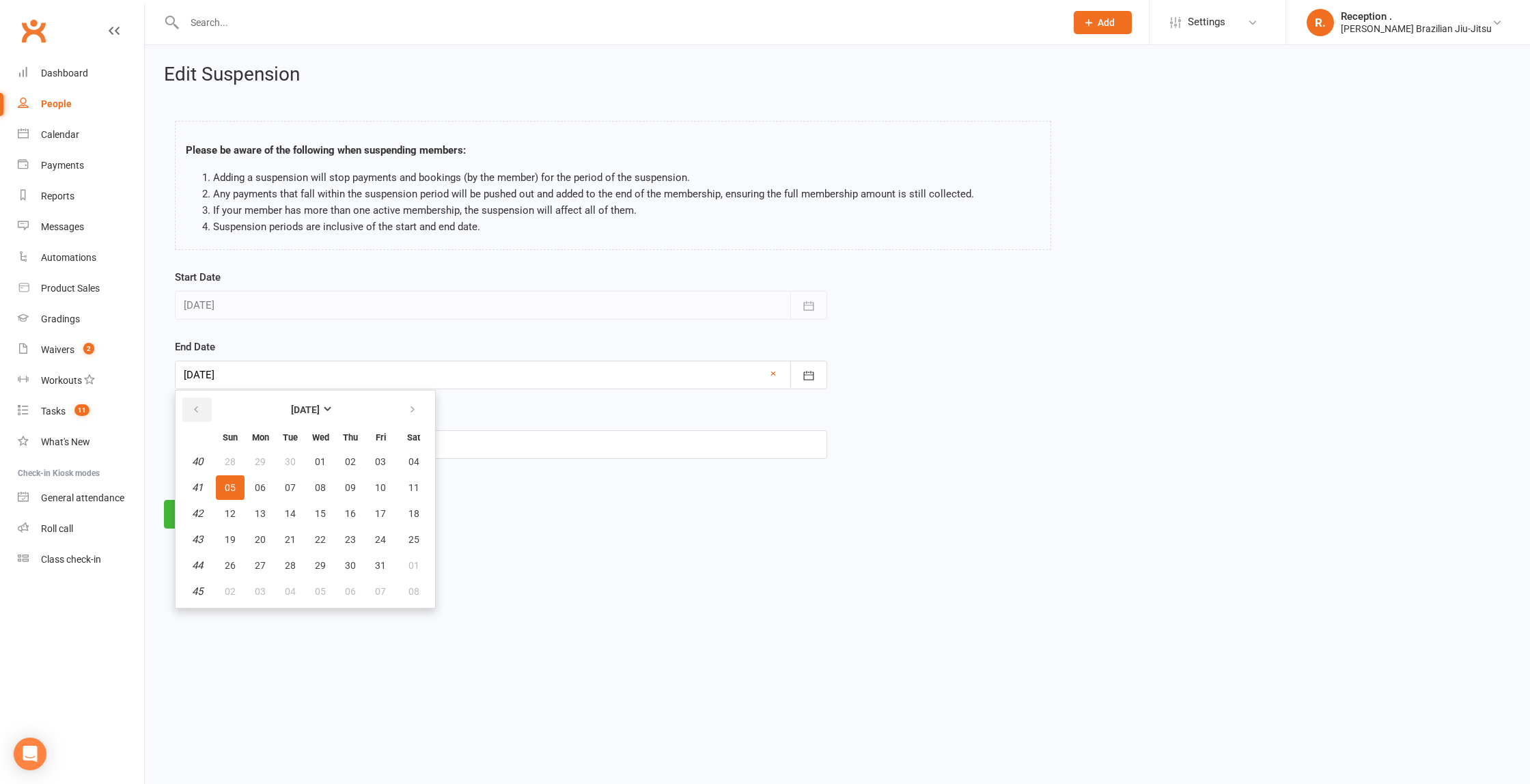
click at [202, 408] on button "button" at bounding box center [197, 409] width 30 height 25
click at [584, 565] on html "Prospect Member Non-attending contact Class / event Appointment Grading event T…" at bounding box center [765, 283] width 1530 height 567
click at [226, 522] on button "Continue" at bounding box center [206, 514] width 83 height 29
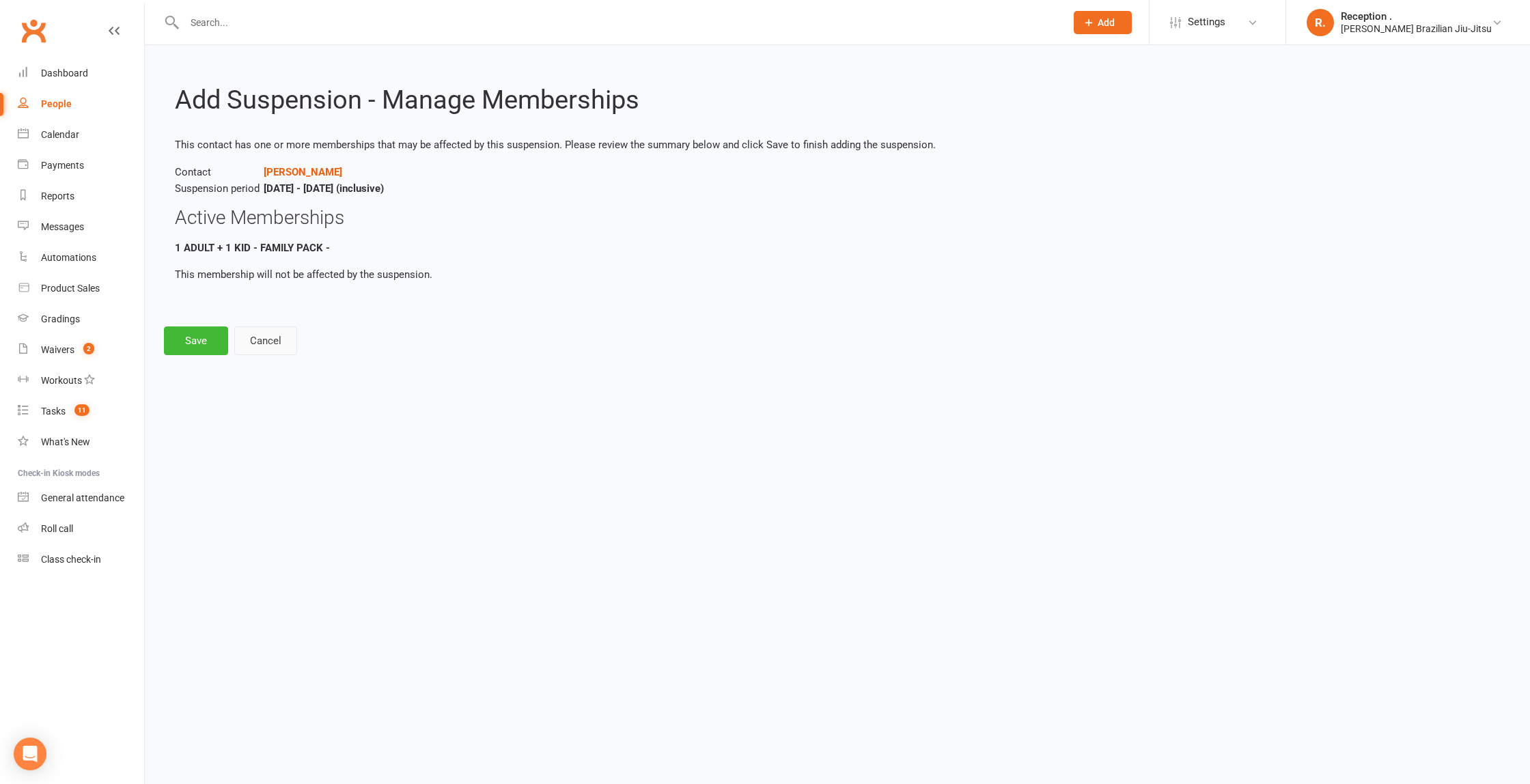
click at [258, 342] on button "Cancel" at bounding box center [266, 340] width 63 height 29
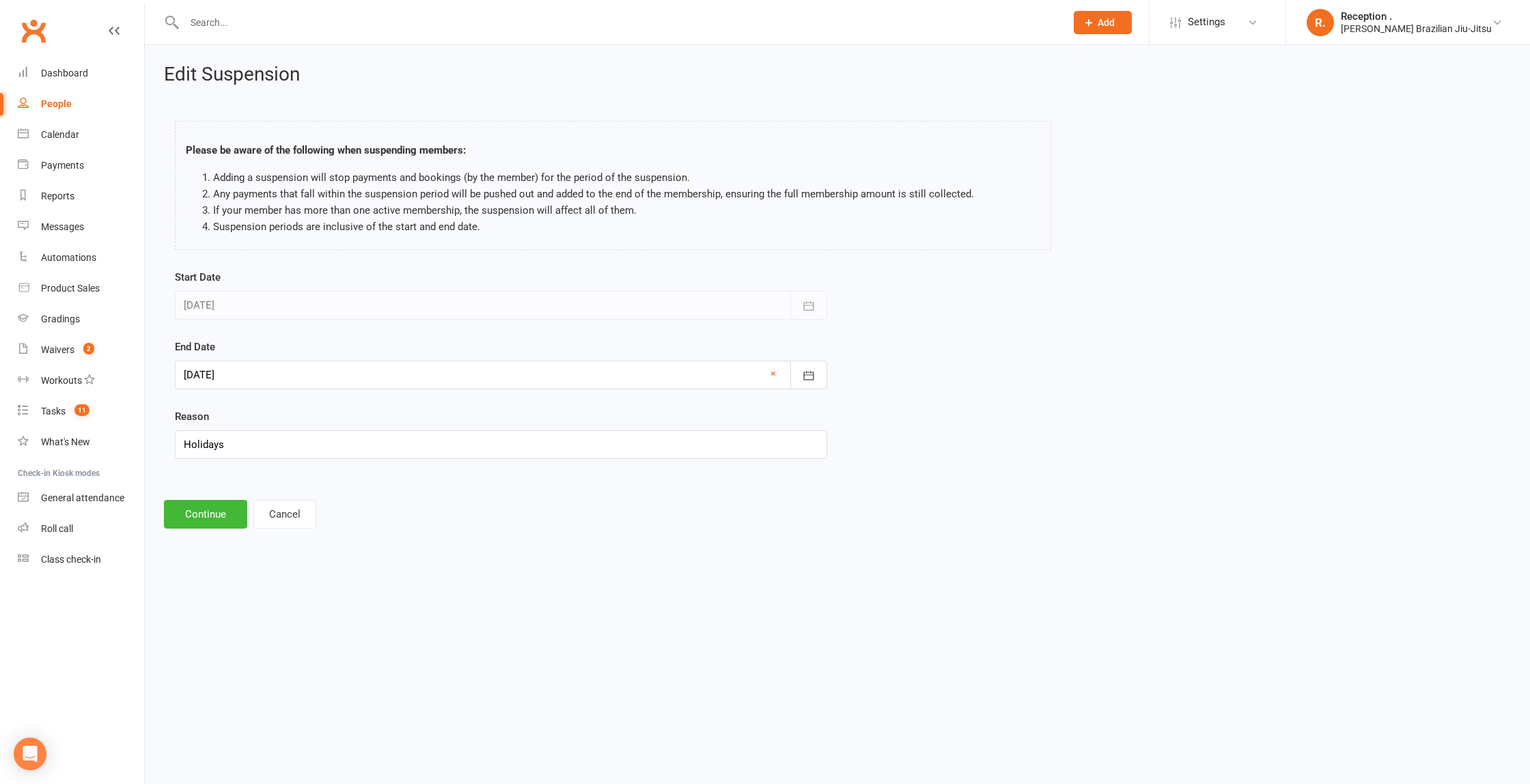
click at [227, 369] on div at bounding box center [501, 375] width 652 height 29
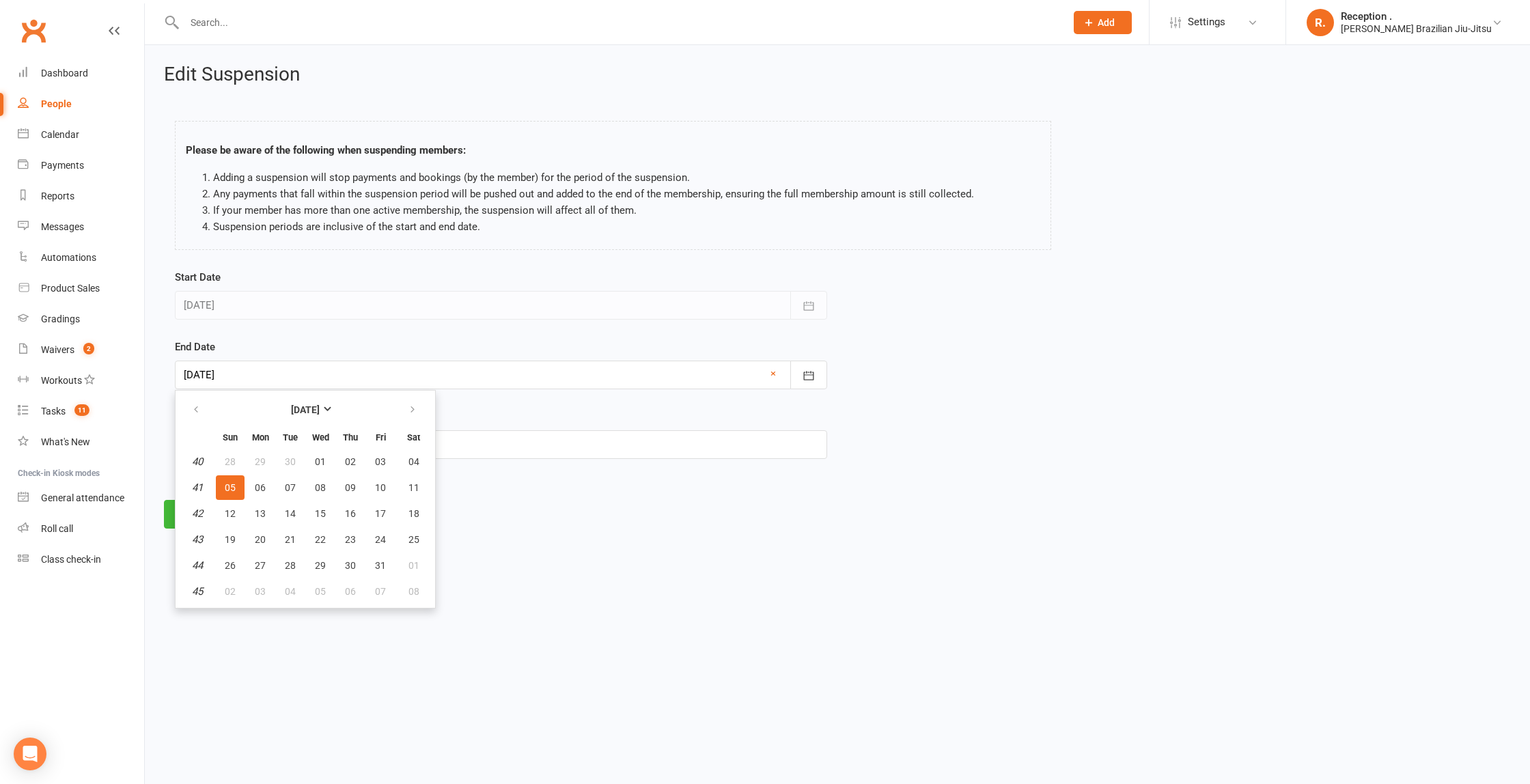
click at [595, 512] on footer "Continue Cancel" at bounding box center [837, 514] width 1347 height 29
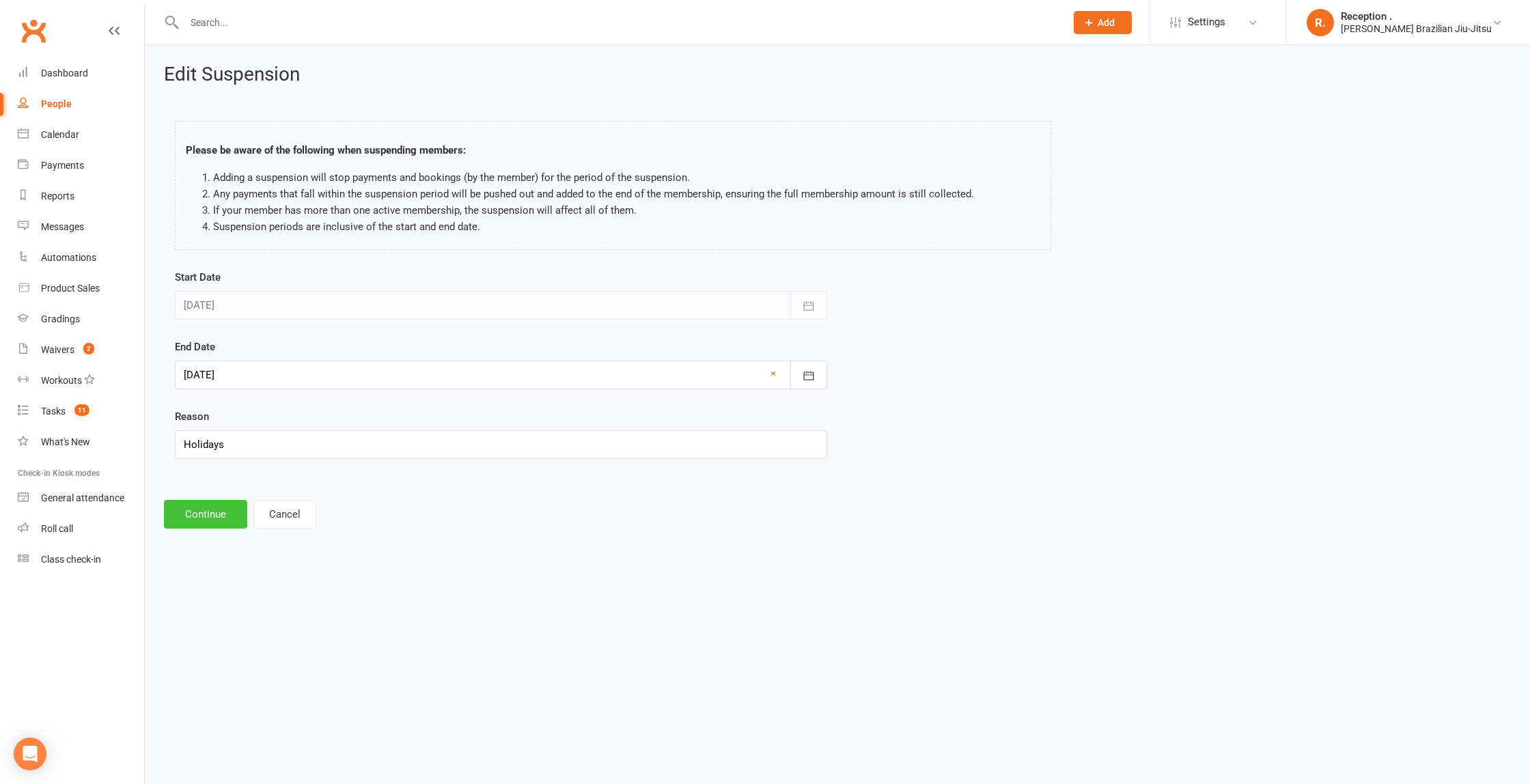
click at [215, 516] on button "Continue" at bounding box center [206, 514] width 83 height 29
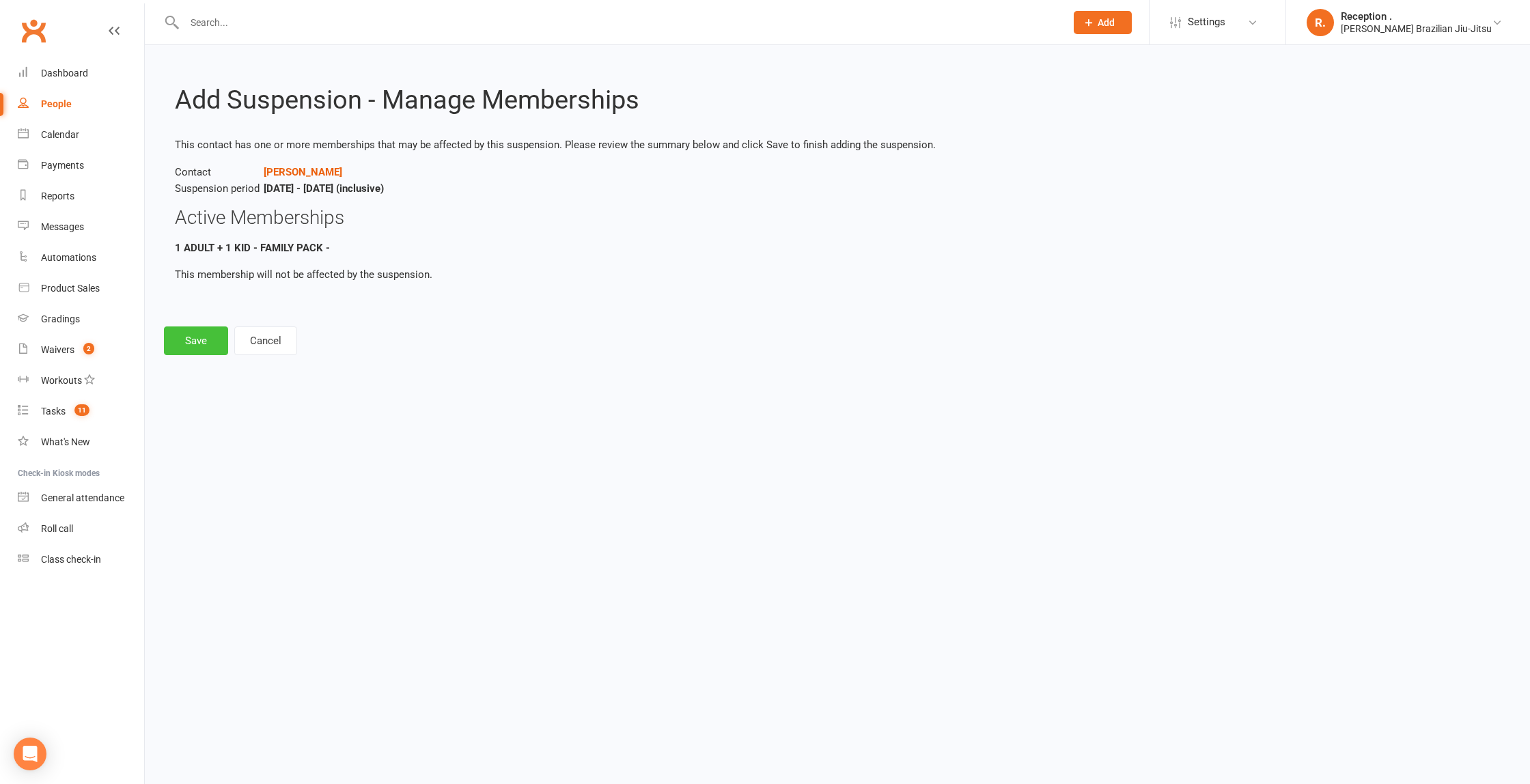
click at [192, 332] on button "Save" at bounding box center [197, 340] width 64 height 29
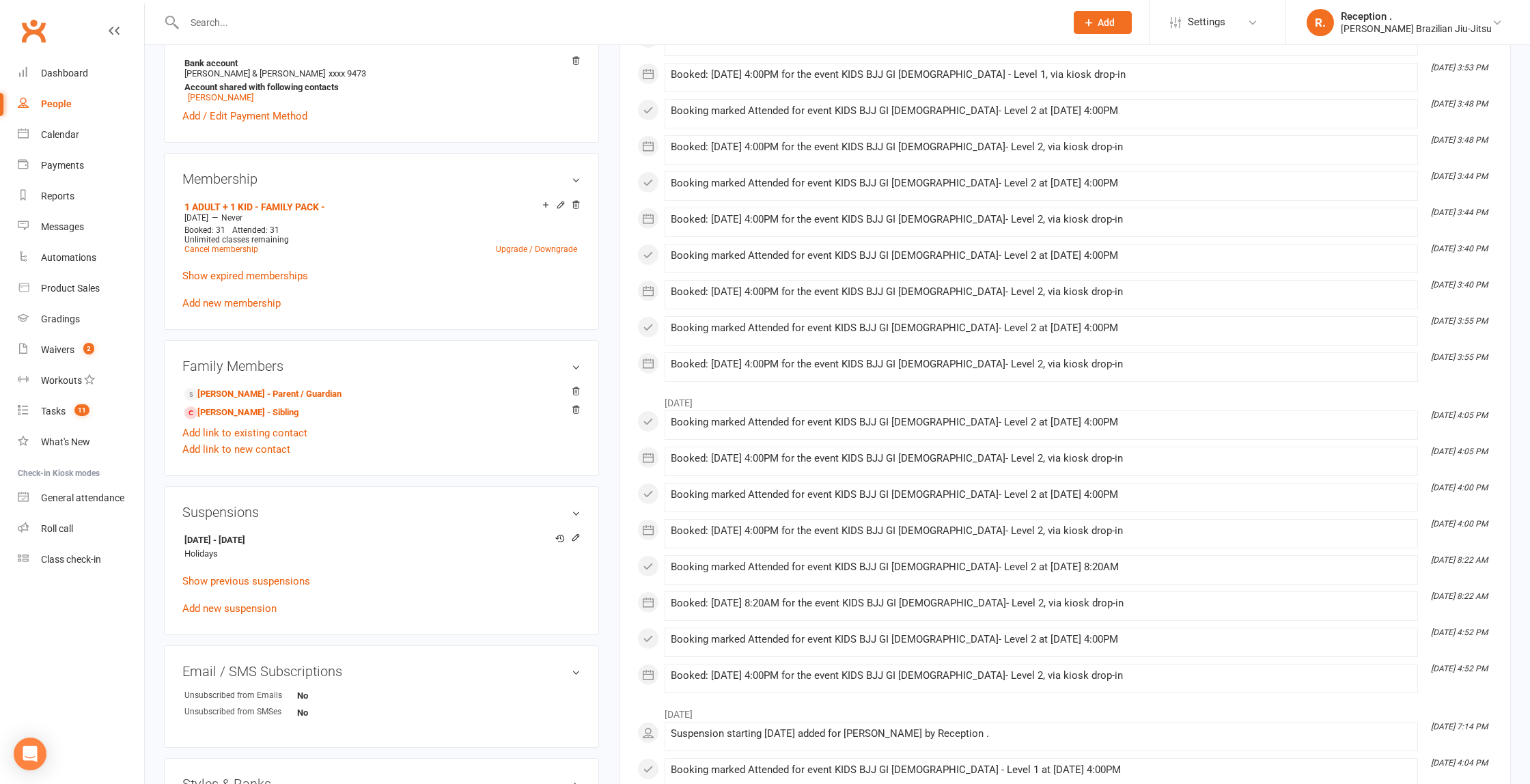
scroll to position [495, 0]
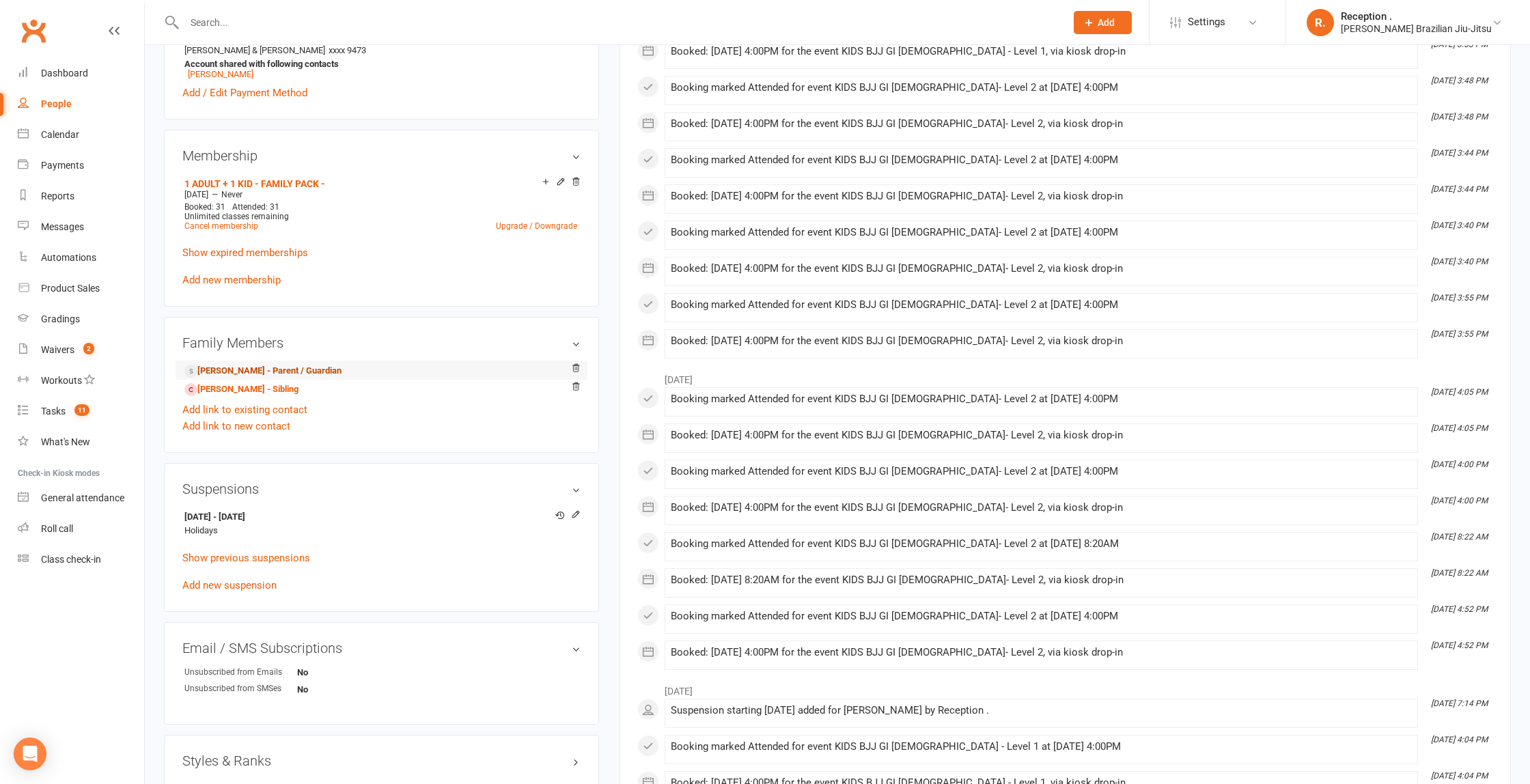
click at [302, 368] on link "[PERSON_NAME] - Parent / Guardian" at bounding box center [263, 371] width 157 height 14
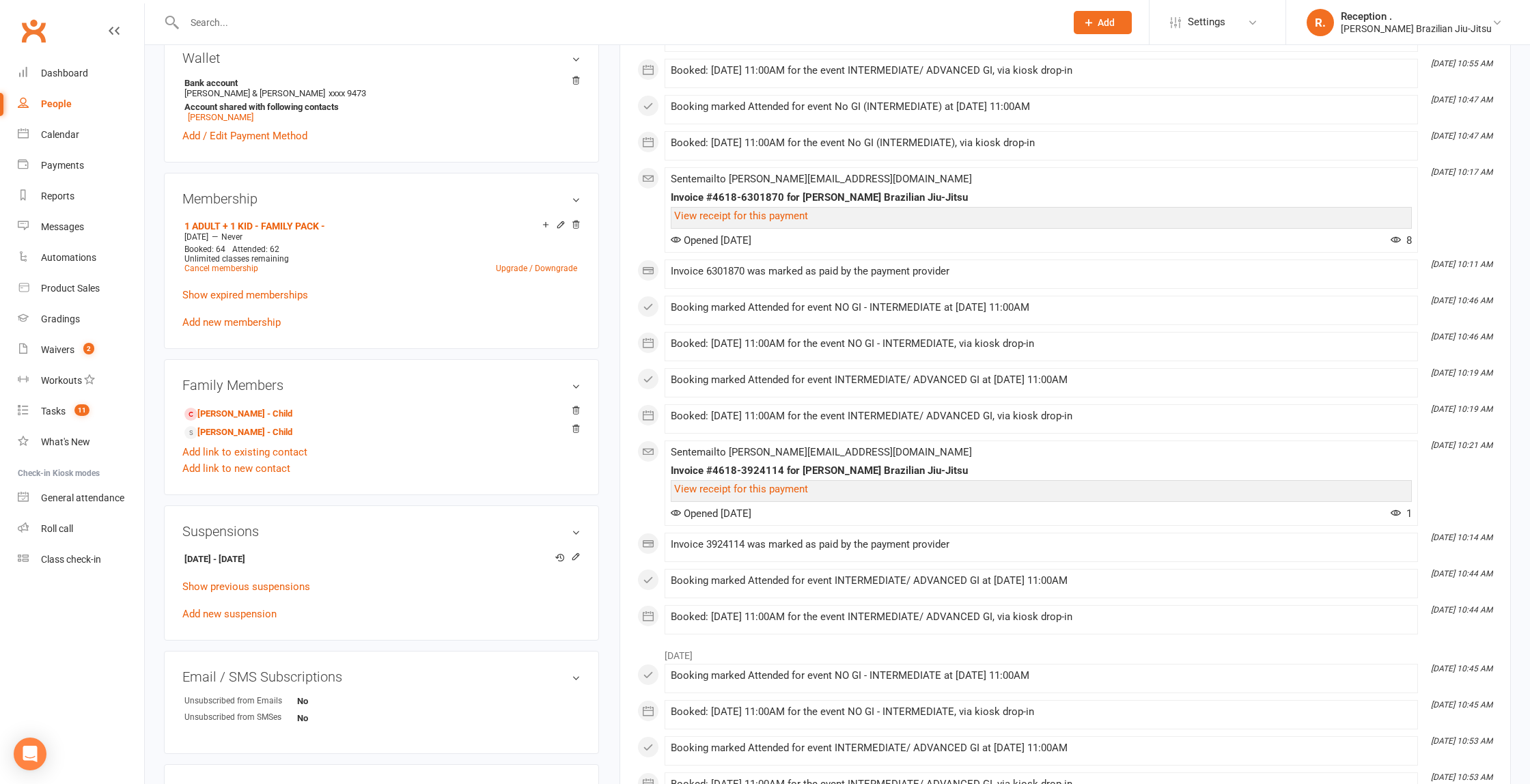
scroll to position [428, 0]
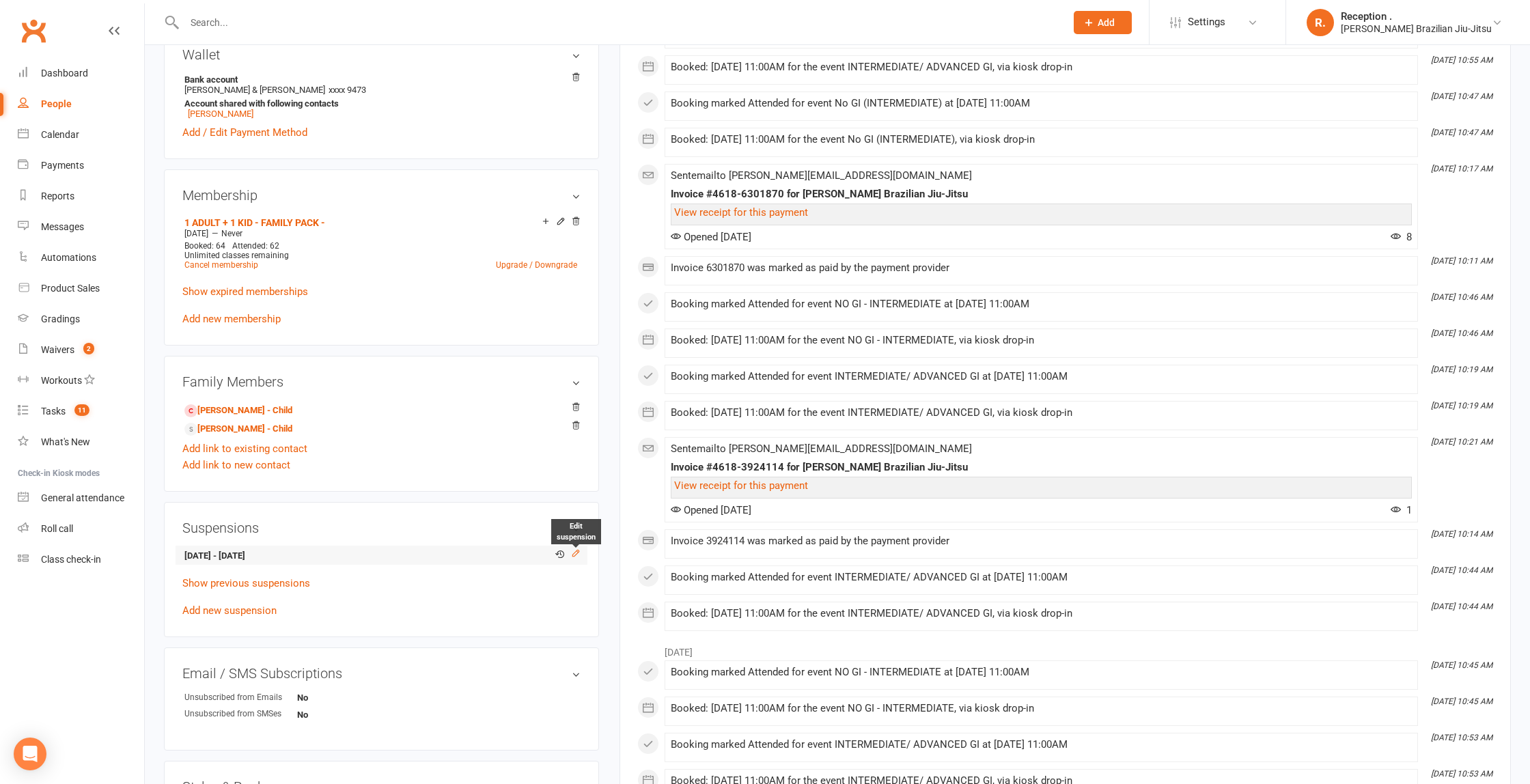
click at [579, 551] on icon at bounding box center [576, 553] width 10 height 10
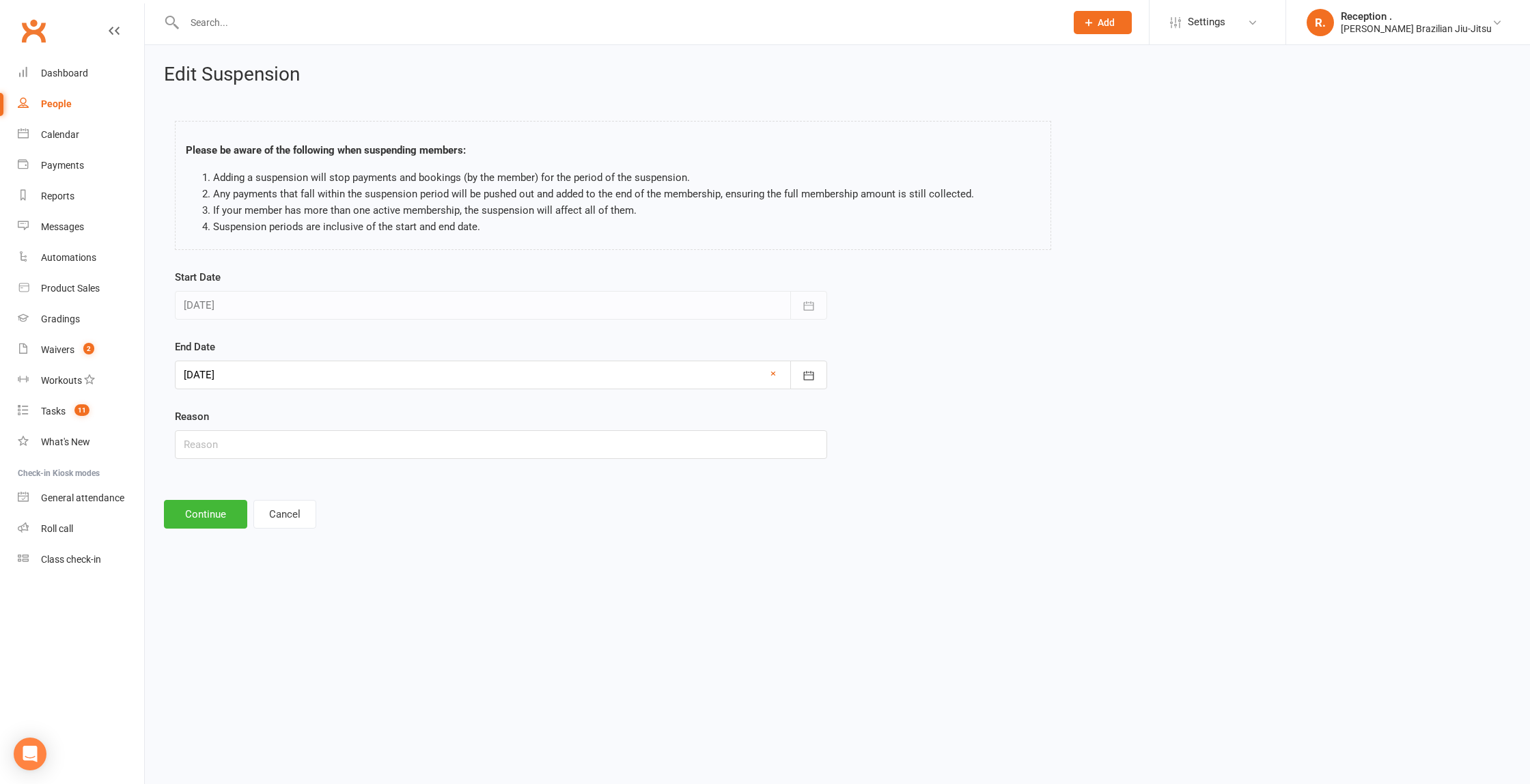
click at [255, 365] on div at bounding box center [501, 375] width 652 height 29
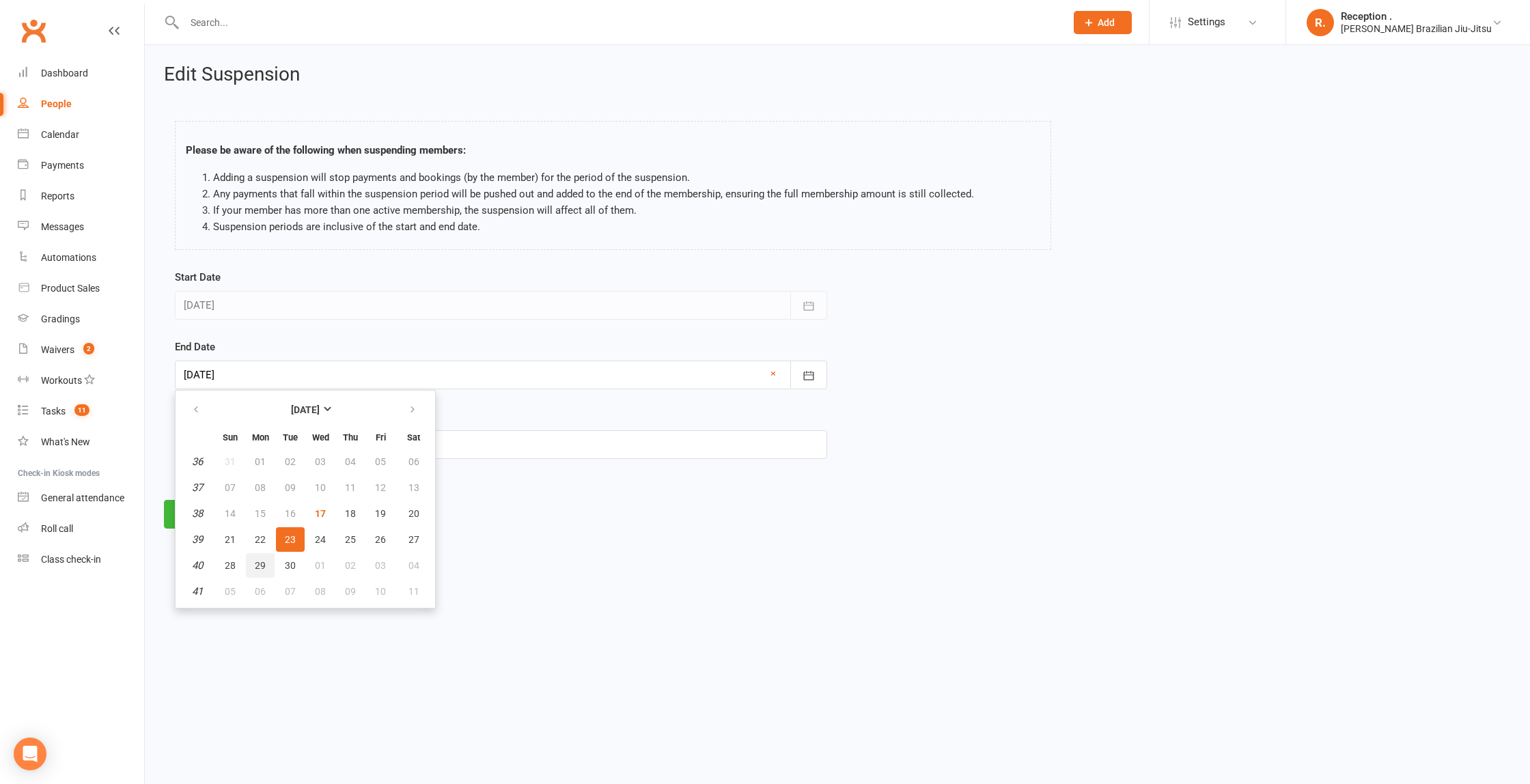
click at [258, 560] on span "29" at bounding box center [260, 564] width 11 height 11
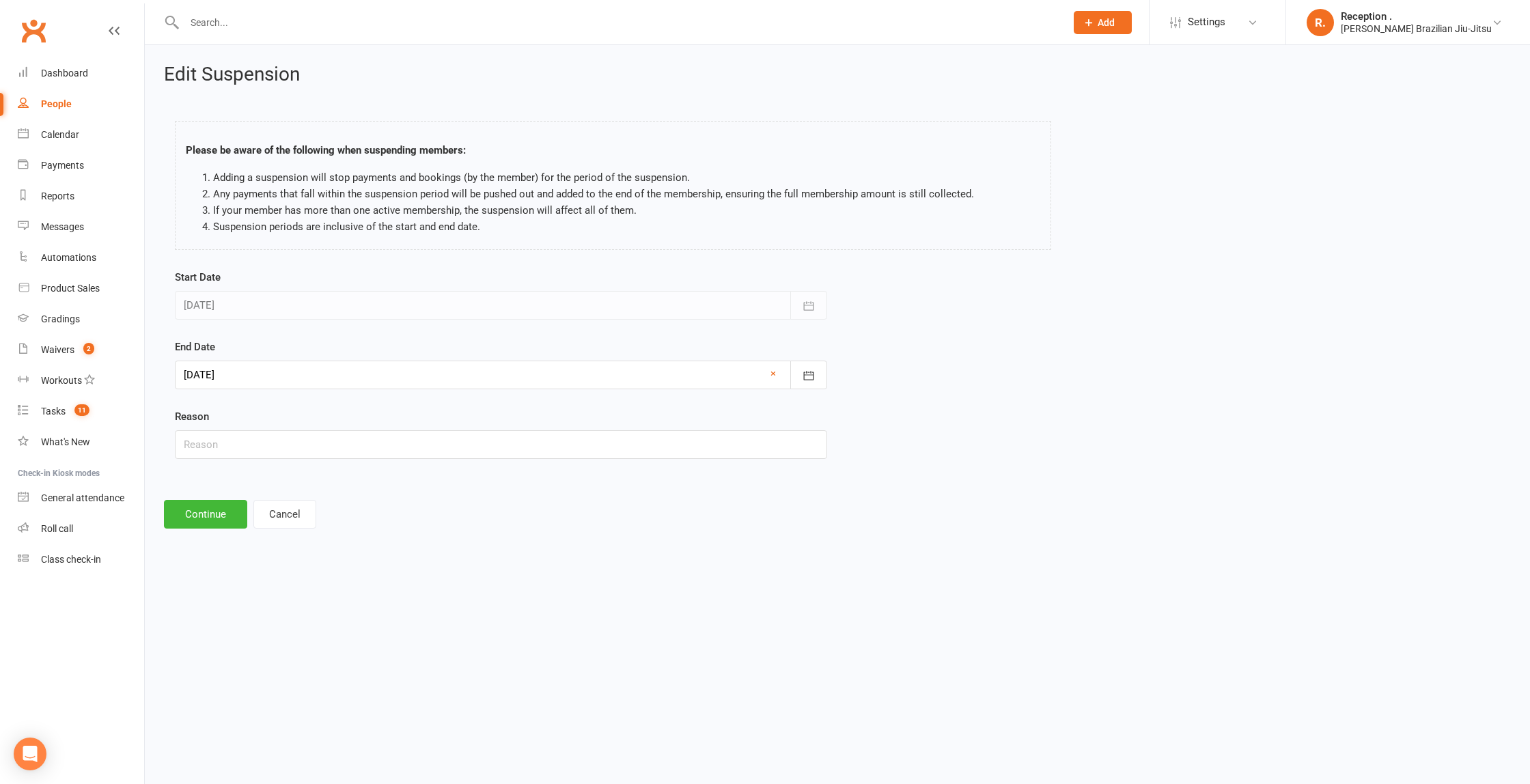
click at [210, 383] on div at bounding box center [501, 375] width 652 height 29
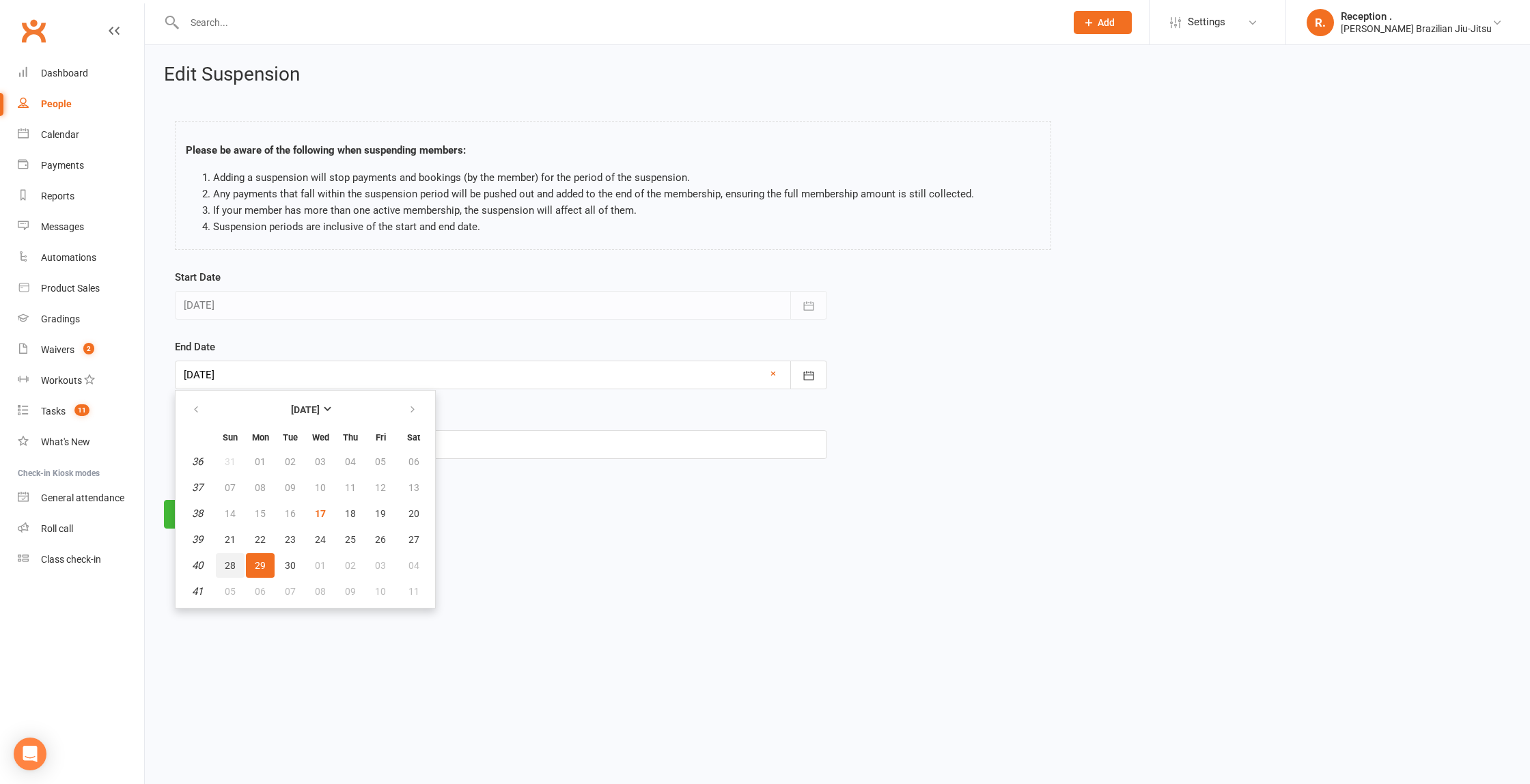
click at [227, 564] on span "28" at bounding box center [230, 564] width 11 height 11
type input "[DATE]"
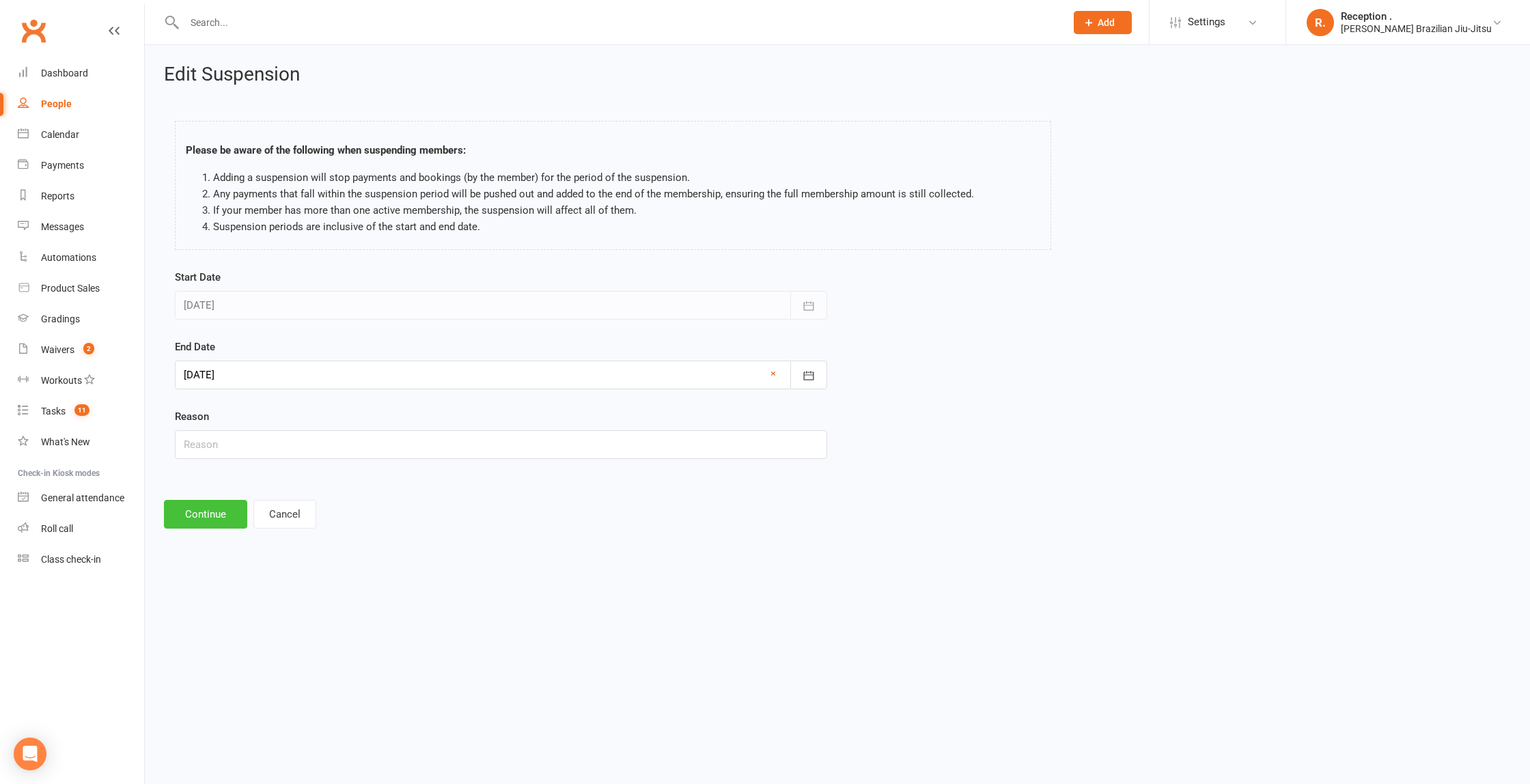
click at [201, 520] on button "Continue" at bounding box center [206, 514] width 83 height 29
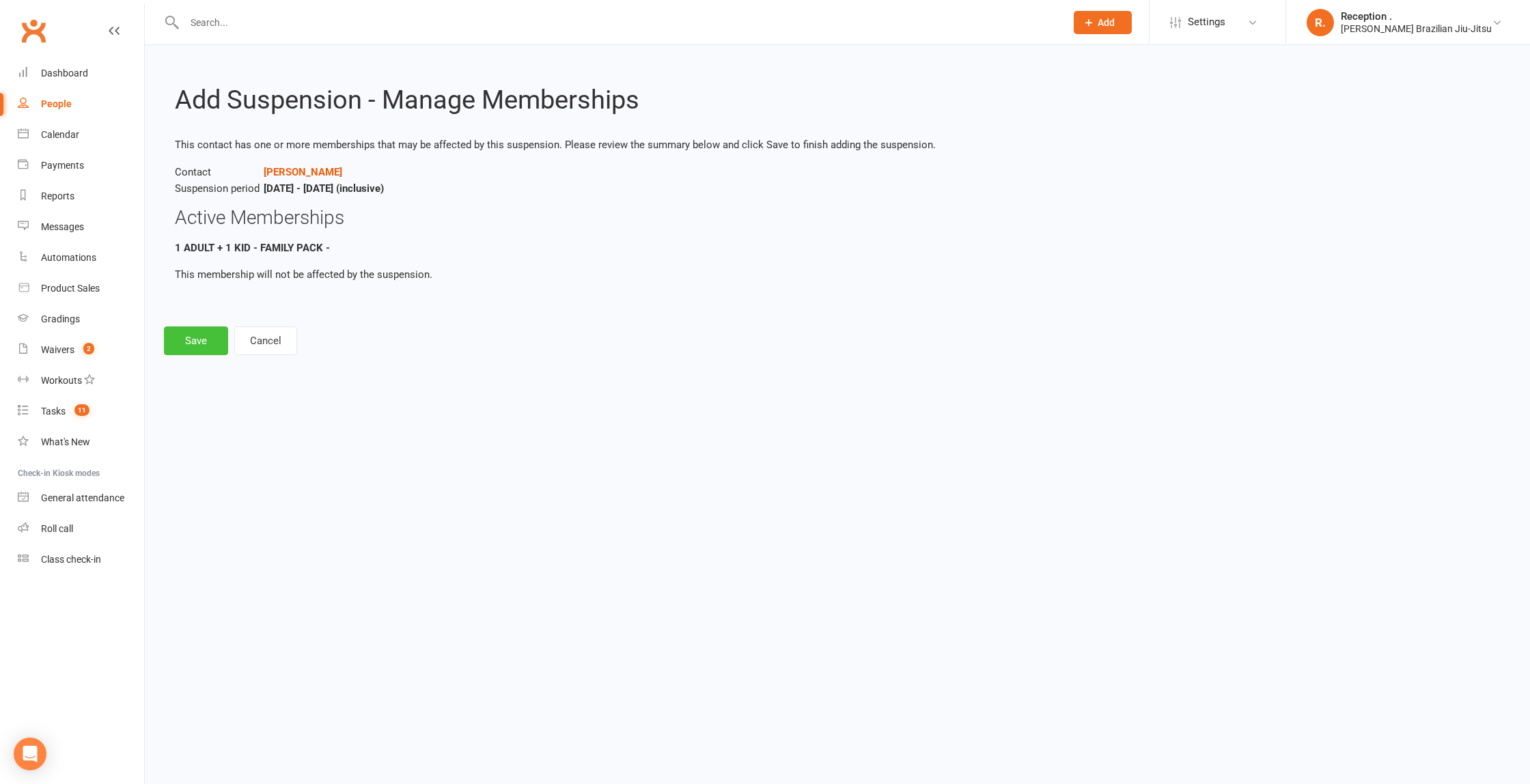
click at [201, 329] on button "Save" at bounding box center [197, 340] width 64 height 29
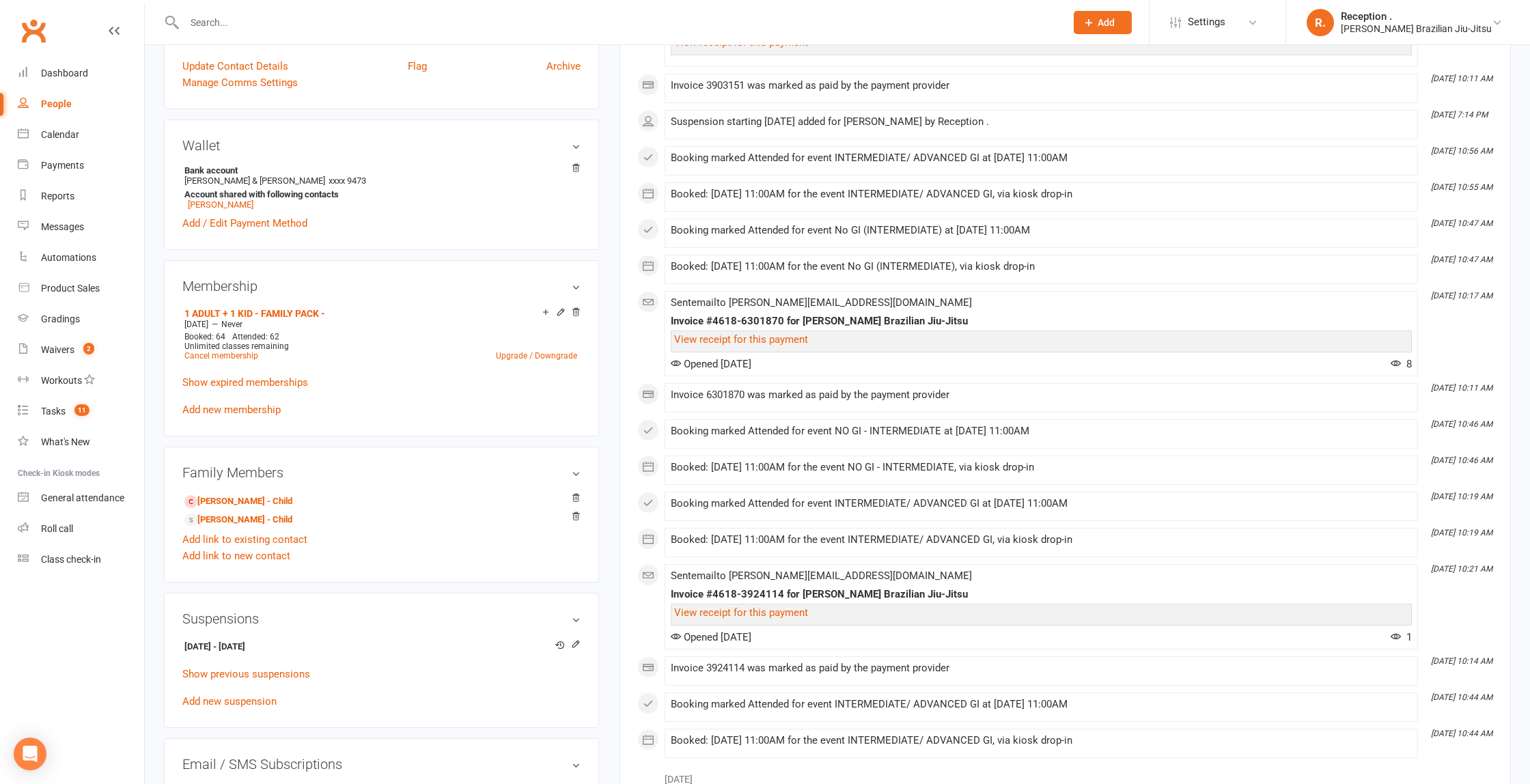
scroll to position [290, 0]
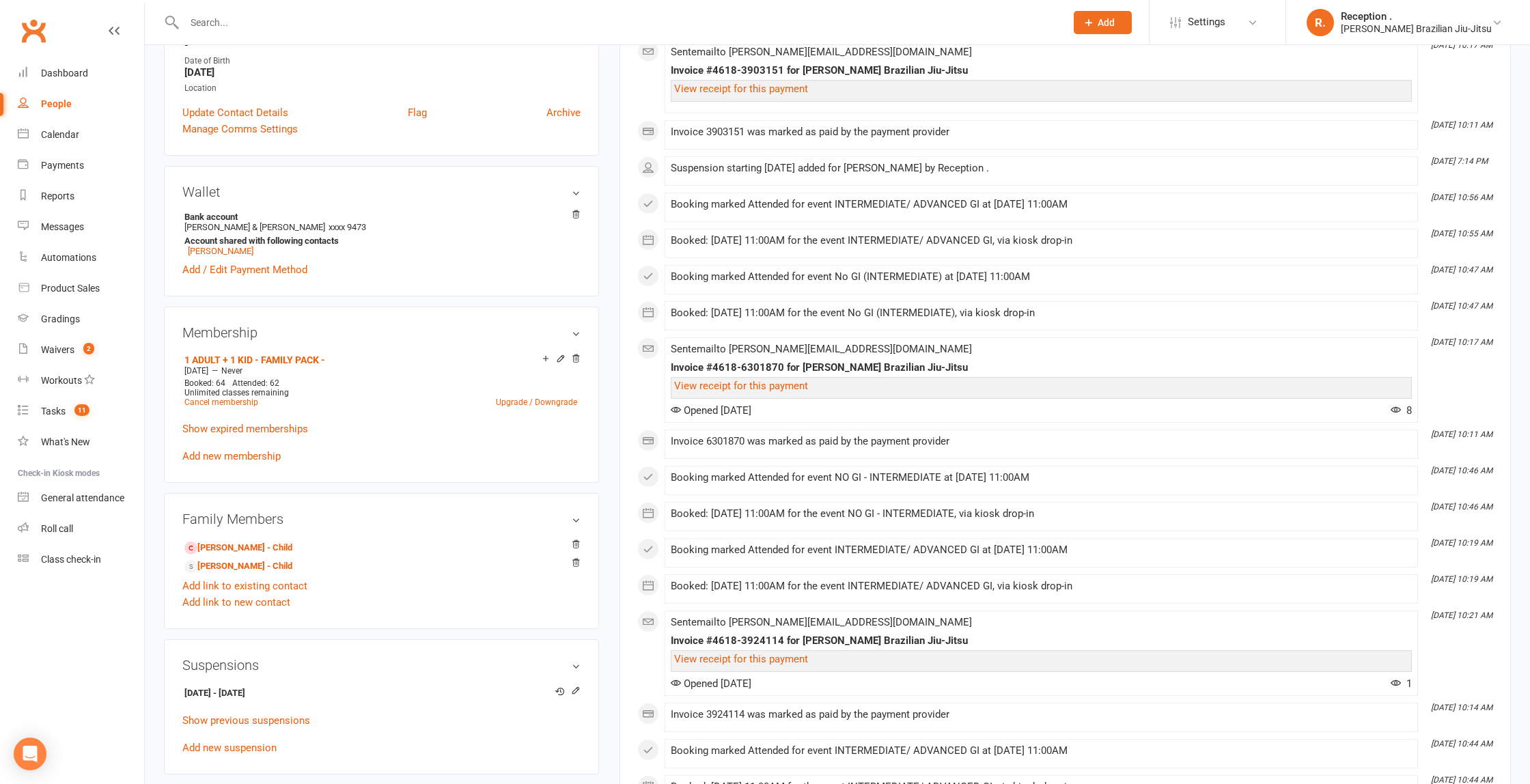
click at [255, 16] on input "text" at bounding box center [618, 22] width 876 height 19
type input "mia [GEOGRAPHIC_DATA]"
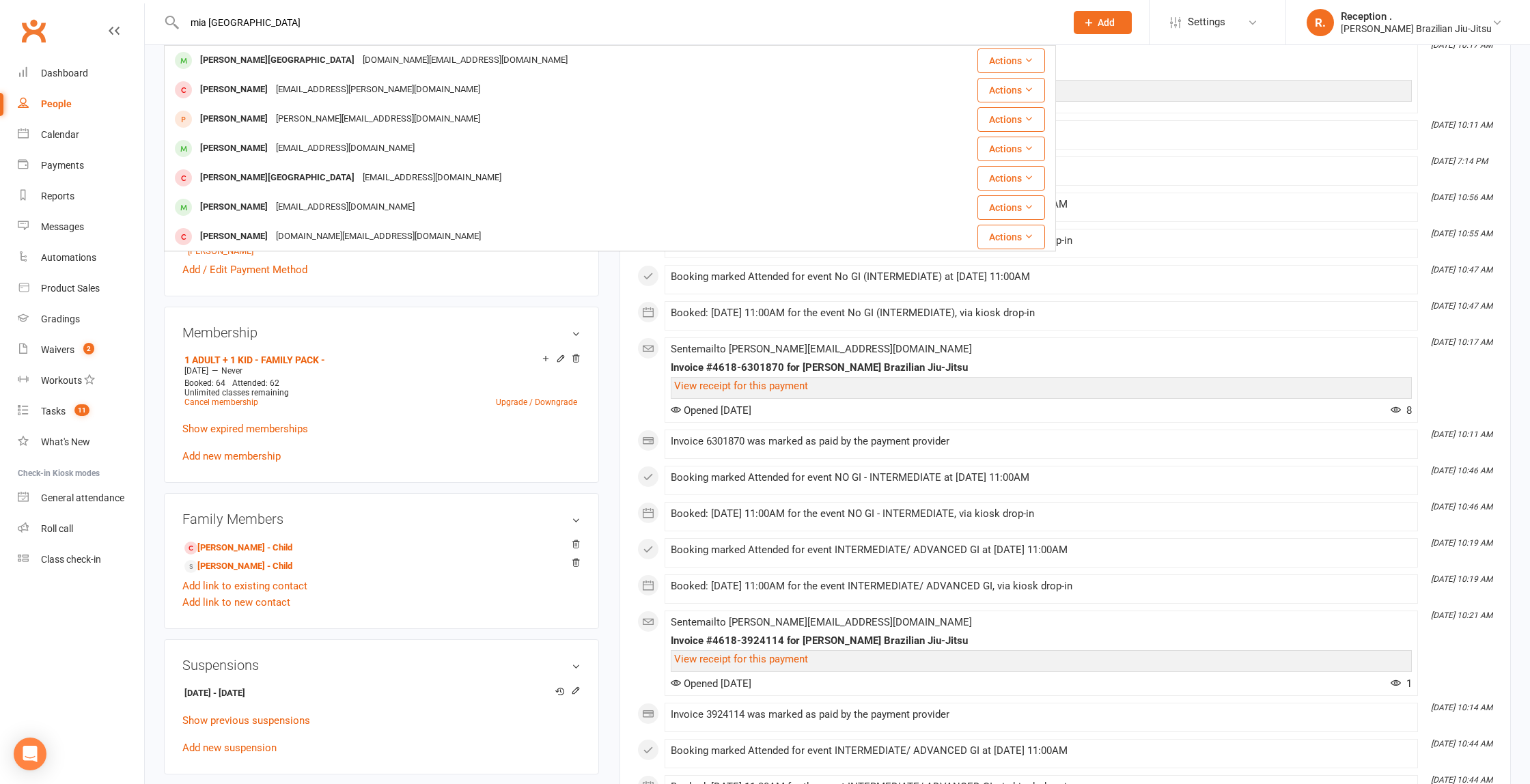
scroll to position [295, 0]
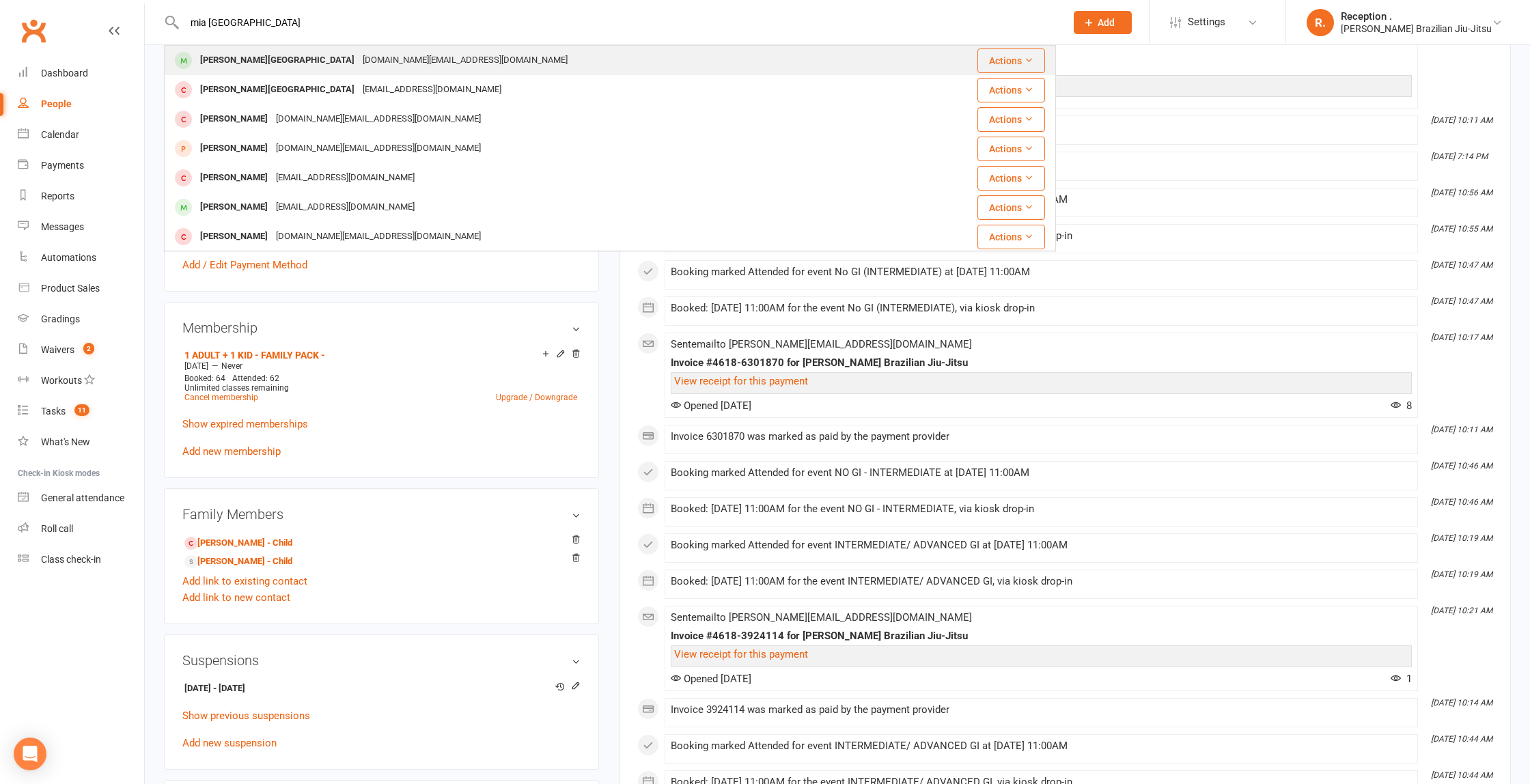
click at [358, 54] on div "[DOMAIN_NAME][EMAIL_ADDRESS][DOMAIN_NAME]" at bounding box center [465, 60] width 213 height 20
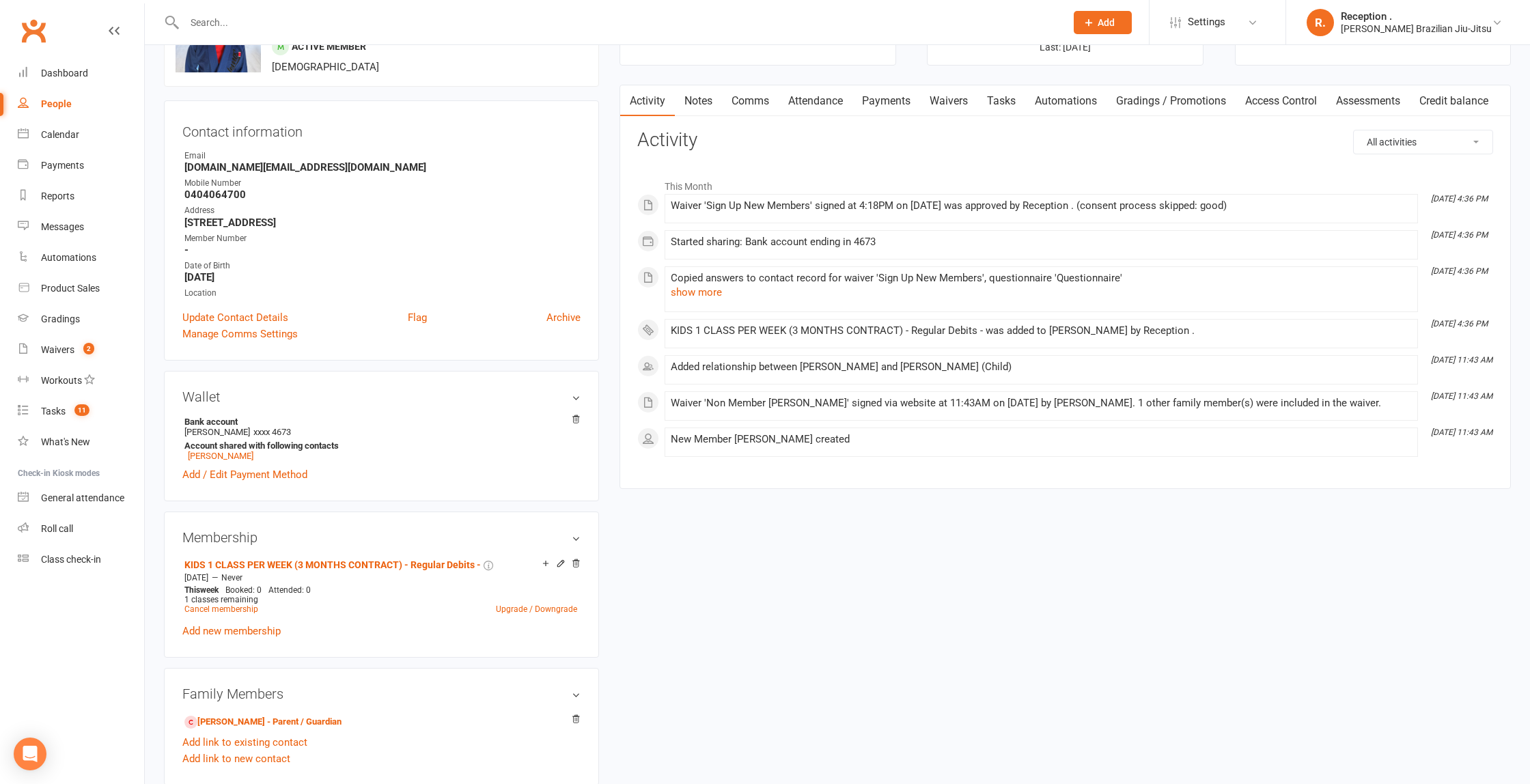
scroll to position [113, 0]
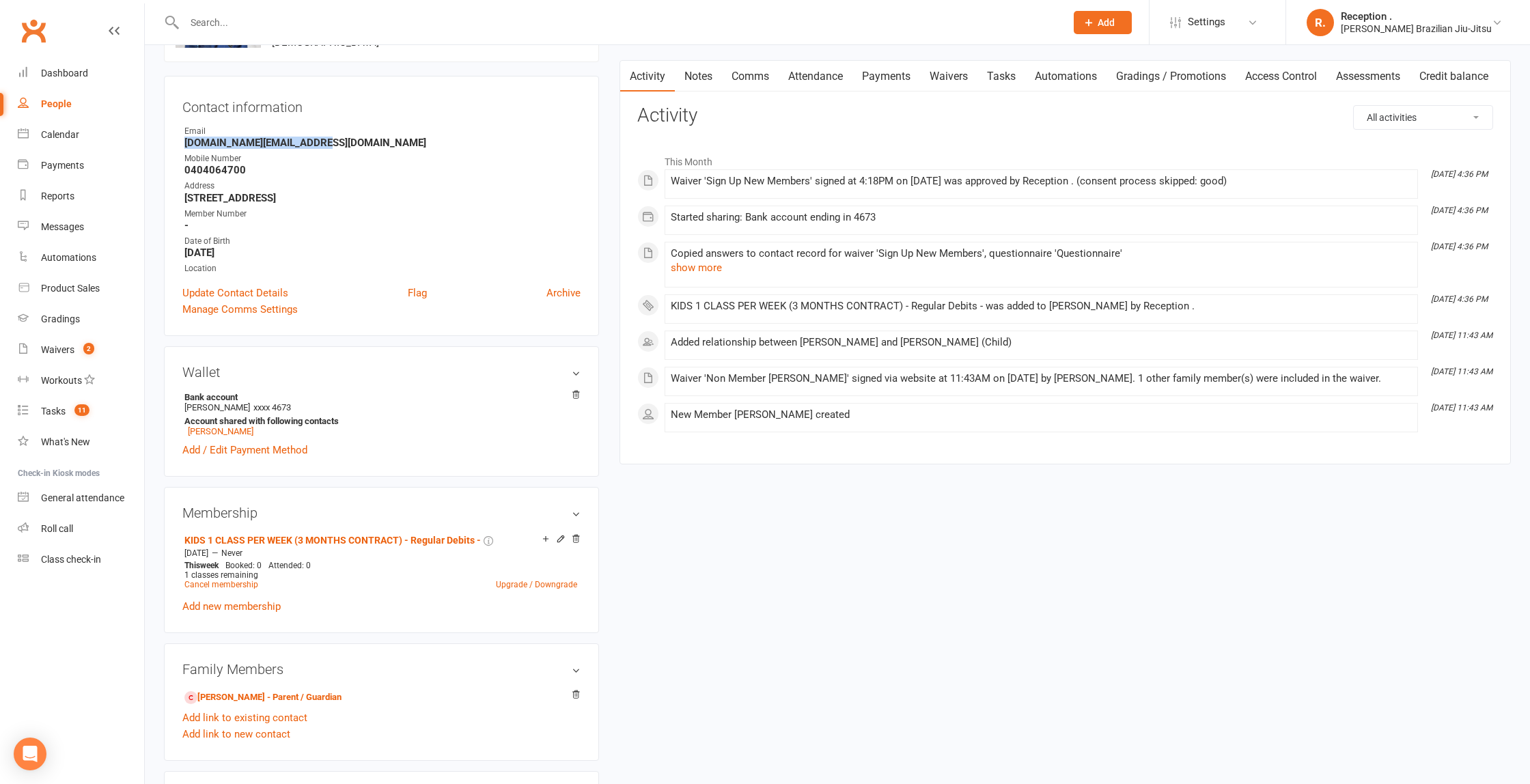
drag, startPoint x: 363, startPoint y: 142, endPoint x: 184, endPoint y: 145, distance: 179.0
click at [184, 145] on li "Email [DOMAIN_NAME][EMAIL_ADDRESS][DOMAIN_NAME]" at bounding box center [381, 136] width 398 height 24
copy strong "[DOMAIN_NAME][EMAIL_ADDRESS][DOMAIN_NAME]"
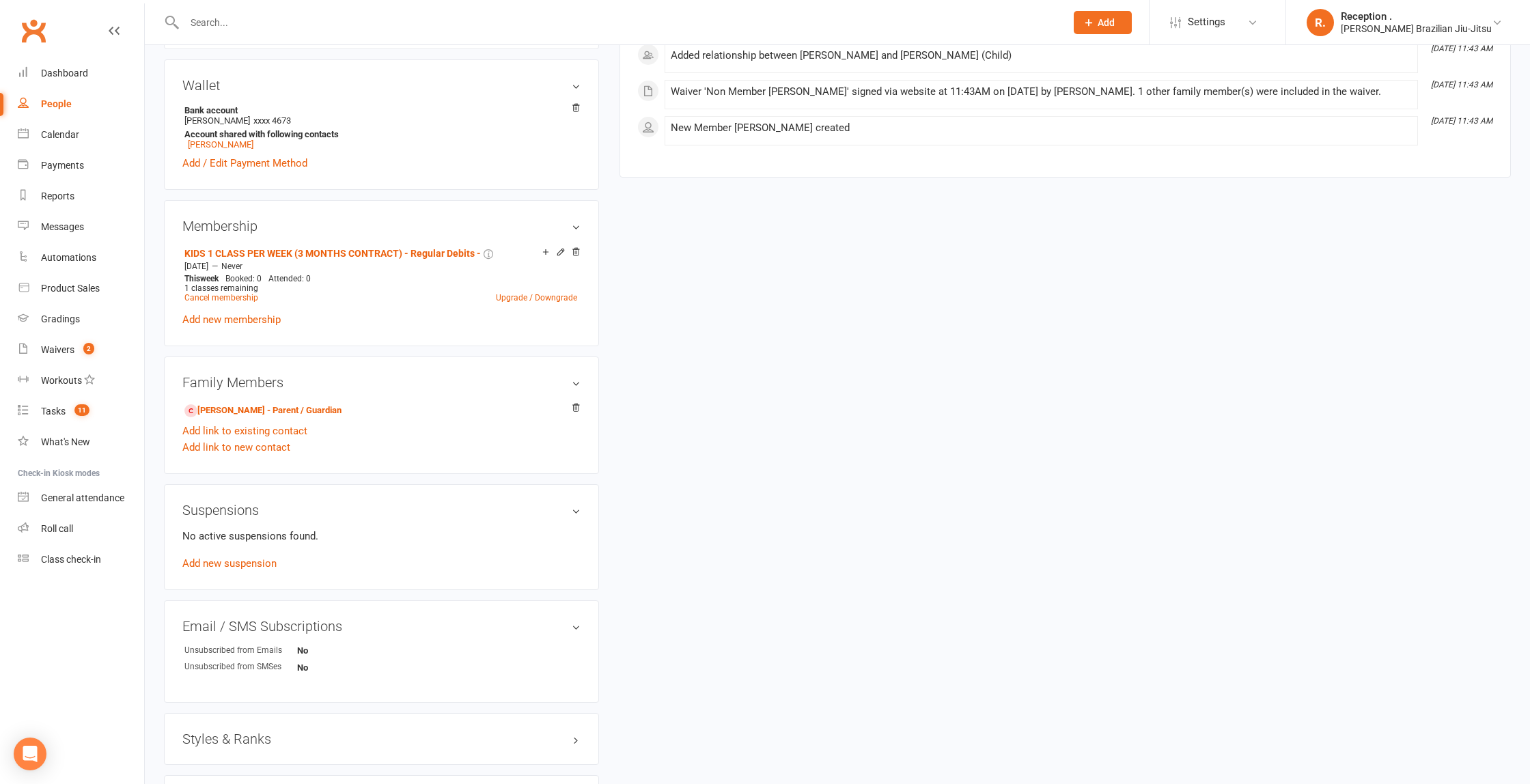
scroll to position [403, 0]
drag, startPoint x: 181, startPoint y: 245, endPoint x: 395, endPoint y: 243, distance: 214.0
click at [384, 243] on li "KIDS 1 CLASS PER WEEK (3 MONTHS CONTRACT) - Regular Debits - [DATE] — Never Thi…" at bounding box center [381, 272] width 400 height 62
drag, startPoint x: 202, startPoint y: 227, endPoint x: 175, endPoint y: 242, distance: 30.9
click at [201, 227] on h3 "Membership" at bounding box center [381, 223] width 398 height 15
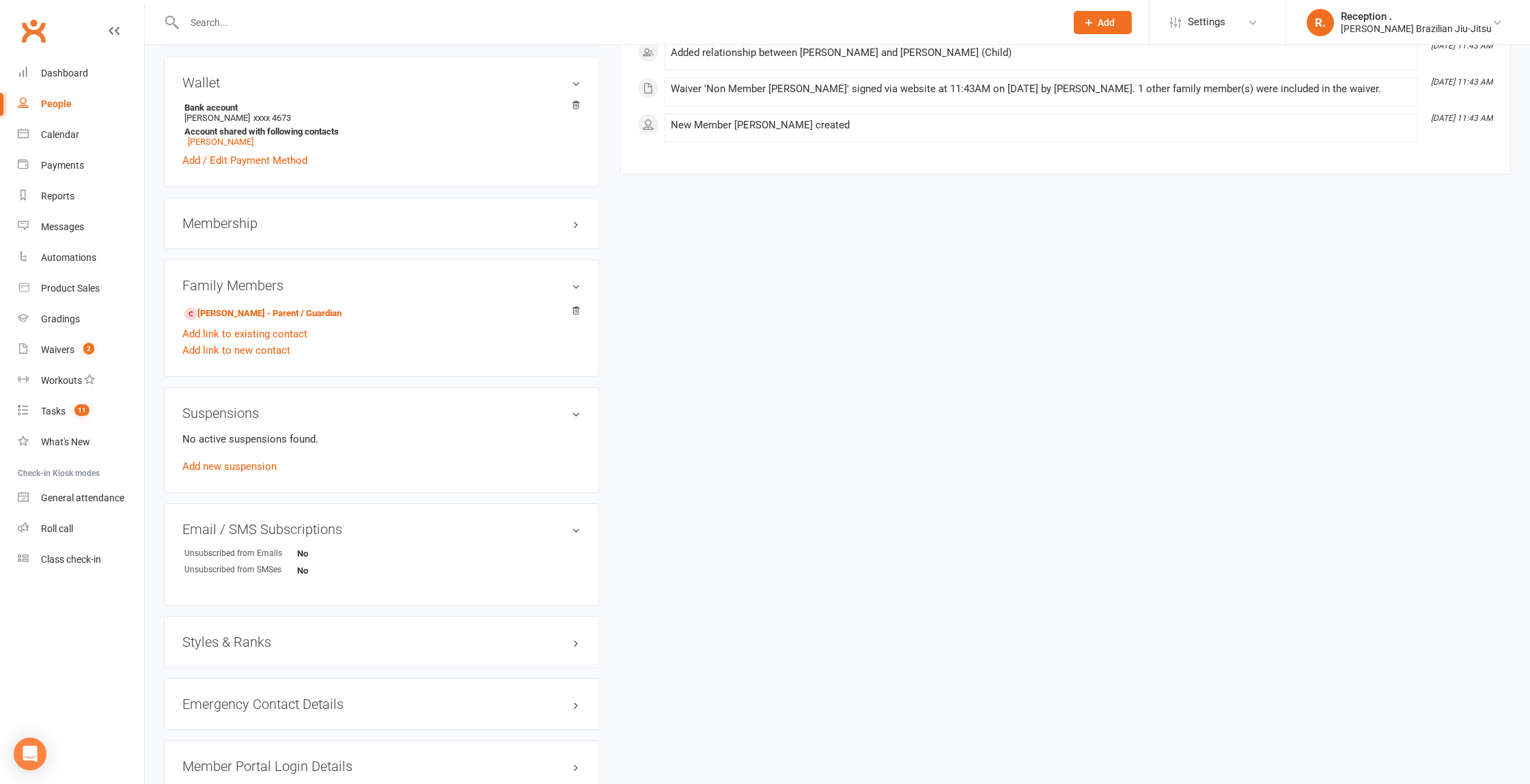
click at [201, 229] on div "Membership" at bounding box center [381, 223] width 435 height 52
click at [208, 219] on h3 "Membership" at bounding box center [381, 223] width 398 height 15
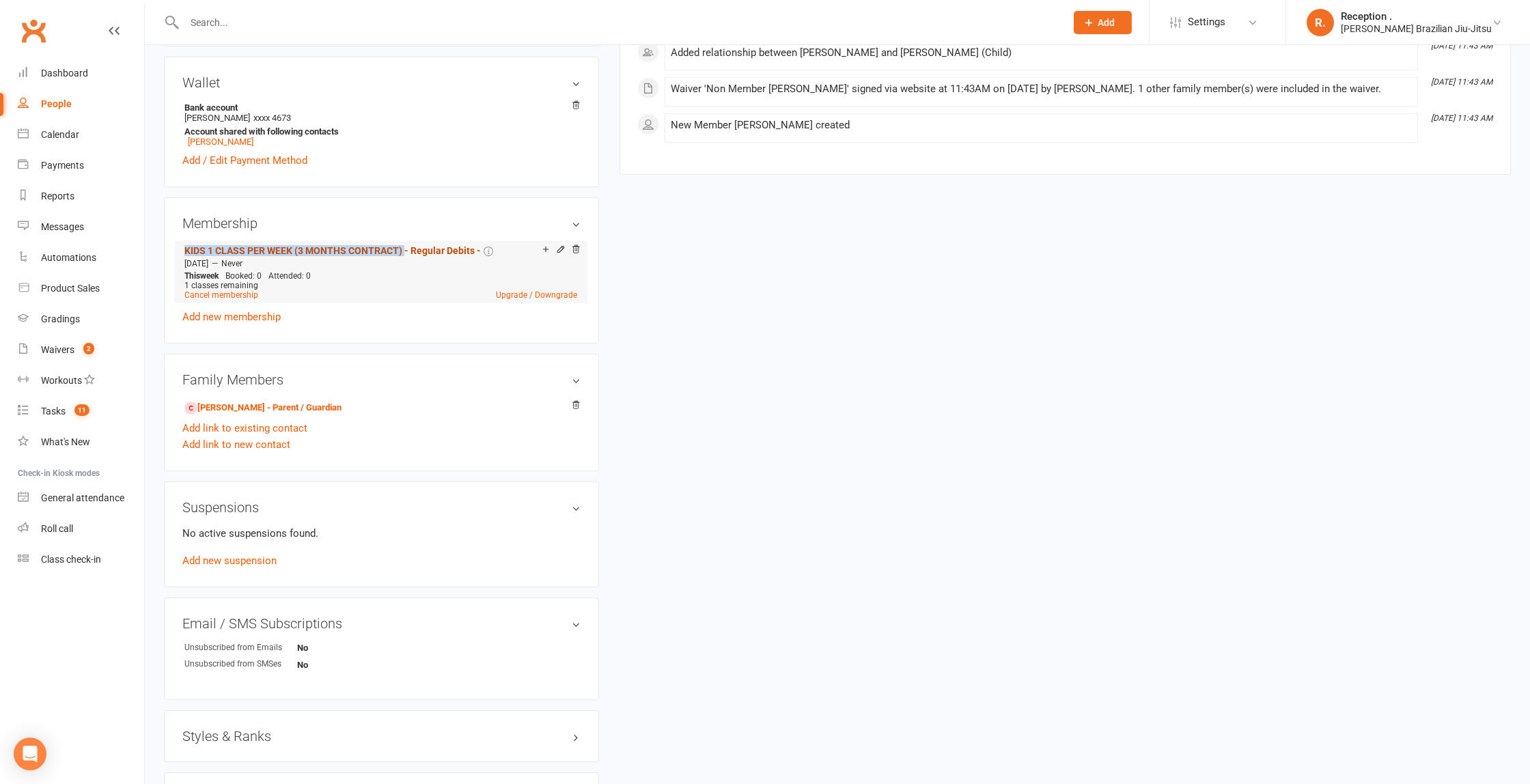
drag, startPoint x: 184, startPoint y: 248, endPoint x: 404, endPoint y: 250, distance: 220.0
click at [404, 250] on div "Membership KIDS 1 CLASS PER WEEK (3 MONTHS CONTRACT) - Regular Debits - [DATE] …" at bounding box center [381, 270] width 435 height 146
copy link "KIDS 1 CLASS PER WEEK (3 MONTHS CONTRACT)"
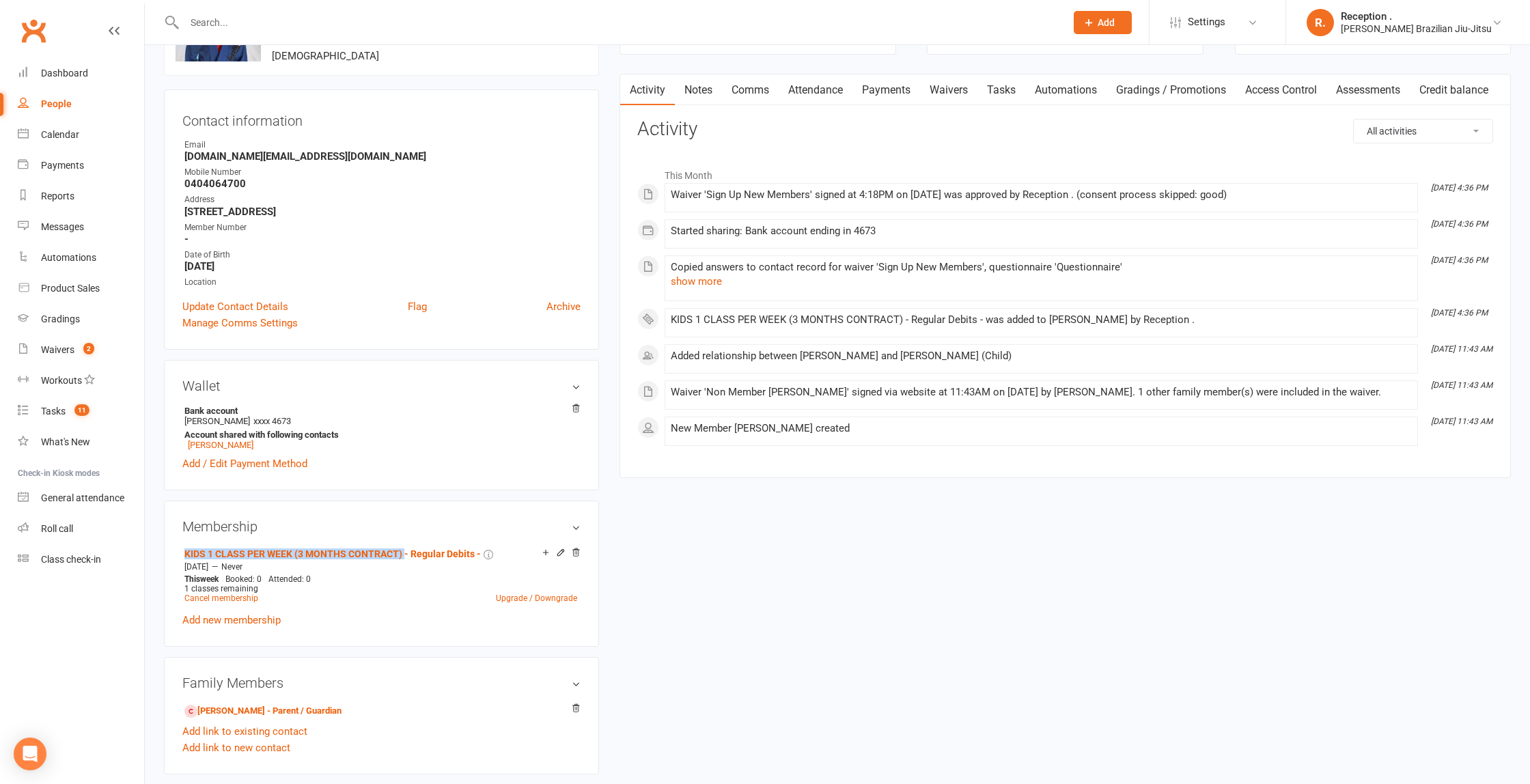
scroll to position [0, 0]
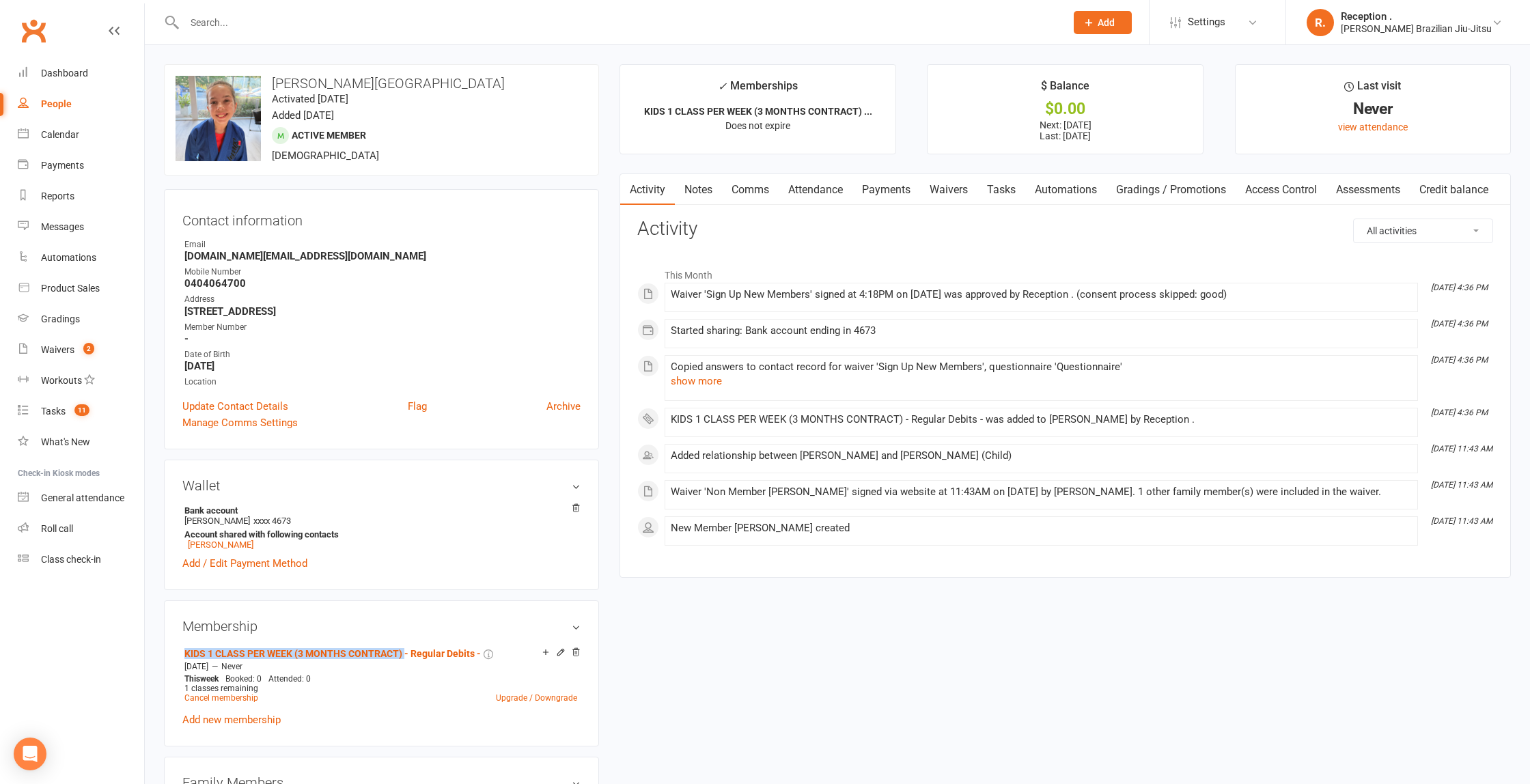
click at [870, 192] on link "Payments" at bounding box center [886, 190] width 68 height 31
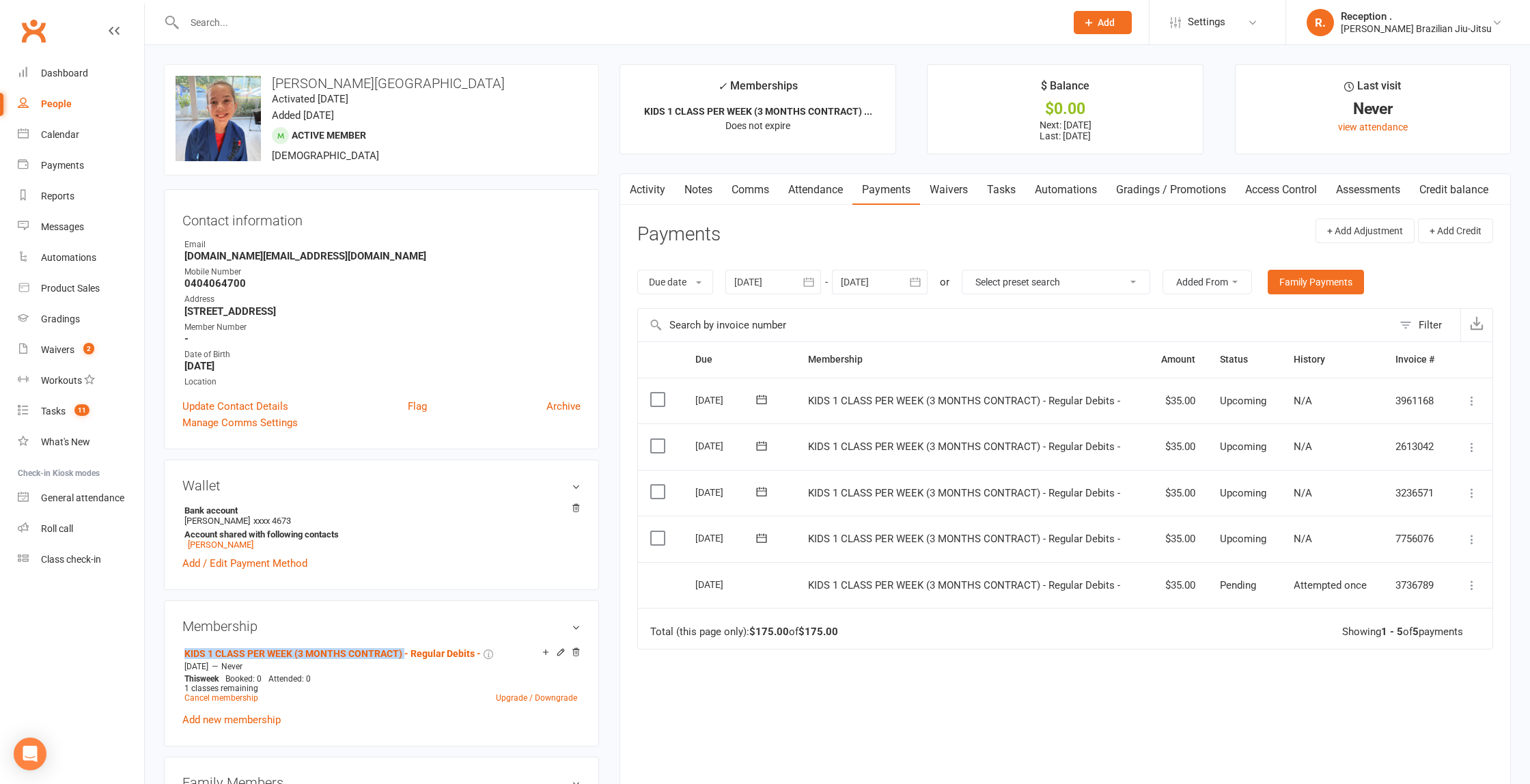
click at [760, 487] on icon at bounding box center [761, 491] width 14 height 14
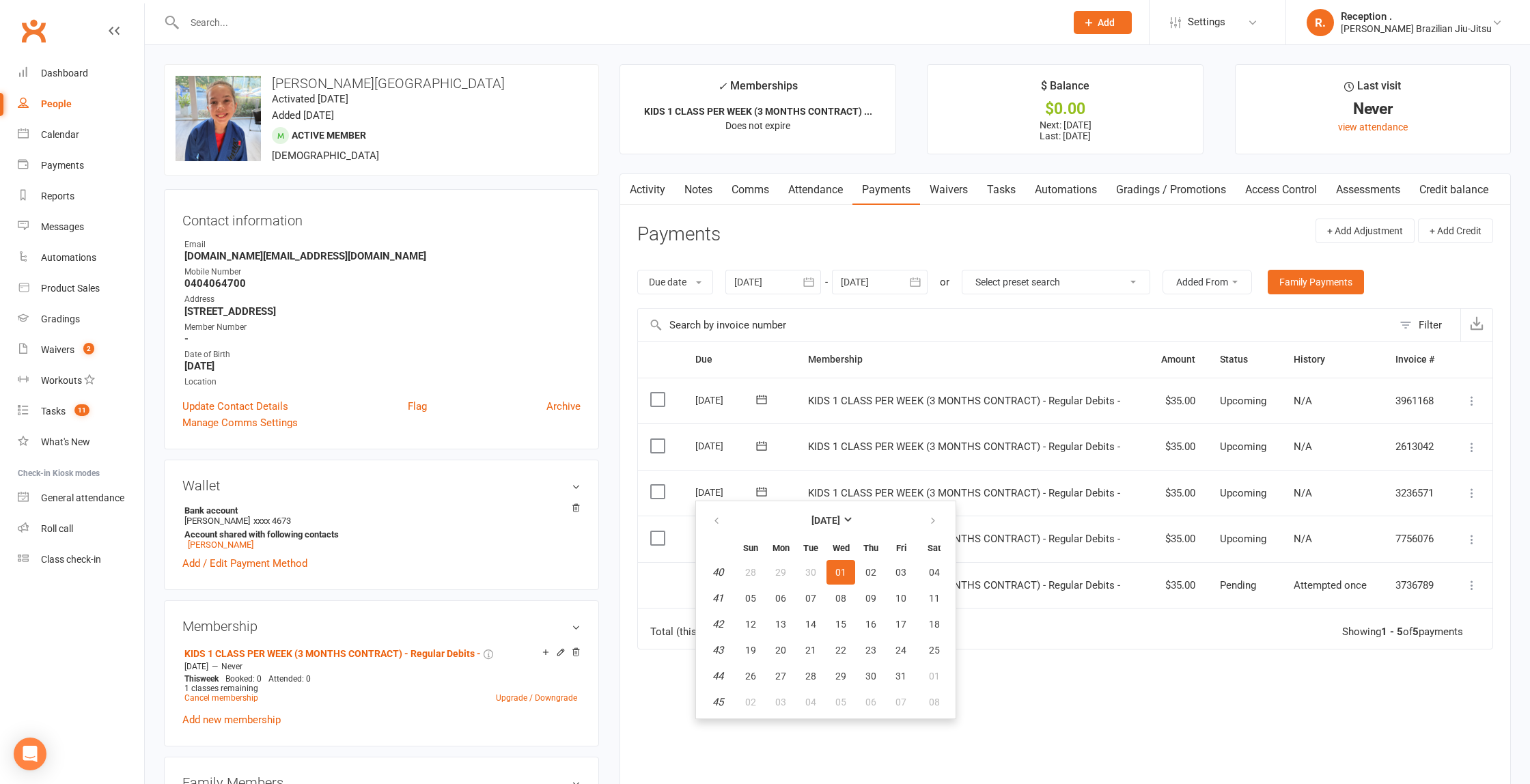
drag, startPoint x: 1287, startPoint y: 548, endPoint x: 1278, endPoint y: 548, distance: 9.0
click at [1287, 548] on td "N/A" at bounding box center [1332, 539] width 102 height 46
click at [342, 18] on input "text" at bounding box center [618, 22] width 876 height 19
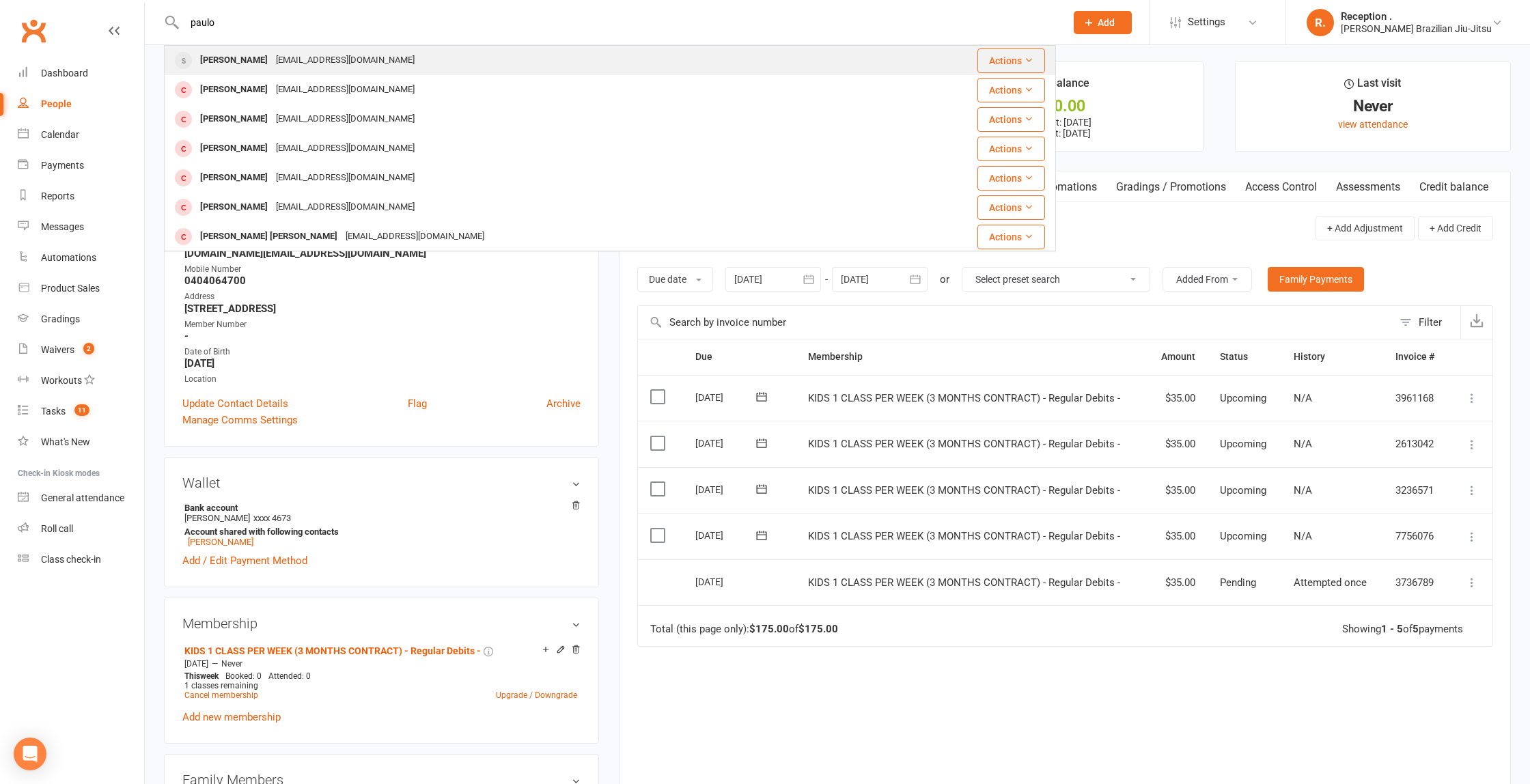
type input "paulo"
click at [300, 61] on div "[EMAIL_ADDRESS][DOMAIN_NAME]" at bounding box center [345, 60] width 147 height 20
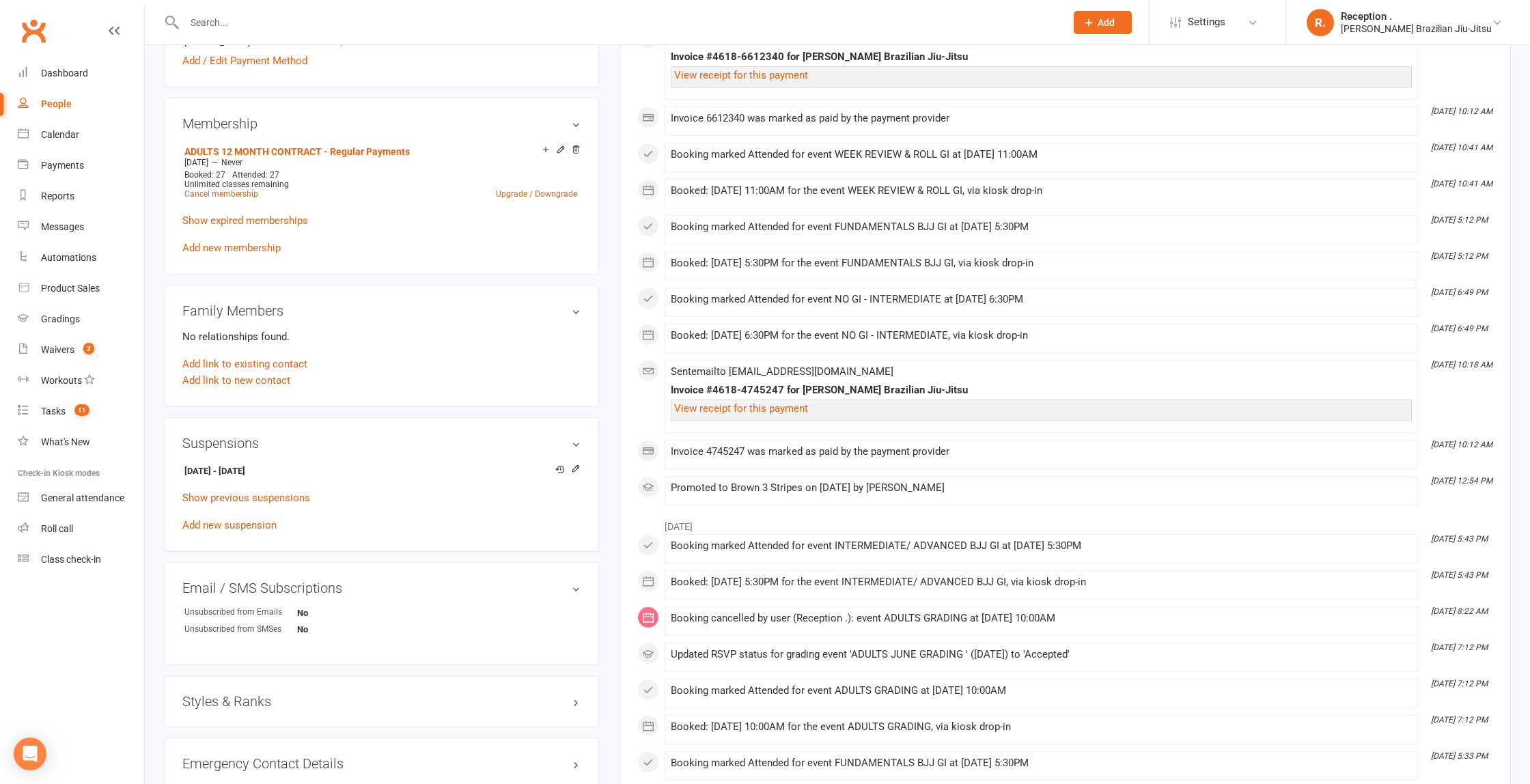
scroll to position [553, 0]
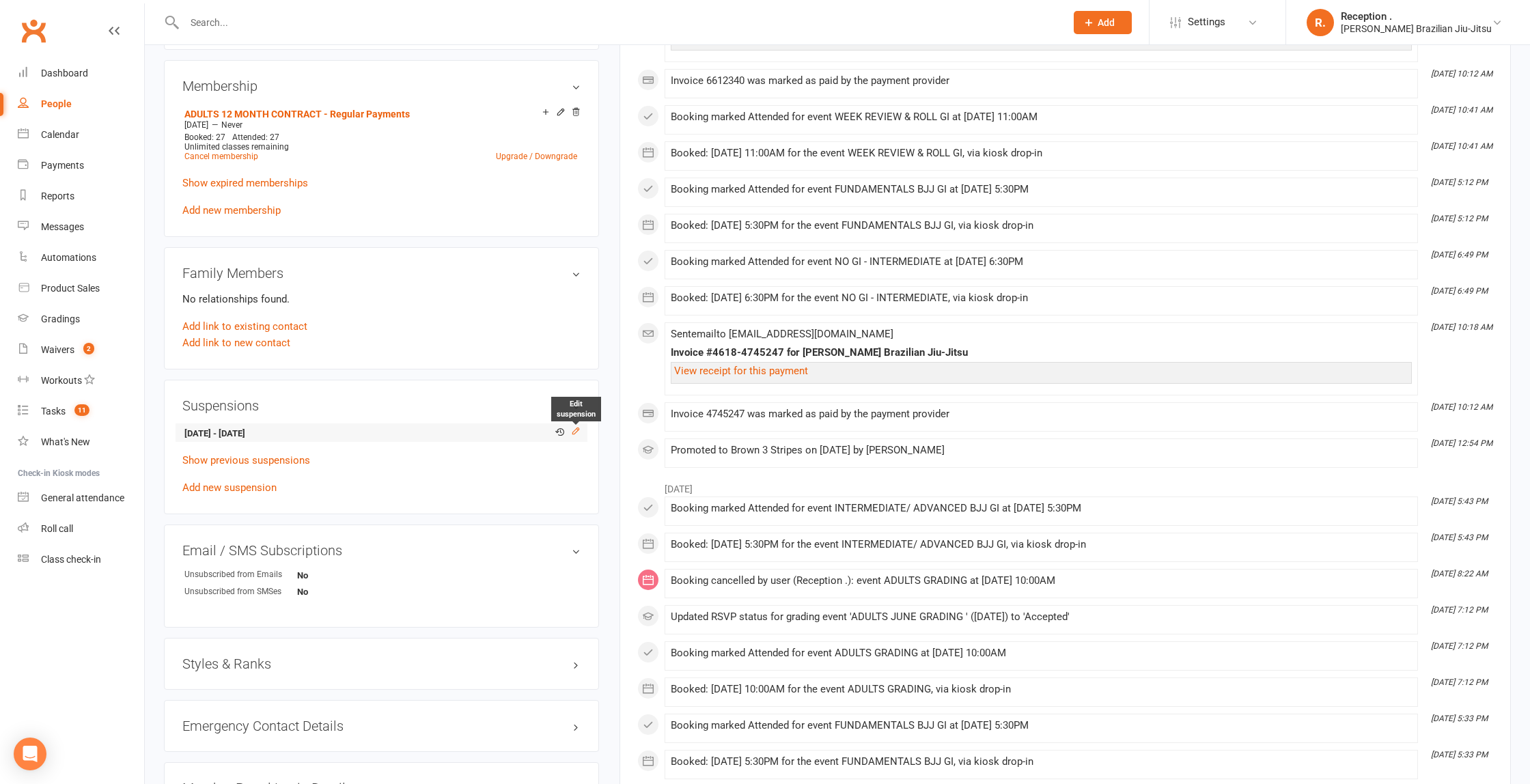
click at [579, 426] on icon at bounding box center [576, 431] width 10 height 10
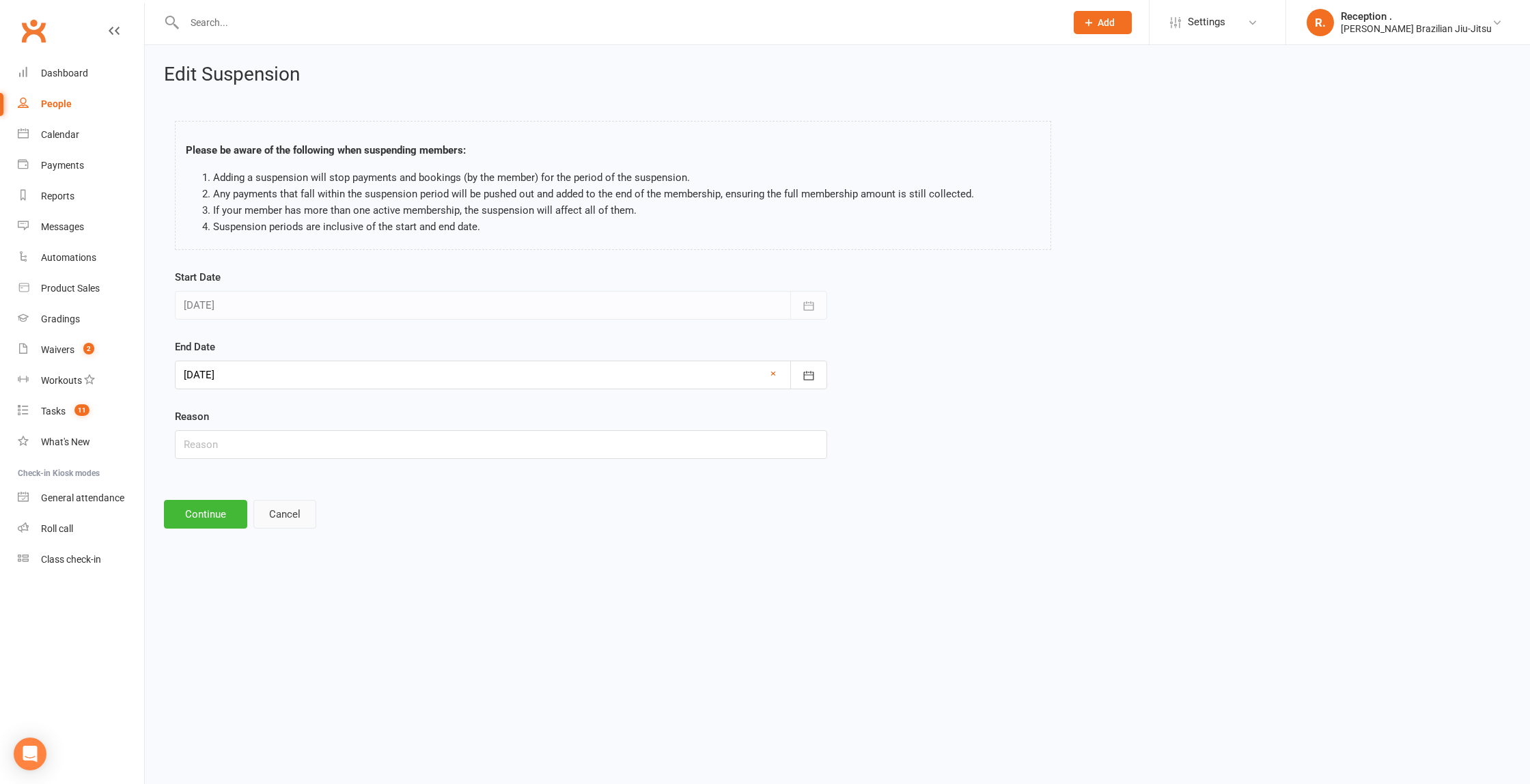
click at [283, 518] on button "Cancel" at bounding box center [285, 514] width 63 height 29
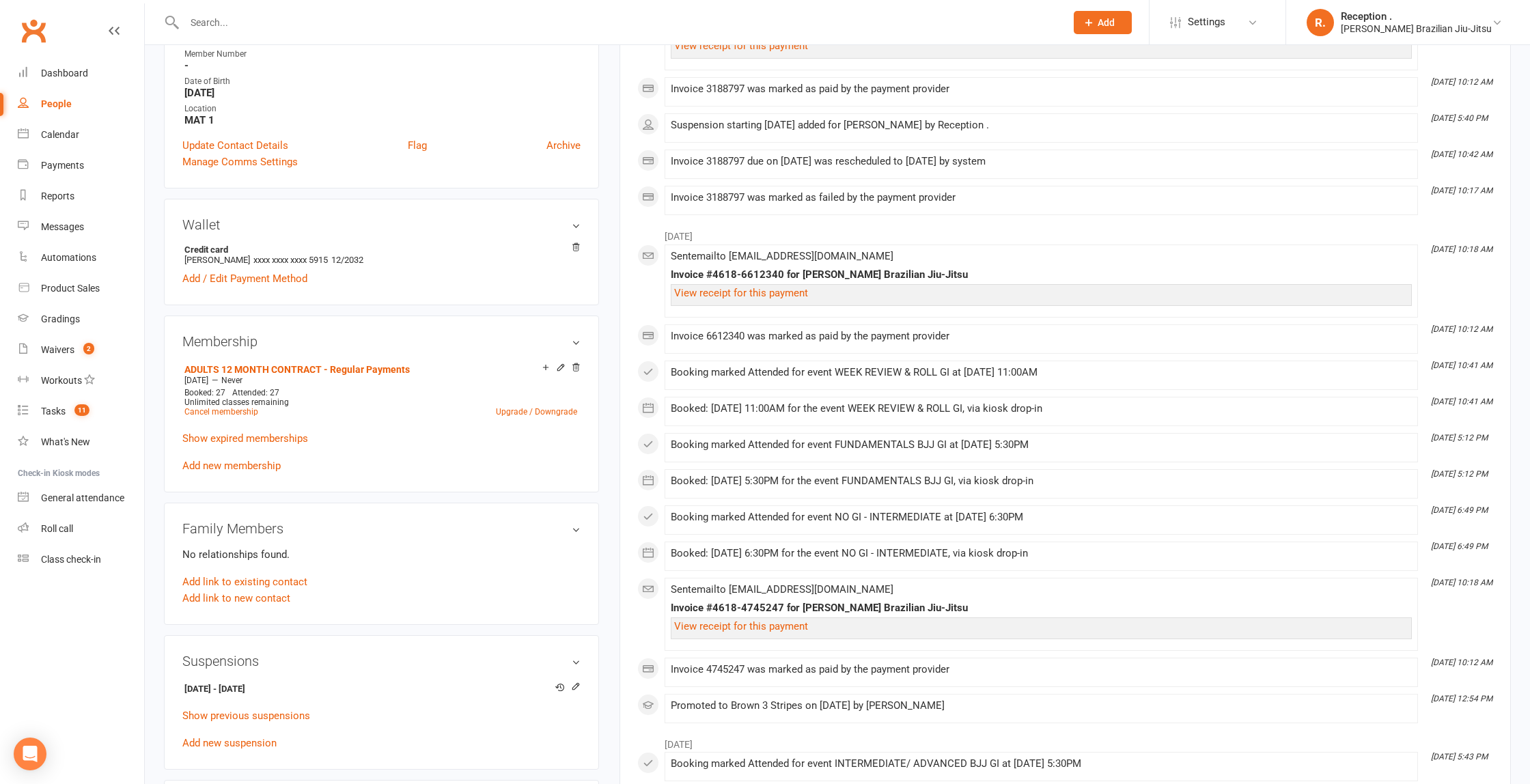
scroll to position [299, 0]
click at [583, 685] on div "Suspensions [DATE] - [DATE] View history Edit suspension Show previous suspensi…" at bounding box center [381, 702] width 435 height 135
click at [579, 682] on icon at bounding box center [576, 686] width 10 height 10
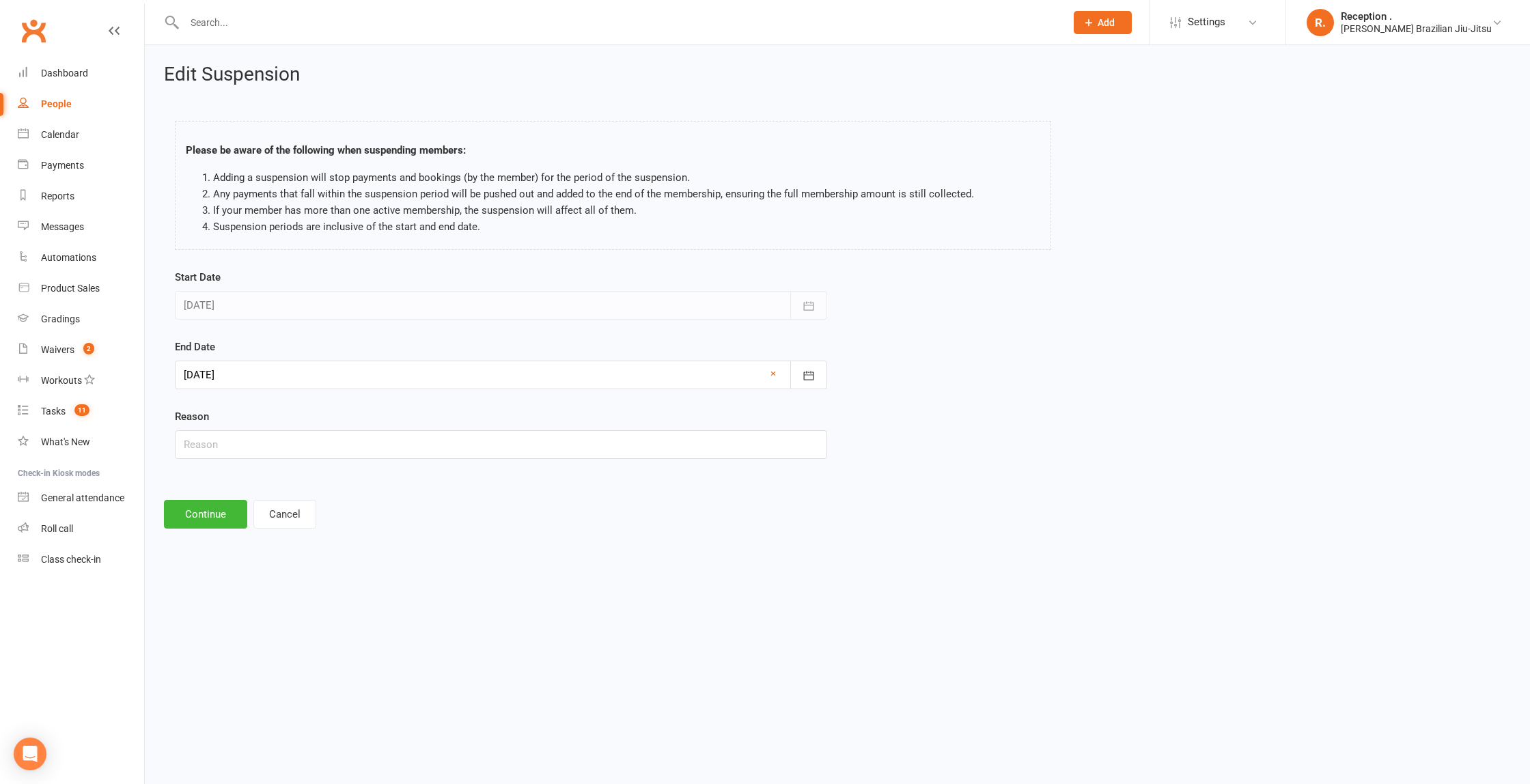
click at [235, 398] on form "Start Date [DATE] [DATE] Sun Mon Tue Wed Thu Fri Sat 31 27 28 29 30 31 01 02 32…" at bounding box center [501, 364] width 652 height 190
click at [250, 384] on div at bounding box center [501, 375] width 652 height 29
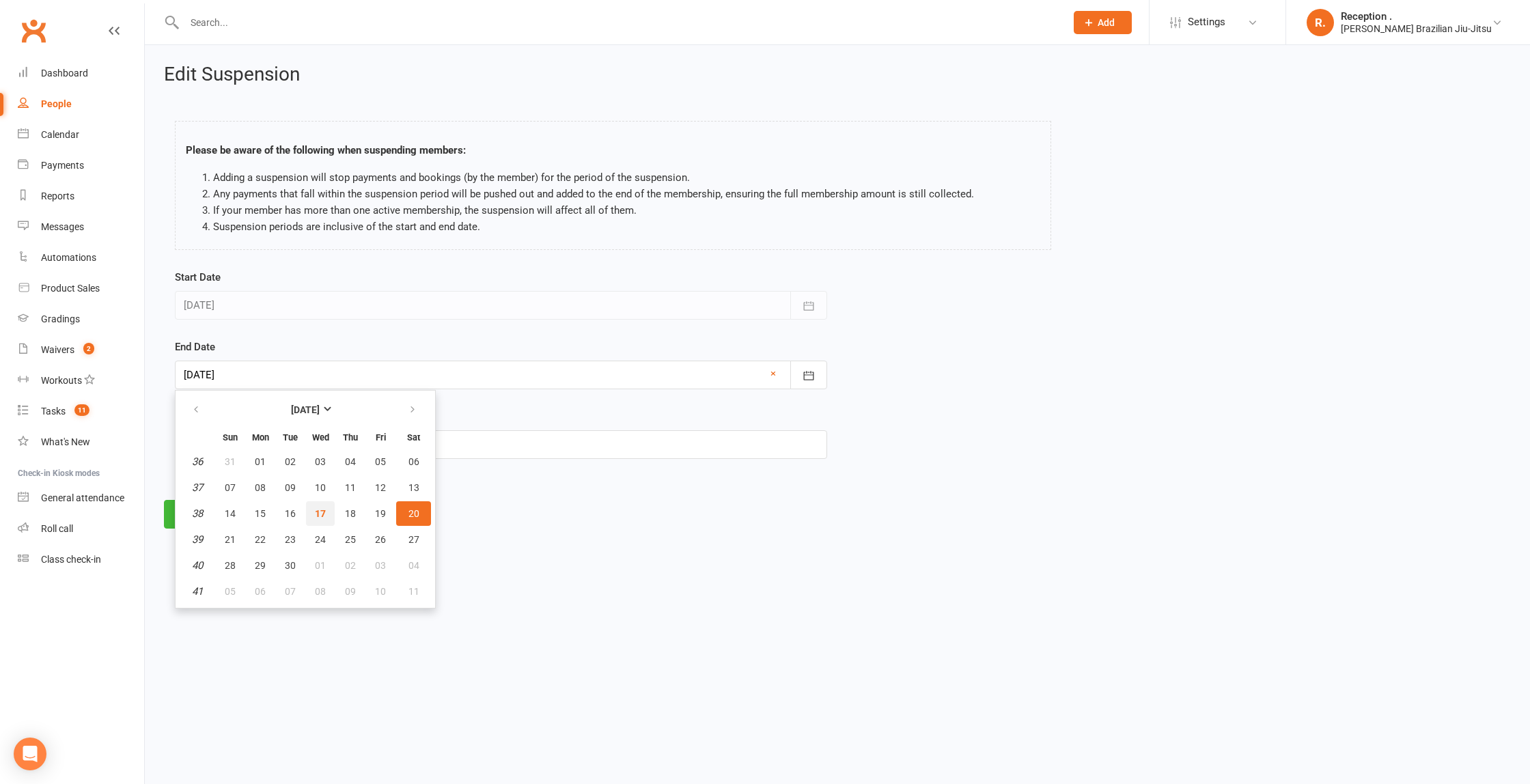
click at [315, 516] on span "17" at bounding box center [320, 512] width 11 height 11
type input "[DATE]"
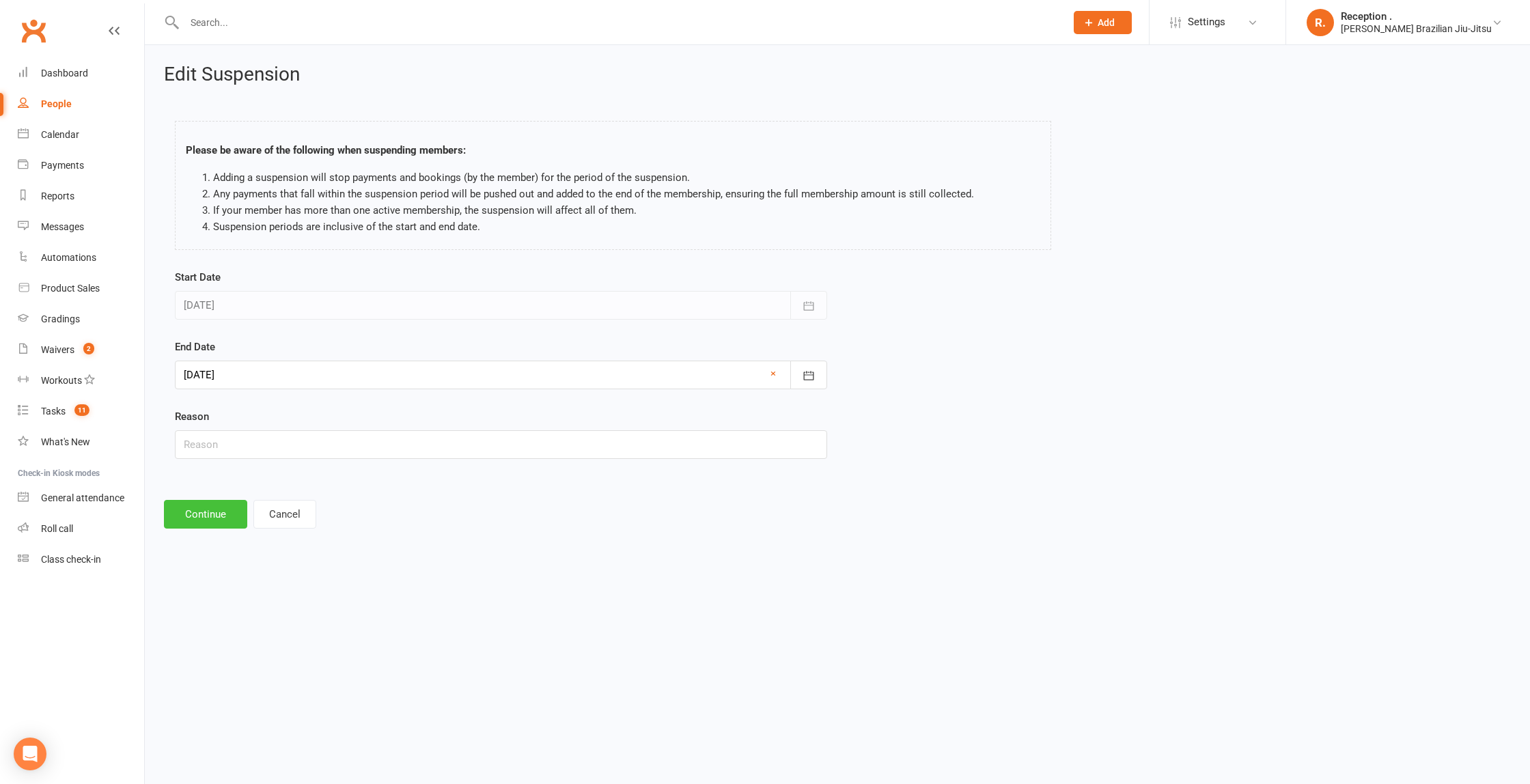
click at [206, 516] on button "Continue" at bounding box center [206, 514] width 83 height 29
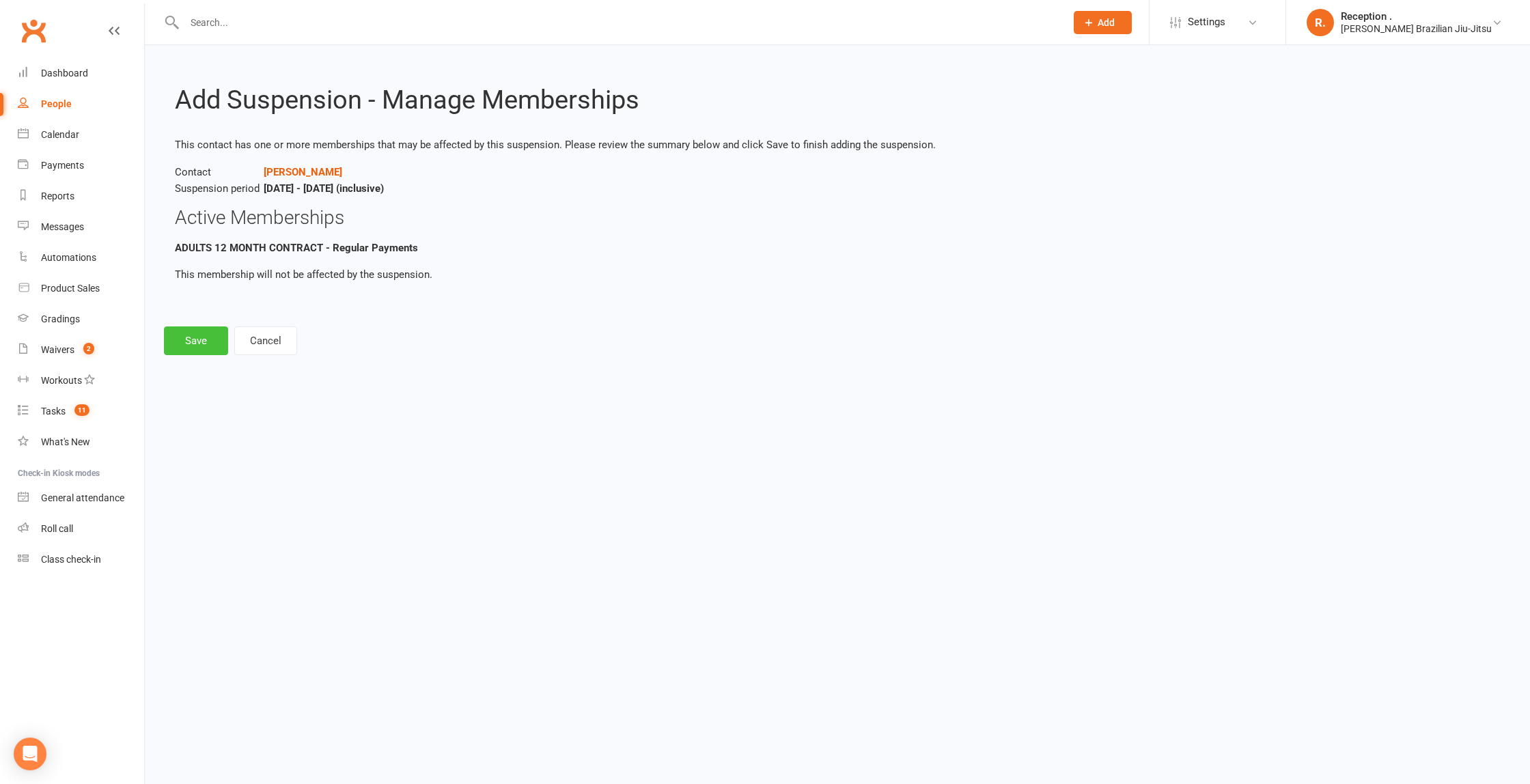
click at [201, 339] on button "Save" at bounding box center [197, 340] width 64 height 29
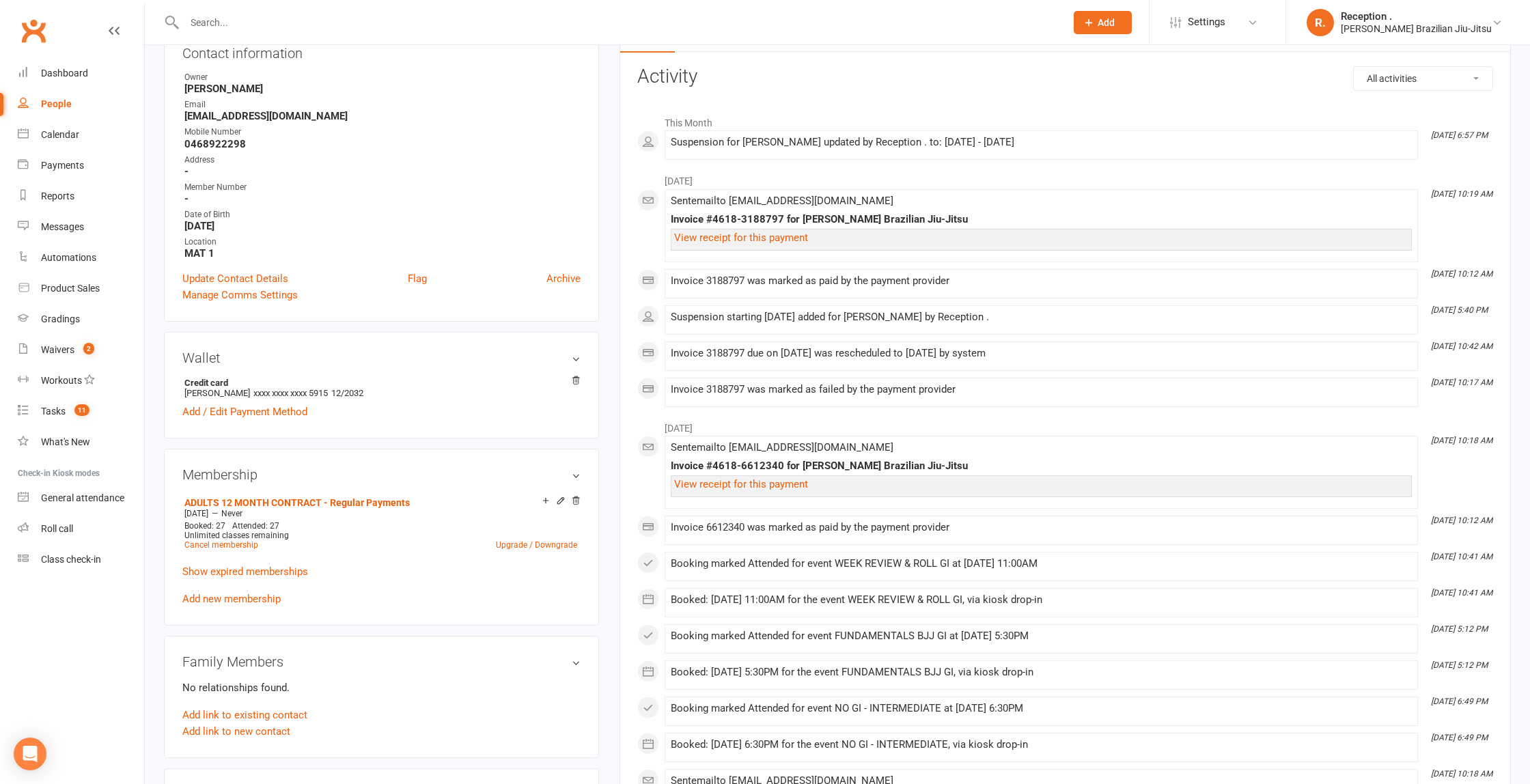
scroll to position [166, 0]
drag, startPoint x: 301, startPoint y: 517, endPoint x: 177, endPoint y: 523, distance: 124.1
click at [177, 523] on div "Membership ADULTS 12 MONTH CONTRACT - Regular Payments [DATE] — Never Booked: 2…" at bounding box center [381, 535] width 435 height 176
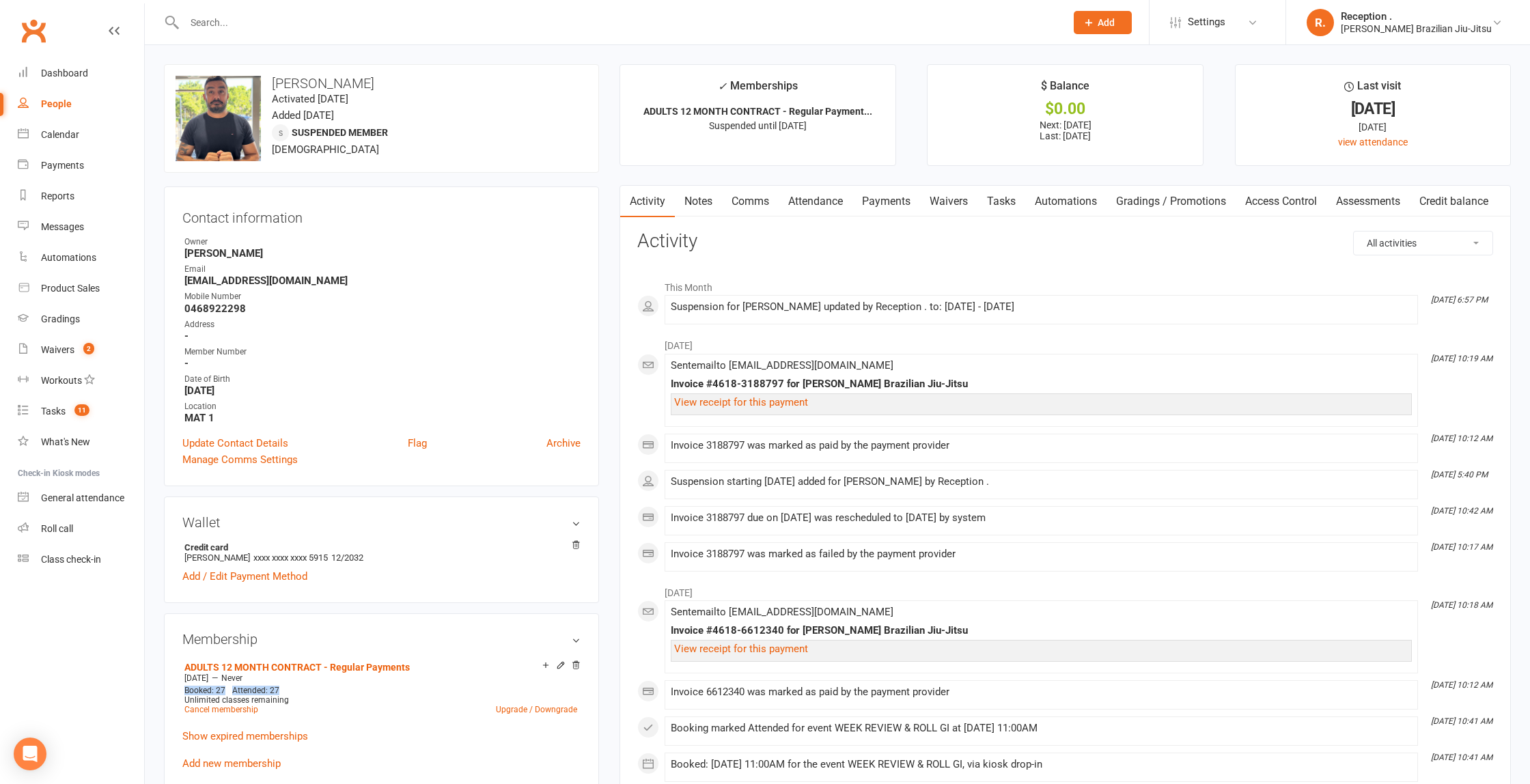
drag, startPoint x: 838, startPoint y: 206, endPoint x: 832, endPoint y: 227, distance: 21.8
click at [839, 207] on link "Attendance" at bounding box center [815, 201] width 73 height 31
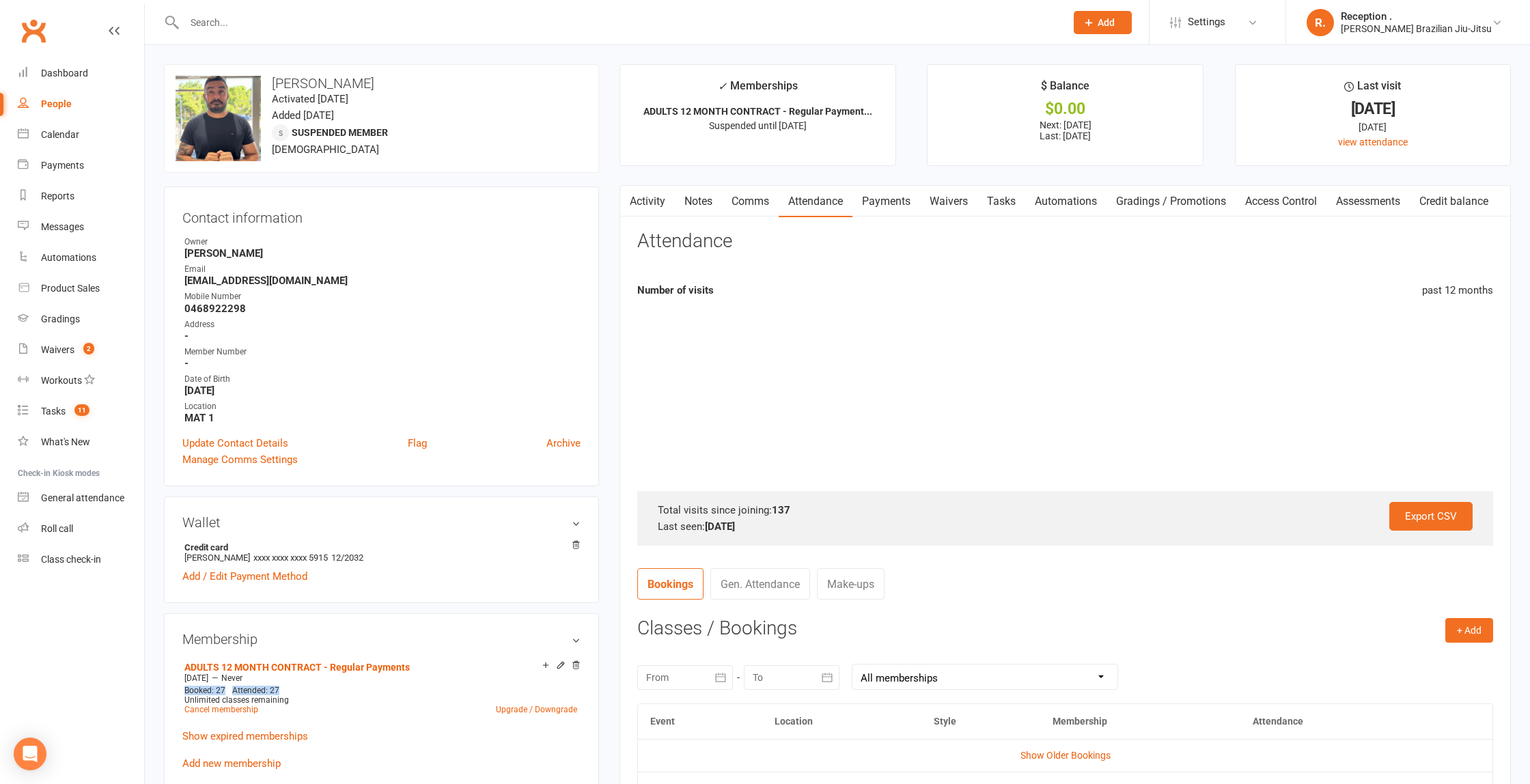
click at [874, 210] on link "Payments" at bounding box center [886, 201] width 68 height 31
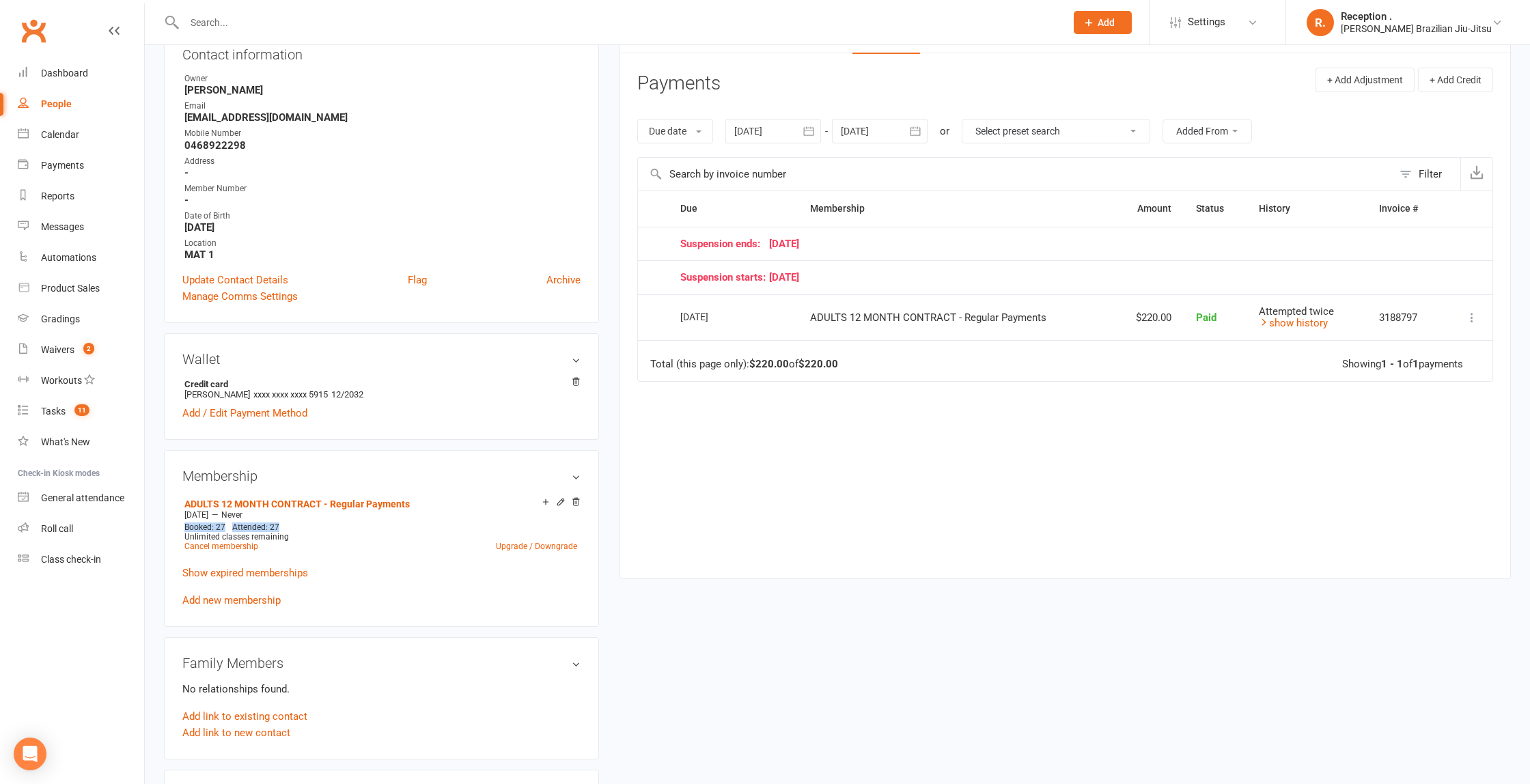
scroll to position [168, 0]
click at [850, 118] on div at bounding box center [880, 127] width 96 height 25
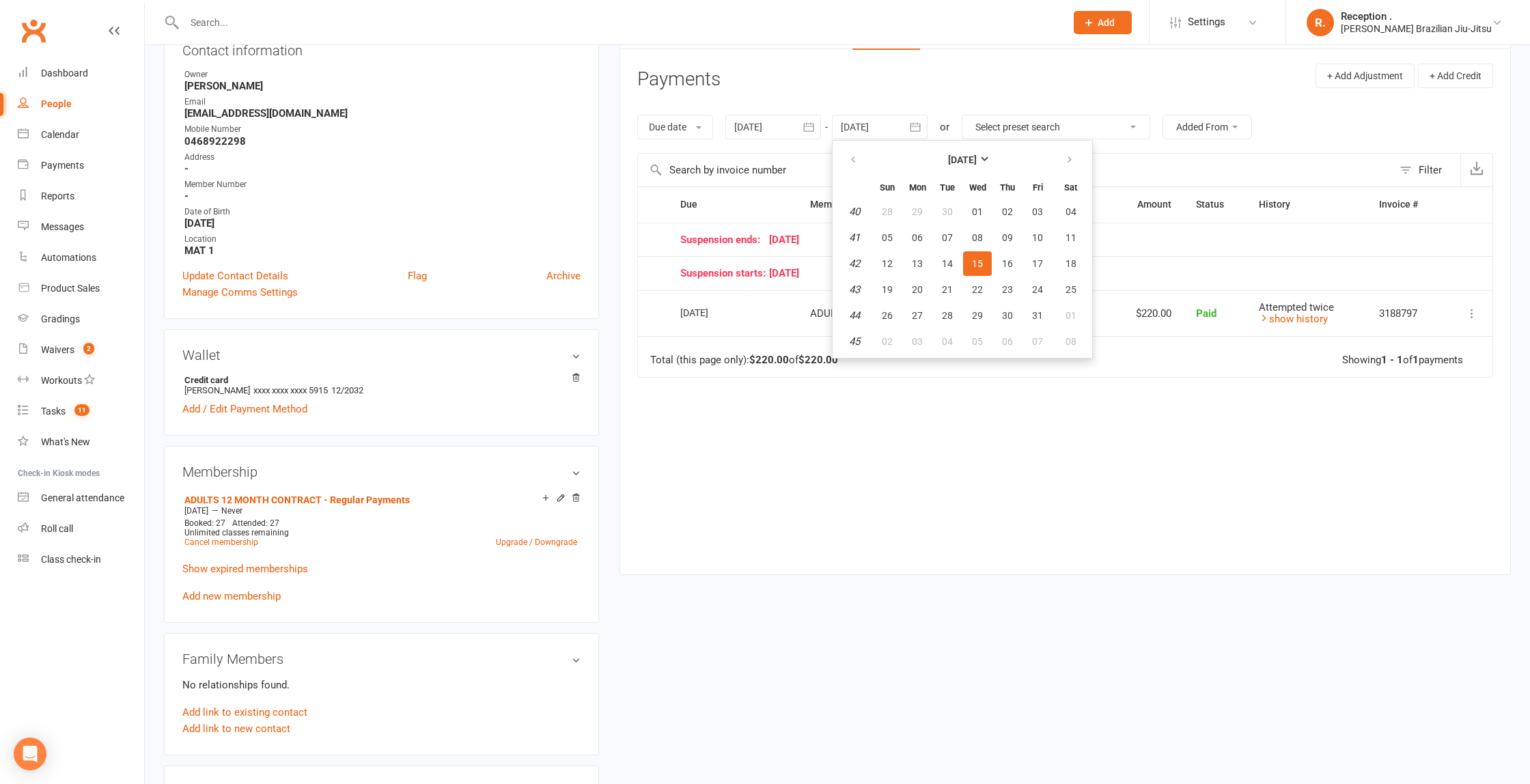
click at [1025, 314] on table "[DATE] Sun Mon Tue Wed Thu Fri Sat 40 28 29 30 01 02 03 04 41 05 06 07 08 09 10…" at bounding box center [963, 249] width 254 height 211
click at [1011, 316] on span "30" at bounding box center [1007, 315] width 11 height 11
type input "[DATE]"
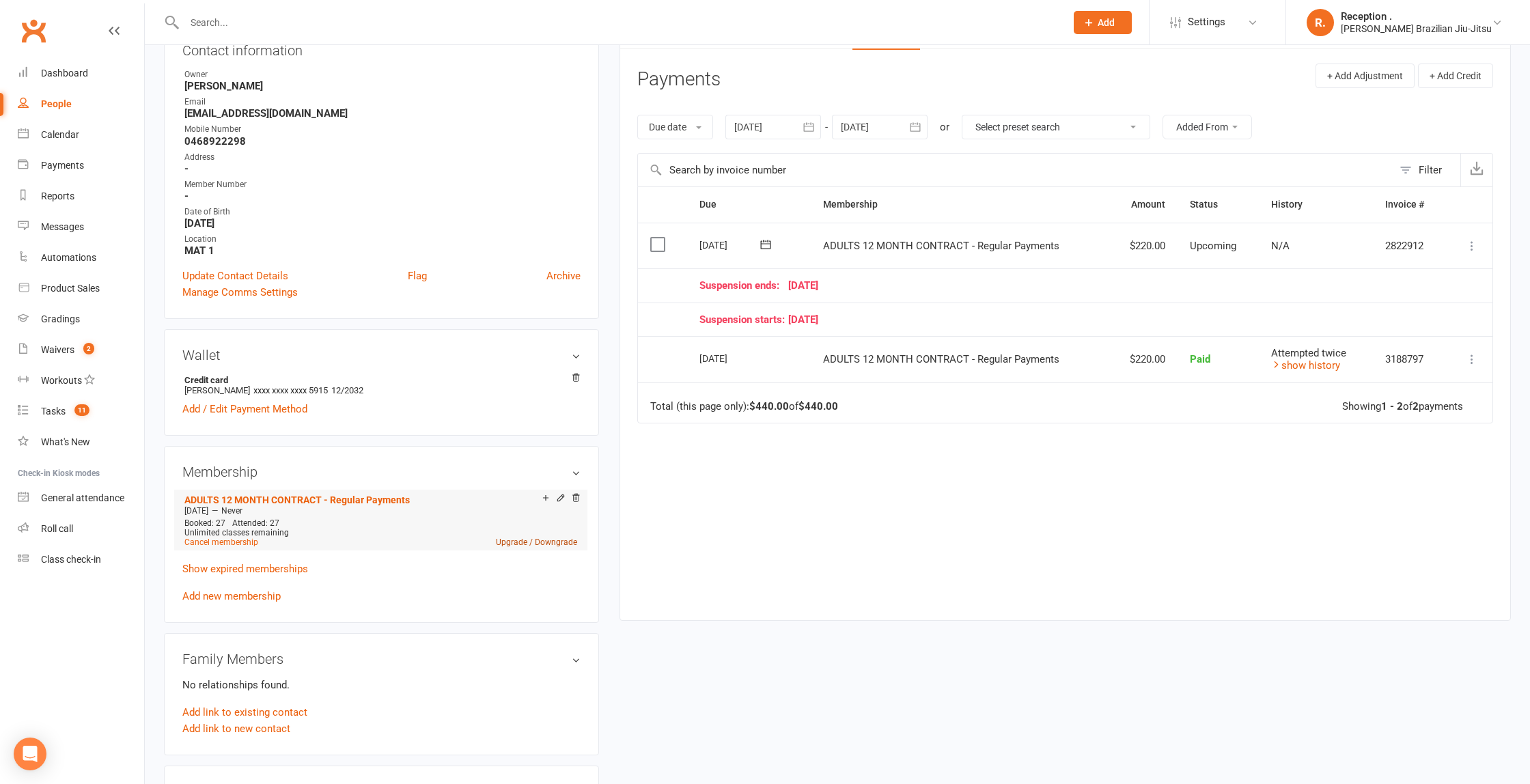
click at [512, 540] on link "Upgrade / Downgrade" at bounding box center [537, 542] width 81 height 10
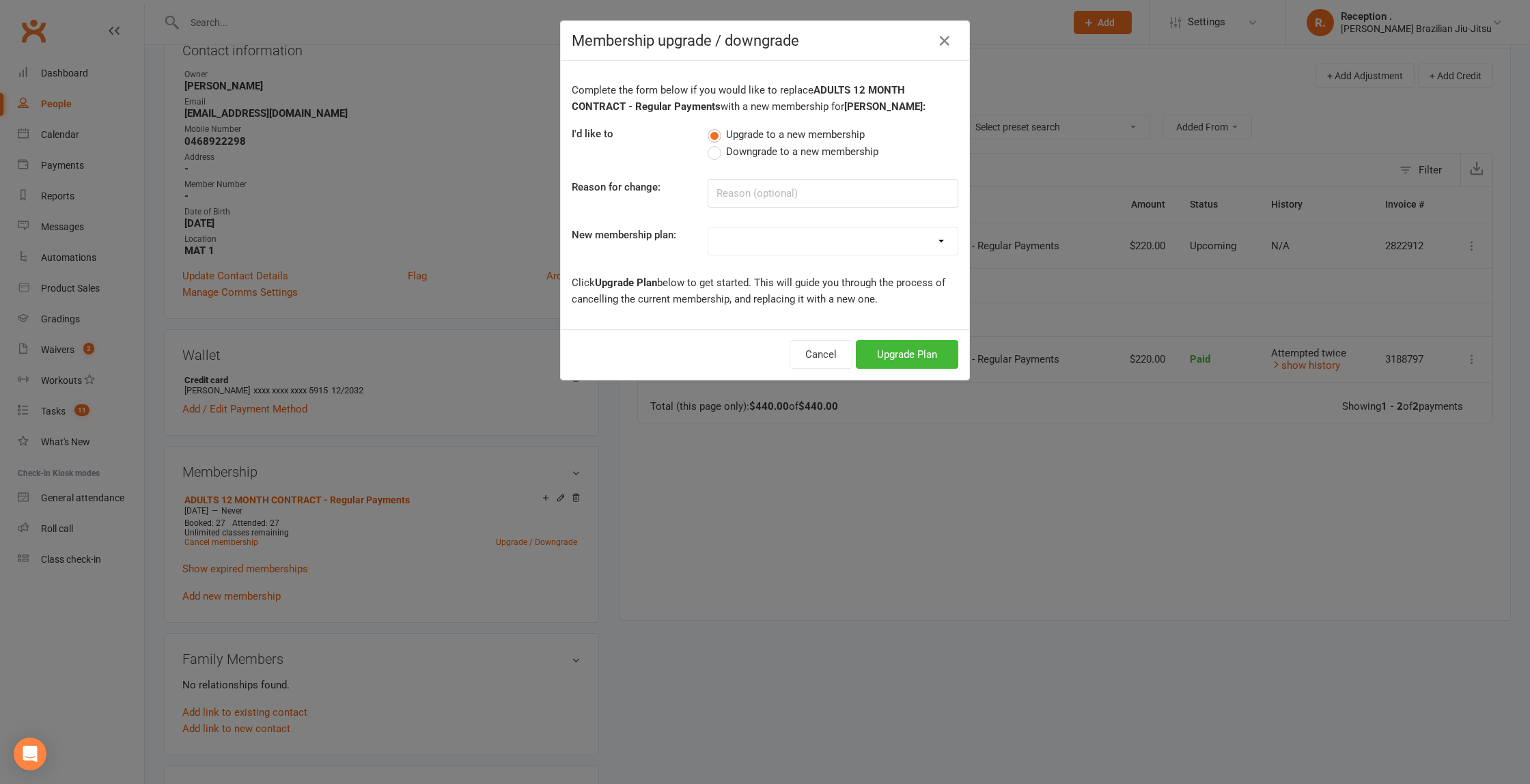
click at [752, 243] on select "FREE ADULTS 12 MONTH CONTRACT - Regular Payments ADULTS 6 MONTHS CONTRACT - Reg…" at bounding box center [833, 240] width 249 height 27
select select "1"
click at [708, 227] on select "FREE ADULTS 12 MONTH CONTRACT - Regular Payments ADULTS 6 MONTHS CONTRACT - Reg…" at bounding box center [833, 240] width 249 height 27
click at [892, 347] on button "Upgrade Plan" at bounding box center [907, 354] width 102 height 29
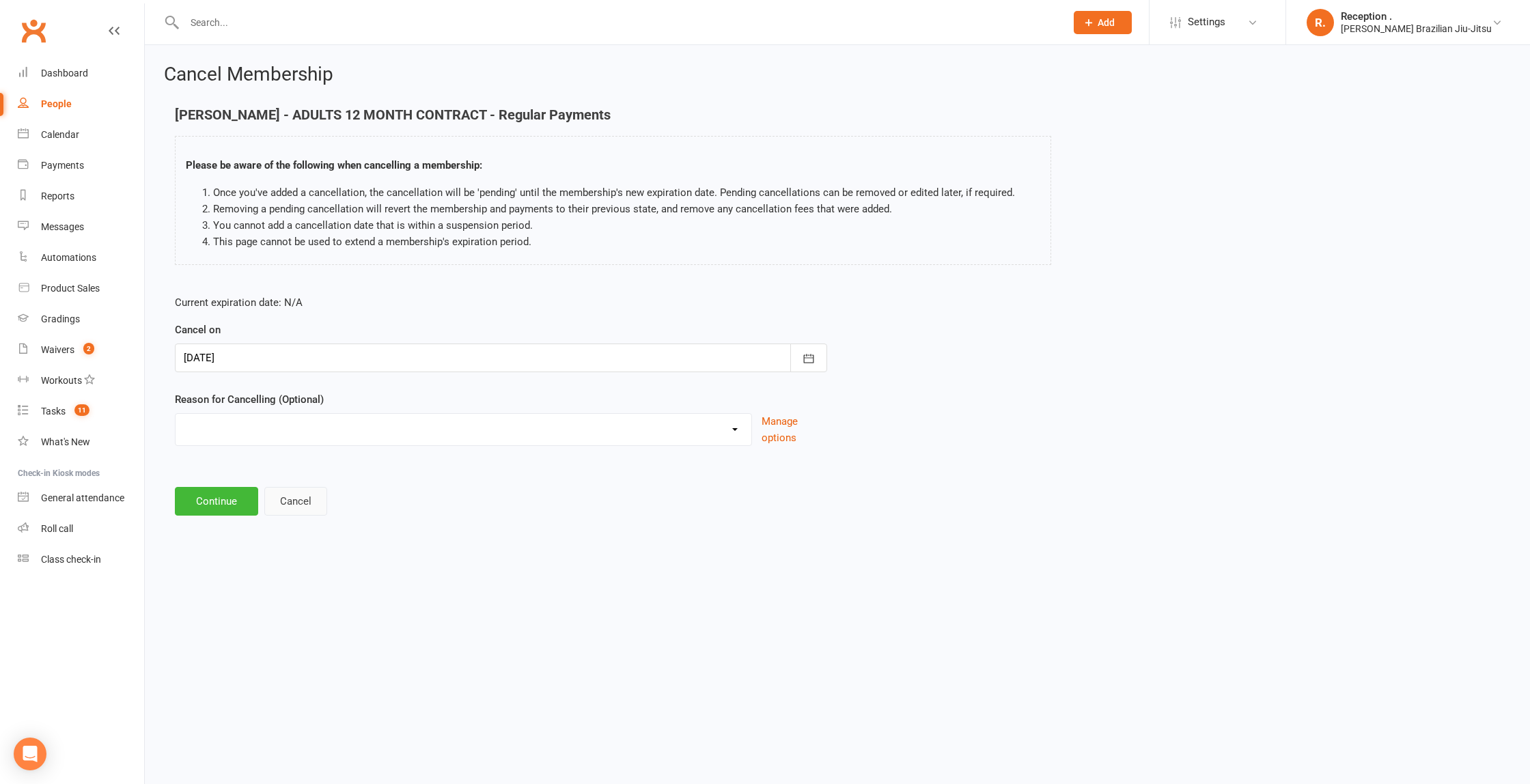
click at [291, 503] on button "Cancel" at bounding box center [296, 501] width 63 height 29
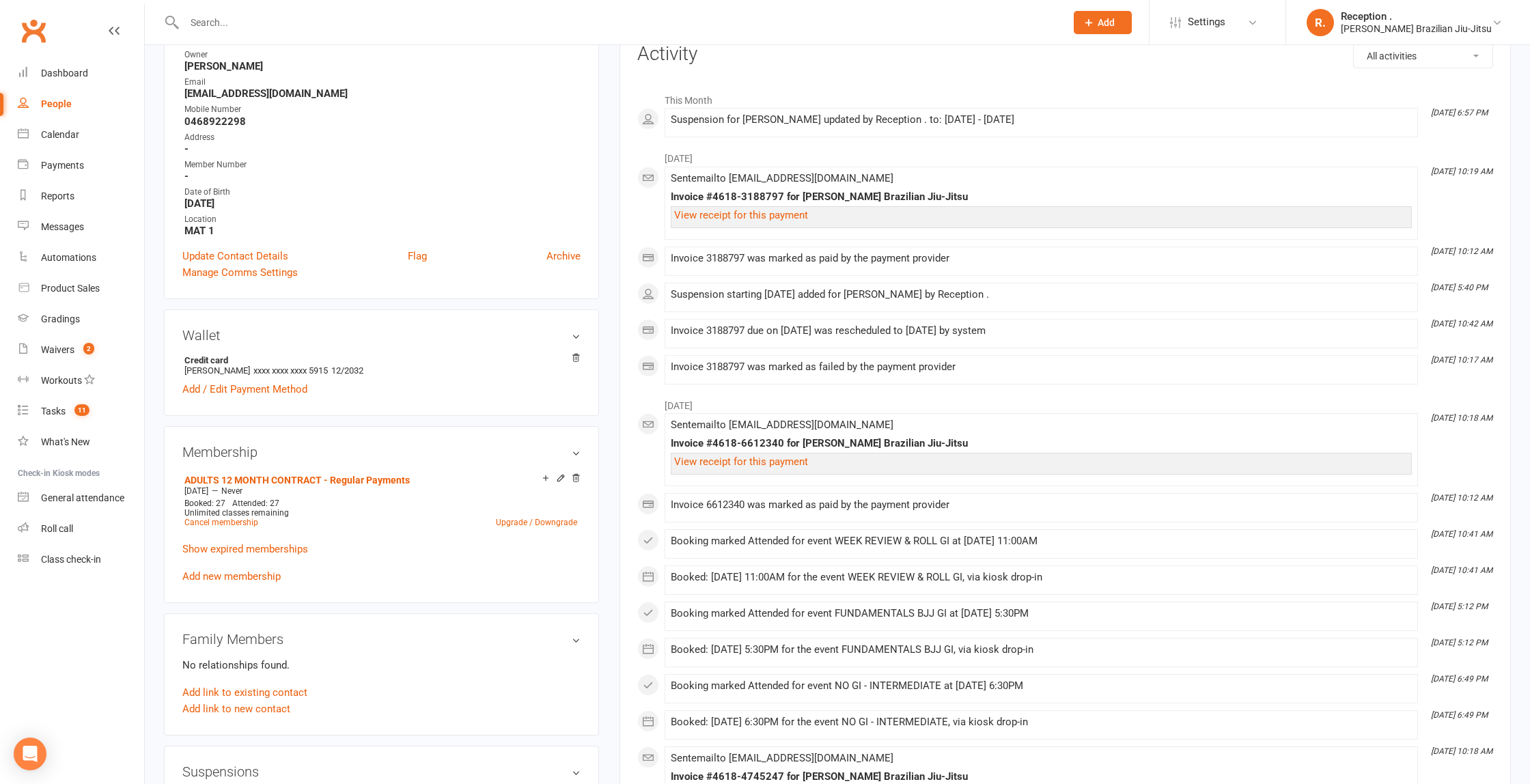
scroll to position [188, 0]
click at [564, 474] on icon at bounding box center [561, 476] width 6 height 6
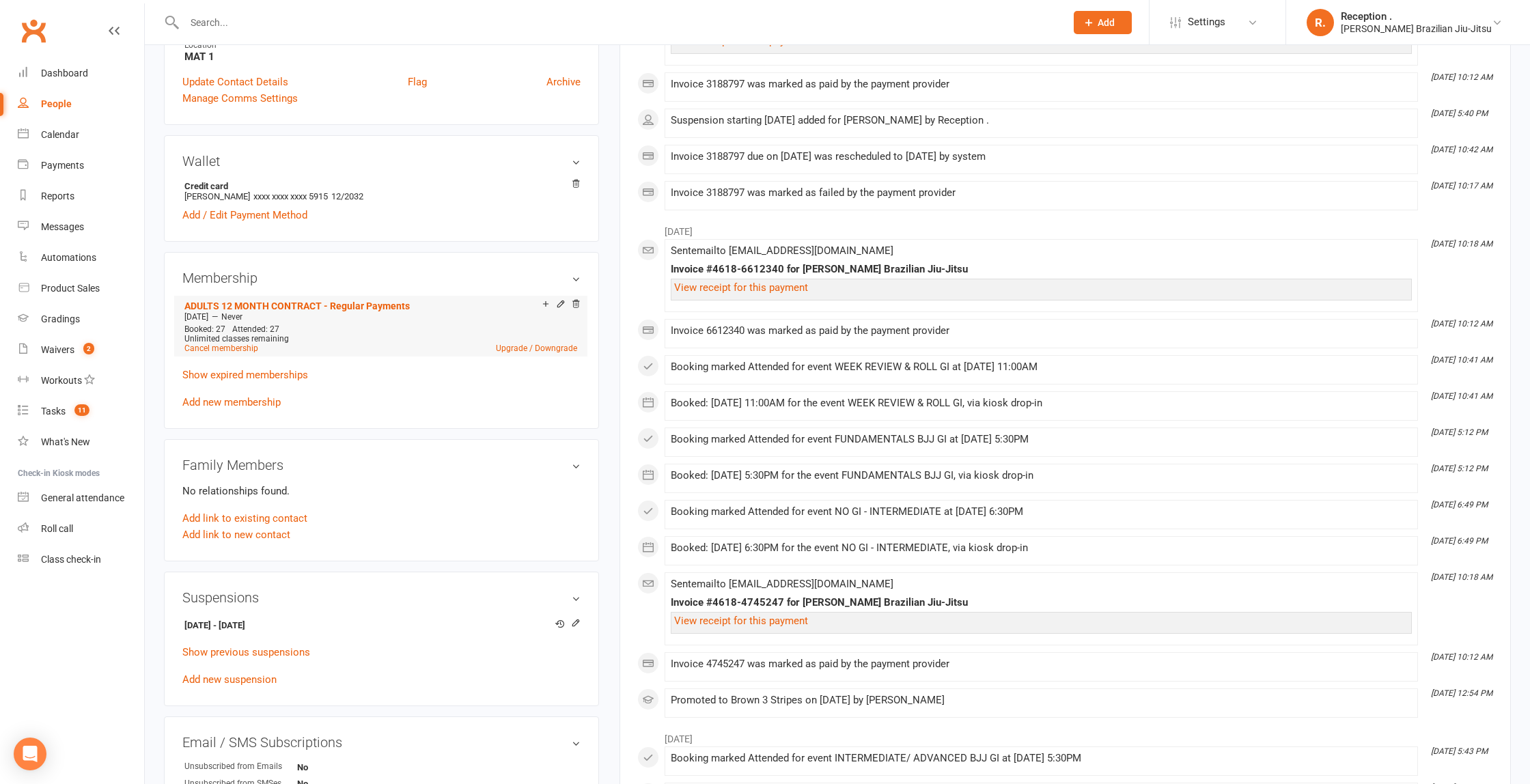
scroll to position [361, 0]
click at [287, 370] on link "Show expired memberships" at bounding box center [245, 374] width 126 height 12
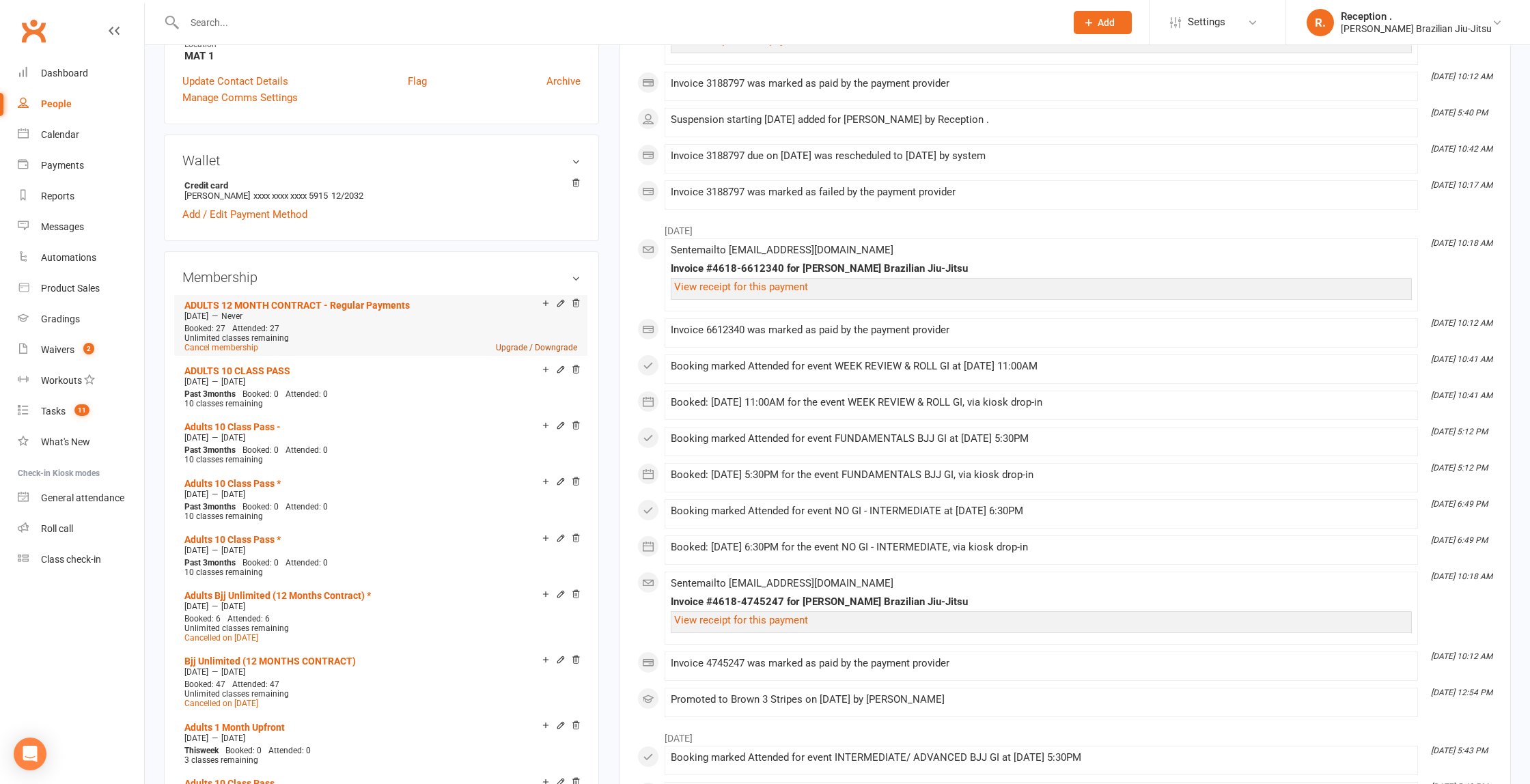
click at [520, 346] on link "Upgrade / Downgrade" at bounding box center [537, 347] width 81 height 10
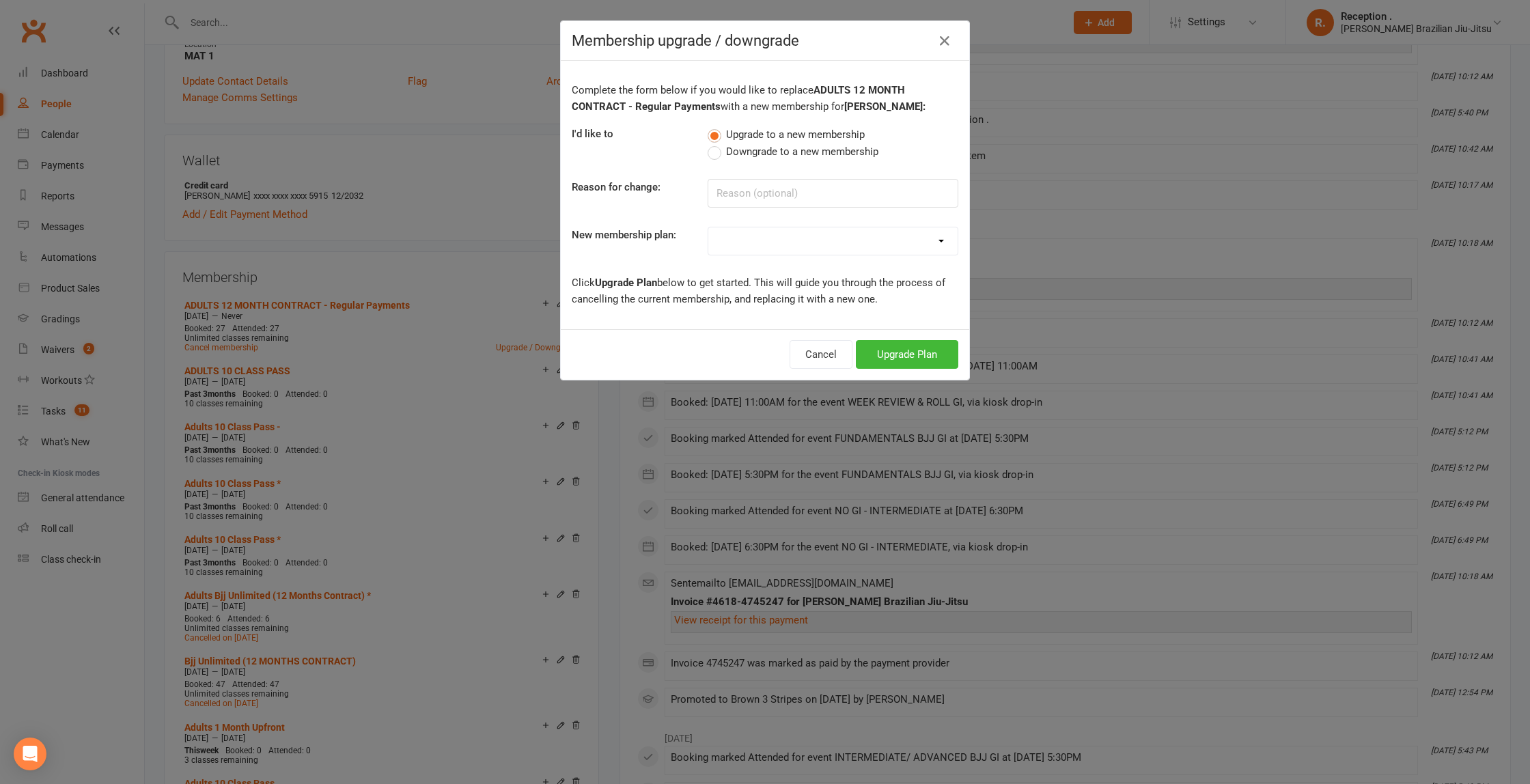
click at [884, 237] on select "FREE ADULTS 12 MONTH CONTRACT - Regular Payments ADULTS 6 MONTHS CONTRACT - Reg…" at bounding box center [833, 240] width 249 height 27
select select "2"
click at [708, 227] on select "FREE ADULTS 12 MONTH CONTRACT - Regular Payments ADULTS 6 MONTHS CONTRACT - Reg…" at bounding box center [833, 240] width 249 height 27
click at [889, 351] on button "Upgrade Plan" at bounding box center [907, 354] width 102 height 29
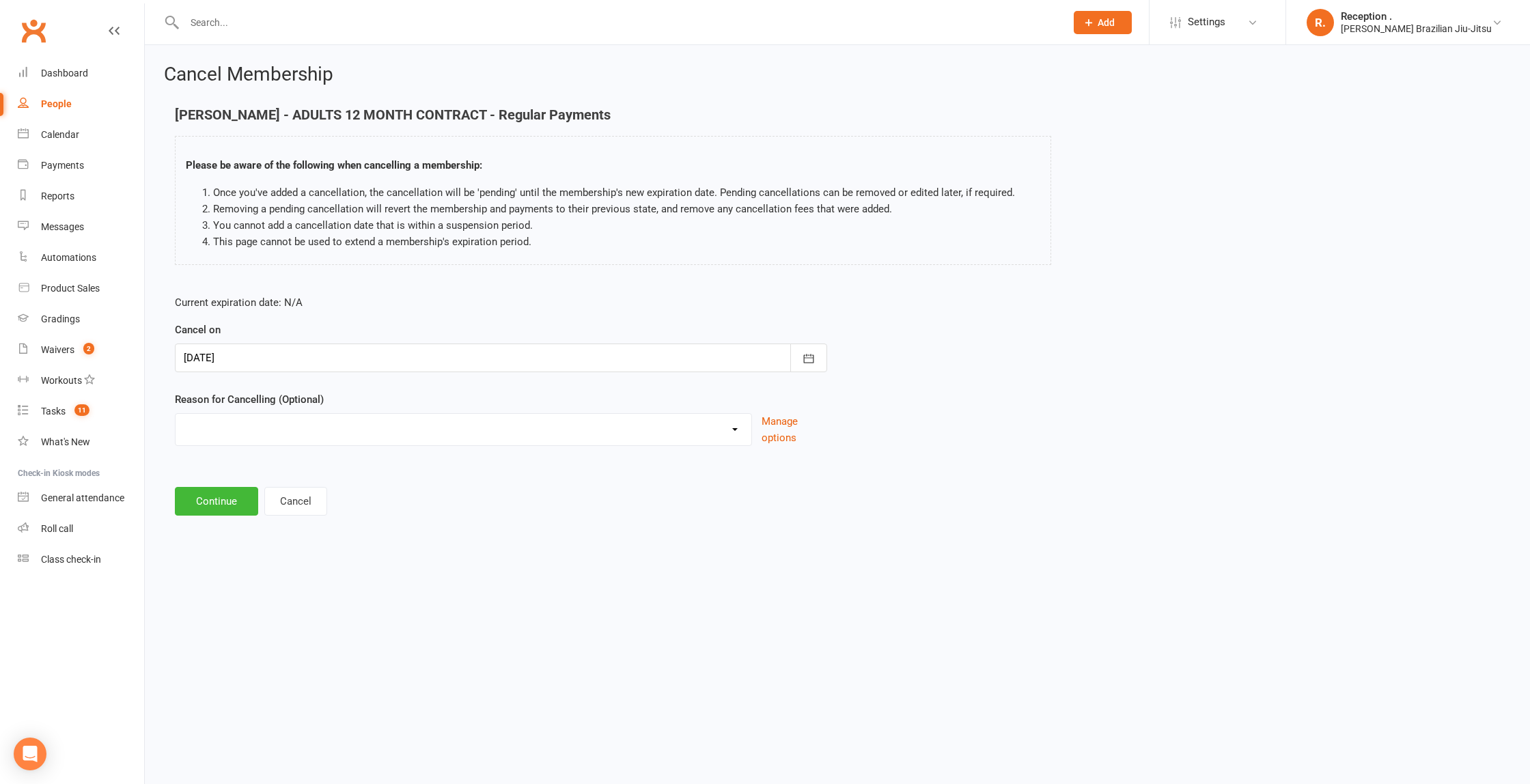
click at [709, 357] on div at bounding box center [501, 357] width 652 height 29
drag, startPoint x: 328, startPoint y: 494, endPoint x: 421, endPoint y: 496, distance: 93.0
click at [328, 494] on button "17" at bounding box center [320, 497] width 29 height 25
click at [301, 501] on button "Cancel" at bounding box center [296, 501] width 63 height 29
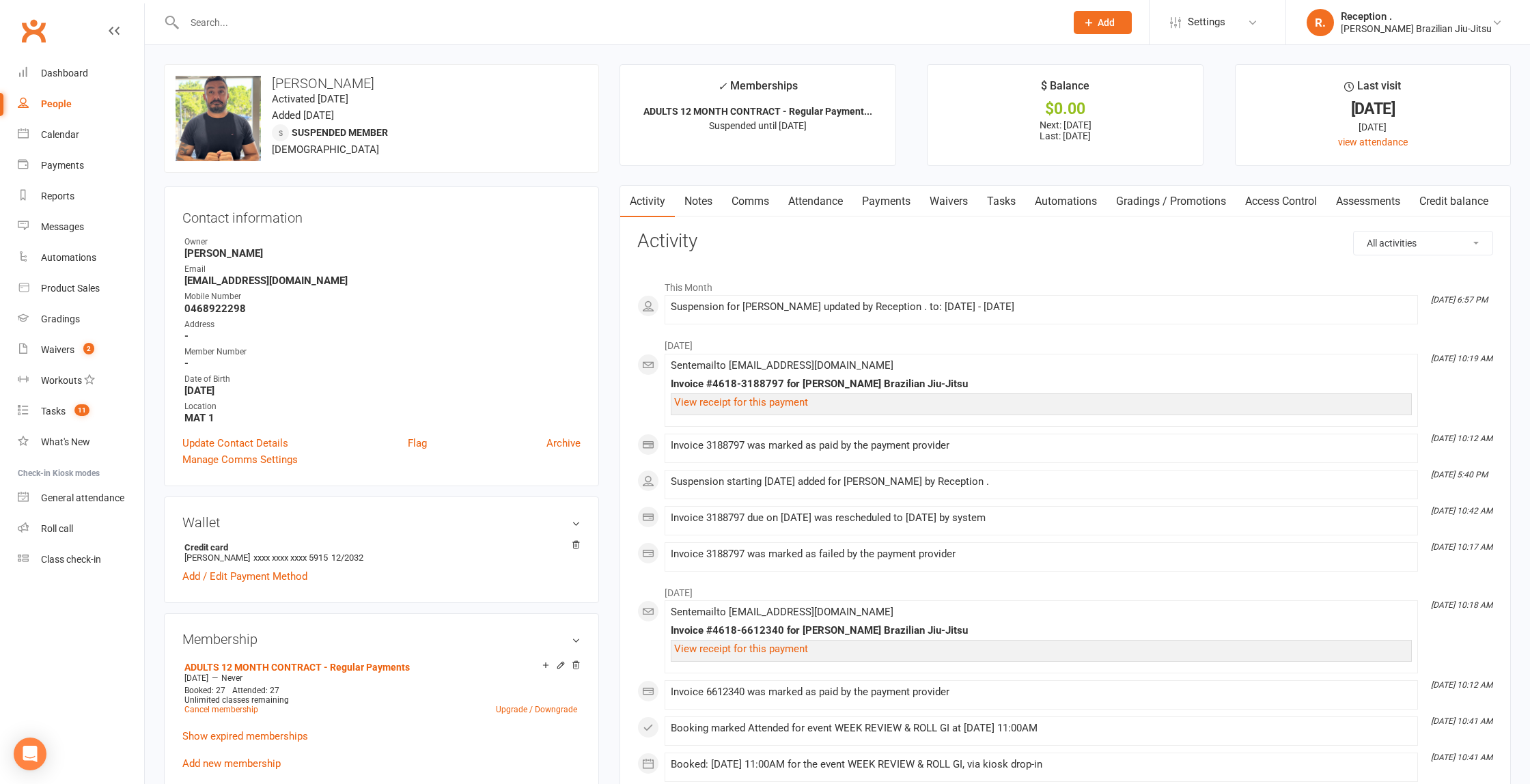
click at [312, 18] on input "text" at bounding box center [618, 22] width 876 height 19
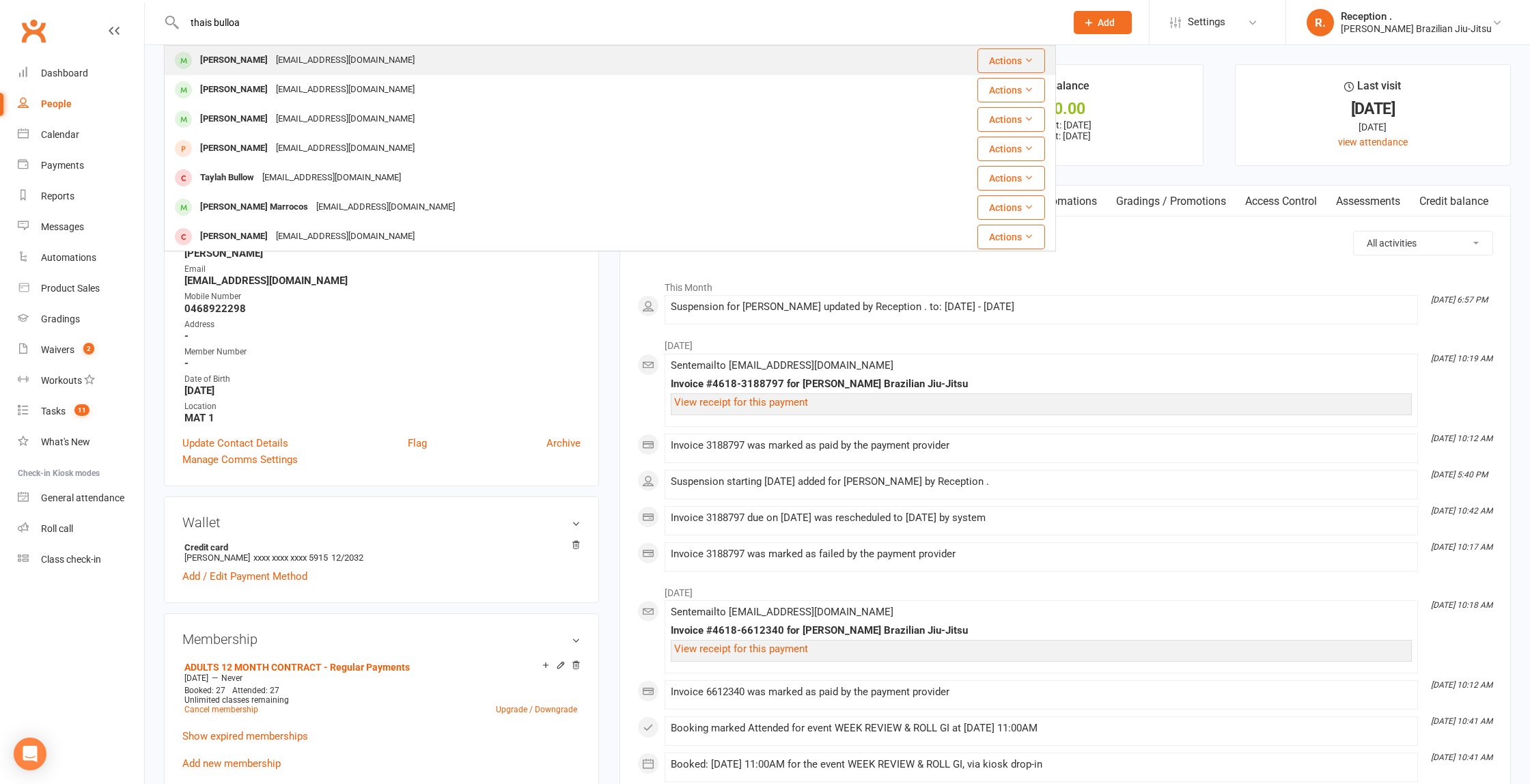
type input "thais bulloa"
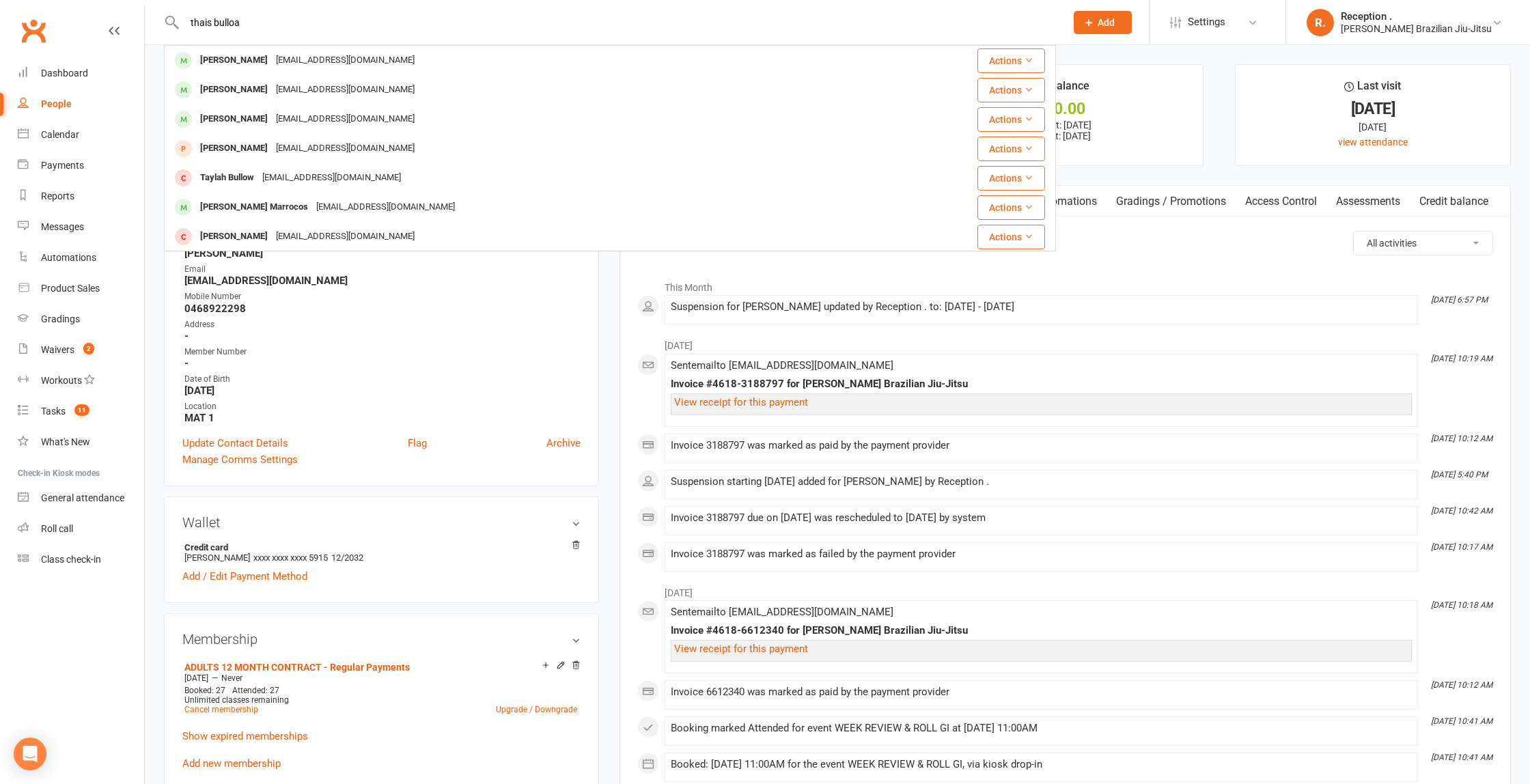
click at [302, 56] on div "[EMAIL_ADDRESS][DOMAIN_NAME]" at bounding box center [345, 60] width 147 height 20
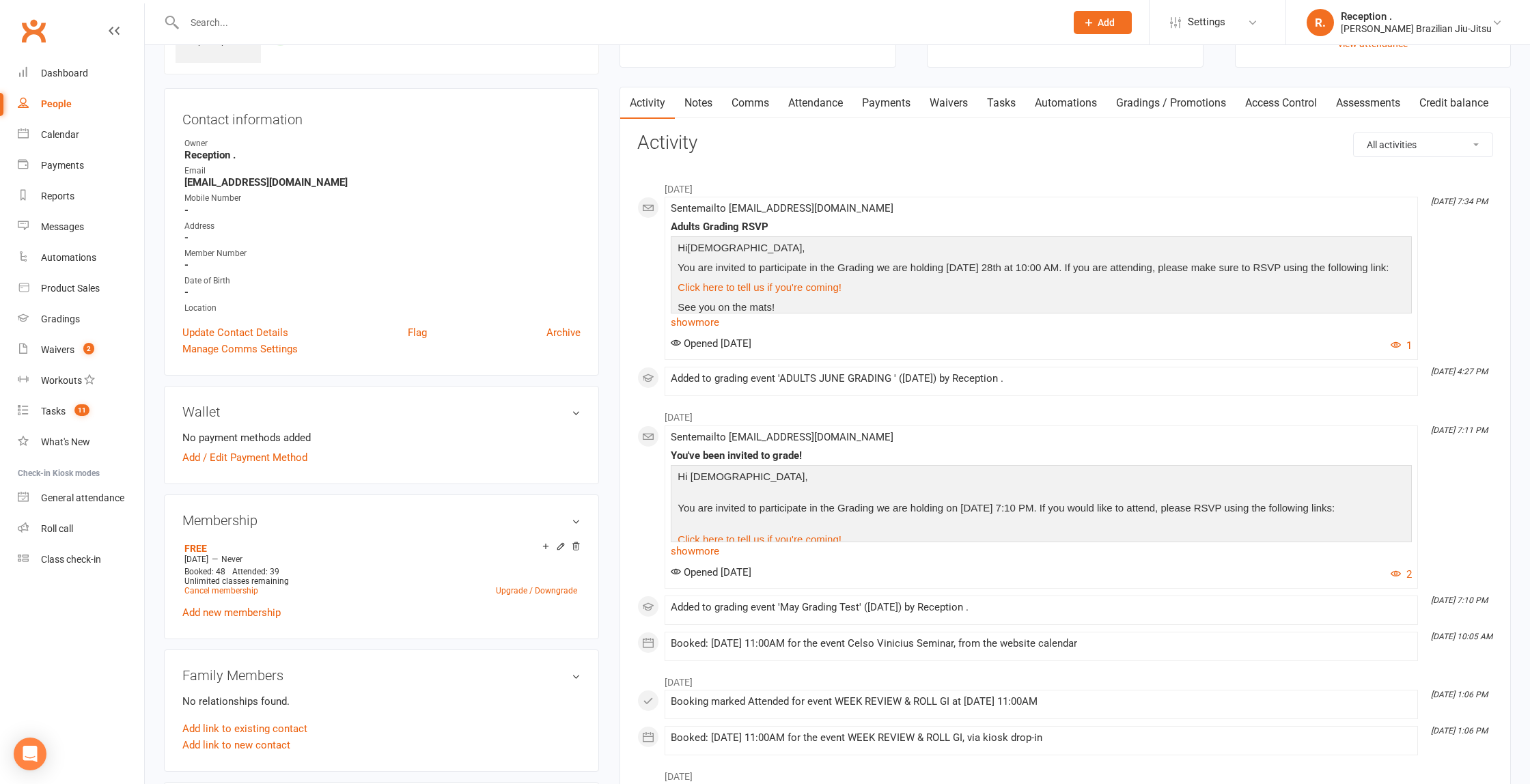
scroll to position [102, 0]
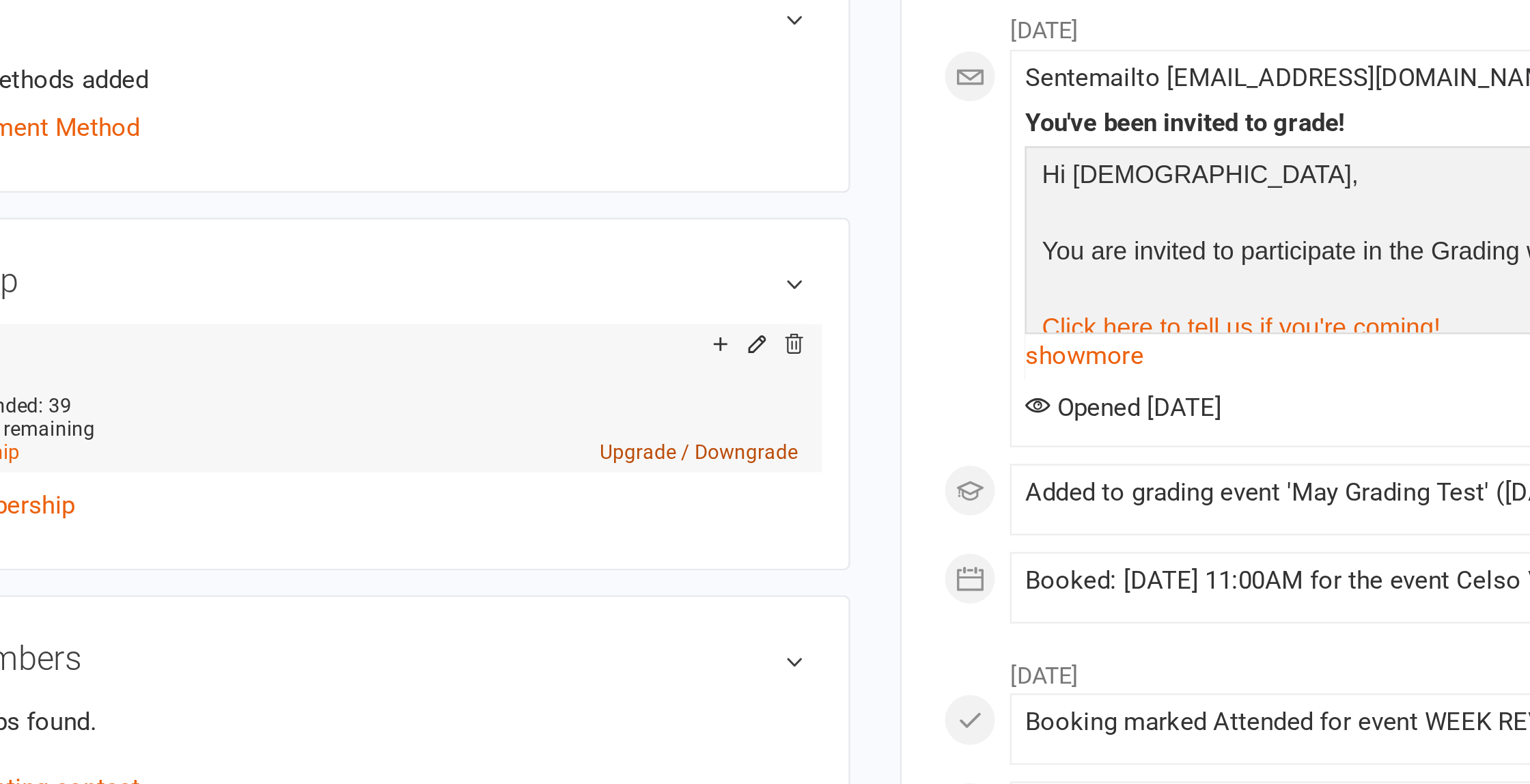
click at [476, 642] on aside "upload photo [PERSON_NAME] Activated [DATE] Added [DATE] Active member Contact …" at bounding box center [381, 625] width 435 height 1326
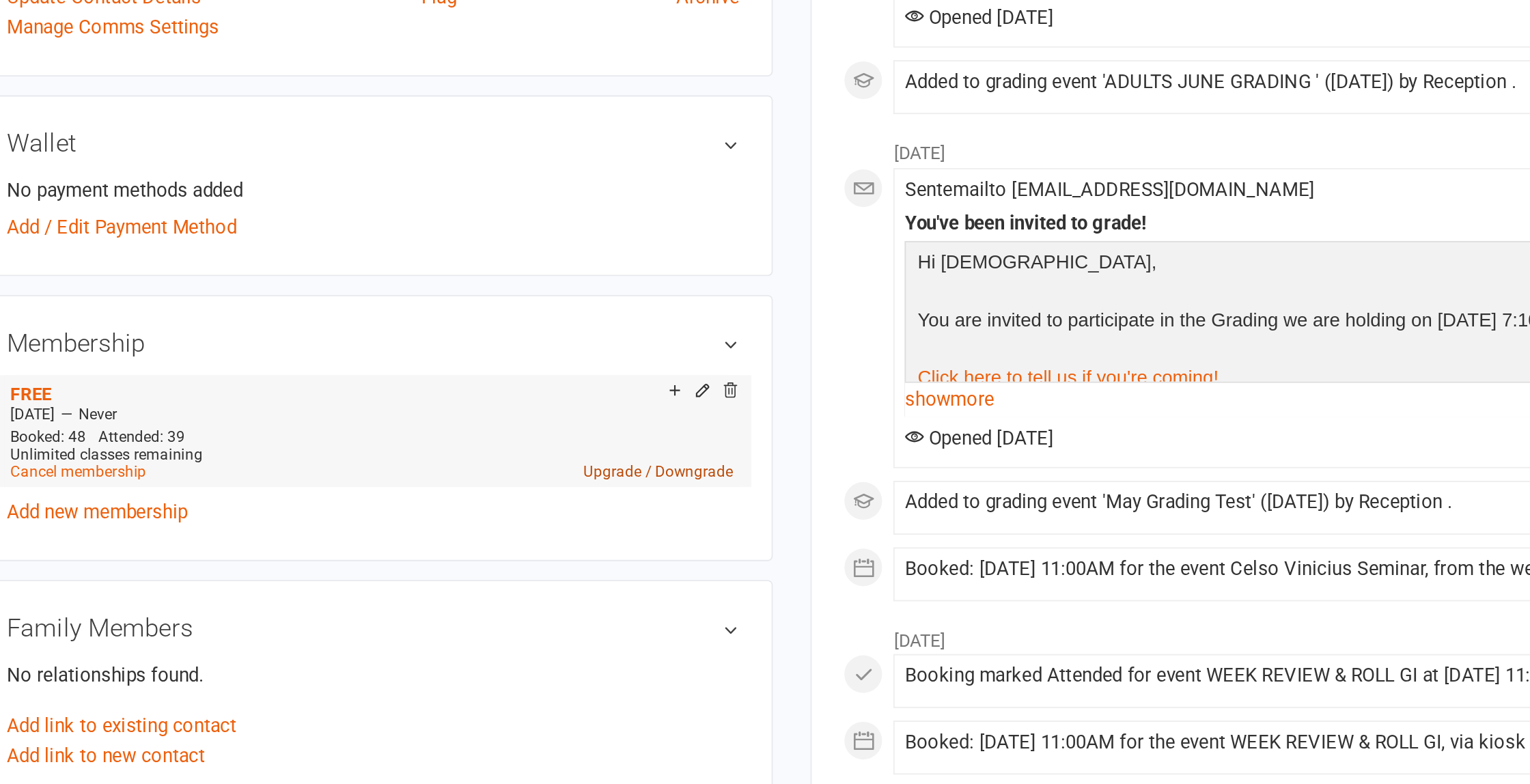
scroll to position [164, 0]
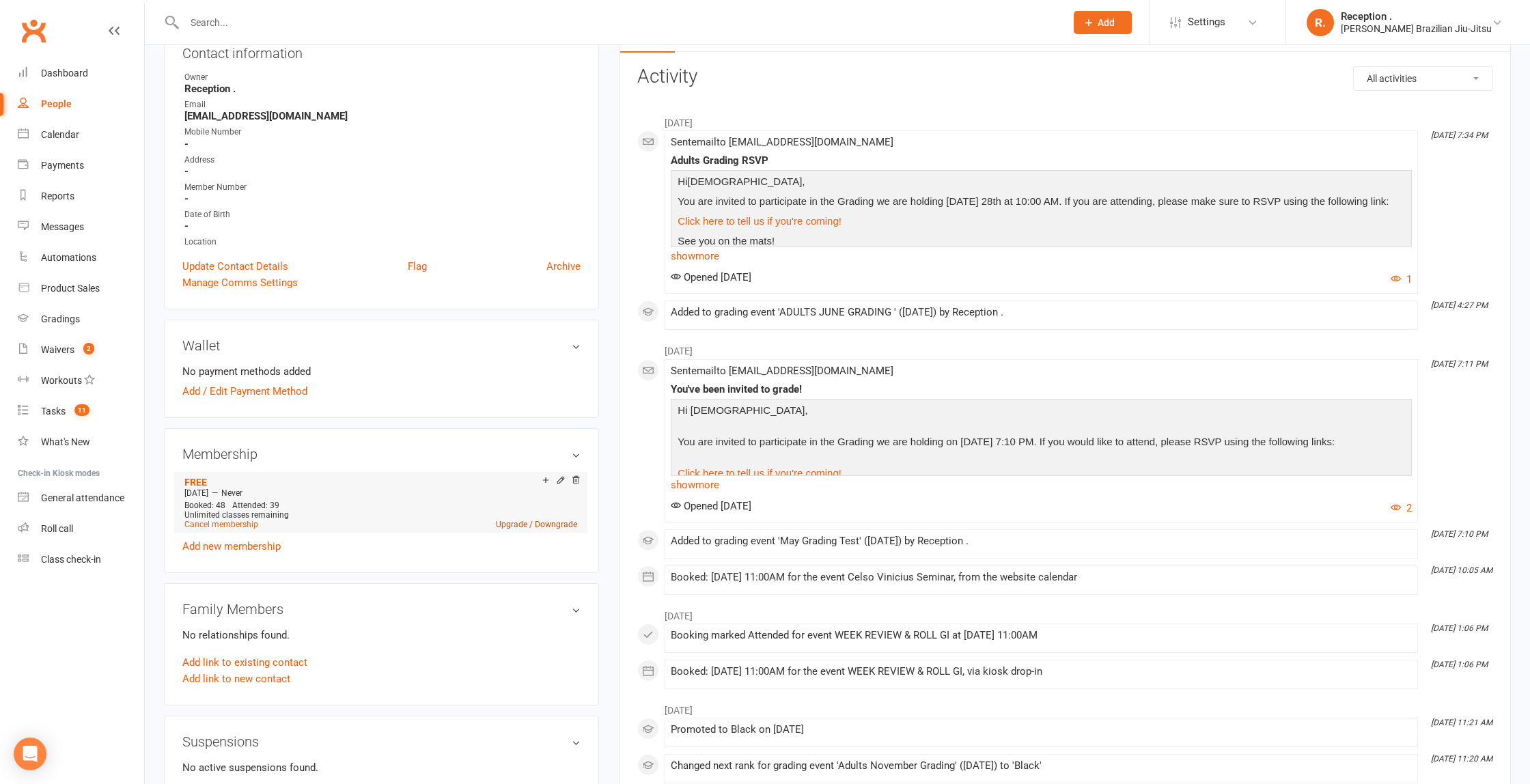
click at [517, 523] on link "Upgrade / Downgrade" at bounding box center [537, 525] width 81 height 10
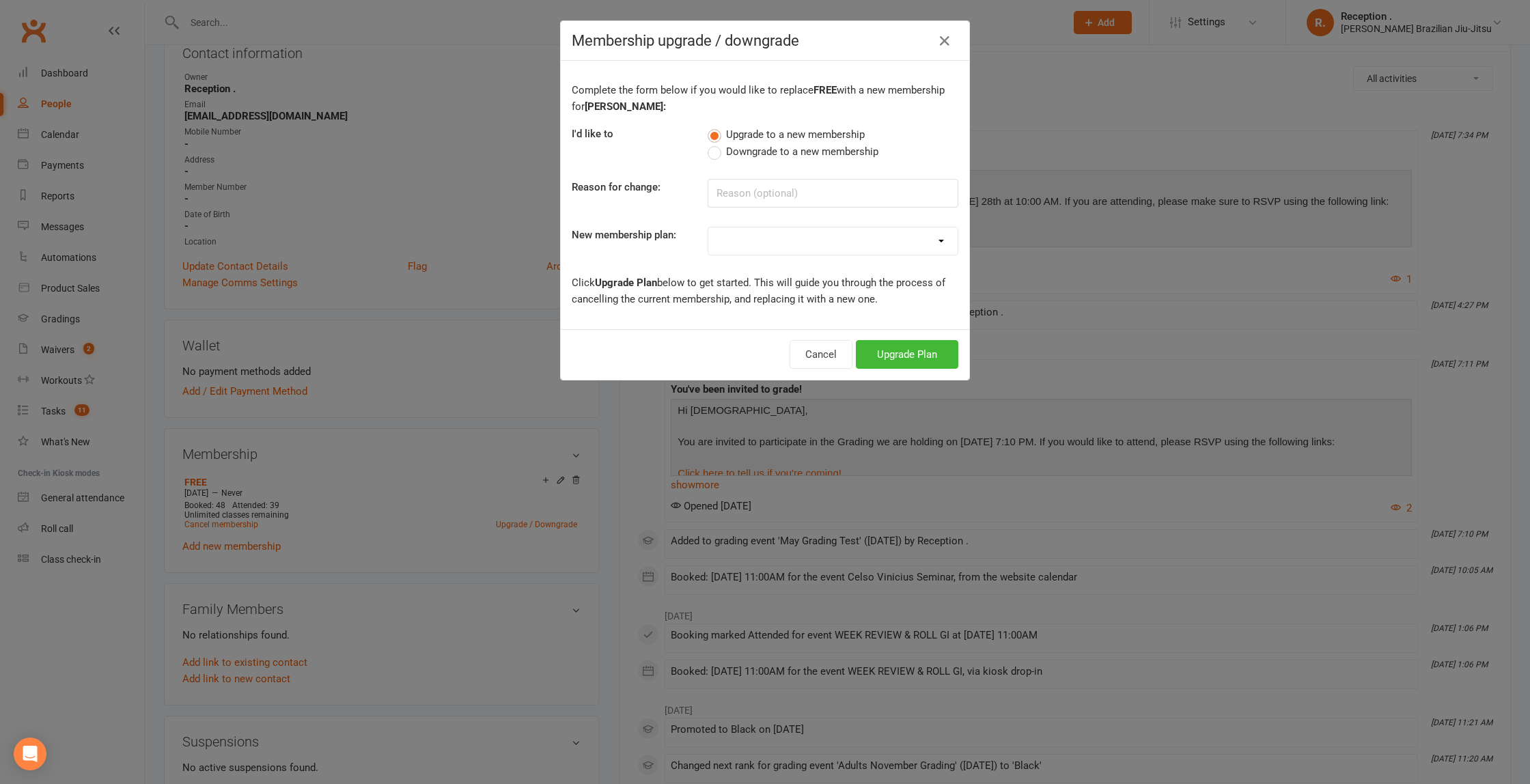
click at [819, 229] on select "FREE ADULTS 12 MONTH CONTRACT - Regular Payments ADULTS 6 MONTHS CONTRACT - Reg…" at bounding box center [833, 240] width 249 height 27
select select "2"
click at [708, 227] on select "FREE ADULTS 12 MONTH CONTRACT - Regular Payments ADULTS 6 MONTHS CONTRACT - Reg…" at bounding box center [833, 240] width 249 height 27
drag, startPoint x: 892, startPoint y: 352, endPoint x: 882, endPoint y: 352, distance: 10.0
click at [892, 352] on button "Upgrade Plan" at bounding box center [907, 354] width 102 height 29
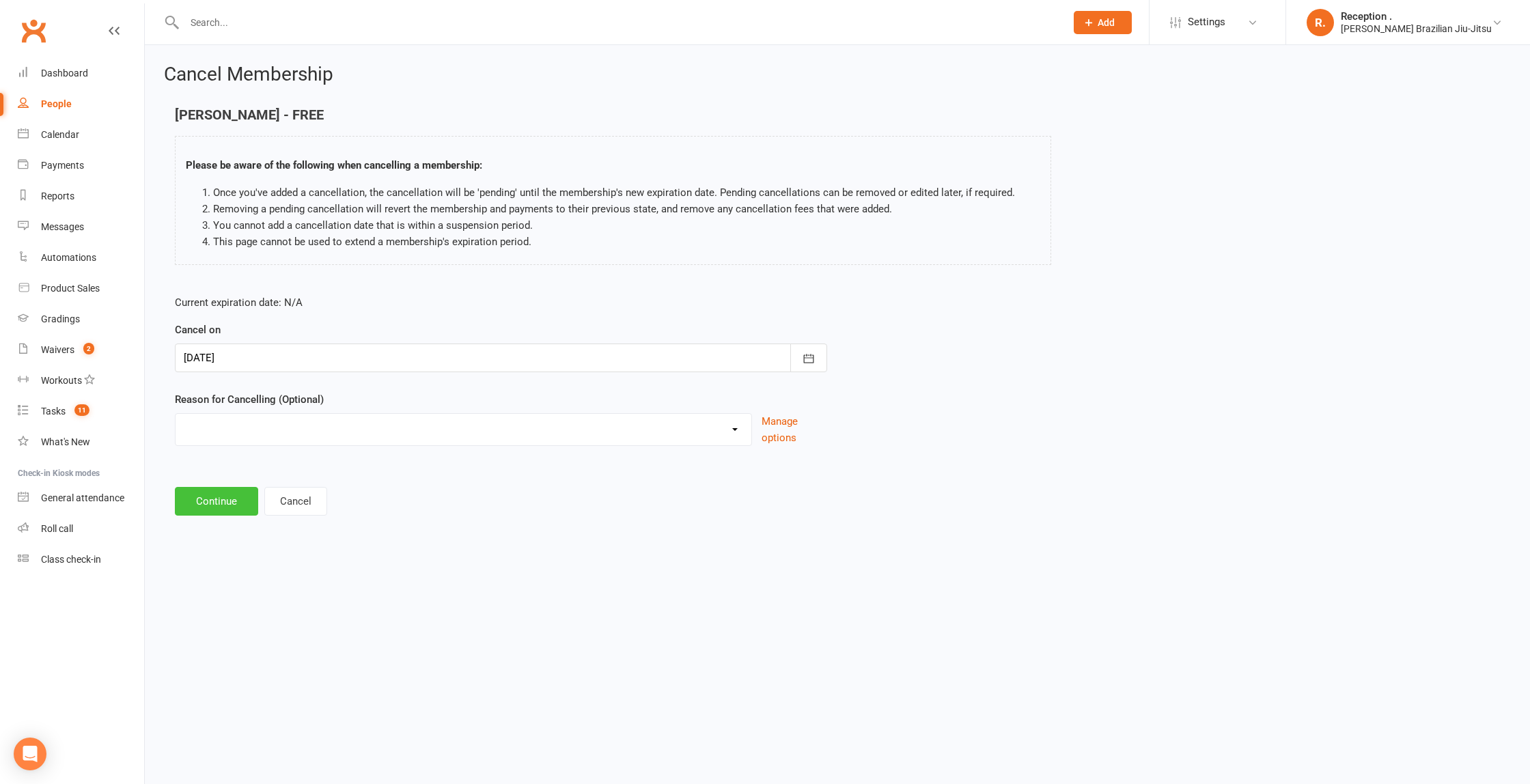
click at [233, 498] on button "Continue" at bounding box center [216, 501] width 83 height 29
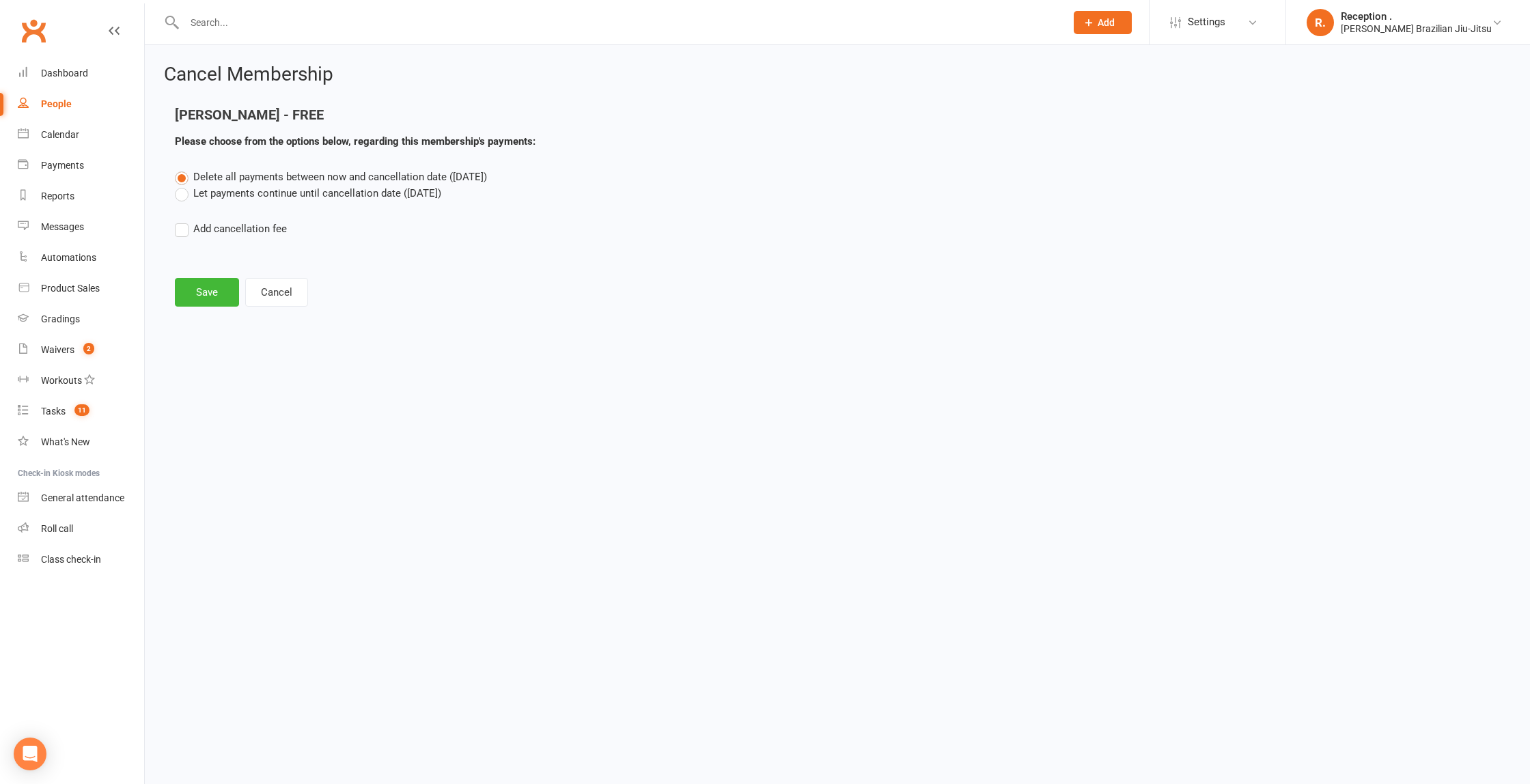
click at [275, 195] on label "Let payments continue until cancellation date ([DATE])" at bounding box center [308, 193] width 267 height 17
click at [184, 185] on input "Let payments continue until cancellation date ([DATE])" at bounding box center [179, 185] width 9 height 0
click at [227, 182] on span "Delete all payments between now and cancellation date ([DATE])" at bounding box center [340, 177] width 294 height 12
click at [184, 168] on input "Delete all payments between now and cancellation date ([DATE])" at bounding box center [179, 168] width 9 height 0
click at [207, 293] on button "Save" at bounding box center [207, 292] width 64 height 29
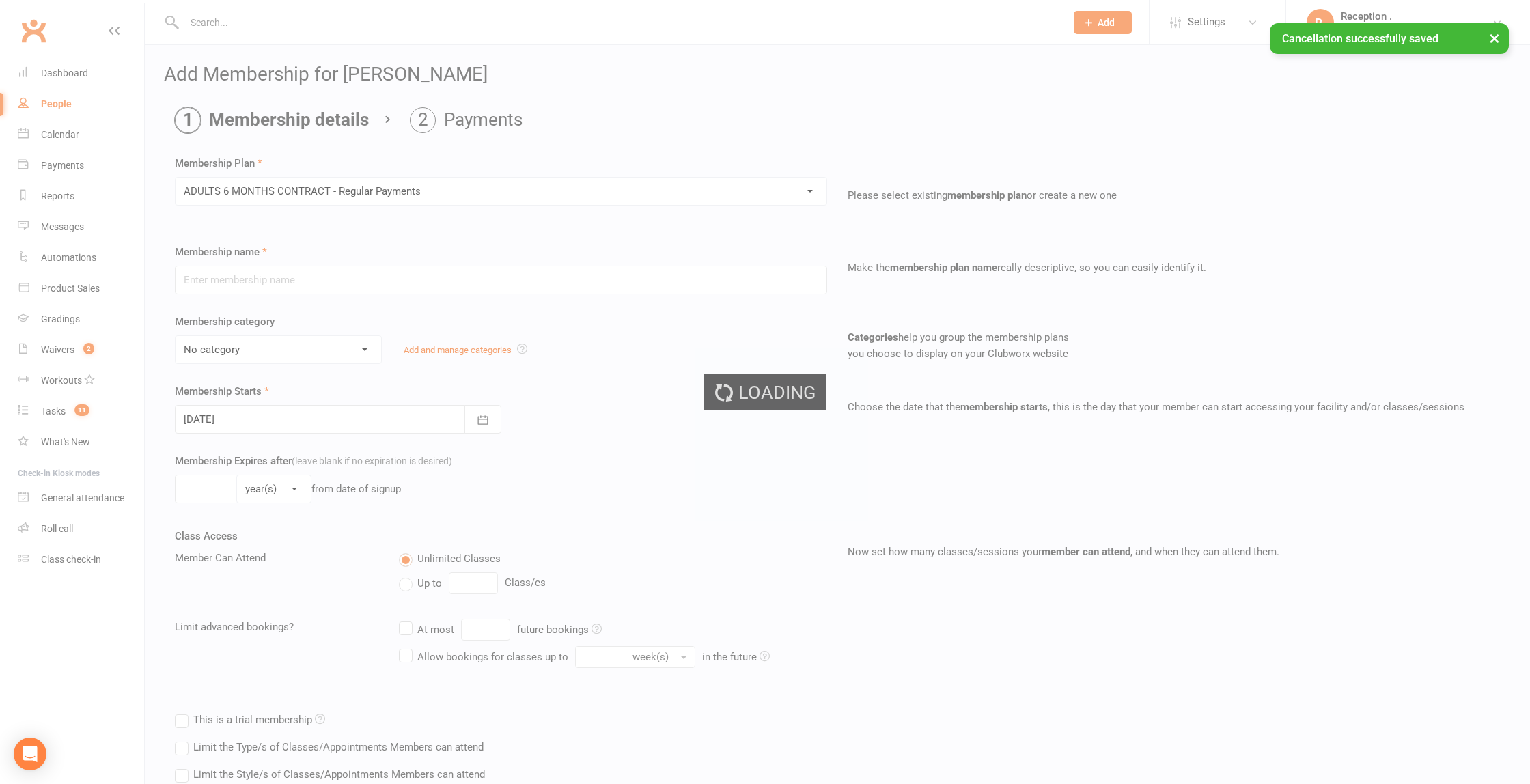
type input "ADULTS 6 MONTHS CONTRACT - Regular Payments"
select select "3"
type input "0"
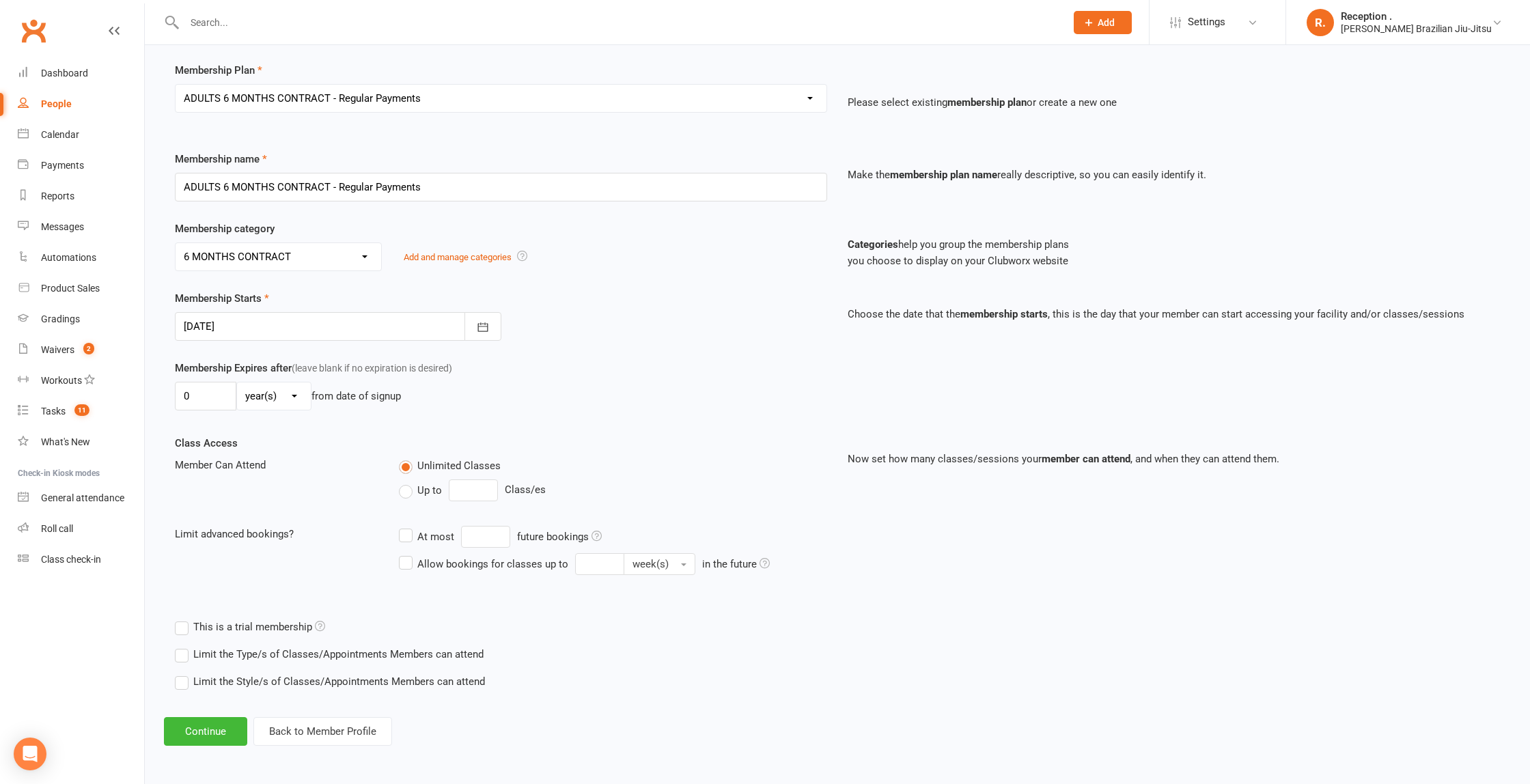
scroll to position [93, 0]
click at [314, 327] on div at bounding box center [338, 325] width 326 height 29
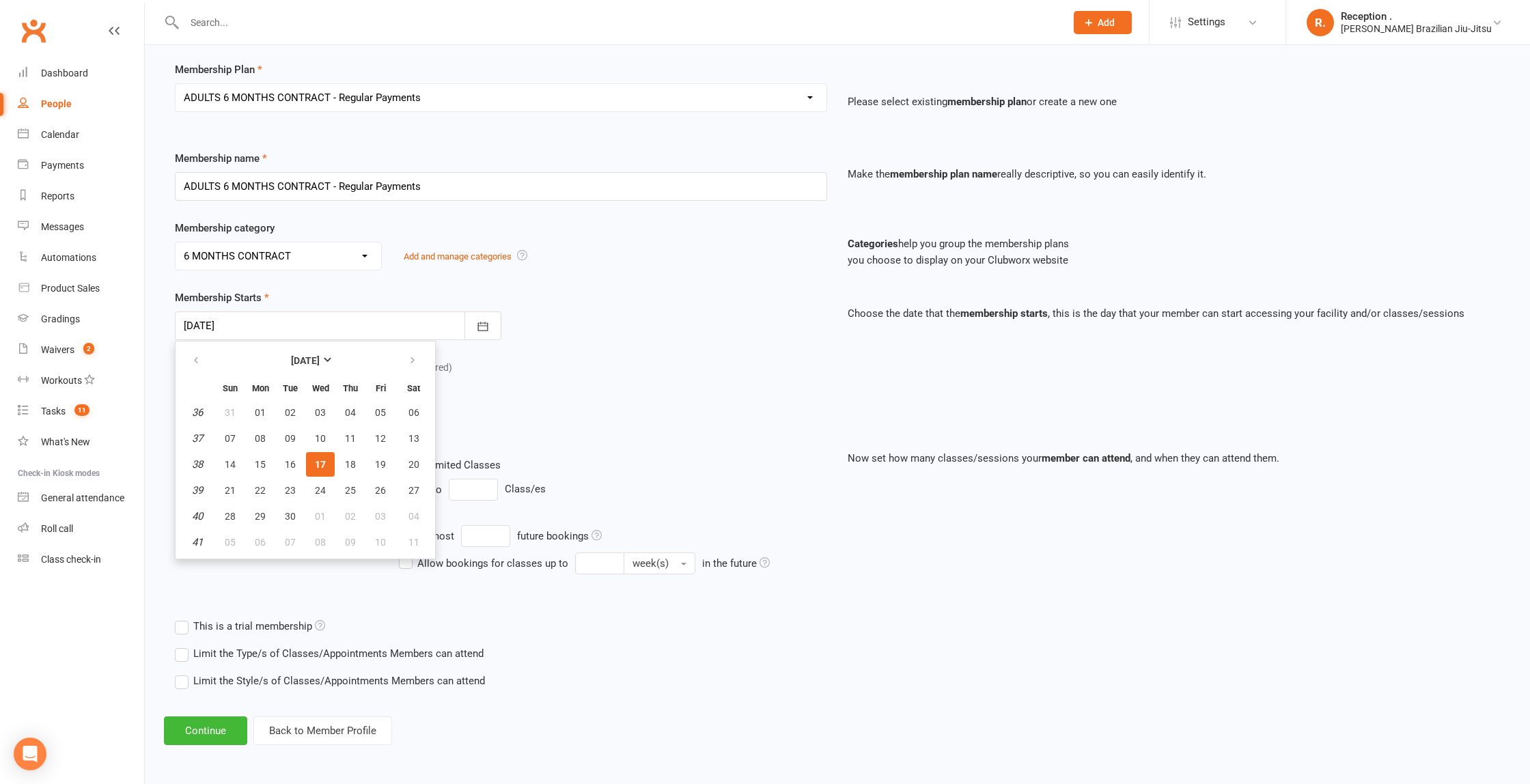
click at [536, 401] on div "0 day(s) week(s) month(s) year(s) from date of signup" at bounding box center [501, 395] width 652 height 29
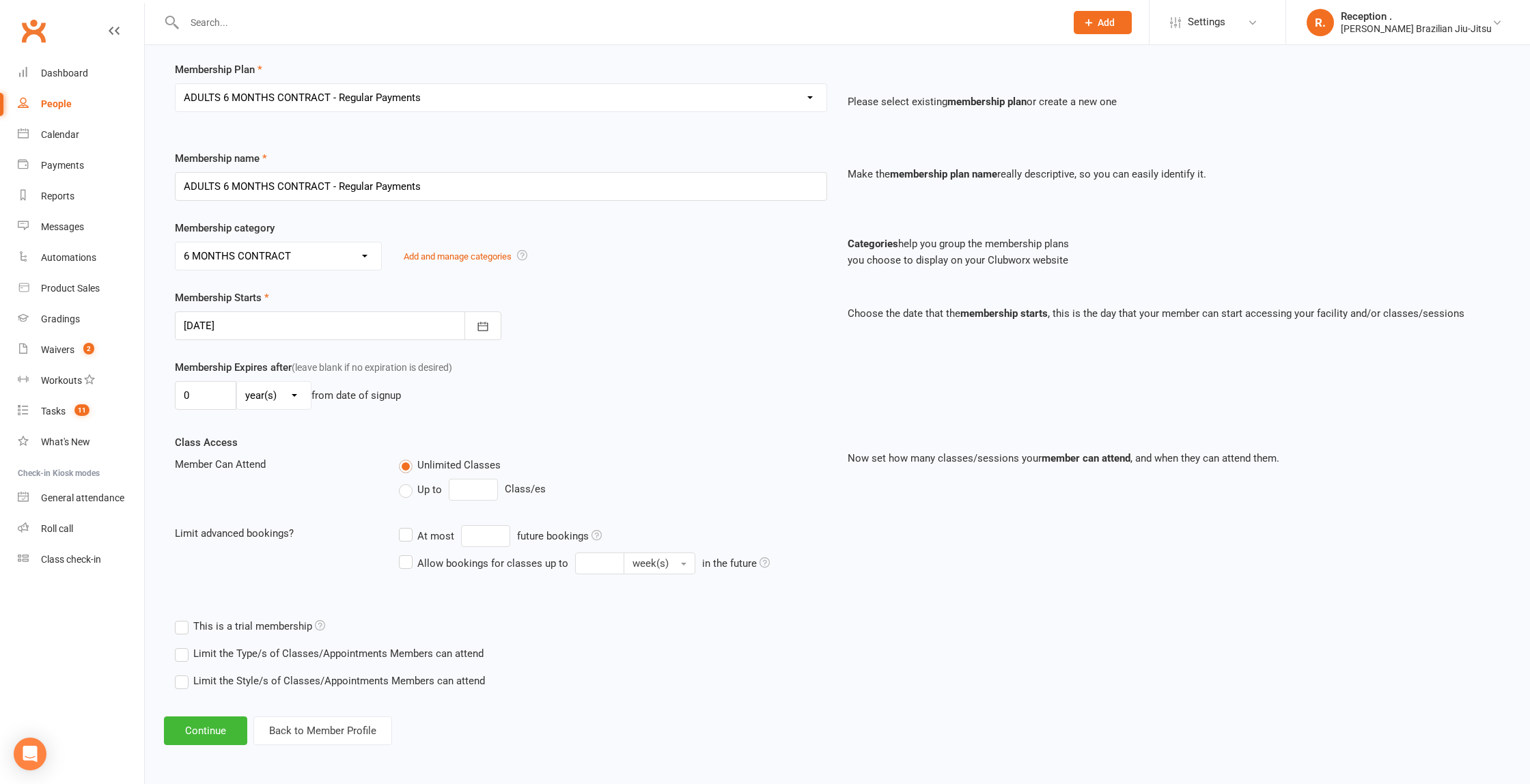
click at [299, 322] on div at bounding box center [338, 325] width 326 height 29
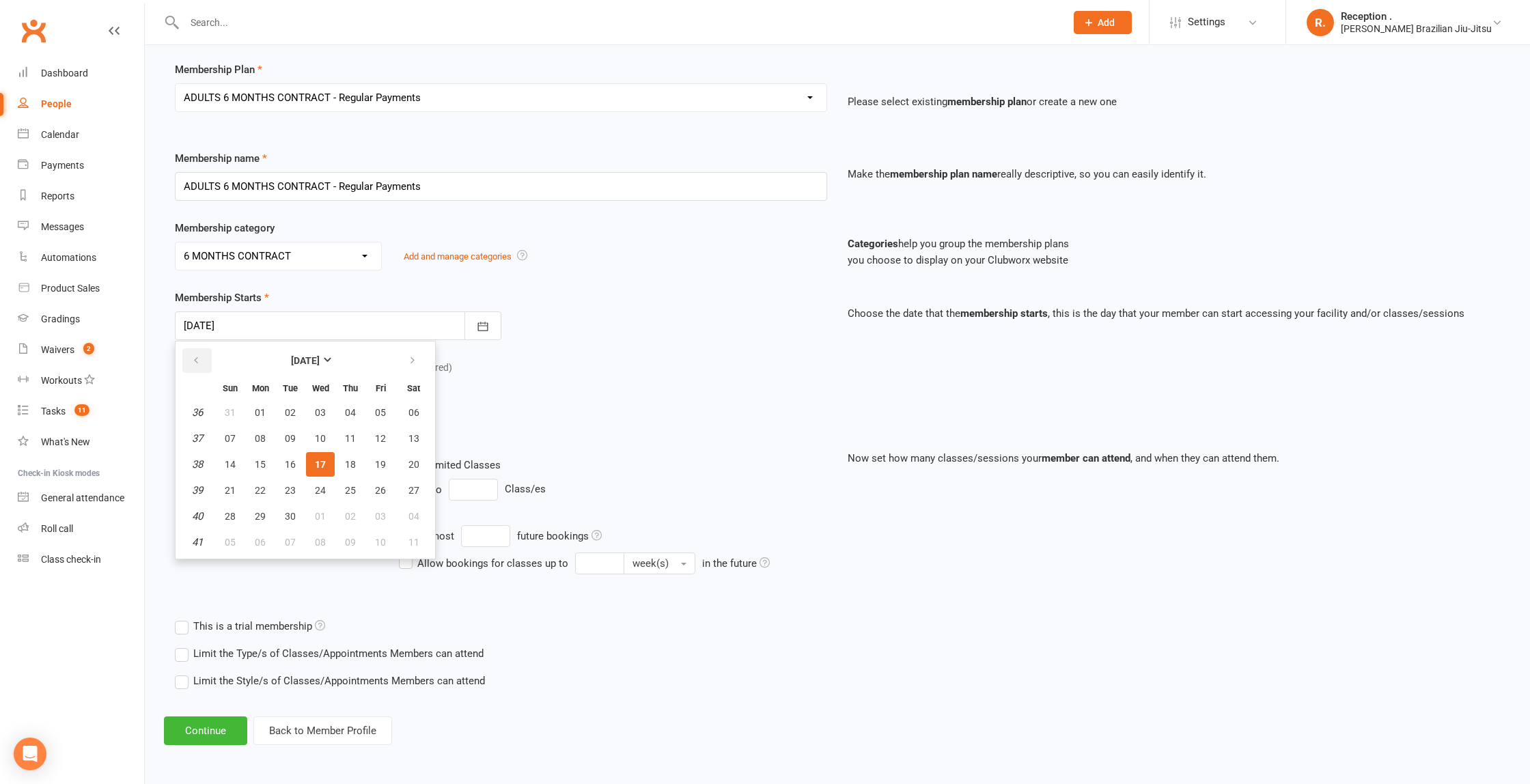
click at [196, 361] on icon "button" at bounding box center [197, 360] width 10 height 11
click at [561, 432] on div "Membership Expires after (leave blank if no expiration is desired) 0 day(s) wee…" at bounding box center [837, 396] width 1346 height 75
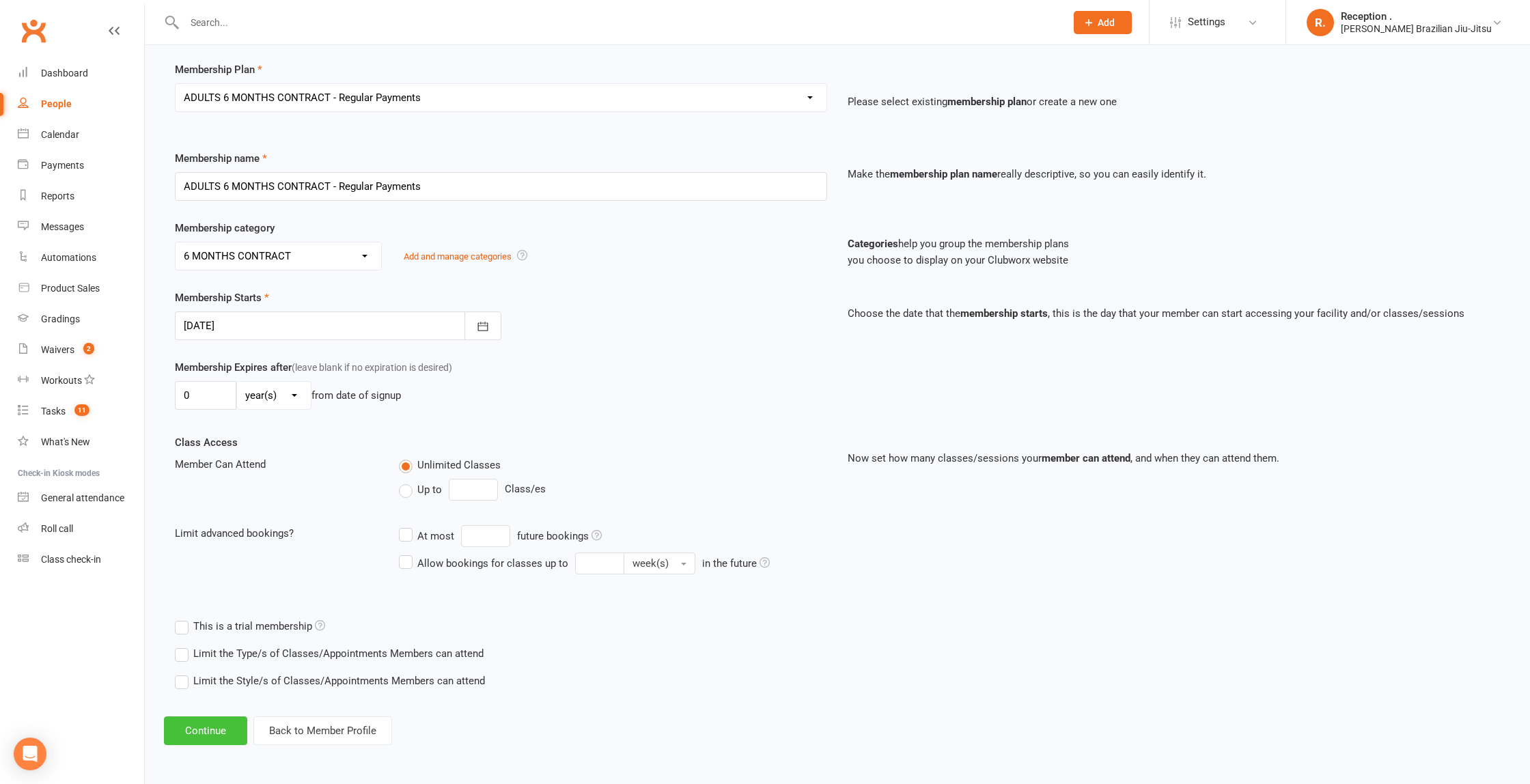
click at [224, 739] on button "Continue" at bounding box center [206, 730] width 83 height 29
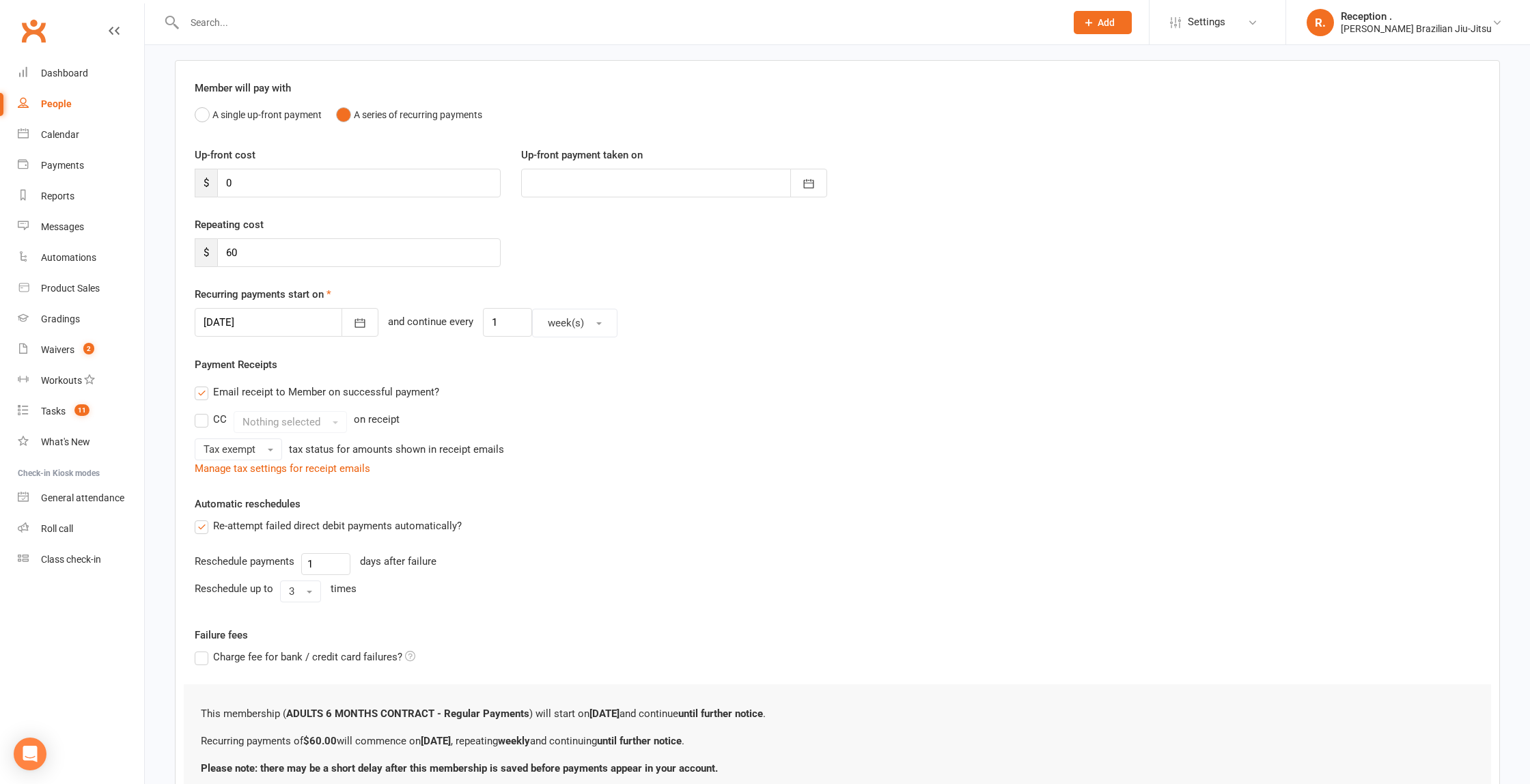
scroll to position [0, 0]
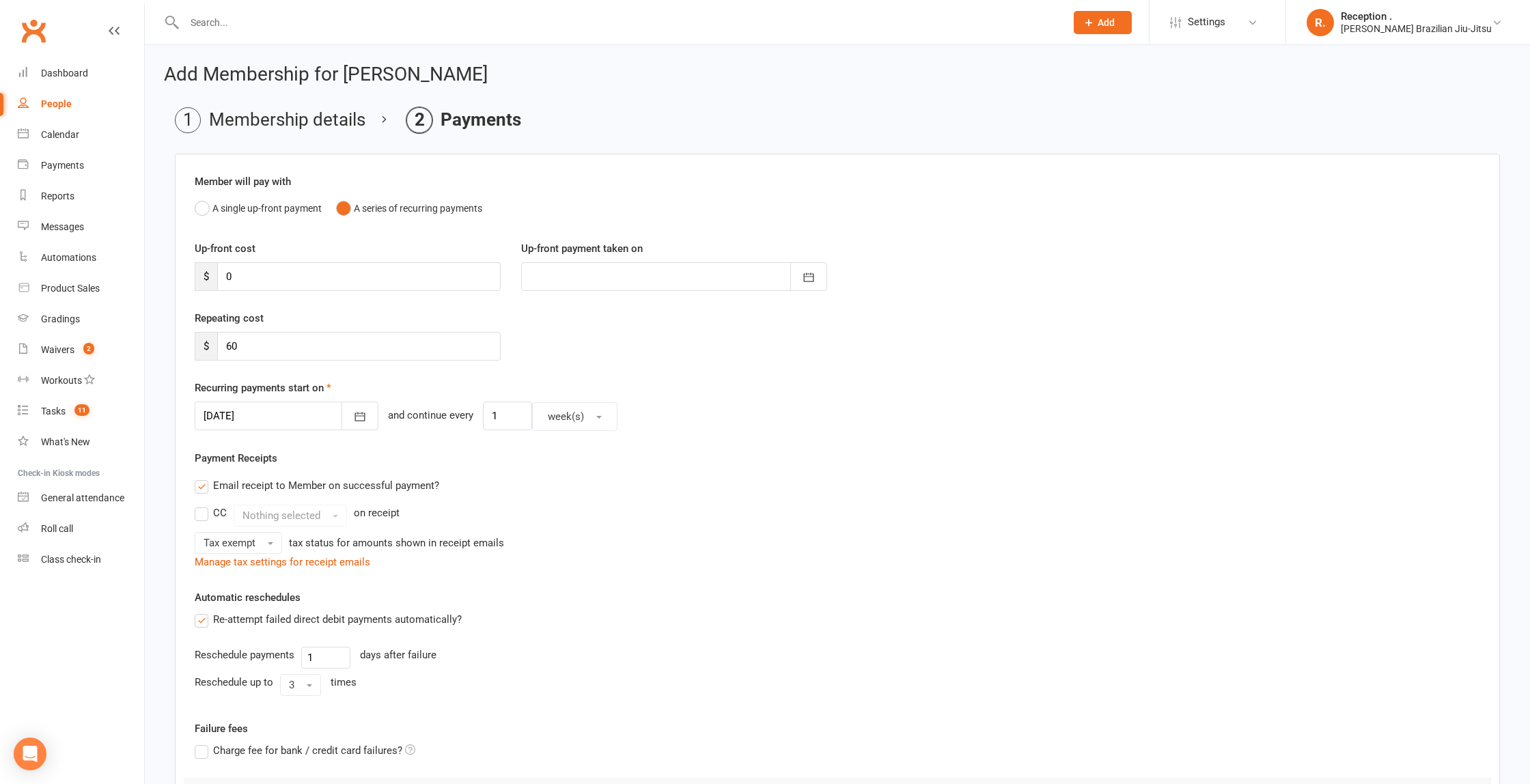
click at [246, 415] on div at bounding box center [287, 415] width 184 height 29
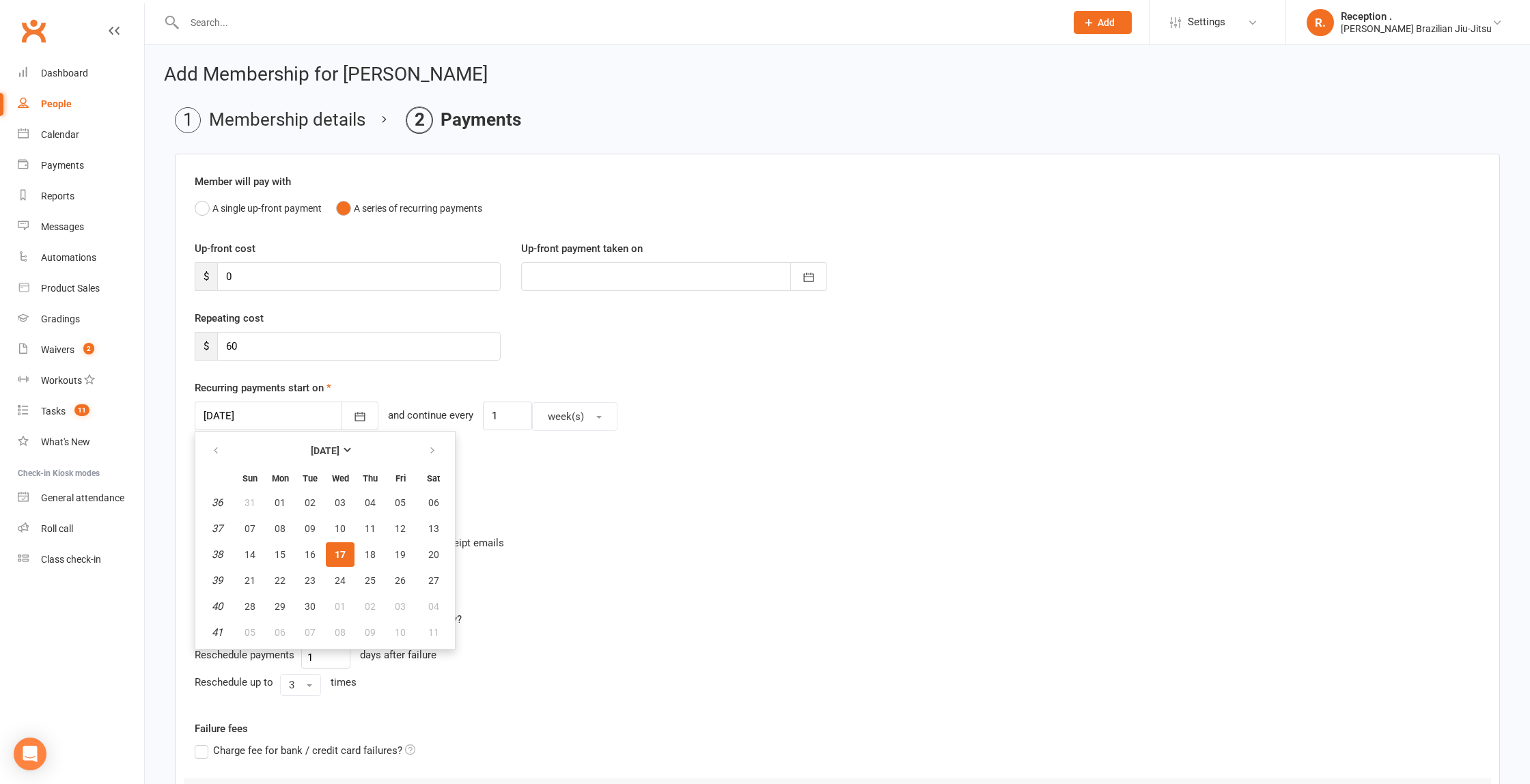
drag, startPoint x: 808, startPoint y: 408, endPoint x: 794, endPoint y: 416, distance: 16.1
click at [807, 408] on div "[DATE] [DATE] Sun Mon Tue Wed Thu Fri Sat 36 31 01 02 03 04 05 06 37 07 08 09 1…" at bounding box center [837, 416] width 1286 height 30
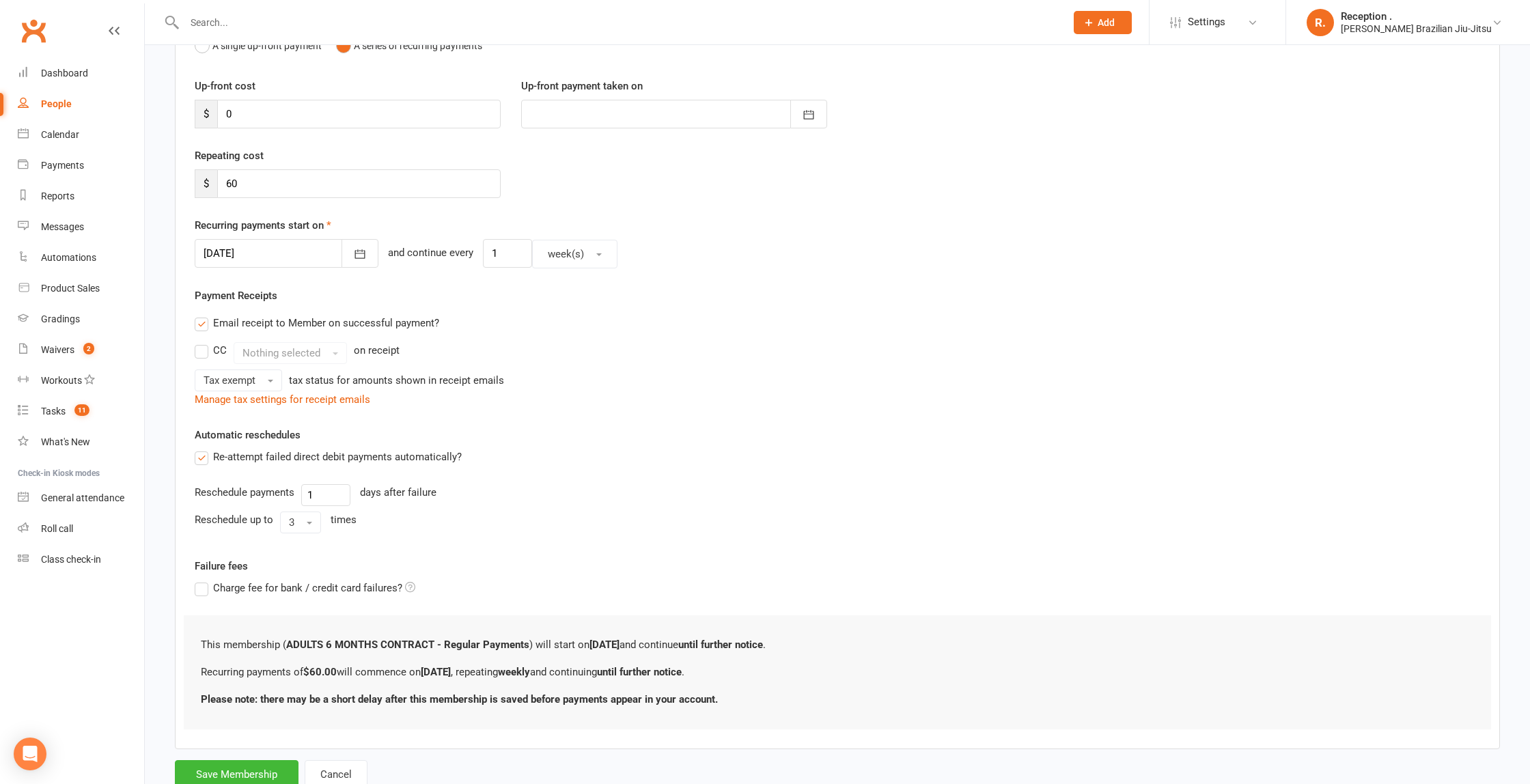
scroll to position [209, 0]
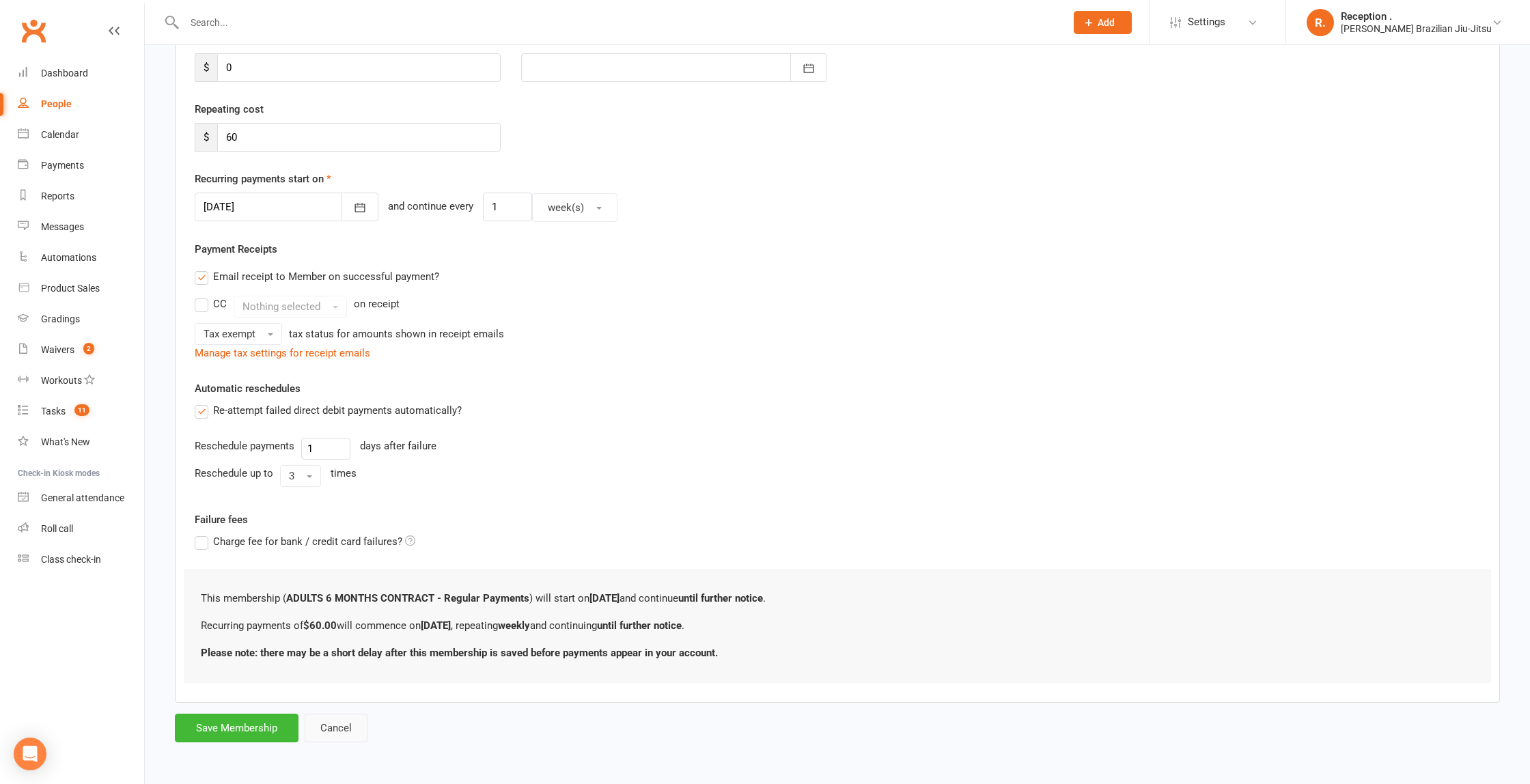
click at [338, 725] on button "Cancel" at bounding box center [336, 728] width 63 height 29
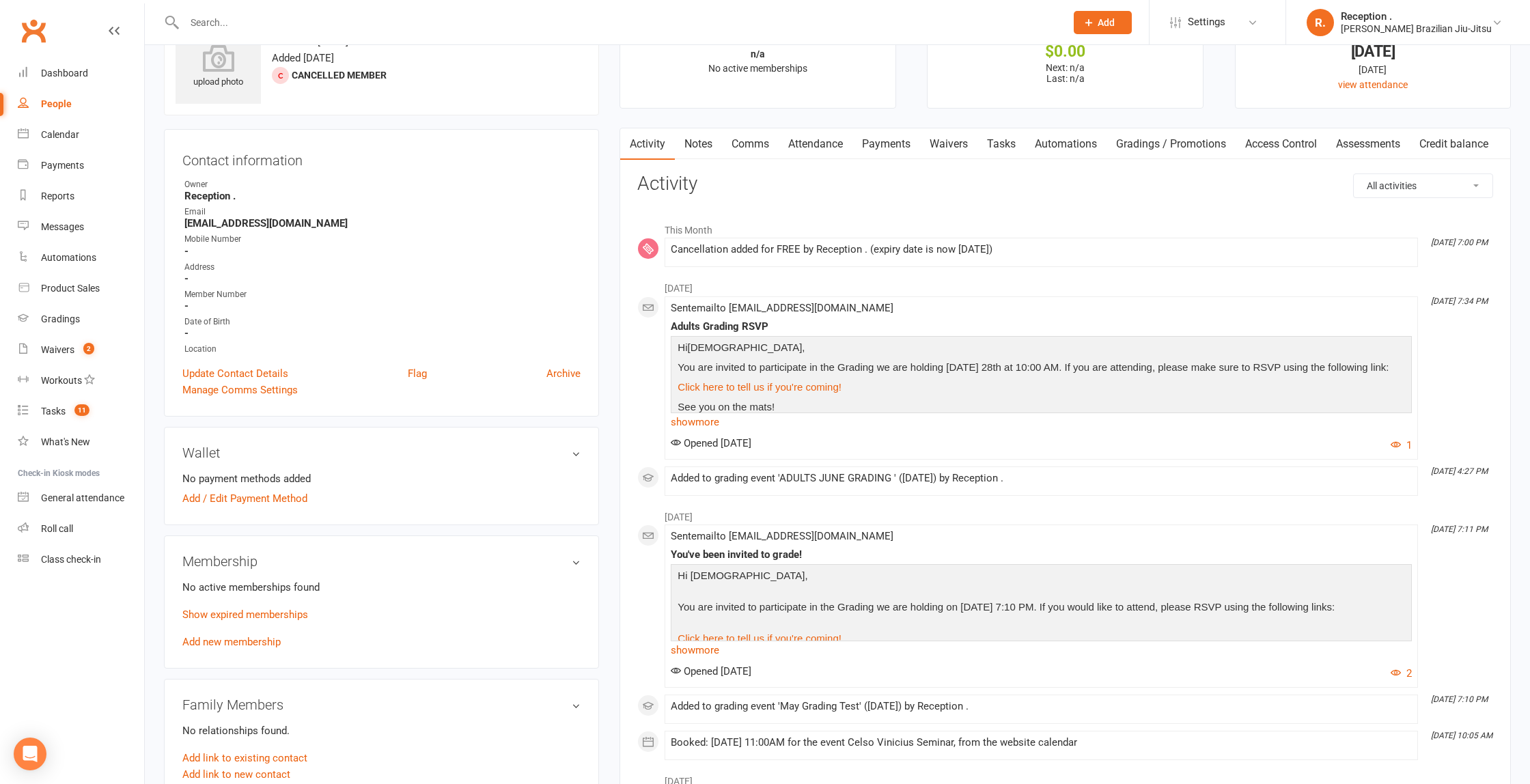
scroll to position [65, 0]
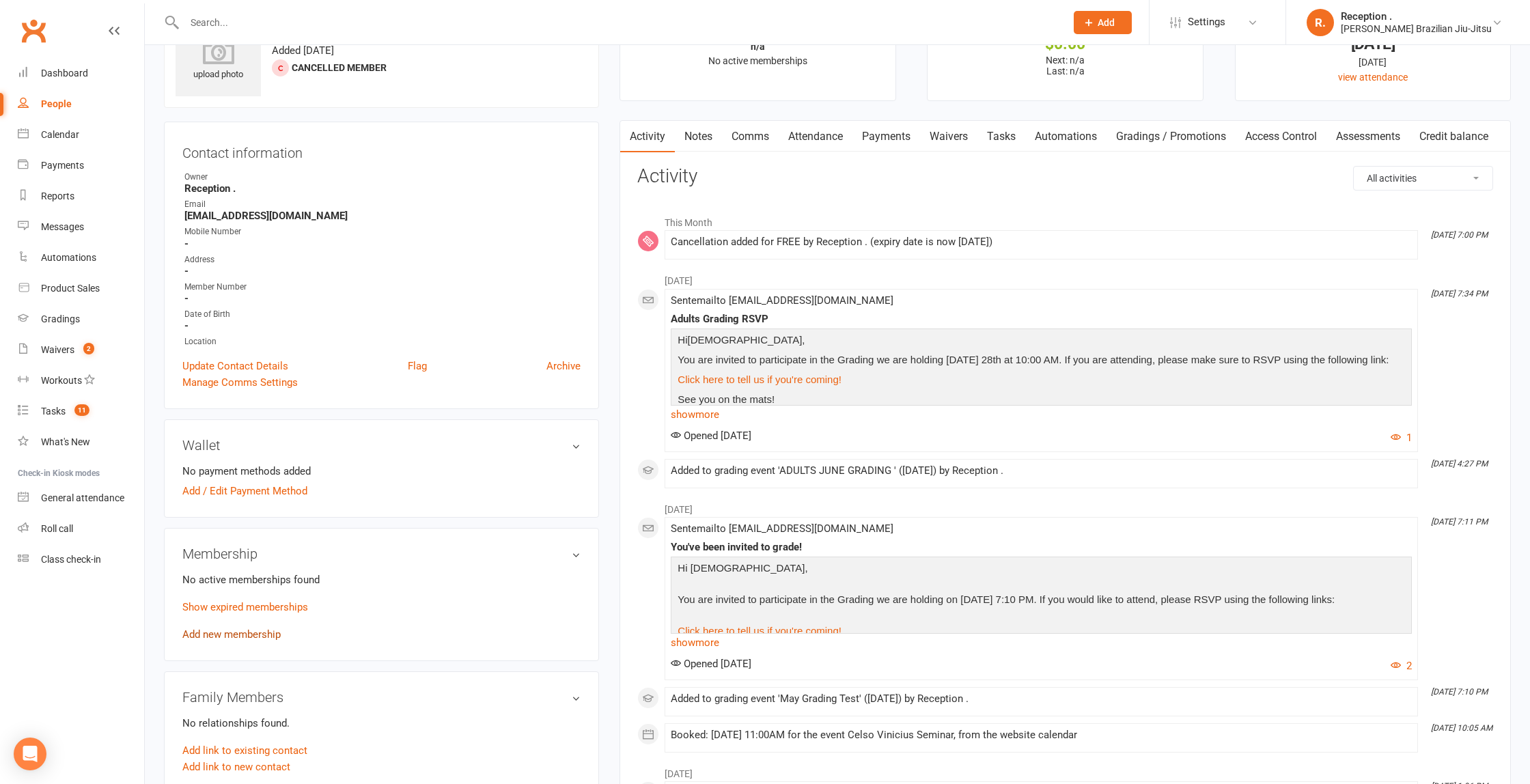
click at [234, 635] on link "Add new membership" at bounding box center [231, 634] width 98 height 12
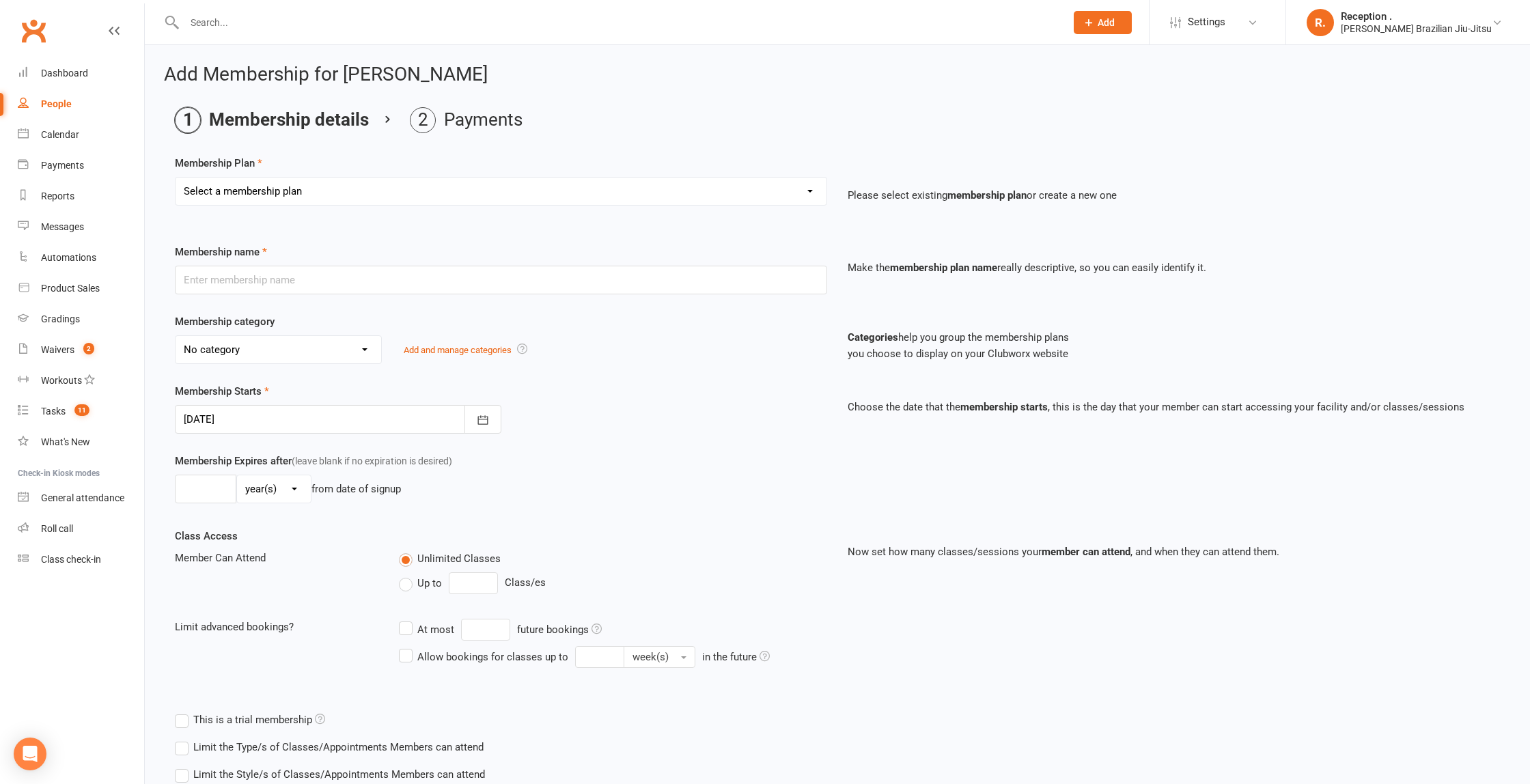
click at [476, 195] on select "Select a membership plan Create new Membership Plan FREE ADULTS 12 MONTH CONTRA…" at bounding box center [501, 191] width 651 height 27
select select "1"
click at [176, 177] on select "Select a membership plan Create new Membership Plan FREE ADULTS 12 MONTH CONTRA…" at bounding box center [501, 191] width 651 height 27
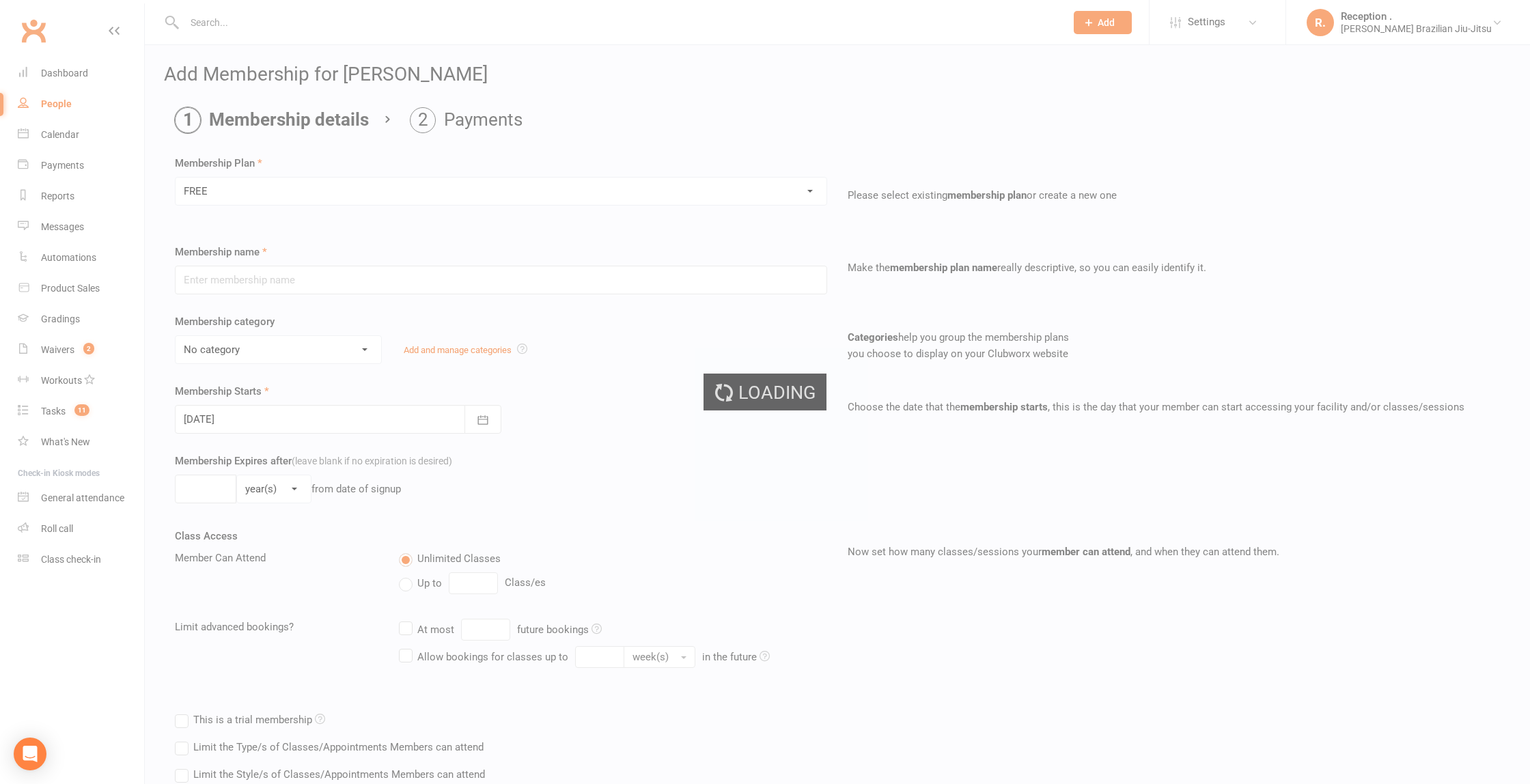
type input "FREE"
select select "6"
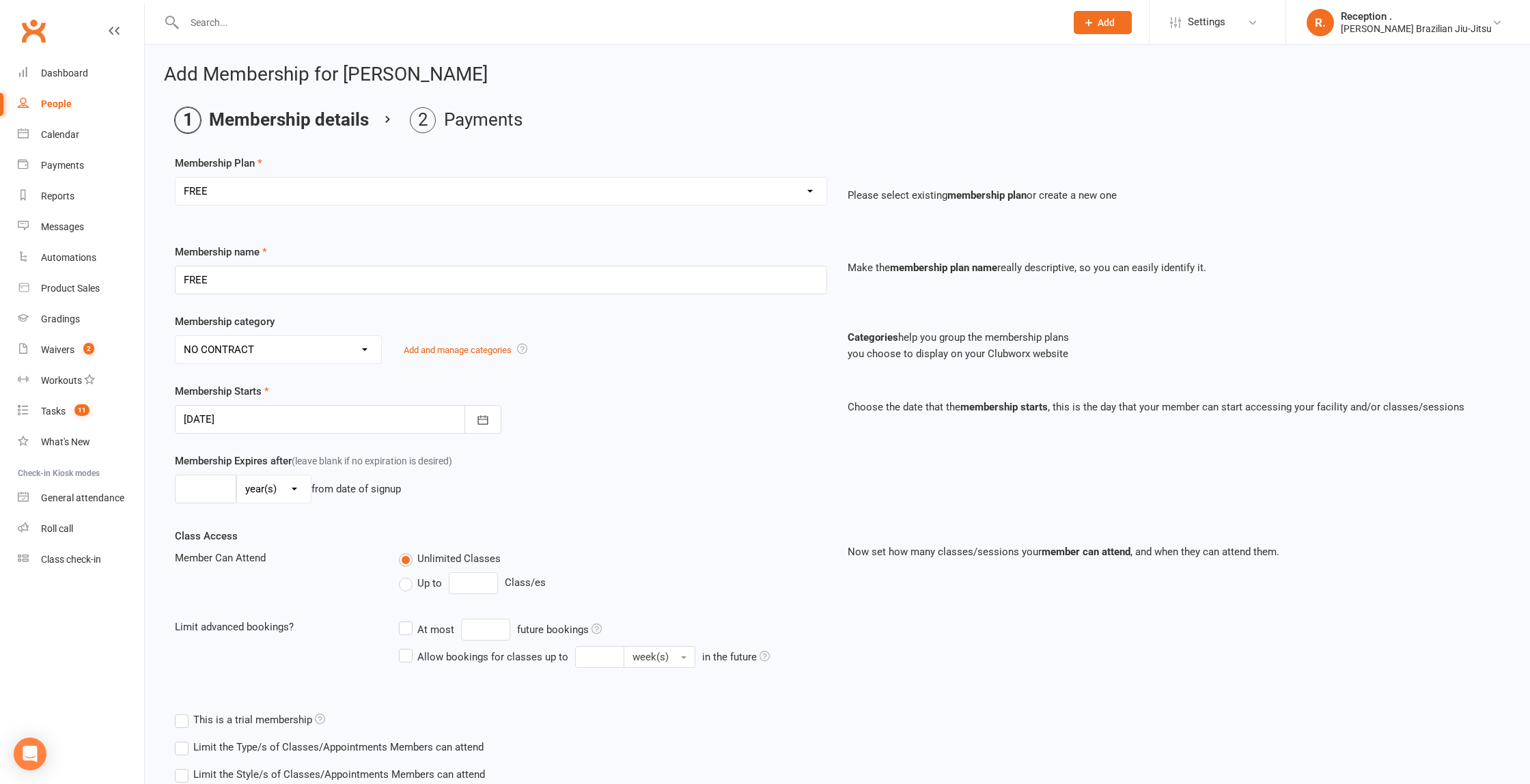
scroll to position [93, 0]
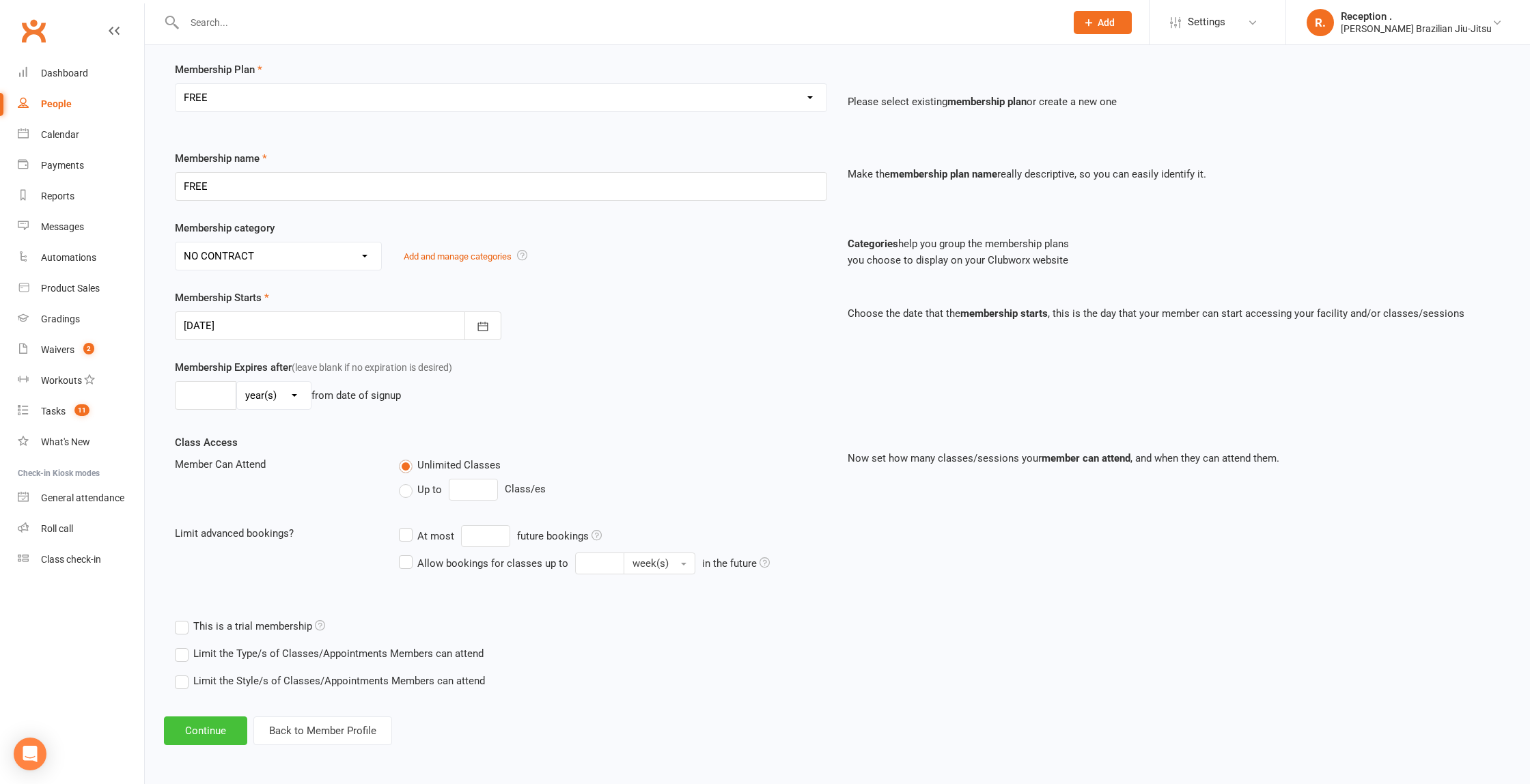
click at [198, 740] on button "Continue" at bounding box center [206, 730] width 83 height 29
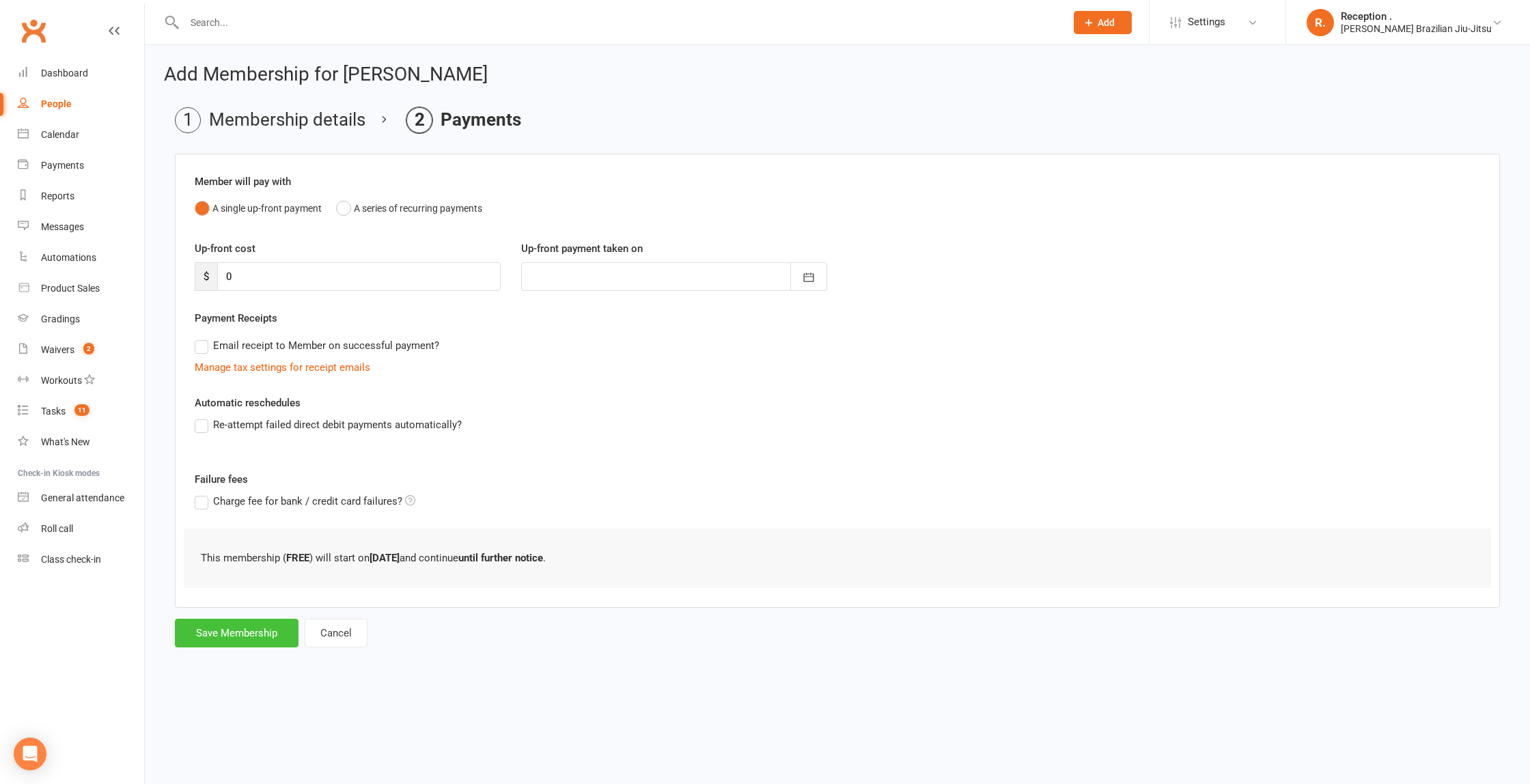
click at [249, 628] on button "Save Membership" at bounding box center [237, 633] width 124 height 29
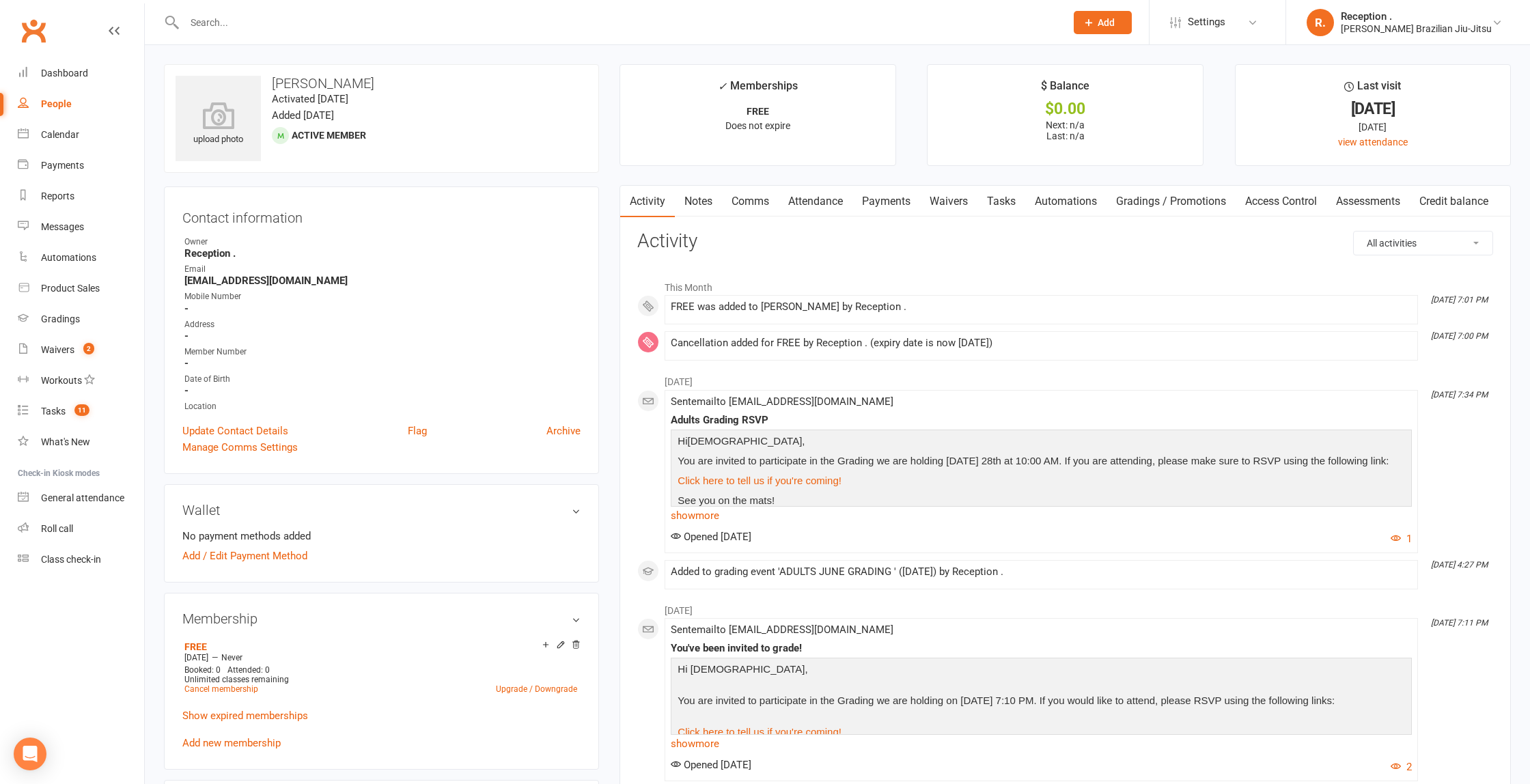
click at [256, 20] on input "text" at bounding box center [618, 22] width 876 height 19
paste input "[EMAIL_ADDRESS][DOMAIN_NAME]"
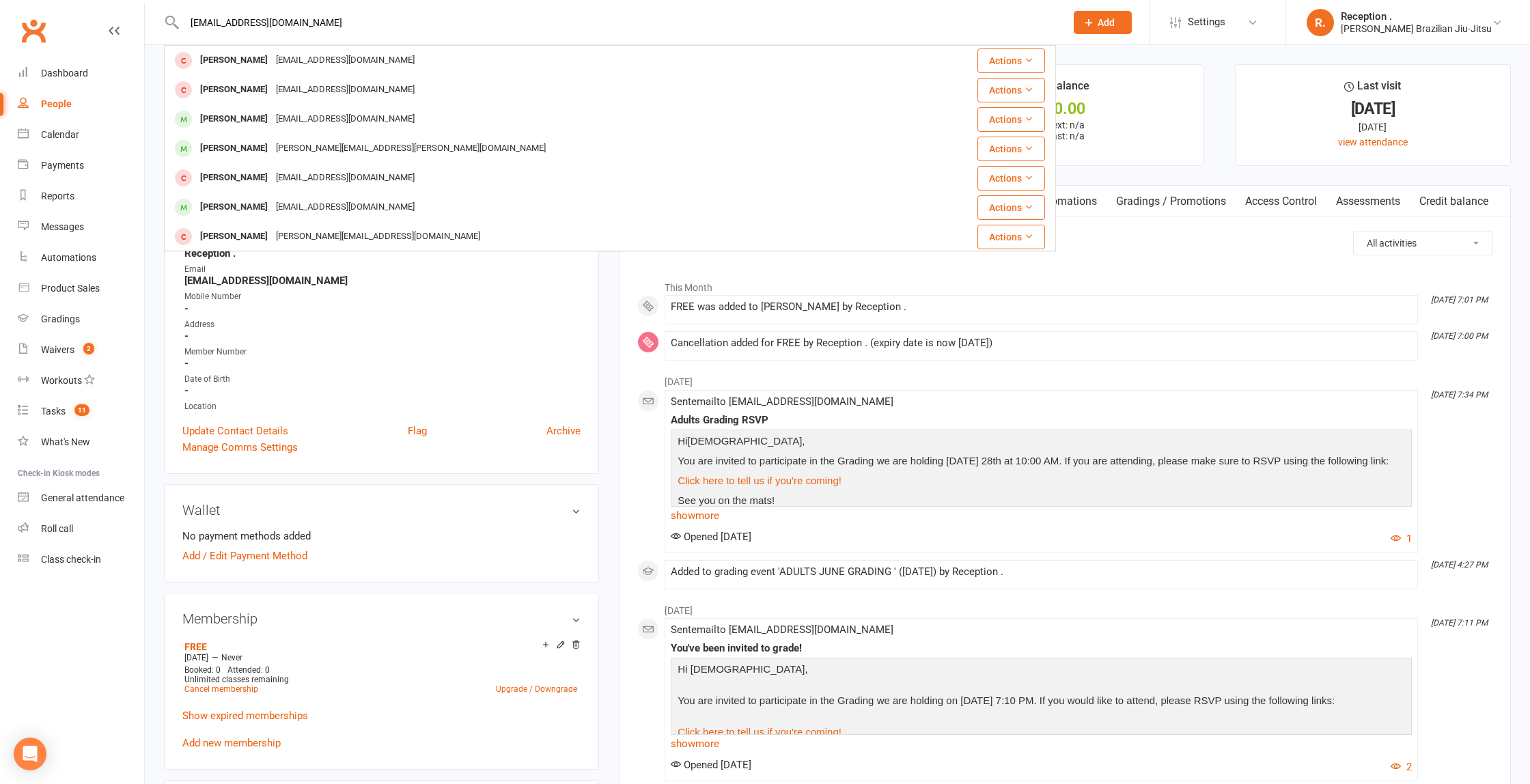
click at [271, 6] on div "[EMAIL_ADDRESS][DOMAIN_NAME] [PERSON_NAME] [EMAIL_ADDRESS][DOMAIN_NAME] Actions…" at bounding box center [610, 22] width 892 height 45
click at [259, 27] on input "[EMAIL_ADDRESS][DOMAIN_NAME]" at bounding box center [618, 22] width 876 height 19
type input "x"
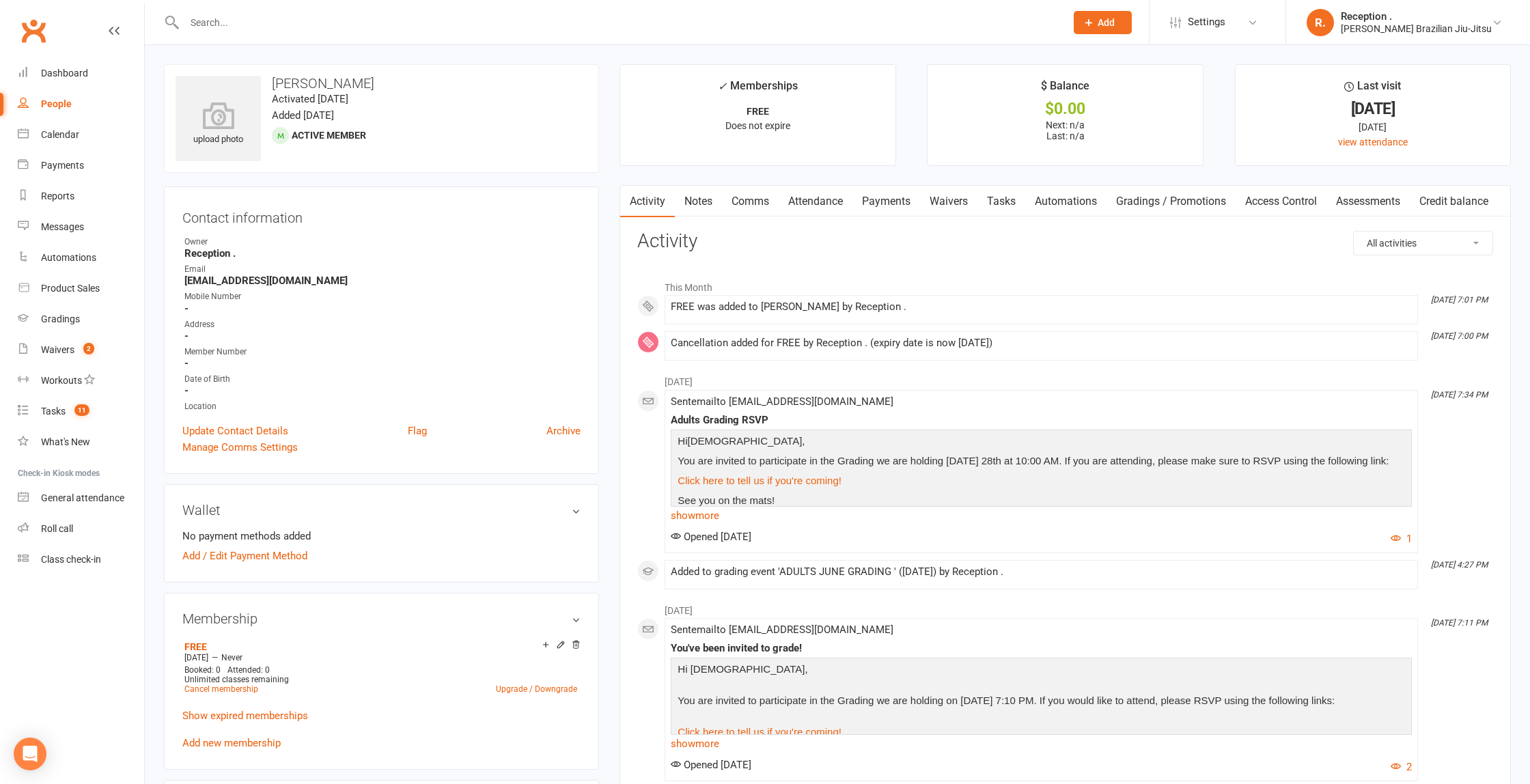
paste input "[PERSON_NAME][EMAIL_ADDRESS][PERSON_NAME][DOMAIN_NAME]"
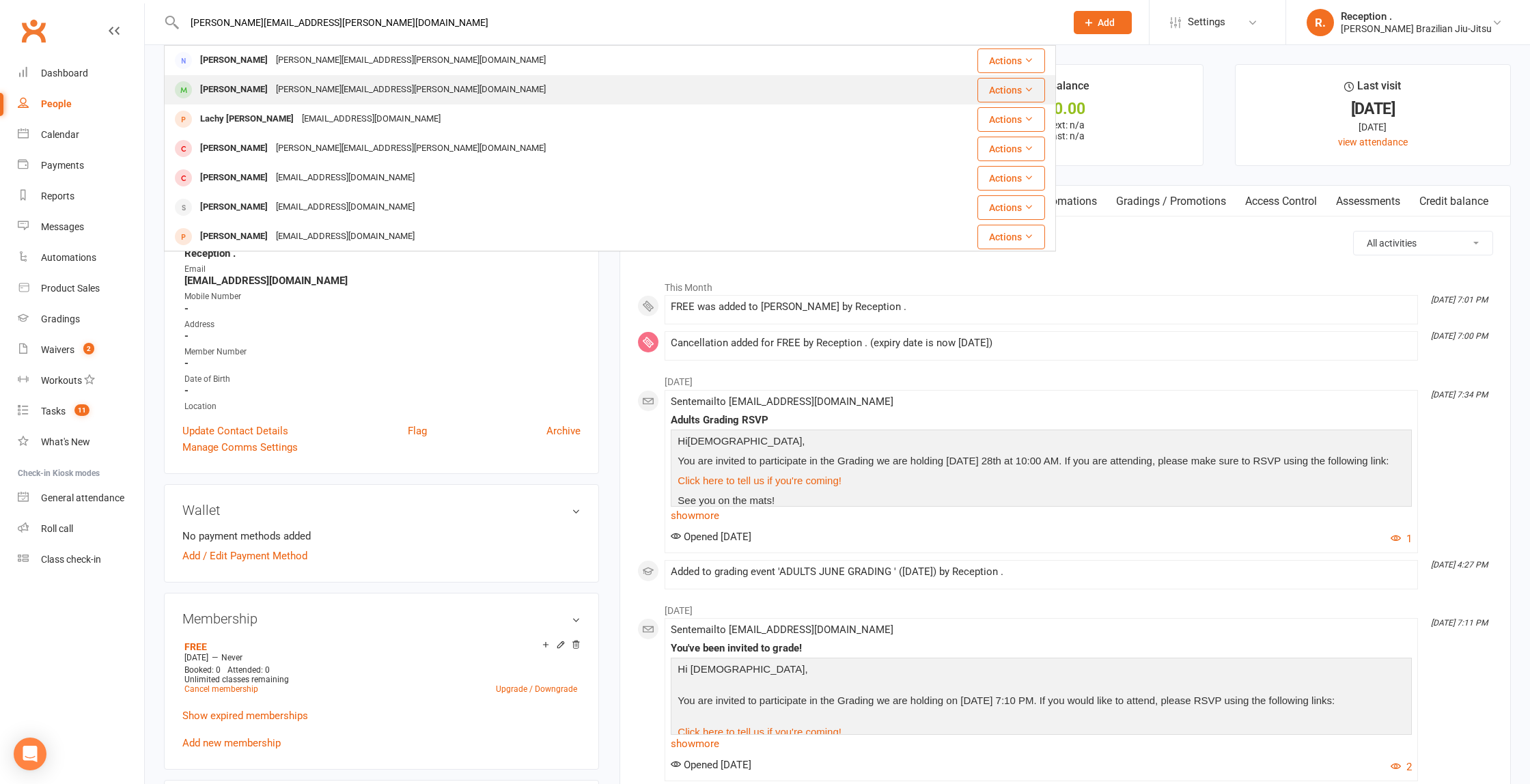
type input "[PERSON_NAME][EMAIL_ADDRESS][PERSON_NAME][DOMAIN_NAME]"
click at [272, 89] on div "[PERSON_NAME][EMAIL_ADDRESS][PERSON_NAME][DOMAIN_NAME]" at bounding box center [410, 90] width 278 height 20
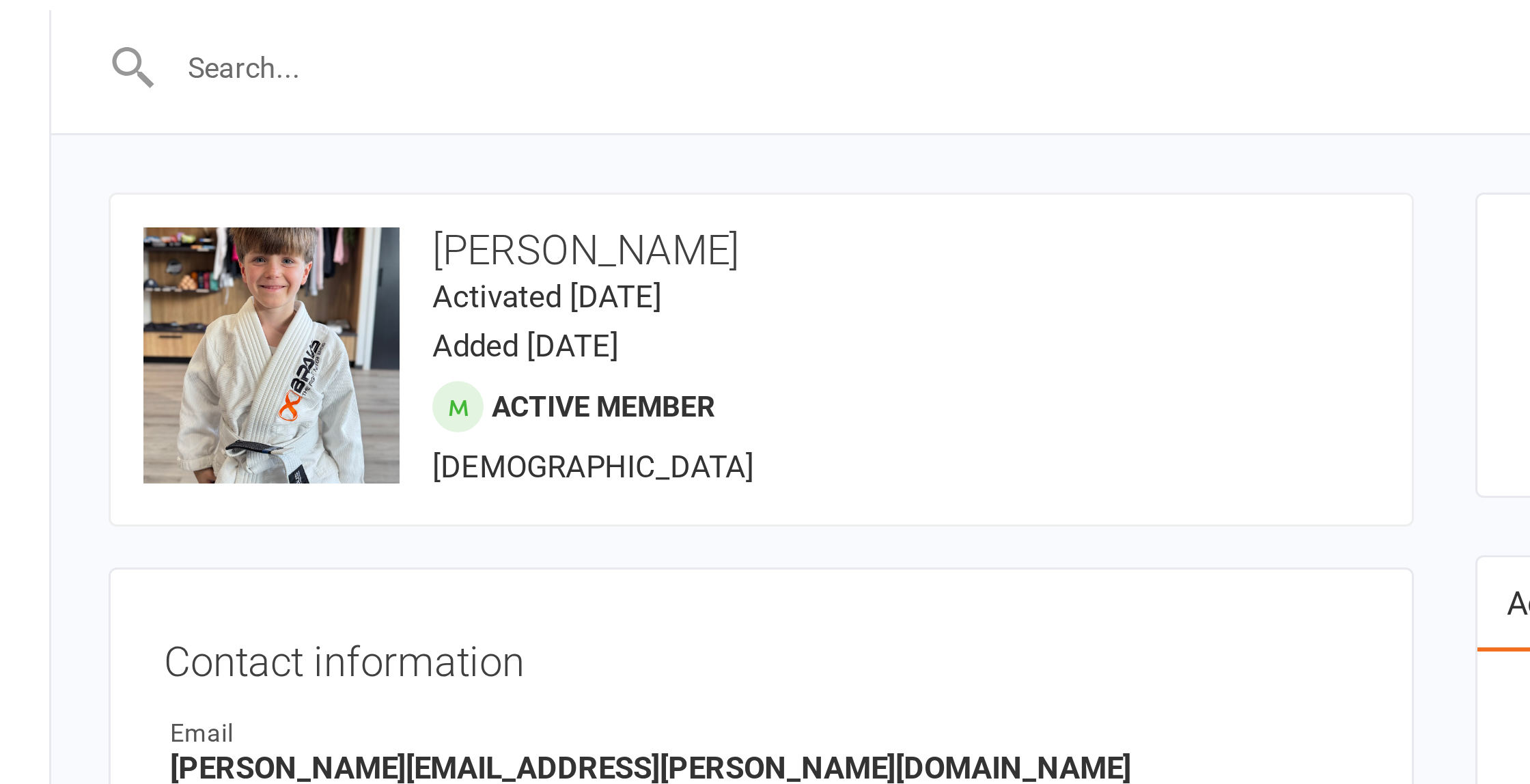
click at [212, 17] on input "text" at bounding box center [618, 22] width 876 height 19
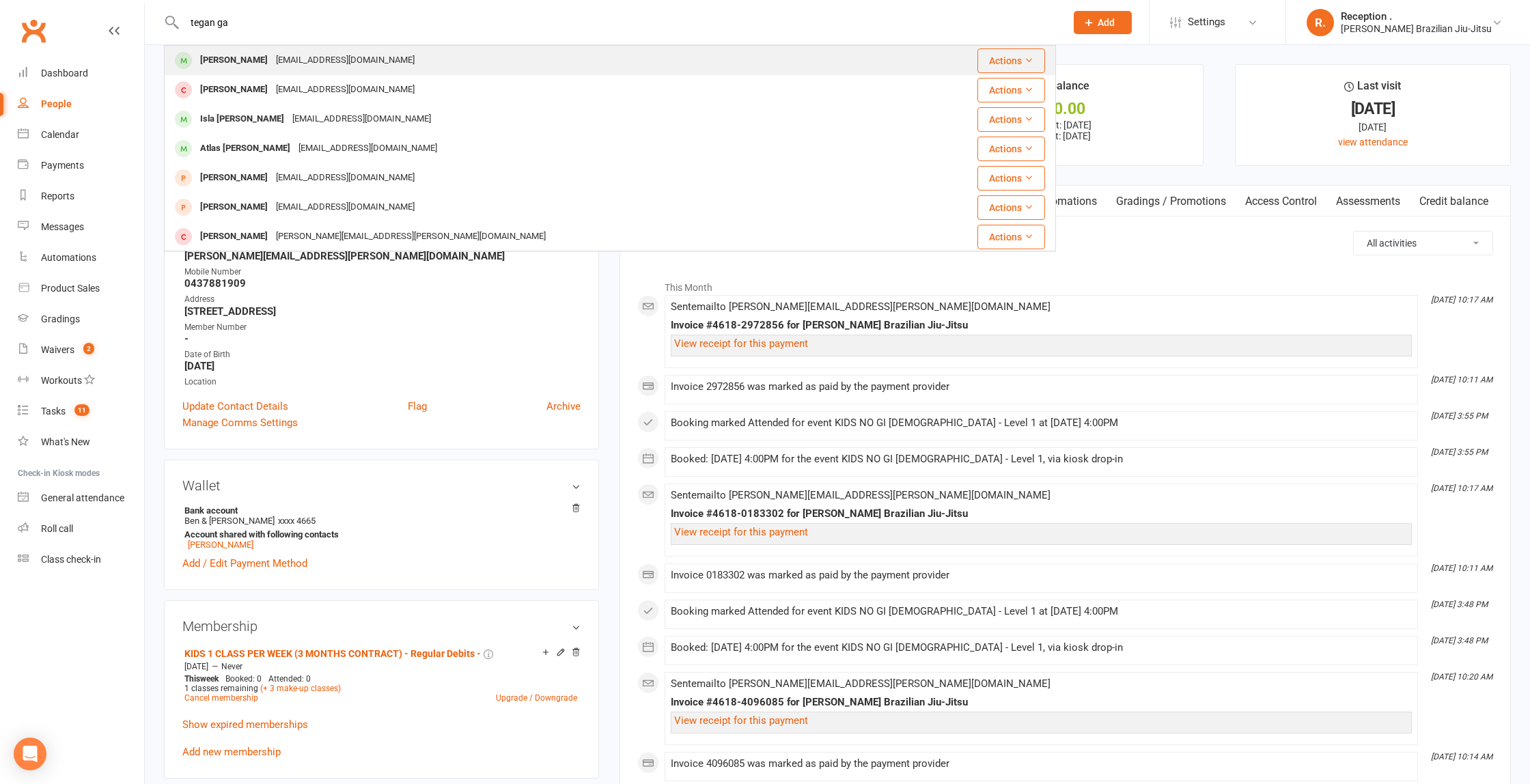
type input "tegan ga"
click at [287, 64] on div "[EMAIL_ADDRESS][DOMAIN_NAME]" at bounding box center [345, 60] width 147 height 20
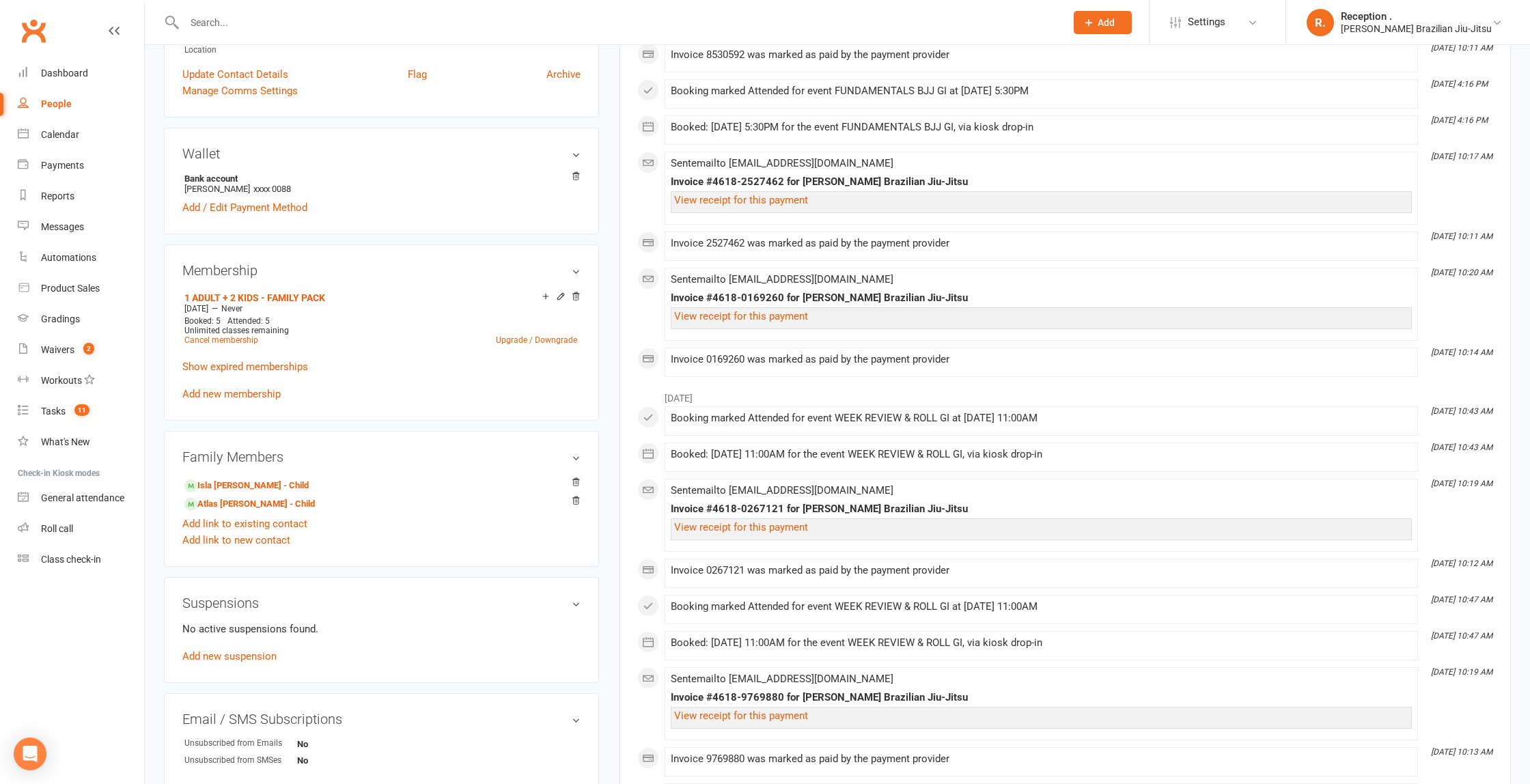
scroll to position [330, 0]
click at [259, 17] on input "text" at bounding box center [618, 22] width 876 height 19
paste input "[EMAIL_ADDRESS][DOMAIN_NAME]"
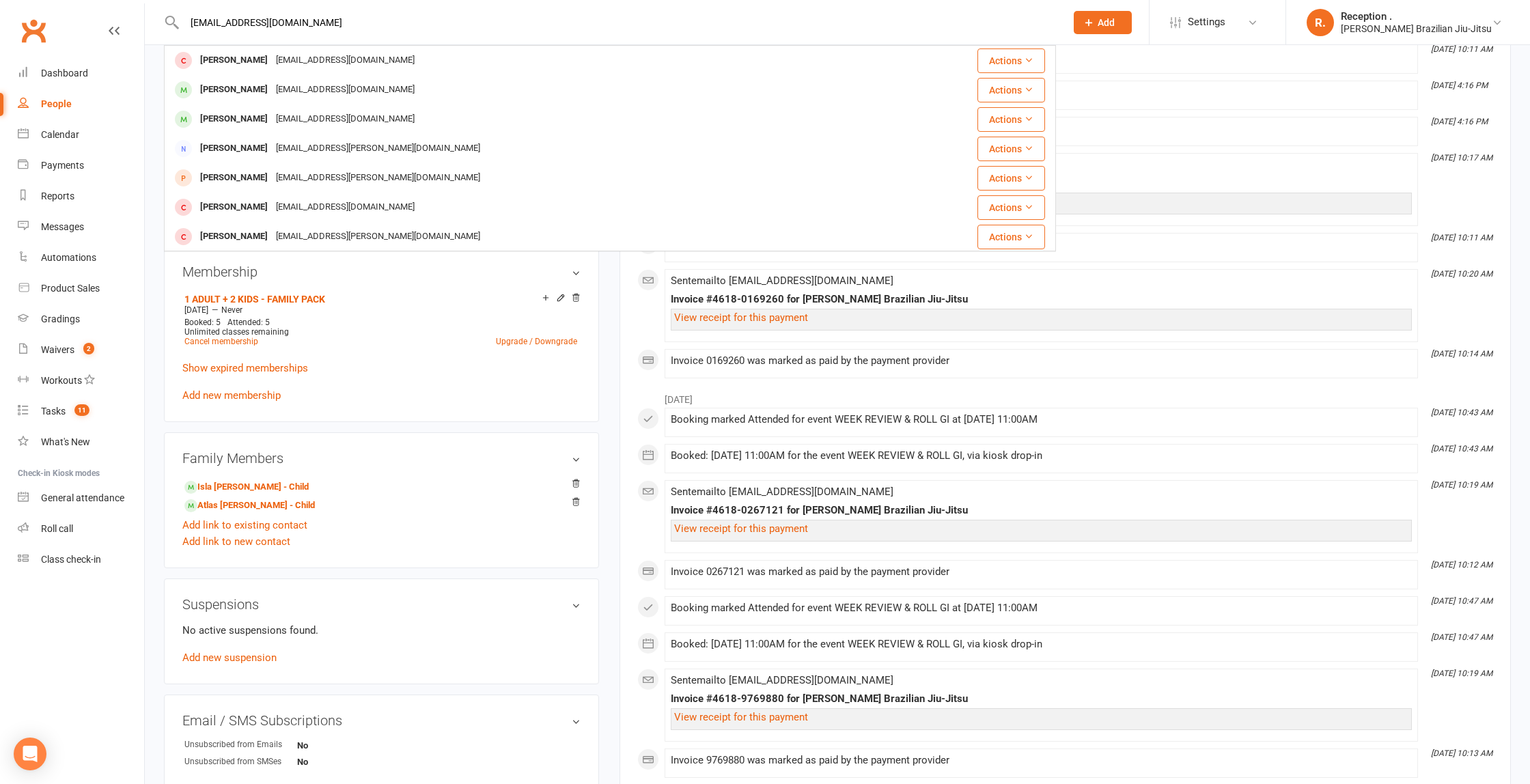
type input "[EMAIL_ADDRESS][DOMAIN_NAME]"
click at [287, 97] on div "[EMAIL_ADDRESS][DOMAIN_NAME]" at bounding box center [345, 90] width 147 height 20
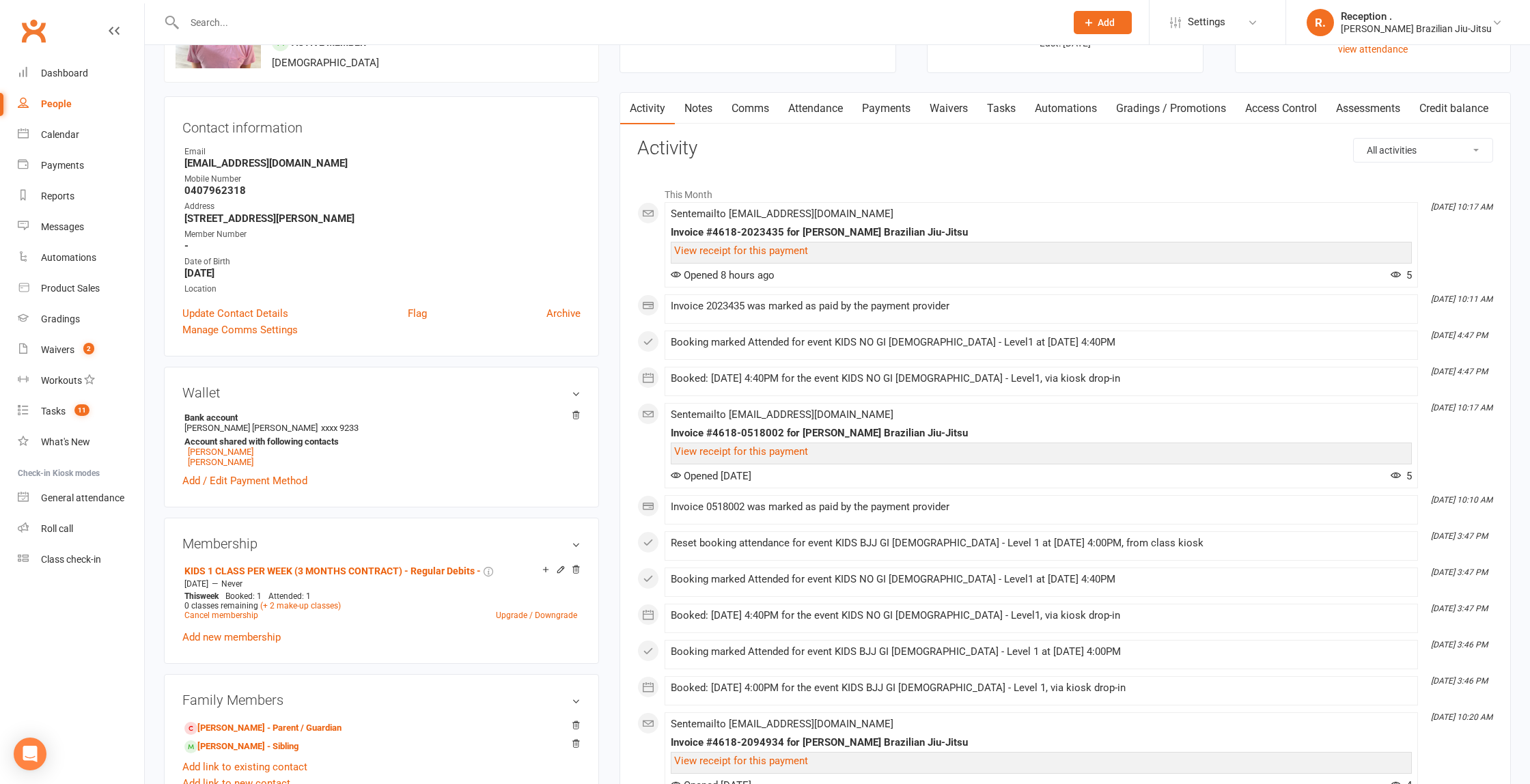
scroll to position [110, 0]
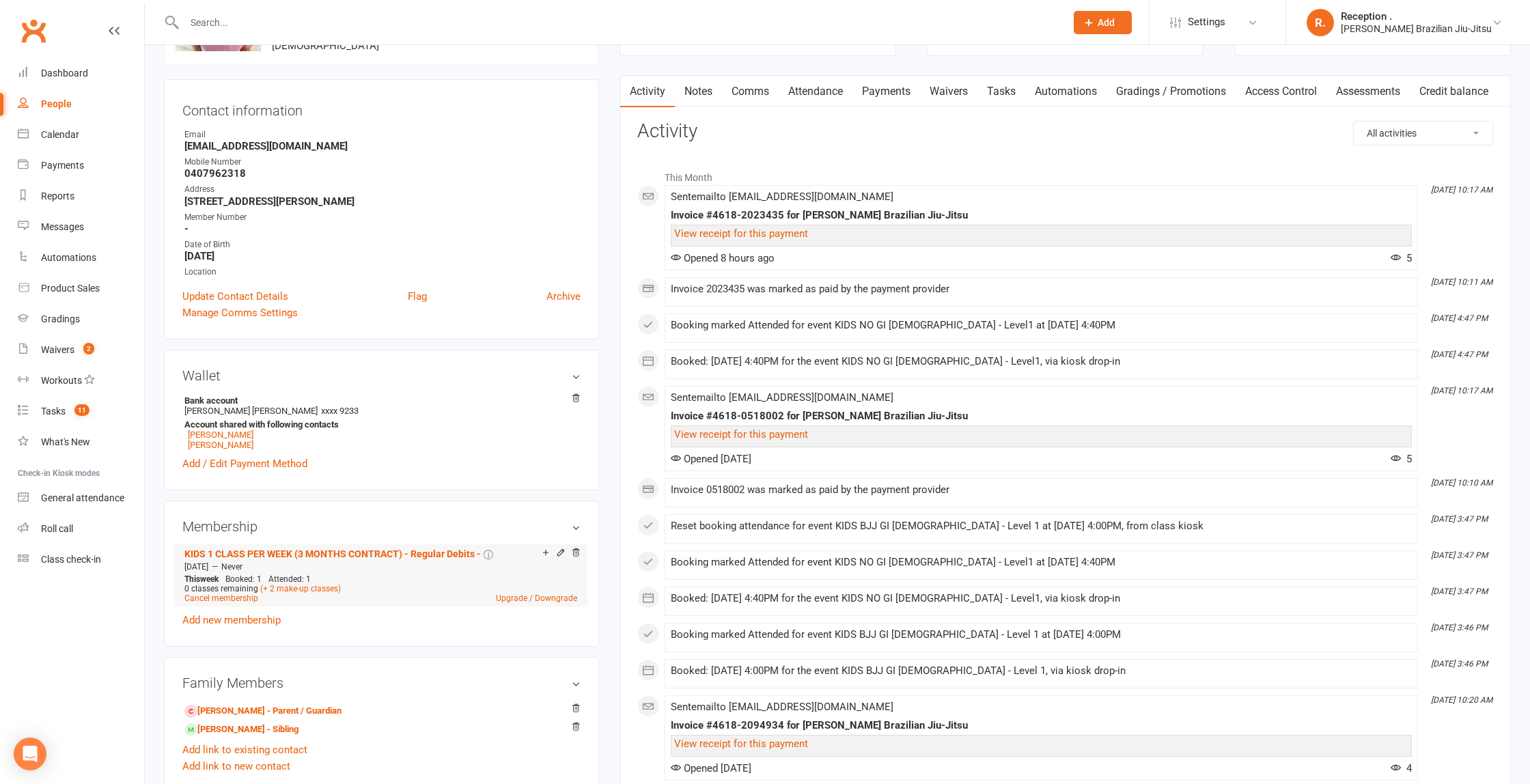
drag, startPoint x: 182, startPoint y: 564, endPoint x: 231, endPoint y: 564, distance: 49.0
click at [231, 564] on div "[DATE] — Never" at bounding box center [381, 566] width 400 height 11
copy span "[DATE]"
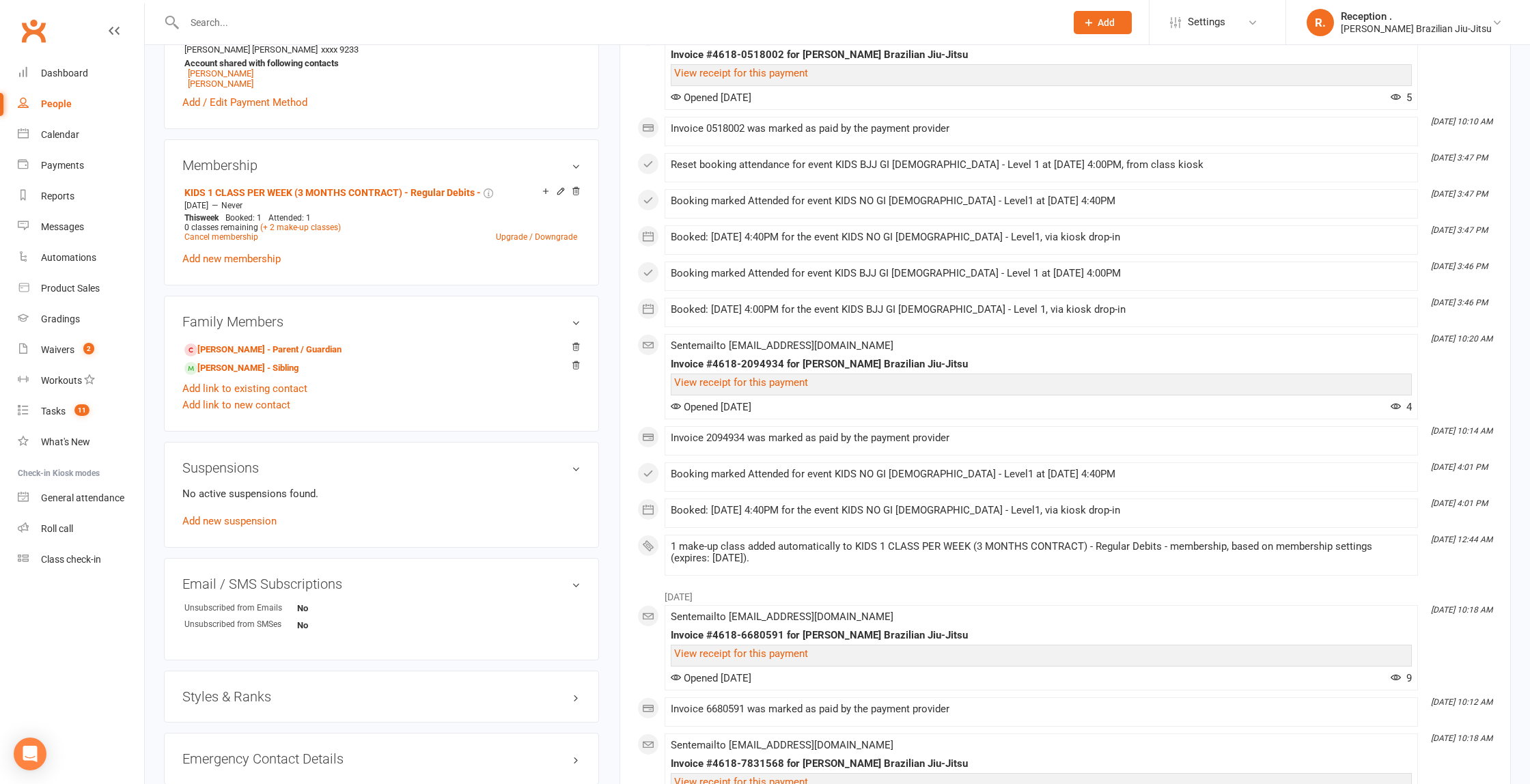
scroll to position [479, 0]
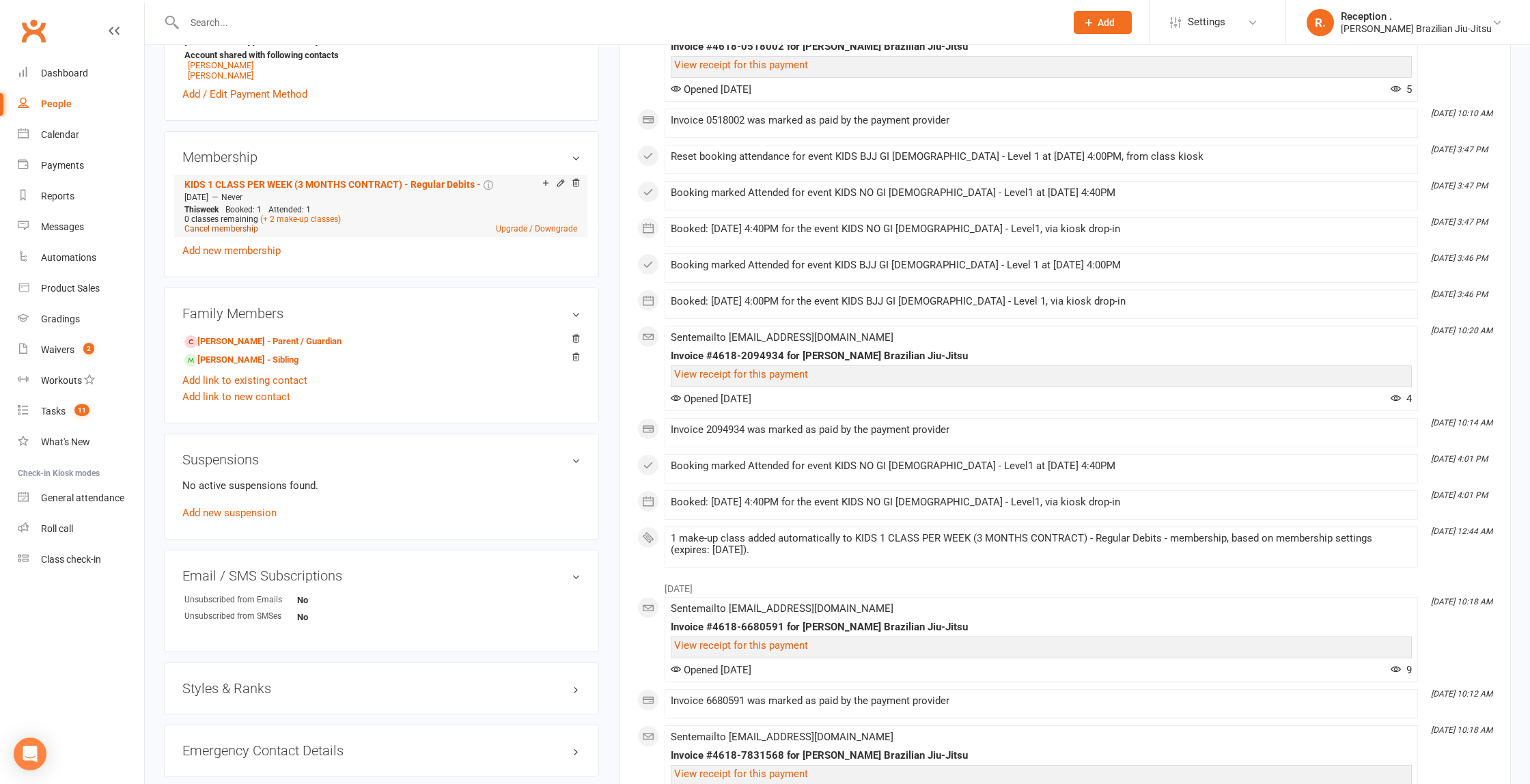
click at [236, 231] on link "Cancel membership" at bounding box center [220, 229] width 73 height 10
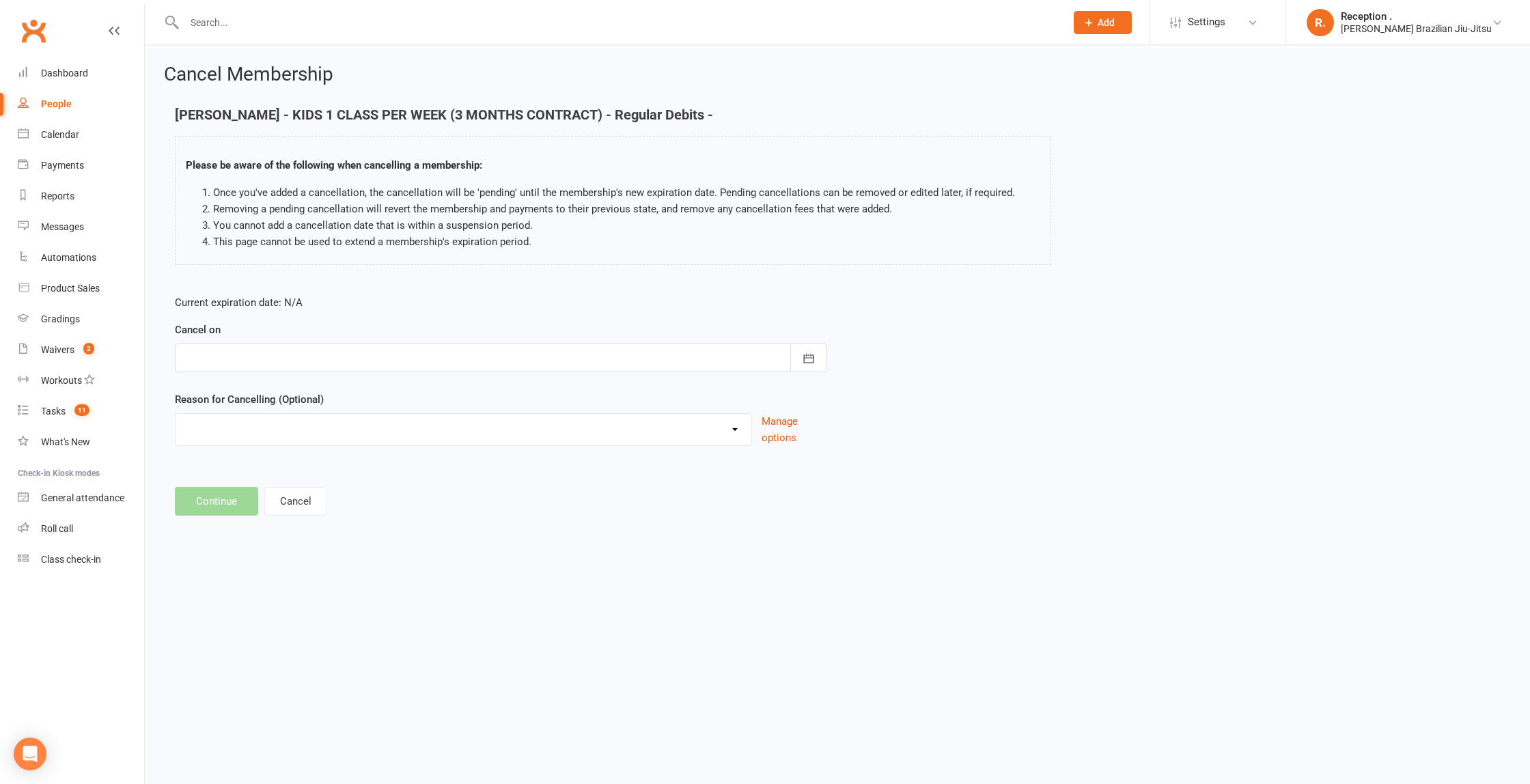
click at [334, 351] on div at bounding box center [501, 357] width 652 height 29
drag, startPoint x: 417, startPoint y: 395, endPoint x: 398, endPoint y: 422, distance: 33.0
click at [417, 395] on button "button" at bounding box center [414, 393] width 30 height 25
click at [391, 497] on button "17" at bounding box center [380, 497] width 29 height 25
type input "[DATE]"
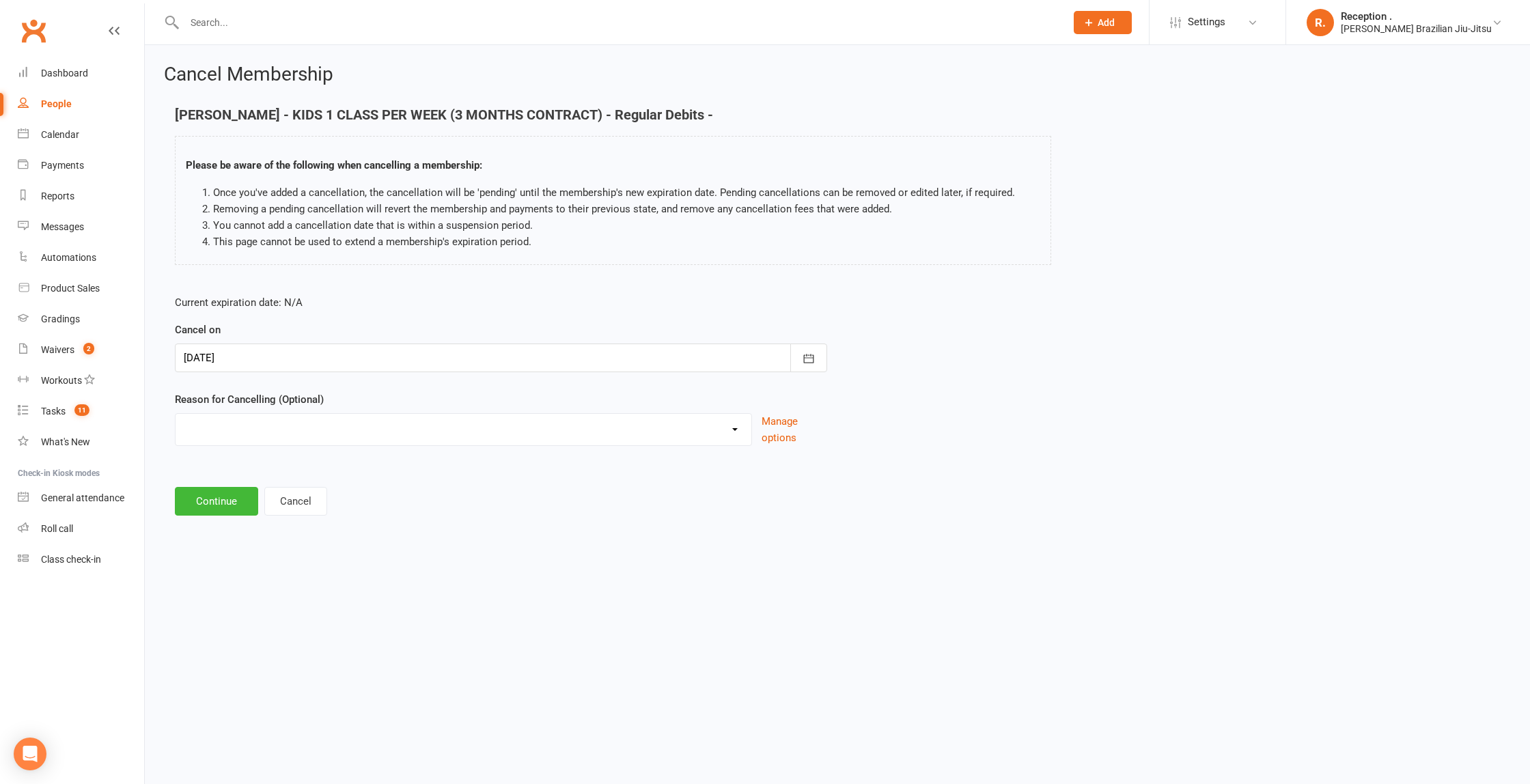
click at [252, 420] on select "Holiday Injury Other reason" at bounding box center [463, 427] width 576 height 27
click at [216, 496] on button "Continue" at bounding box center [216, 501] width 83 height 29
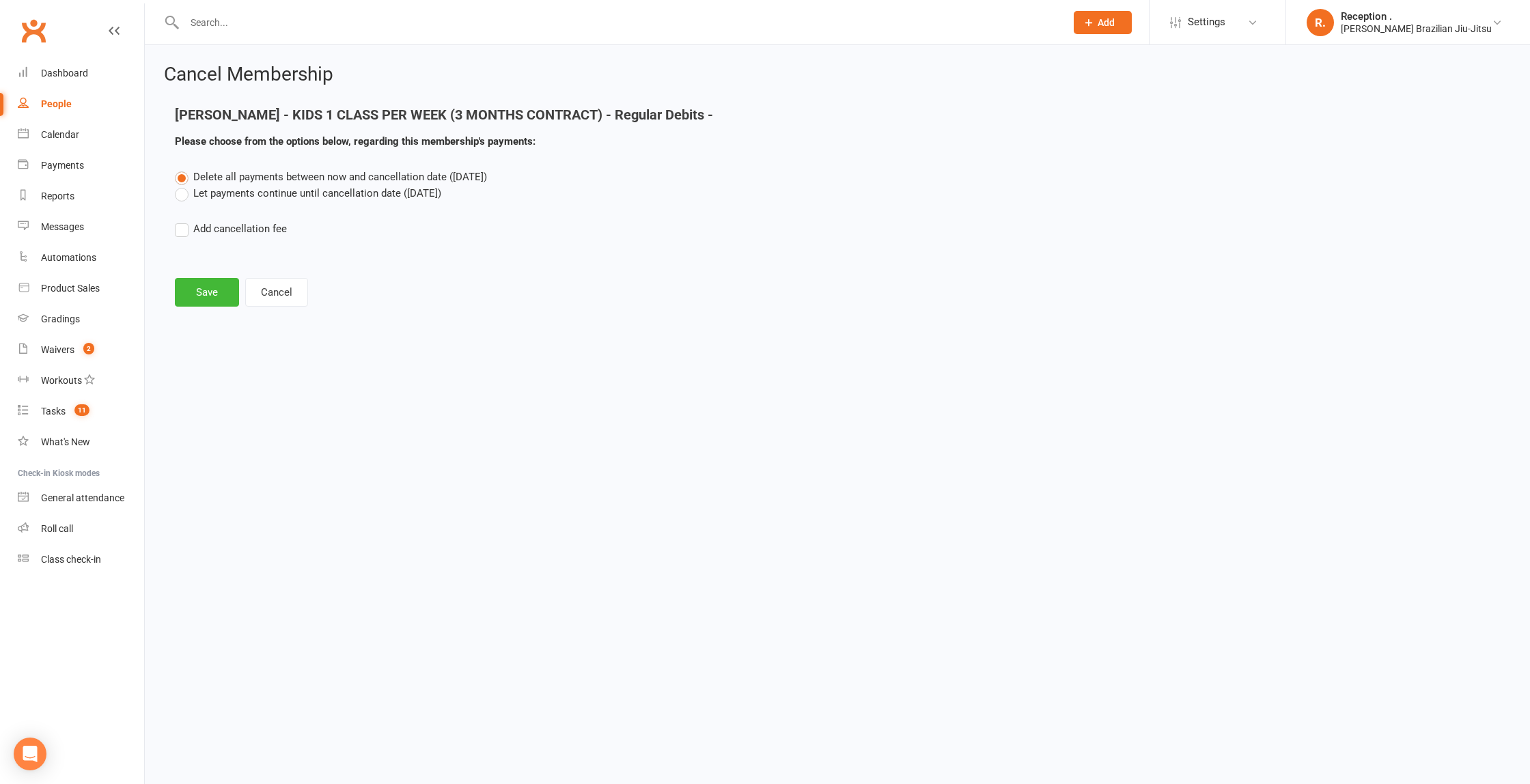
click at [216, 196] on label "Let payments continue until cancellation date ([DATE])" at bounding box center [308, 193] width 267 height 17
click at [184, 185] on input "Let payments continue until cancellation date ([DATE])" at bounding box center [179, 185] width 9 height 0
click at [200, 289] on button "Save" at bounding box center [207, 292] width 64 height 29
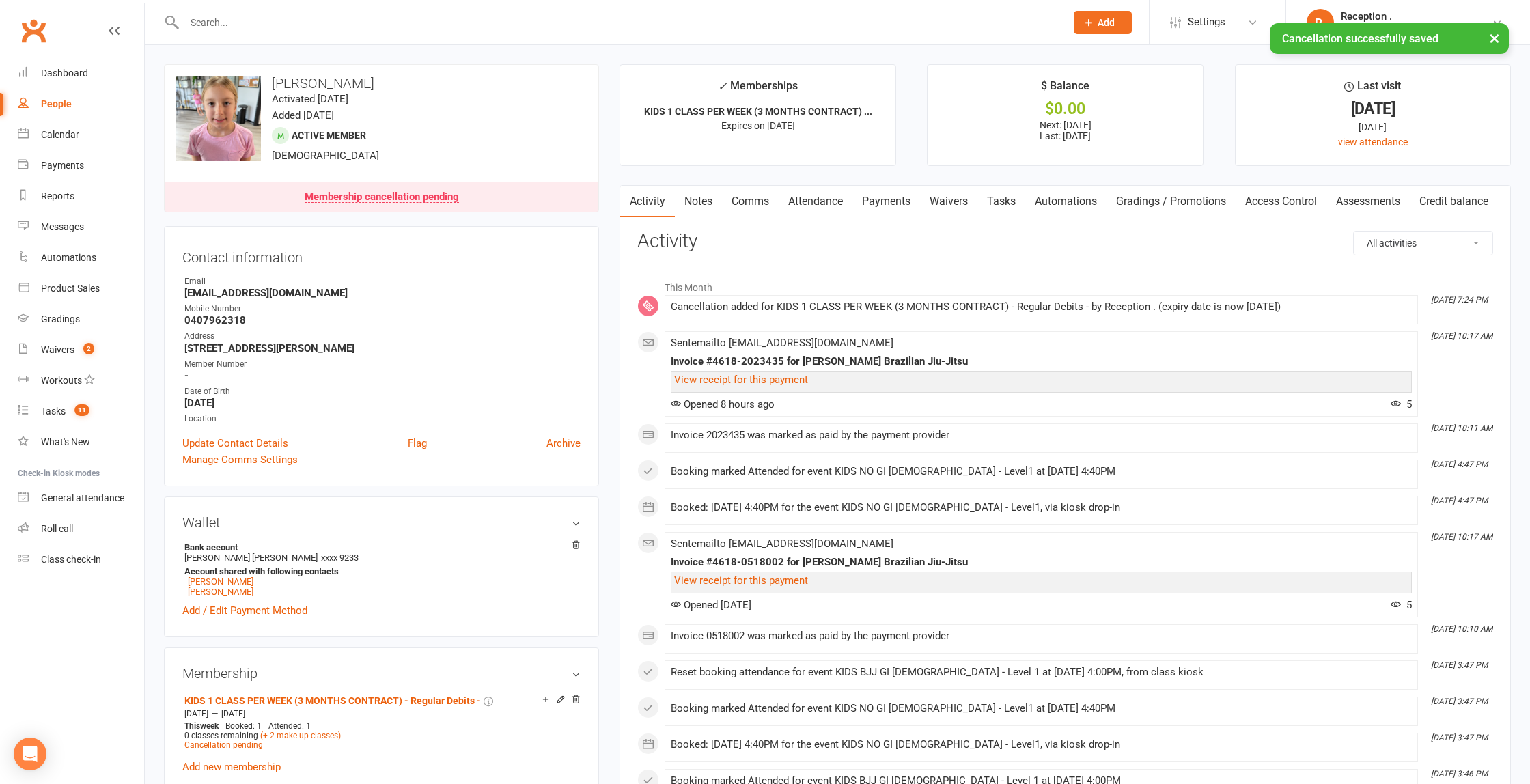
click at [895, 201] on link "Payments" at bounding box center [886, 201] width 68 height 31
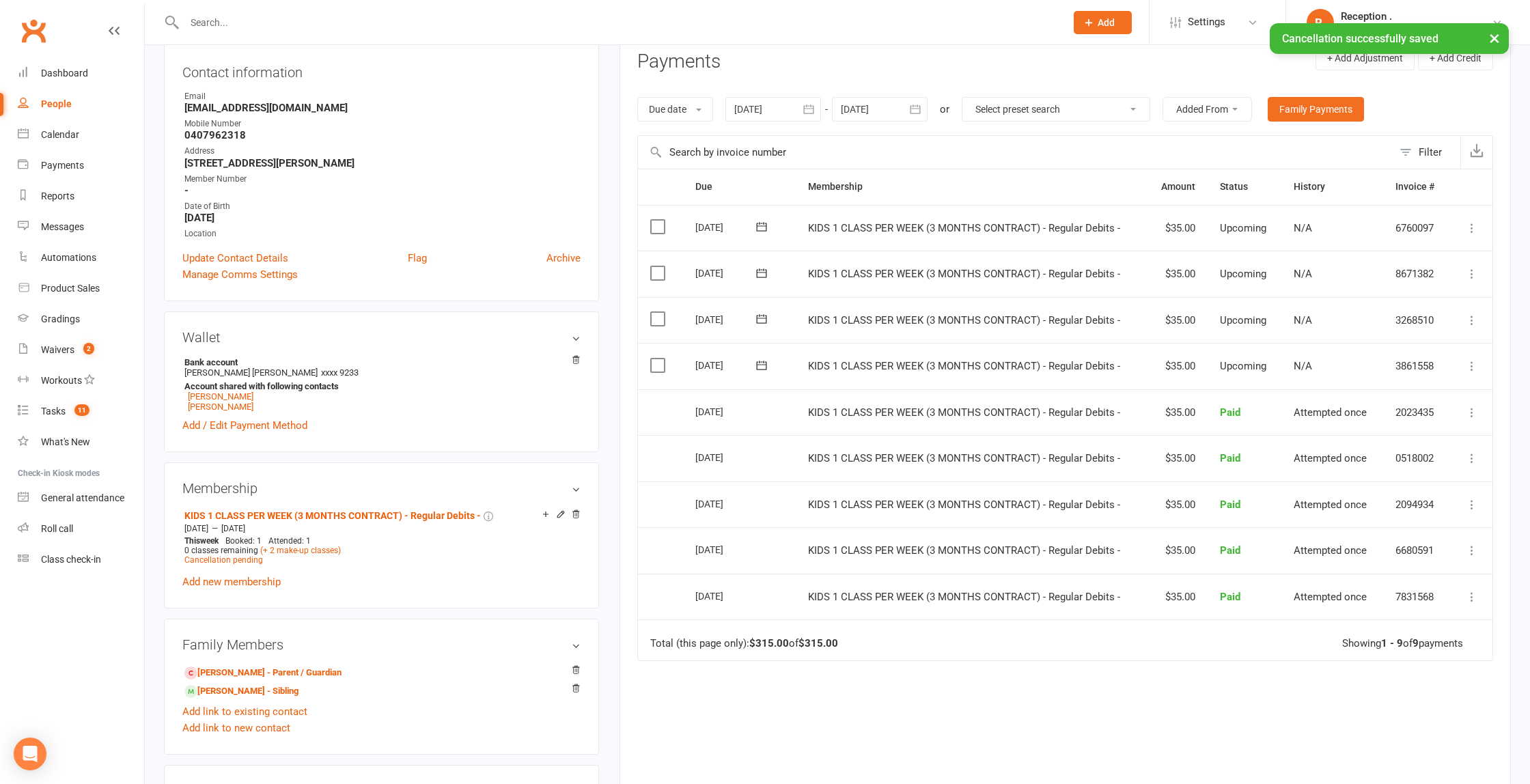
scroll to position [197, 0]
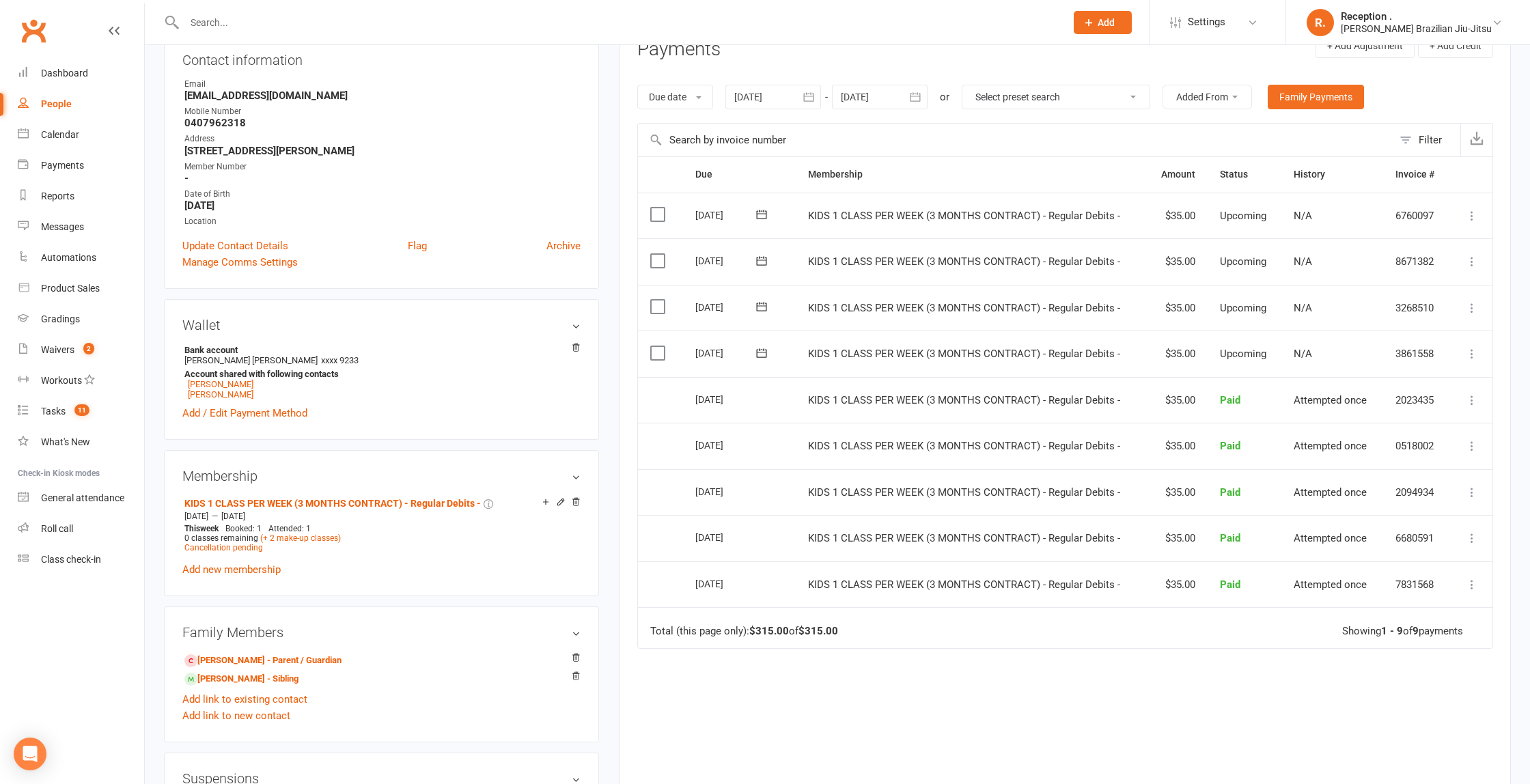
click at [923, 97] on button "button" at bounding box center [916, 97] width 25 height 25
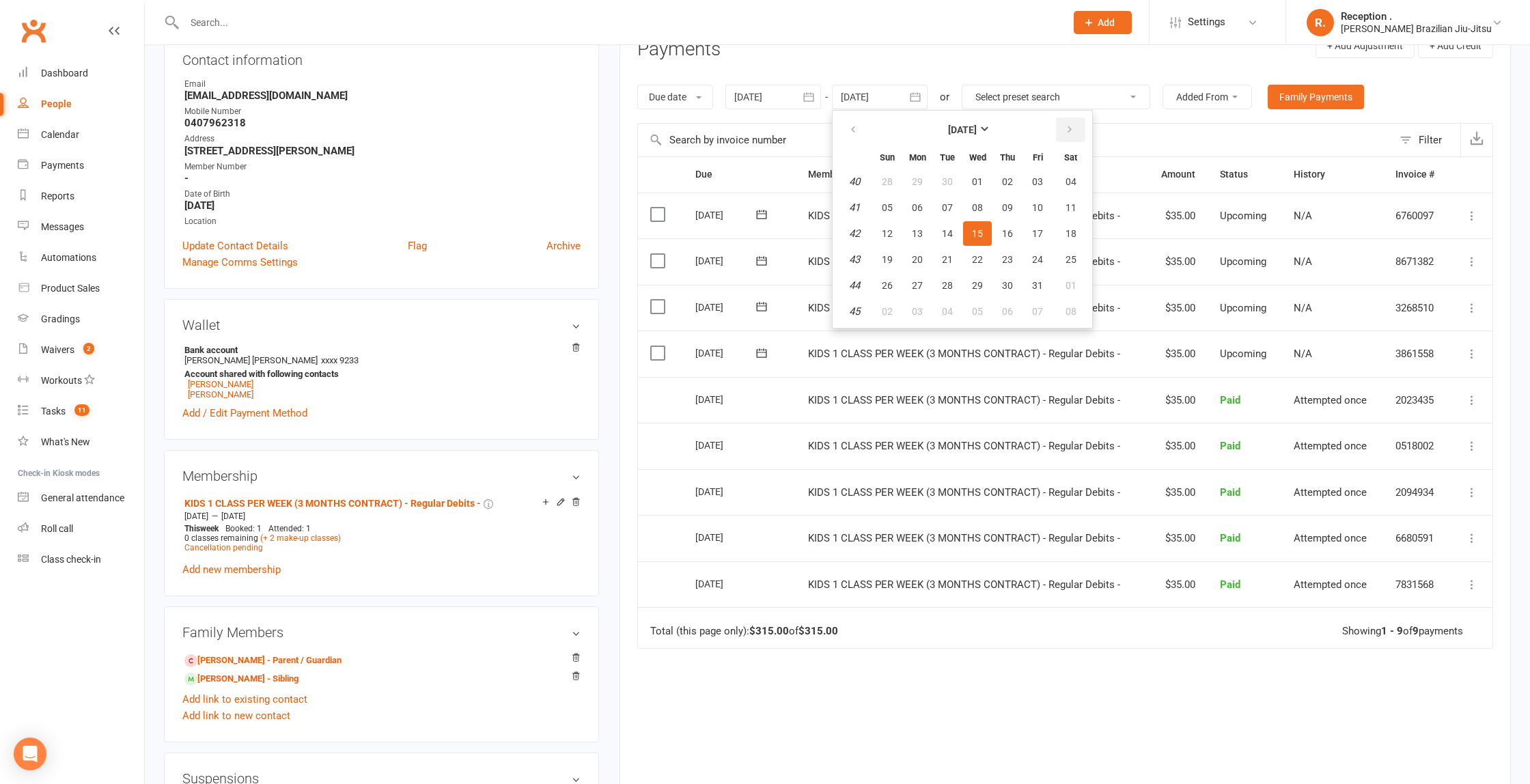
click at [1063, 125] on button "button" at bounding box center [1071, 130] width 30 height 25
click at [1071, 204] on span "13" at bounding box center [1071, 207] width 11 height 11
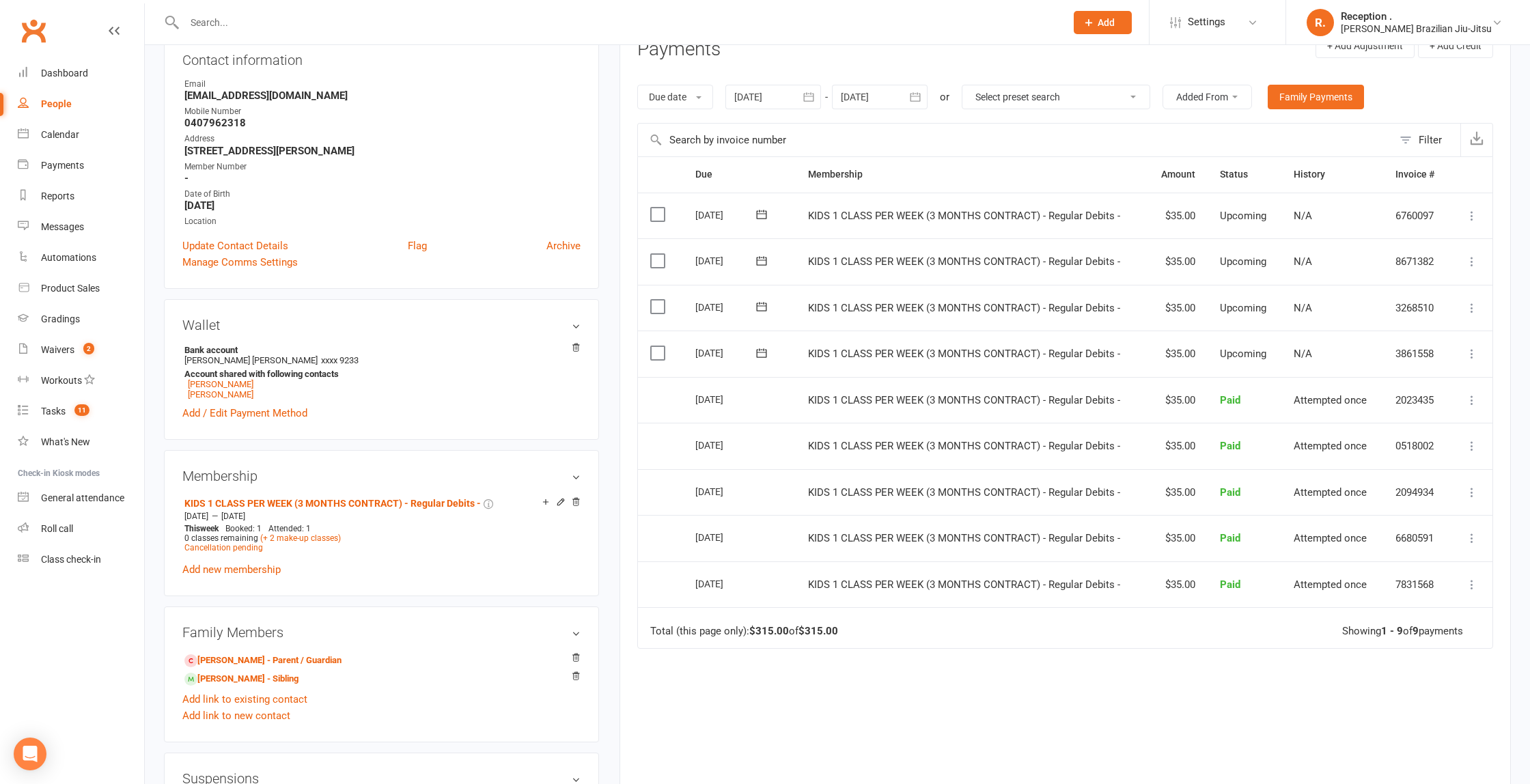
drag, startPoint x: 860, startPoint y: 101, endPoint x: 875, endPoint y: 99, distance: 15.1
click at [861, 101] on div at bounding box center [880, 97] width 96 height 25
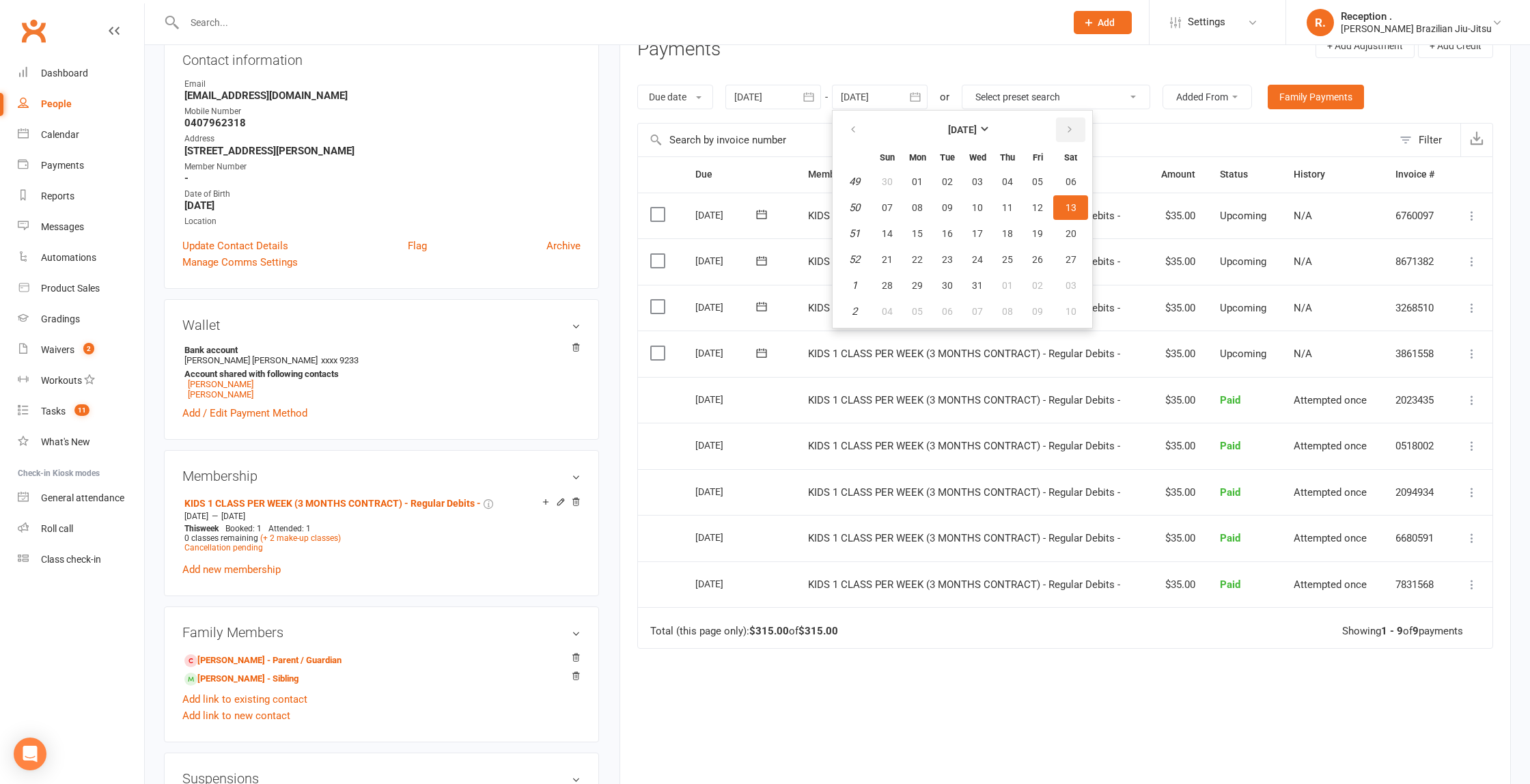
click at [1078, 129] on button "button" at bounding box center [1071, 130] width 30 height 25
drag, startPoint x: 1078, startPoint y: 129, endPoint x: 1068, endPoint y: 165, distance: 37.4
click at [1078, 129] on button "button" at bounding box center [1071, 130] width 30 height 25
click at [1030, 246] on table "[DATE] Sun Mon Tue Wed Thu Fri Sat 6 01 02 03 04 05 06 07 7 08 09 10 11 12 13 1…" at bounding box center [963, 219] width 254 height 211
click at [992, 221] on td "18" at bounding box center [977, 234] width 29 height 25
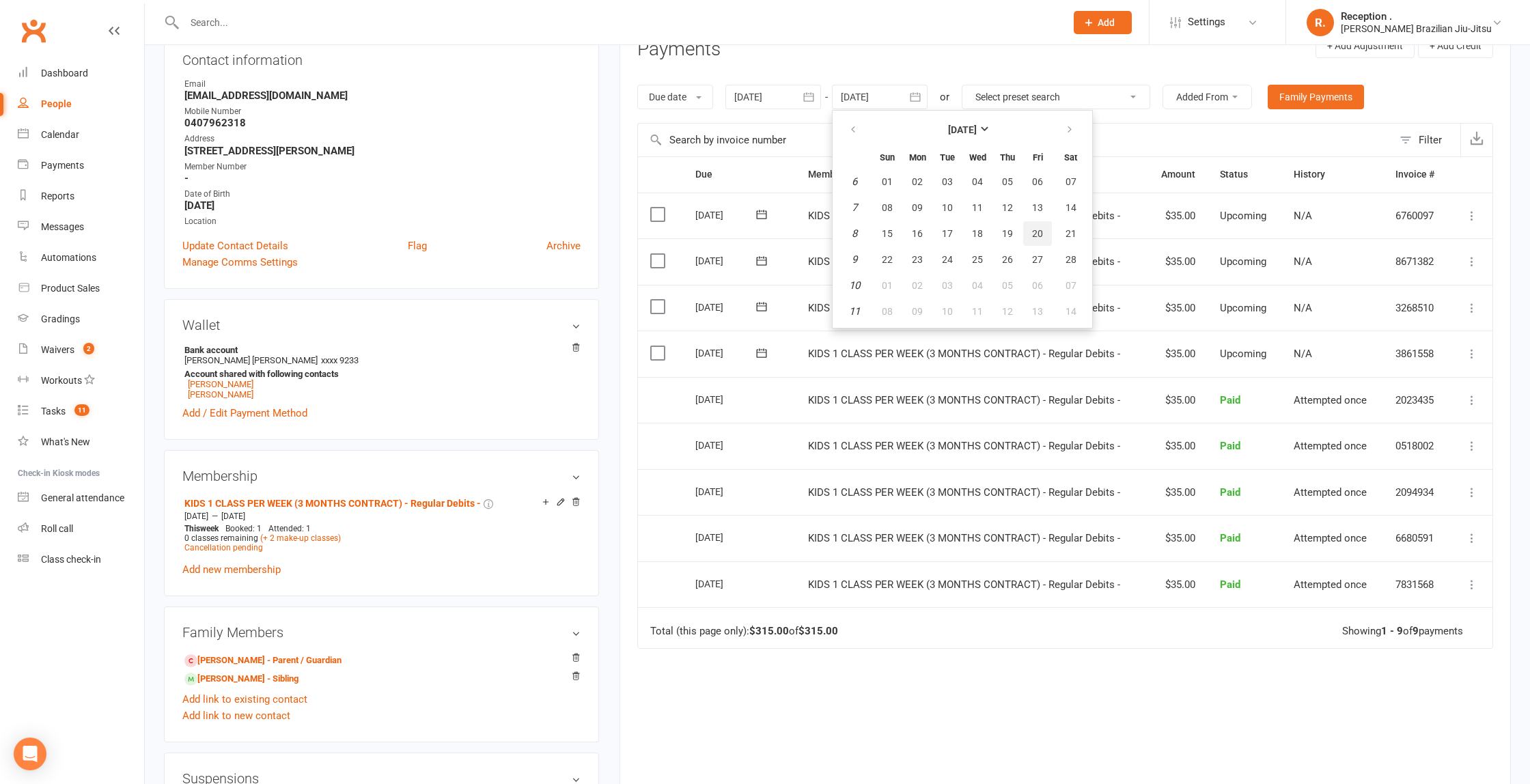
click at [1028, 232] on button "20" at bounding box center [1037, 234] width 29 height 25
type input "[DATE]"
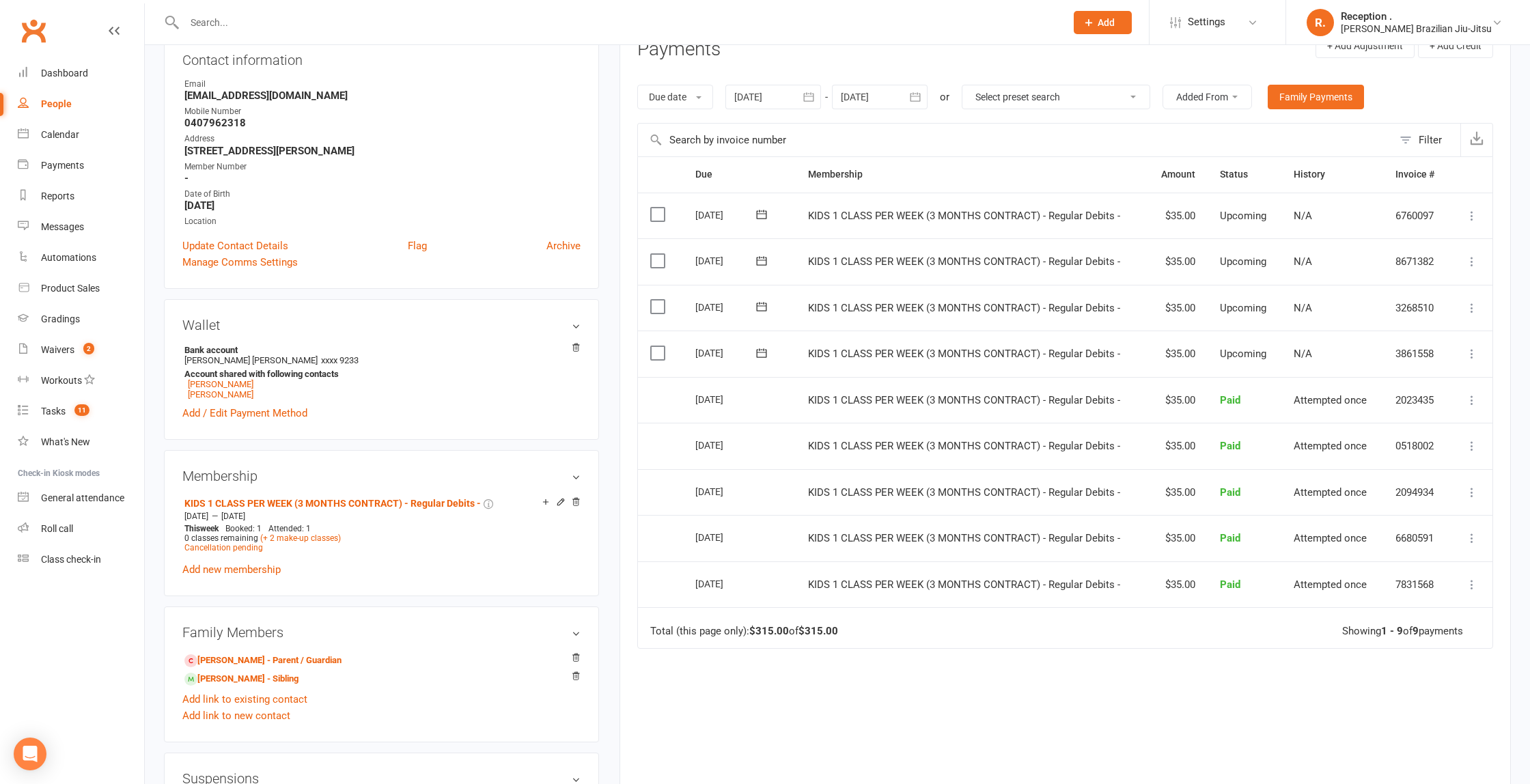
click at [328, 12] on div at bounding box center [610, 22] width 892 height 45
click at [323, 19] on input "text" at bounding box center [618, 22] width 876 height 19
paste input "[PERSON_NAME]"
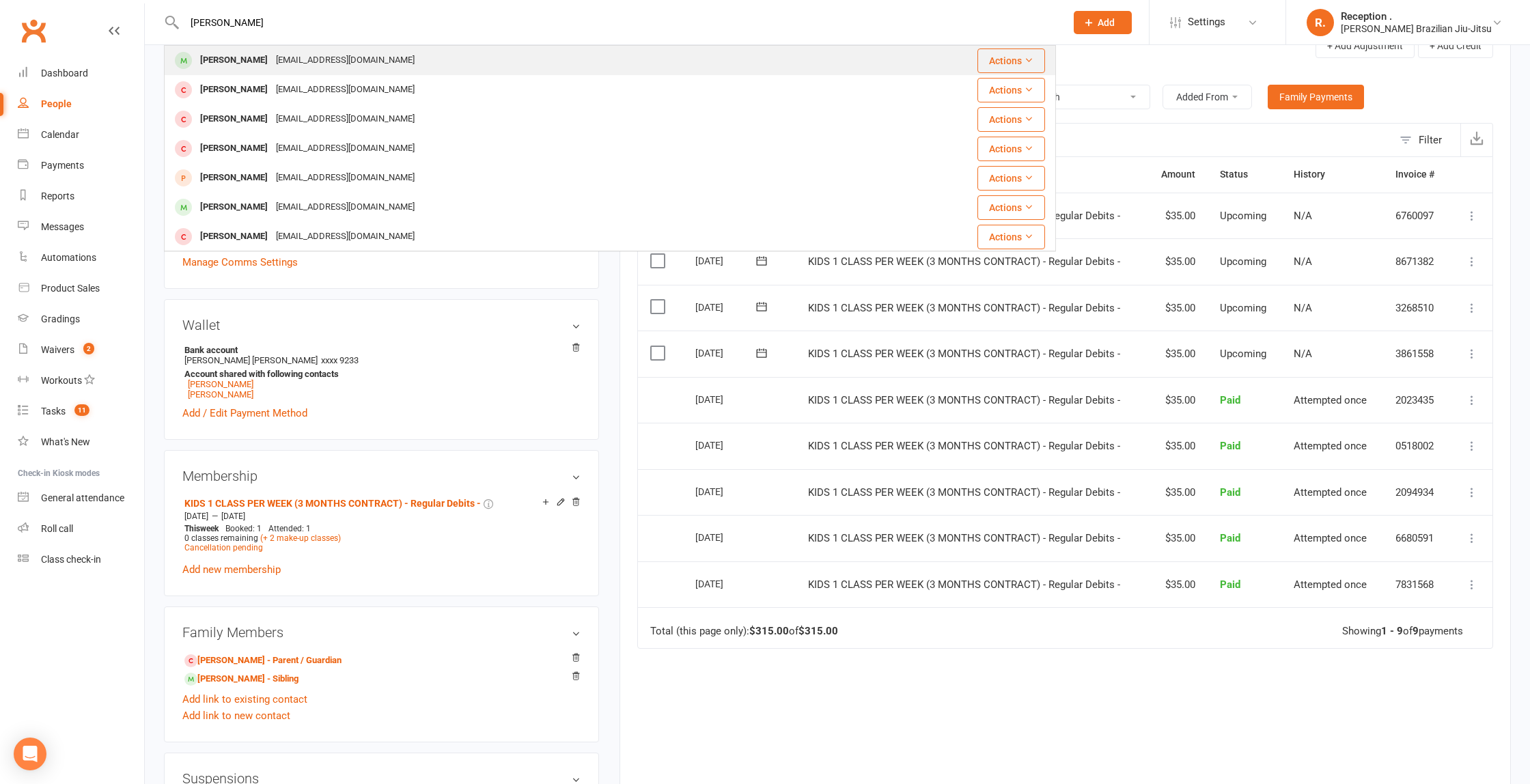
type input "[PERSON_NAME]"
click at [302, 69] on div "[EMAIL_ADDRESS][DOMAIN_NAME]" at bounding box center [345, 60] width 147 height 20
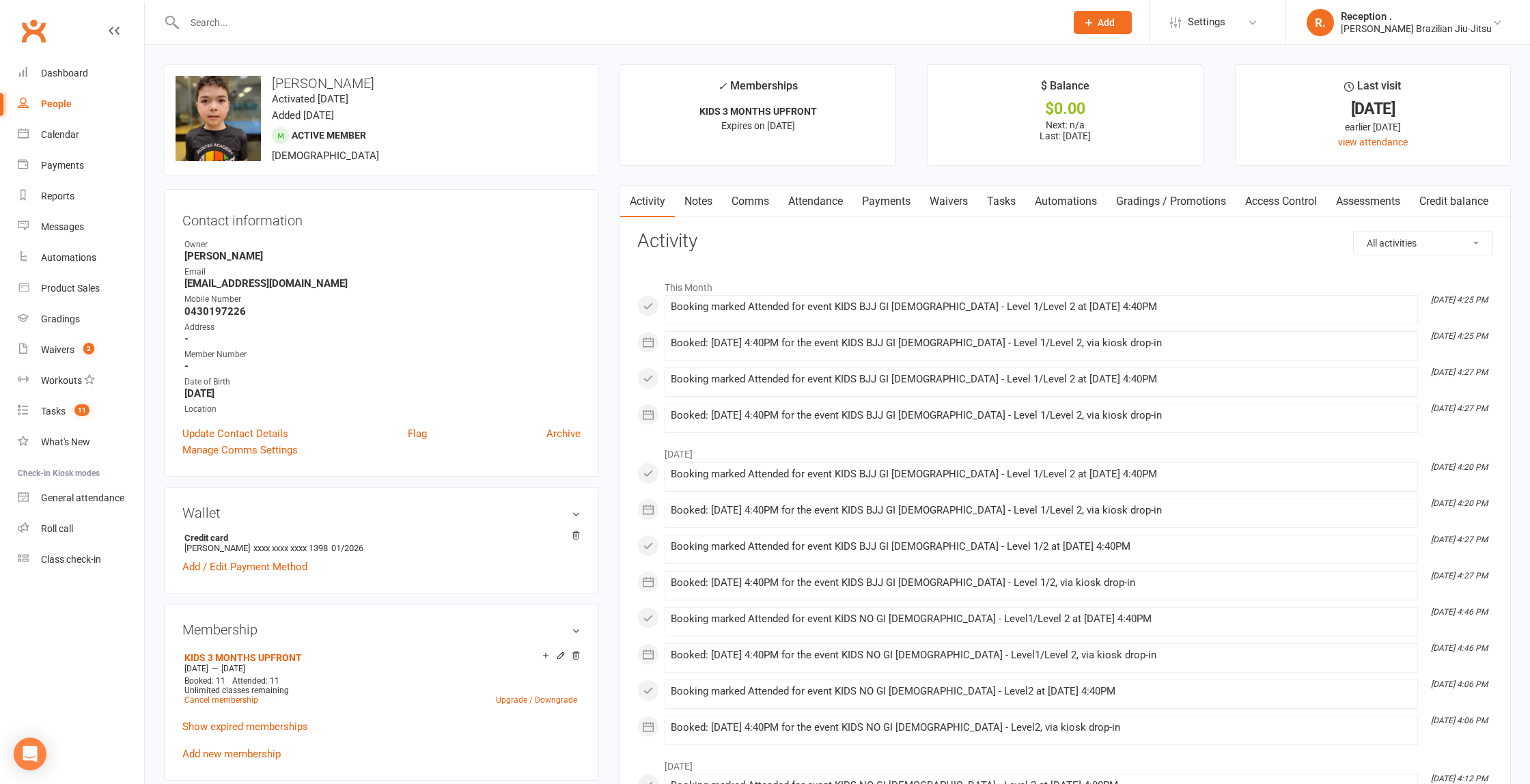
click at [386, 21] on input "text" at bounding box center [618, 22] width 876 height 19
paste input "[PERSON_NAME]"
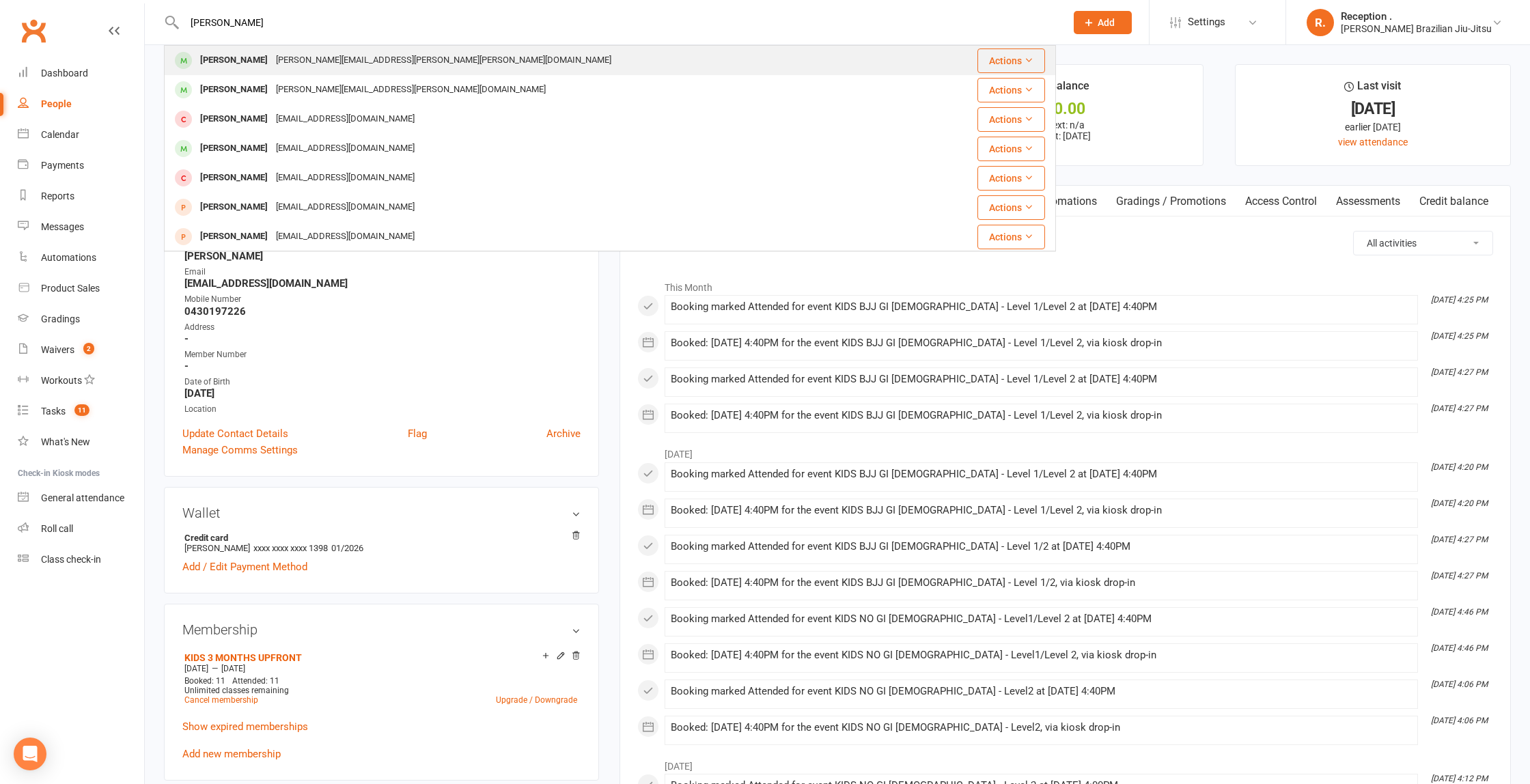
type input "[PERSON_NAME]"
click at [320, 58] on div "[PERSON_NAME][EMAIL_ADDRESS][PERSON_NAME][PERSON_NAME][DOMAIN_NAME]" at bounding box center [443, 60] width 343 height 20
